Goal: Contribute content: Contribute content

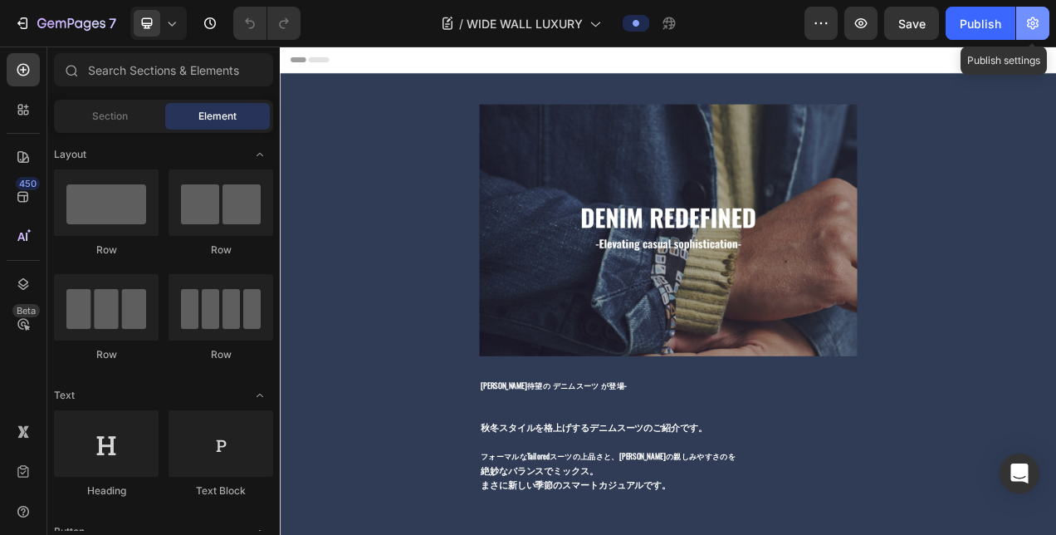
click at [1038, 22] on icon "button" at bounding box center [1033, 23] width 12 height 12
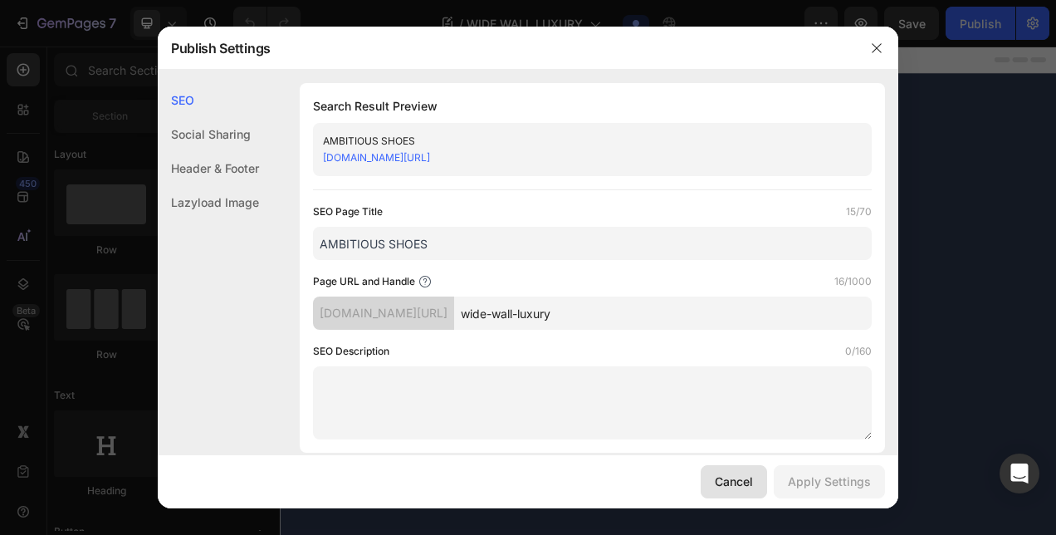
click at [765, 487] on button "Cancel" at bounding box center [734, 481] width 66 height 33
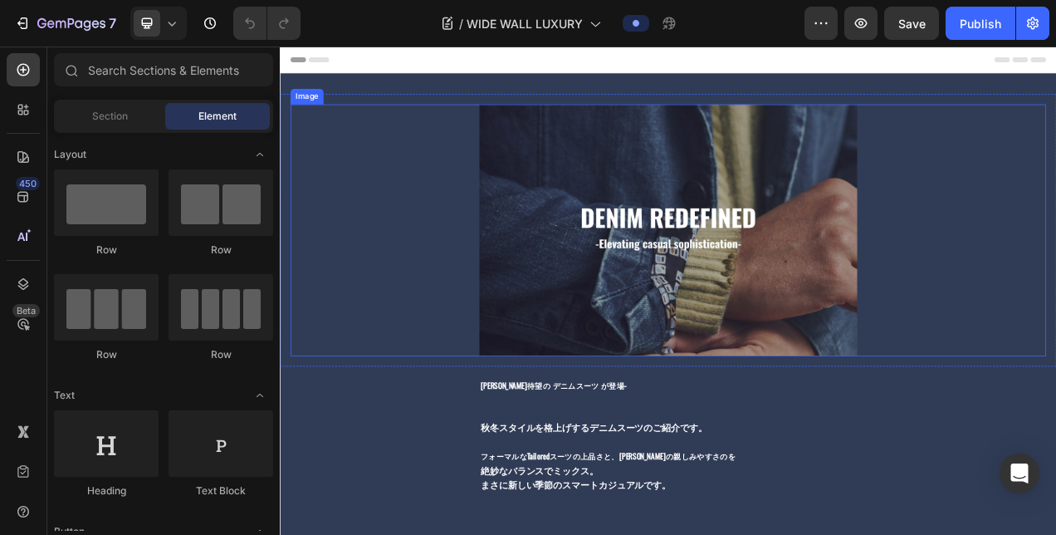
click at [546, 227] on img at bounding box center [778, 281] width 485 height 323
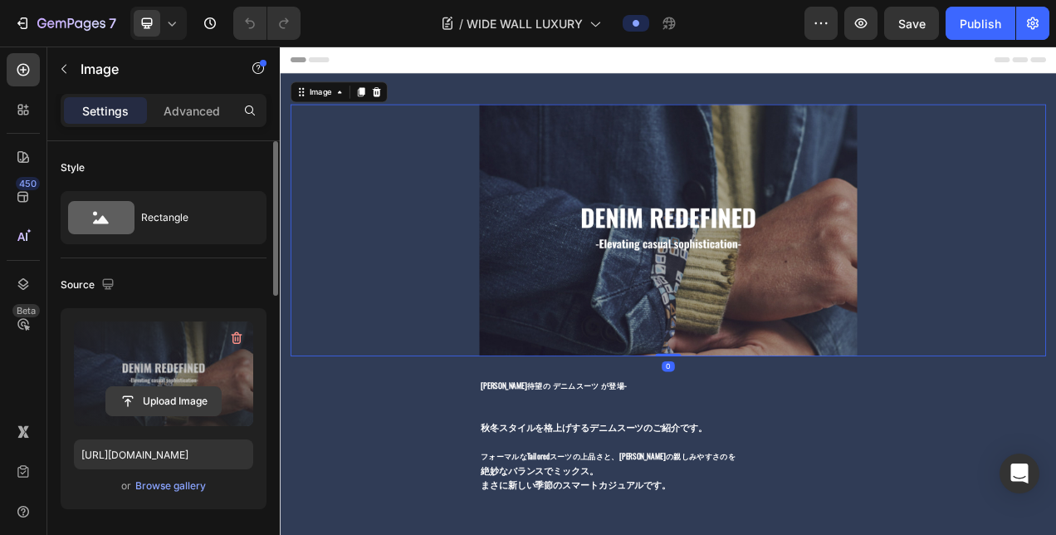
click at [198, 390] on input "file" at bounding box center [163, 401] width 115 height 28
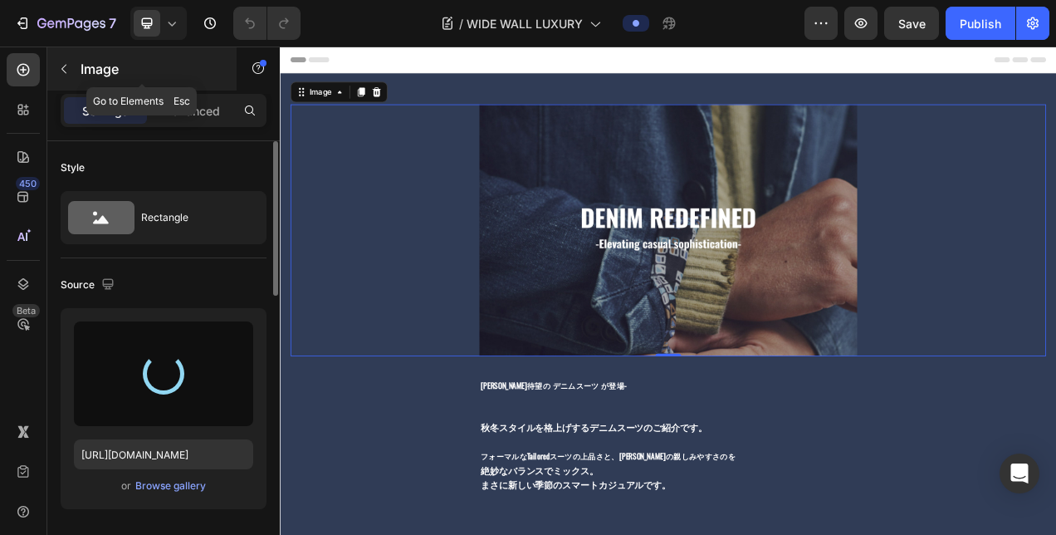
type input "[URL][DOMAIN_NAME]"
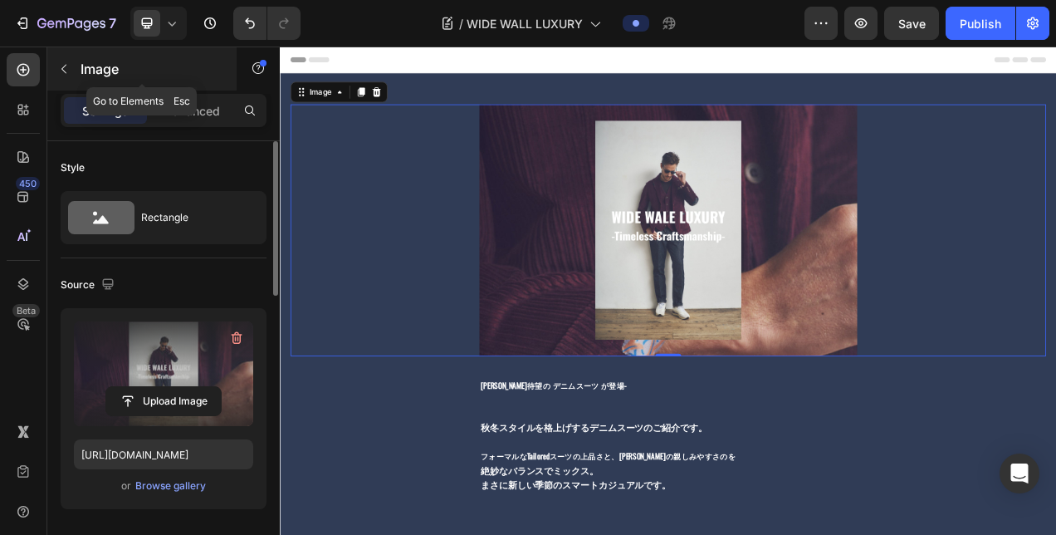
click at [61, 67] on icon "button" at bounding box center [63, 68] width 13 height 13
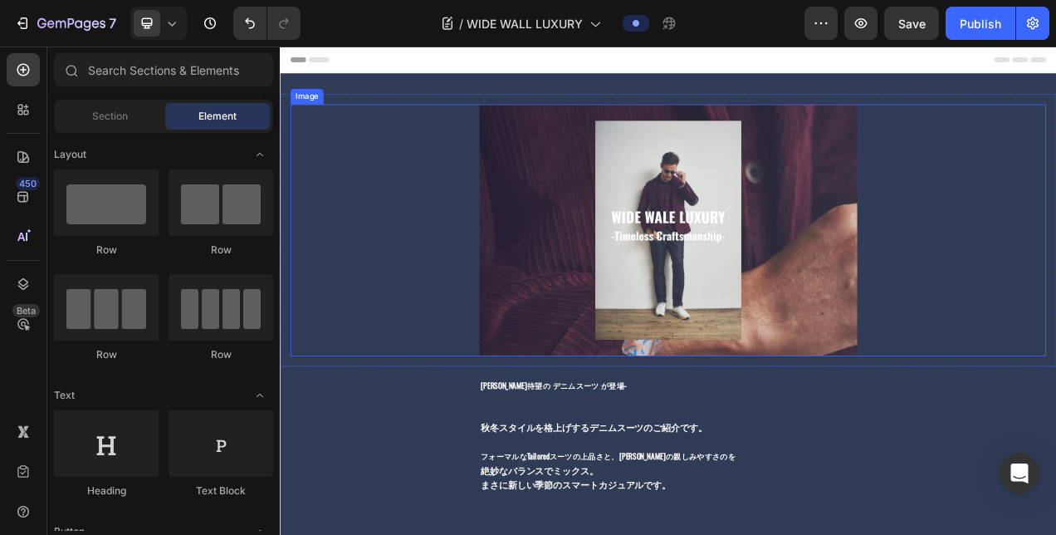
click at [568, 315] on img at bounding box center [778, 281] width 485 height 323
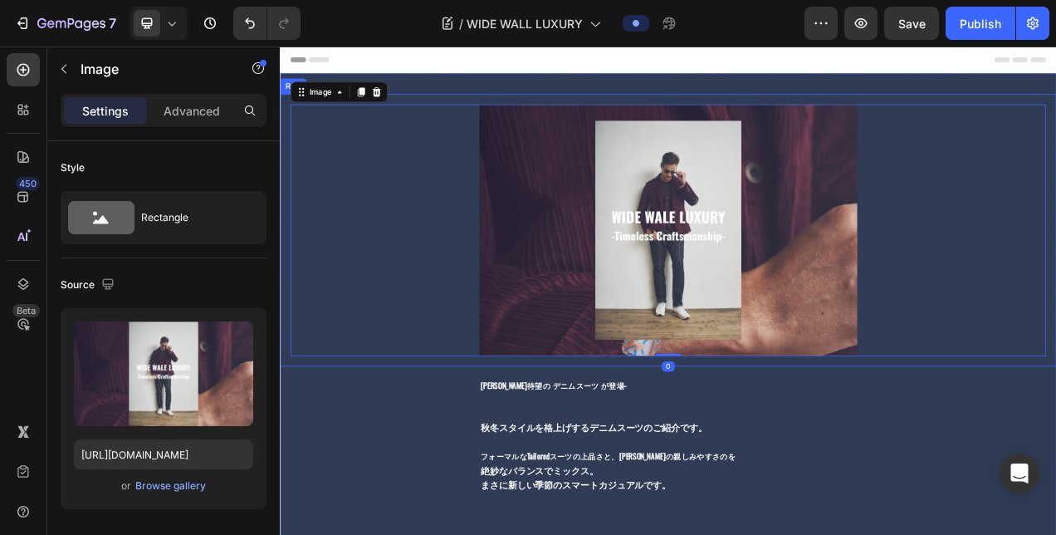
click at [284, 184] on div "Image 0 Row" at bounding box center [778, 282] width 996 height 350
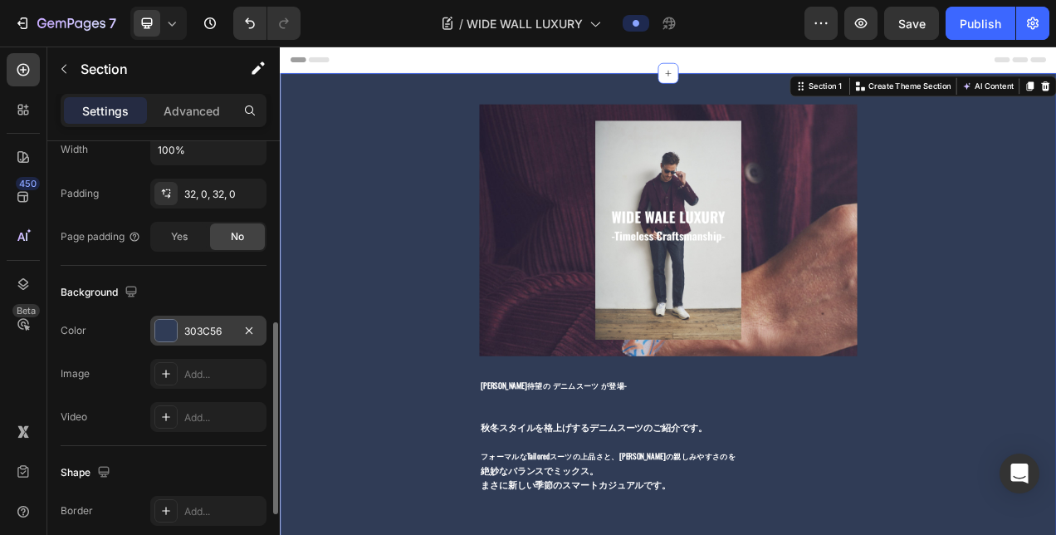
click at [189, 326] on div "303C56" at bounding box center [208, 331] width 48 height 15
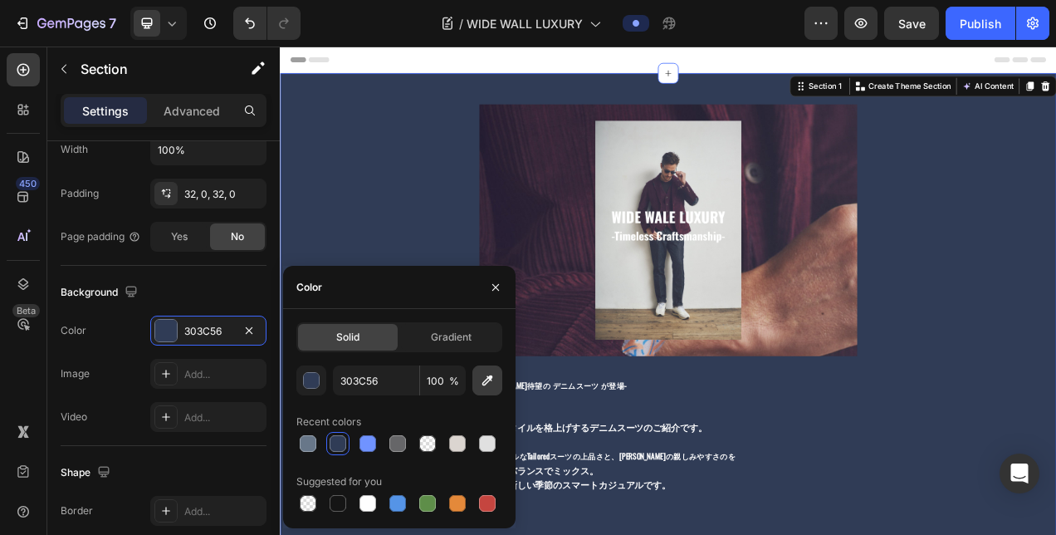
click at [492, 384] on icon "button" at bounding box center [487, 380] width 17 height 17
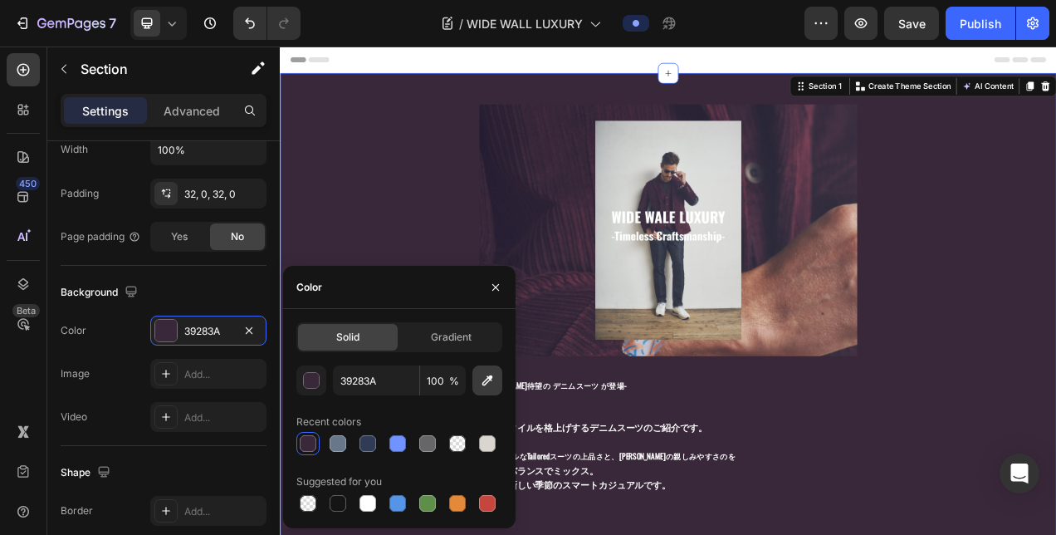
click at [481, 380] on icon "button" at bounding box center [487, 380] width 17 height 17
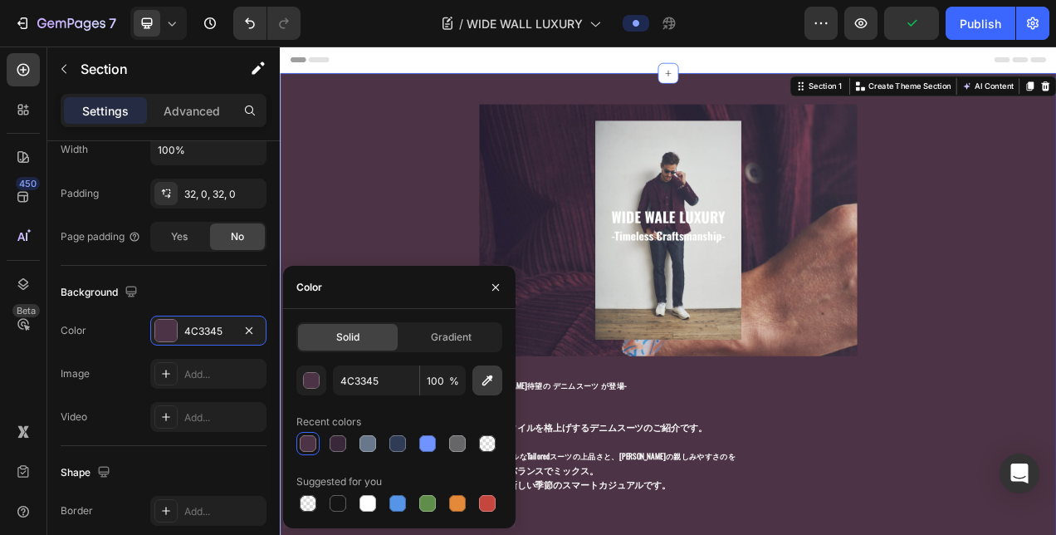
click at [480, 386] on icon "button" at bounding box center [487, 380] width 17 height 17
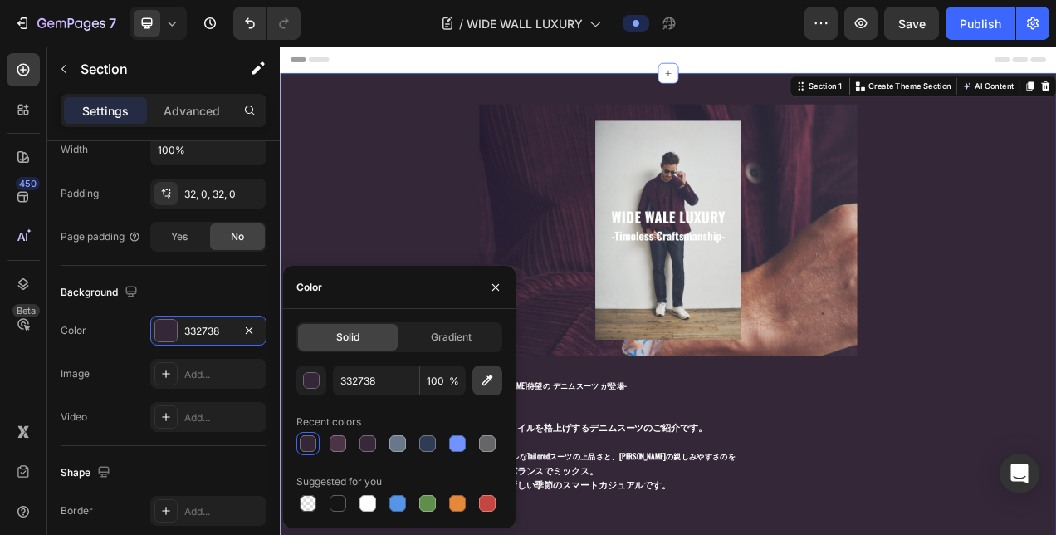
click at [487, 373] on icon "button" at bounding box center [487, 380] width 17 height 17
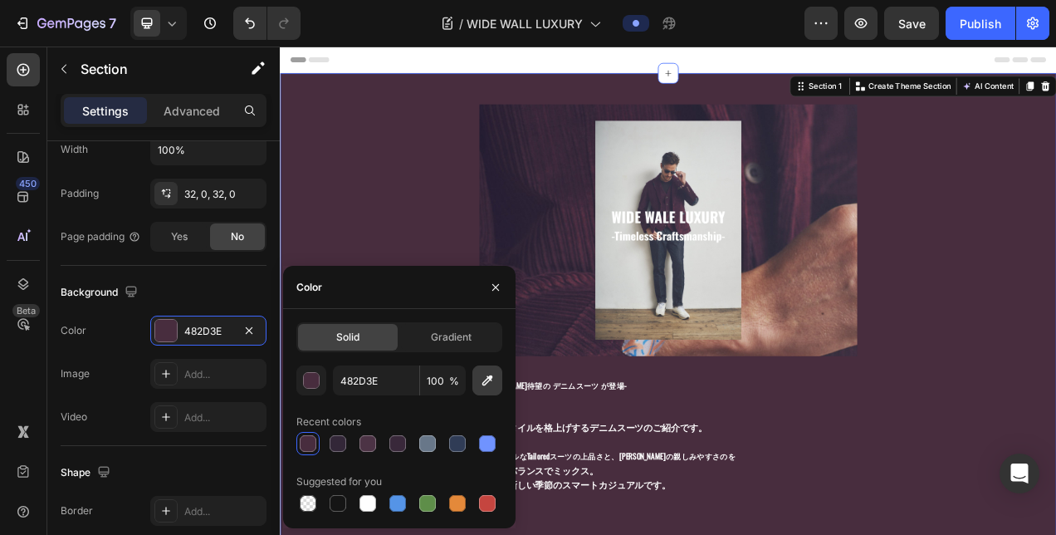
click at [489, 387] on icon "button" at bounding box center [487, 380] width 17 height 17
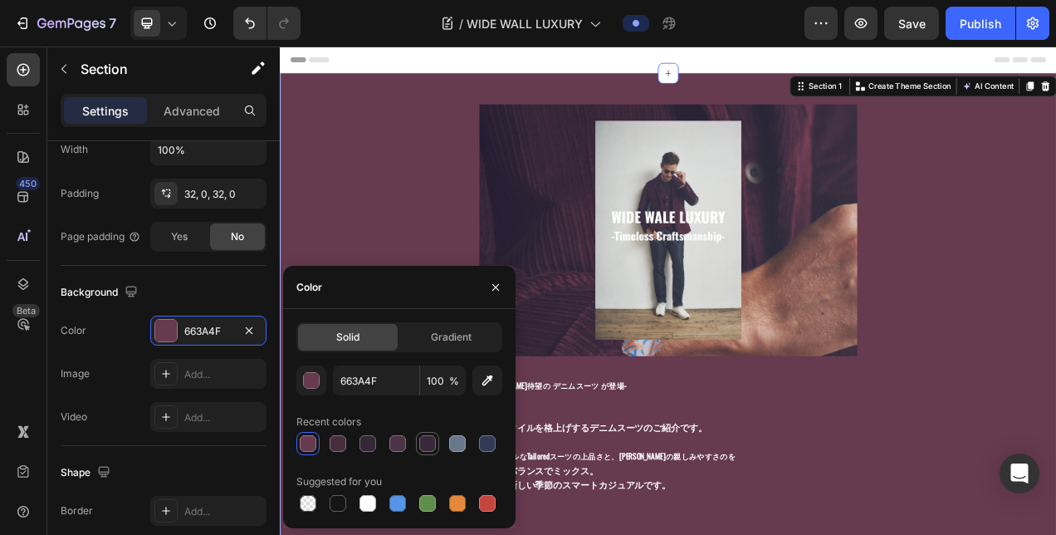
click at [428, 438] on div at bounding box center [427, 443] width 17 height 17
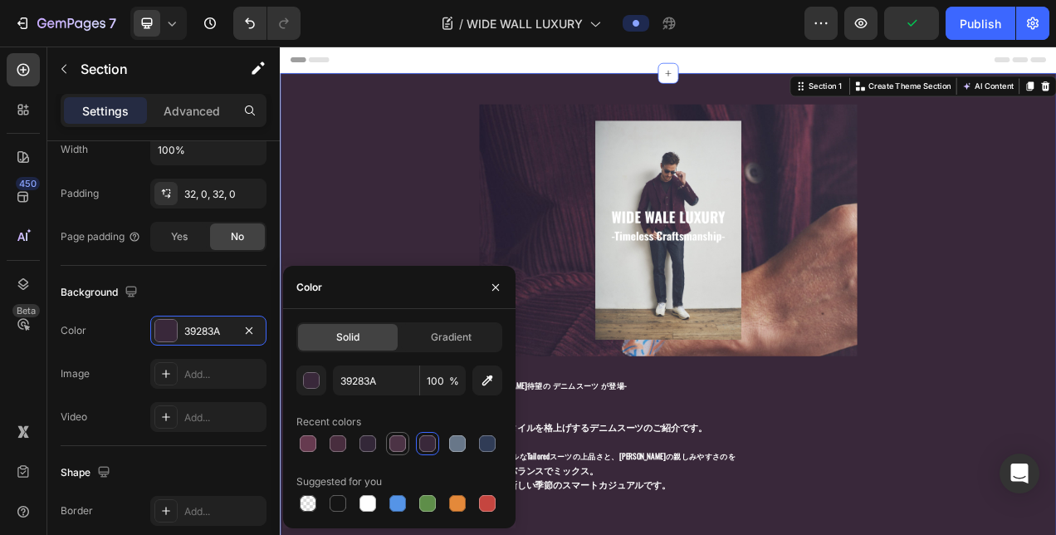
click at [397, 448] on div at bounding box center [397, 443] width 17 height 17
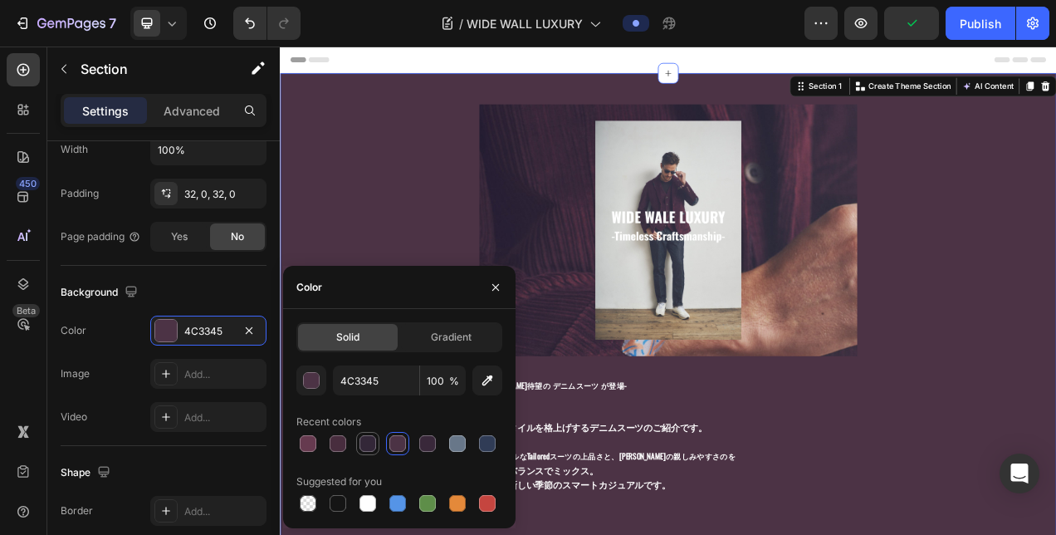
click at [375, 448] on div at bounding box center [367, 443] width 17 height 17
type input "332738"
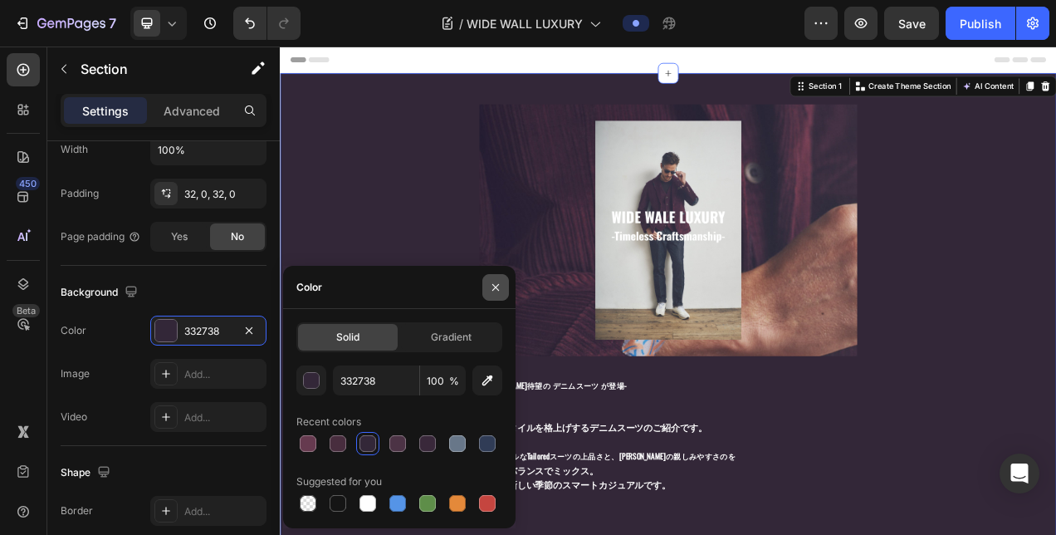
click at [493, 295] on button "button" at bounding box center [495, 287] width 27 height 27
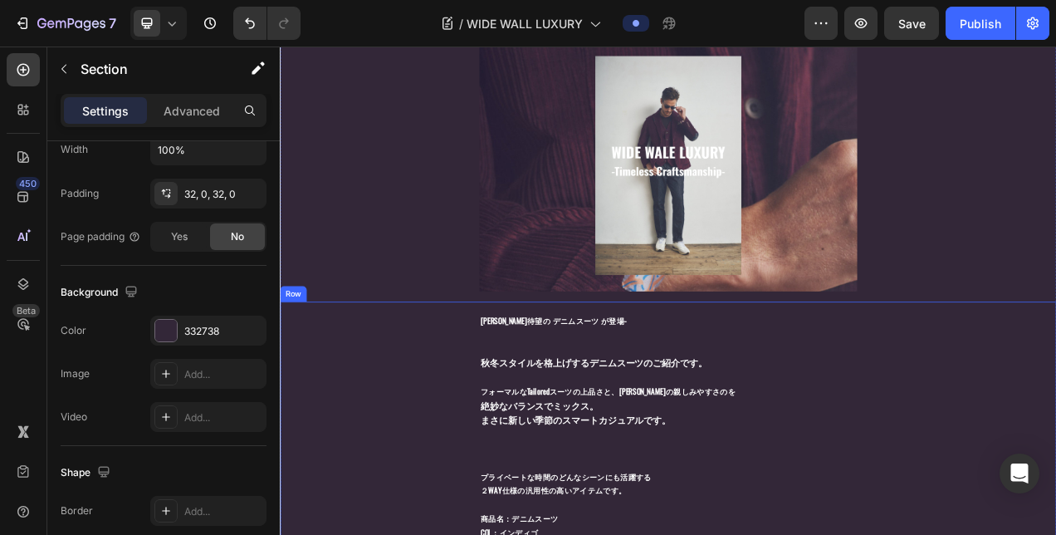
scroll to position [0, 0]
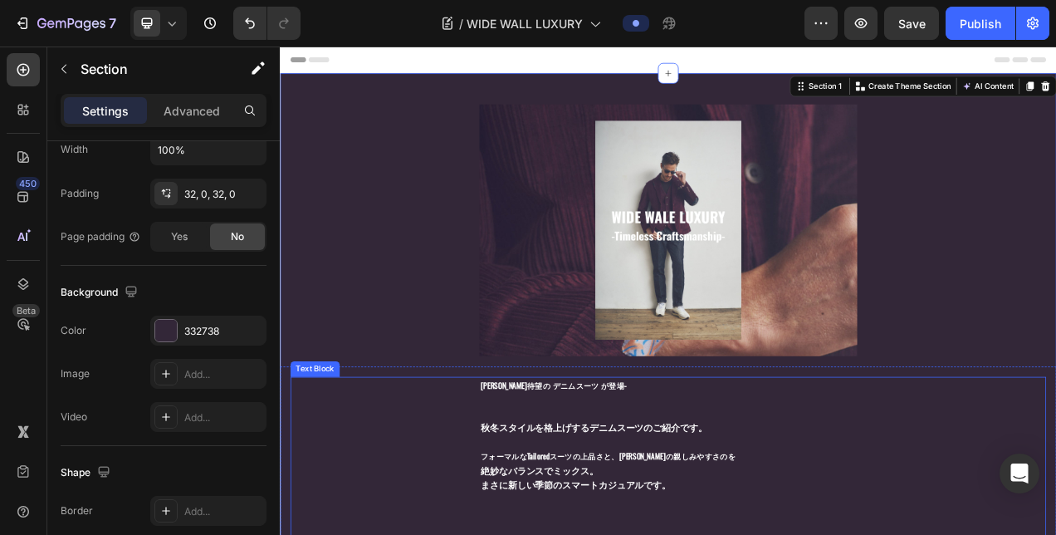
click at [596, 479] on p "BOB待望の デニムスーツ が登場-" at bounding box center [778, 499] width 482 height 54
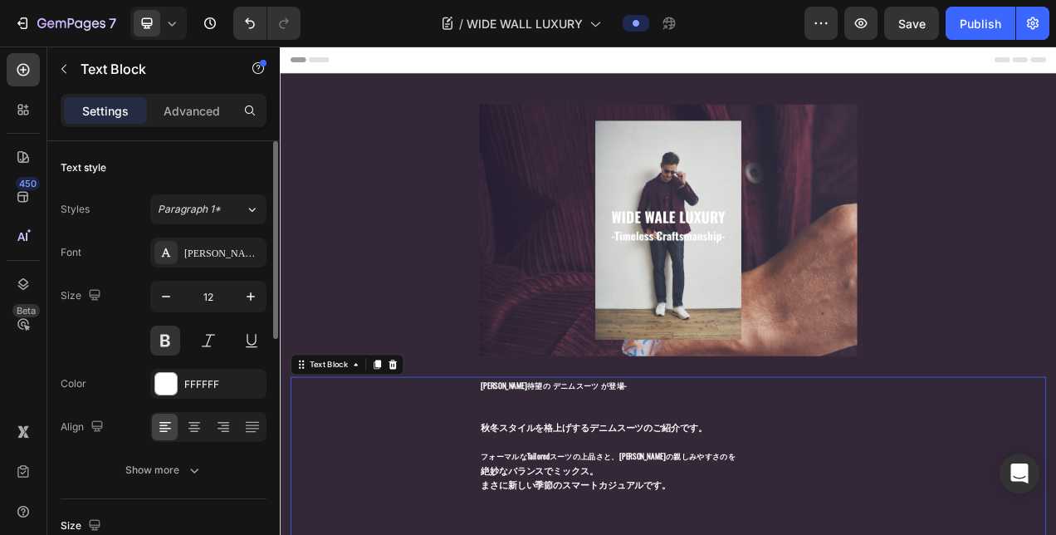
click at [678, 477] on p "BOB待望の デニムスーツ が登場-" at bounding box center [778, 499] width 482 height 54
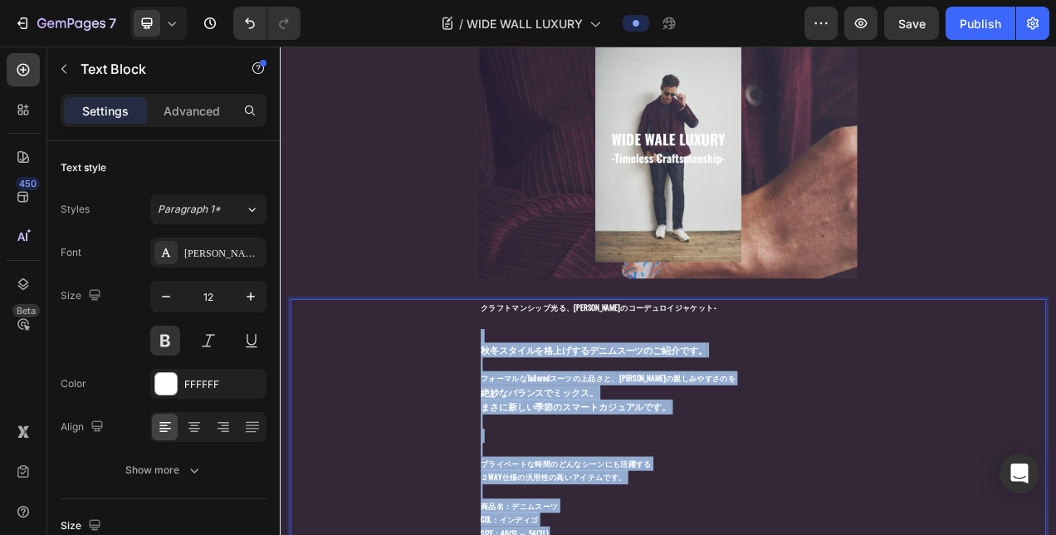
scroll to position [117, 0]
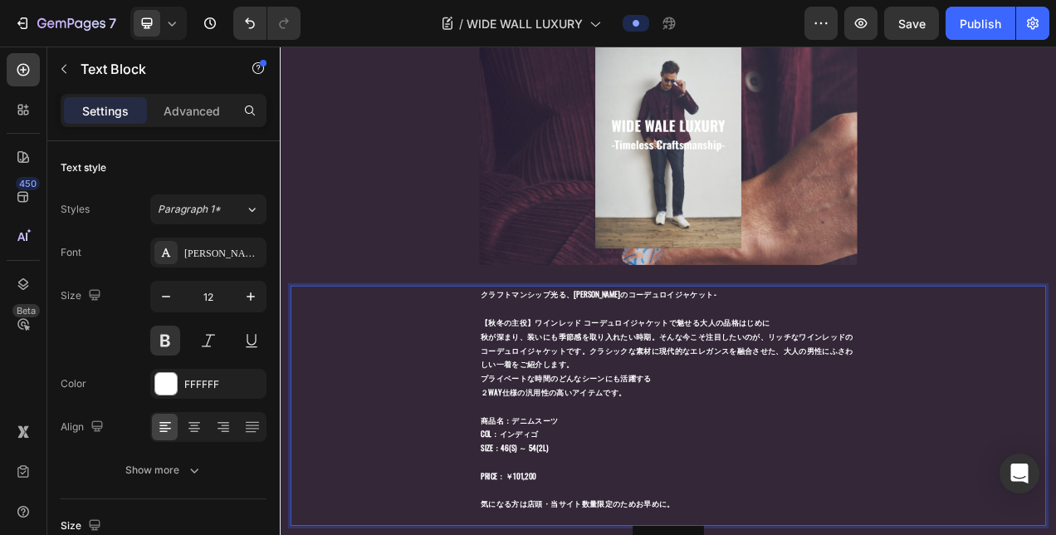
click at [544, 395] on strong "【秋冬の主役】ワインレッド コーデュロイジャケットで魅せる大人の品格はじめに" at bounding box center [722, 400] width 371 height 14
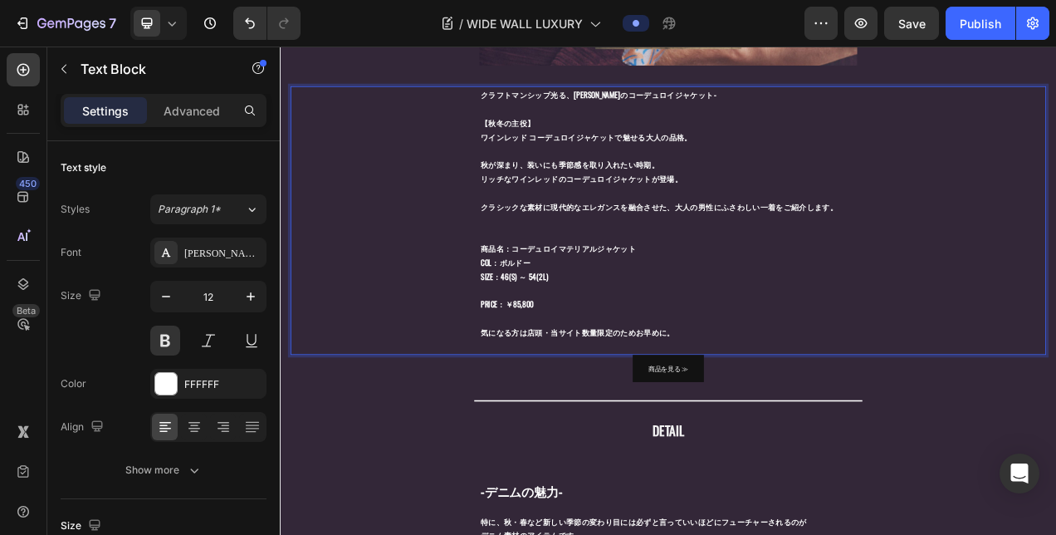
scroll to position [382, 0]
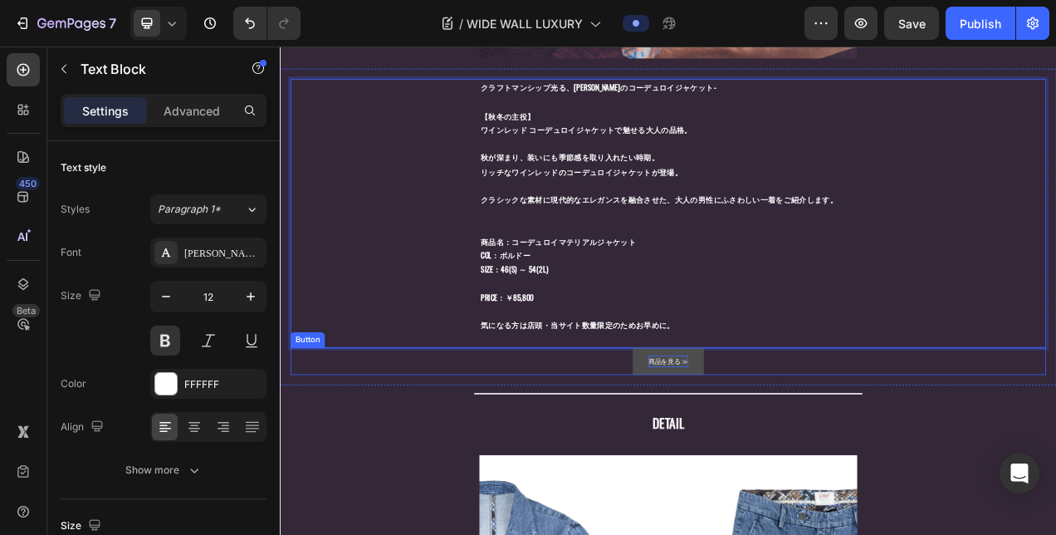
click at [789, 445] on p "商品を見る ≫" at bounding box center [777, 450] width 51 height 15
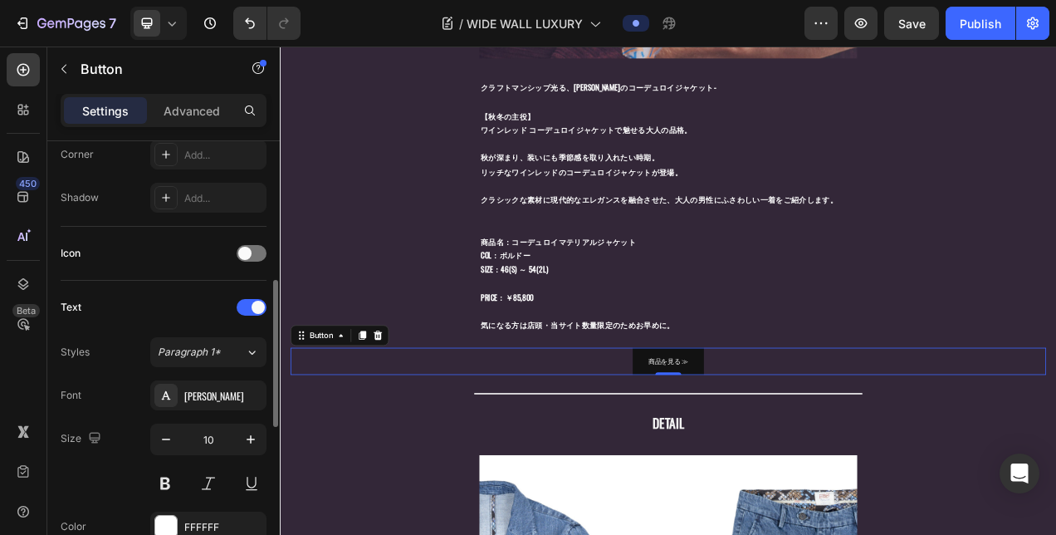
scroll to position [875, 0]
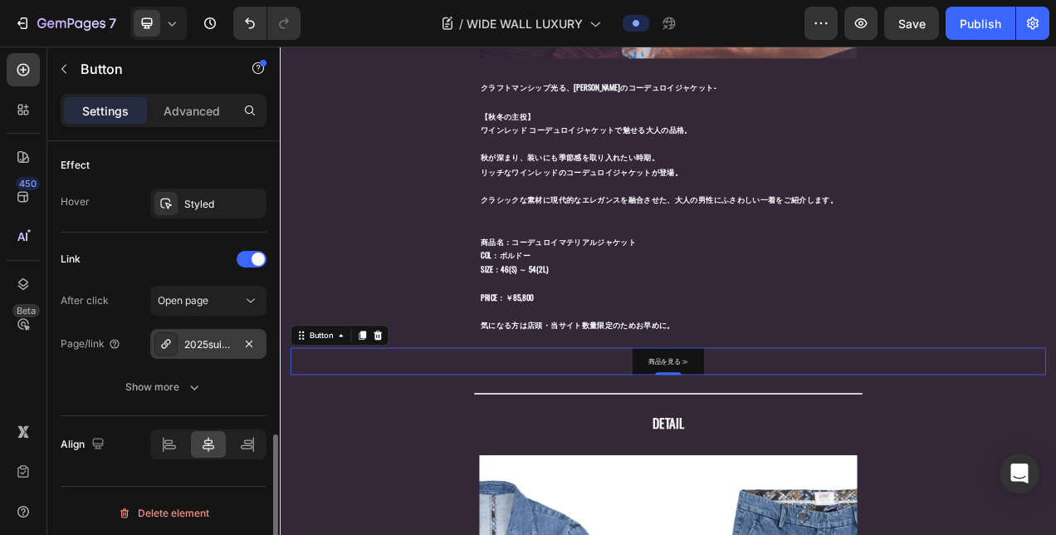
click at [201, 337] on div "2025suit116-col-jeans" at bounding box center [208, 344] width 48 height 15
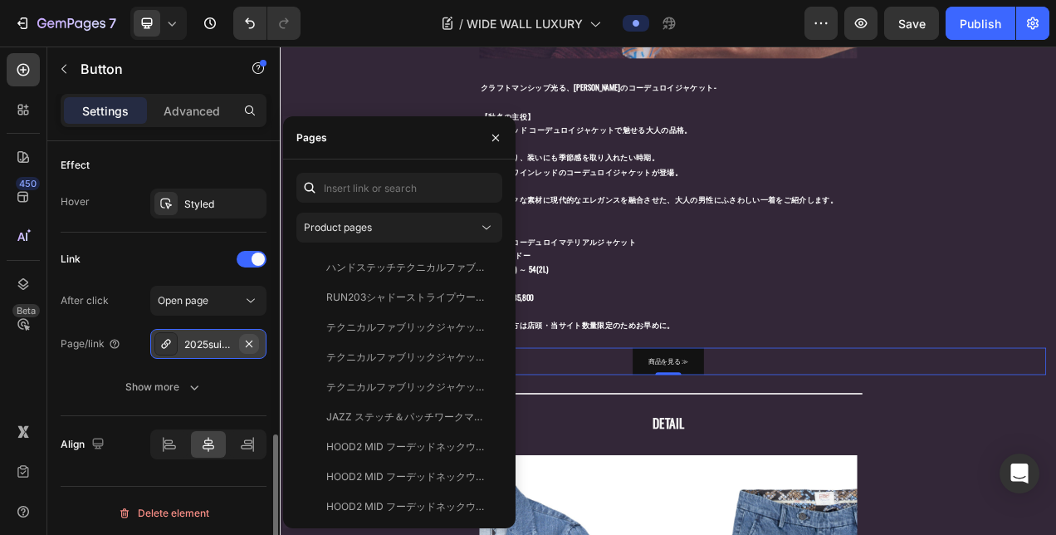
click at [257, 336] on button "button" at bounding box center [249, 344] width 20 height 20
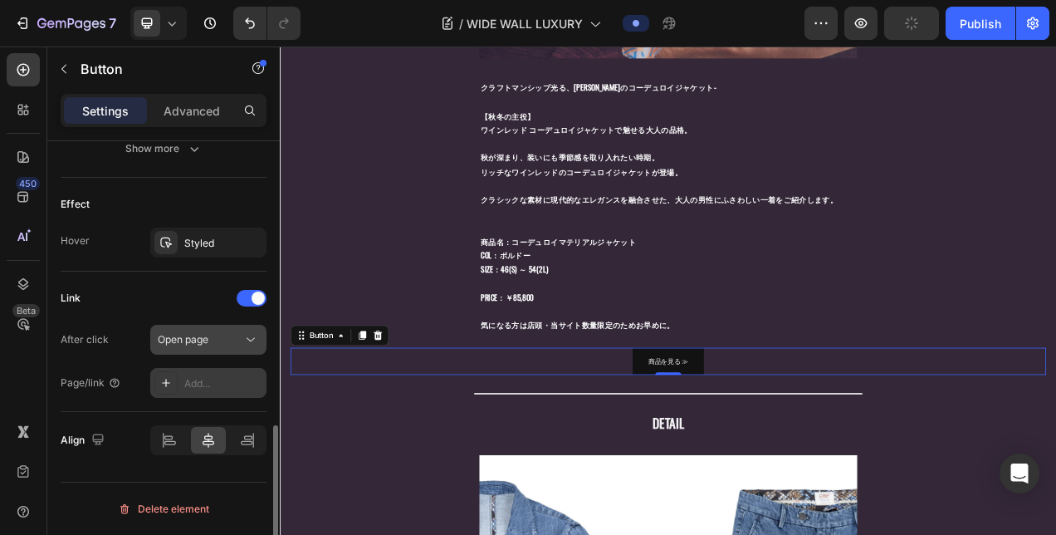
scroll to position [832, 0]
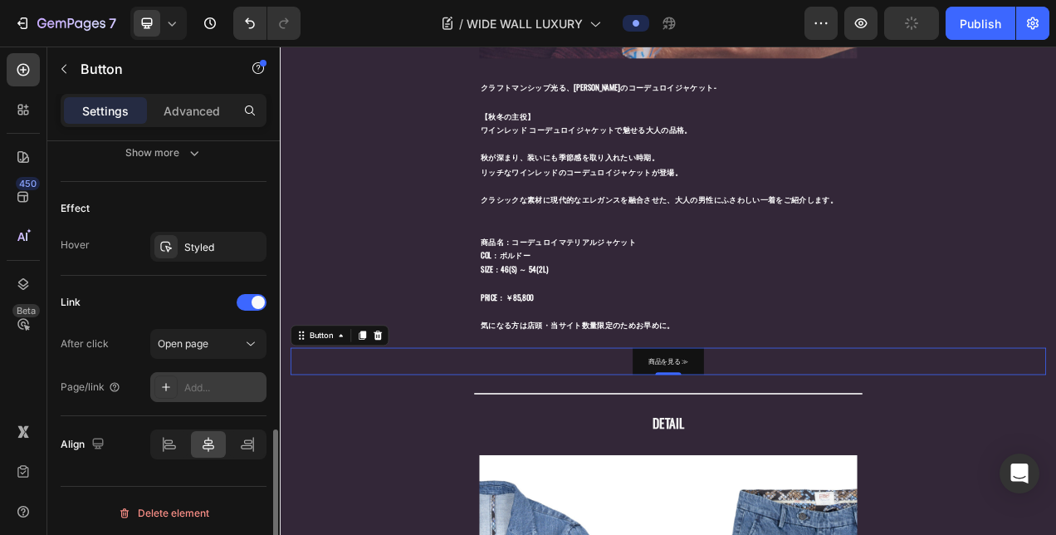
click at [200, 380] on div "Add..." at bounding box center [223, 387] width 78 height 15
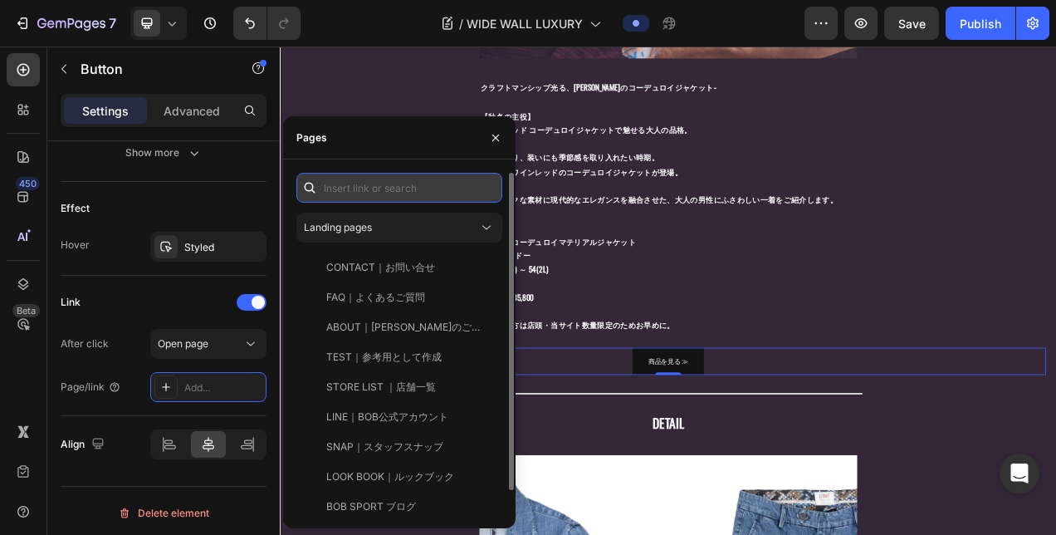
click at [354, 184] on input "text" at bounding box center [399, 188] width 206 height 30
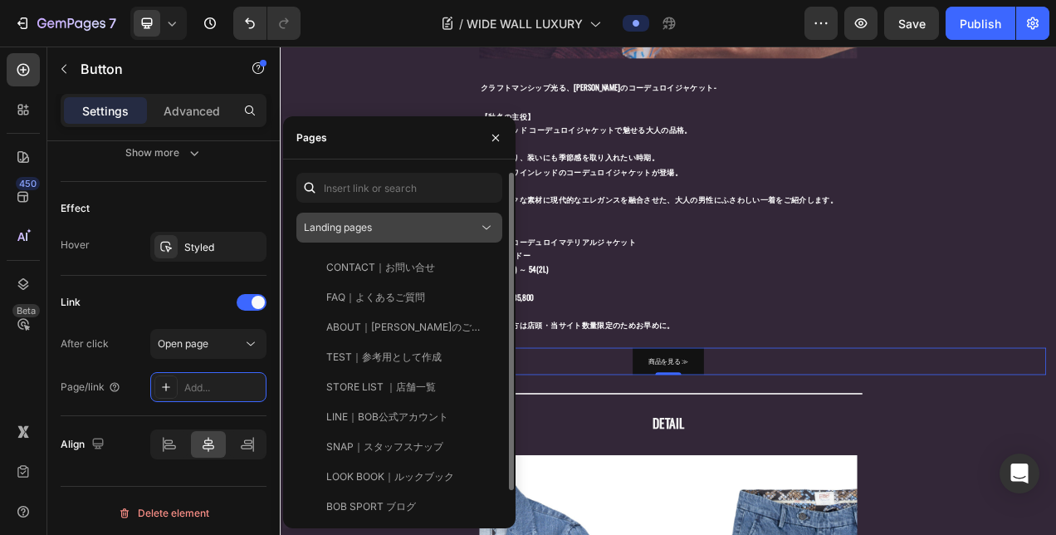
click at [359, 234] on span "Landing pages" at bounding box center [338, 227] width 68 height 15
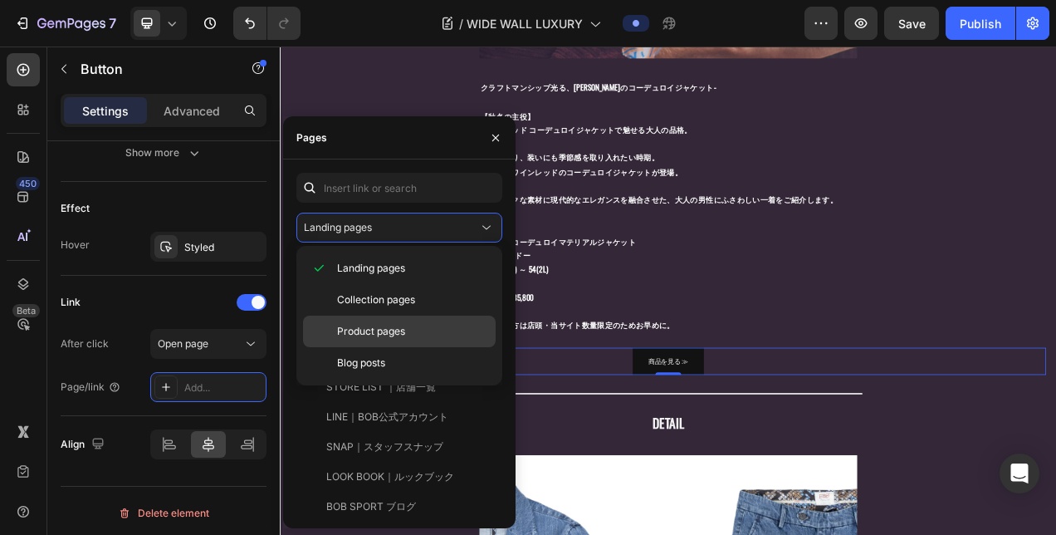
click at [357, 325] on span "Product pages" at bounding box center [371, 331] width 68 height 15
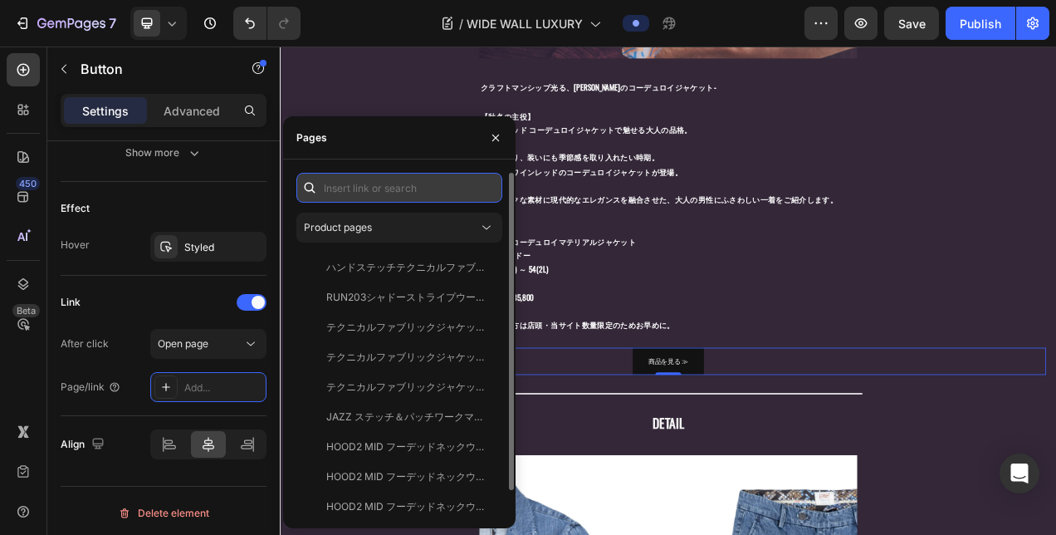
click at [384, 192] on input "text" at bounding box center [399, 188] width 206 height 30
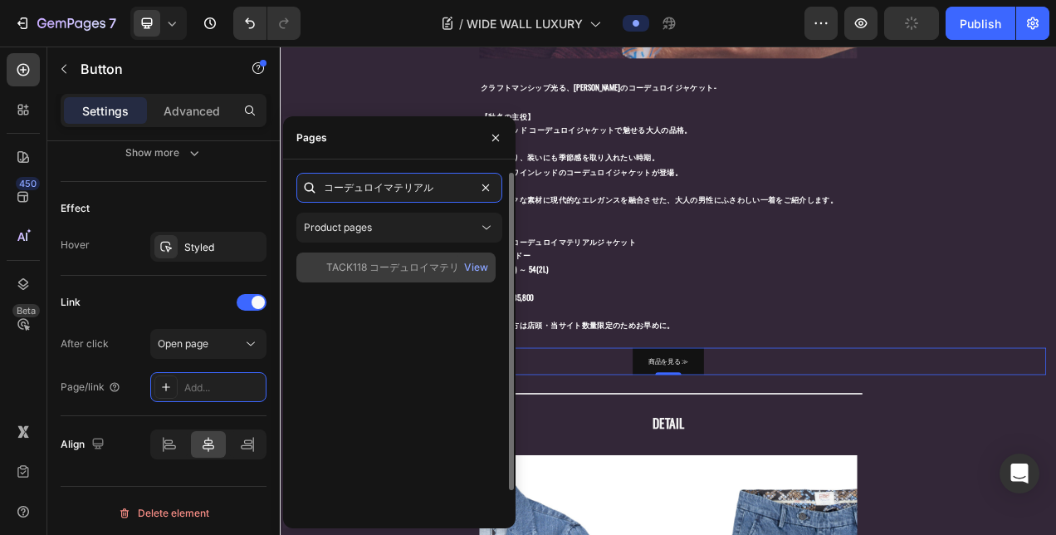
type input "コーデュロイマテリアル"
click at [407, 276] on div "TACK118 コーデュロイマテリアル ジャケット / Col：BORDEAUX View" at bounding box center [395, 267] width 199 height 30
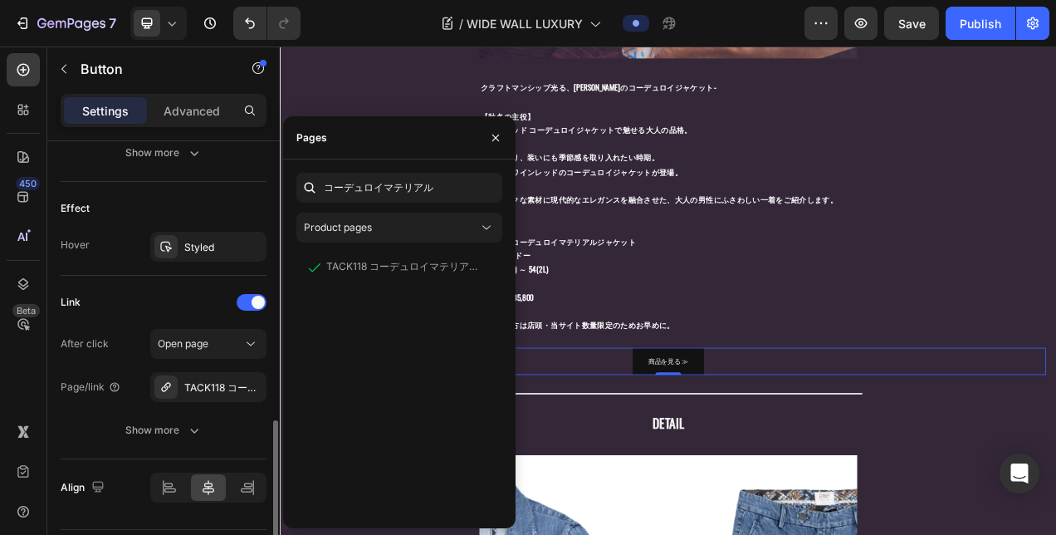
click at [107, 409] on div "After click Open page Page/link TACK118 コーデュロイマテリアル ジャケット / Col：BORDEAUX Show m…" at bounding box center [164, 387] width 206 height 116
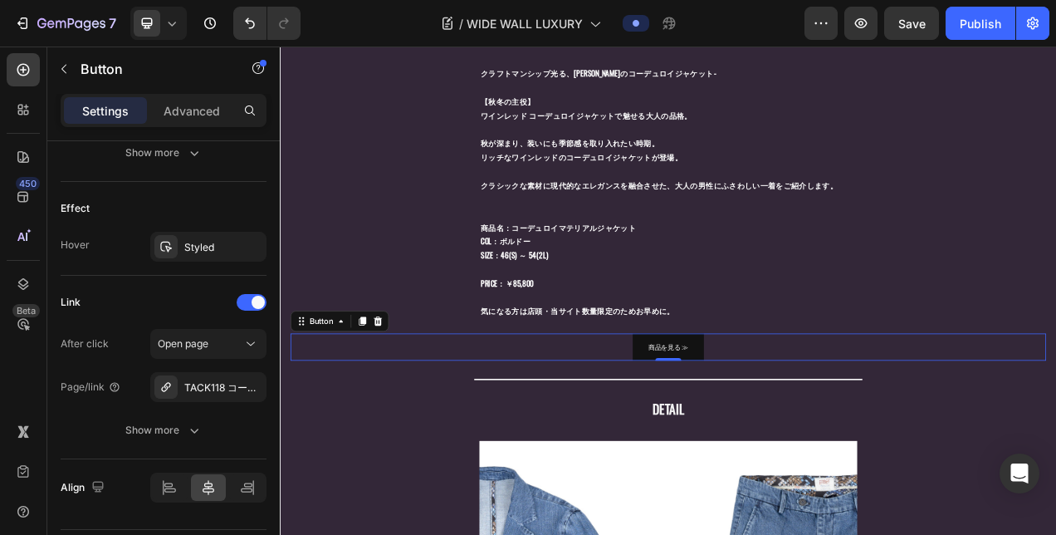
scroll to position [714, 0]
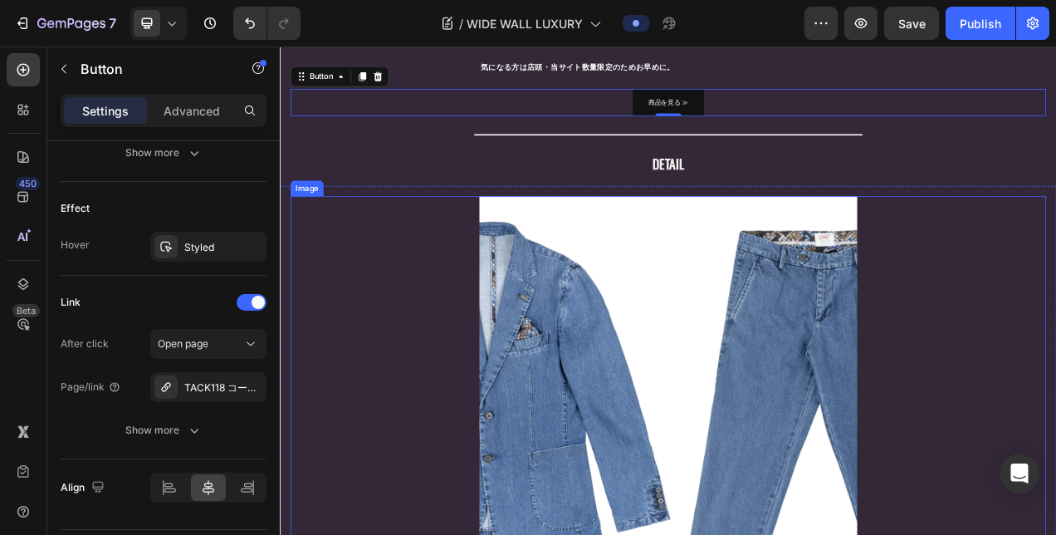
click at [695, 352] on img at bounding box center [778, 480] width 485 height 485
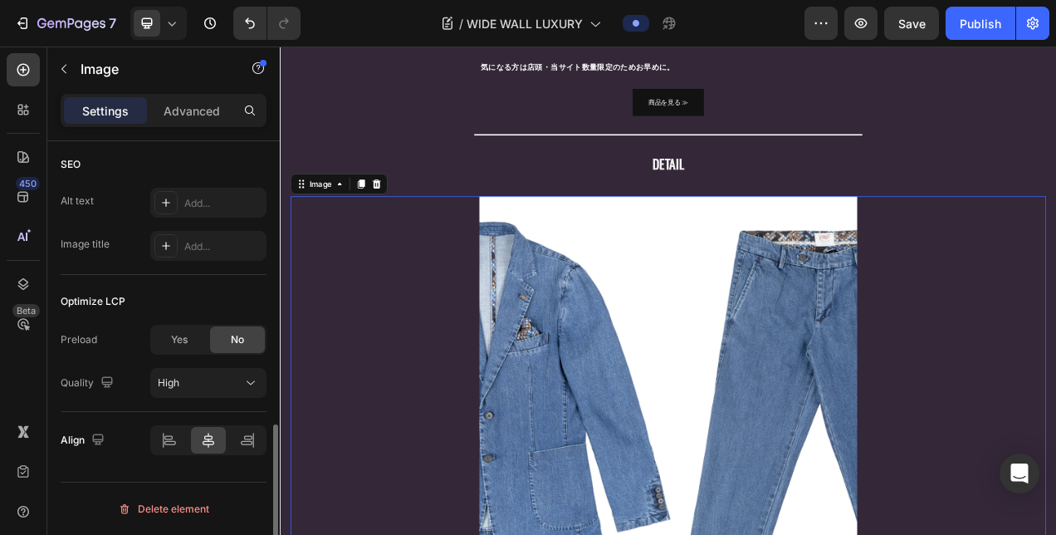
scroll to position [0, 0]
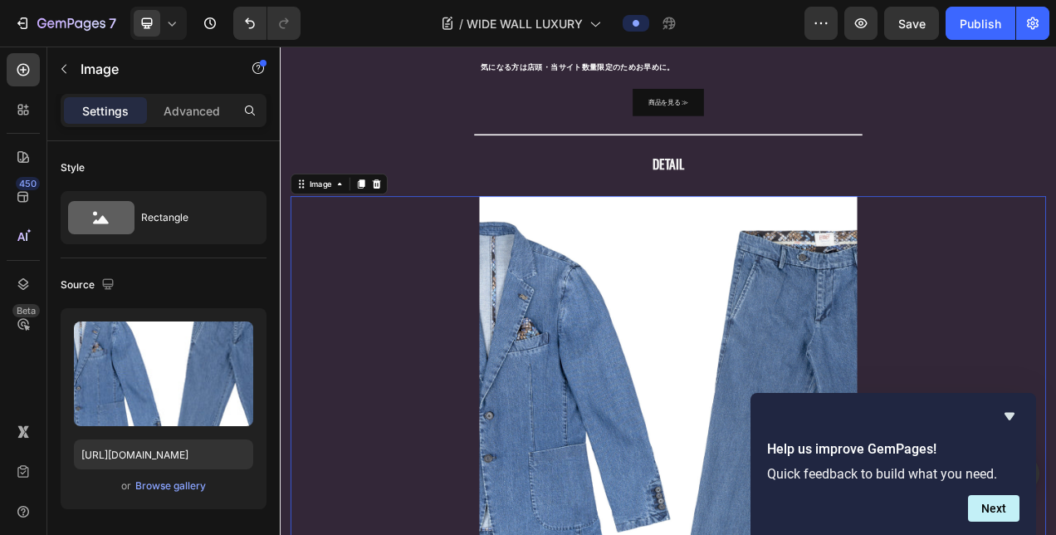
click at [780, 330] on img at bounding box center [778, 480] width 485 height 485
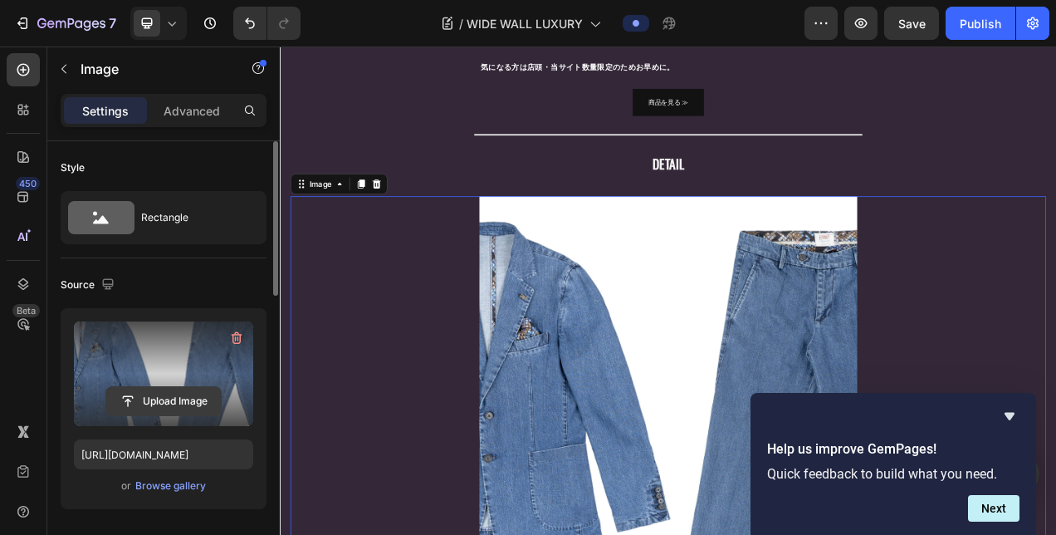
click at [140, 405] on input "file" at bounding box center [163, 401] width 115 height 28
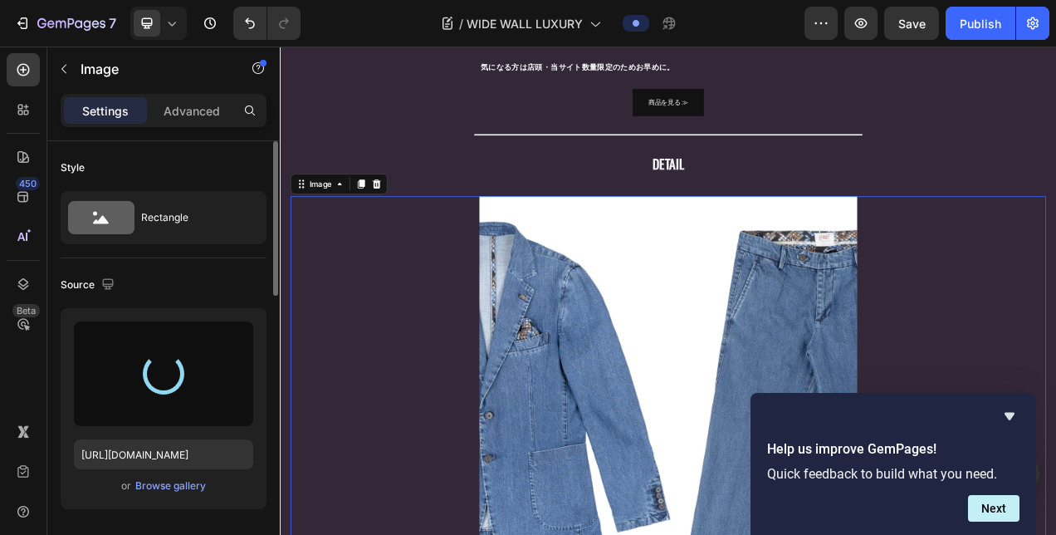
type input "[URL][DOMAIN_NAME]"
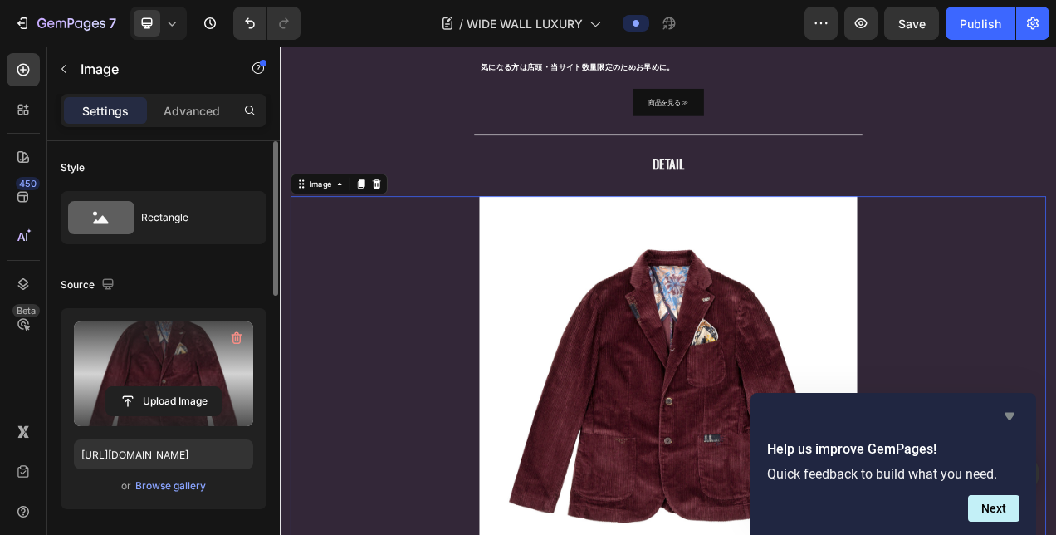
click at [1003, 415] on icon "Hide survey" at bounding box center [1010, 416] width 20 height 20
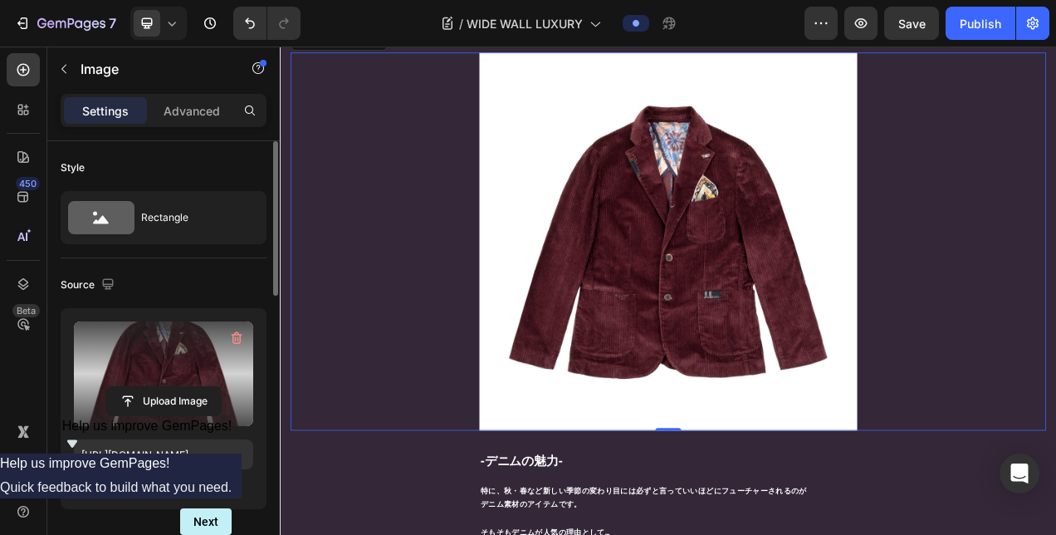
scroll to position [963, 0]
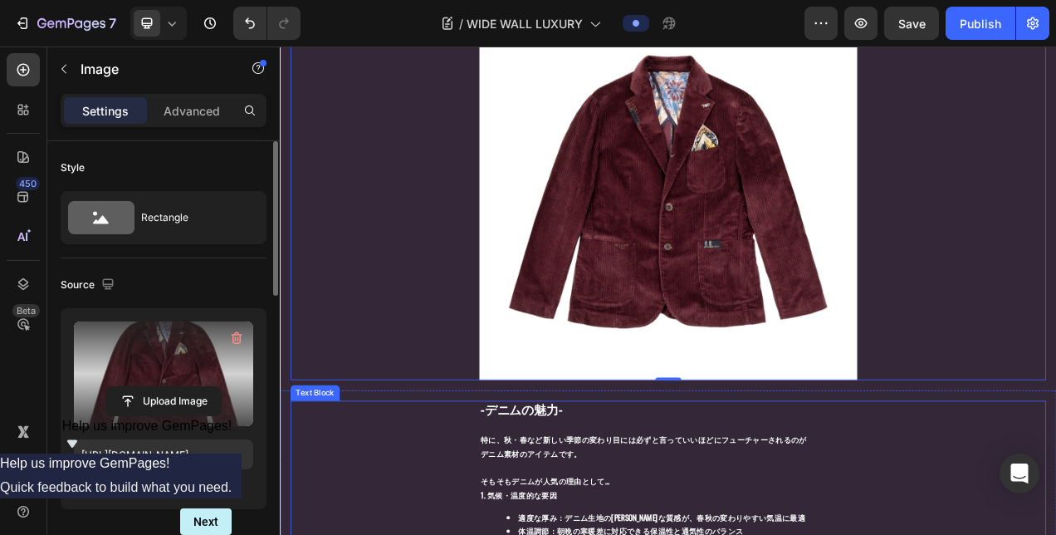
click at [588, 508] on span "-デニムの魅力-" at bounding box center [589, 510] width 105 height 23
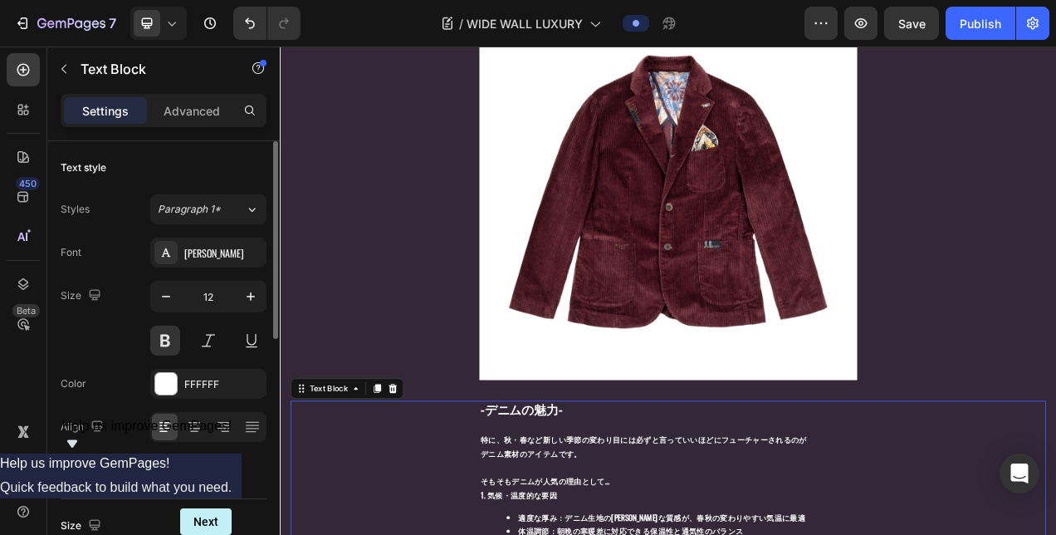
click at [551, 508] on span "-デニムの魅力-" at bounding box center [589, 510] width 105 height 23
click at [554, 504] on span "-デニムの魅力-" at bounding box center [589, 510] width 105 height 23
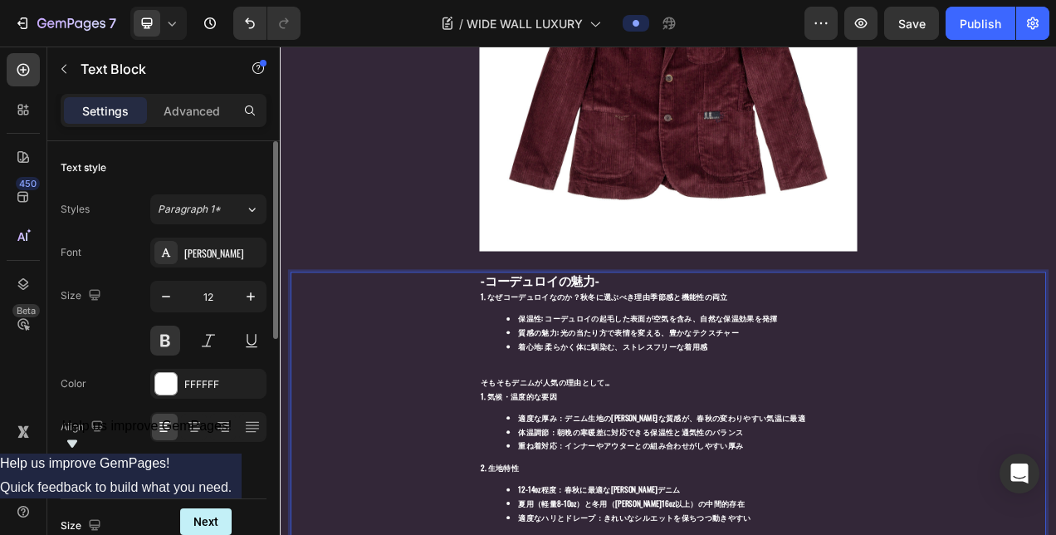
scroll to position [1129, 0]
click at [538, 467] on p "そもそもデニムが人気の理由として…" at bounding box center [778, 476] width 482 height 18
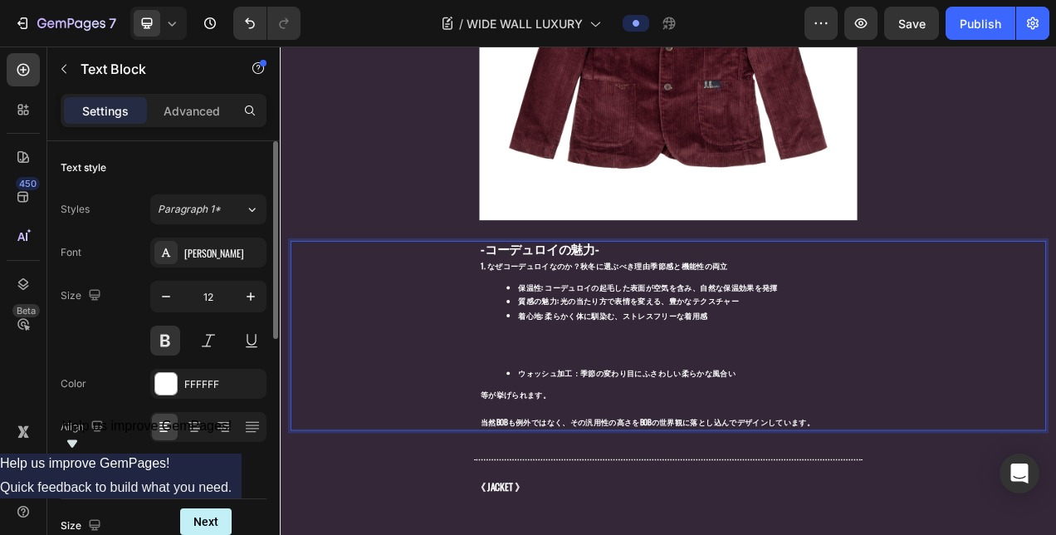
scroll to position [990, 0]
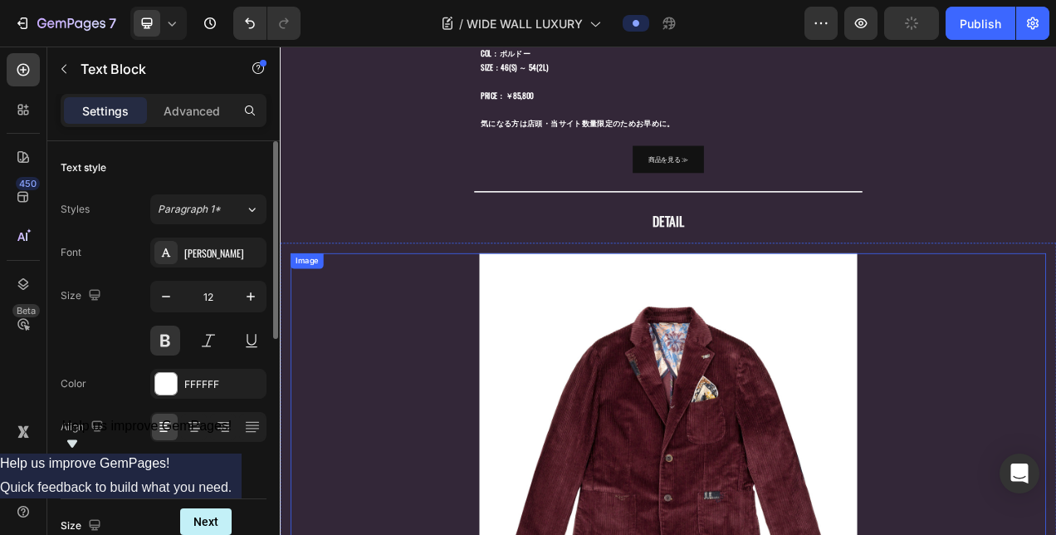
scroll to position [475, 0]
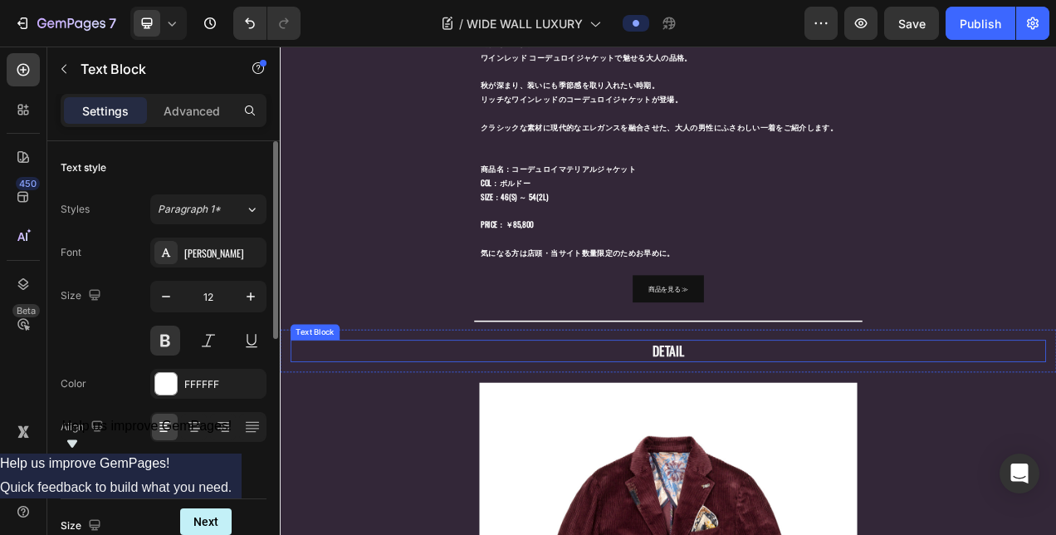
click at [723, 433] on p "DETAIL" at bounding box center [778, 437] width 482 height 26
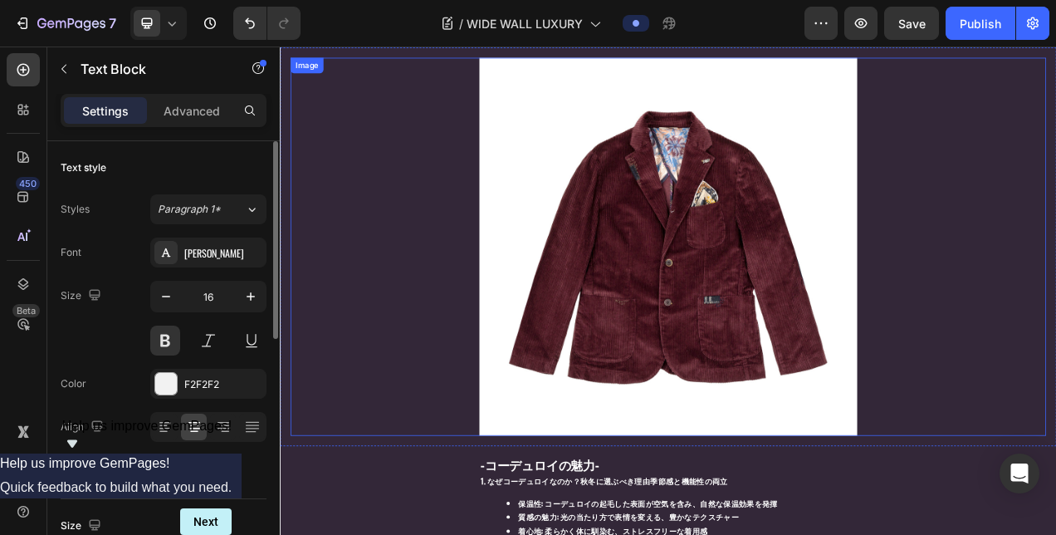
scroll to position [558, 0]
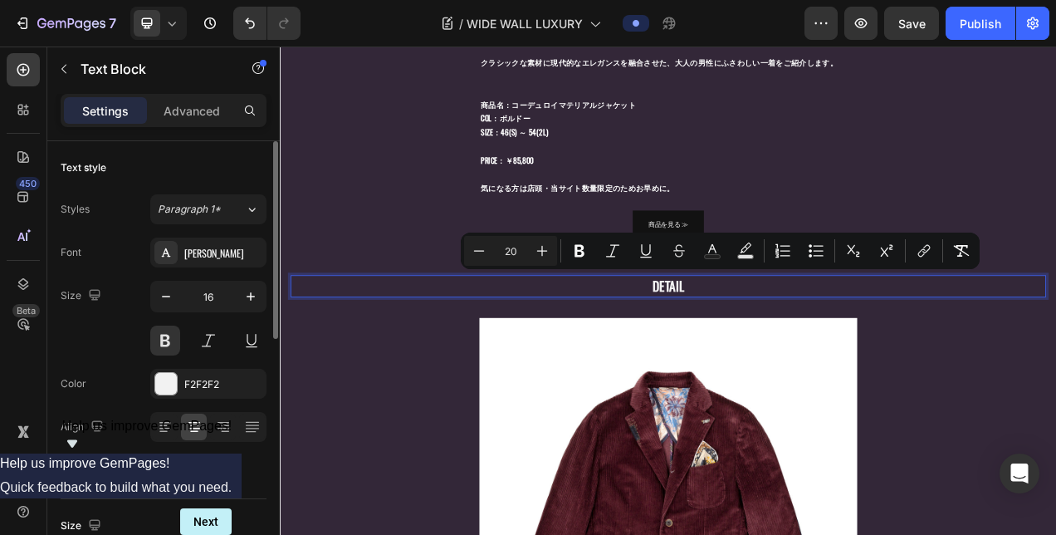
type input "16"
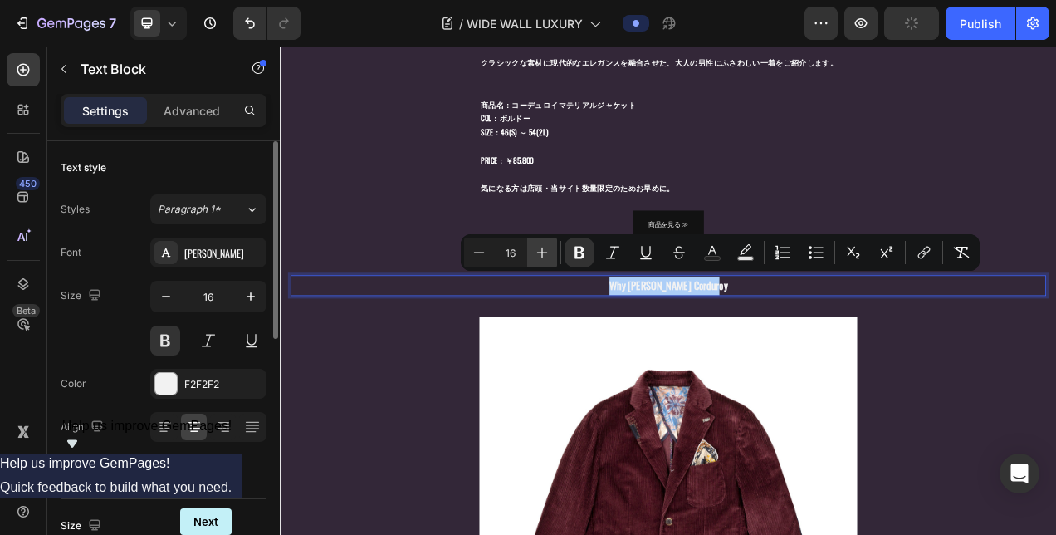
click at [536, 257] on icon "Editor contextual toolbar" at bounding box center [542, 252] width 17 height 17
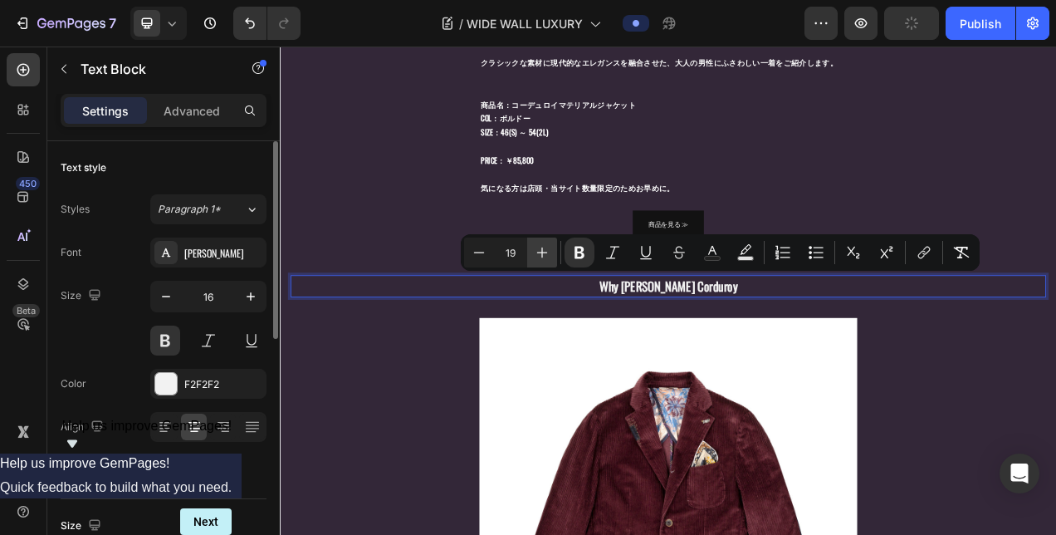
click at [536, 257] on icon "Editor contextual toolbar" at bounding box center [542, 252] width 17 height 17
type input "20"
click at [555, 346] on p "Why BOB Chooses Corduroy" at bounding box center [778, 354] width 482 height 26
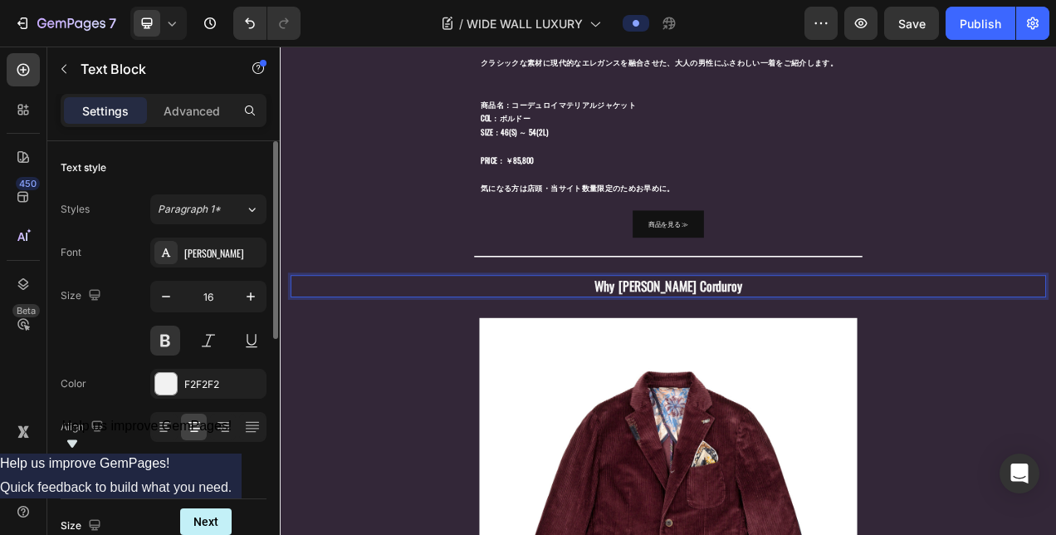
click at [932, 346] on p "Why BOB Chooses Corduroy" at bounding box center [778, 354] width 482 height 26
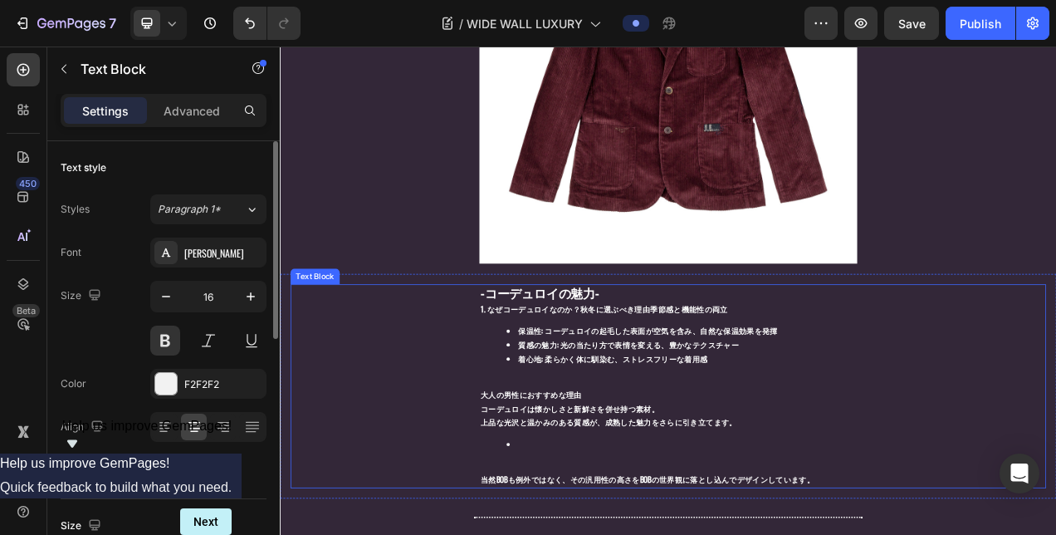
scroll to position [1139, 0]
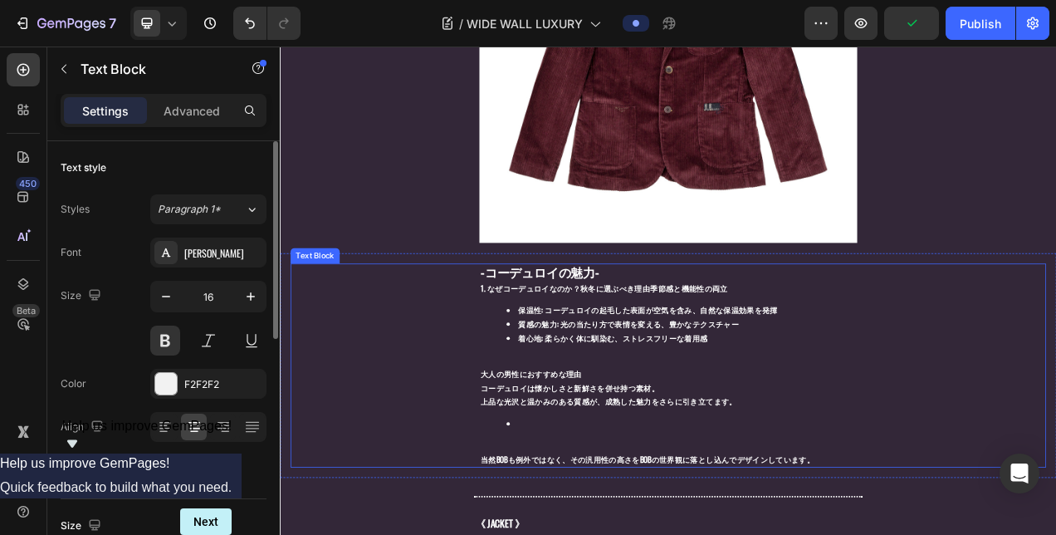
click at [631, 509] on div "-コーデュロイの魅力- 1. なぜコーデュロイなのか？秋冬に選ぶべき理由季節感と機能性の両立 保温性 : コーデュロイの起毛した表面が空気を含み、自然な保温効…" at bounding box center [778, 455] width 485 height 261
click at [579, 521] on li "Rich Text Editor. Editing area: main" at bounding box center [794, 530] width 448 height 18
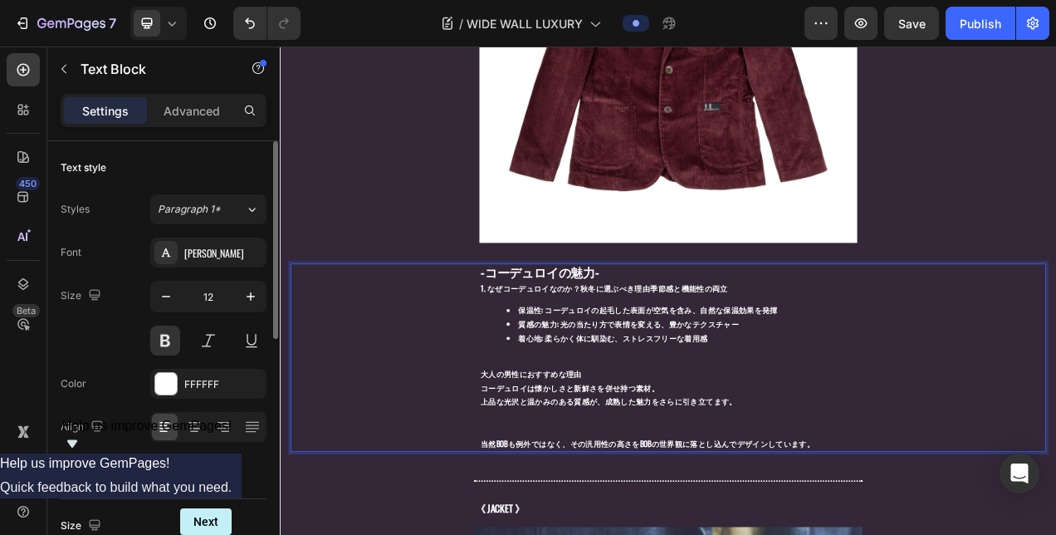
click at [546, 352] on p "-コーデュロイの魅力- 1. なぜコーデュロイなのか？秋冬に選ぶべき理由季節感と機能性の両立" at bounding box center [778, 345] width 482 height 38
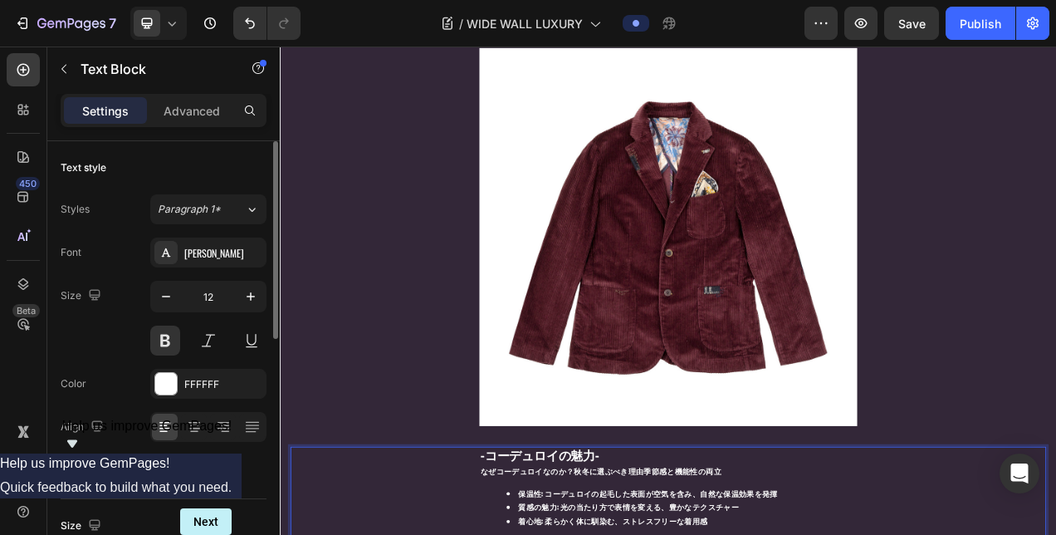
scroll to position [724, 0]
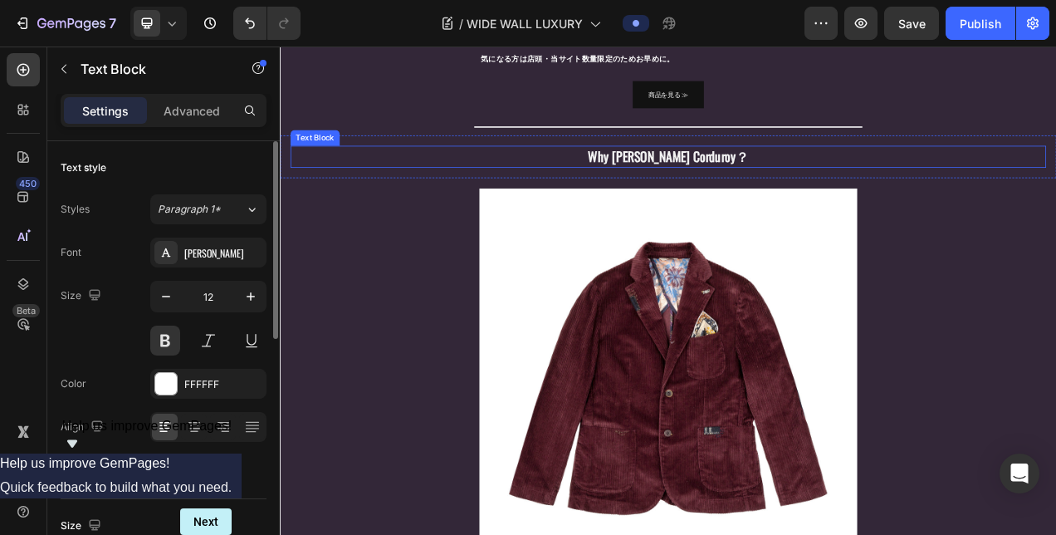
click at [696, 187] on strong "Why BOB Chooses Corduroy？" at bounding box center [778, 186] width 207 height 25
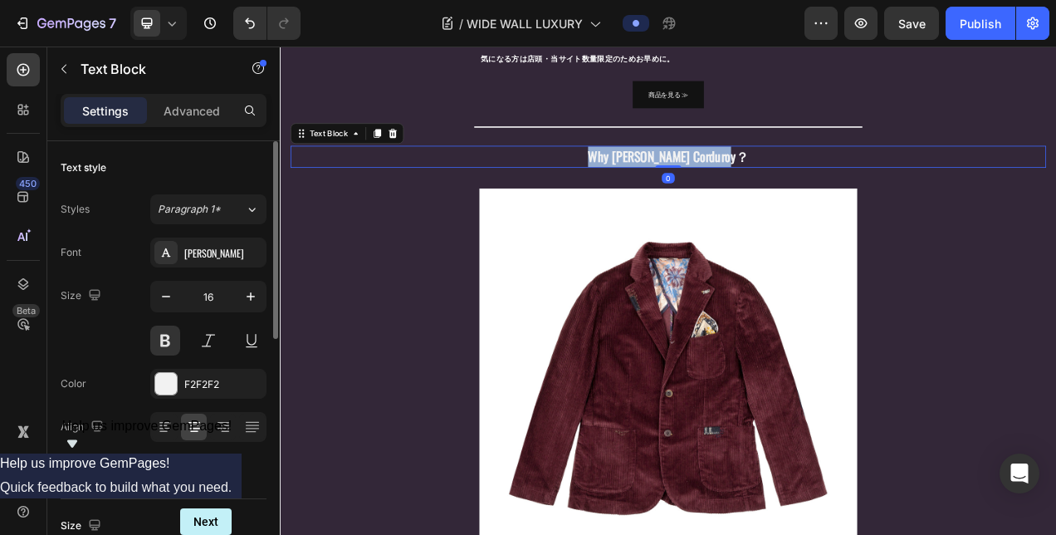
click at [696, 187] on strong "Why BOB Chooses Corduroy？" at bounding box center [778, 186] width 207 height 25
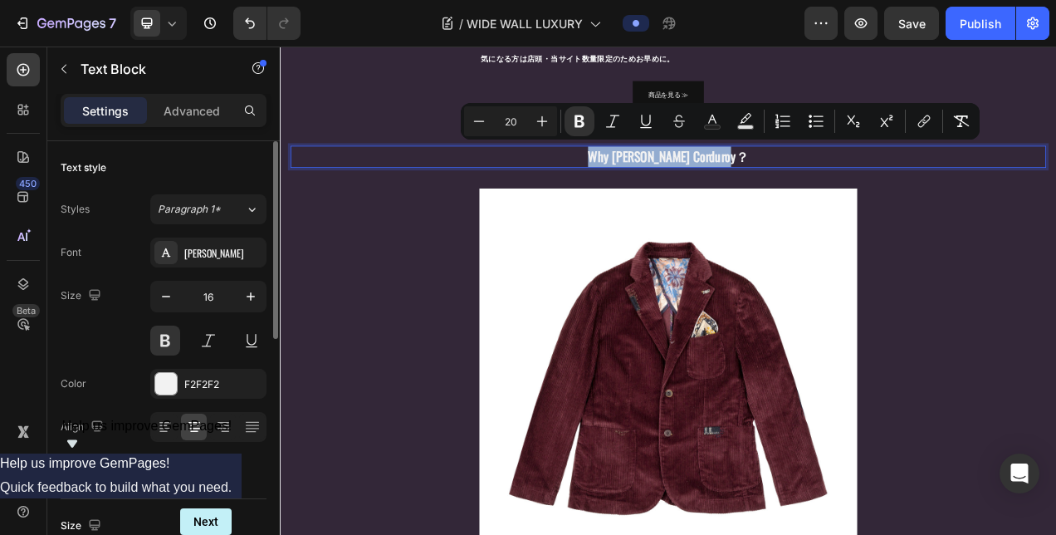
type input "16"
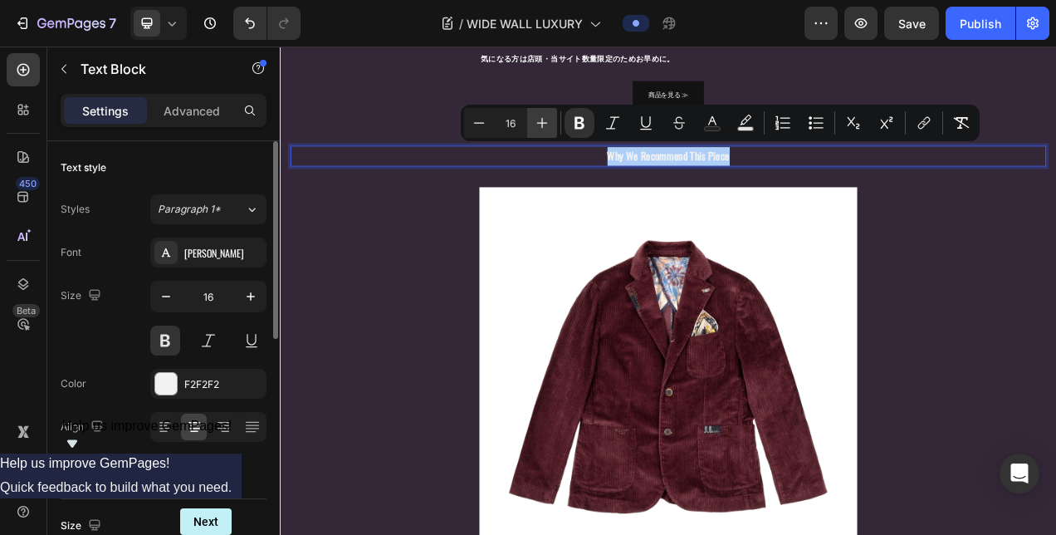
click at [545, 122] on icon "Editor contextual toolbar" at bounding box center [542, 123] width 17 height 17
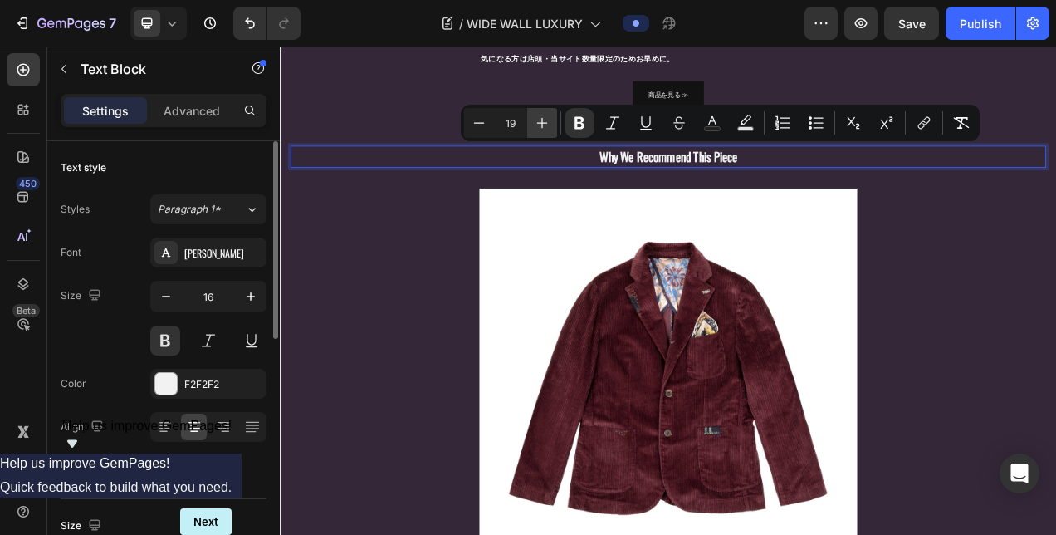
click at [545, 122] on icon "Editor contextual toolbar" at bounding box center [542, 123] width 17 height 17
type input "20"
click at [889, 185] on p "Why We Recommend This Piece" at bounding box center [778, 188] width 482 height 26
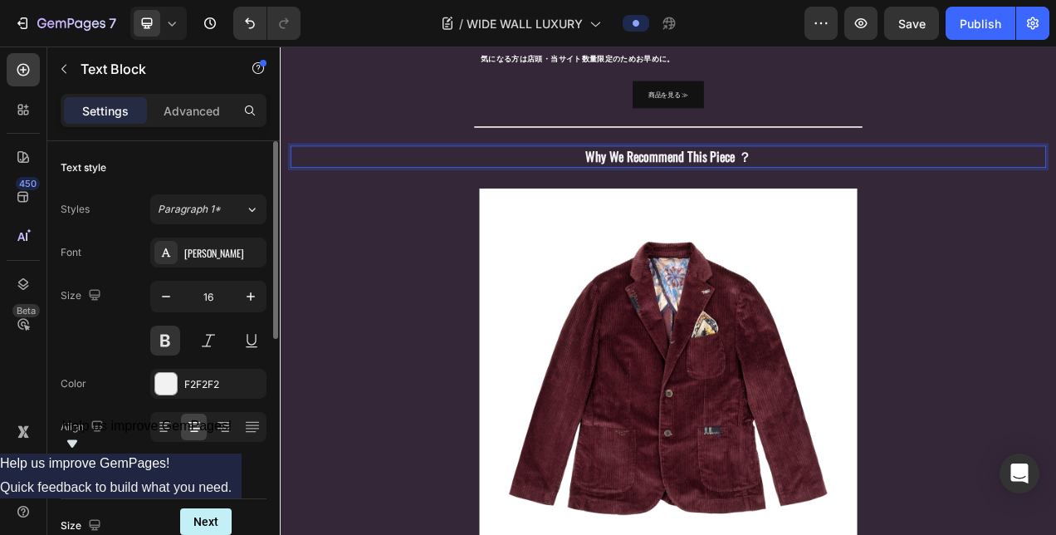
click at [866, 184] on strong "Why We Recommend This Piece ？" at bounding box center [778, 186] width 213 height 25
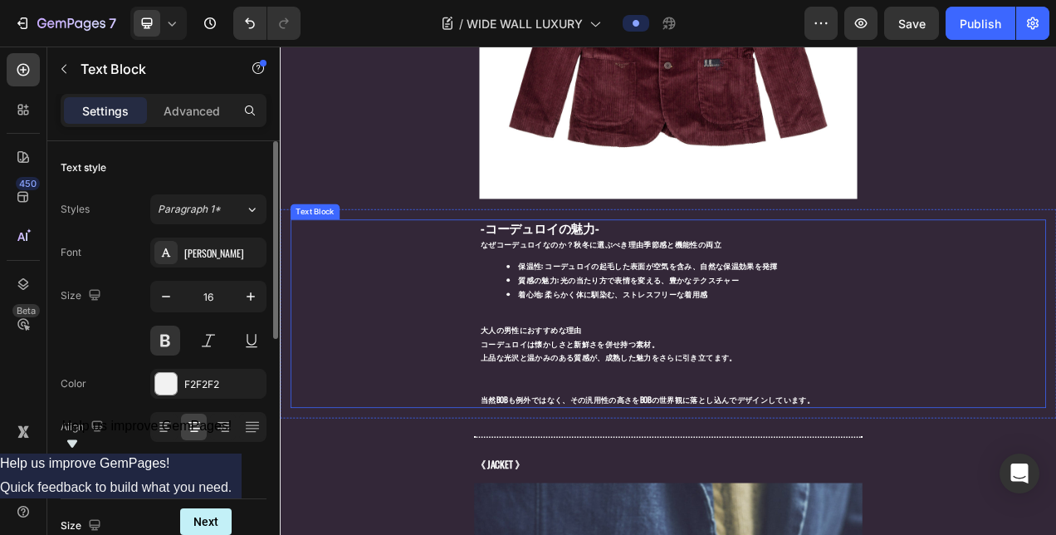
scroll to position [1222, 0]
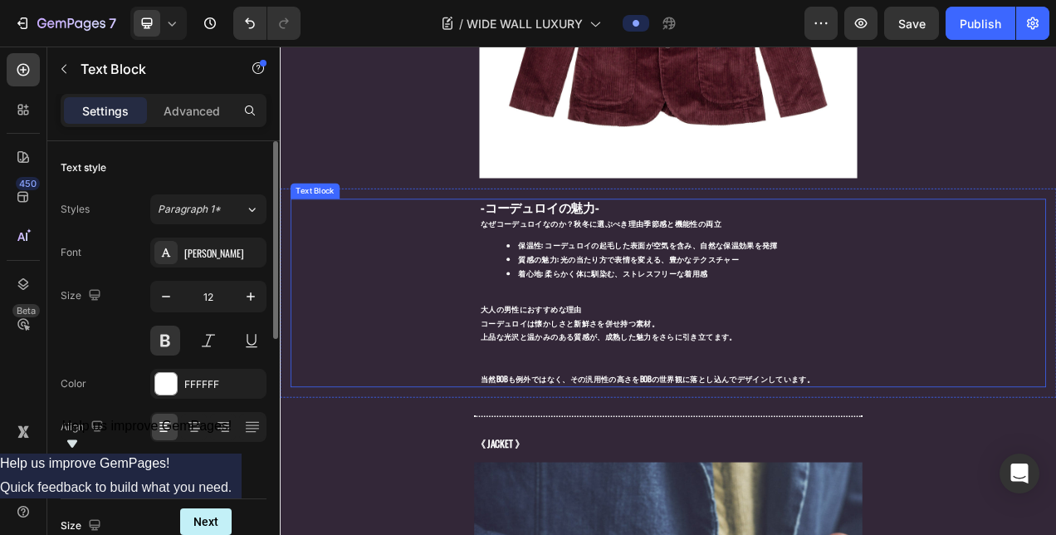
click at [537, 249] on span "-コーデュロイの魅力-" at bounding box center [613, 251] width 152 height 23
click at [696, 248] on p "-コーデュロイの魅力- なぜコーデュロイなのか？秋冬に選ぶべき理由季節感と機能性の両立" at bounding box center [778, 262] width 482 height 38
click at [942, 463] on p "当然BOBも例外ではなく、その汎用性の高さをBOBの世界観に落とし込んでデザインしています。" at bounding box center [778, 472] width 482 height 18
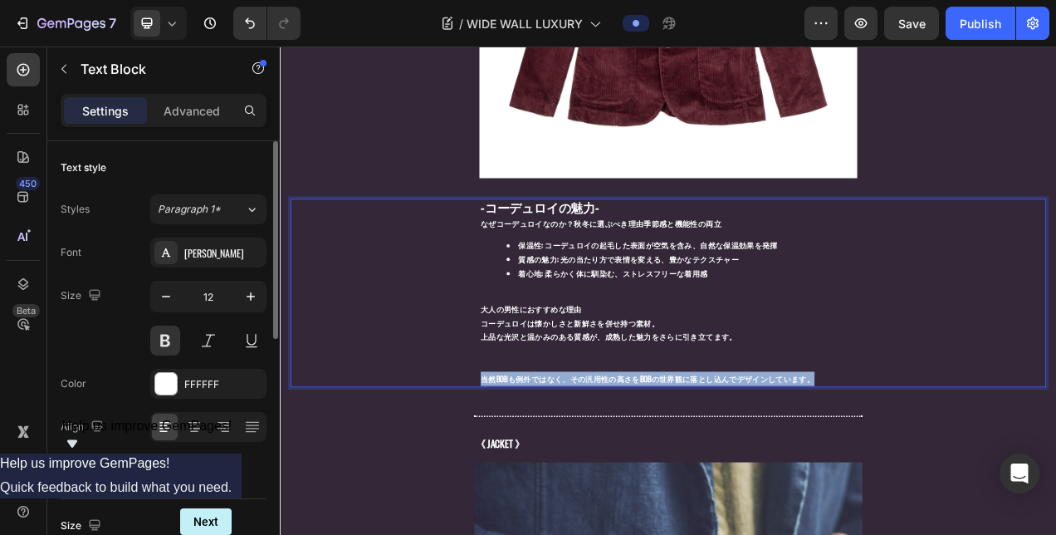
drag, startPoint x: 972, startPoint y: 464, endPoint x: 488, endPoint y: 459, distance: 484.1
click at [488, 459] on div "-コーデュロイの魅力- なぜコーデュロイなのか？秋冬に選ぶべき理由季節感と機能性の両立 保温性 : コーデュロイの起毛した表面が空気を含み、自然な保温効果を発…" at bounding box center [778, 362] width 970 height 241
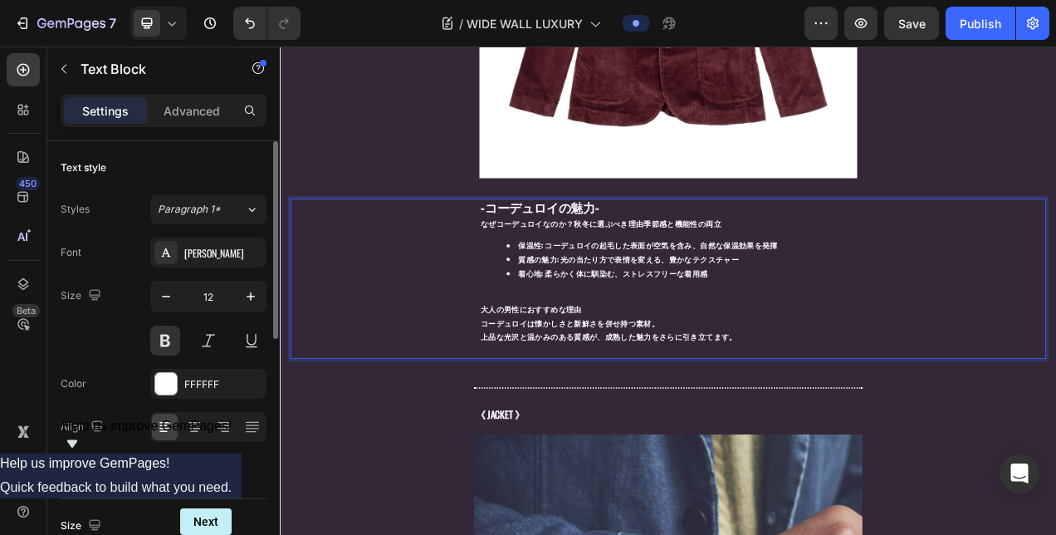
click at [680, 374] on p "大人の男性におすすめな理由" at bounding box center [778, 383] width 482 height 18
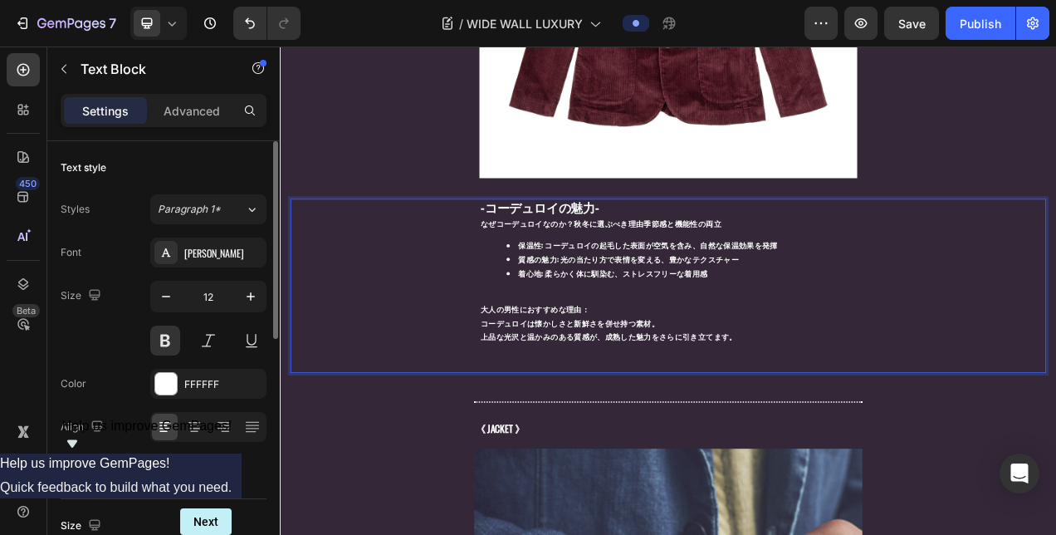
click at [683, 374] on p "大人の男性におすすめな理由：" at bounding box center [778, 383] width 482 height 18
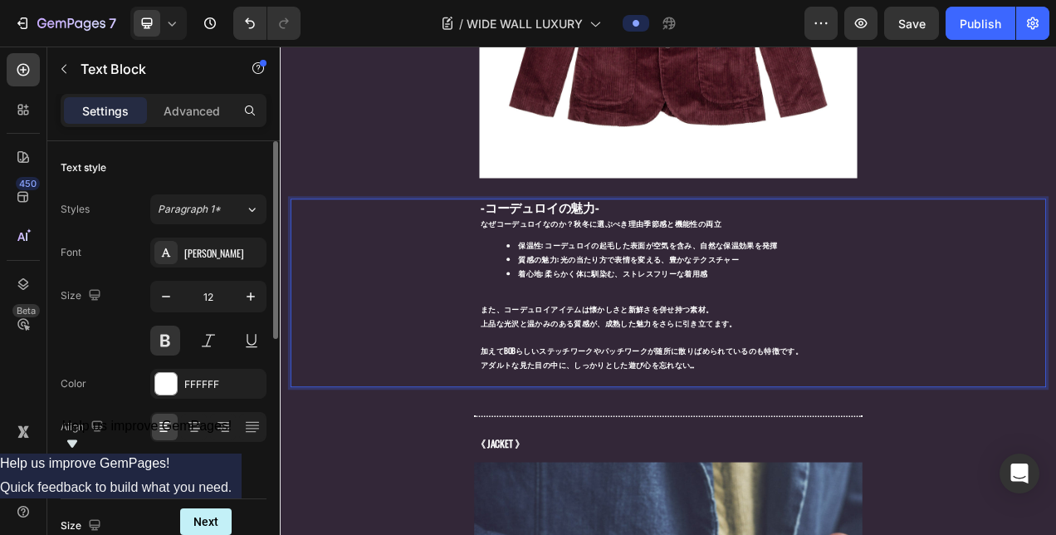
click at [846, 445] on p "アダルトな見た目の中に、しっかりとした遊び心を忘れない…" at bounding box center [778, 454] width 482 height 18
click at [725, 445] on p "アダルトな見た目の中に、しっかりとした遊び心を忘れてはいません。" at bounding box center [778, 454] width 482 height 18
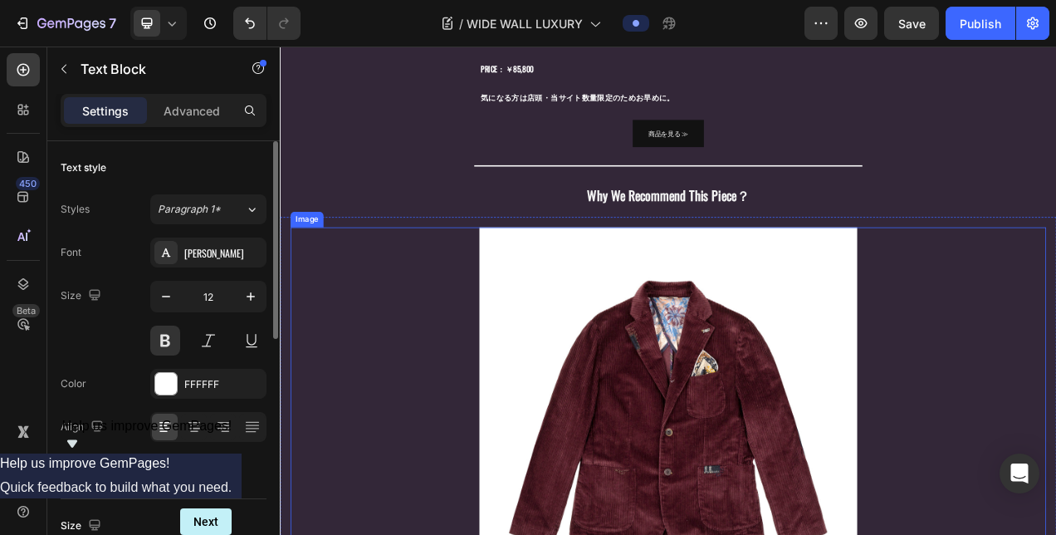
scroll to position [558, 0]
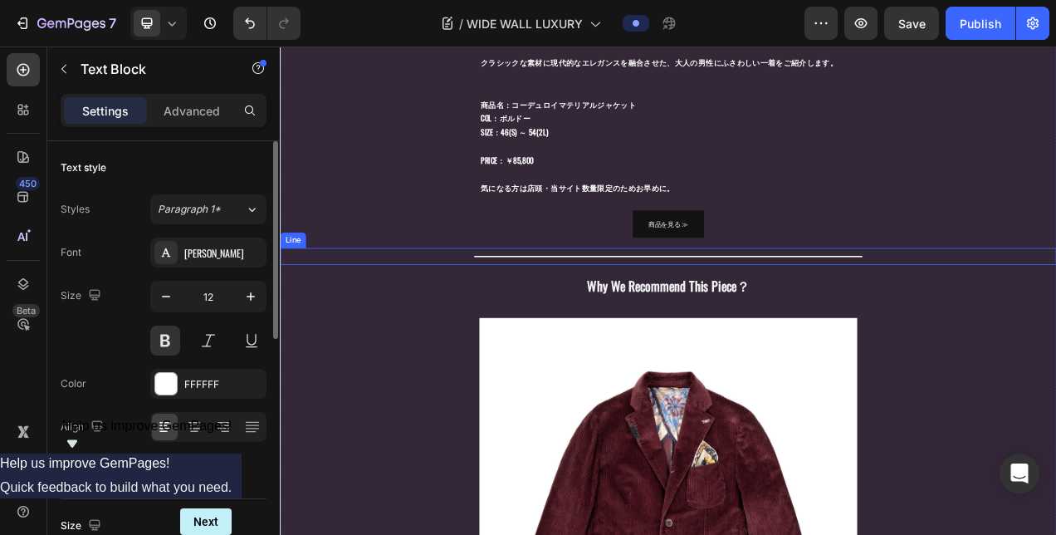
click at [491, 315] on div "Title" at bounding box center [778, 316] width 996 height 2
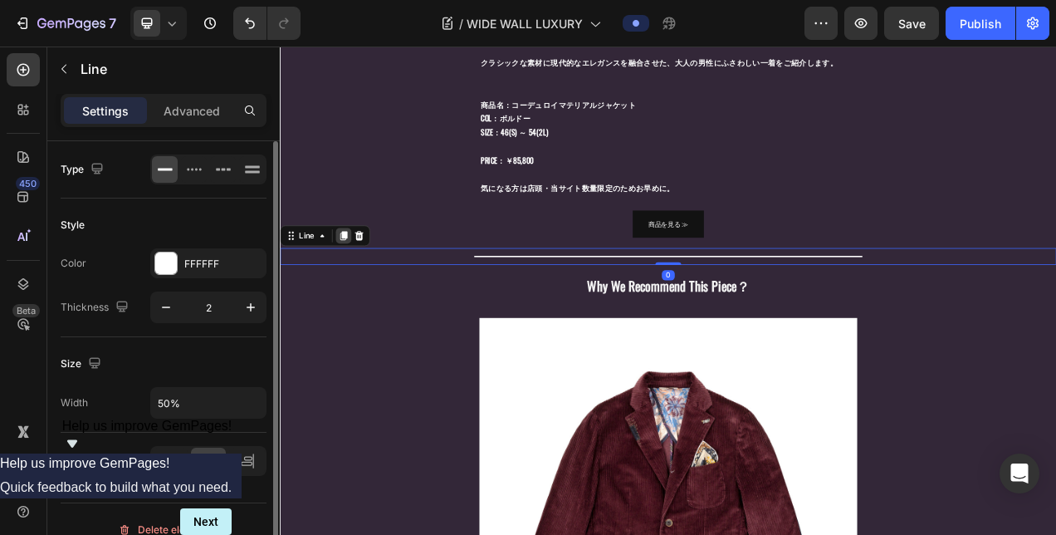
click at [361, 288] on icon at bounding box center [361, 288] width 13 height 13
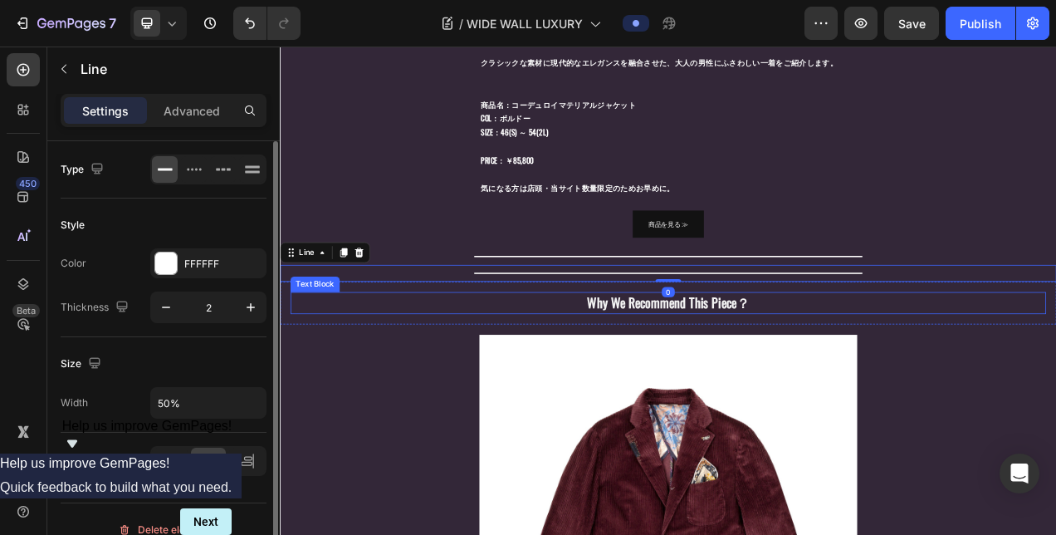
click at [571, 364] on p "Why We Recommend This Piece？" at bounding box center [778, 376] width 482 height 26
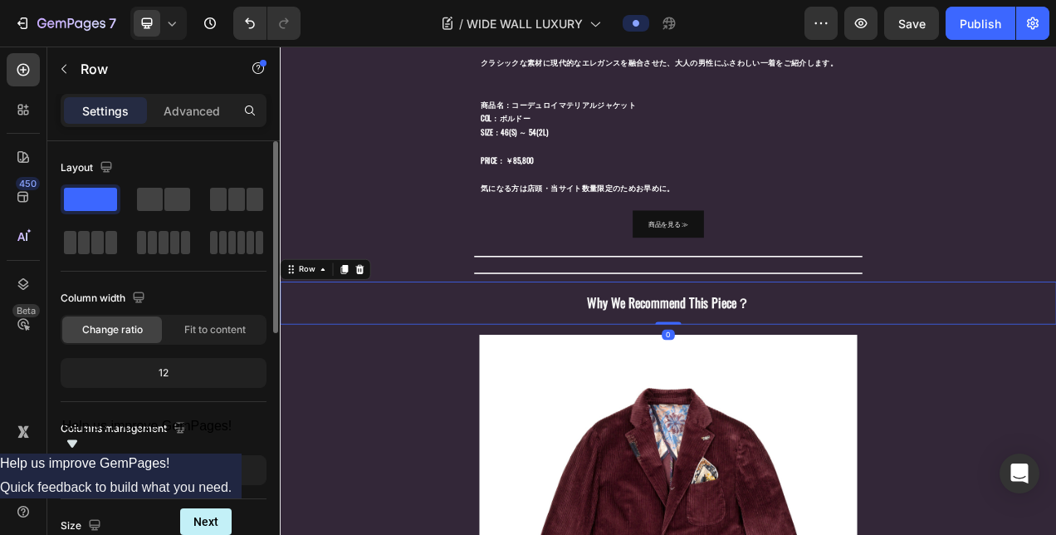
click at [288, 369] on div "Why We Recommend This Piece？ Text Block Row 0" at bounding box center [778, 376] width 996 height 56
click at [360, 326] on icon at bounding box center [362, 332] width 9 height 12
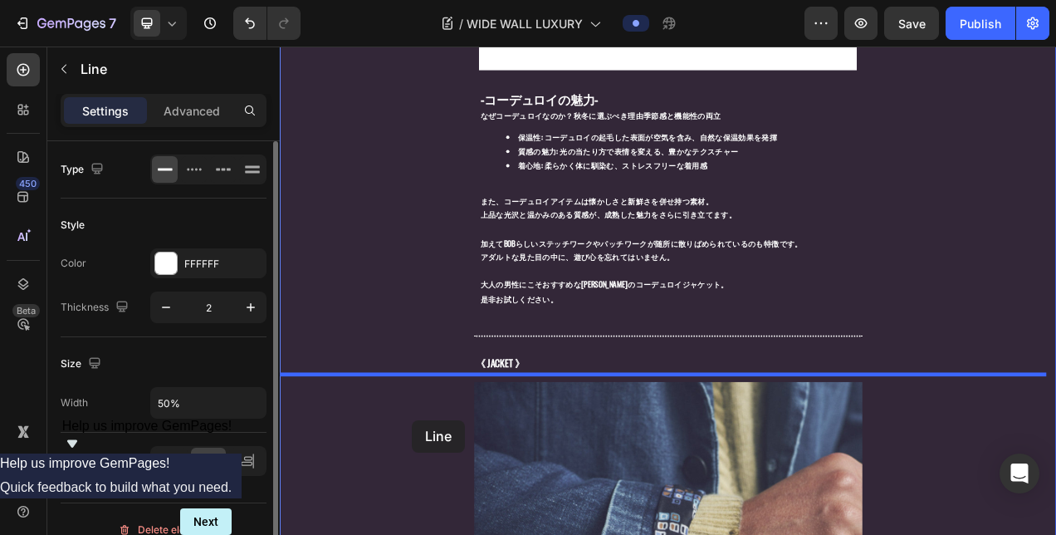
scroll to position [1526, 0]
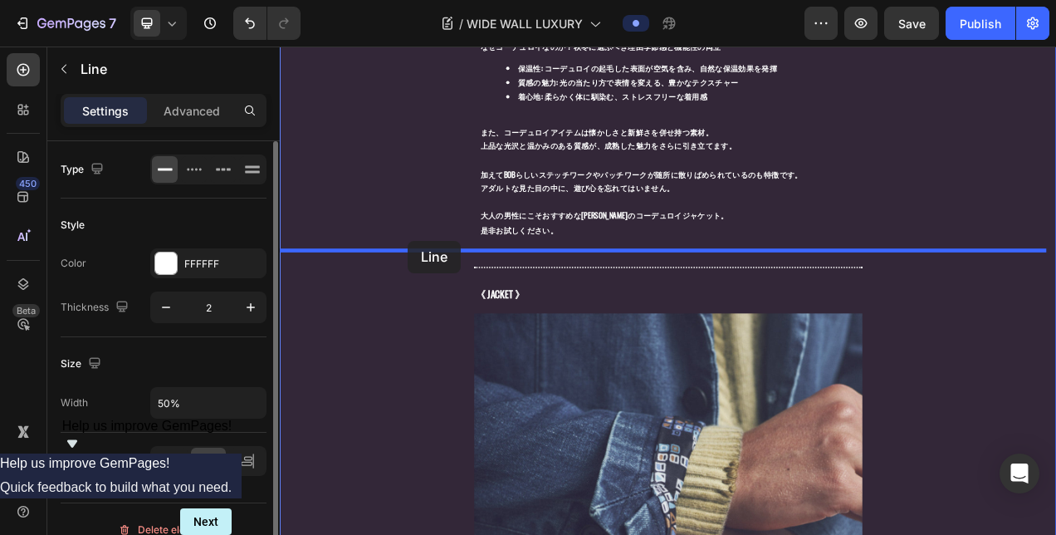
drag, startPoint x: 405, startPoint y: 331, endPoint x: 444, endPoint y: 296, distance: 52.9
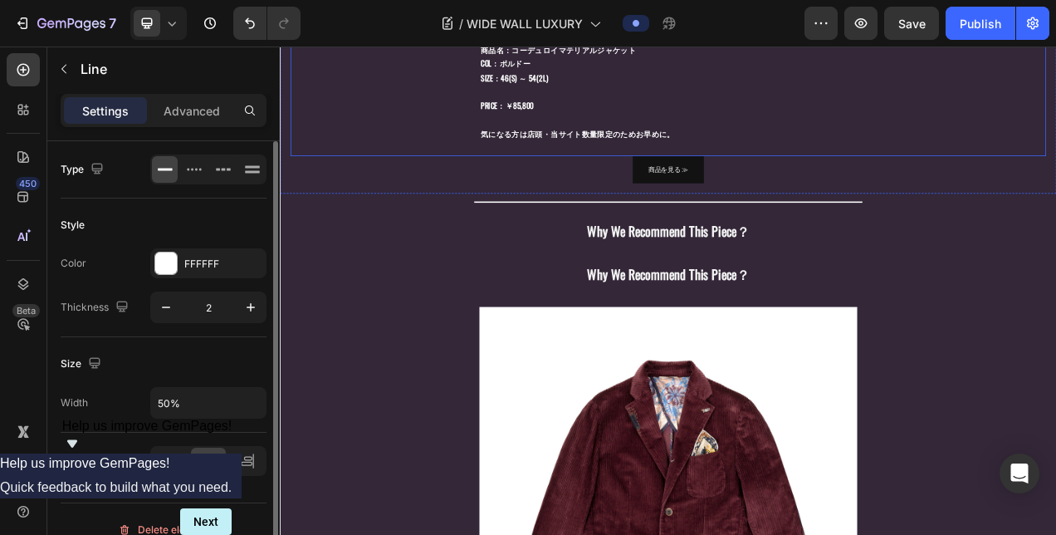
scroll to position [674, 0]
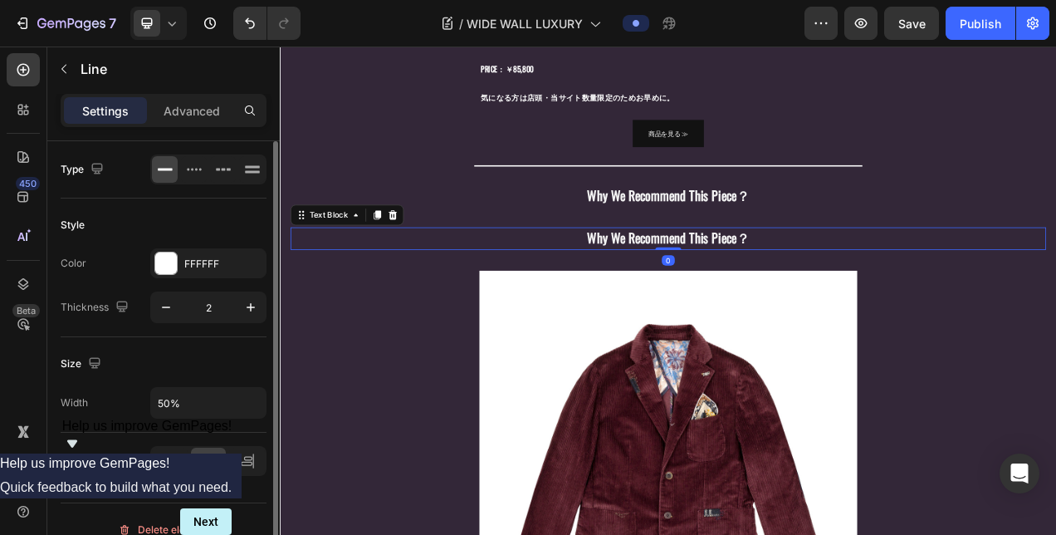
click at [444, 289] on div "Why We Recommend This Piece？" at bounding box center [778, 292] width 970 height 29
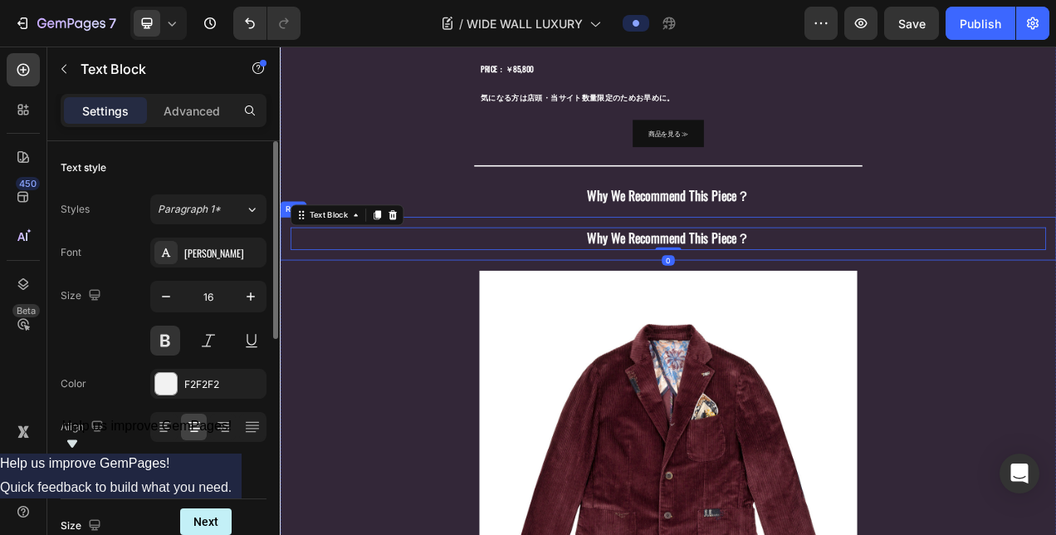
click at [287, 286] on div "Why We Recommend This Piece？ Text Block 0 Row" at bounding box center [778, 293] width 996 height 56
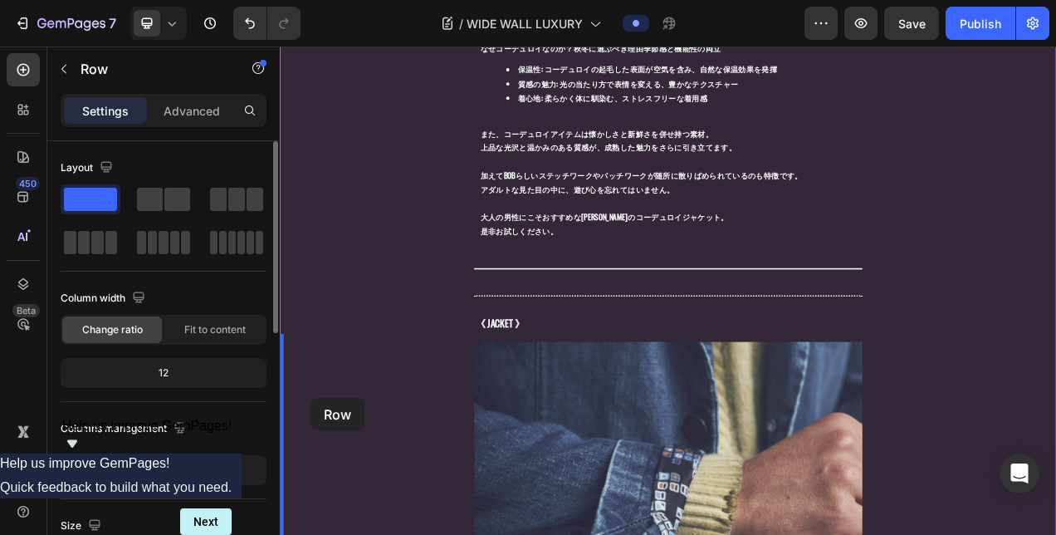
scroll to position [1505, 0]
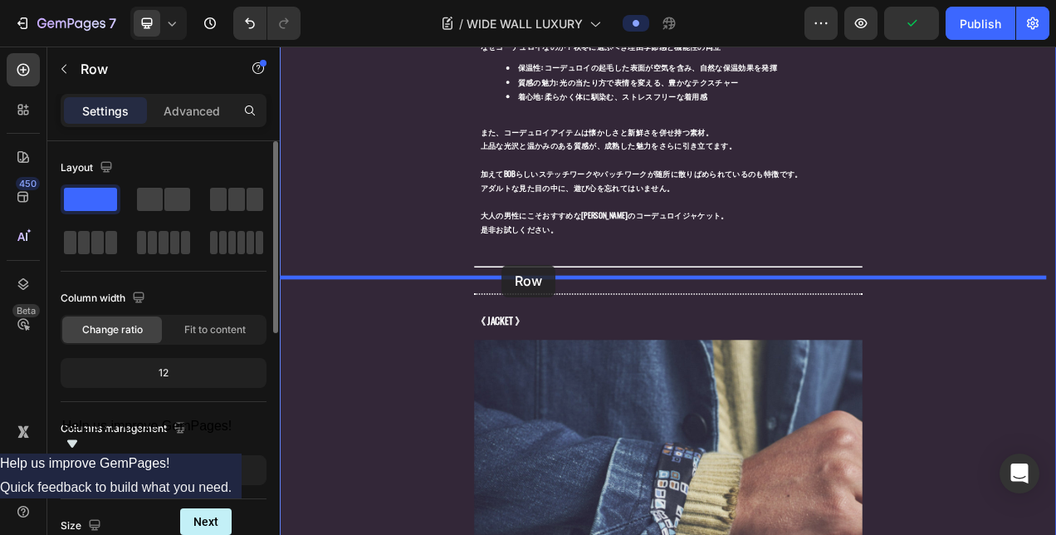
drag, startPoint x: 303, startPoint y: 247, endPoint x: 565, endPoint y: 326, distance: 273.2
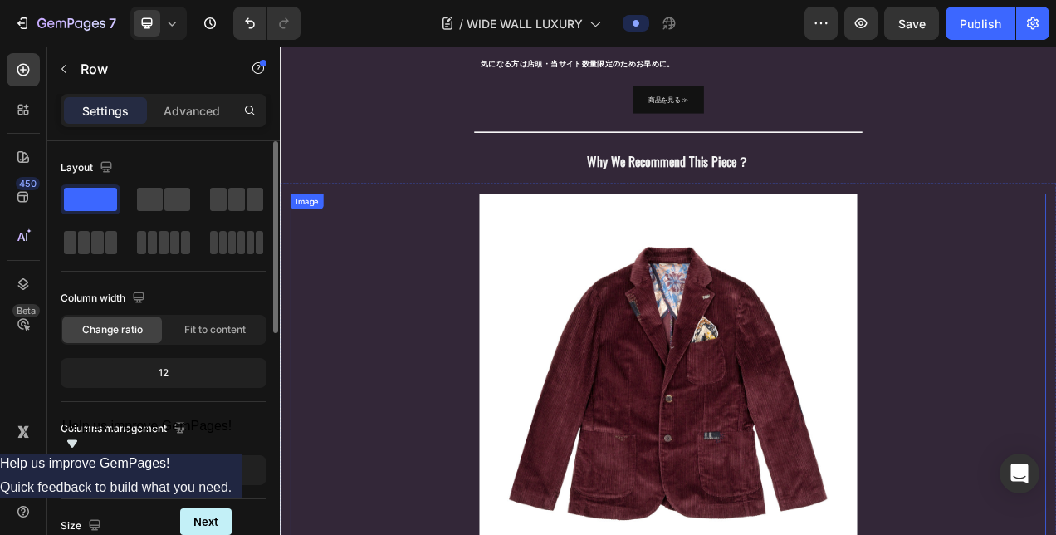
scroll to position [536, 0]
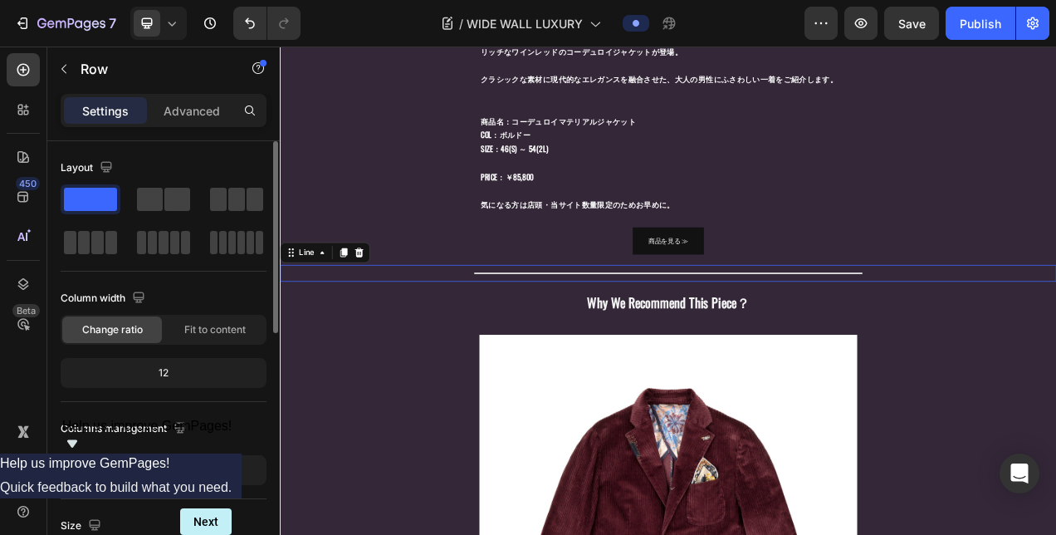
click at [615, 337] on div "Title Line 0" at bounding box center [778, 337] width 996 height 22
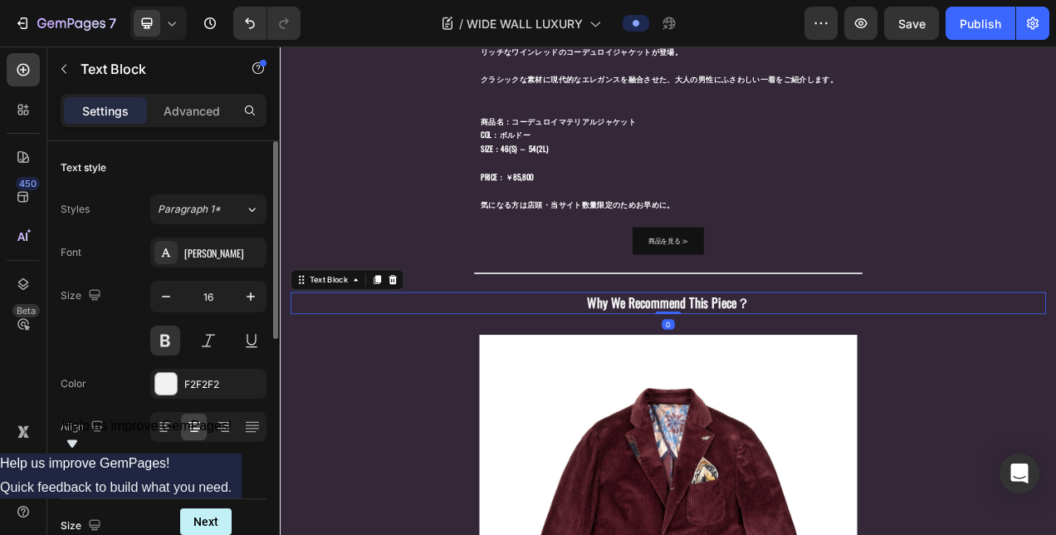
click at [615, 361] on div "Why We Recommend This Piece？" at bounding box center [778, 375] width 485 height 29
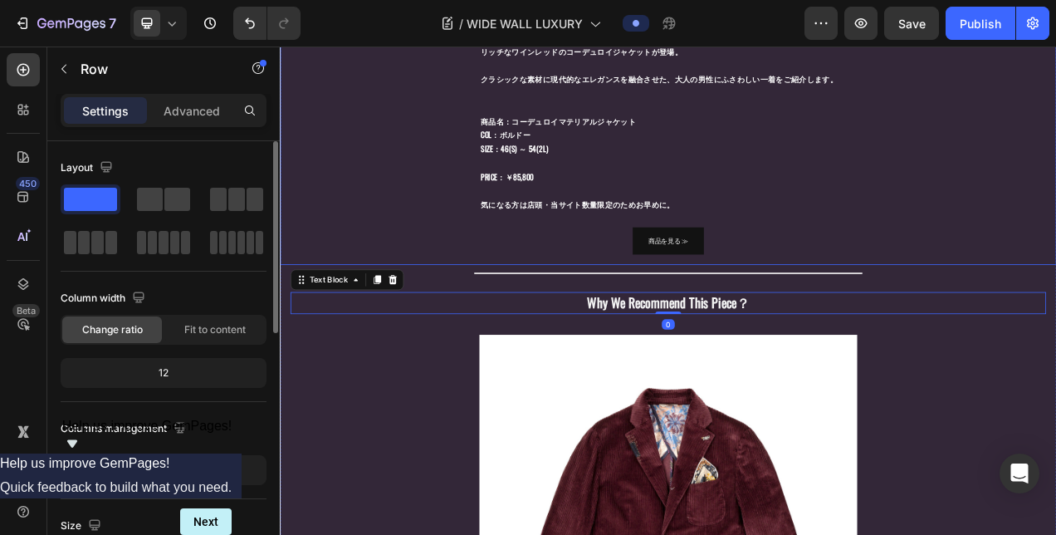
click at [607, 320] on div "クラフトマンシップ光る、BOBのコーデュロイジャケット- 【秋冬の主役】 ワインレッド コーデュロイジャケットで魅せる大人の品格。 秋が深まり、装いにも季節感…" at bounding box center [778, 122] width 996 height 405
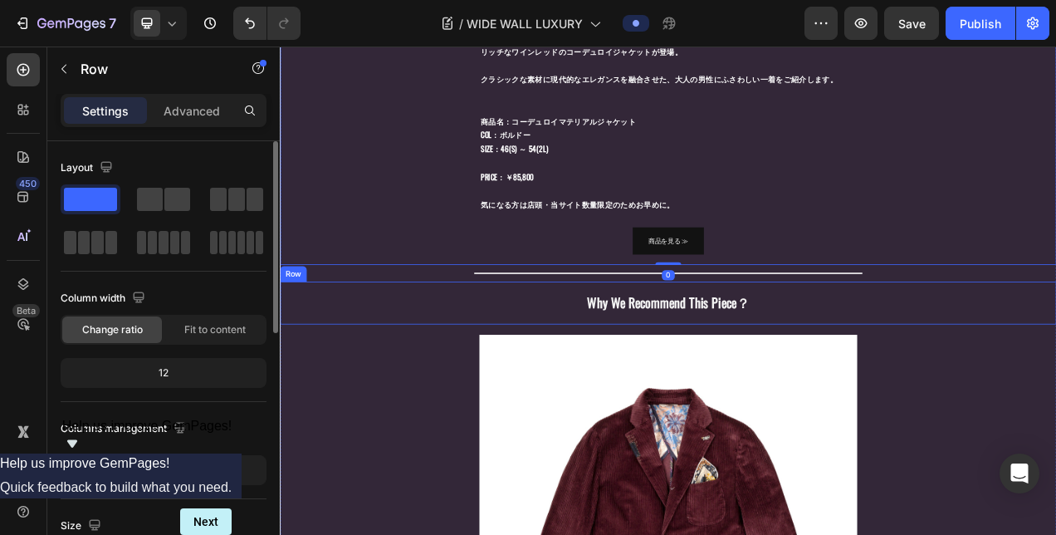
click at [607, 348] on div "Why We Recommend This Piece？ Text Block Row" at bounding box center [778, 376] width 996 height 56
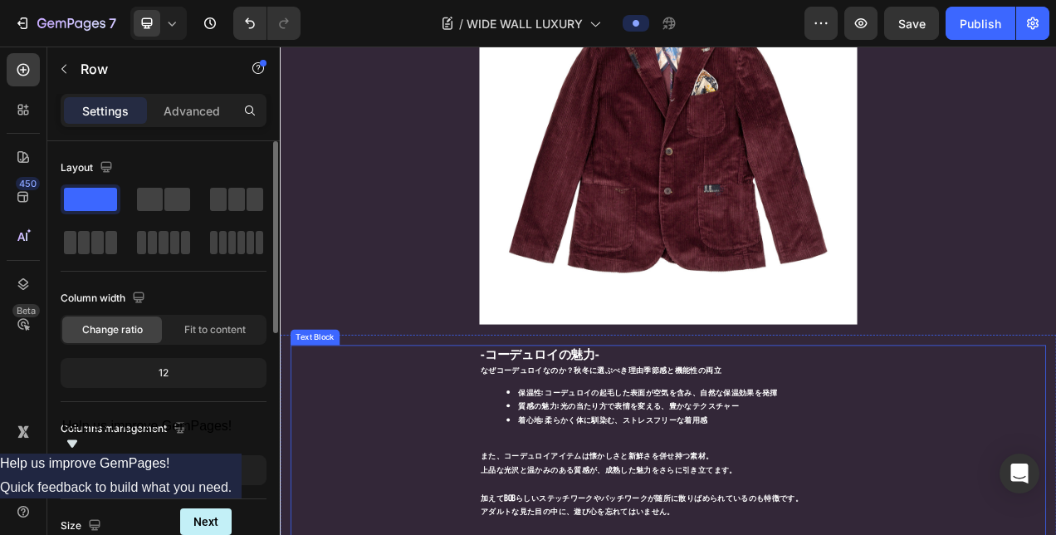
scroll to position [1450, 0]
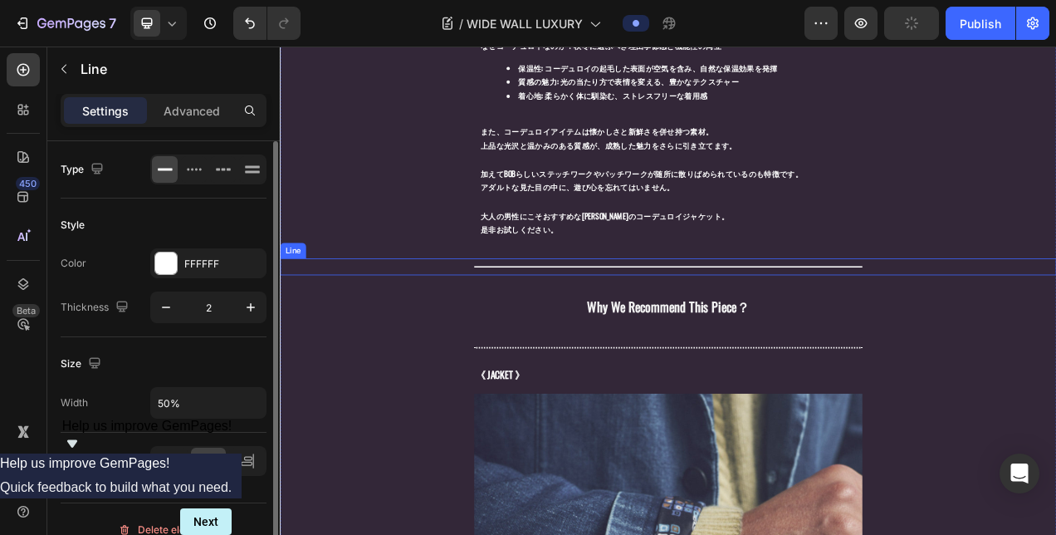
click at [645, 318] on div "Title Line" at bounding box center [778, 329] width 996 height 22
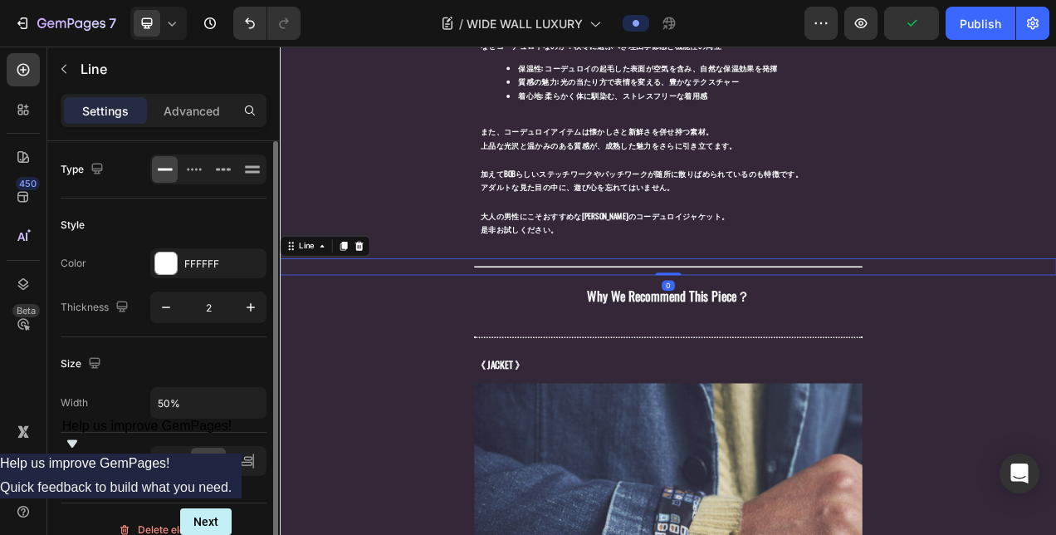
drag, startPoint x: 774, startPoint y: 340, endPoint x: 774, endPoint y: 316, distance: 24.1
click at [774, 318] on div "Title Line 0" at bounding box center [778, 329] width 996 height 22
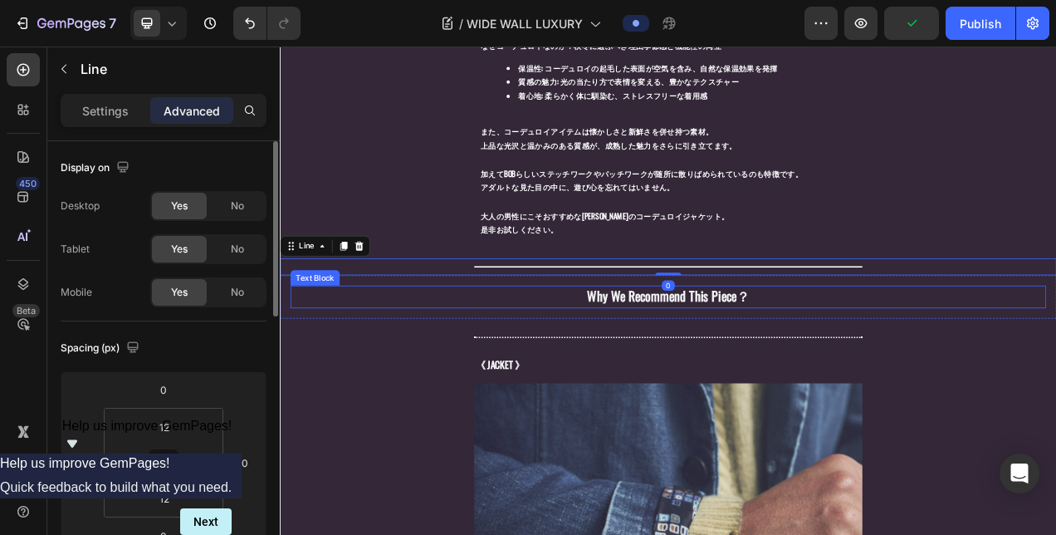
click at [612, 355] on p "Why We Recommend This Piece？" at bounding box center [778, 368] width 482 height 26
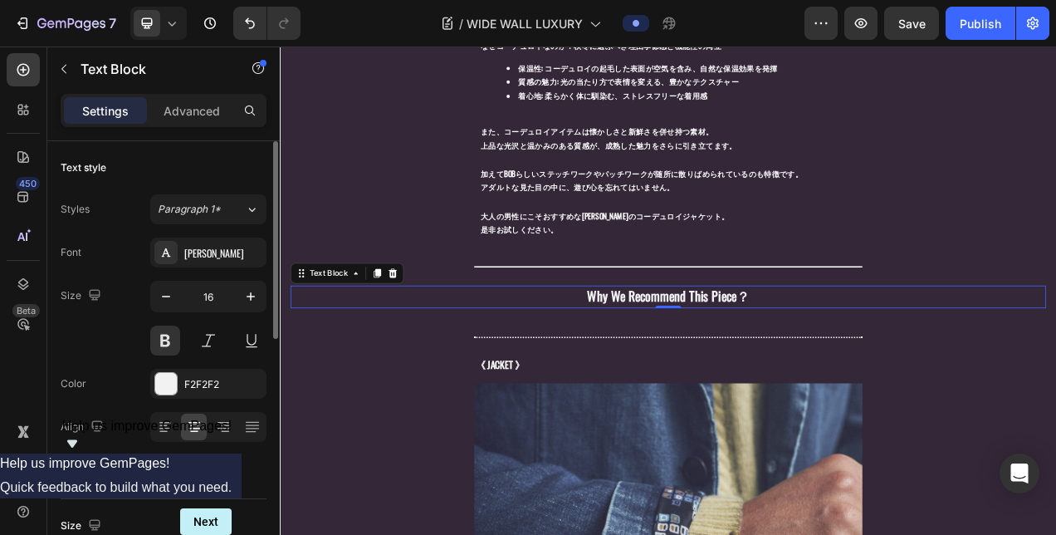
click at [667, 359] on p "Why We Recommend This Piece？" at bounding box center [778, 368] width 482 height 26
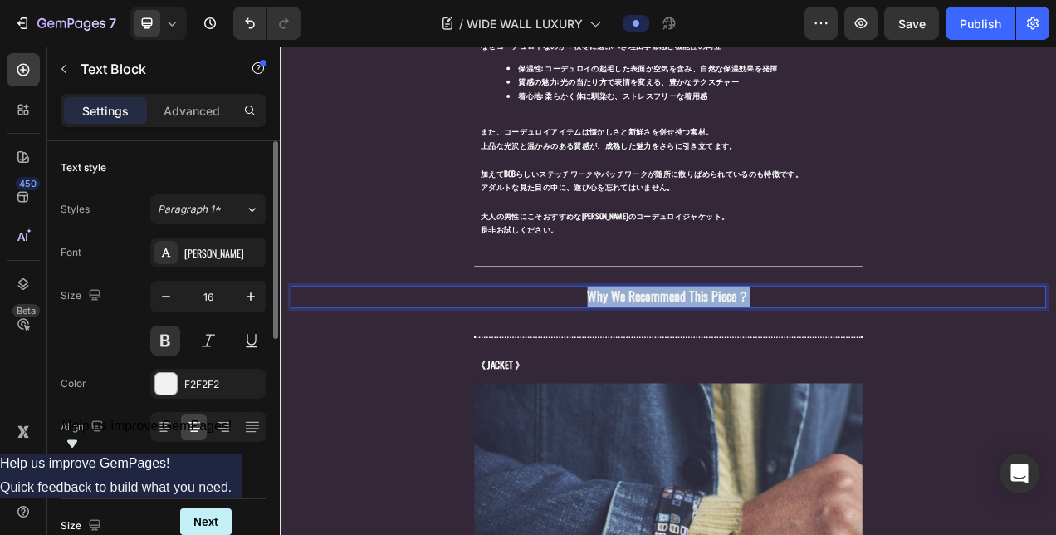
click at [667, 359] on p "Why We Recommend This Piece？" at bounding box center [778, 368] width 482 height 26
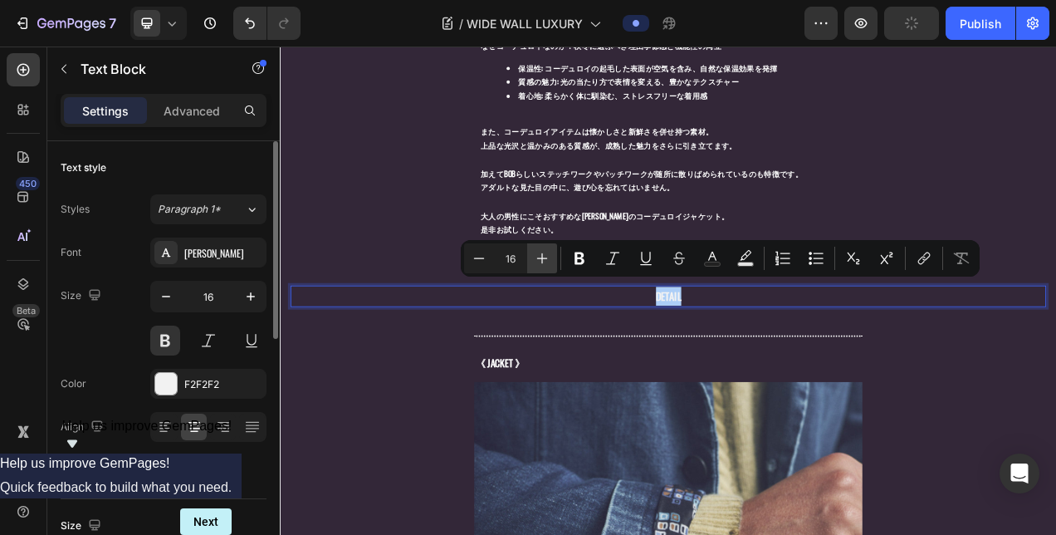
click at [550, 268] on button "Plus" at bounding box center [542, 258] width 30 height 30
type input "20"
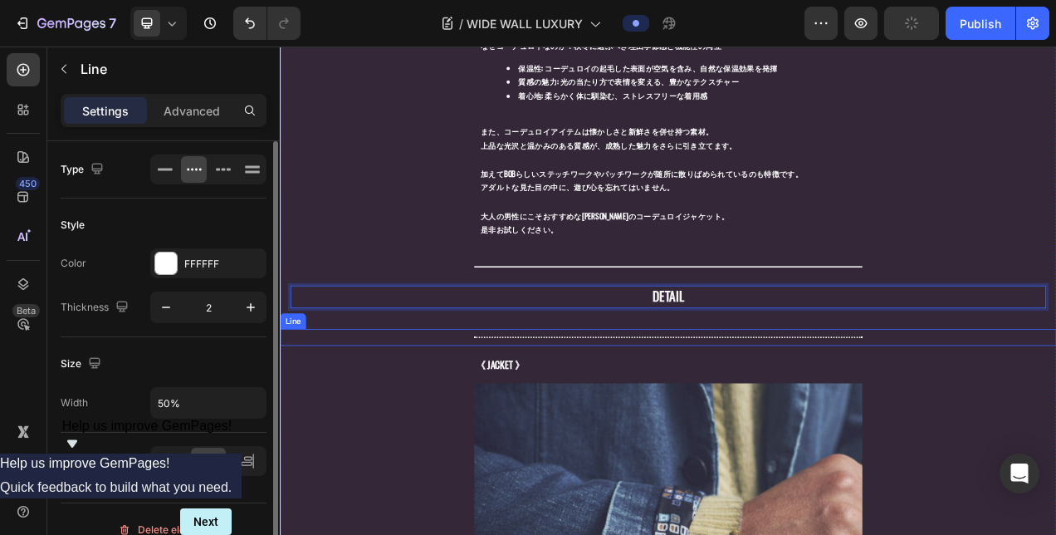
click at [633, 408] on div "Title Line" at bounding box center [778, 419] width 996 height 22
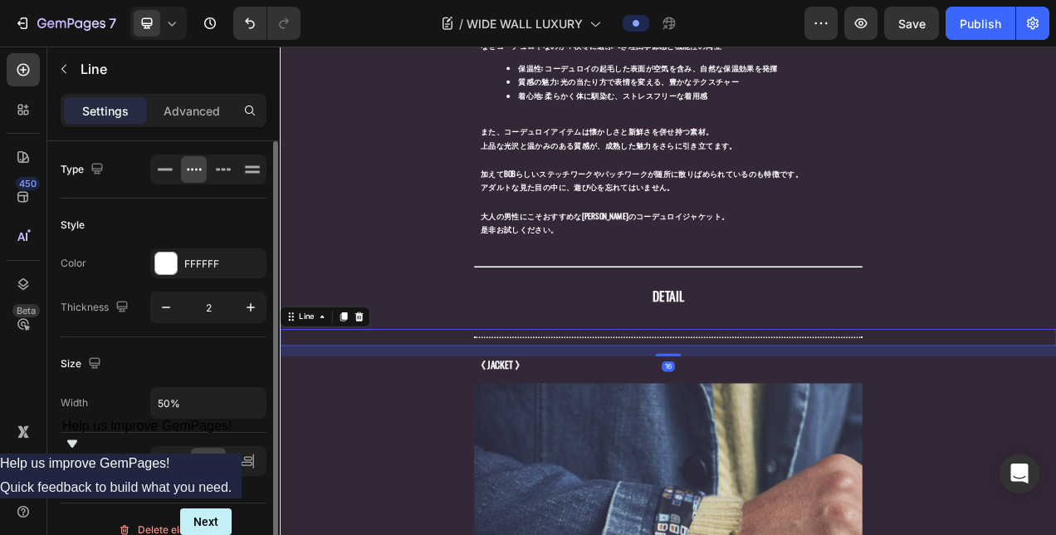
click at [381, 386] on icon at bounding box center [381, 392] width 11 height 12
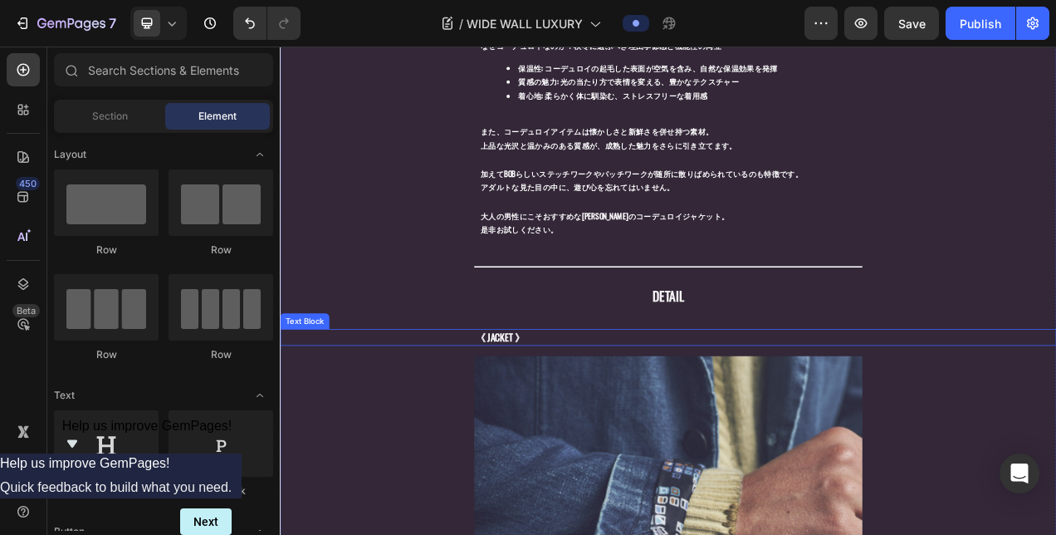
click at [593, 410] on p "《 JACKET 》" at bounding box center [778, 419] width 495 height 19
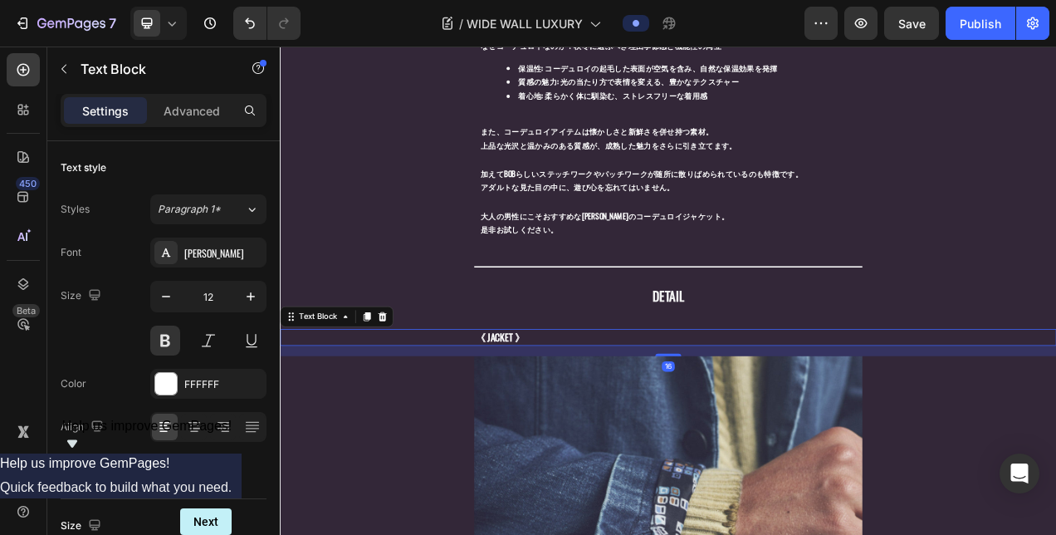
click at [593, 410] on p "《 JACKET 》" at bounding box center [778, 419] width 495 height 19
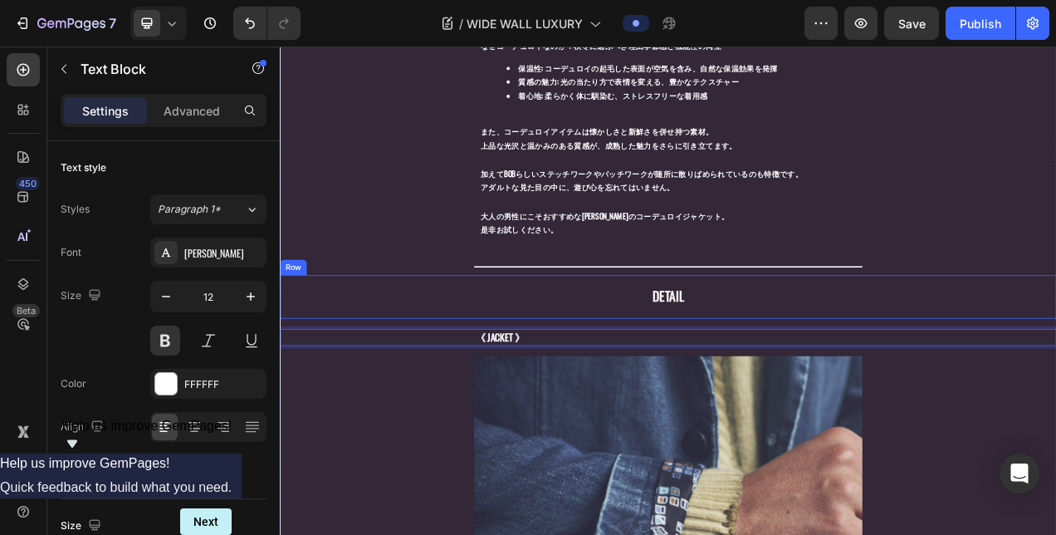
click at [547, 359] on p "DETAIL" at bounding box center [778, 368] width 482 height 26
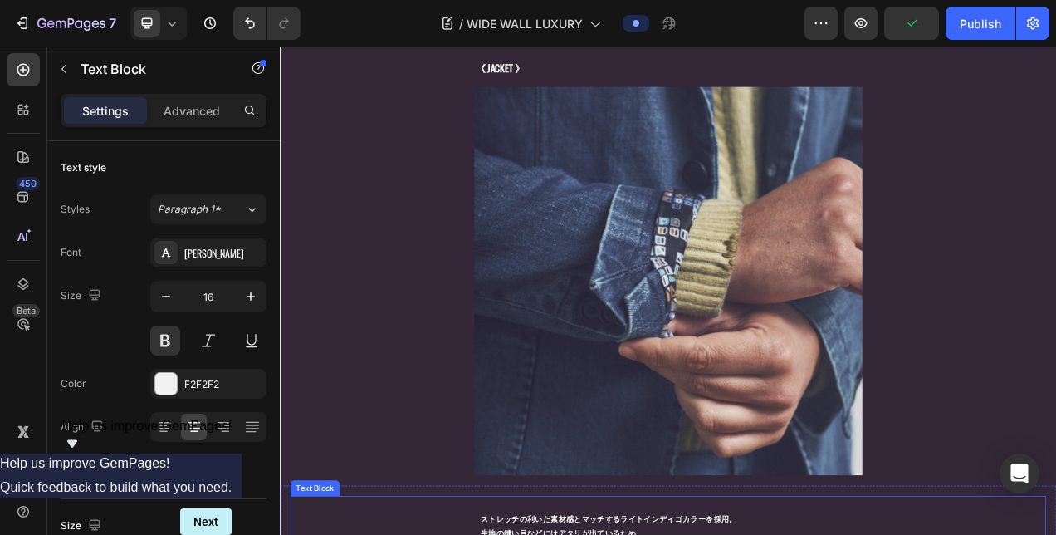
scroll to position [1865, 0]
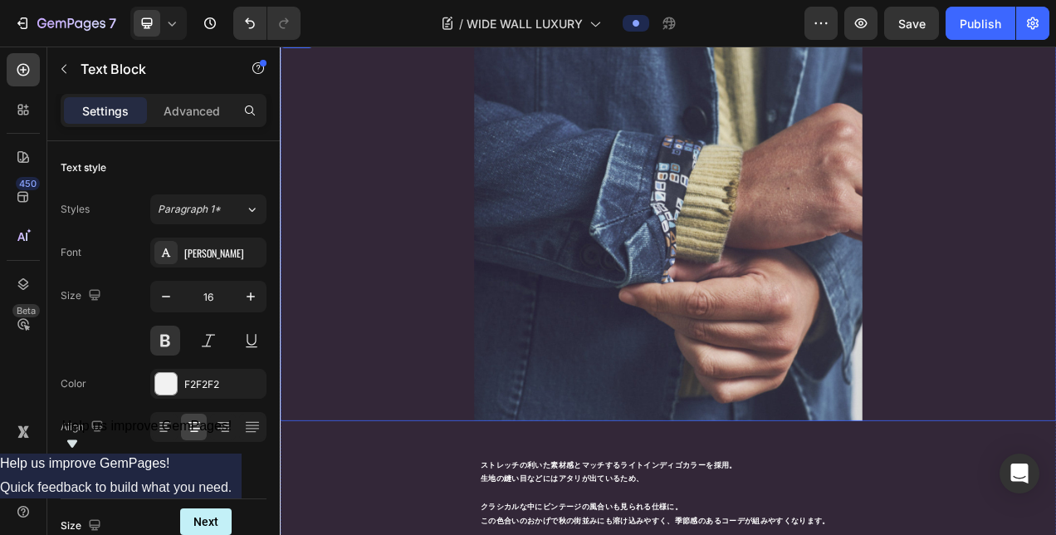
click at [658, 340] on img at bounding box center [778, 277] width 498 height 498
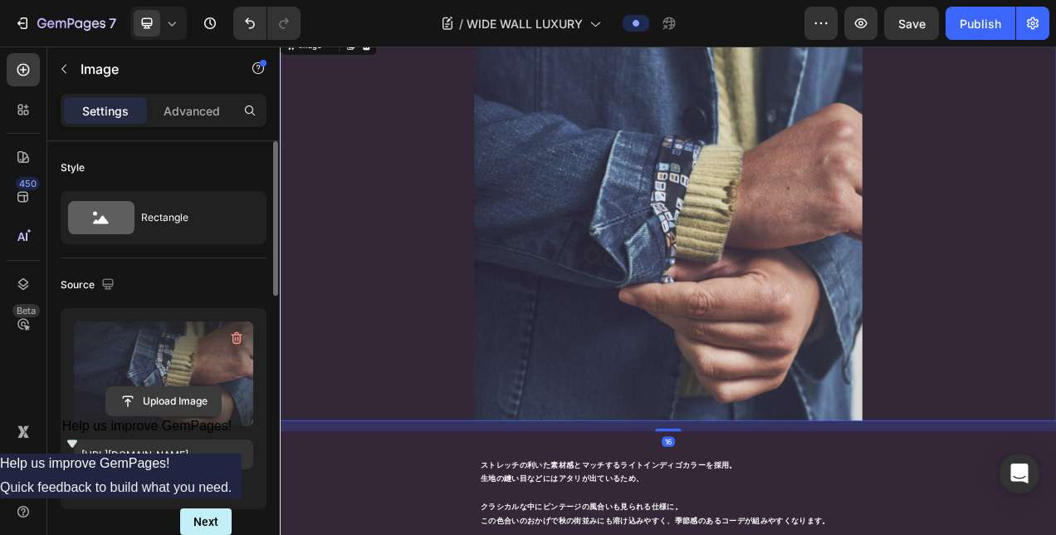
click at [184, 392] on input "file" at bounding box center [163, 401] width 115 height 28
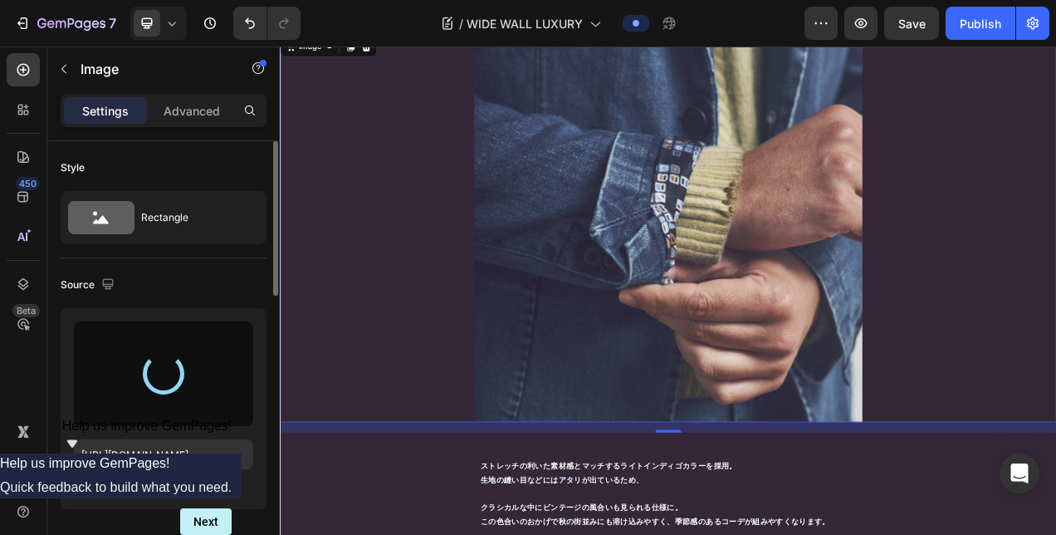
scroll to position [1616, 0]
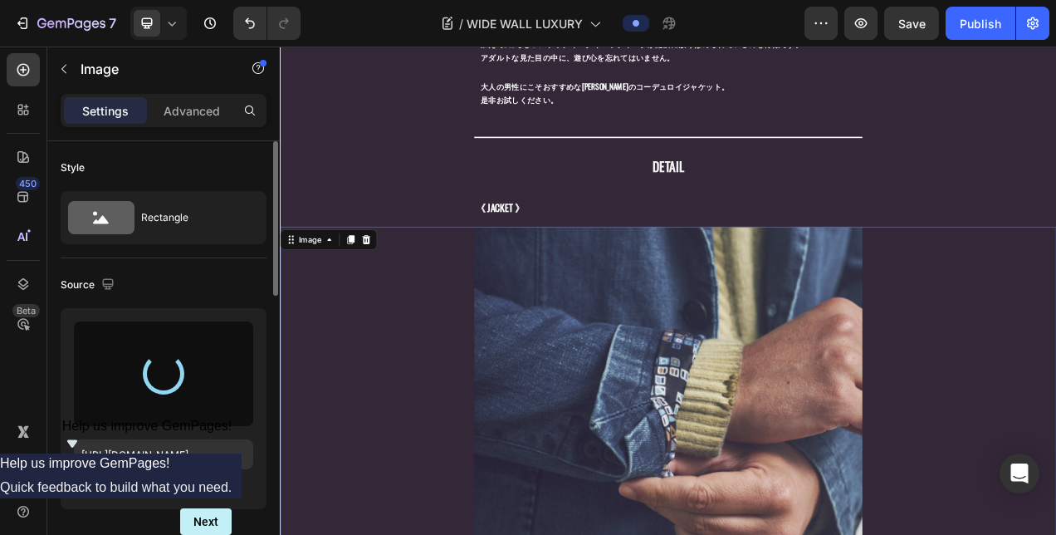
type input "[URL][DOMAIN_NAME]"
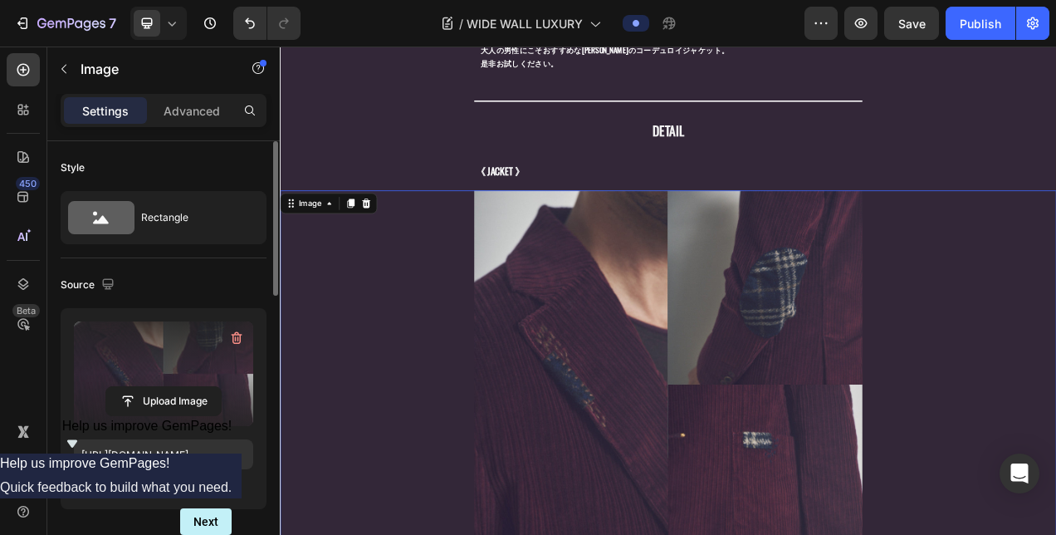
scroll to position [1699, 0]
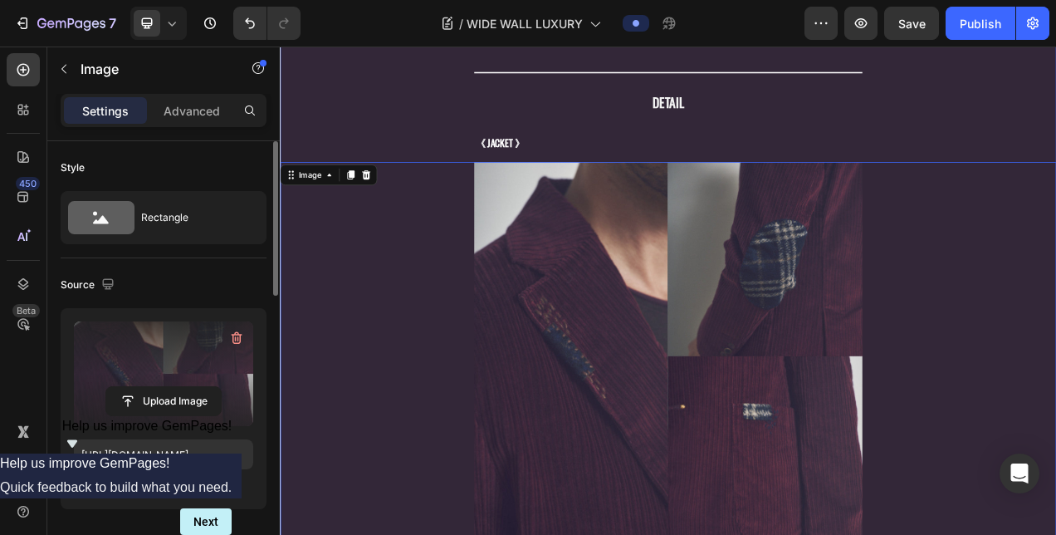
click at [568, 160] on span "《 JACKET 》" at bounding box center [562, 169] width 62 height 18
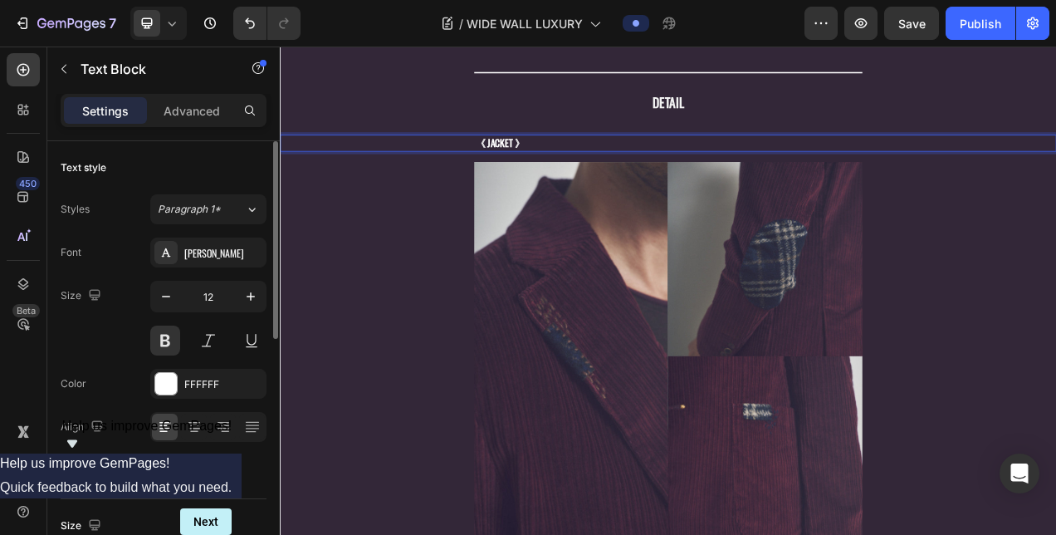
click at [568, 160] on span "《 JACKET 》" at bounding box center [562, 169] width 62 height 18
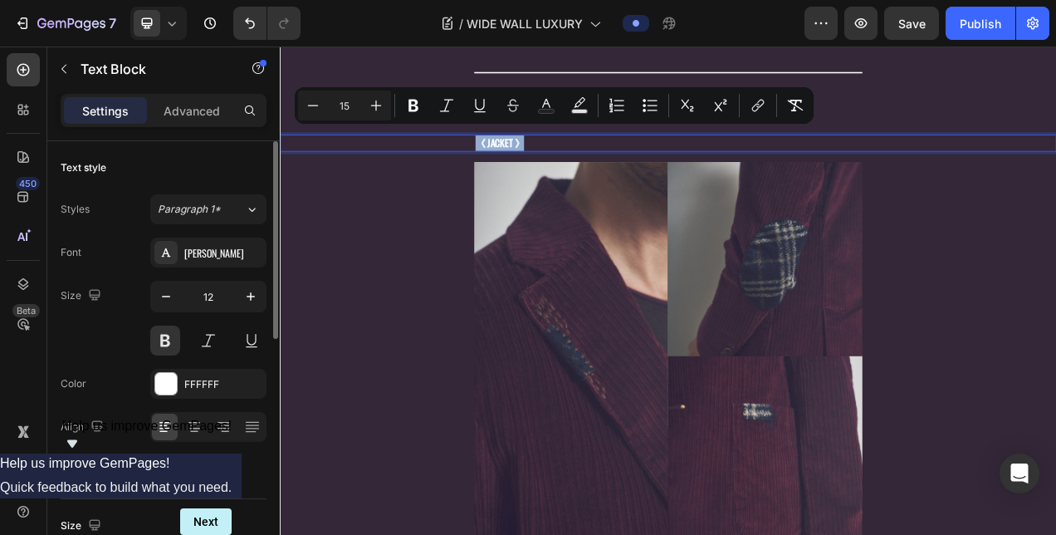
click at [568, 160] on span "《 JACKET 》" at bounding box center [562, 169] width 62 height 18
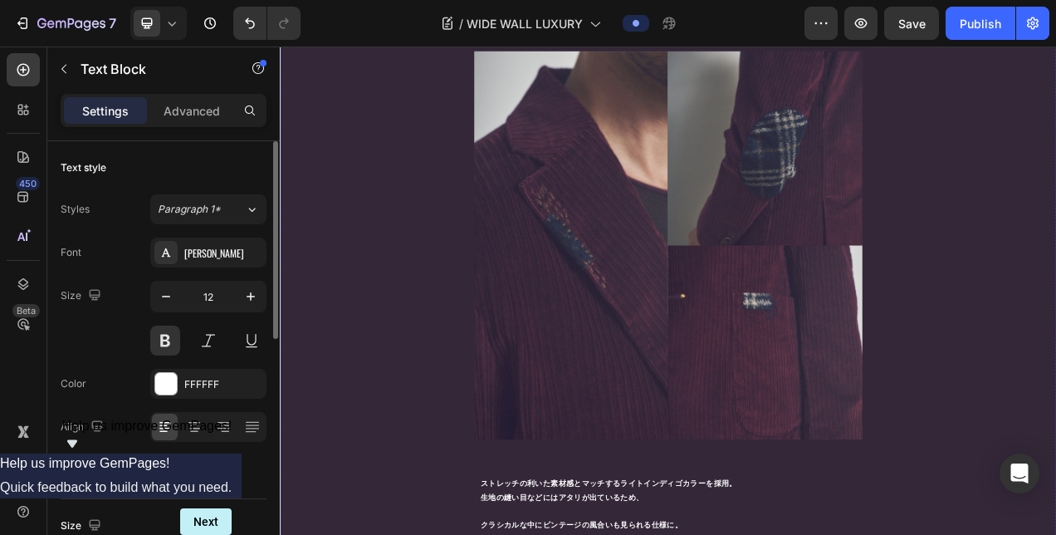
scroll to position [1948, 0]
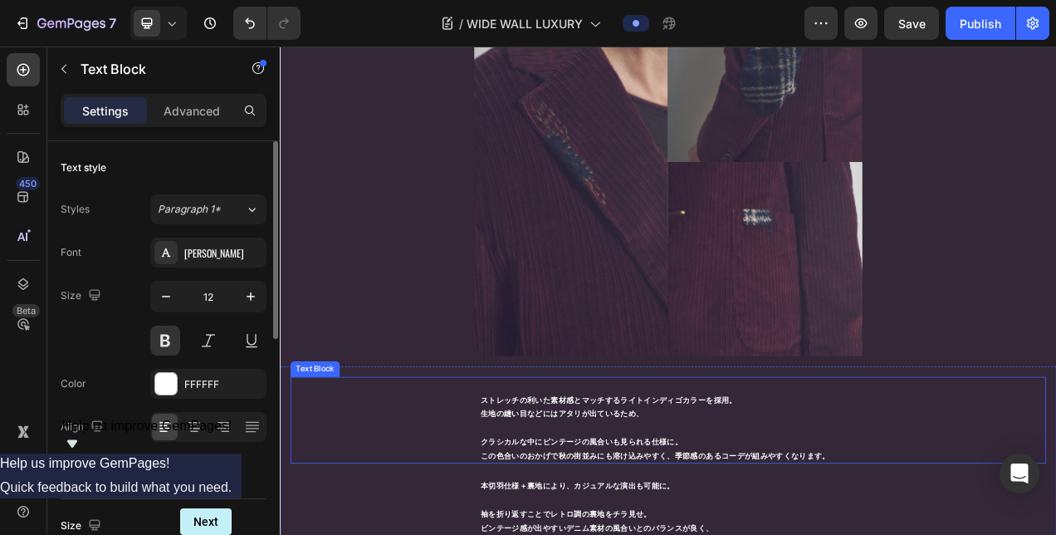
click at [584, 490] on p "ストレッチの利いた素材感とマッチするライトインディゴカラーを採用。" at bounding box center [778, 499] width 482 height 18
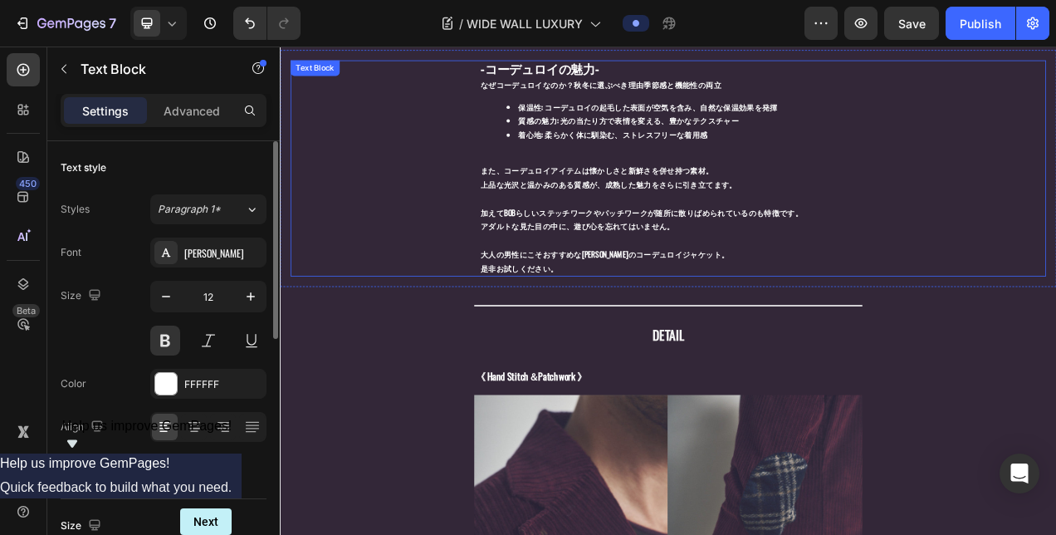
scroll to position [1284, 0]
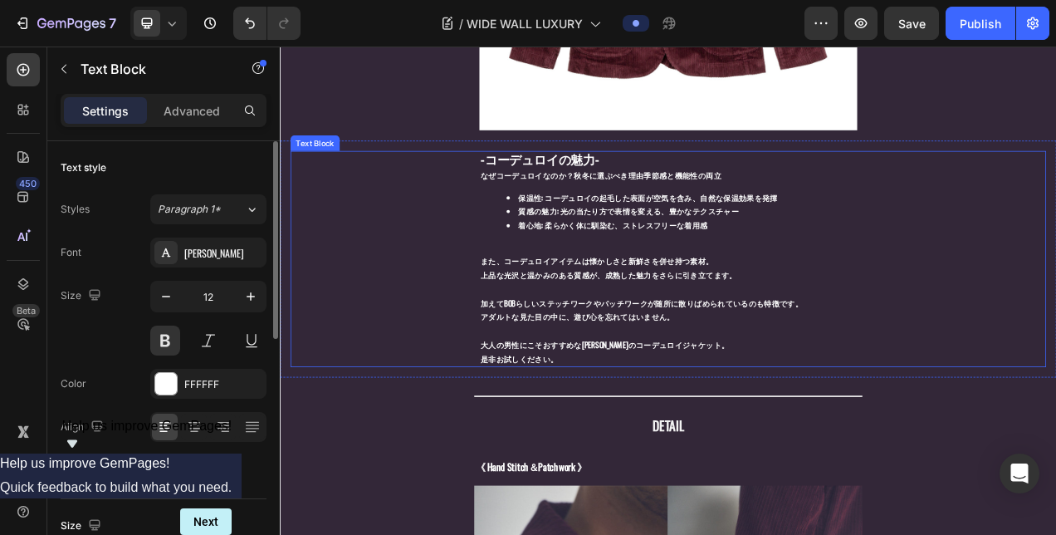
click at [619, 179] on span "-コーデュロイの魅力-" at bounding box center [613, 190] width 152 height 23
click at [602, 179] on span "-コーデュロイの魅力-" at bounding box center [613, 190] width 152 height 23
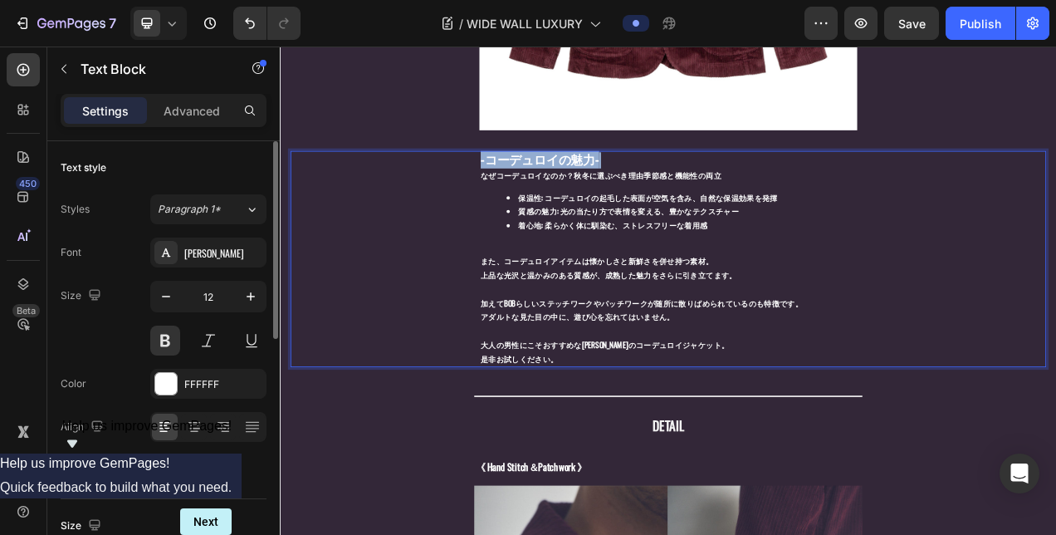
click at [602, 179] on span "-コーデュロイの魅力-" at bounding box center [613, 190] width 152 height 23
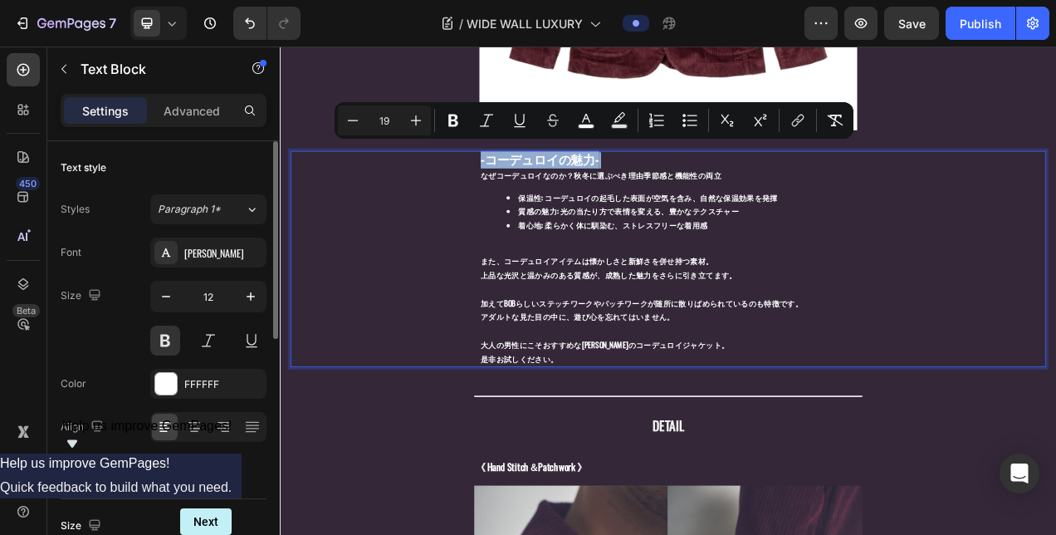
click at [501, 246] on div "-コーデュロイの魅力- なぜコーデュロイなのか？秋冬に選ぶべき理由季節感と機能性の両立 保温性 : コーデュロイの起毛した表面が空気を含み、自然な保温効果を発…" at bounding box center [778, 318] width 970 height 276
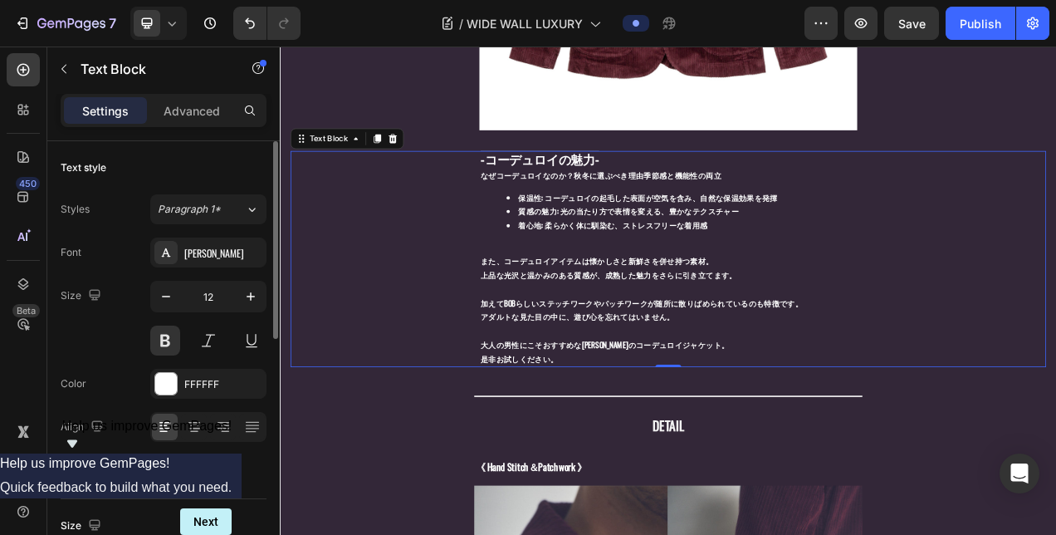
click at [587, 232] on strong "保温性" at bounding box center [600, 239] width 30 height 14
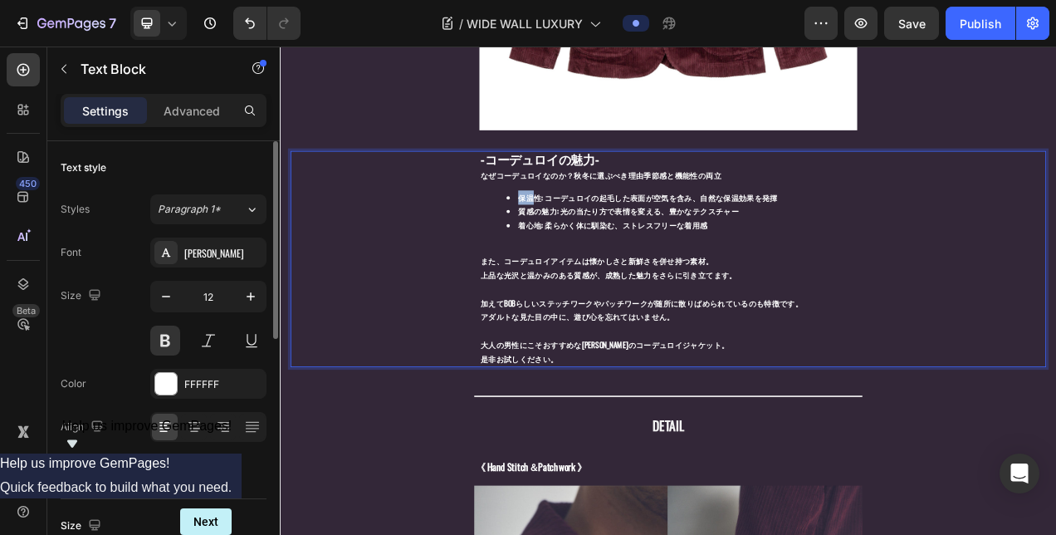
click at [587, 232] on strong "保温性" at bounding box center [600, 239] width 30 height 14
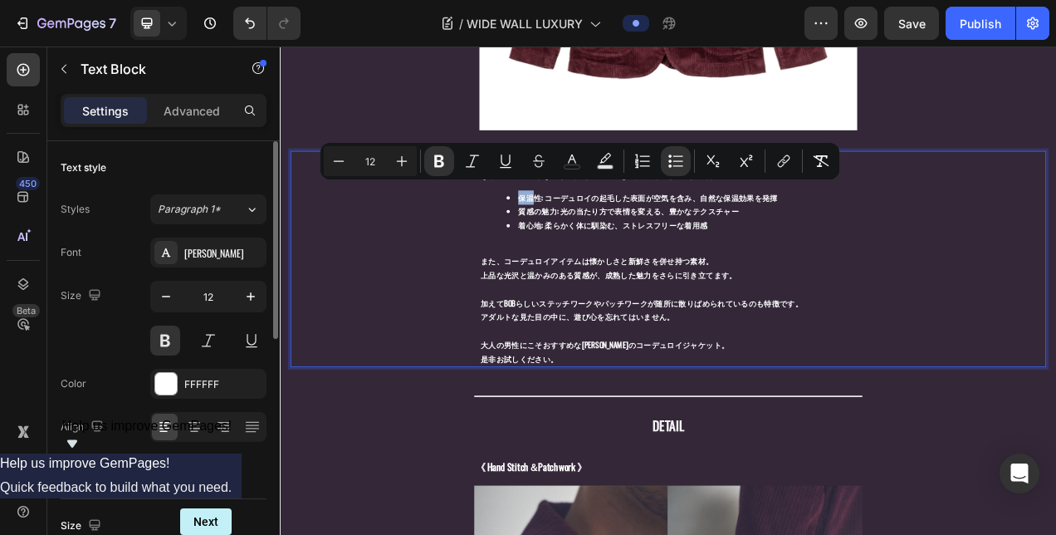
click at [452, 325] on div "-コーデュロイの魅力- なぜコーデュロイなのか？秋冬に選ぶべき理由季節感と機能性の両立 保温性 : コーデュロイの起毛した表面が空気を含み、自然な保温効果を発…" at bounding box center [778, 318] width 970 height 276
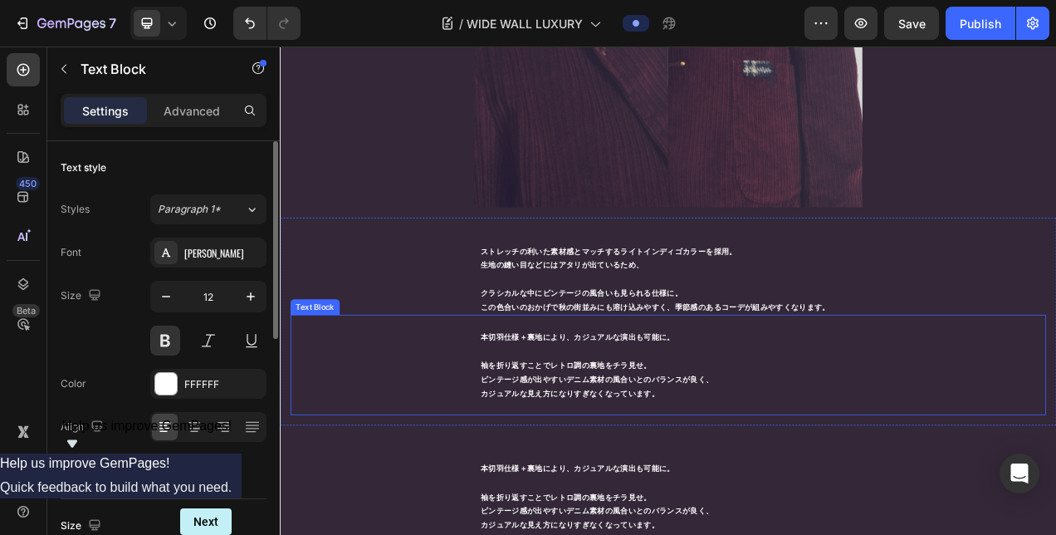
scroll to position [2197, 0]
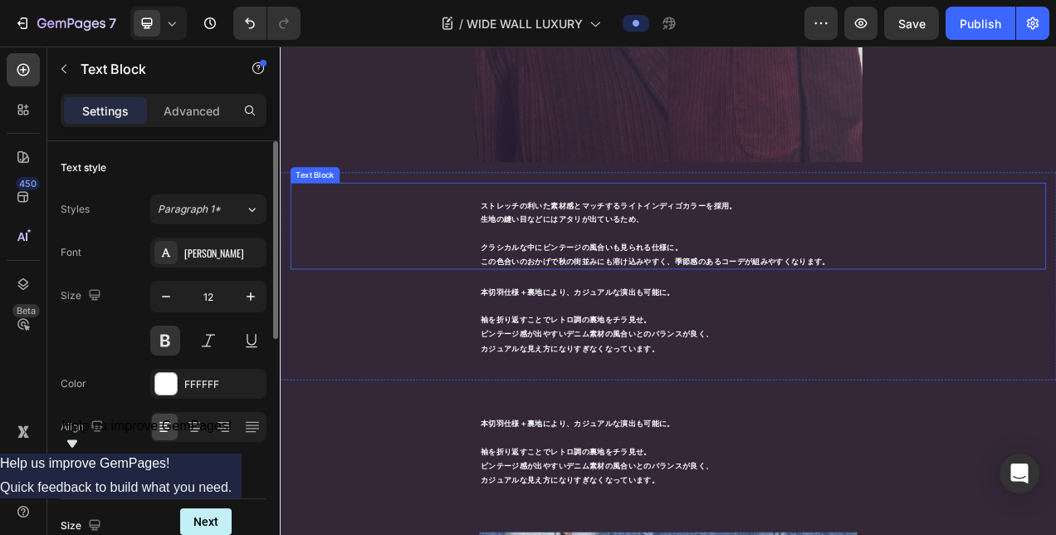
click at [569, 258] on p "生地の縫い目などにはアタリが出ているため、" at bounding box center [778, 267] width 482 height 18
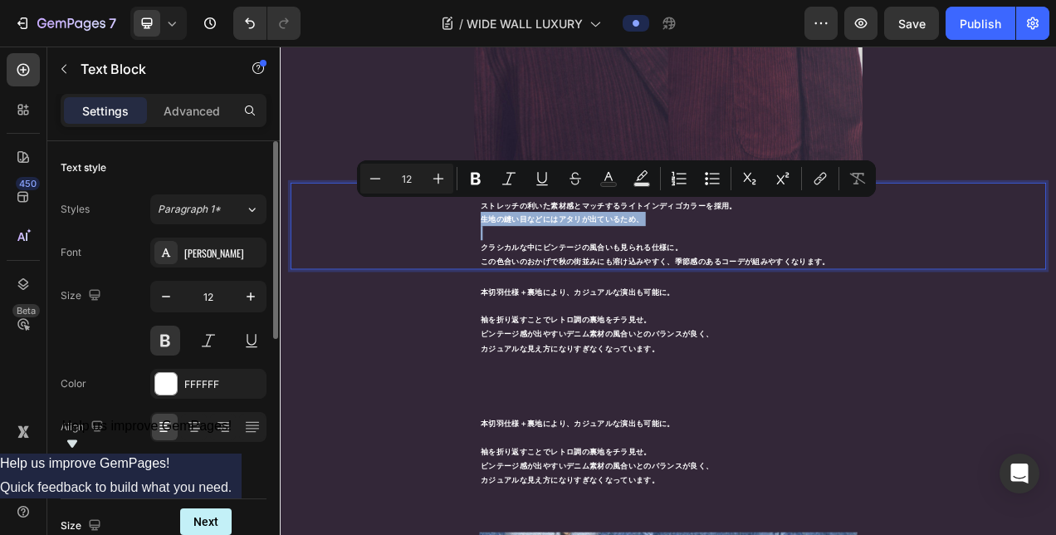
click at [503, 257] on div "ストレッチの利いた素材感とマッチするライトインディゴカラーを採用。 生地の縫い目などにはアタリが出ているため、 クラシカルな中にビンテージの風合いも見られる仕…" at bounding box center [778, 276] width 970 height 111
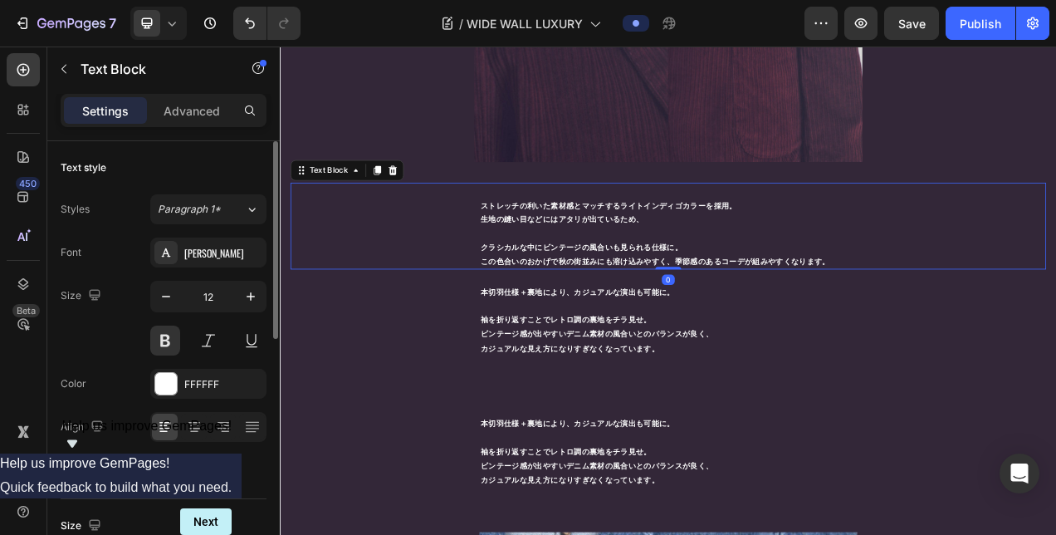
click at [537, 223] on p "Rich Text Editor. Editing area: main" at bounding box center [778, 232] width 482 height 18
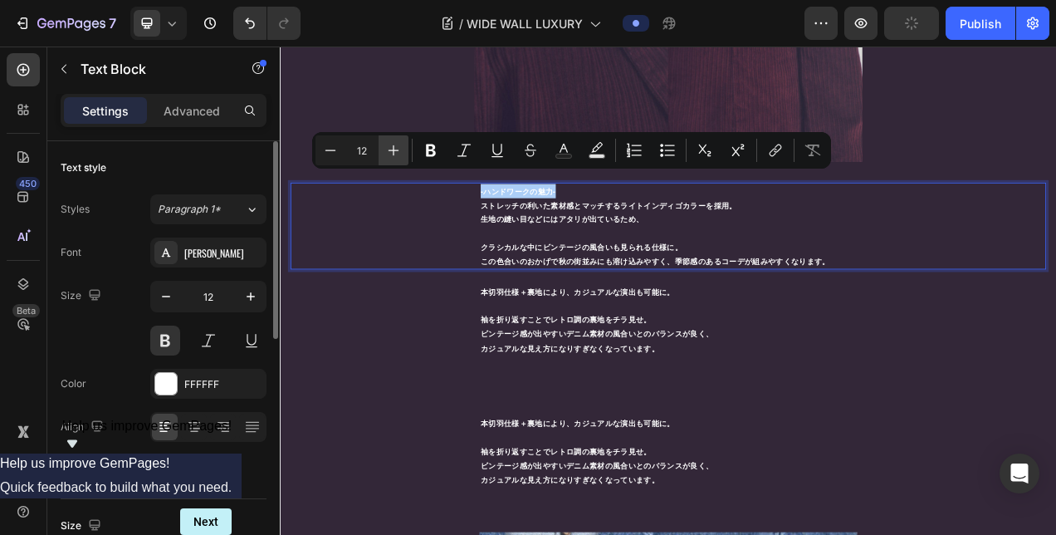
click at [387, 139] on button "Plus" at bounding box center [394, 150] width 30 height 30
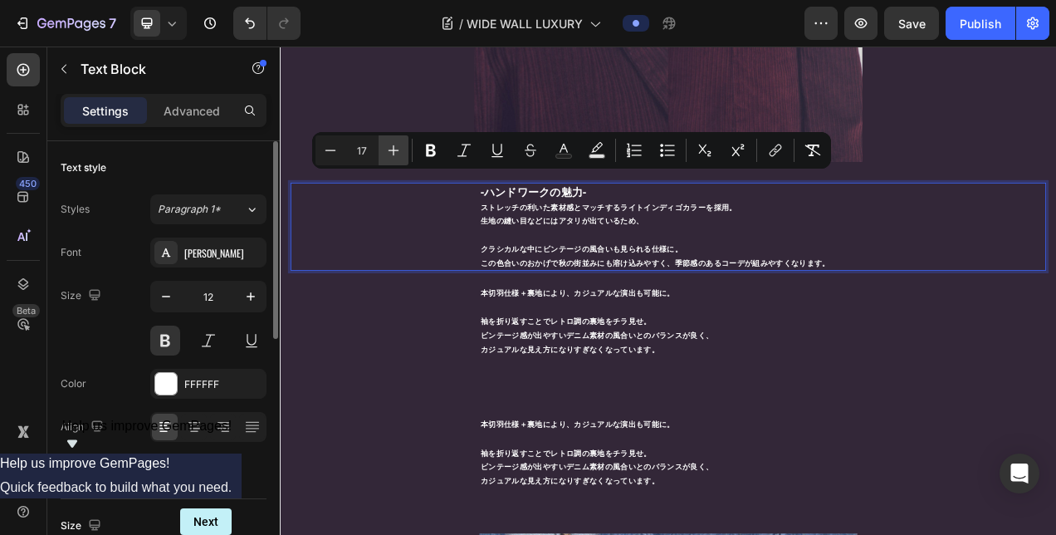
click at [387, 139] on button "Plus" at bounding box center [394, 150] width 30 height 30
type input "19"
click at [437, 221] on div "-ハンドワークの魅力- ストレッチの利いた素材感とマッチするライトインディゴカラーを採用。 生地の縫い目などにはアタリが出ているため、 クラシカルな中にビンテ…" at bounding box center [778, 278] width 970 height 114
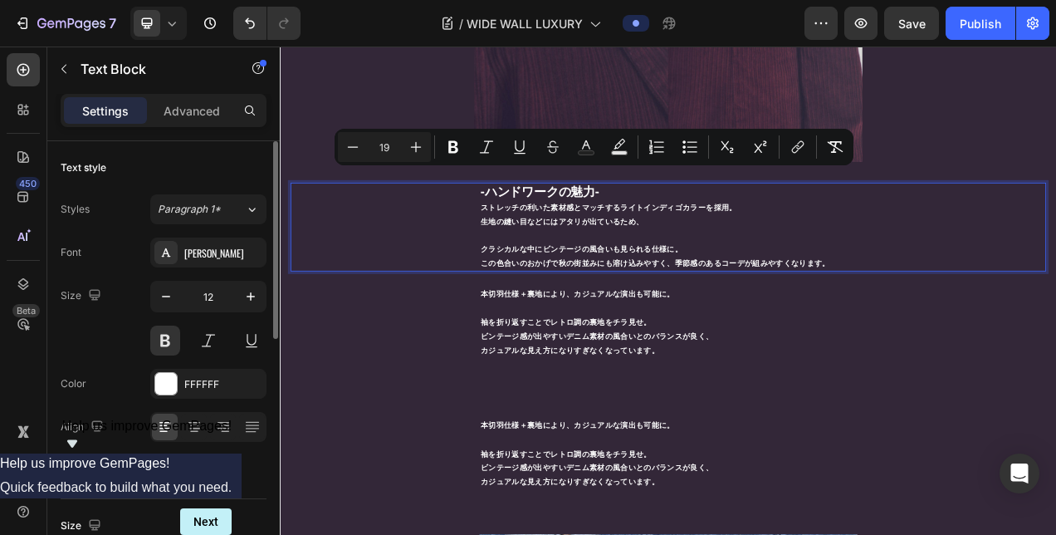
click at [743, 223] on p "-ハンドワークの魅力-" at bounding box center [778, 233] width 482 height 21
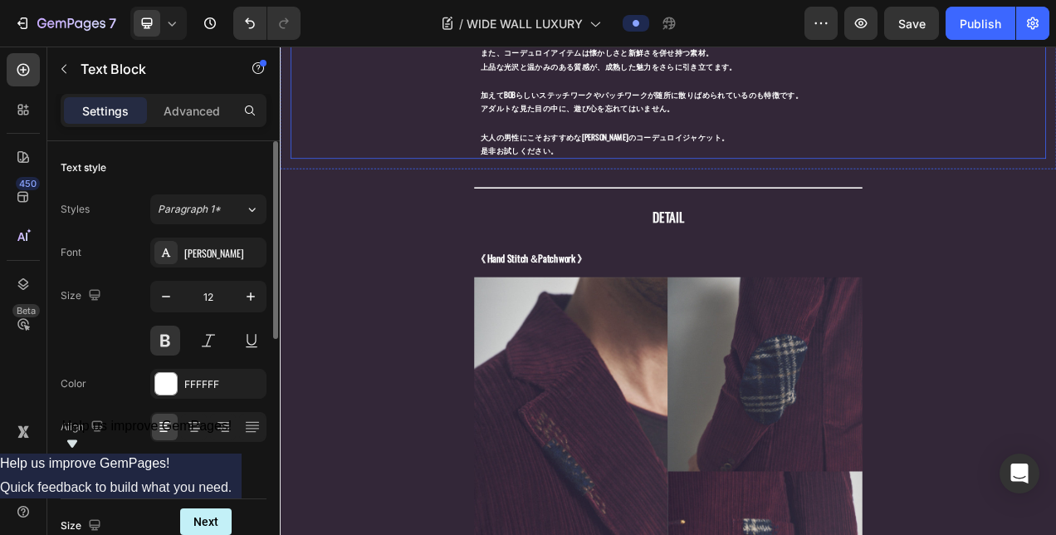
scroll to position [1367, 0]
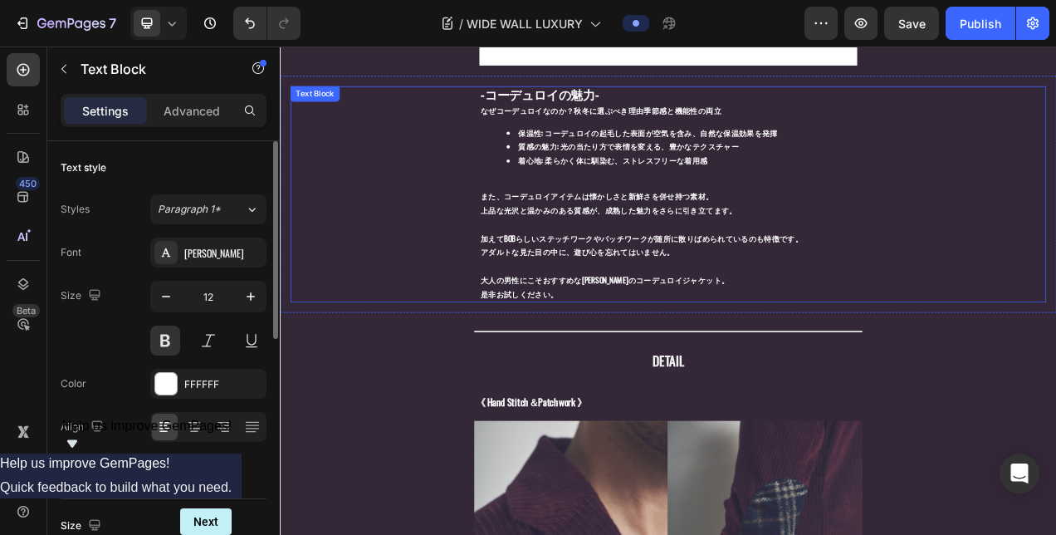
click at [726, 99] on p "-コーデュロイの魅力- なぜコーデュロイなのか？秋冬に選ぶべき理由季節感と機能性の両立" at bounding box center [778, 118] width 482 height 38
click at [721, 109] on p "-コーデュロイの魅力- なぜコーデュロイなのか？秋冬に選ぶべき理由季節感と機能性の両立" at bounding box center [778, 118] width 482 height 38
click at [675, 121] on strong "なぜコーデュロイなのか？秋冬に選ぶべき理由季節感と機能性の両立" at bounding box center [691, 128] width 309 height 14
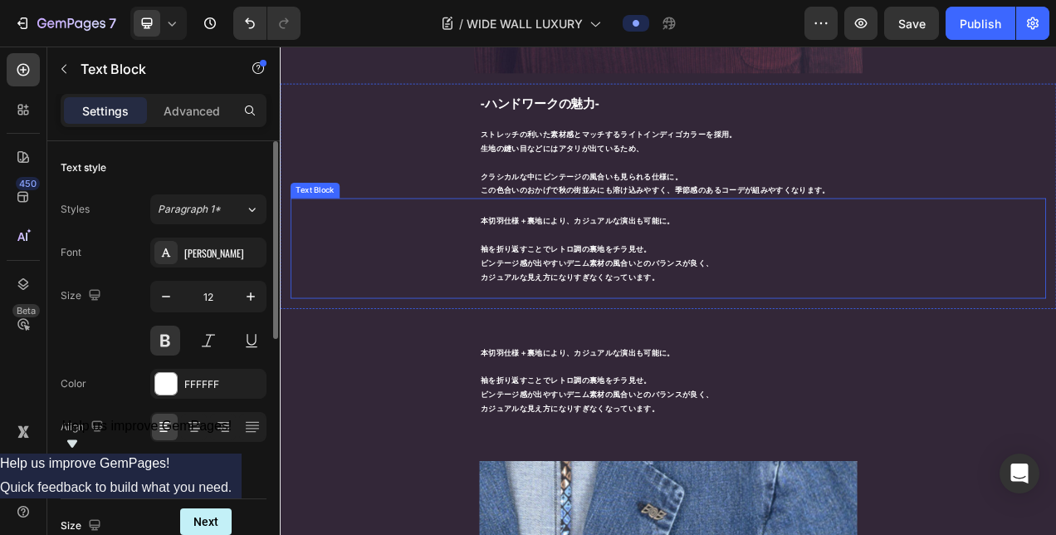
scroll to position [2197, 0]
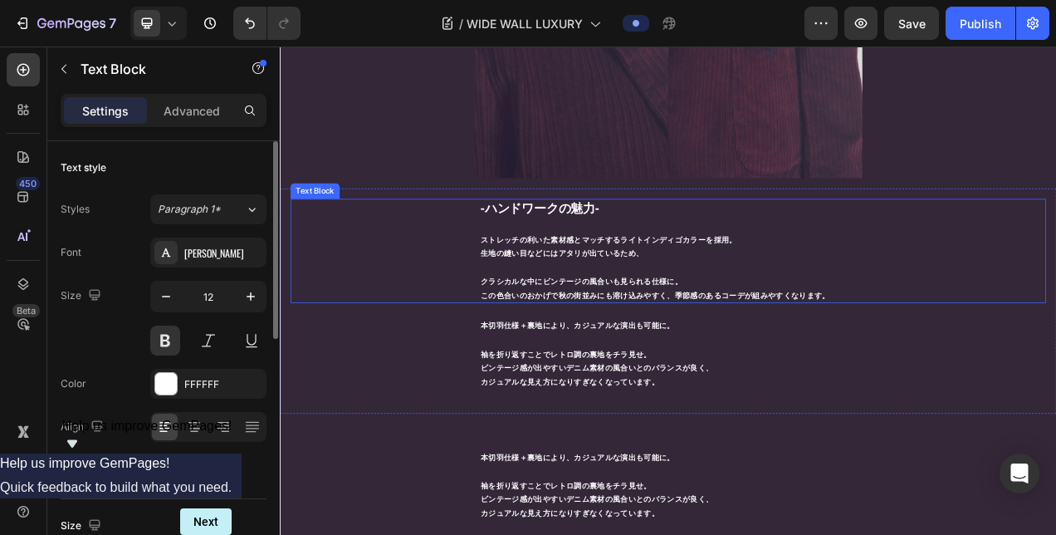
click at [550, 284] on p "ストレッチの利いた素材感とマッチするライトインディゴカラーを採用。" at bounding box center [778, 293] width 482 height 18
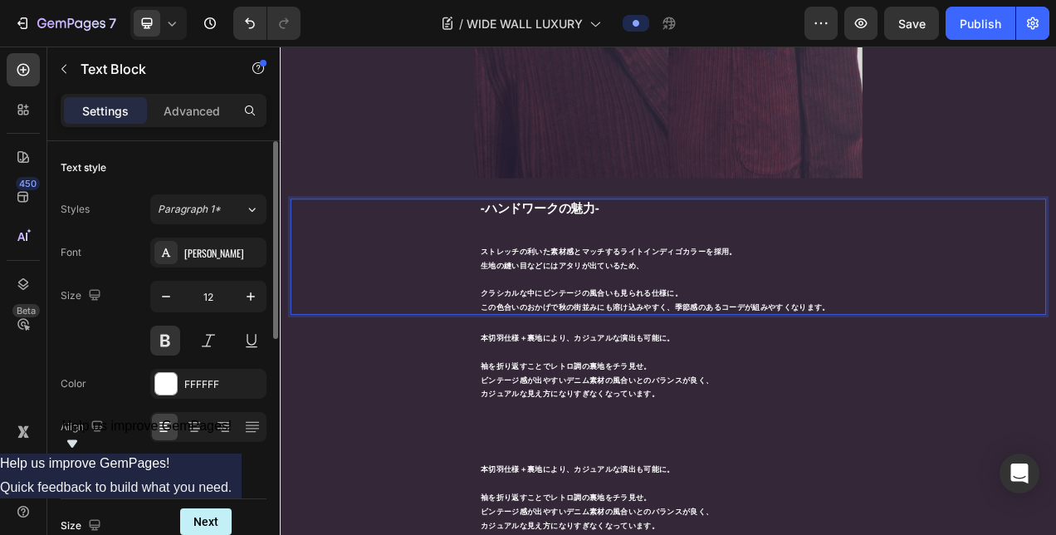
click at [536, 287] on div "-ハンドワークの魅力- ストレッチの利いた素材感とマッチするライトインディゴカラーを採用。 生地の縫い目などにはアタリが出ているため、 クラシカルな中にビンテ…" at bounding box center [778, 316] width 485 height 149
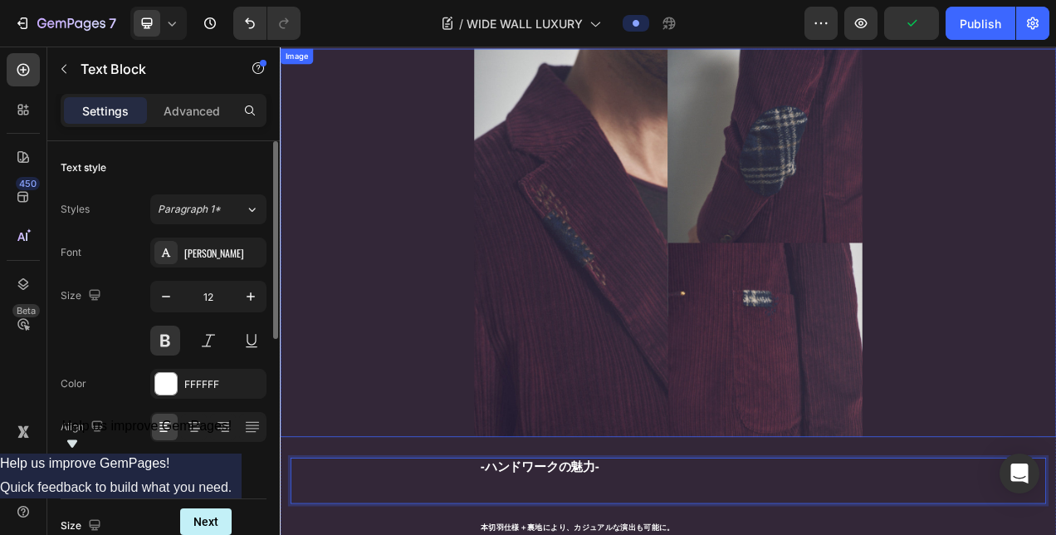
scroll to position [1948, 0]
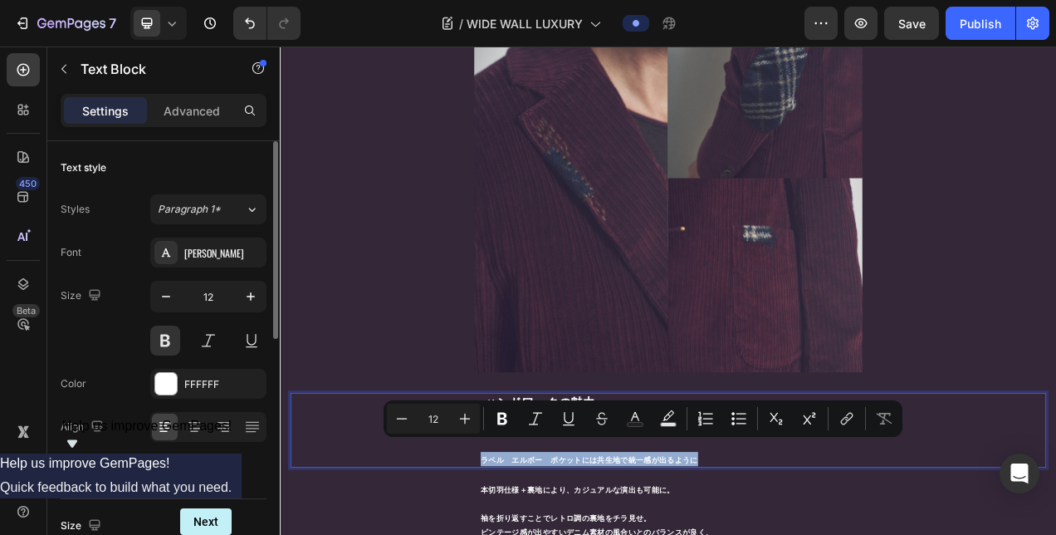
click at [516, 534] on div "-ハンドワークの魅力- BOBの魅力と同義のハンドワーク技術も随所に見られます。 ラペル　エルボー　ポケットには共生地で統一感が出るように" at bounding box center [778, 538] width 970 height 95
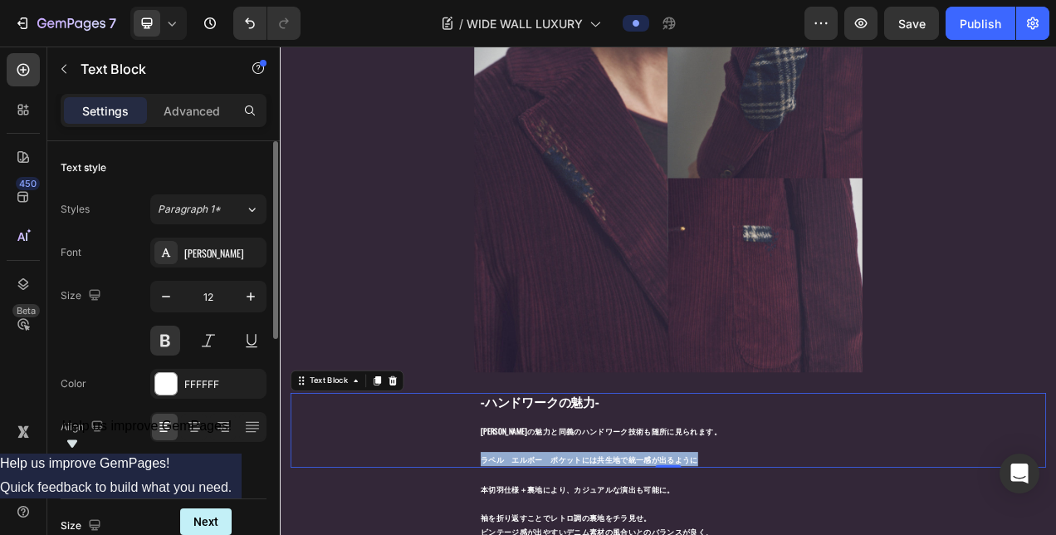
click at [529, 534] on div "-ハンドワークの魅力- BOBの魅力と同義のハンドワーク技術も随所に見られます。 ラペル　エルボー　ポケットには共生地で統一感が出るように" at bounding box center [778, 538] width 970 height 95
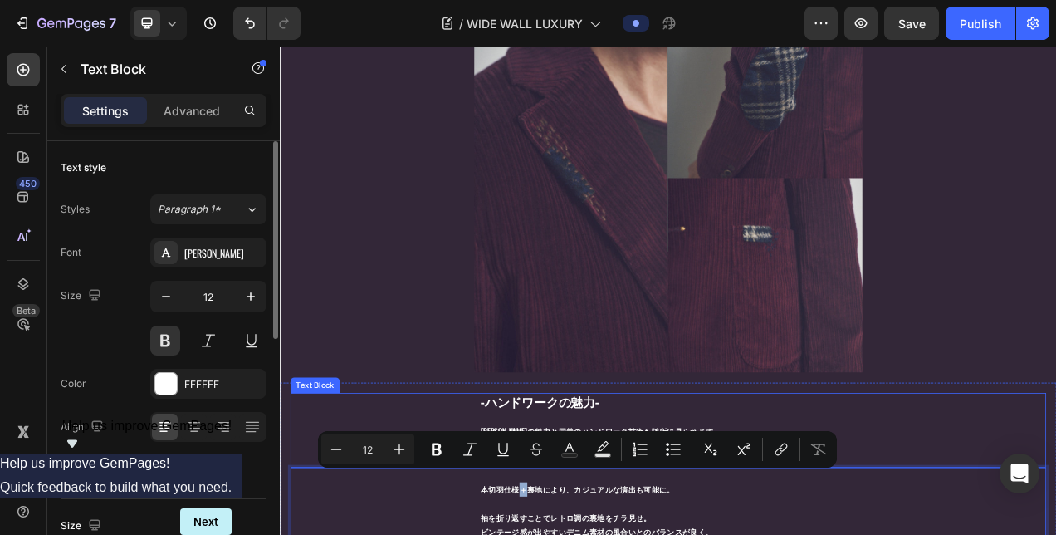
click at [741, 512] on p "[PERSON_NAME]の魅力と同義のハンドワーク技術も随所に見られます。" at bounding box center [778, 530] width 482 height 36
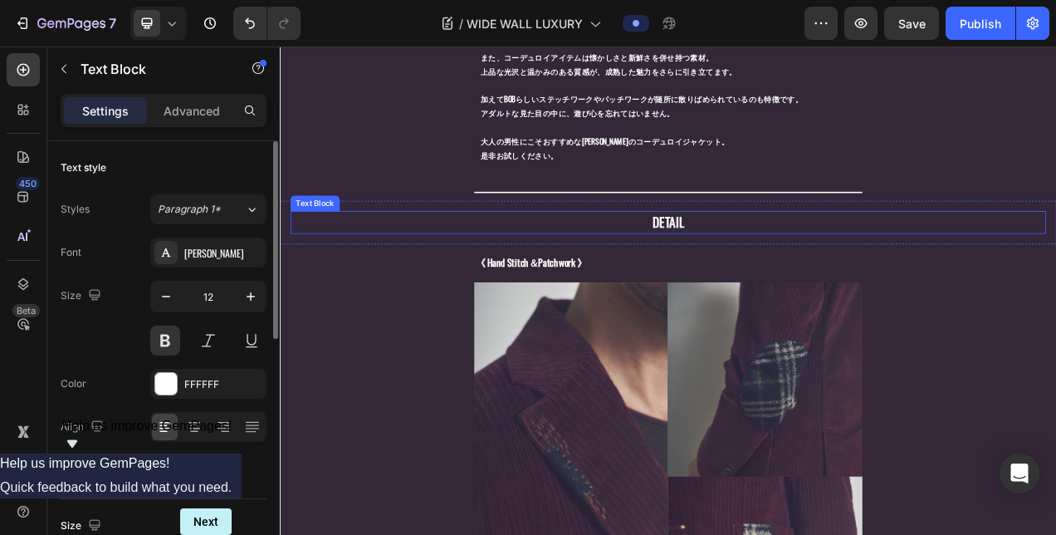
scroll to position [1504, 0]
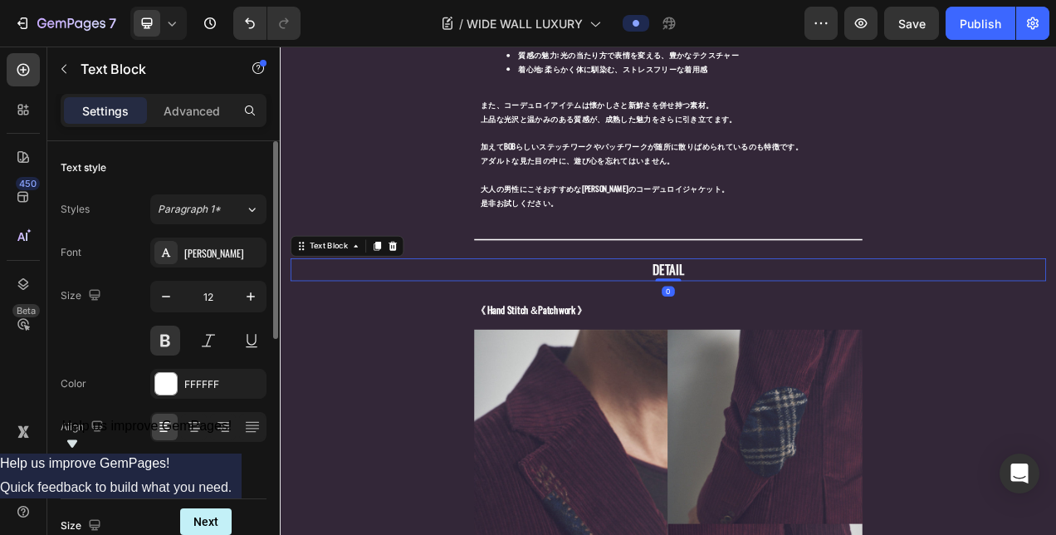
click at [293, 327] on div "DETAIL" at bounding box center [778, 332] width 970 height 29
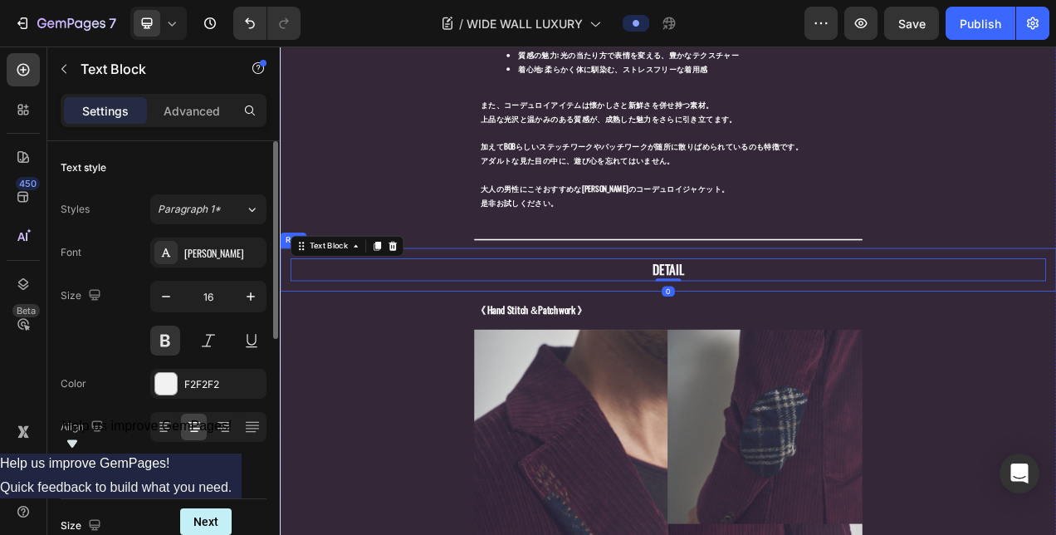
click at [286, 325] on div "DETAIL Text Block 0 Row" at bounding box center [778, 333] width 996 height 56
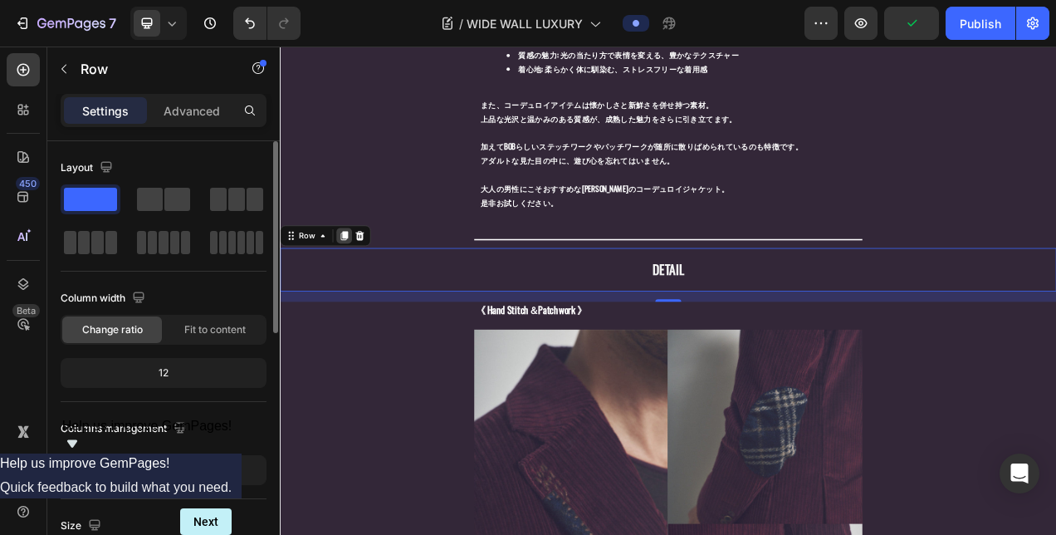
click at [366, 282] on icon at bounding box center [361, 288] width 13 height 13
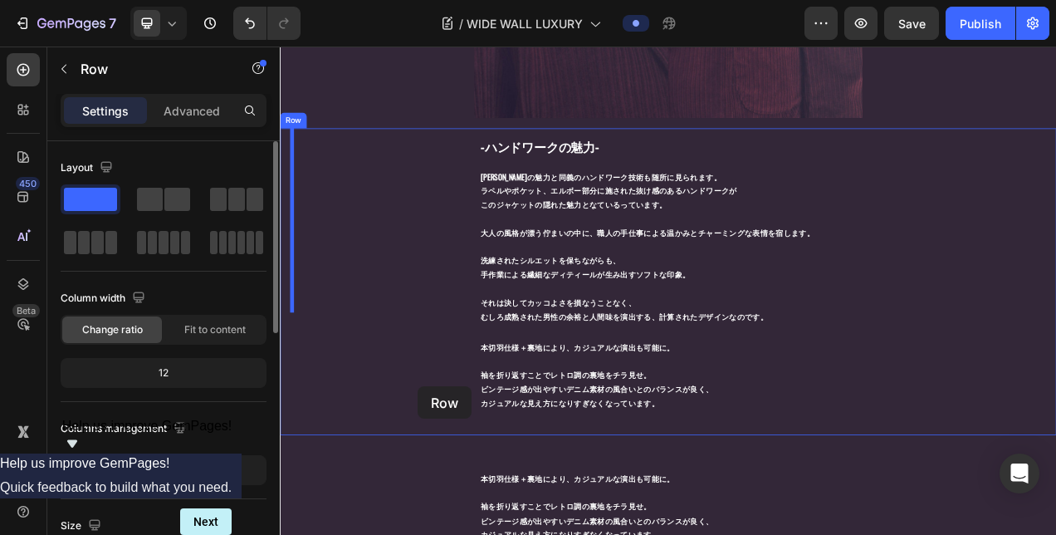
scroll to position [2411, 0]
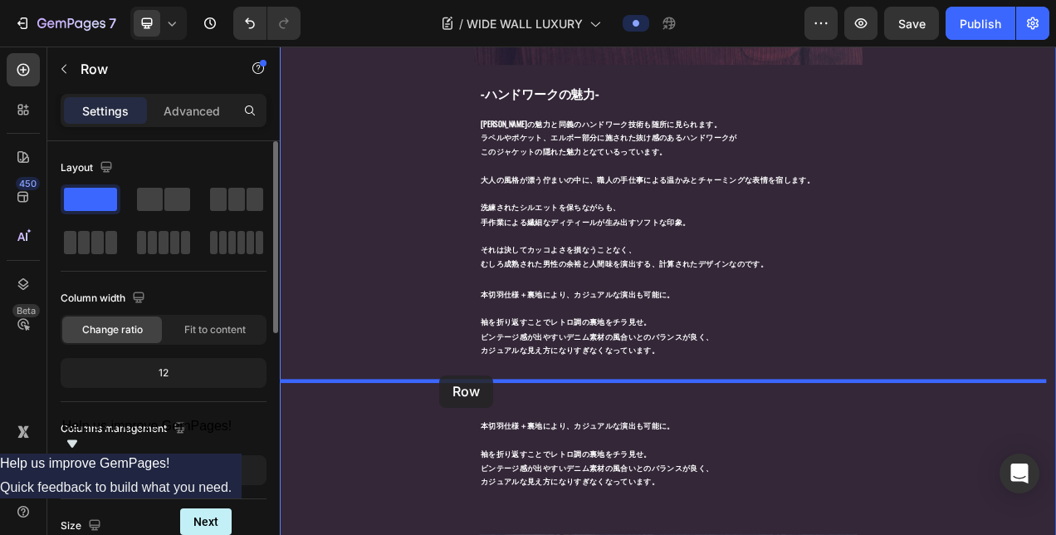
drag, startPoint x: 293, startPoint y: 351, endPoint x: 484, endPoint y: 468, distance: 224.0
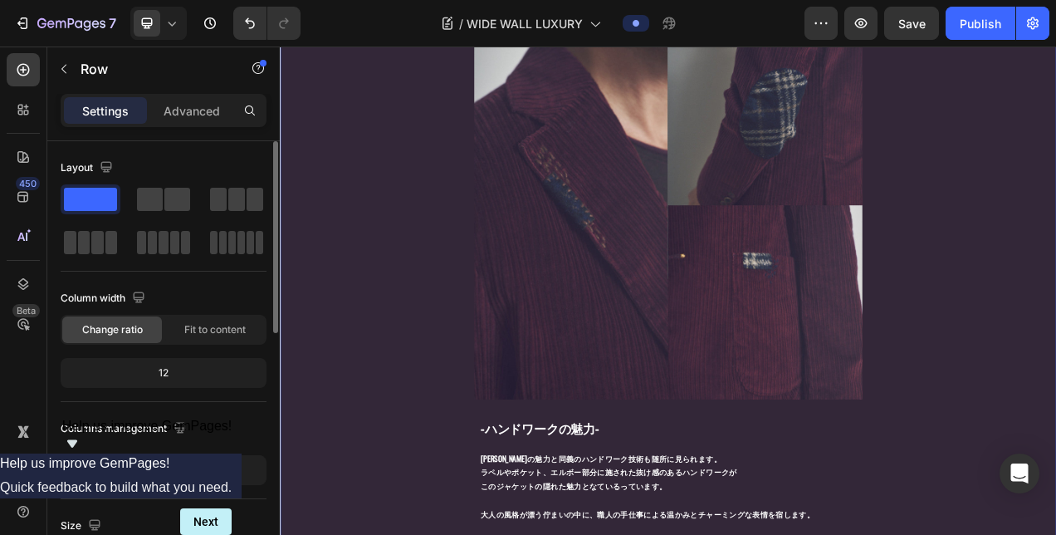
scroll to position [1511, 0]
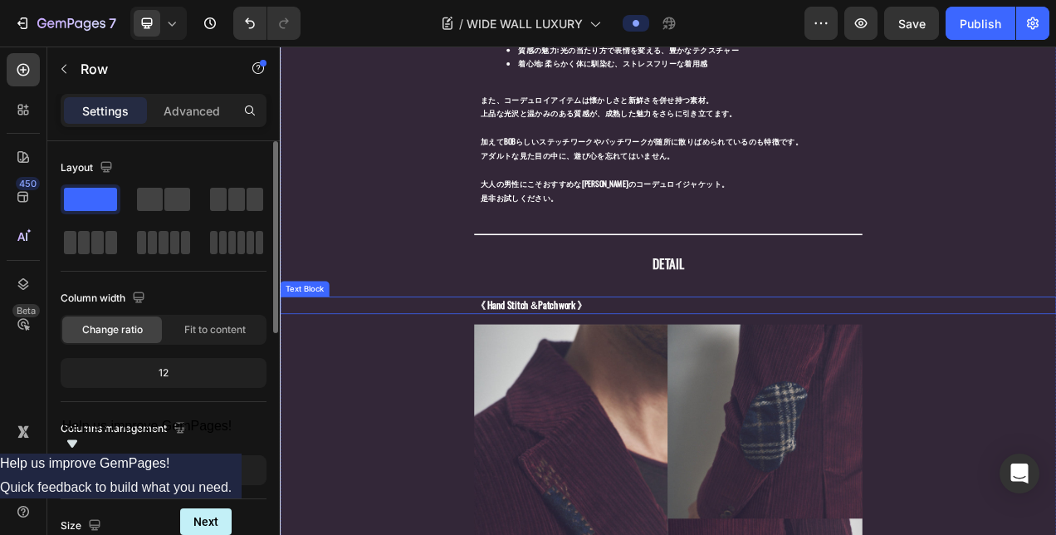
click at [311, 367] on div "《 Hand Stitch＆Patchwork 》" at bounding box center [778, 378] width 996 height 22
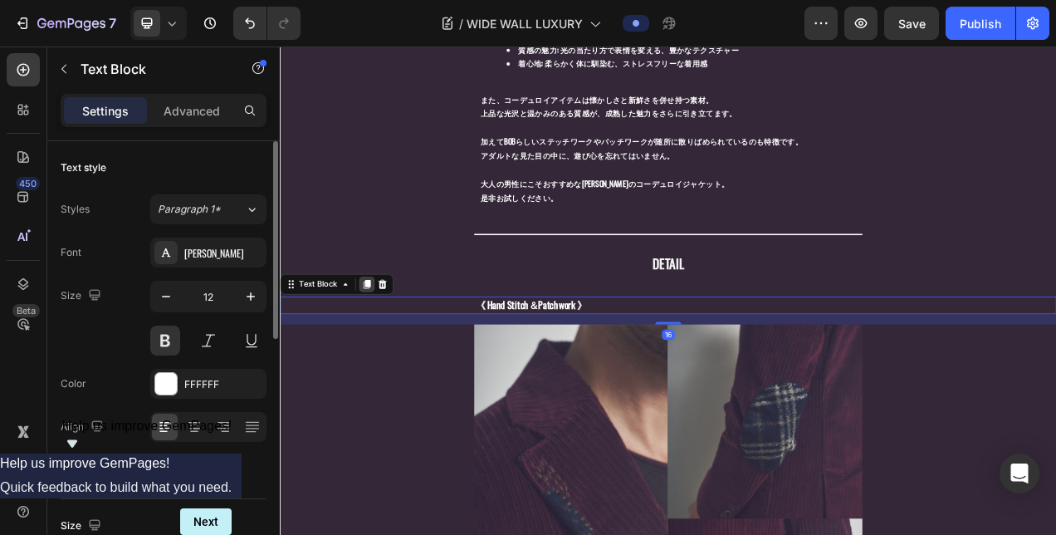
click at [390, 347] on div at bounding box center [391, 351] width 20 height 20
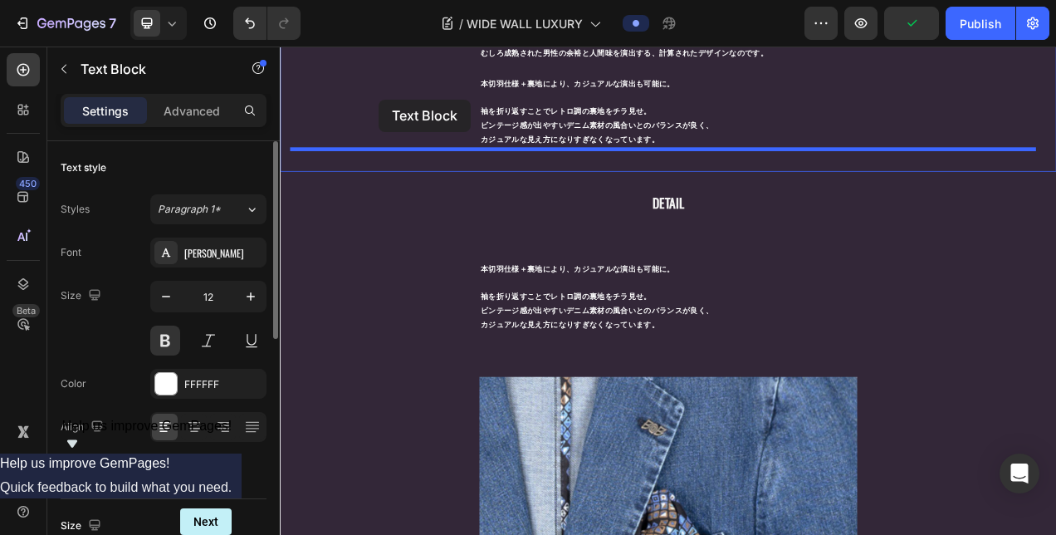
scroll to position [2604, 0]
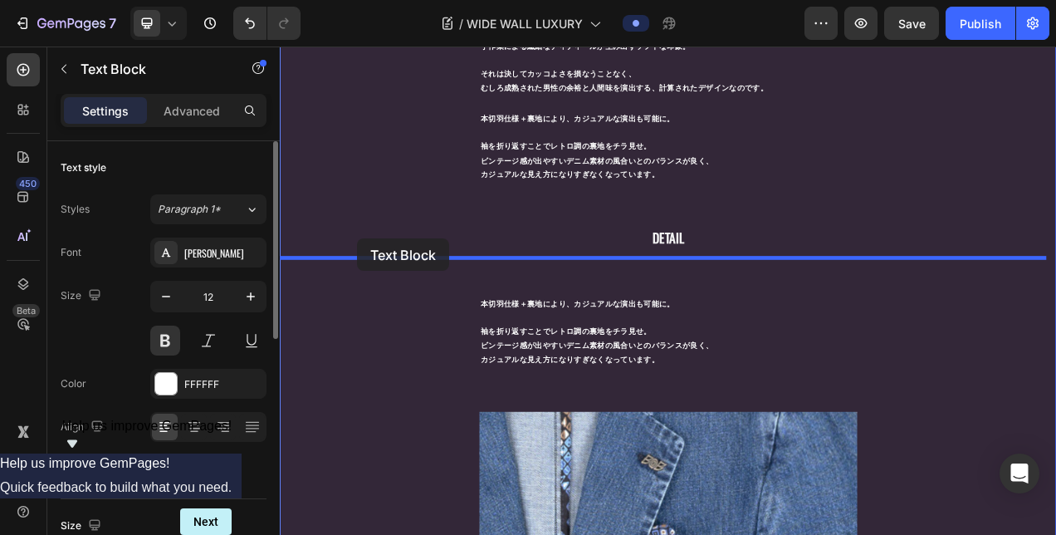
drag, startPoint x: 291, startPoint y: 380, endPoint x: 379, endPoint y: 293, distance: 123.3
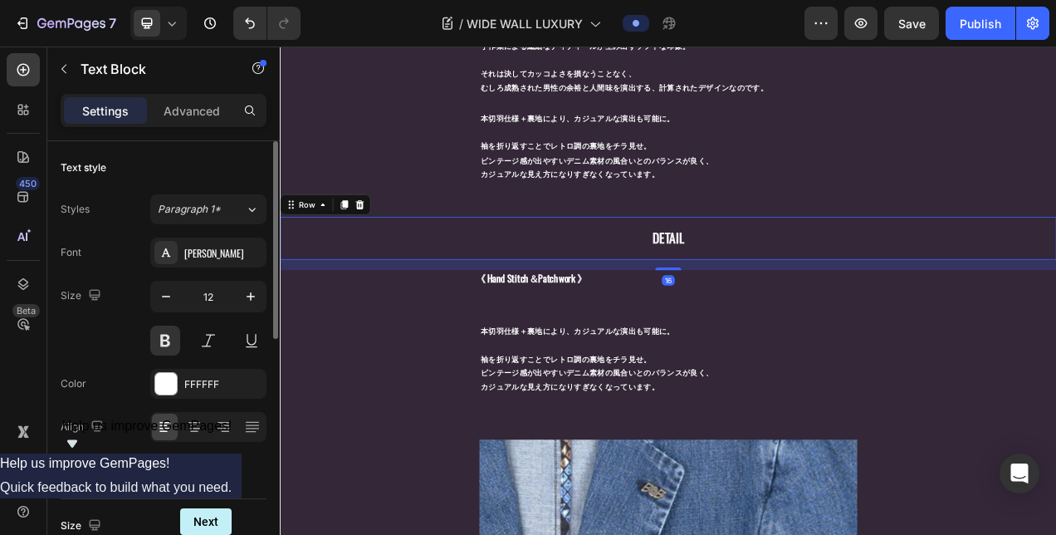
click at [773, 302] on div "DETAIL Text Block Row 16" at bounding box center [778, 293] width 996 height 56
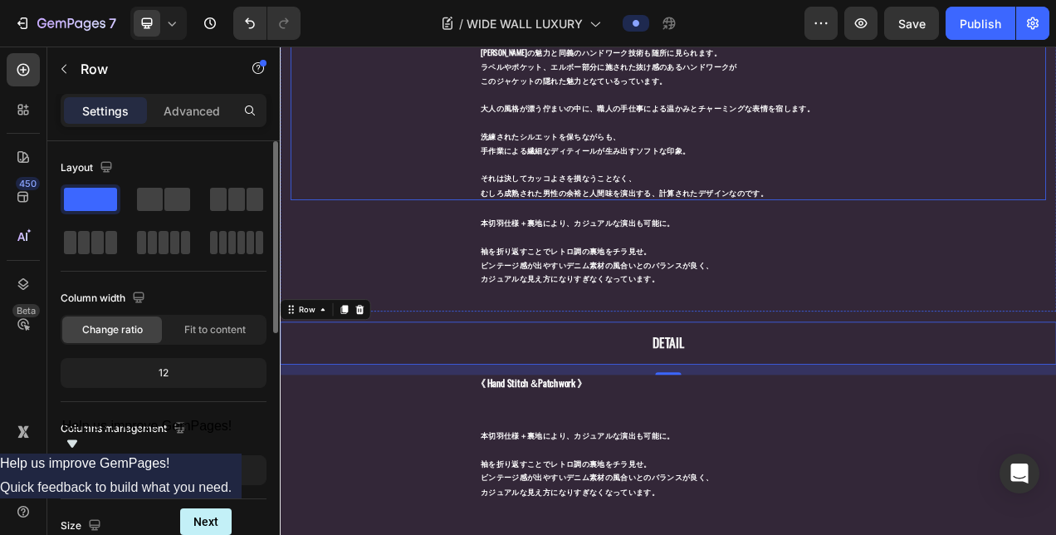
scroll to position [2485, 0]
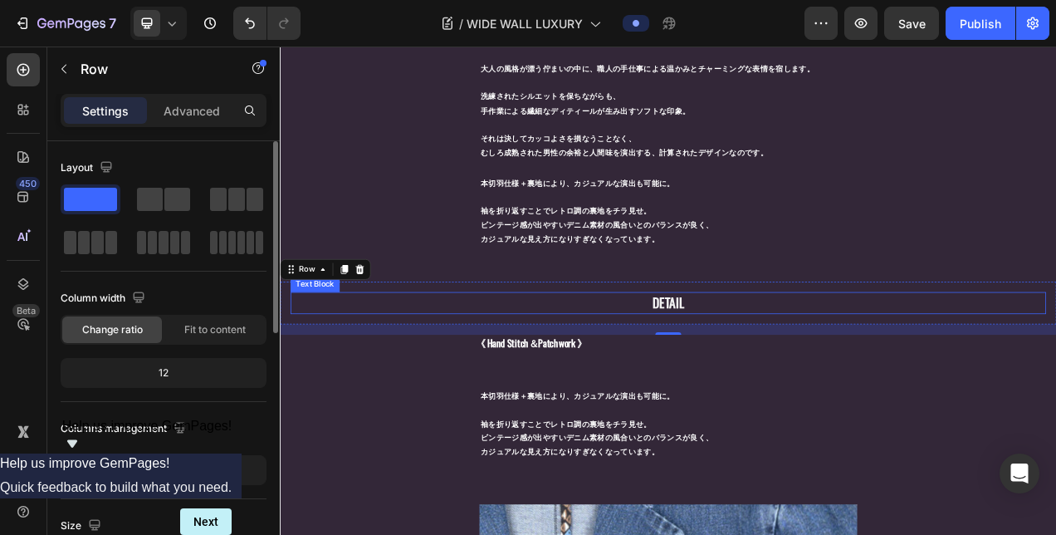
click at [785, 362] on span "DETAIL" at bounding box center [778, 374] width 41 height 25
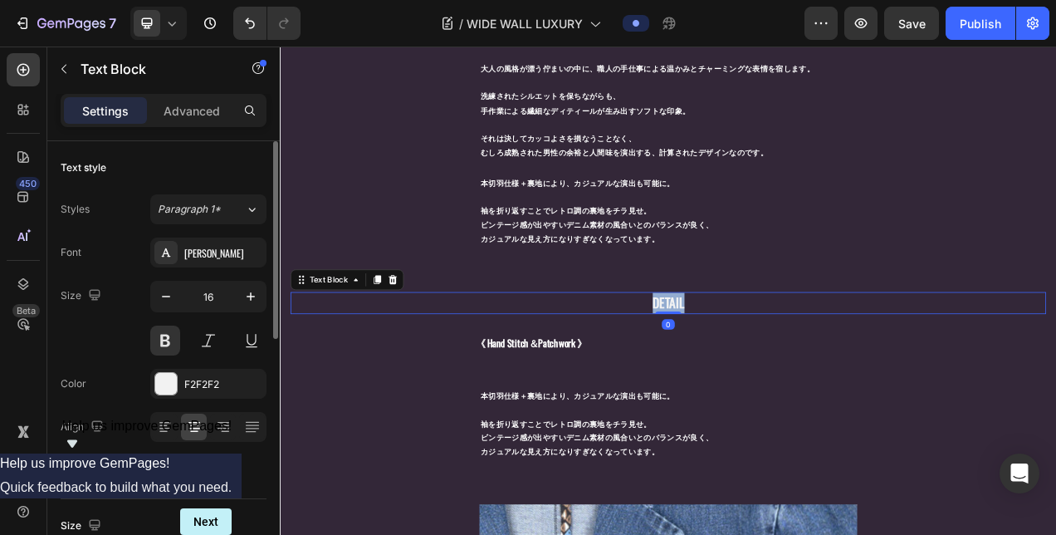
click at [785, 362] on span "DETAIL" at bounding box center [778, 374] width 41 height 25
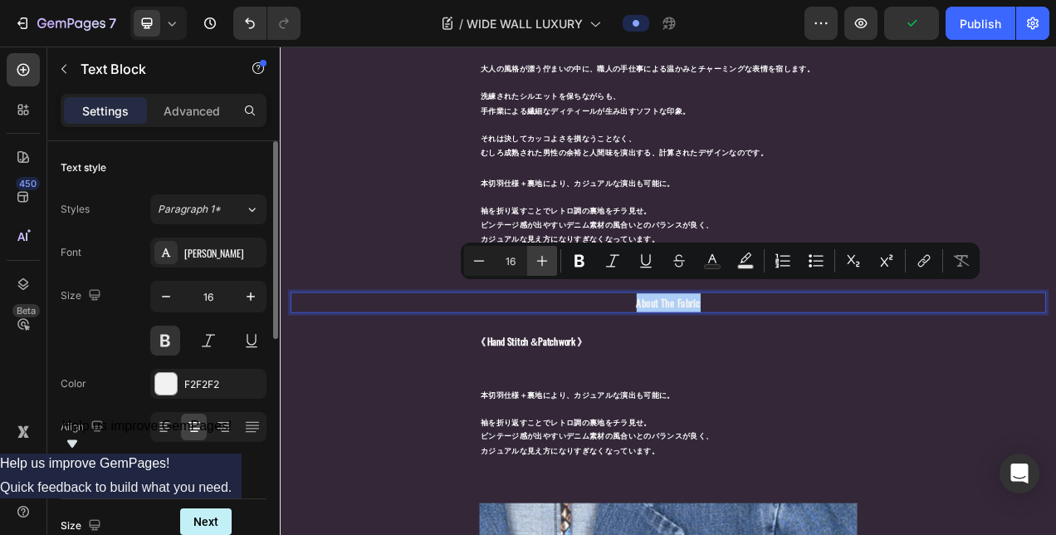
click at [538, 258] on icon "Editor contextual toolbar" at bounding box center [542, 260] width 17 height 17
type input "20"
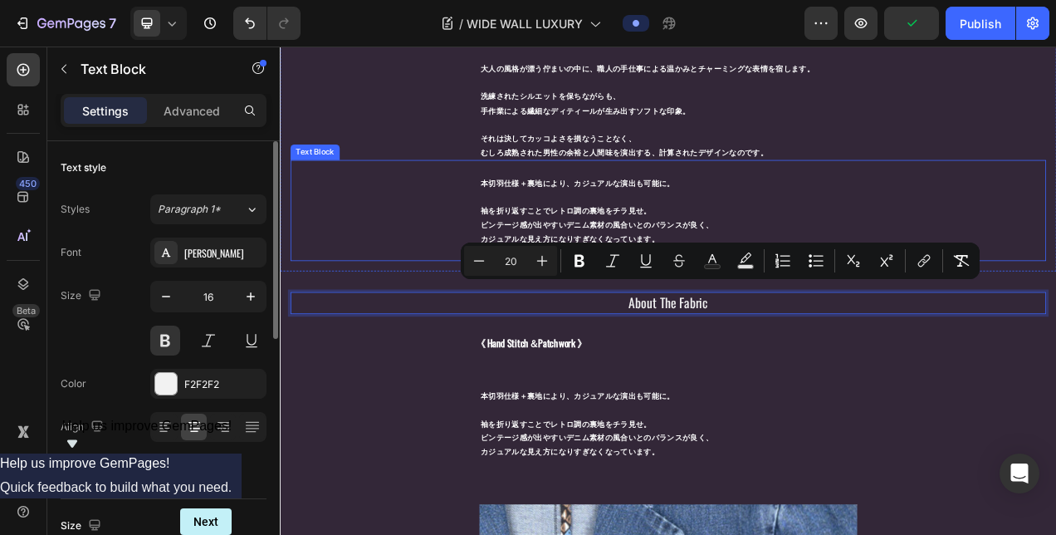
click at [414, 192] on div "本切羽仕様＋裏地により、カジュアルな演出も可能に。 袖を折り返すことでレトロ調の裏地をチラ見せ。 ビンテージ感が出やすいデニム素材の風合いとのバランスが良く、…" at bounding box center [778, 256] width 970 height 129
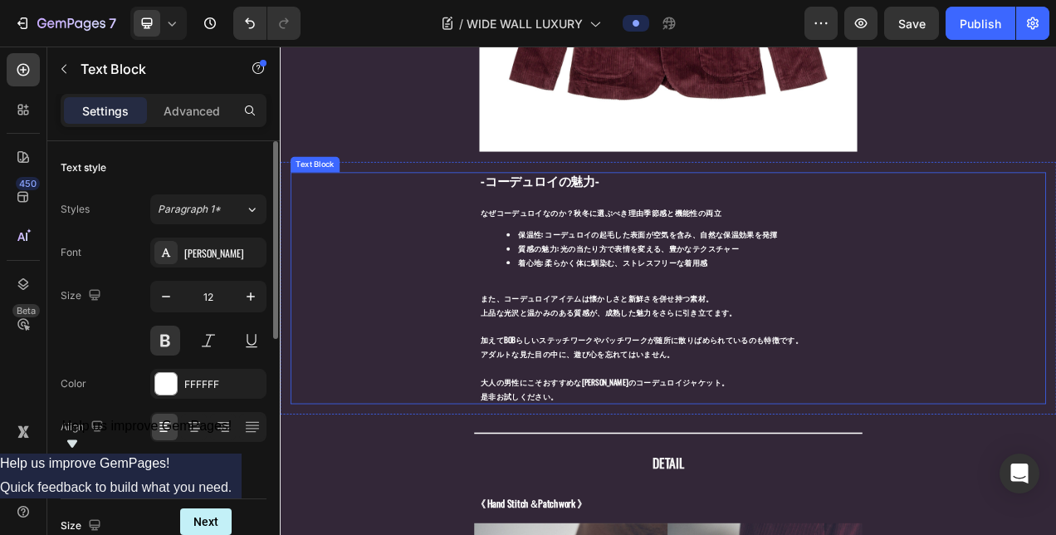
scroll to position [1323, 0]
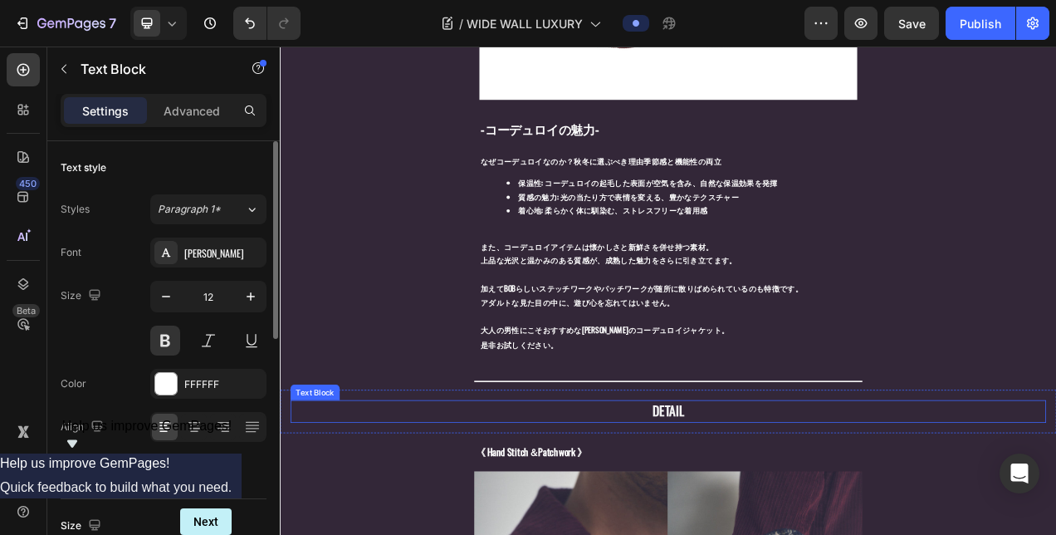
click at [758, 501] on span "DETAIL" at bounding box center [778, 513] width 41 height 25
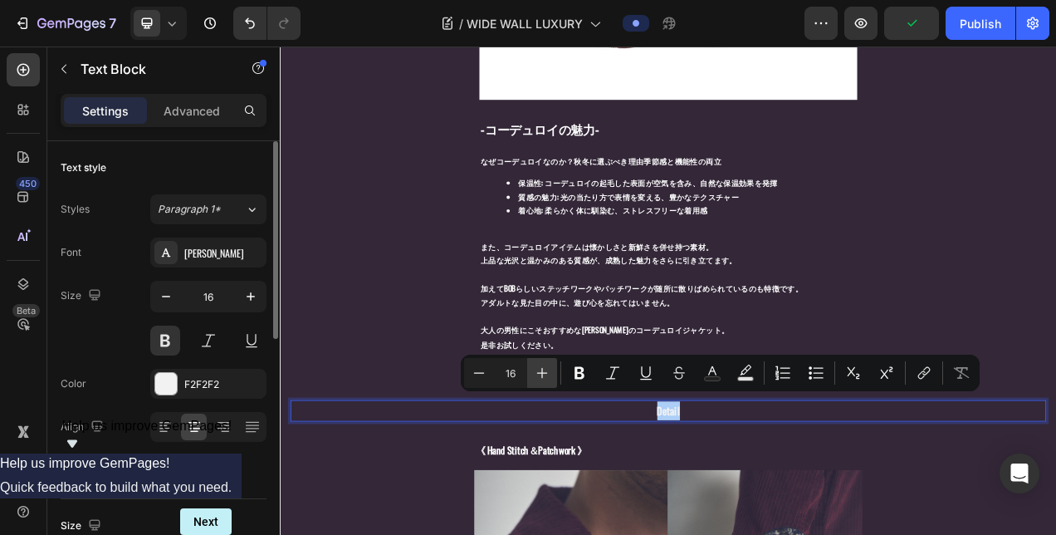
click at [546, 367] on icon "Editor contextual toolbar" at bounding box center [542, 372] width 17 height 17
type input "20"
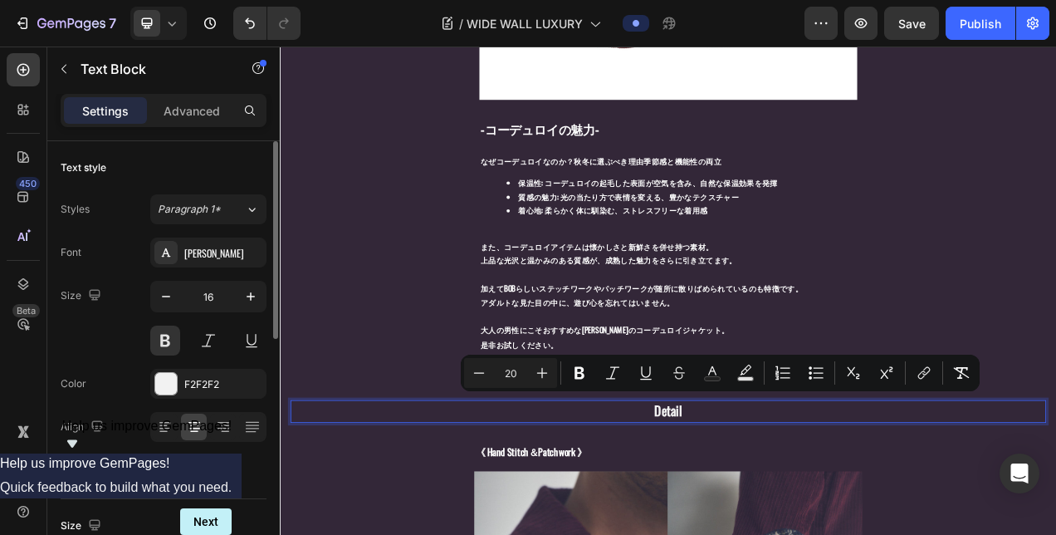
click at [490, 513] on div "Detail" at bounding box center [778, 514] width 970 height 29
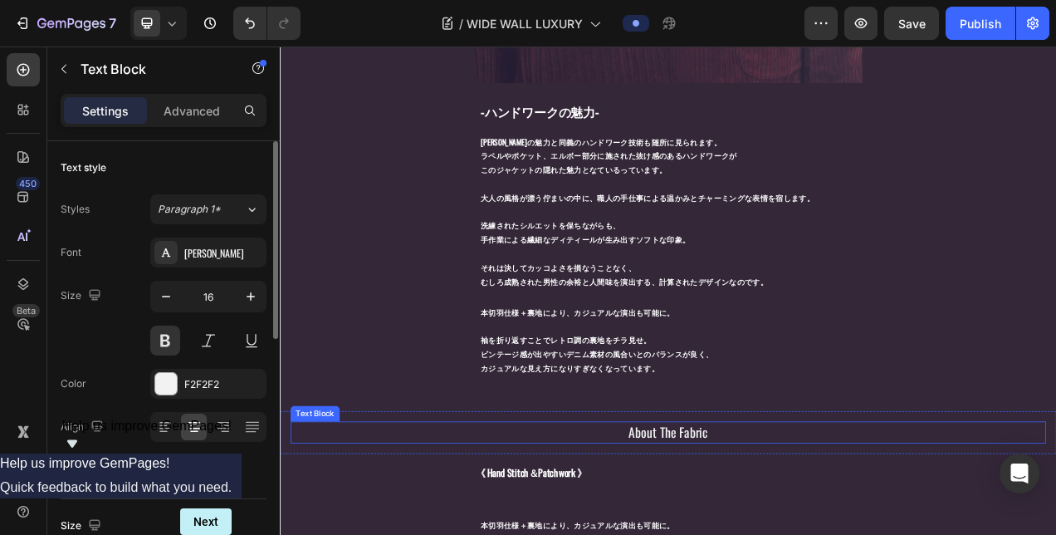
scroll to position [2568, 0]
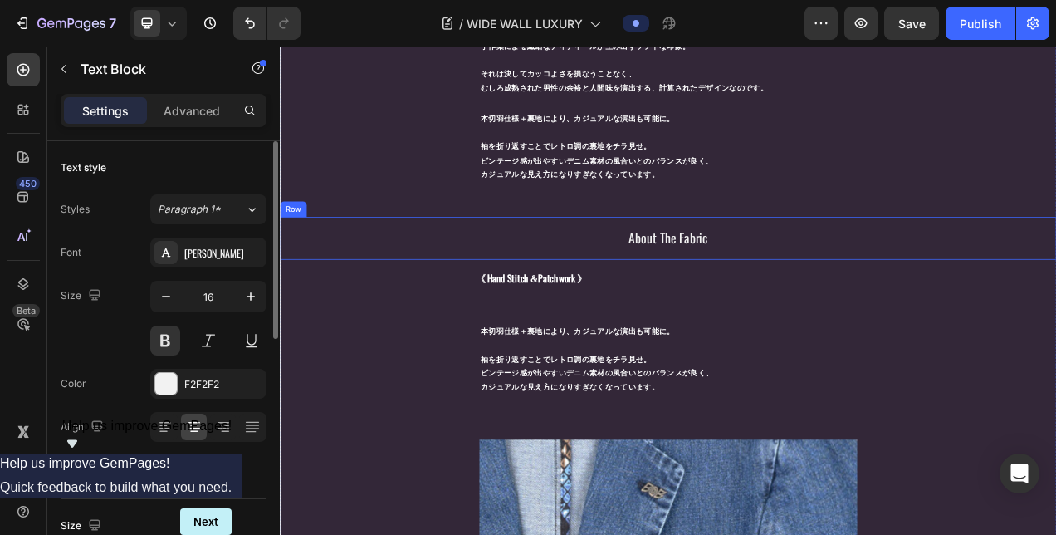
click at [858, 280] on p "About The Fabric" at bounding box center [778, 293] width 482 height 26
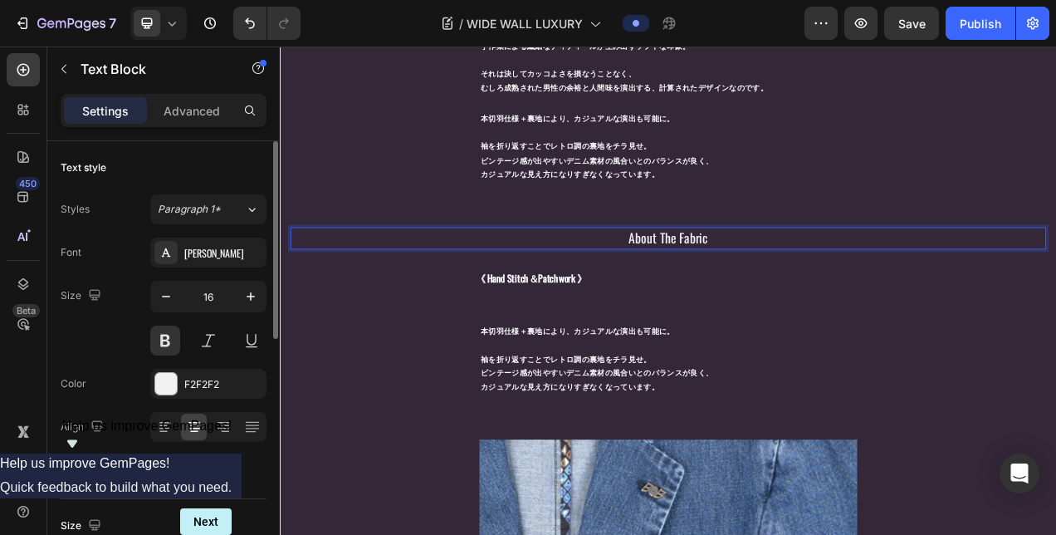
click at [858, 280] on p "About The Fabric" at bounding box center [778, 293] width 482 height 26
drag, startPoint x: 832, startPoint y: 278, endPoint x: 641, endPoint y: 270, distance: 191.1
click at [641, 280] on p "ABOUT THE FABRIC" at bounding box center [778, 292] width 482 height 24
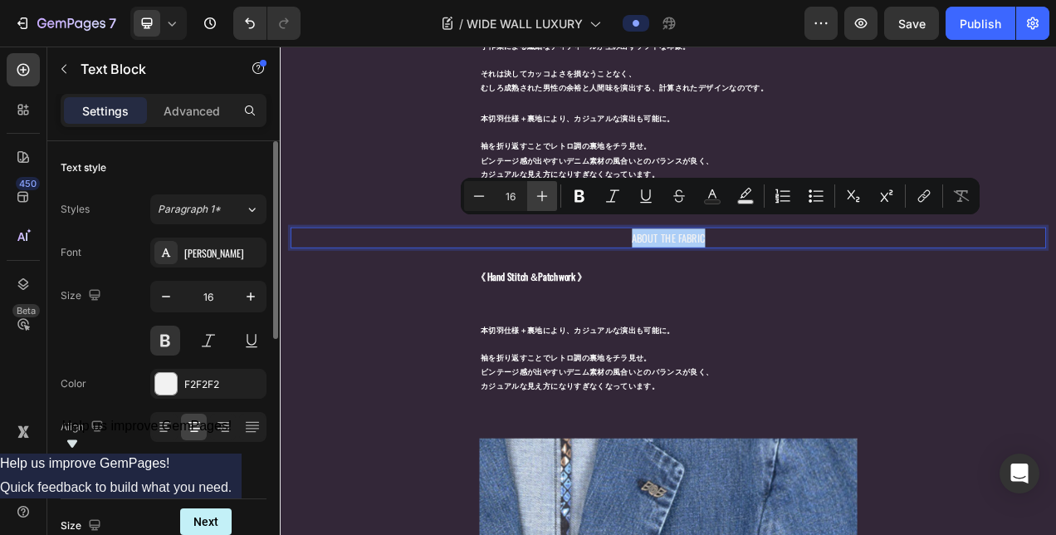
click at [550, 198] on button "Plus" at bounding box center [542, 196] width 30 height 30
type input "20"
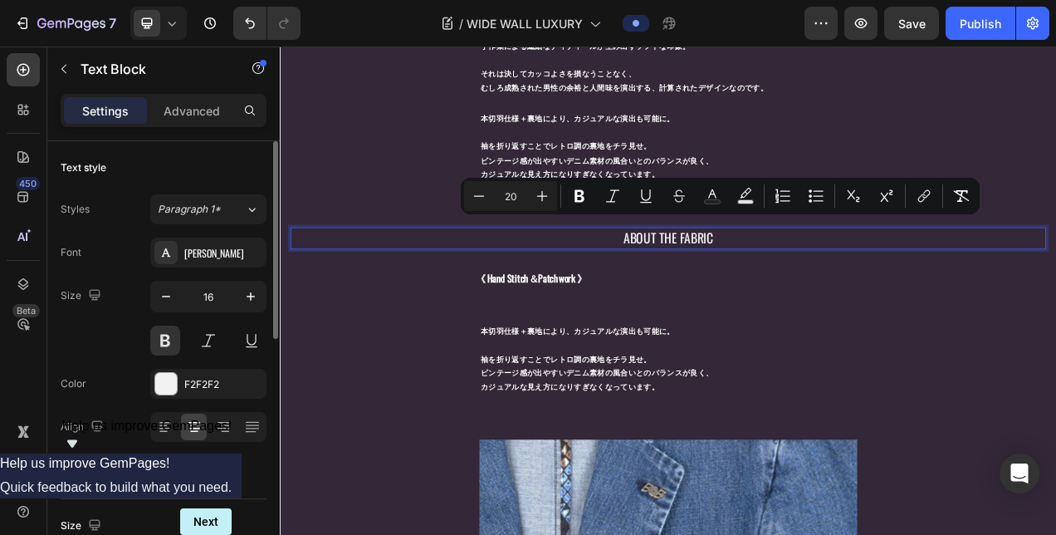
click at [479, 171] on div "本切羽仕様＋裏地により、カジュアルな演出も可能に。 袖を折り返すことでレトロ調の裏地をチラ見せ。 ビンテージ感が出やすいデニム素材の風合いとのバランスが良く、…" at bounding box center [778, 173] width 970 height 129
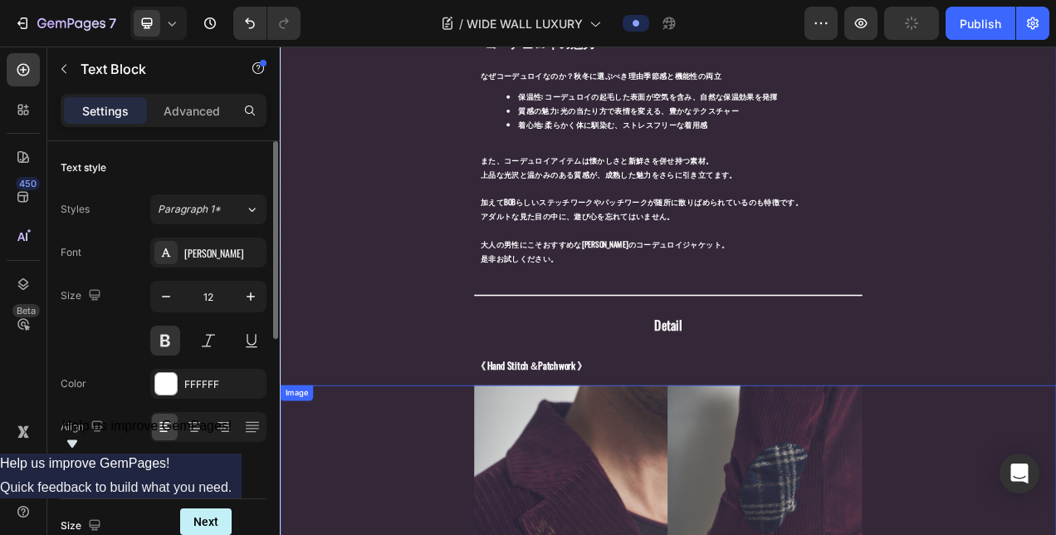
scroll to position [1323, 0]
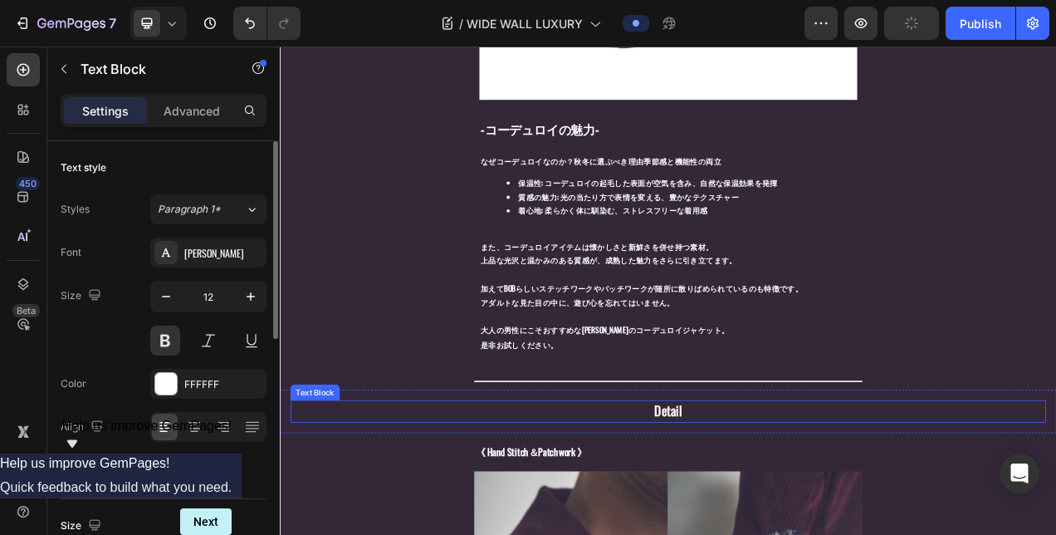
click at [769, 507] on span "Detail" at bounding box center [779, 513] width 36 height 25
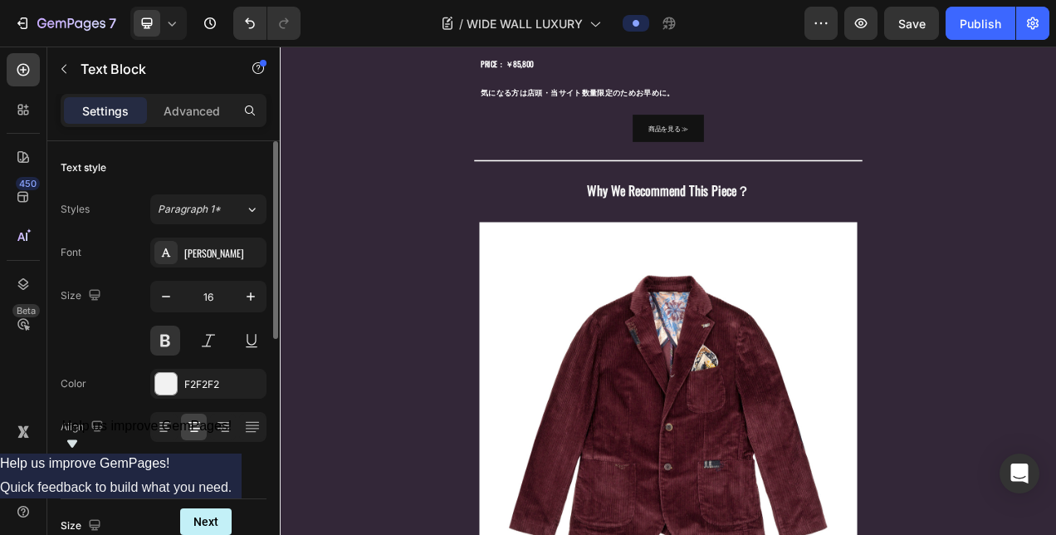
scroll to position [492, 0]
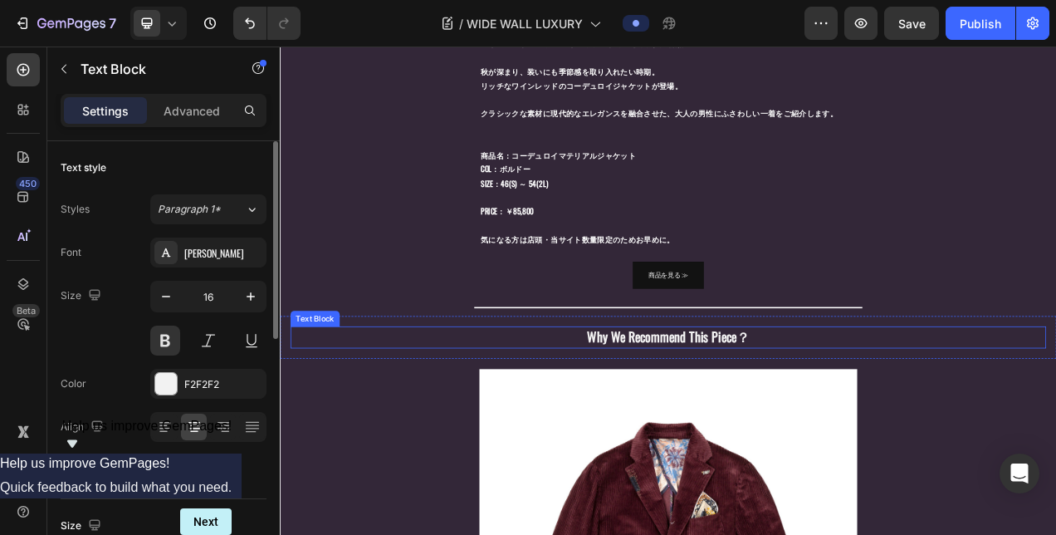
click at [674, 408] on strong "Why We Recommend This Piece？" at bounding box center [778, 418] width 208 height 25
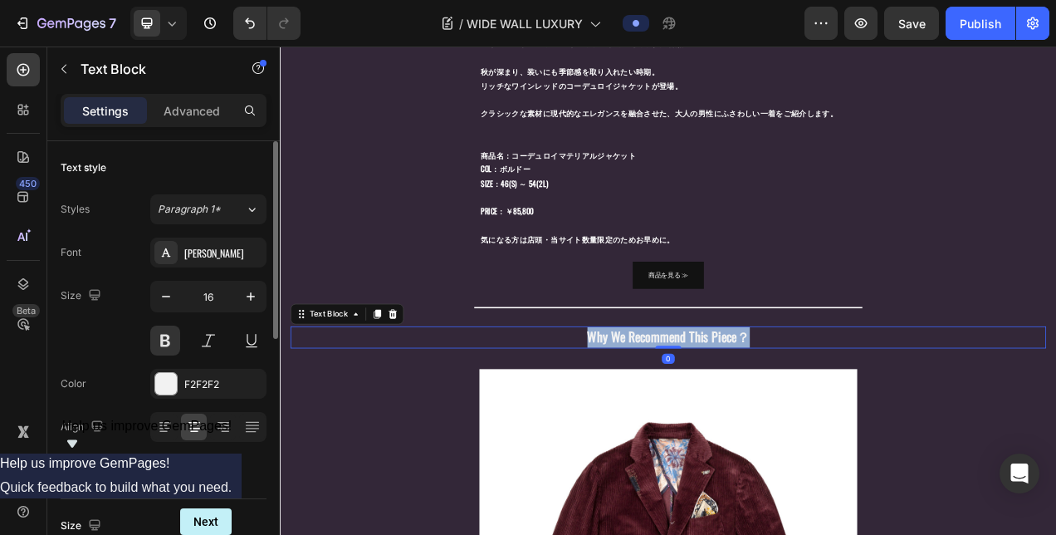
click at [674, 408] on strong "Why We Recommend This Piece？" at bounding box center [778, 418] width 208 height 25
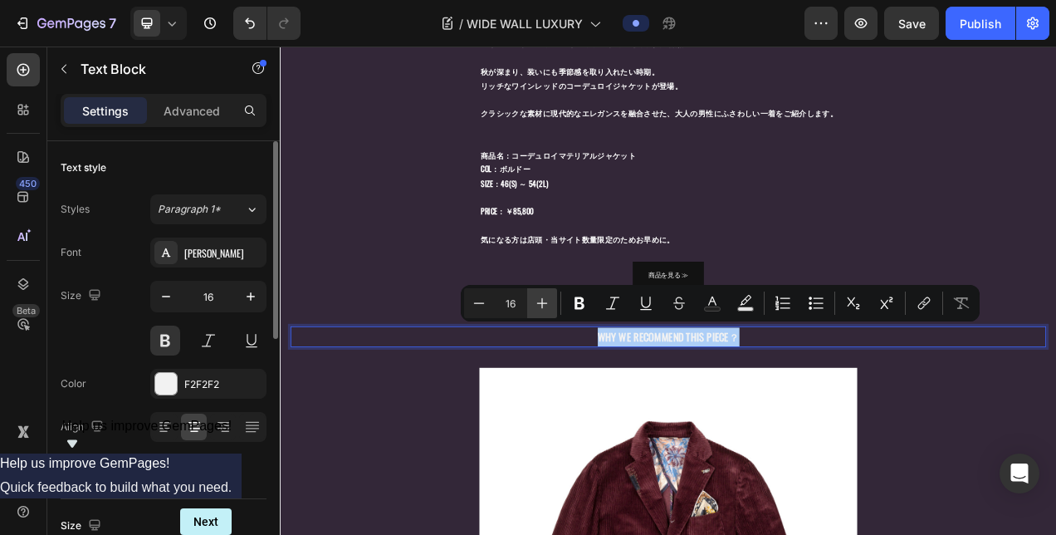
click at [534, 301] on icon "Editor contextual toolbar" at bounding box center [542, 303] width 17 height 17
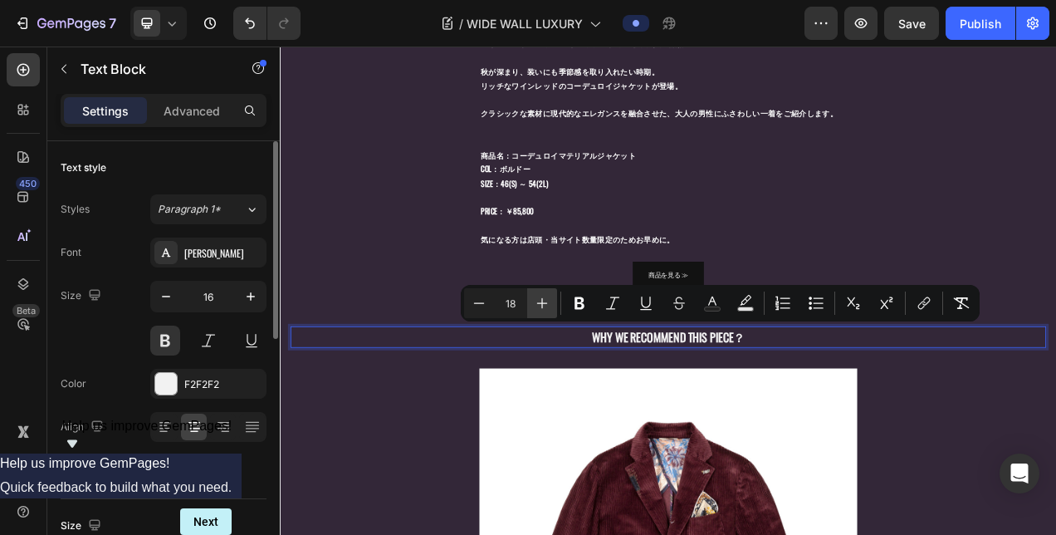
click at [534, 301] on icon "Editor contextual toolbar" at bounding box center [542, 303] width 17 height 17
type input "20"
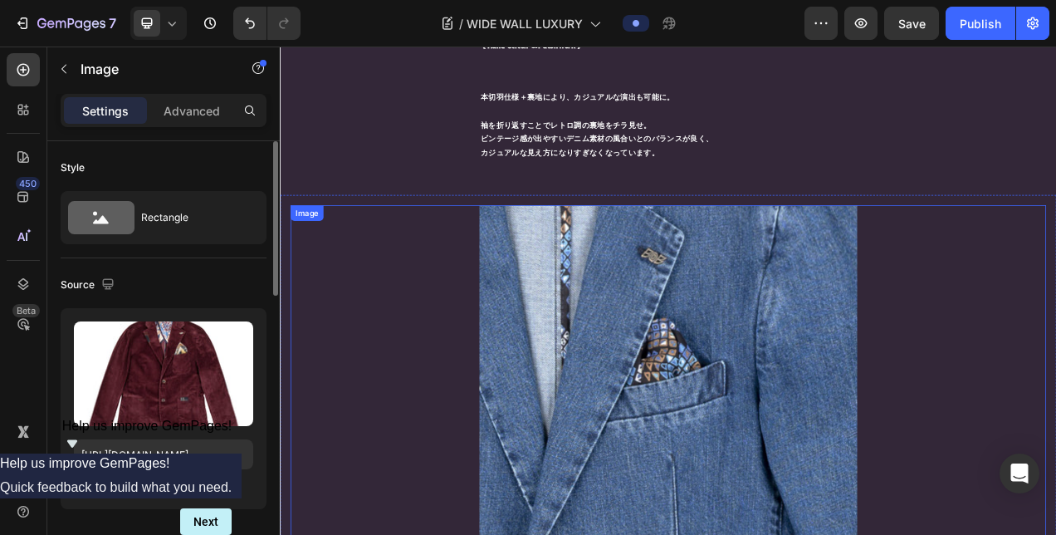
scroll to position [2568, 0]
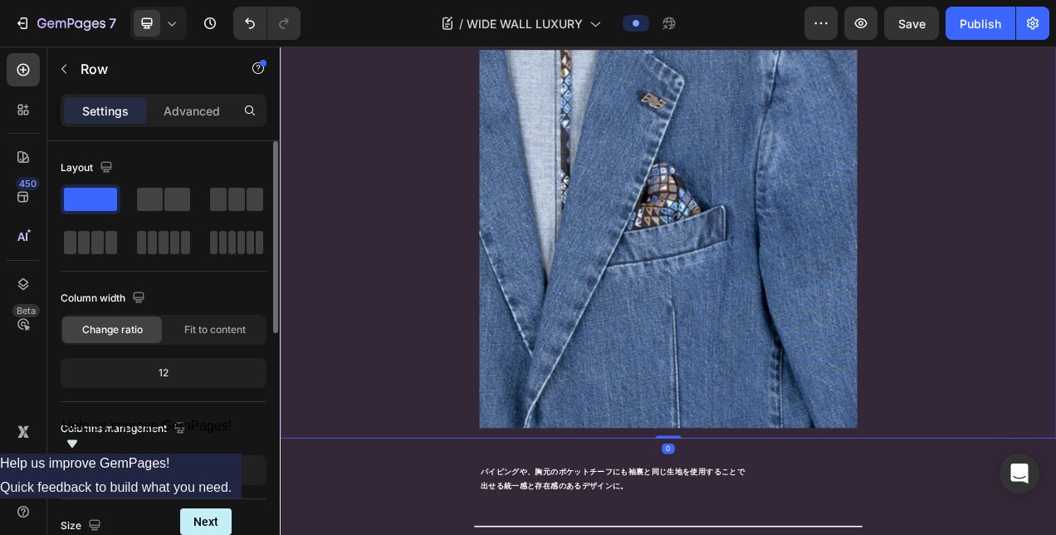
scroll to position [2651, 0]
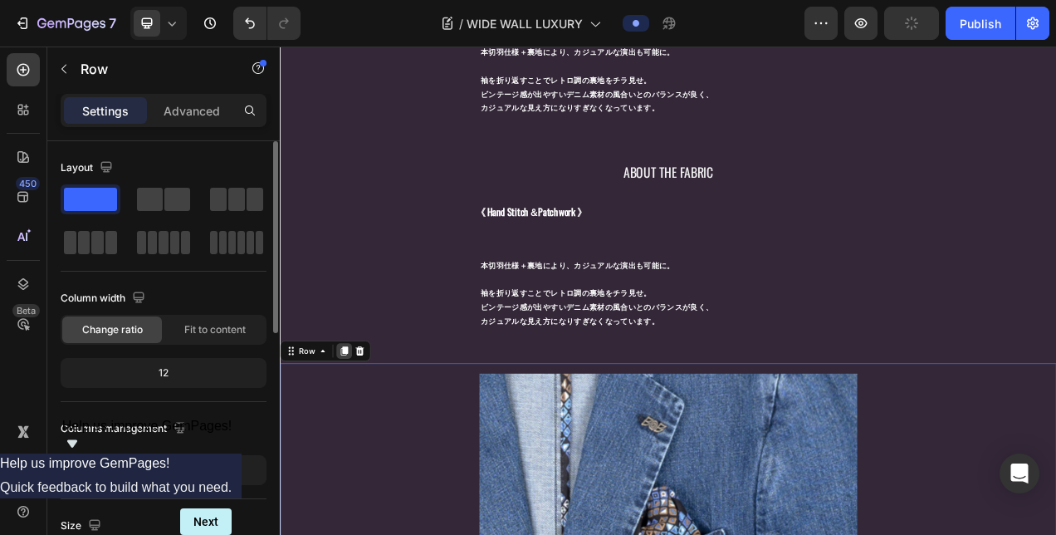
click at [364, 430] on icon at bounding box center [361, 436] width 13 height 13
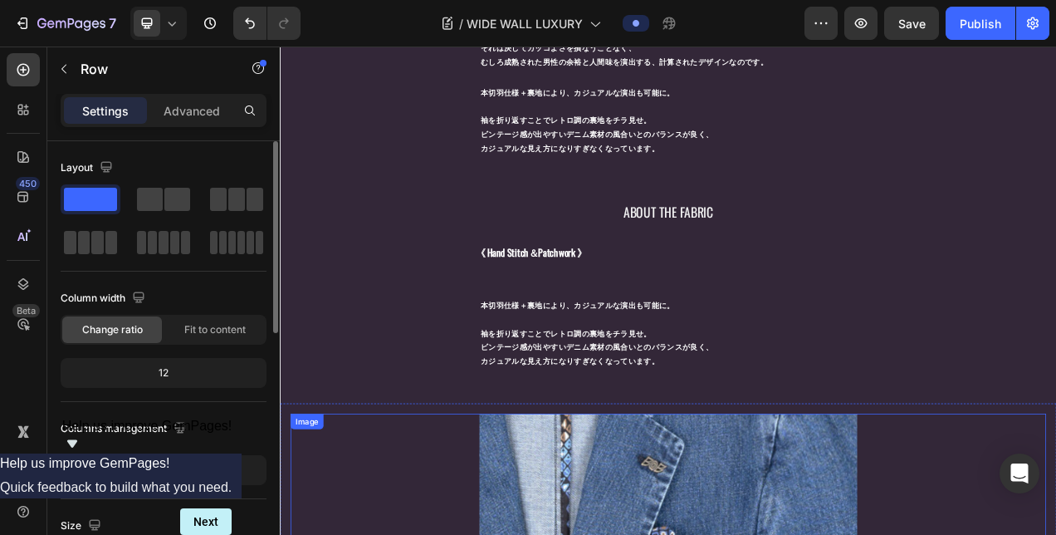
scroll to position [2575, 0]
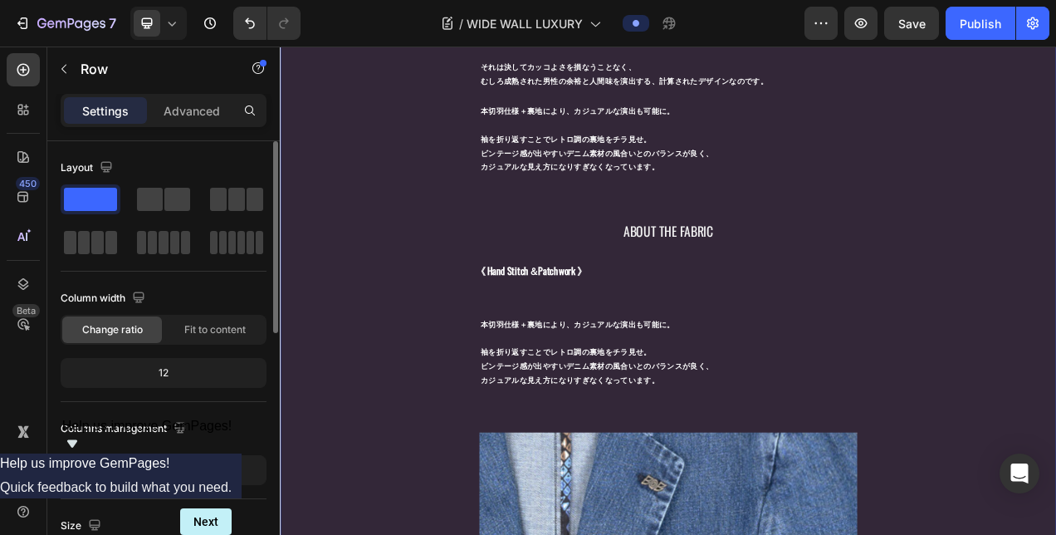
click at [383, 510] on div "Image Row クラフトマンシップ光る、BOBのコーデュロイジャケット- 【秋冬の主役】 ワインレッド コーデュロイジャケットで魅せる大人の品格。 秋が深…" at bounding box center [778, 232] width 996 height 5401
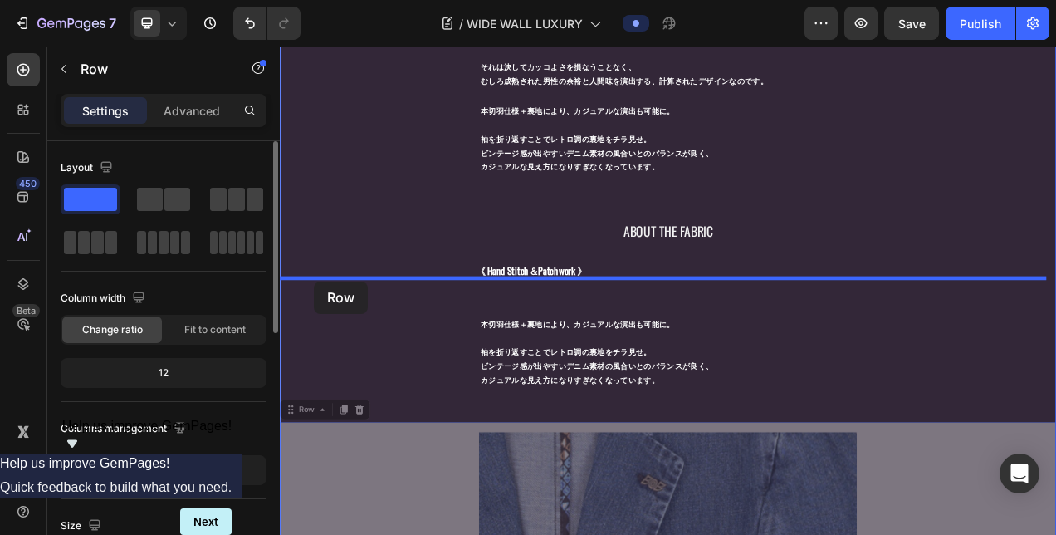
drag, startPoint x: 301, startPoint y: 505, endPoint x: 324, endPoint y: 348, distance: 158.5
click at [324, 348] on div "Header Image Row クラフトマンシップ光る、BOBのコーデュロイジャケット- 【秋冬の主役】 ワインレッド コーデュロイジャケットで魅せる大人の…" at bounding box center [778, 331] width 996 height 5721
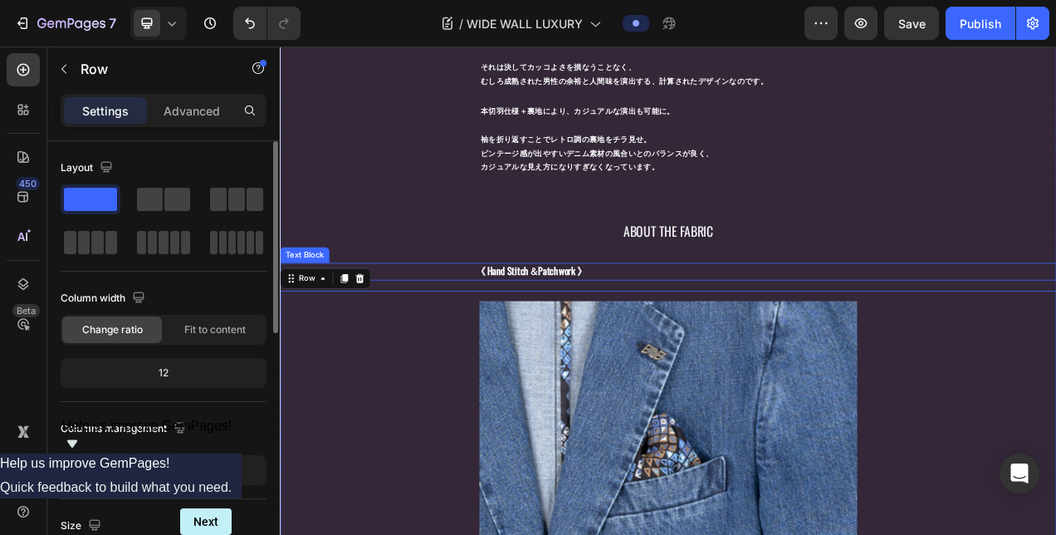
click at [550, 325] on span "《 Hand Stitch＆Patchwork 》" at bounding box center [602, 334] width 143 height 18
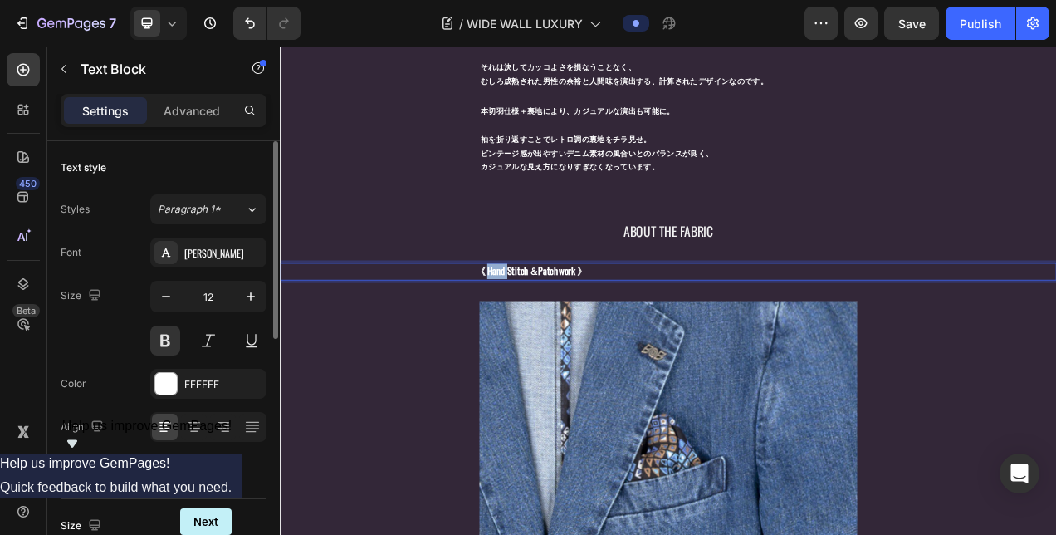
click at [550, 325] on span "《 Hand Stitch＆Patchwork 》" at bounding box center [602, 334] width 143 height 18
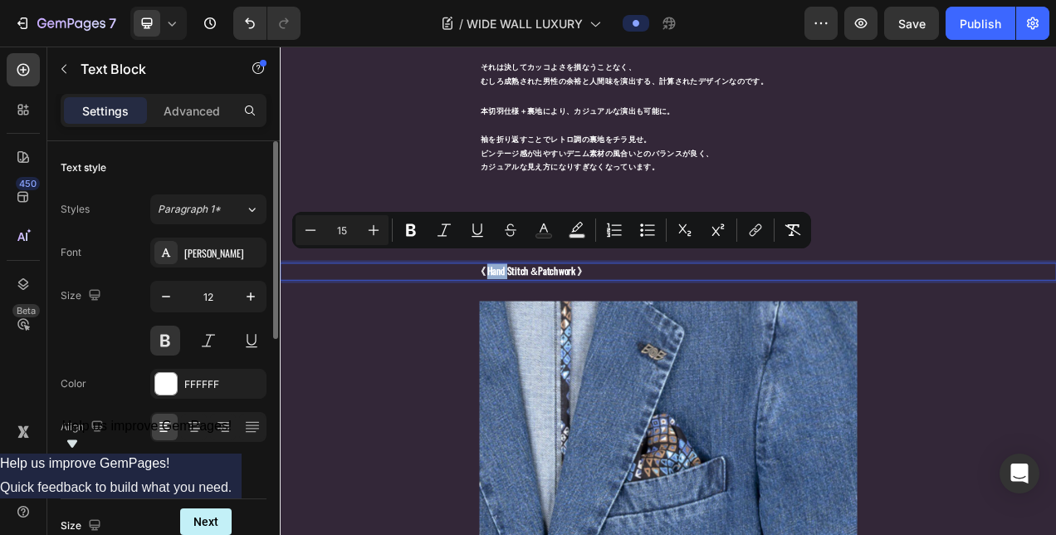
click at [547, 325] on span "《 Hand Stitch＆Patchwork 》" at bounding box center [602, 334] width 143 height 18
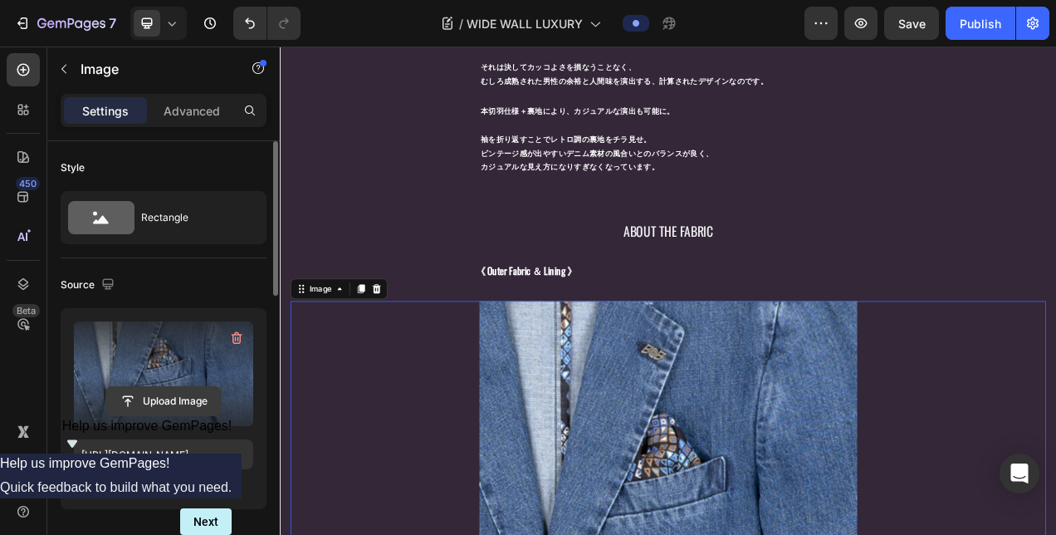
click at [170, 400] on input "file" at bounding box center [163, 401] width 115 height 28
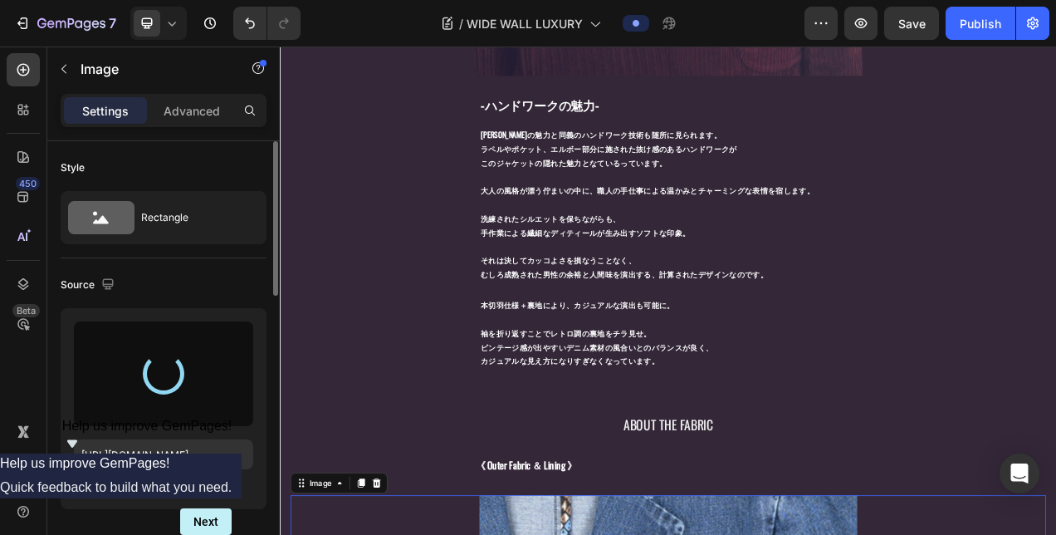
type input "[URL][DOMAIN_NAME]"
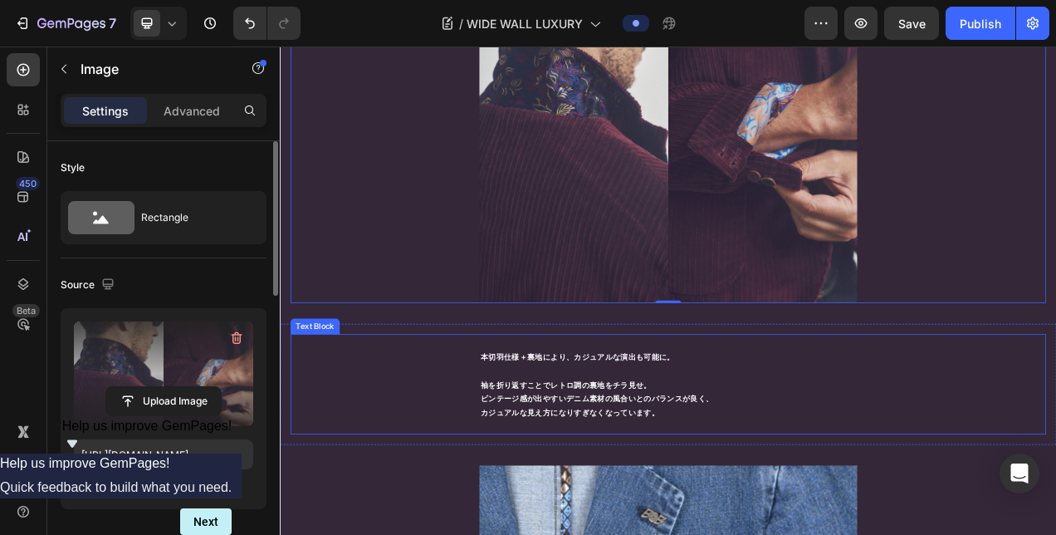
scroll to position [3157, 0]
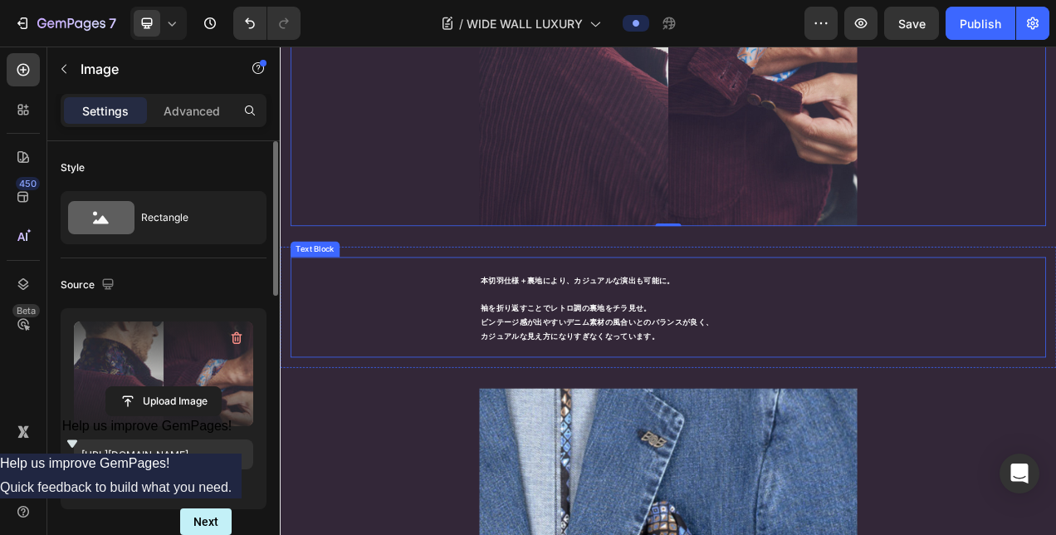
click at [631, 389] on p "ビンテージ感が出やすいデニム素材の風合いとのバランスが良く、" at bounding box center [778, 398] width 482 height 18
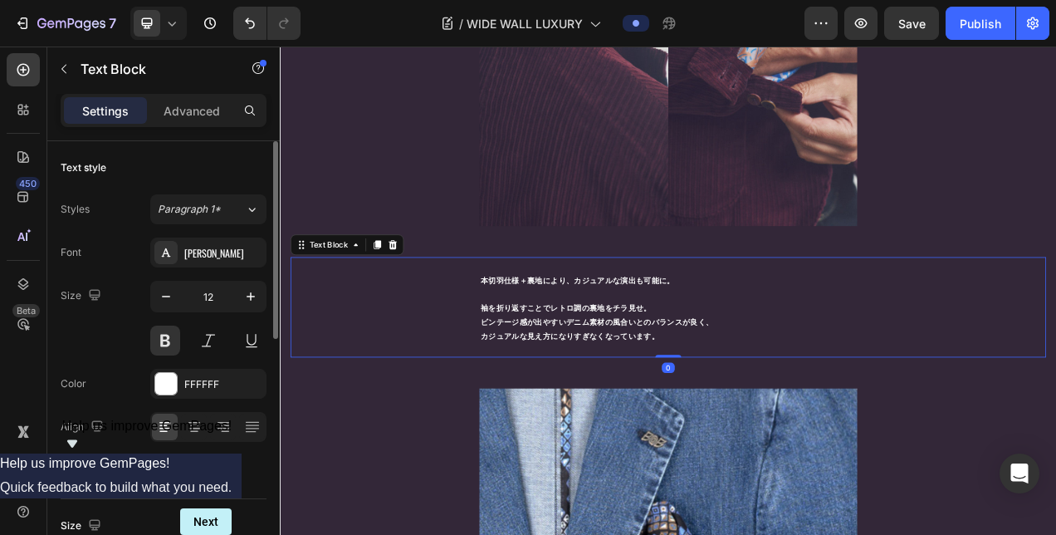
click at [631, 389] on p "ビンテージ感が出やすいデニム素材の風合いとのバランスが良く、" at bounding box center [778, 398] width 482 height 18
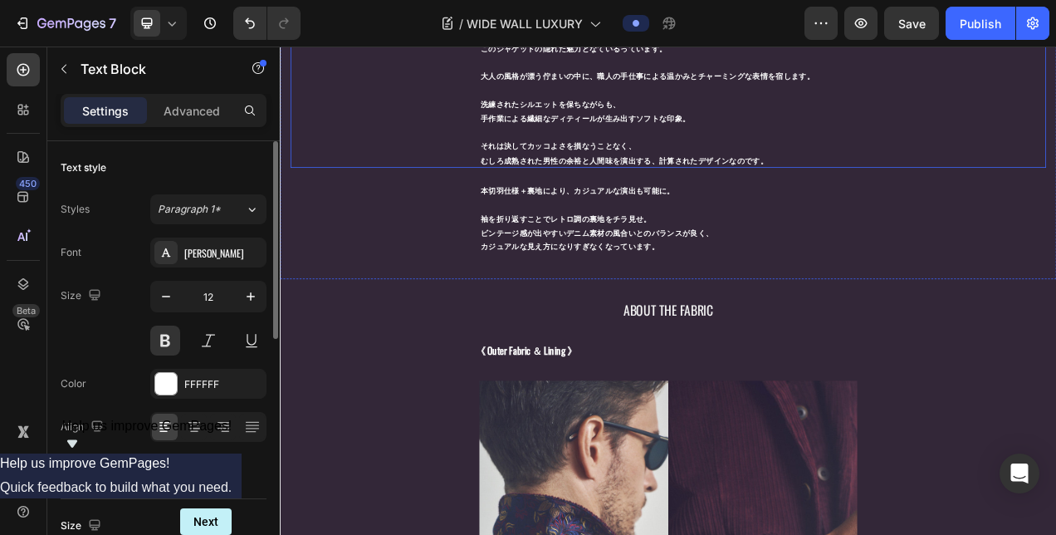
scroll to position [2658, 0]
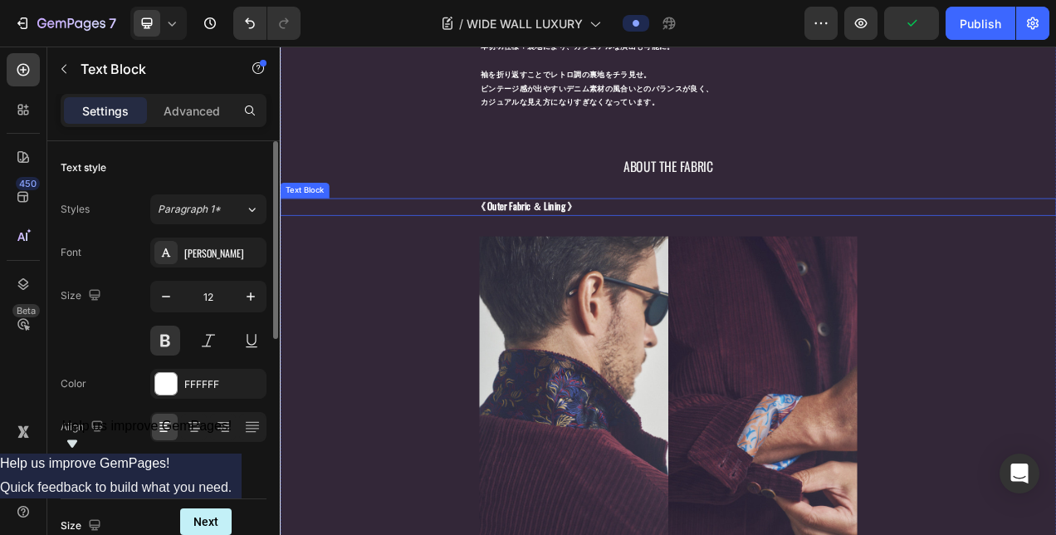
click at [604, 242] on span "《 Outer Fabric ＆ Lining 》" at bounding box center [596, 251] width 130 height 18
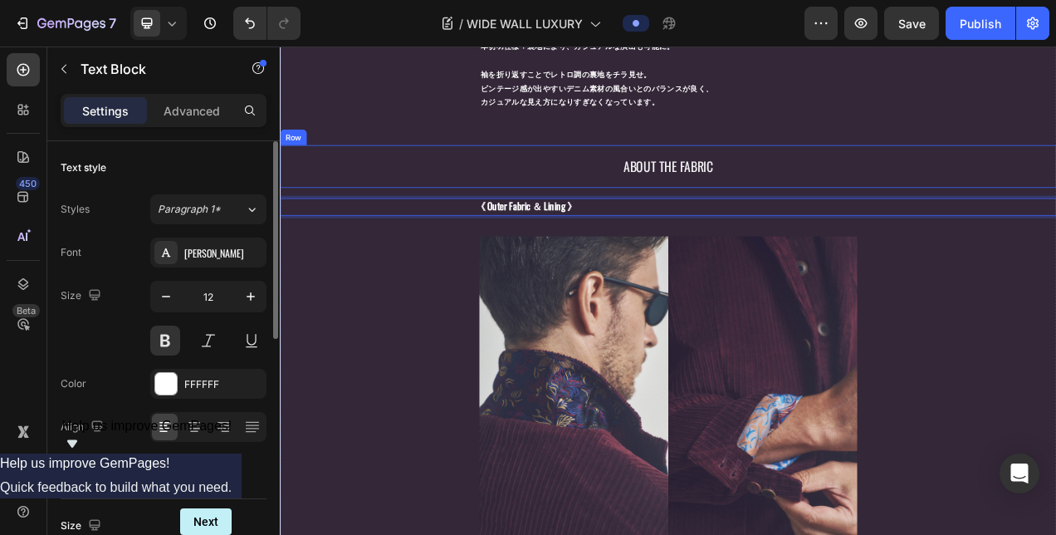
click at [784, 173] on div "ABOUT THE FABRIC Text Block Row" at bounding box center [778, 201] width 996 height 56
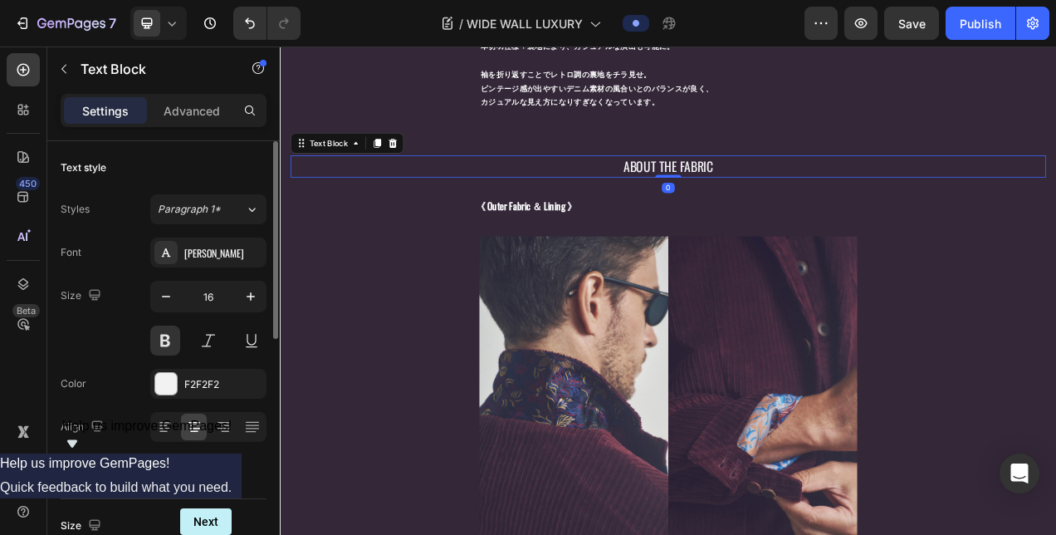
click at [805, 187] on span "ABOUT THE FABRIC" at bounding box center [778, 199] width 115 height 25
click at [843, 188] on p "ABOUT THE FABRIC" at bounding box center [778, 201] width 482 height 26
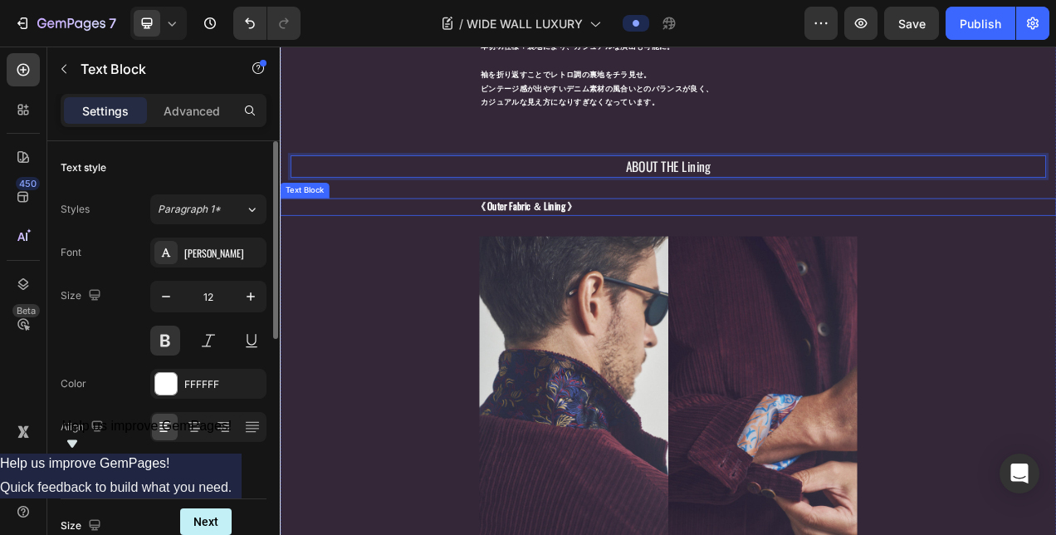
click at [619, 242] on span "《 Outer Fabric ＆ Lining 》" at bounding box center [596, 251] width 130 height 18
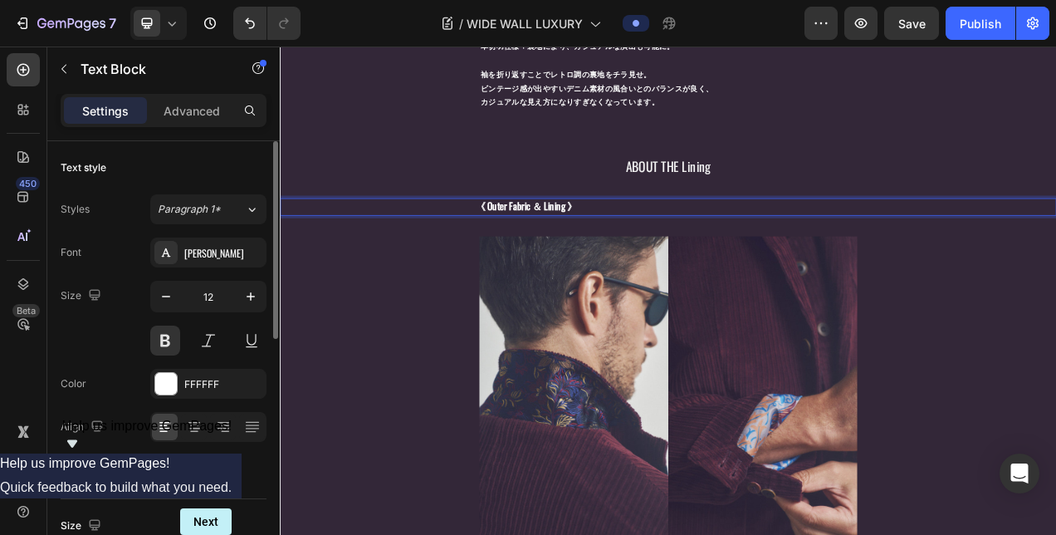
click at [597, 242] on span "《 Outer Fabric ＆ Lining 》" at bounding box center [596, 251] width 130 height 18
click at [645, 242] on span "《 Outer Fabric ＆ Lining 》" at bounding box center [596, 251] width 130 height 18
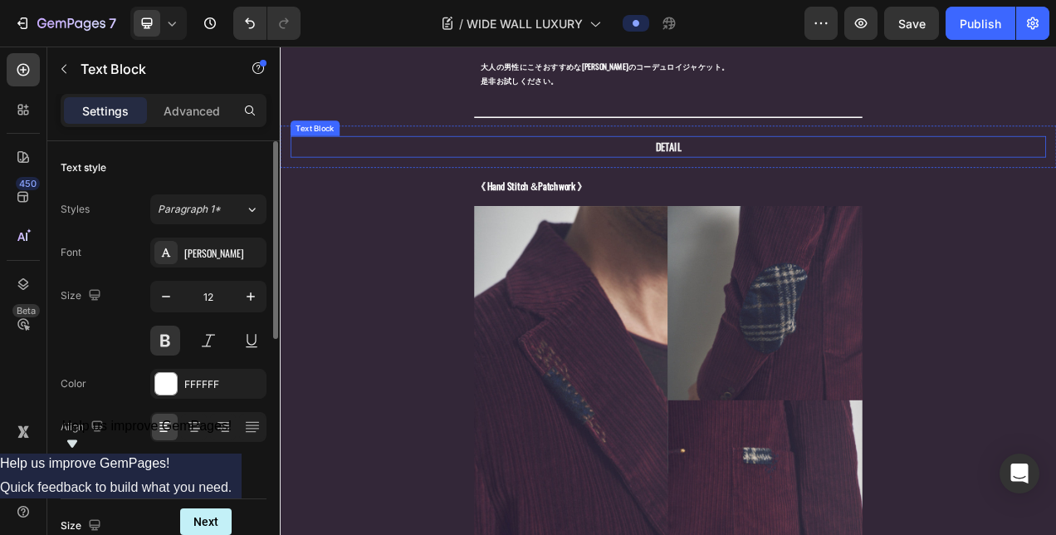
scroll to position [1413, 0]
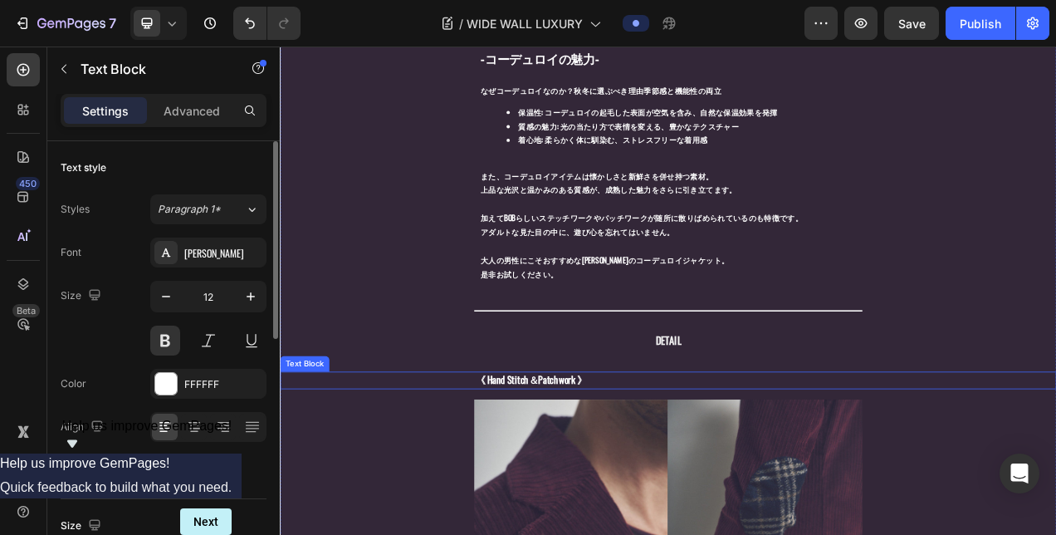
click at [579, 470] on span "《 Hand Stitch＆Patchwork 》" at bounding box center [602, 473] width 143 height 18
click at [578, 469] on span "《 Hand Stitch＆Patchwork 》" at bounding box center [602, 473] width 143 height 18
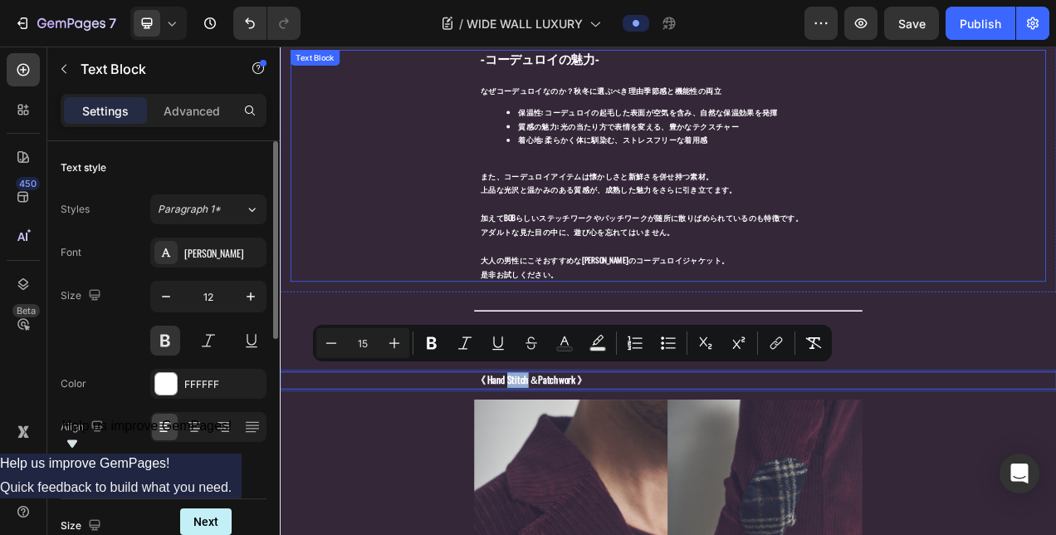
click at [607, 203] on p "また、コーデュロイアイテムは懐かしさと新鮮さを併せ持つ素材。 上品な光沢と温かみのある質感が、成熟した魅力をさらに引き立てます。" at bounding box center [778, 221] width 482 height 36
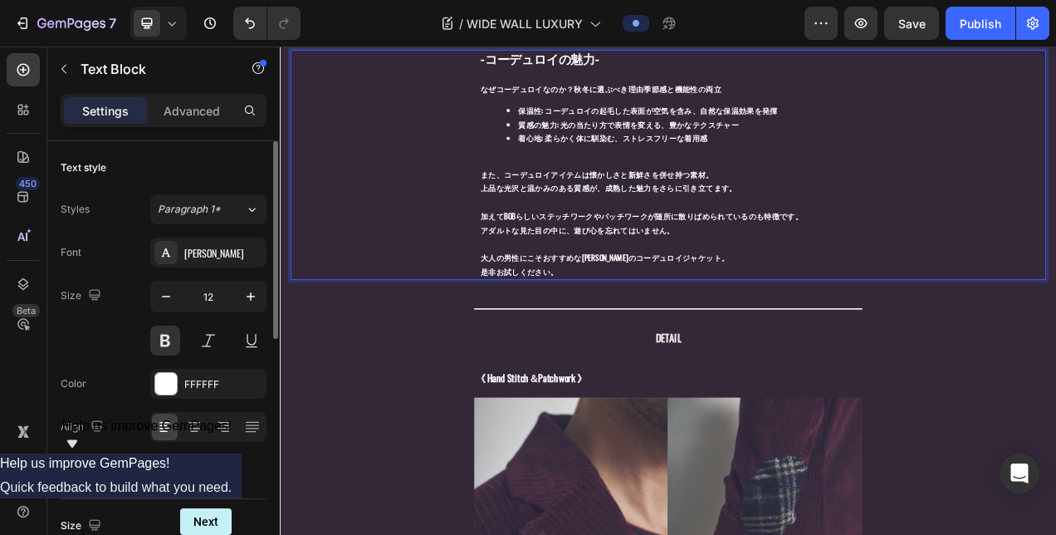
click at [607, 201] on p "また、コーデュロイアイテムは懐かしさと新鮮さを併せ持つ素材。 上品な光沢と温かみのある質感が、成熟した魅力をさらに引き立てます。" at bounding box center [778, 219] width 482 height 36
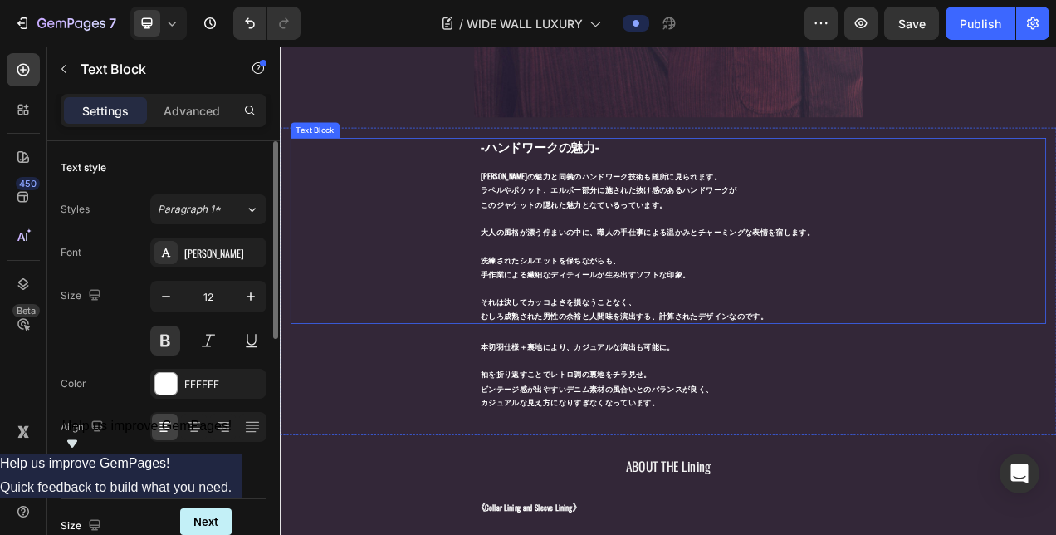
scroll to position [2409, 0]
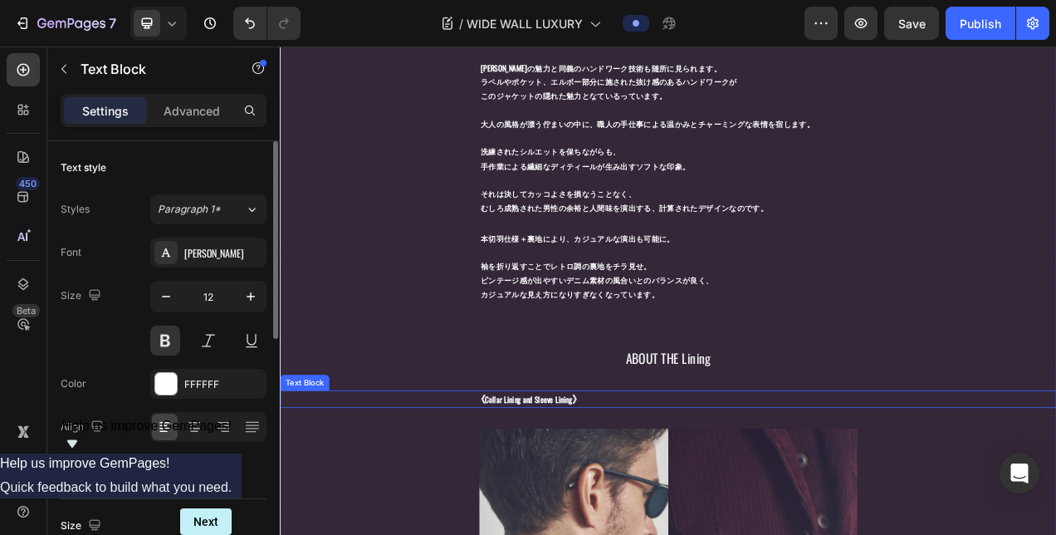
click at [578, 492] on strong "Collar Lining and Sleeve Lining" at bounding box center [598, 499] width 111 height 14
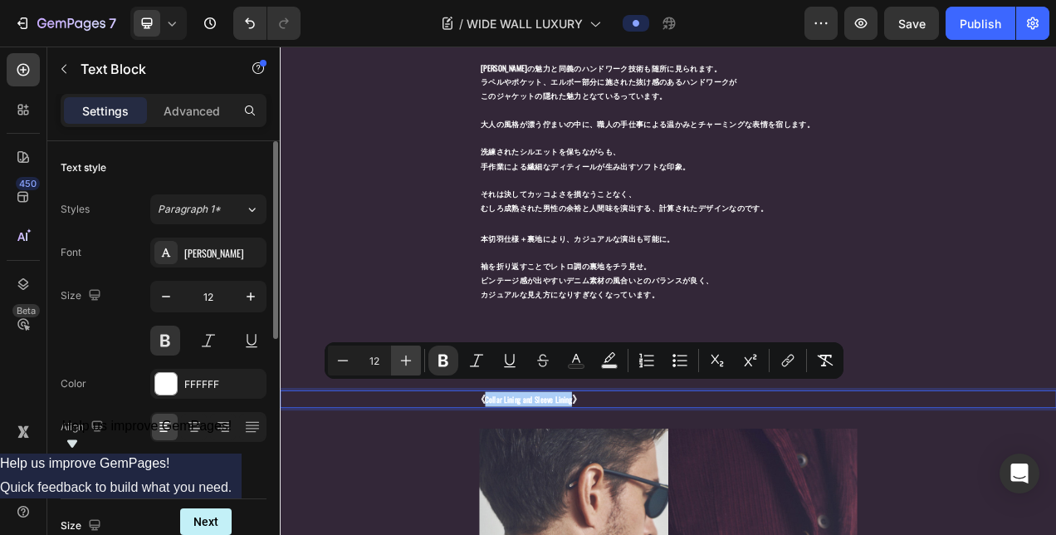
click at [400, 362] on icon "Editor contextual toolbar" at bounding box center [406, 360] width 17 height 17
click at [399, 362] on icon "Editor contextual toolbar" at bounding box center [406, 360] width 17 height 17
type input "15"
click at [438, 387] on div "-ハンドワークの魅力- BOBの魅力と同義のハンドワーク技術も随所に見られます。 ラペルやポケット、エルボー部分に施された抜け感のあるハンドワークが このジャ…" at bounding box center [778, 209] width 996 height 394
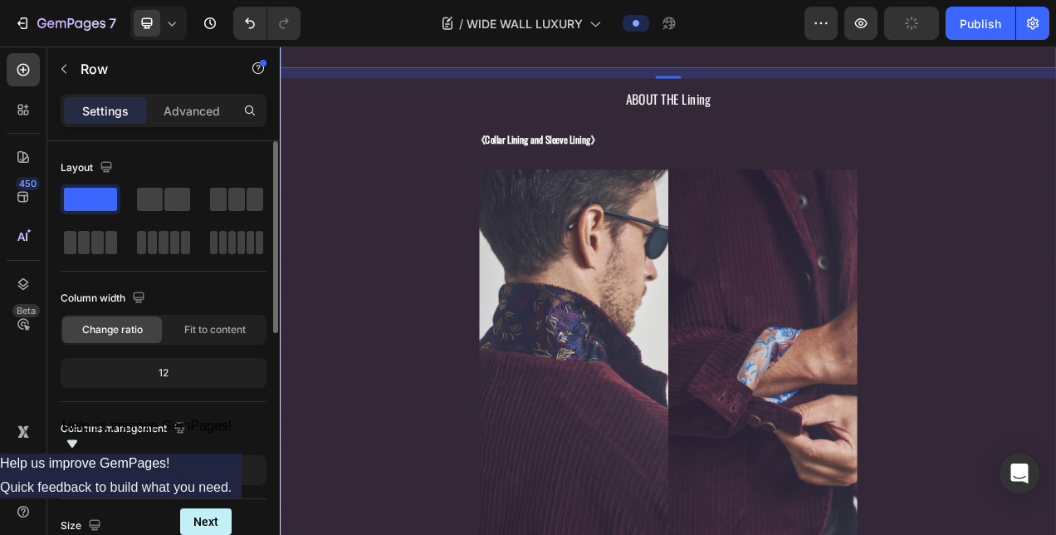
scroll to position [2991, 0]
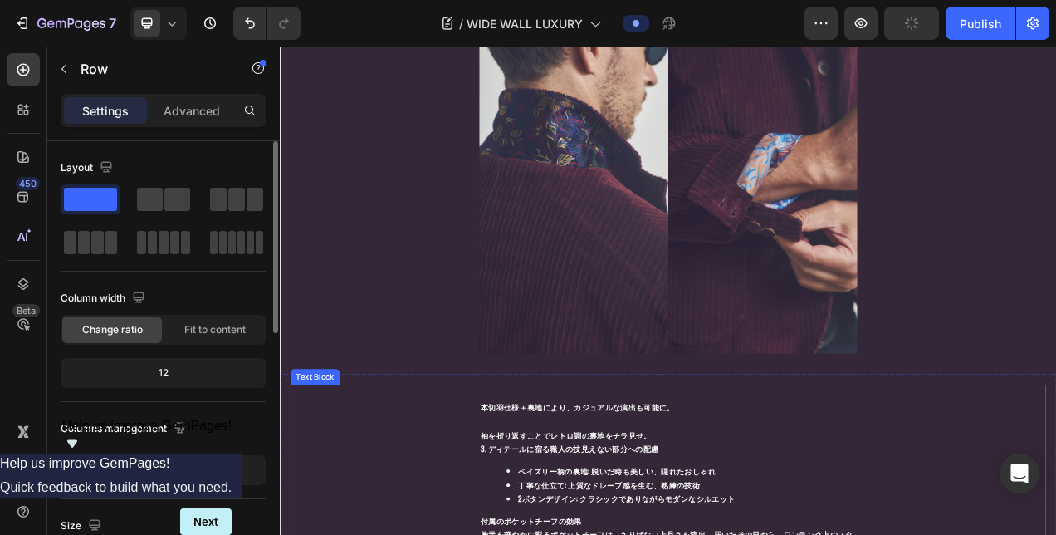
click at [568, 482] on p "Rich Text Editor. Editing area: main" at bounding box center [778, 491] width 482 height 18
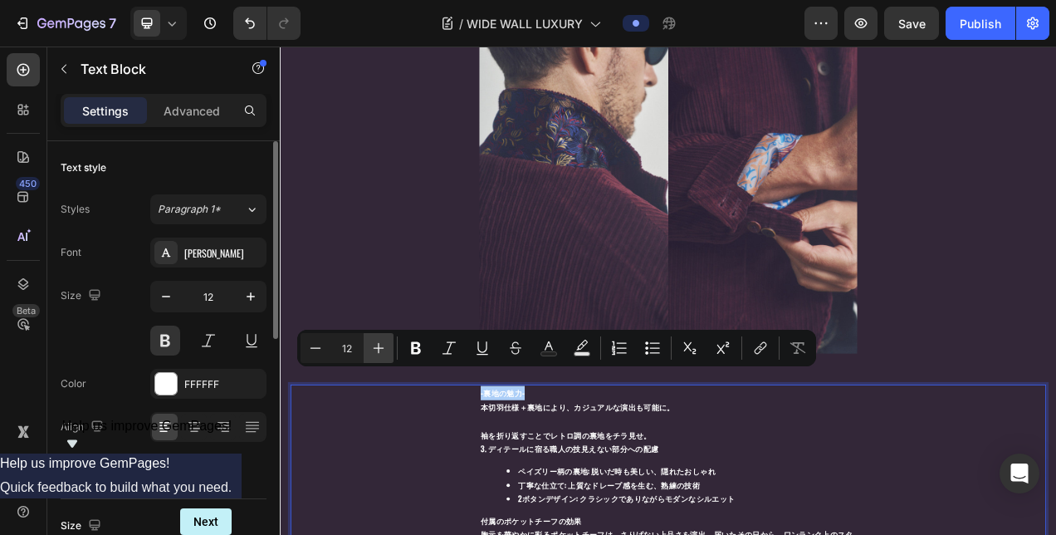
click at [374, 333] on button "Plus" at bounding box center [379, 348] width 30 height 30
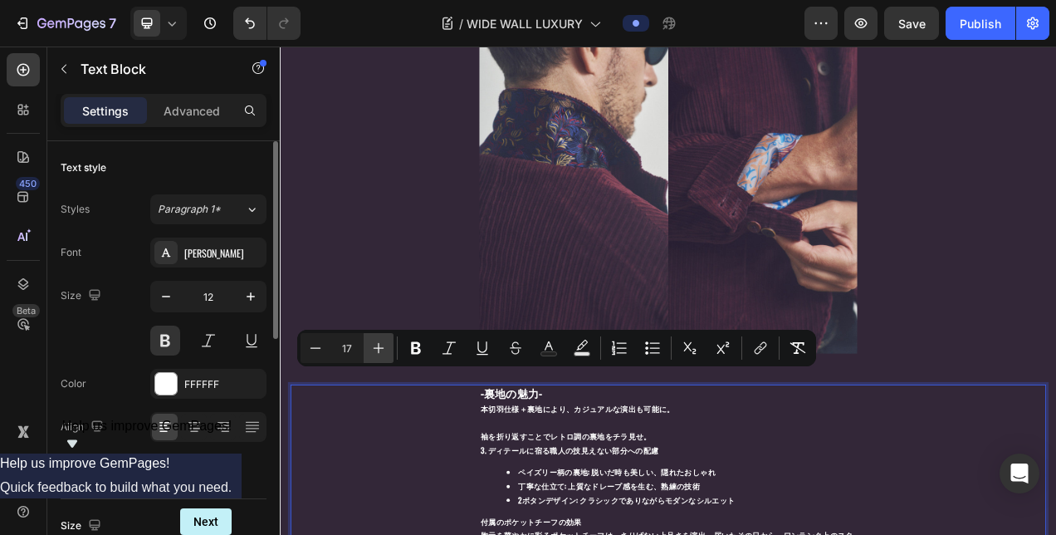
click at [374, 333] on button "Plus" at bounding box center [379, 348] width 30 height 30
type input "19"
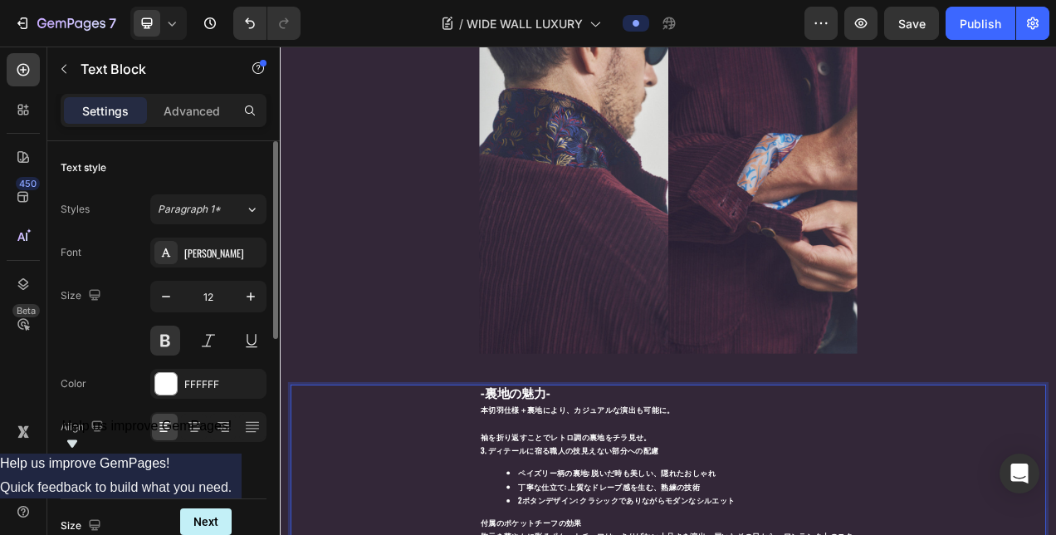
click at [656, 482] on p "-裏地の魅力-" at bounding box center [778, 492] width 482 height 21
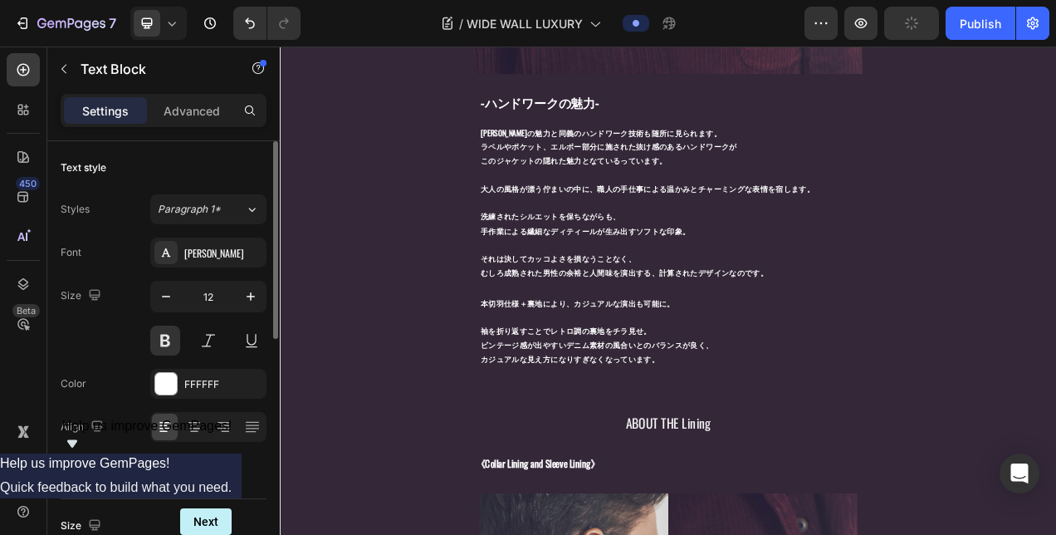
scroll to position [2741, 0]
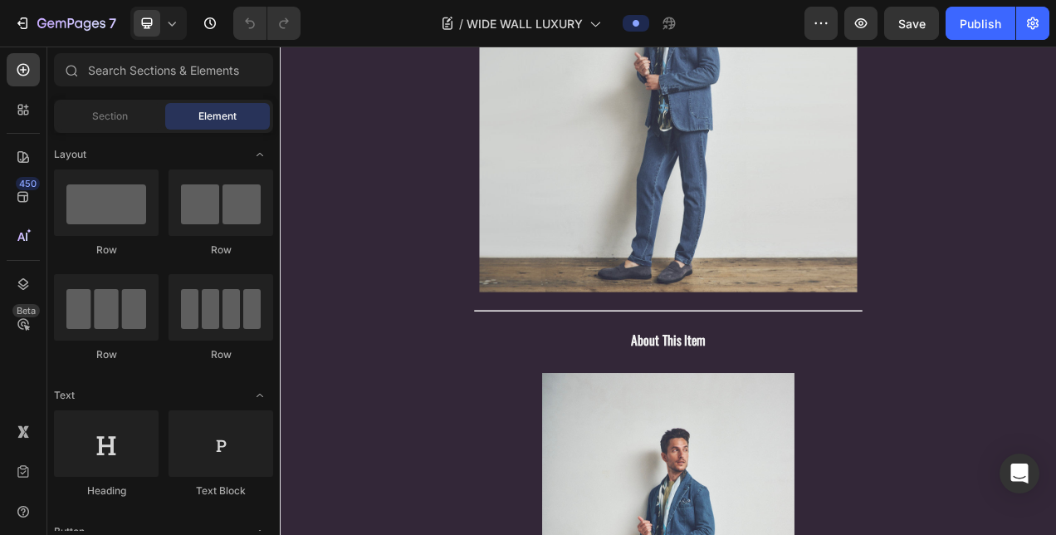
scroll to position [3072, 0]
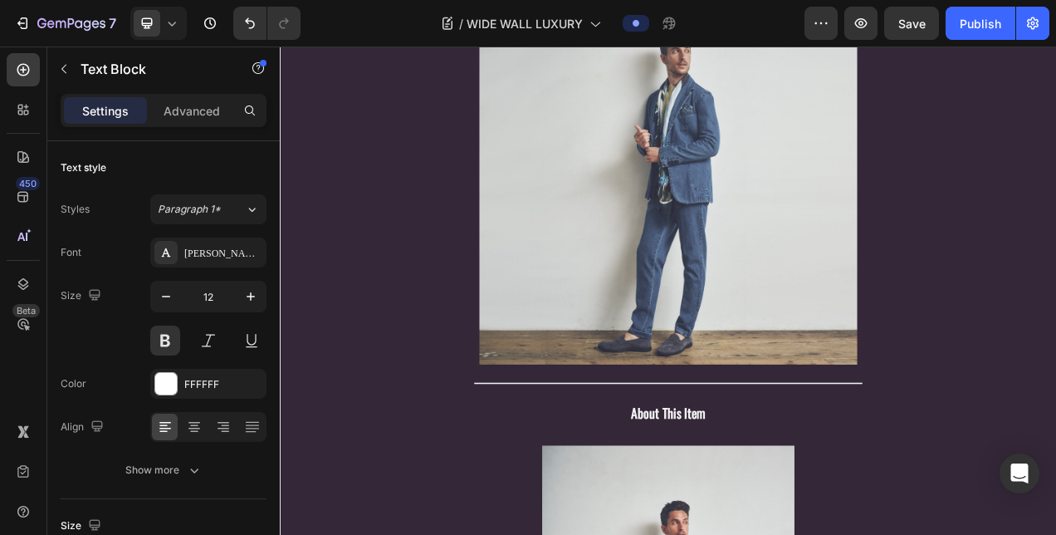
scroll to position [3431, 0]
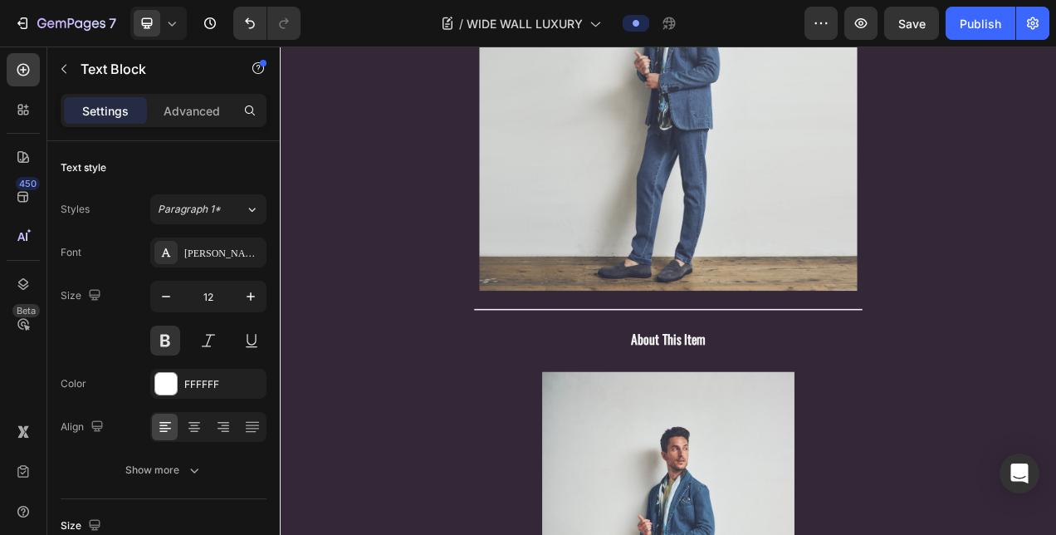
drag, startPoint x: 792, startPoint y: 386, endPoint x: 511, endPoint y: 329, distance: 287.2
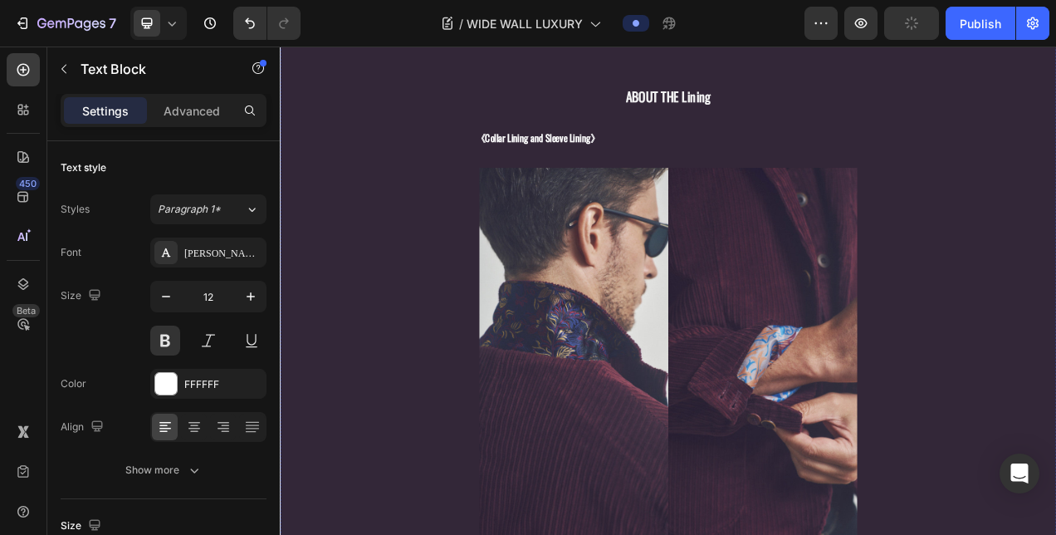
scroll to position [2185, 0]
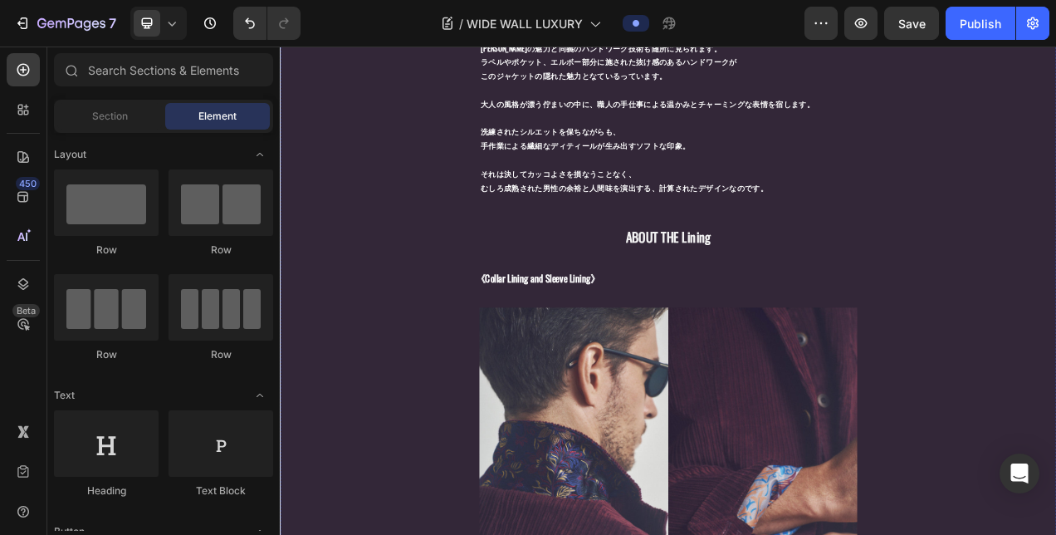
scroll to position [1438, 0]
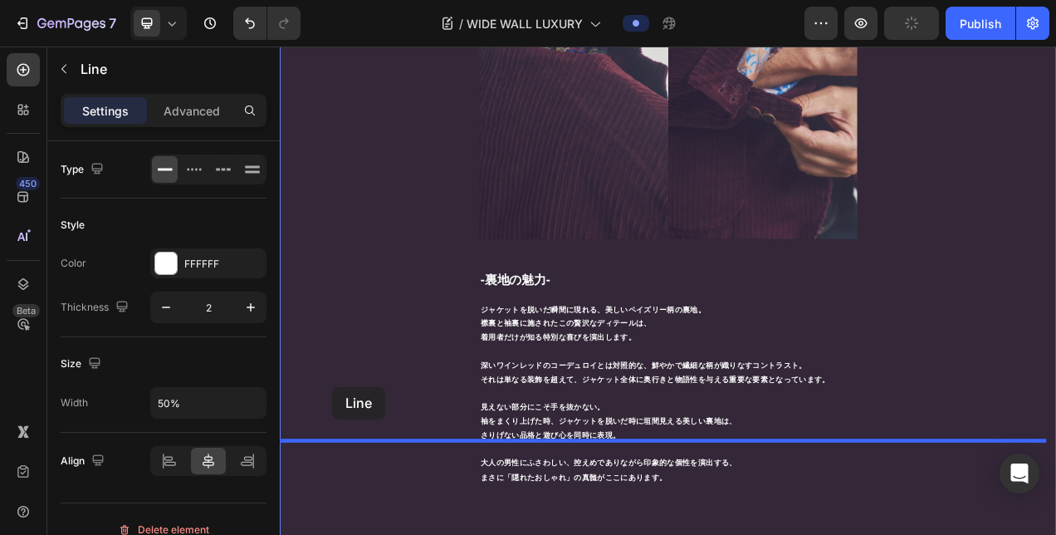
scroll to position [2288, 0]
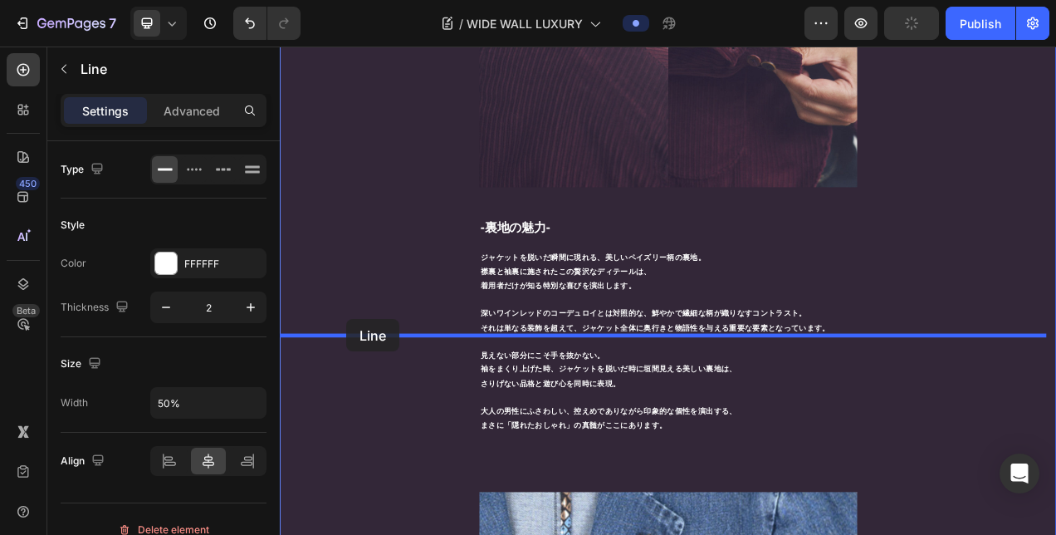
drag, startPoint x: 291, startPoint y: 350, endPoint x: 365, endPoint y: 396, distance: 87.3
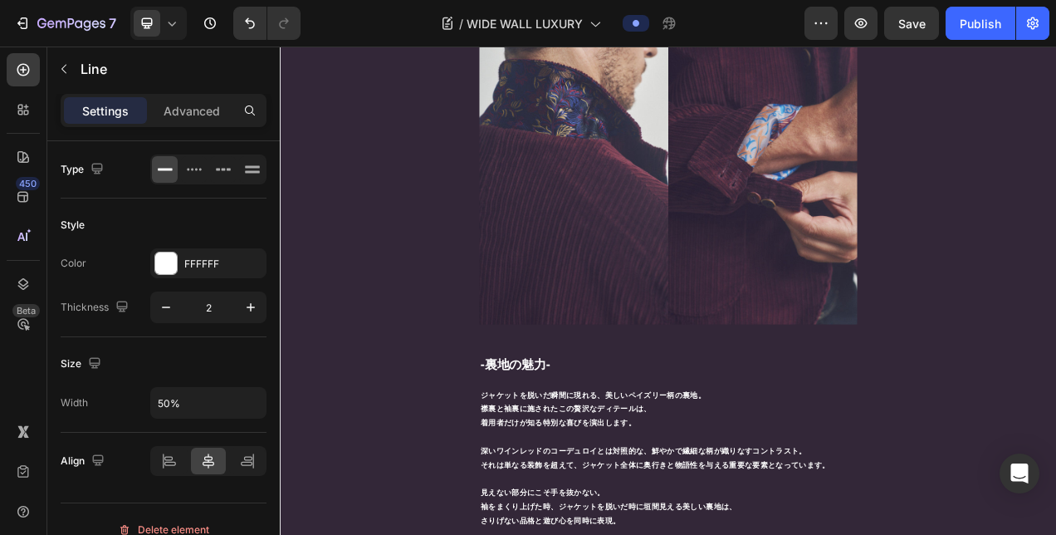
scroll to position [2350, 0]
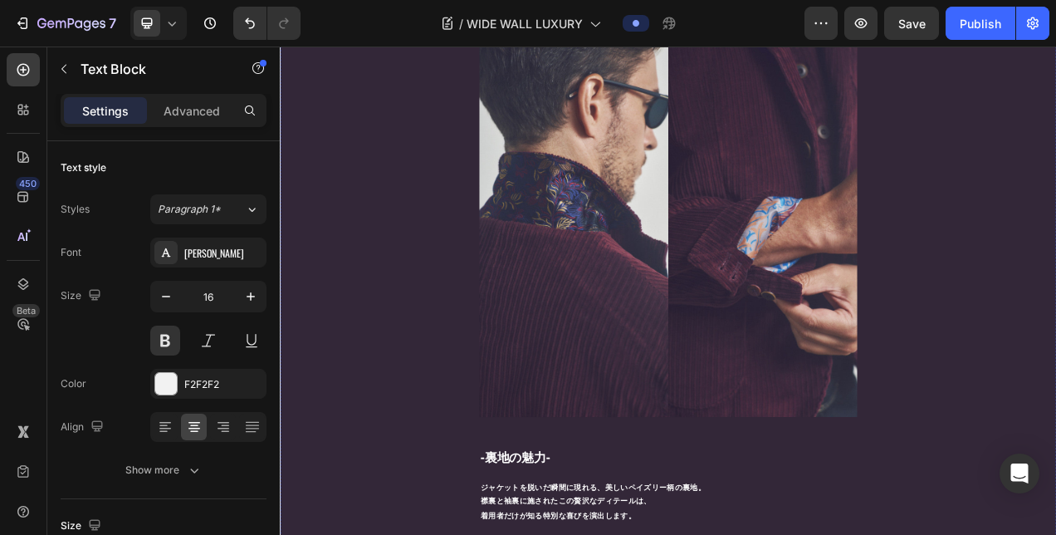
scroll to position [1768, 0]
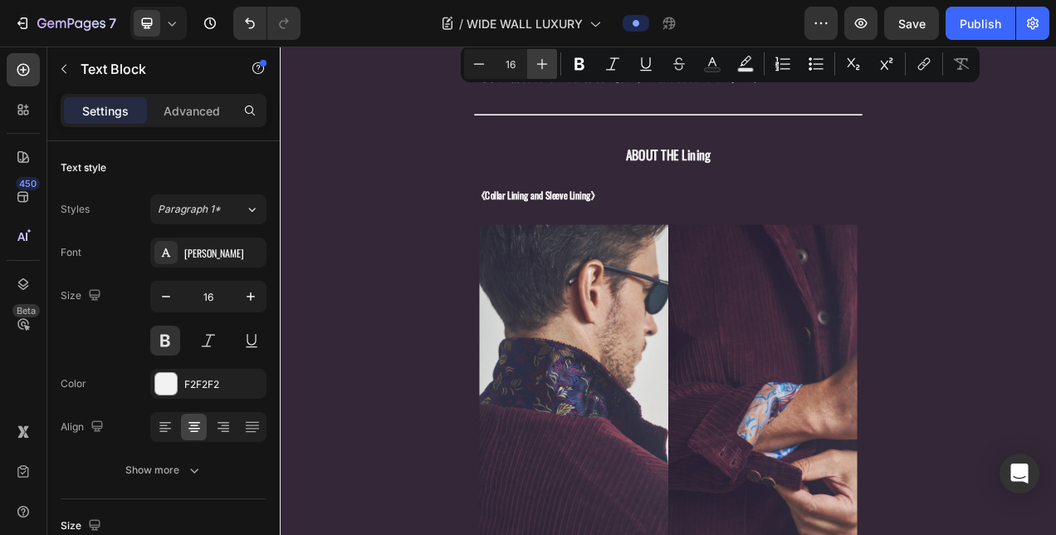
click at [545, 69] on icon "Editor contextual toolbar" at bounding box center [542, 64] width 17 height 17
type input "20"
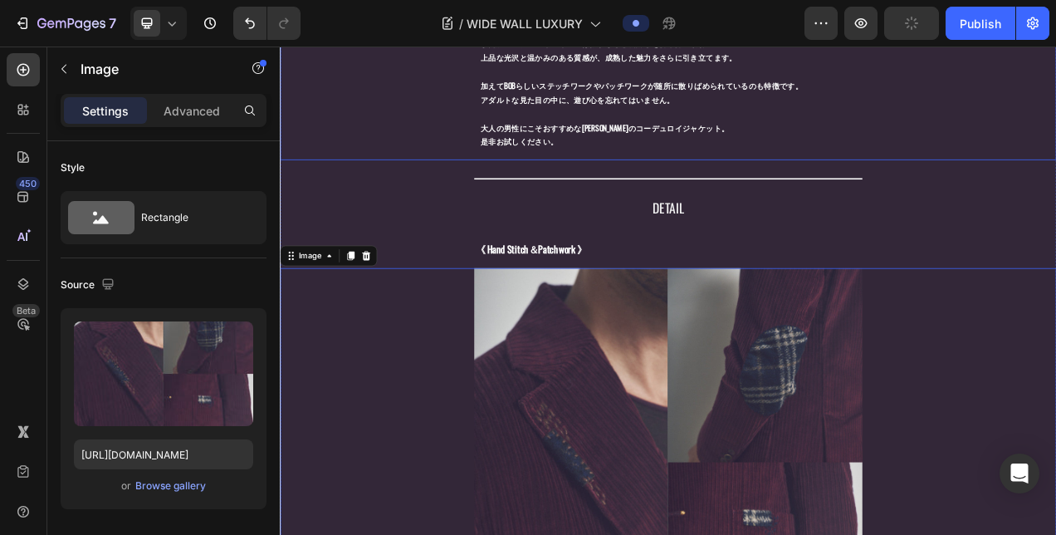
scroll to position [1436, 0]
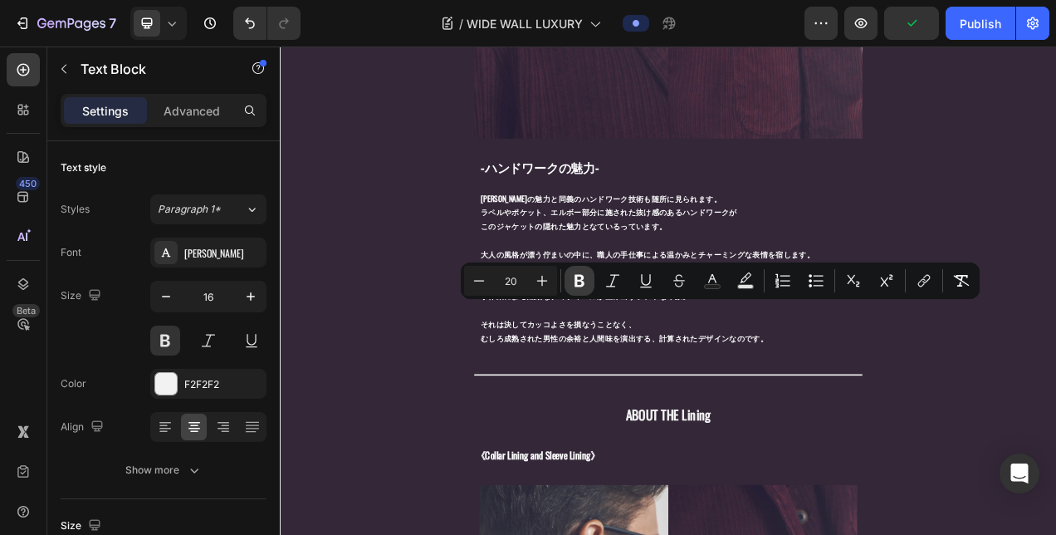
click at [566, 273] on button "Bold" at bounding box center [580, 281] width 30 height 30
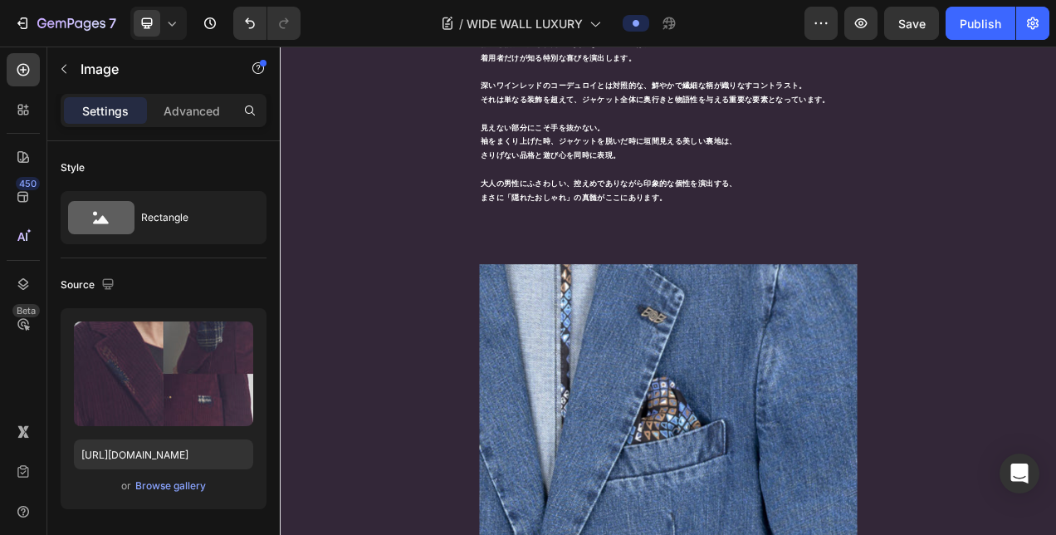
scroll to position [2682, 0]
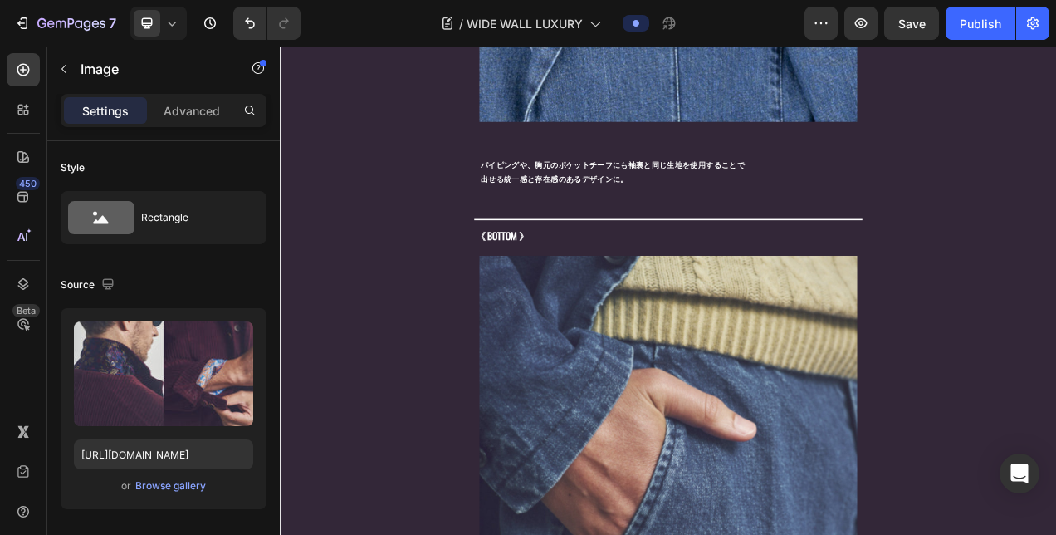
scroll to position [3512, 0]
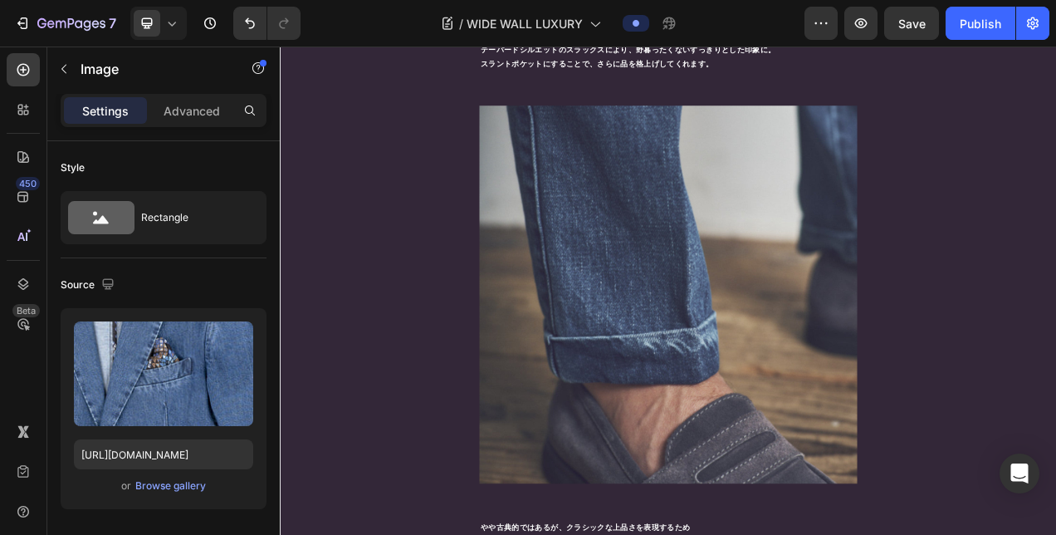
scroll to position [3653, 0]
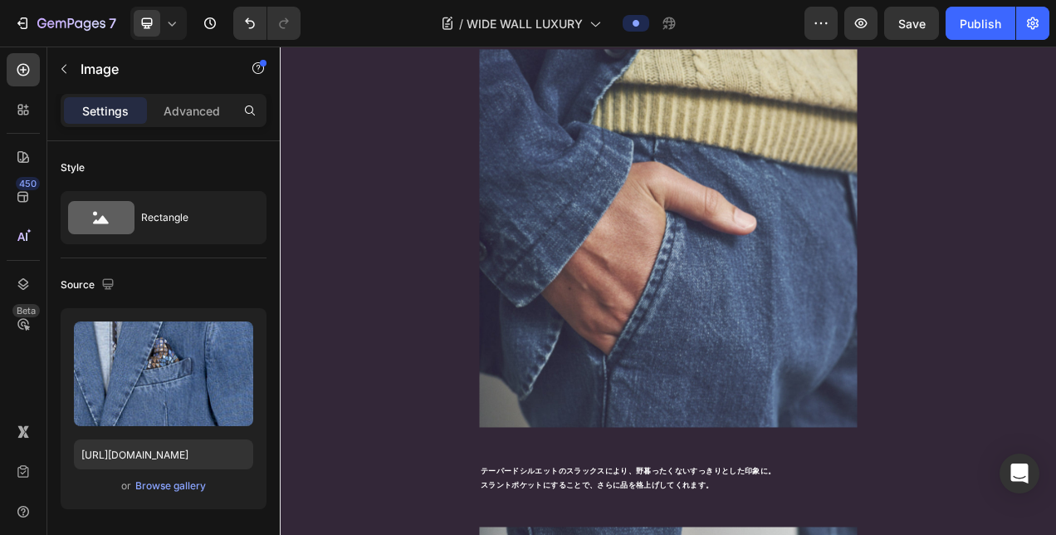
scroll to position [3404, 0]
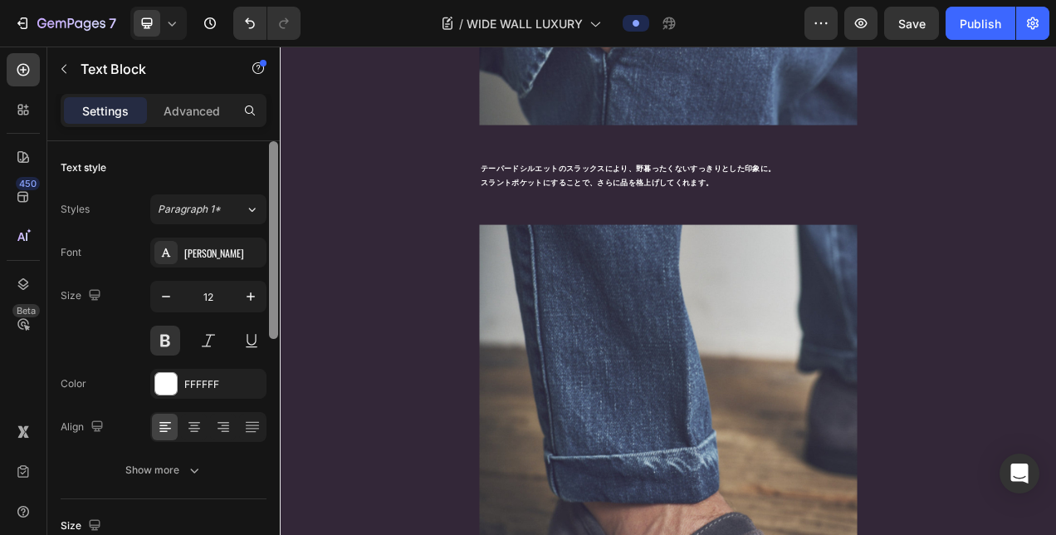
click at [279, 257] on div at bounding box center [273, 361] width 12 height 441
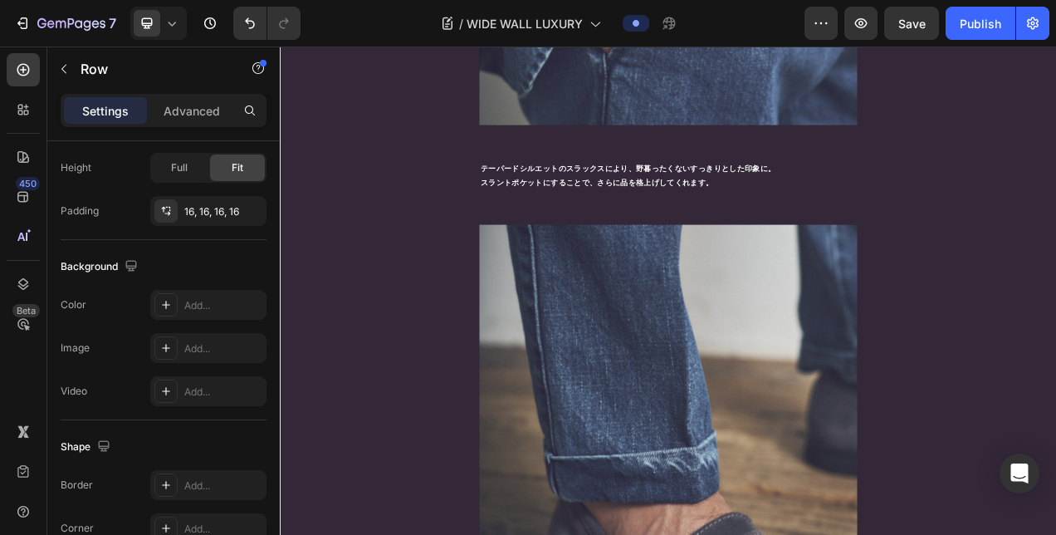
scroll to position [0, 0]
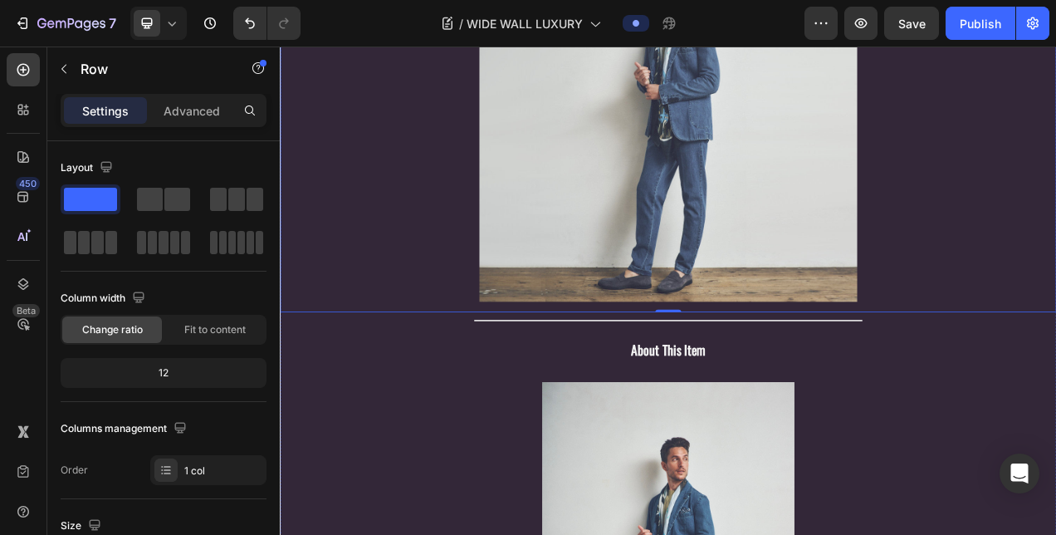
scroll to position [3487, 0]
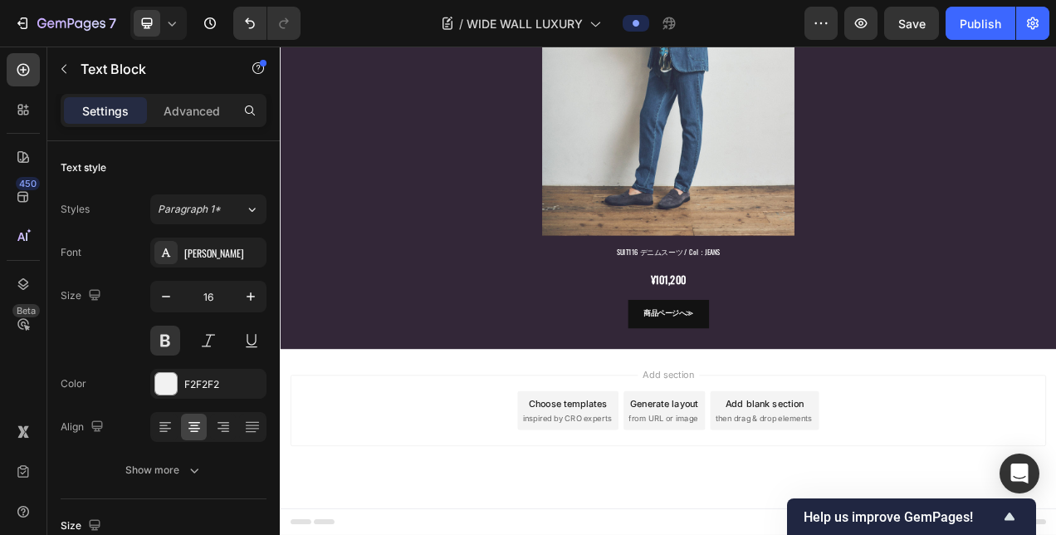
scroll to position [3819, 0]
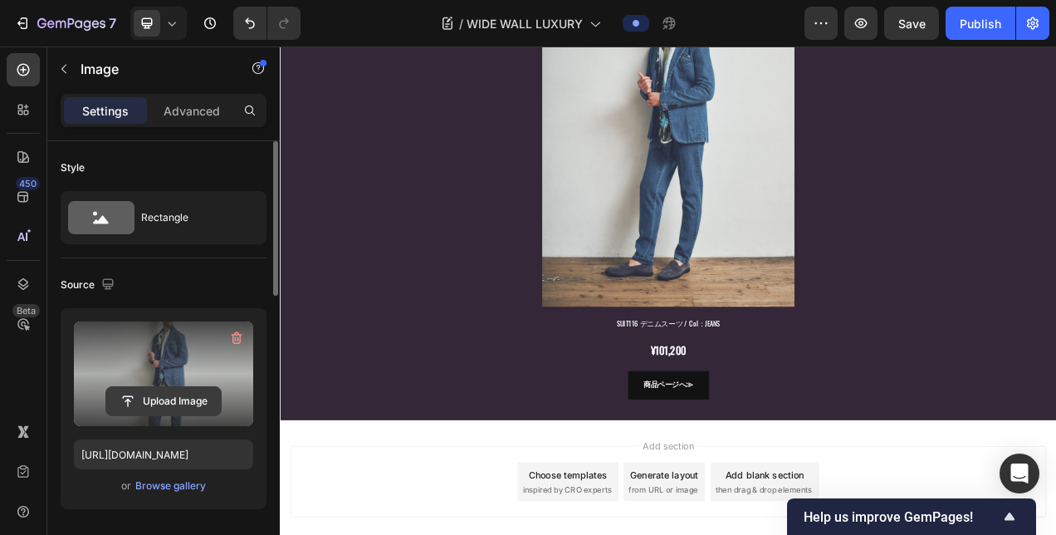
click at [213, 407] on input "file" at bounding box center [163, 401] width 115 height 28
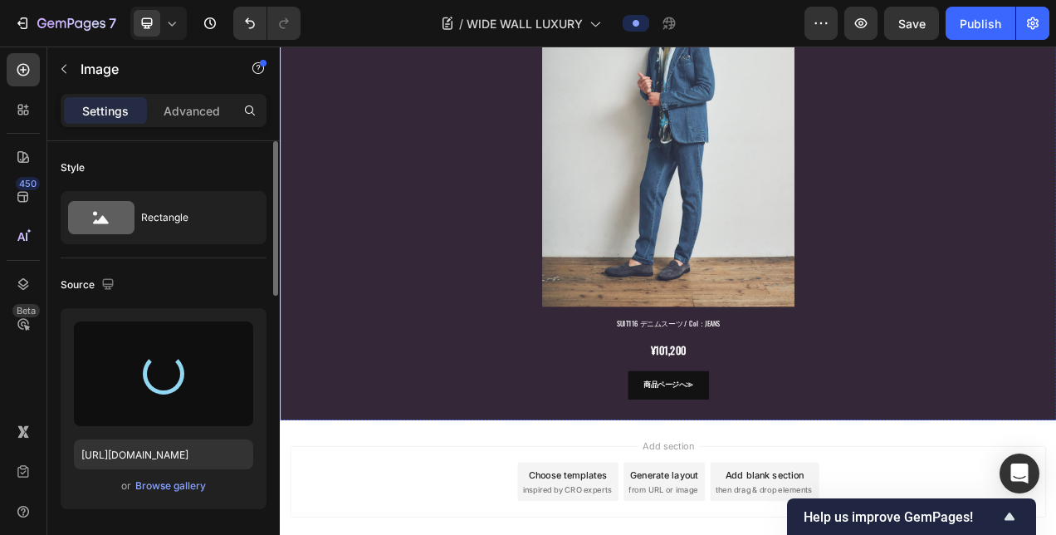
type input "[URL][DOMAIN_NAME]"
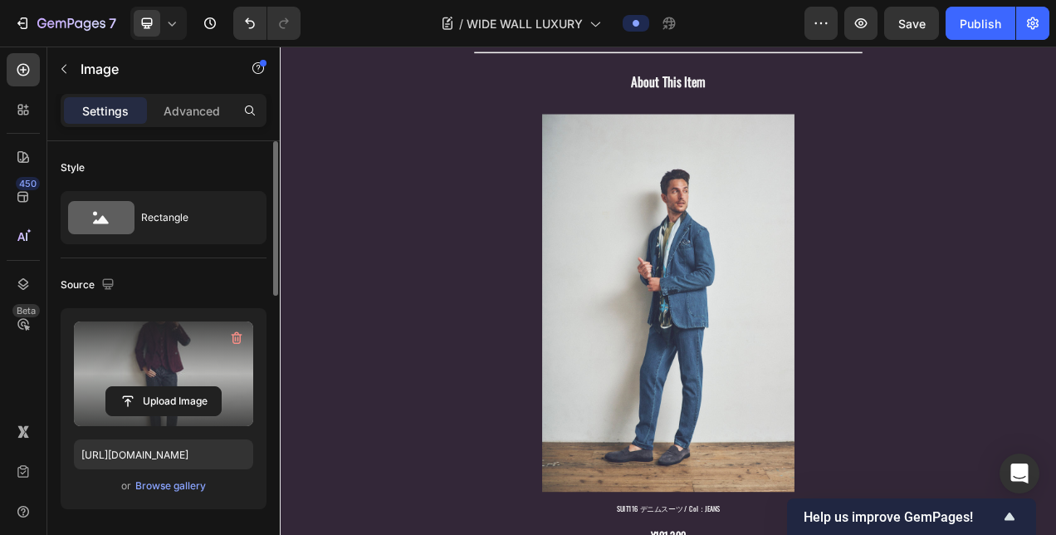
scroll to position [3653, 0]
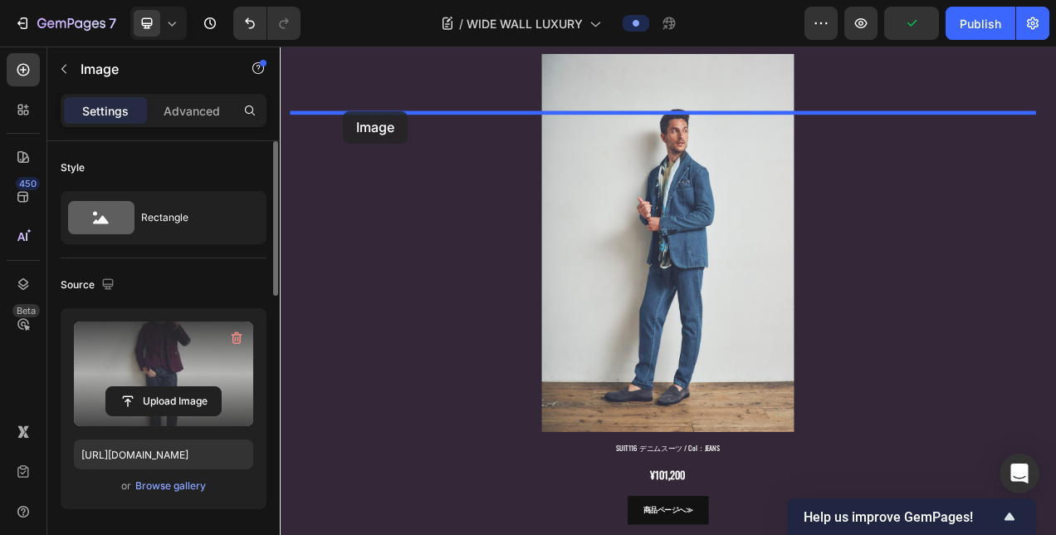
drag, startPoint x: 301, startPoint y: 272, endPoint x: 361, endPoint y: 130, distance: 154.8
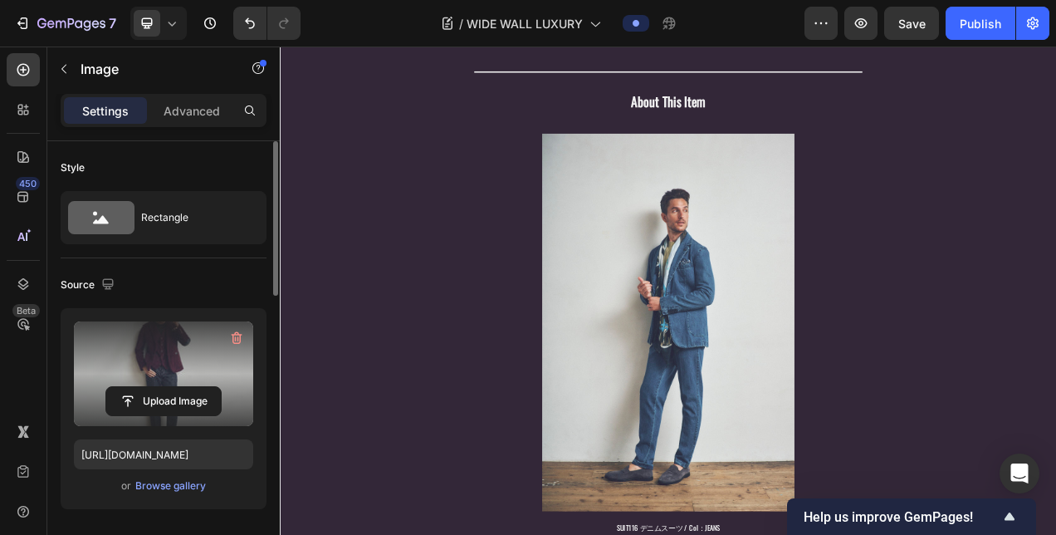
scroll to position [3819, 0]
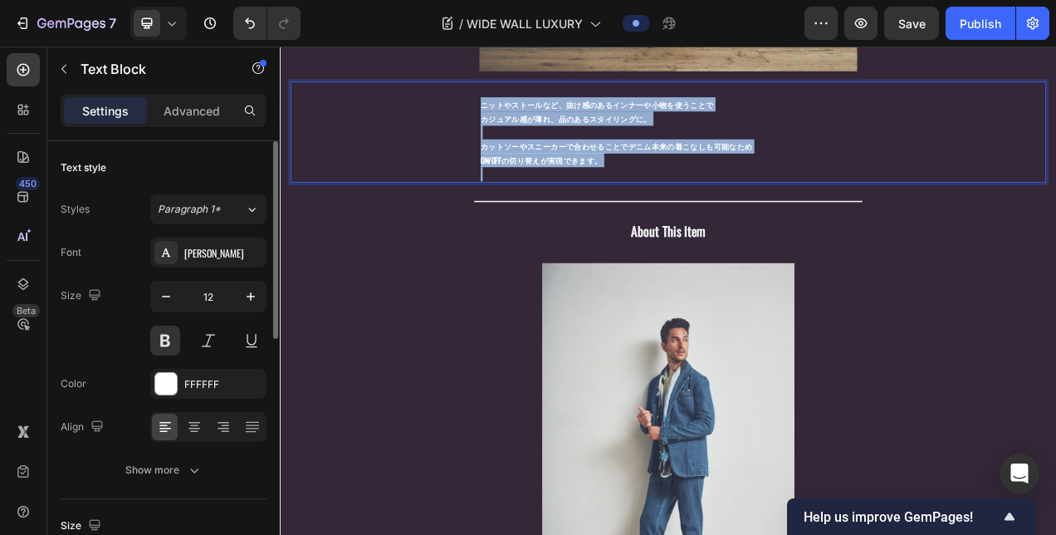
scroll to position [3902, 0]
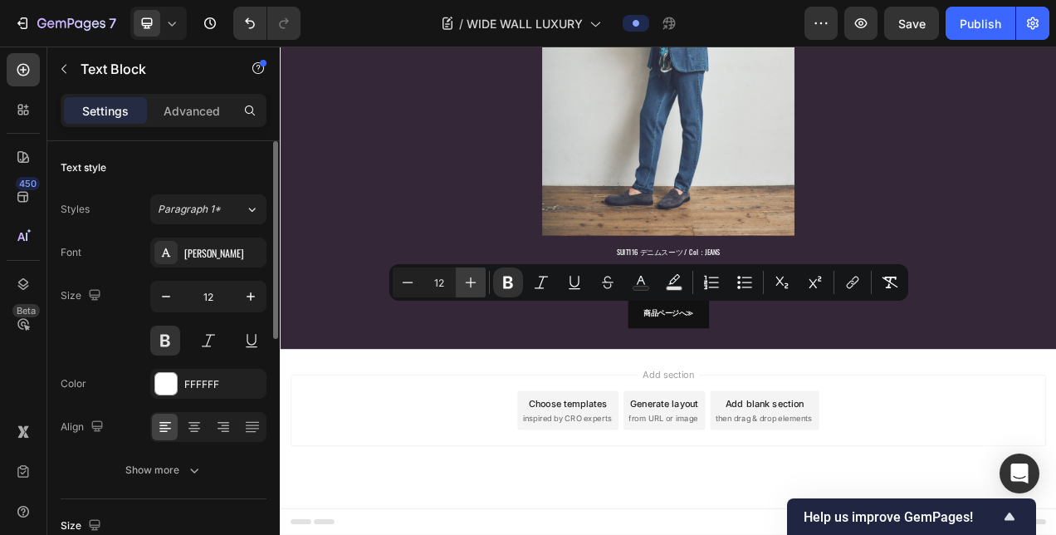
click at [468, 287] on icon "Editor contextual toolbar" at bounding box center [470, 282] width 17 height 17
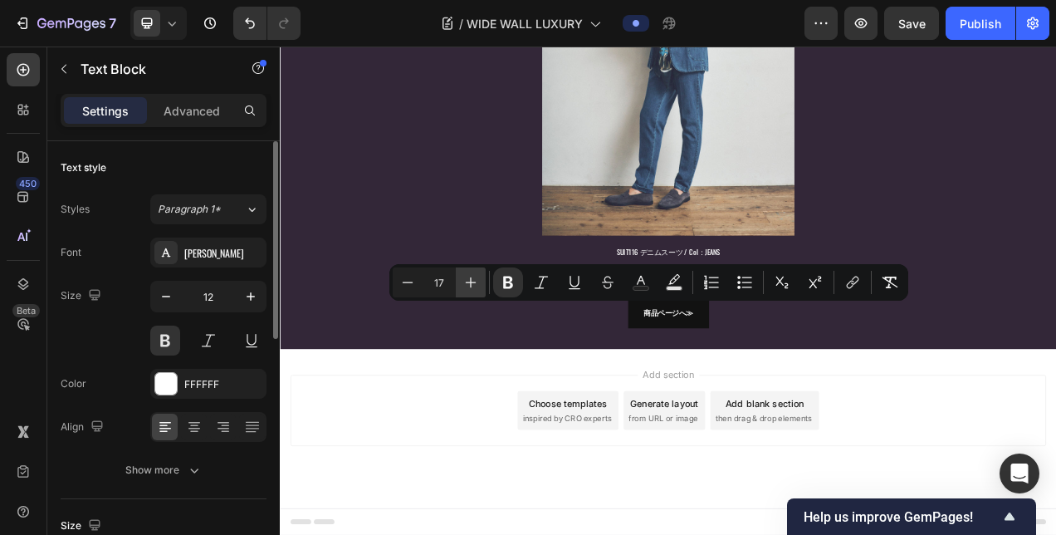
click at [468, 287] on icon "Editor contextual toolbar" at bounding box center [470, 282] width 17 height 17
click at [472, 288] on icon "Editor contextual toolbar" at bounding box center [470, 282] width 17 height 17
type input "19"
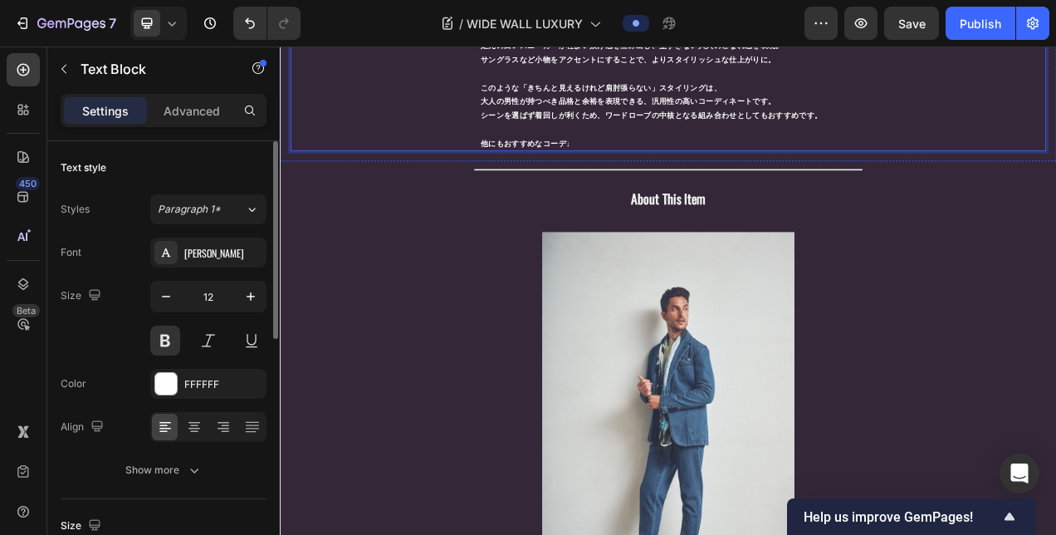
scroll to position [3697, 0]
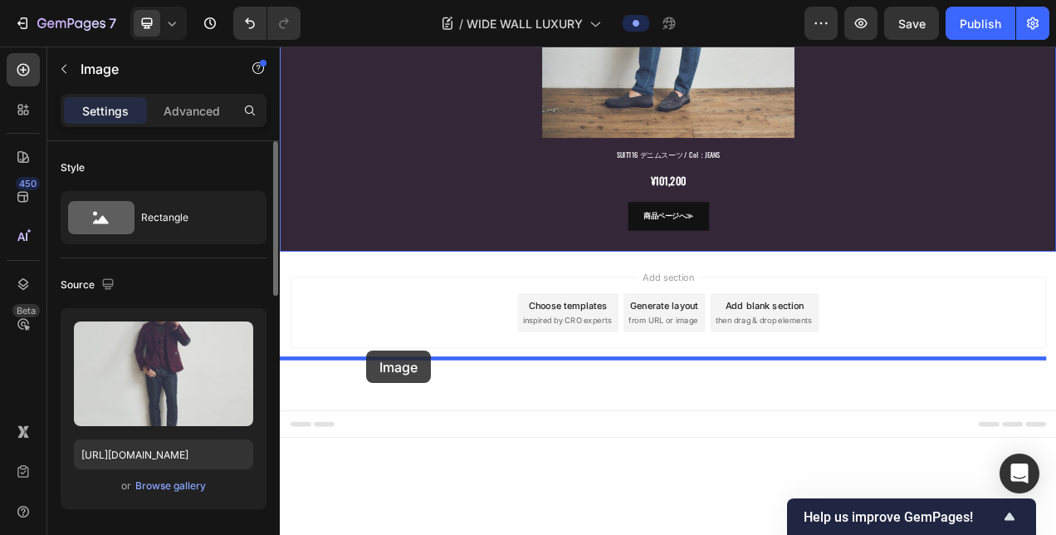
scroll to position [4808, 0]
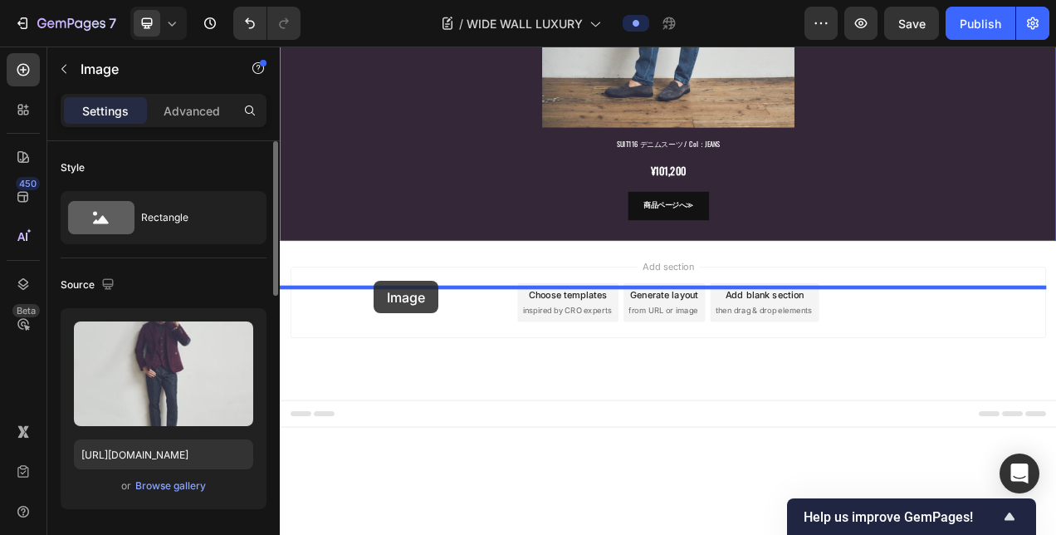
drag, startPoint x: 316, startPoint y: 94, endPoint x: 400, endPoint y: 347, distance: 266.7
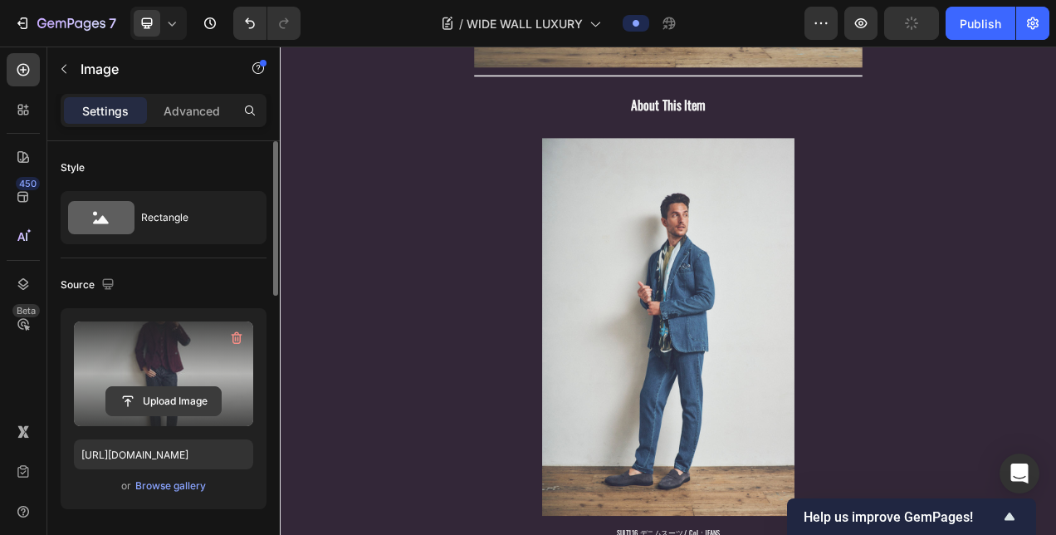
click at [186, 393] on input "file" at bounding box center [163, 401] width 115 height 28
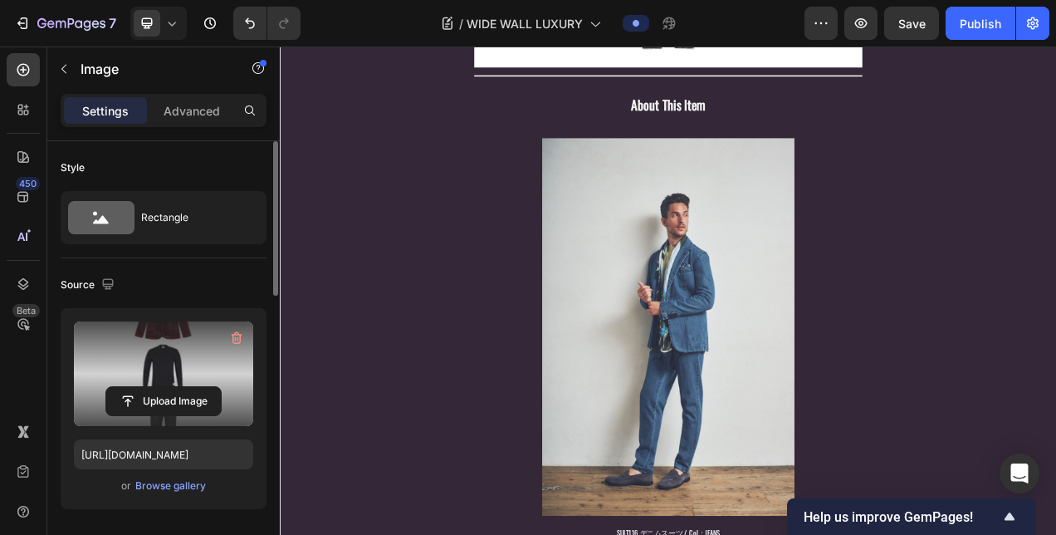
click at [197, 399] on input "file" at bounding box center [163, 401] width 115 height 28
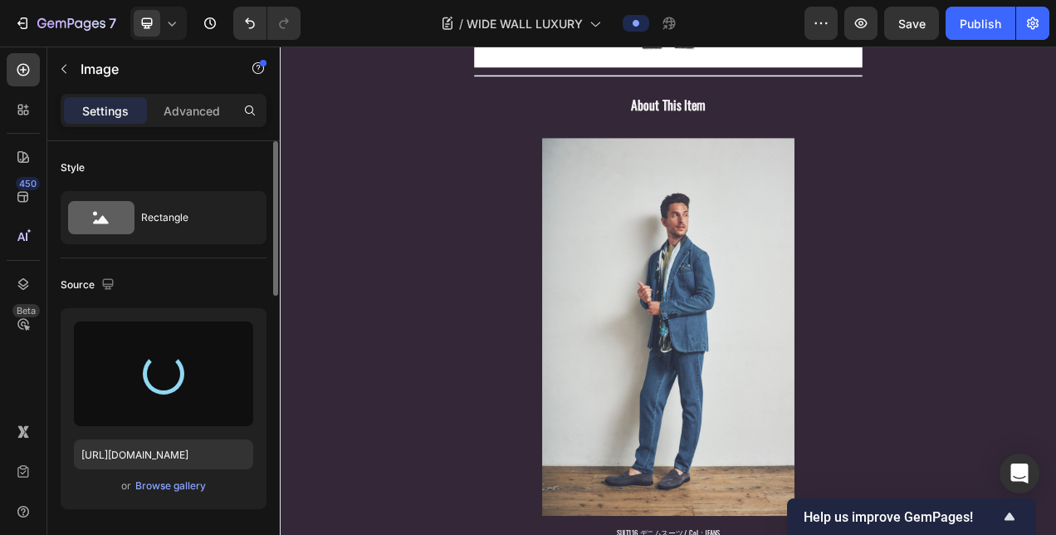
type input "[URL][DOMAIN_NAME]"
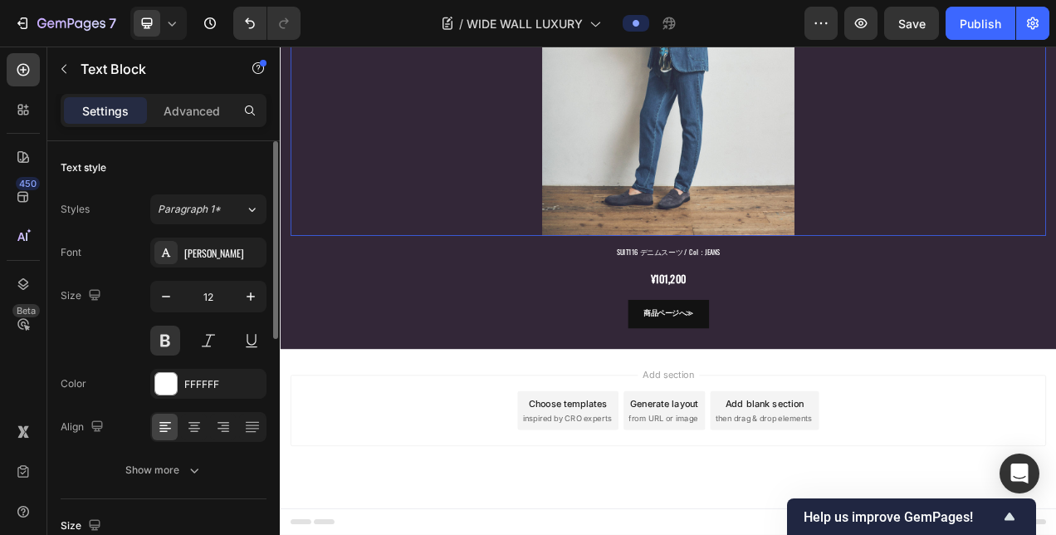
scroll to position [5392, 0]
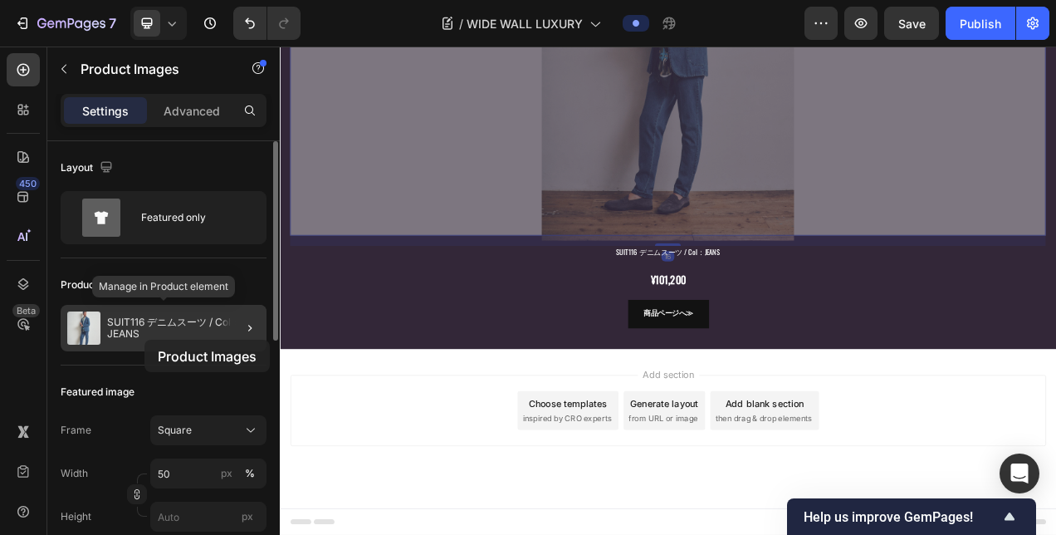
click at [146, 339] on div "SUIT116 デニムスーツ / Col：JEANS" at bounding box center [164, 328] width 206 height 46
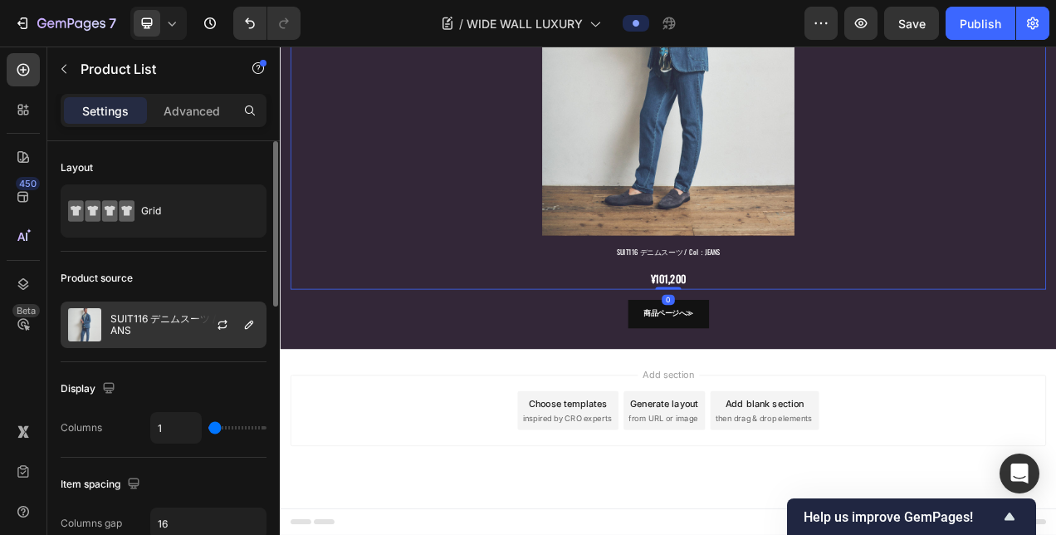
click at [113, 324] on p "SUIT116 デニムスーツ / Col：JEANS" at bounding box center [184, 324] width 149 height 23
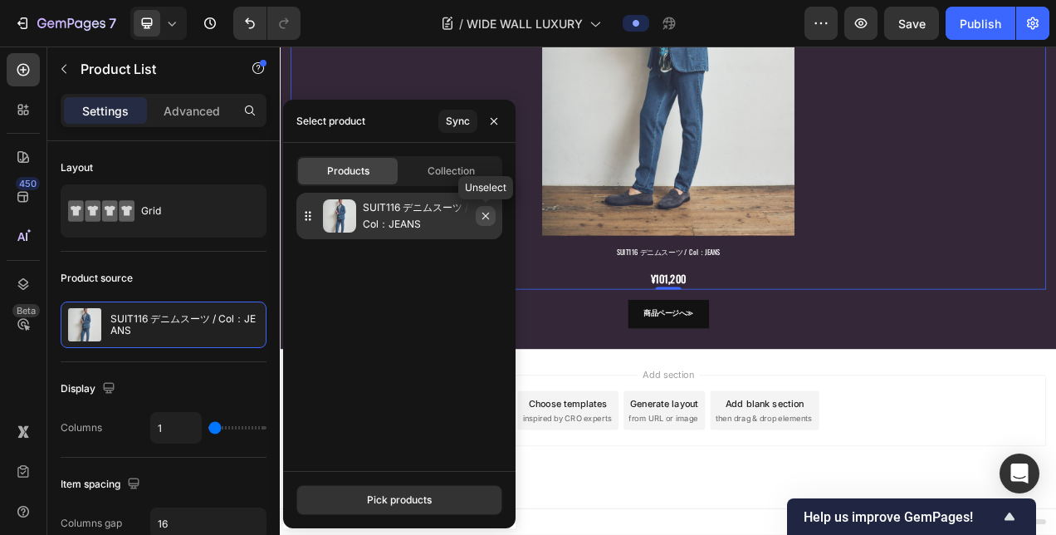
click at [487, 221] on icon "button" at bounding box center [485, 215] width 13 height 13
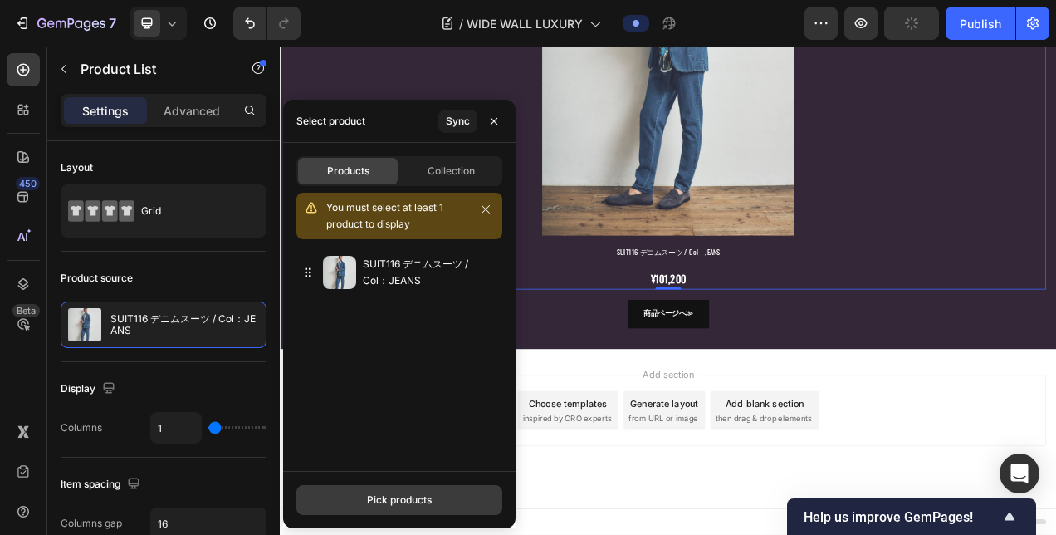
click at [402, 482] on div "SUIT116 デニムスーツ / Col：JEANS" at bounding box center [399, 366] width 232 height 234
click at [402, 492] on div "Pick products" at bounding box center [399, 499] width 65 height 15
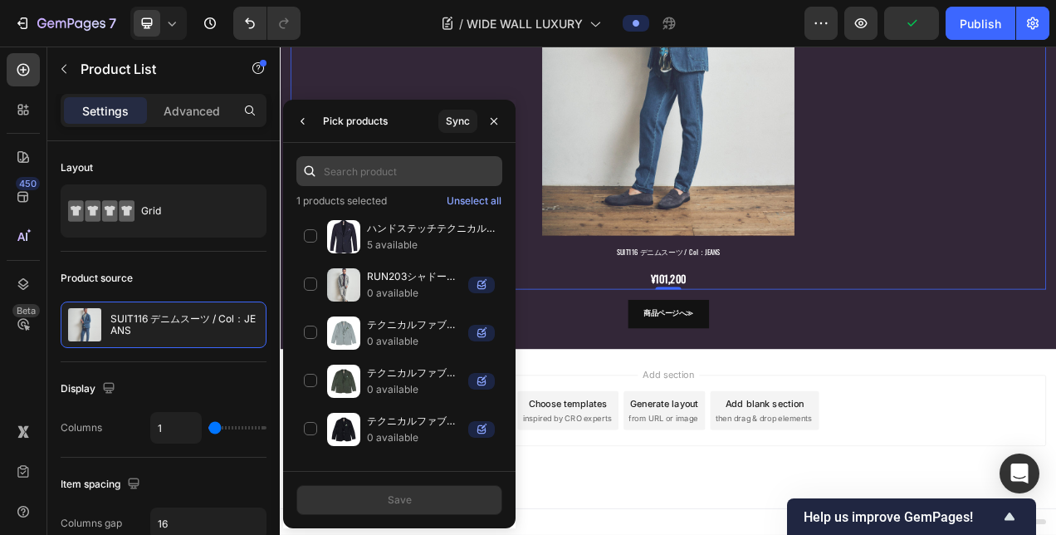
click at [379, 174] on input "text" at bounding box center [399, 171] width 206 height 30
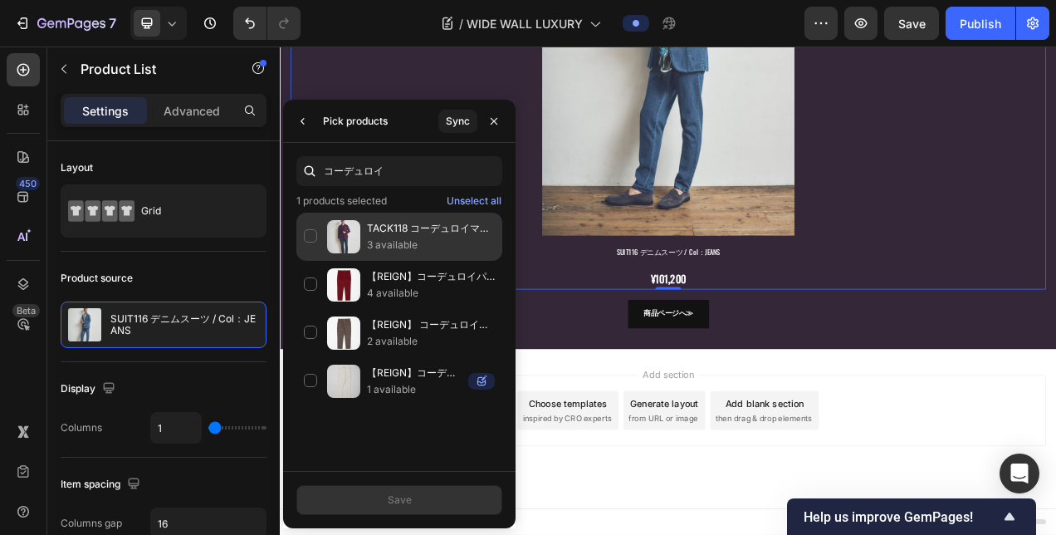
click at [425, 228] on p "TACK118 コーデュロイマテリアル ジャケット / Col：[GEOGRAPHIC_DATA]" at bounding box center [431, 228] width 128 height 17
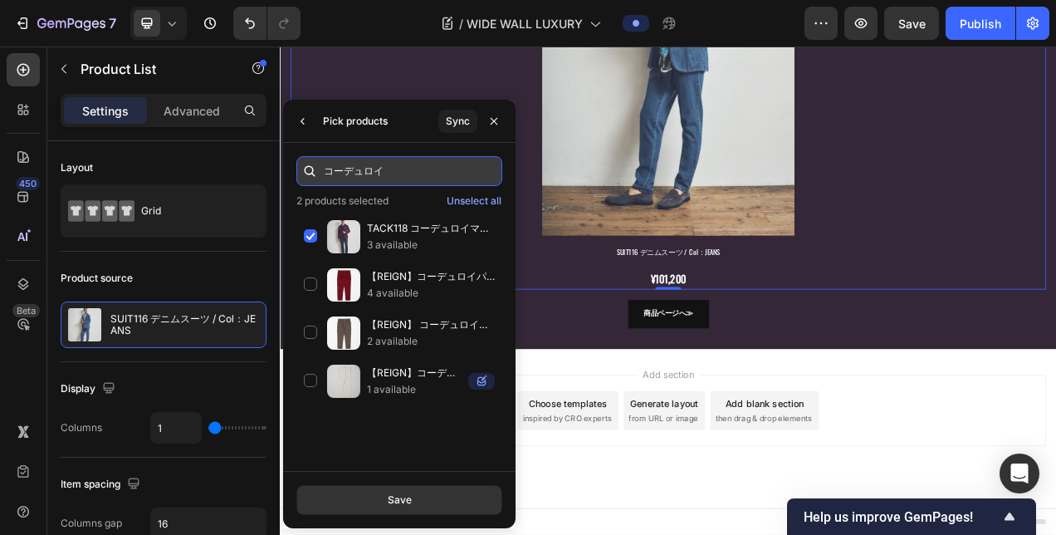
click at [405, 171] on input "コーデュロイ" at bounding box center [399, 171] width 206 height 30
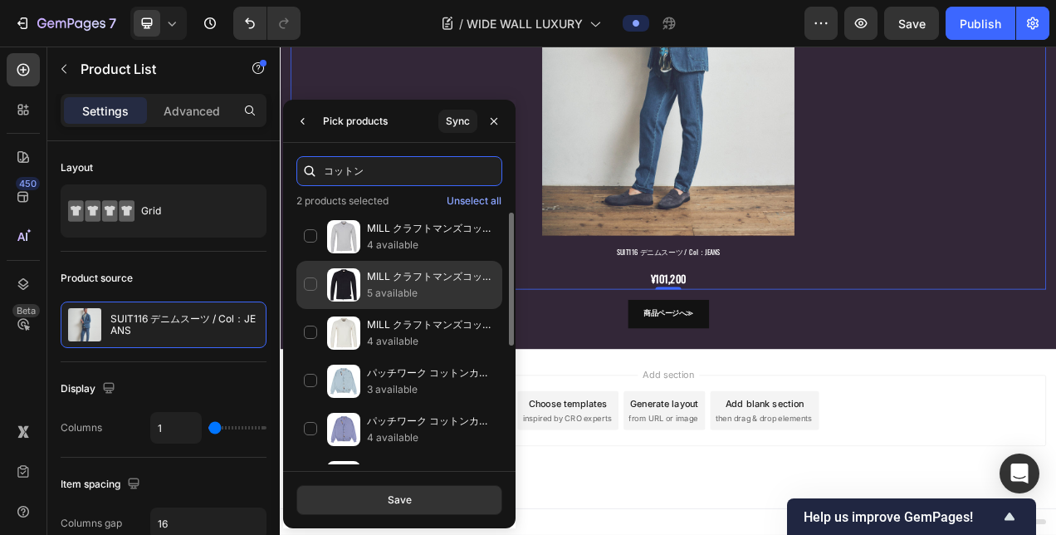
type input "コットン"
click at [404, 285] on p "5 available" at bounding box center [431, 293] width 128 height 17
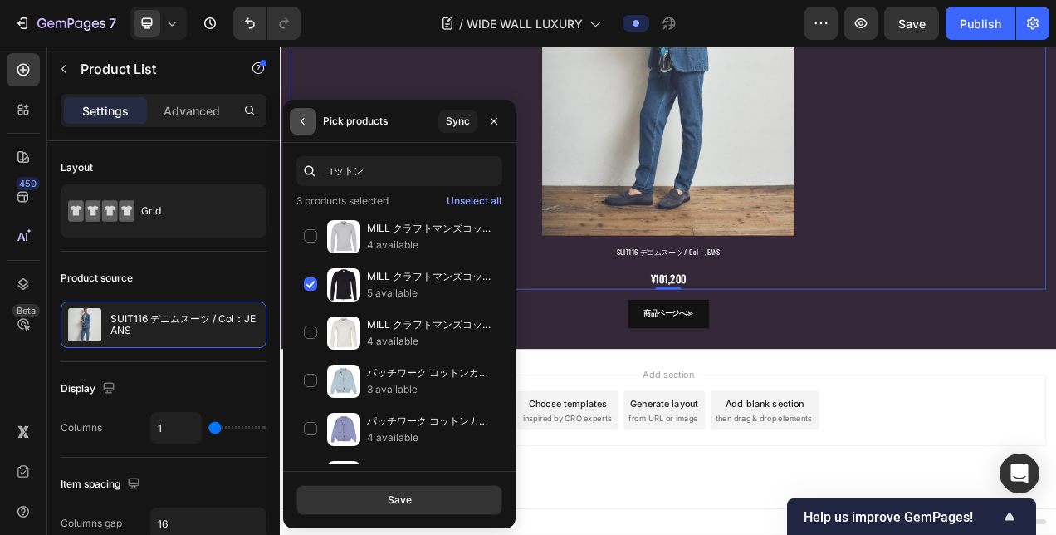
click at [304, 121] on icon "button" at bounding box center [302, 121] width 13 height 13
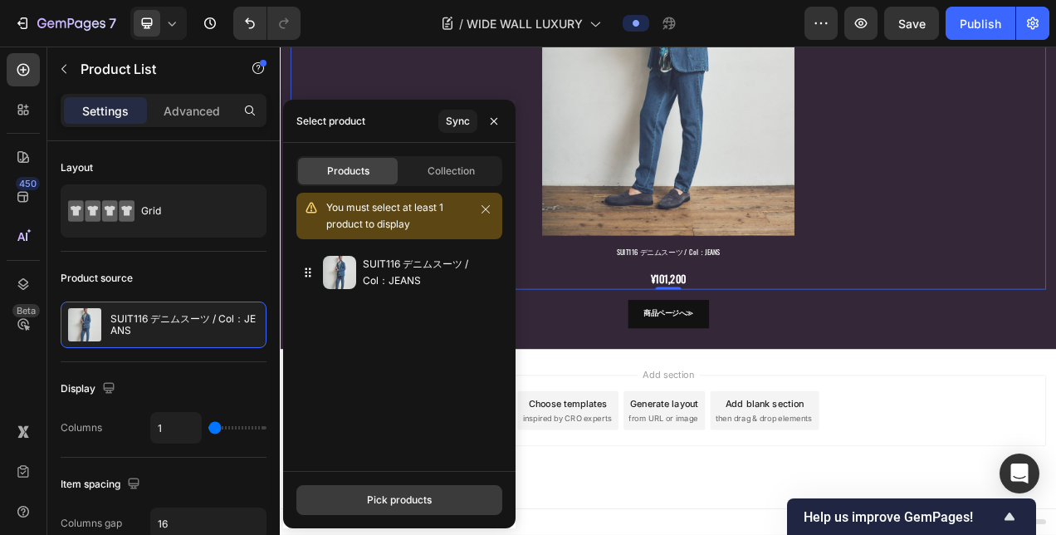
click at [394, 492] on div "Pick products" at bounding box center [399, 499] width 65 height 15
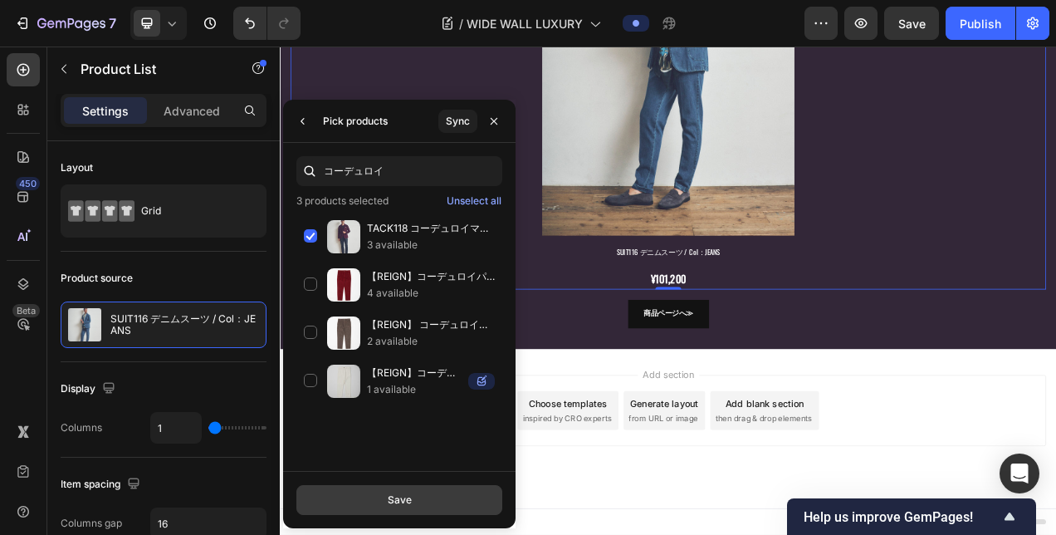
type input "コーデュロイ"
click at [496, 501] on button "Save" at bounding box center [399, 500] width 206 height 30
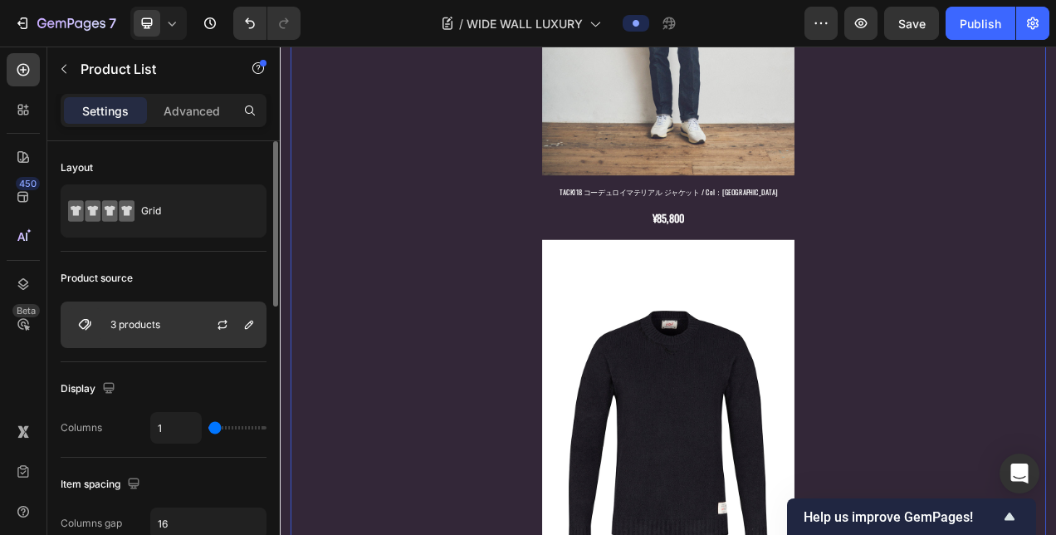
click at [91, 314] on img at bounding box center [84, 324] width 33 height 33
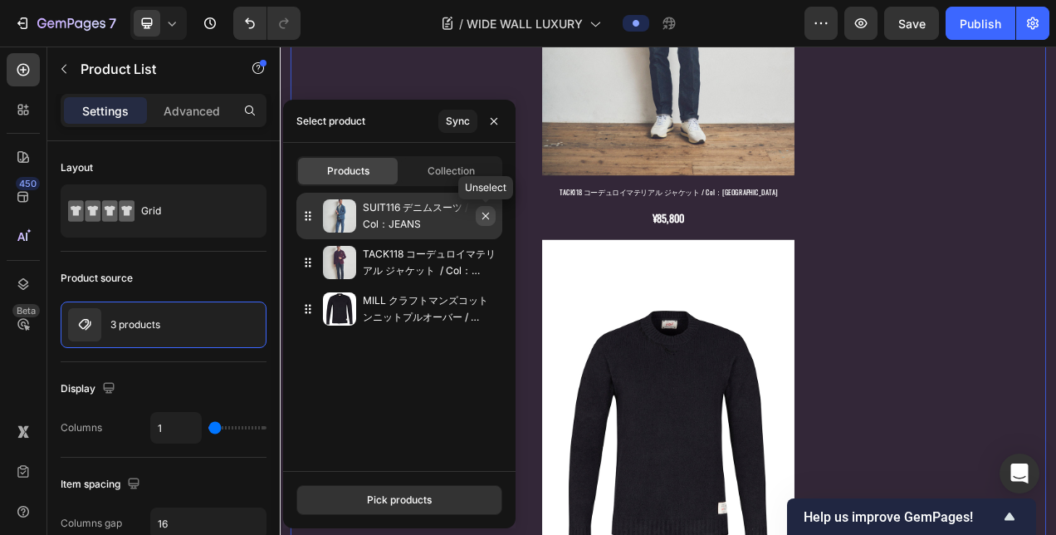
click at [488, 217] on icon "button" at bounding box center [485, 215] width 13 height 13
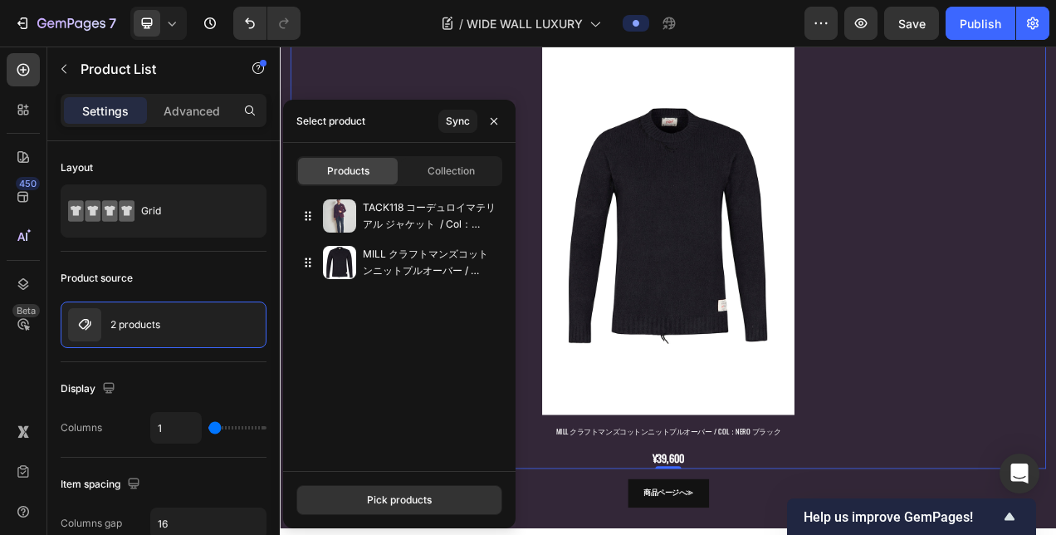
scroll to position [5143, 0]
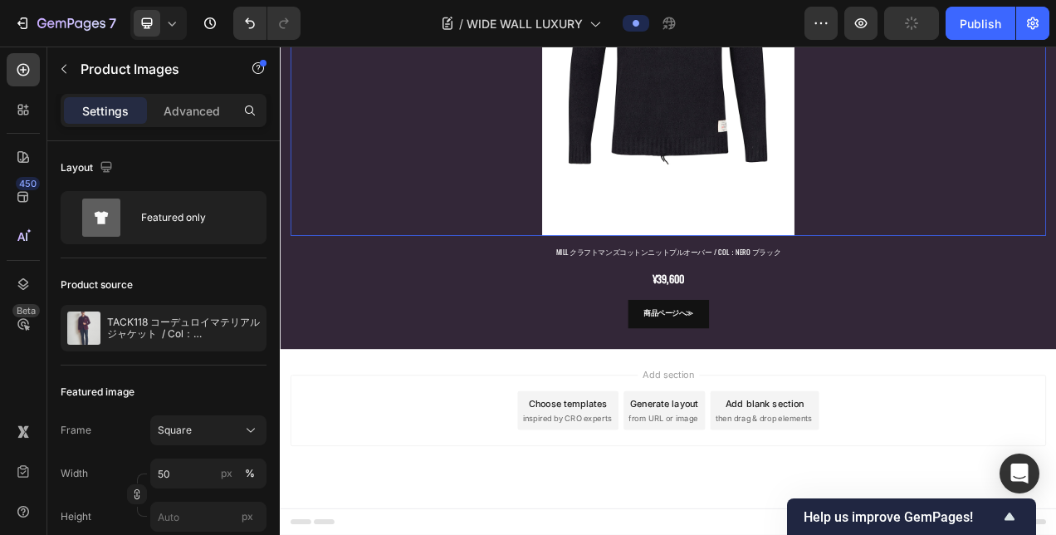
scroll to position [5641, 0]
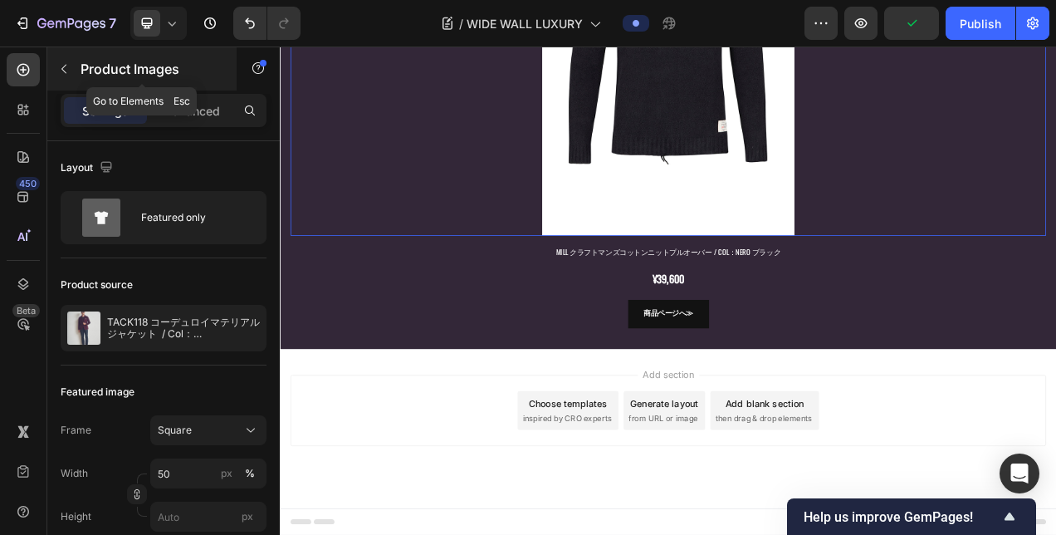
click at [55, 71] on button "button" at bounding box center [64, 69] width 27 height 27
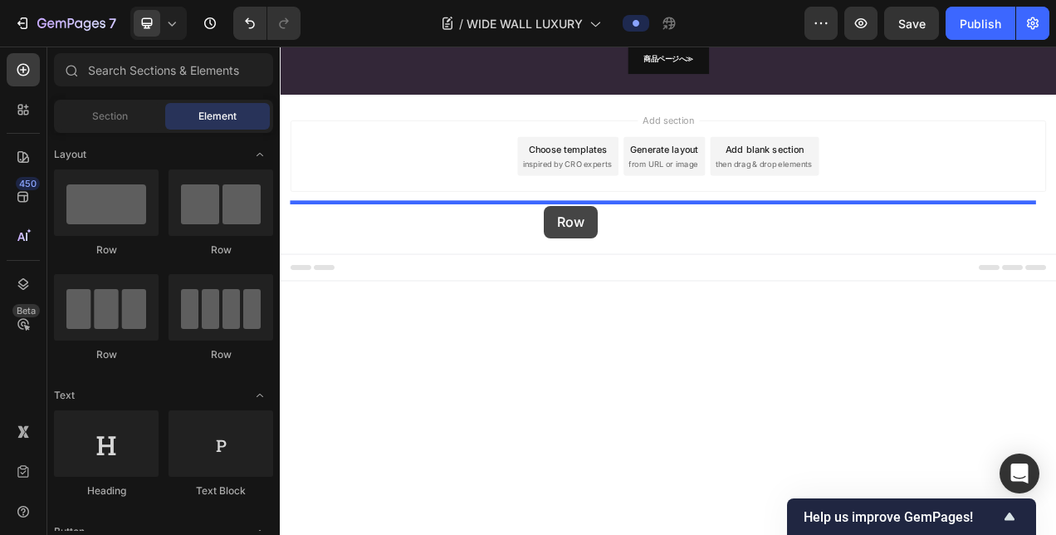
drag, startPoint x: 403, startPoint y: 276, endPoint x: 619, endPoint y: 251, distance: 217.3
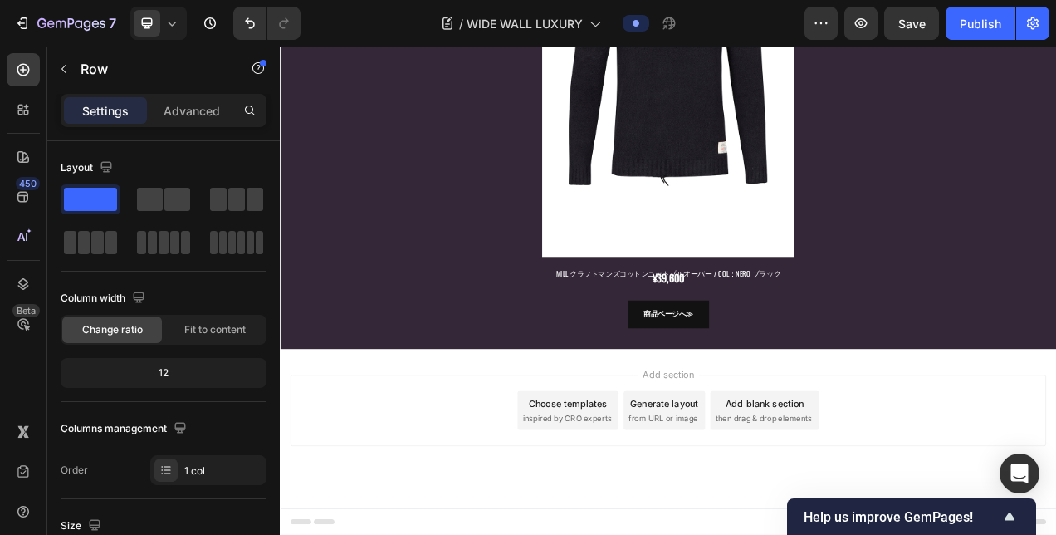
scroll to position [5730, 0]
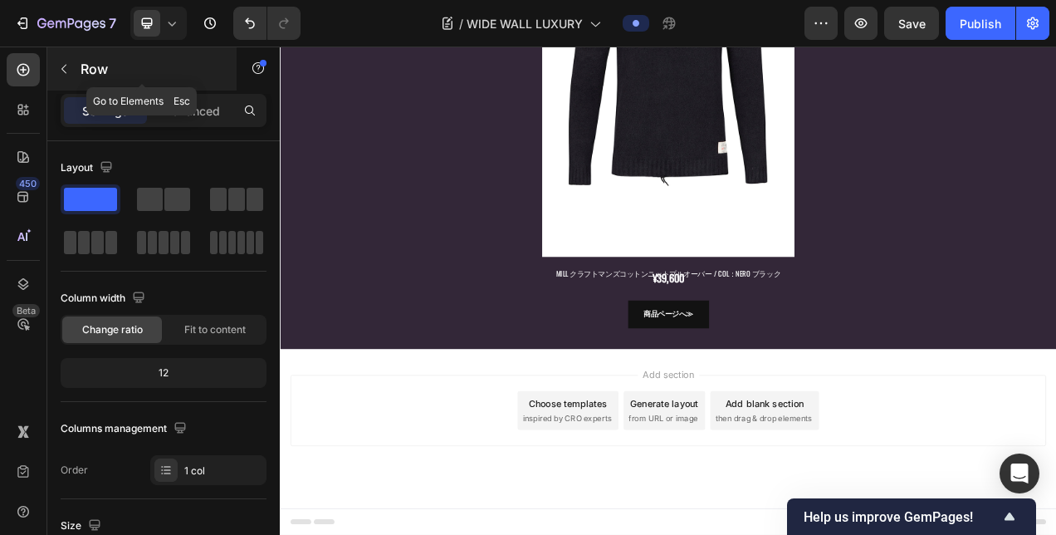
click at [75, 65] on button "button" at bounding box center [64, 69] width 27 height 27
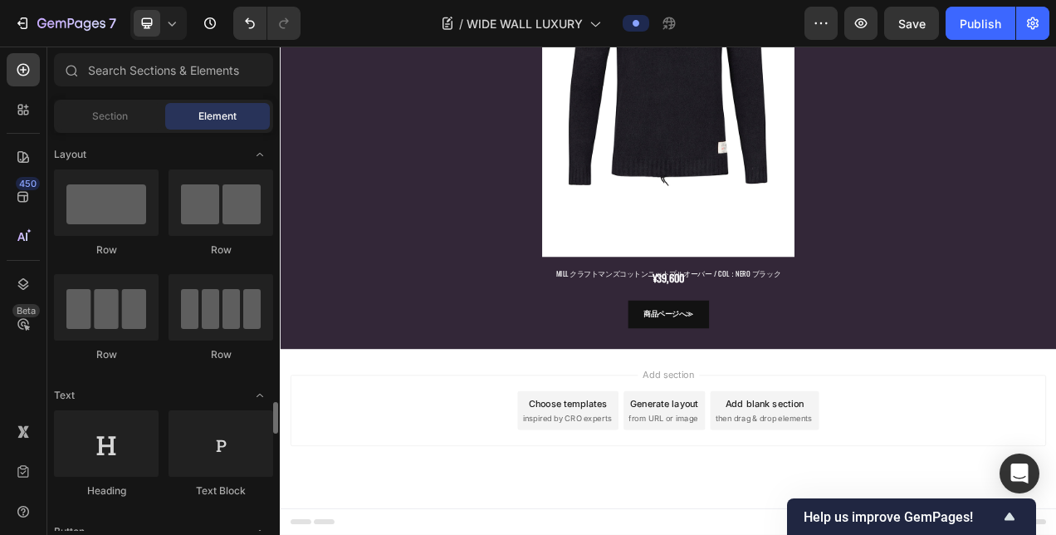
scroll to position [498, 0]
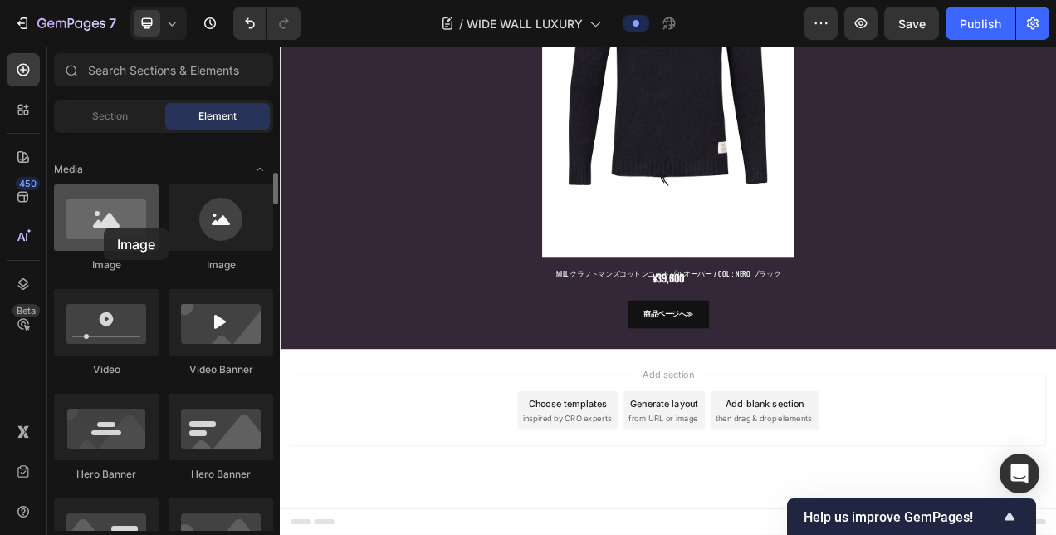
drag, startPoint x: 126, startPoint y: 227, endPoint x: 104, endPoint y: 227, distance: 22.4
click at [104, 227] on div at bounding box center [106, 217] width 105 height 66
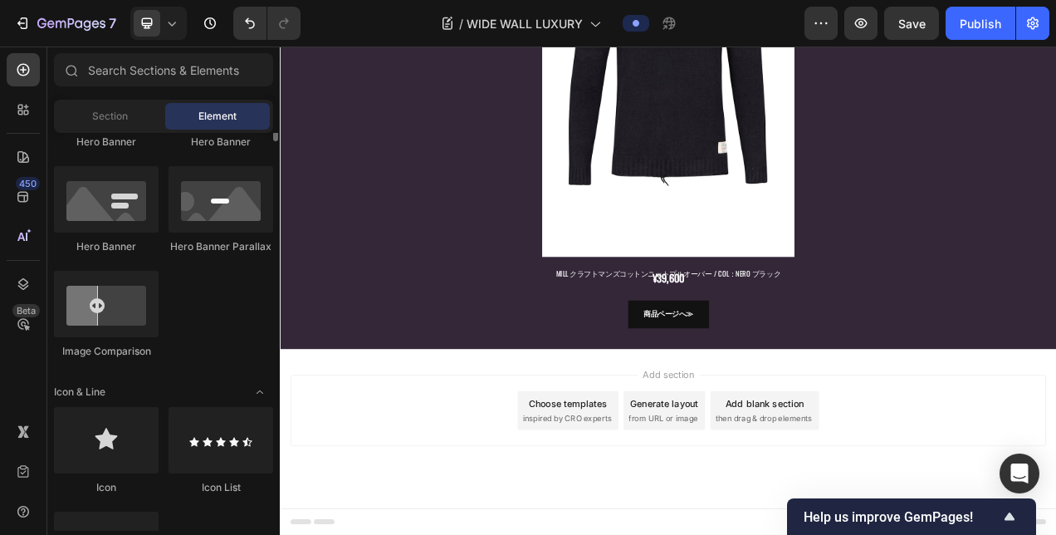
scroll to position [415, 0]
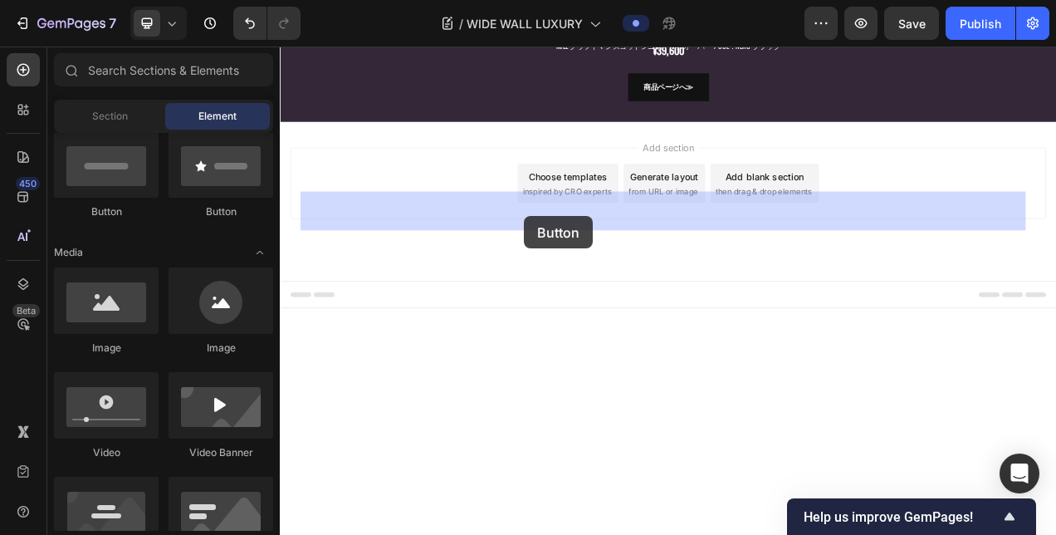
drag, startPoint x: 365, startPoint y: 214, endPoint x: 594, endPoint y: 263, distance: 234.3
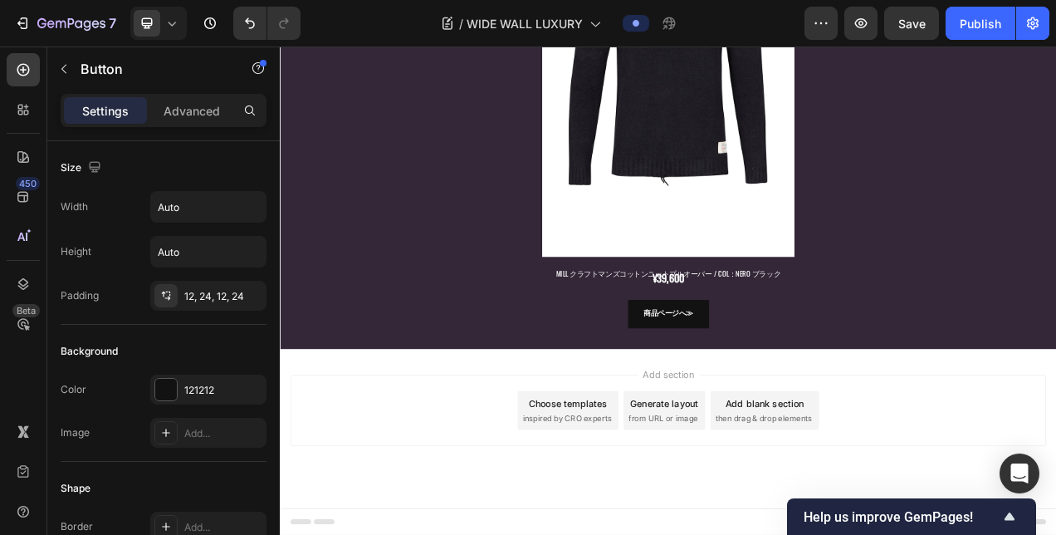
scroll to position [5724, 0]
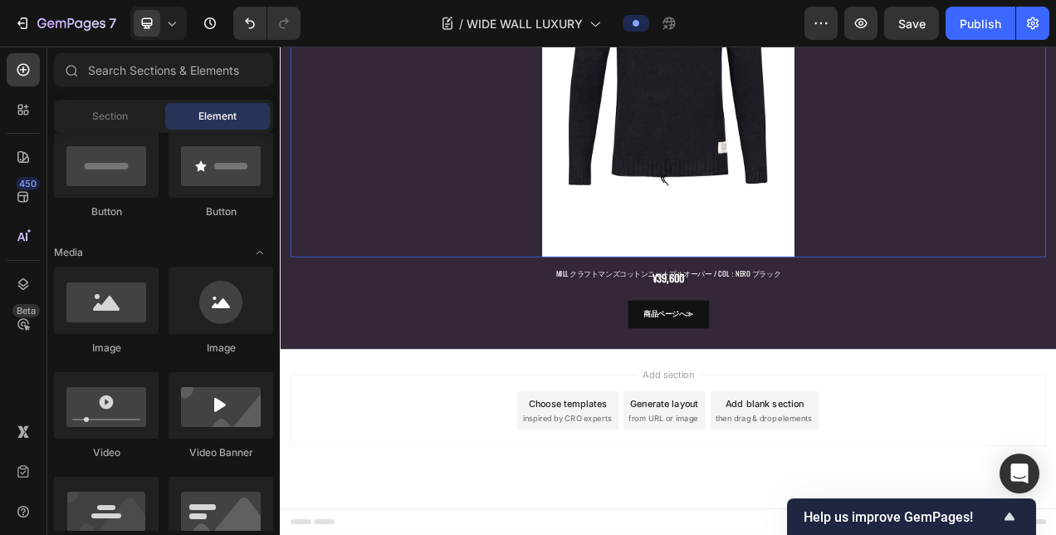
scroll to position [6146, 0]
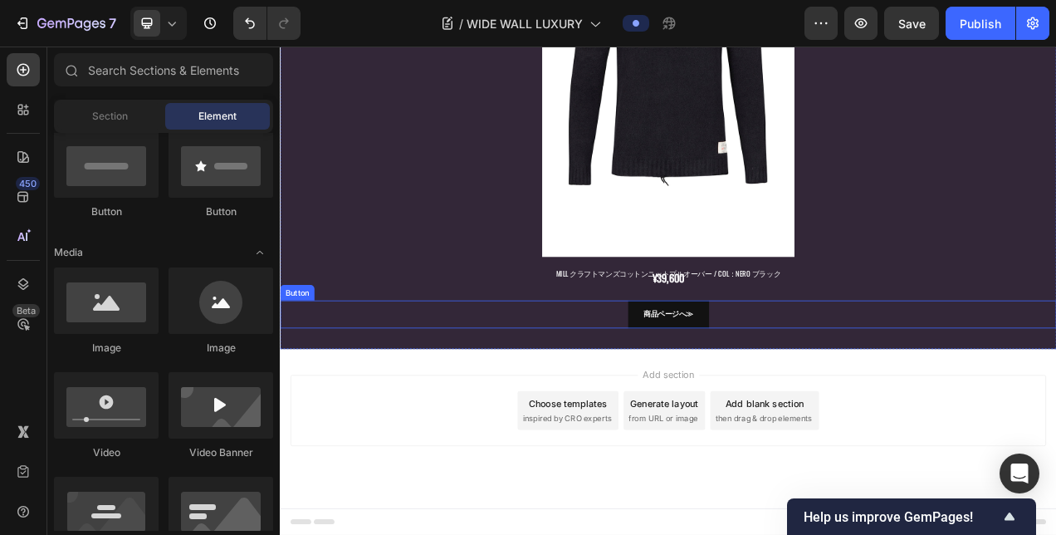
click at [546, 408] on div "商品ページへ≫ Button" at bounding box center [778, 390] width 996 height 37
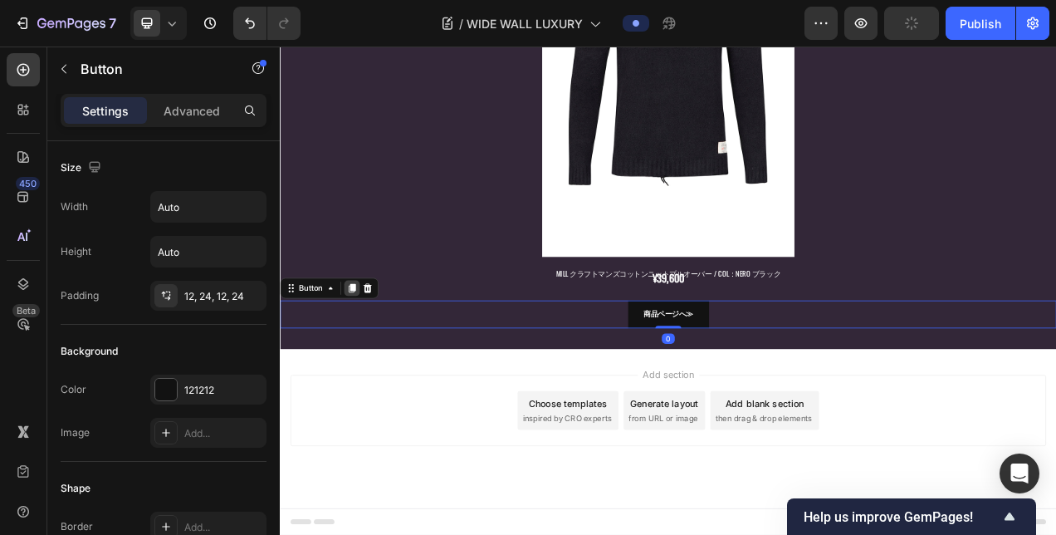
click at [374, 362] on icon at bounding box center [372, 356] width 9 height 12
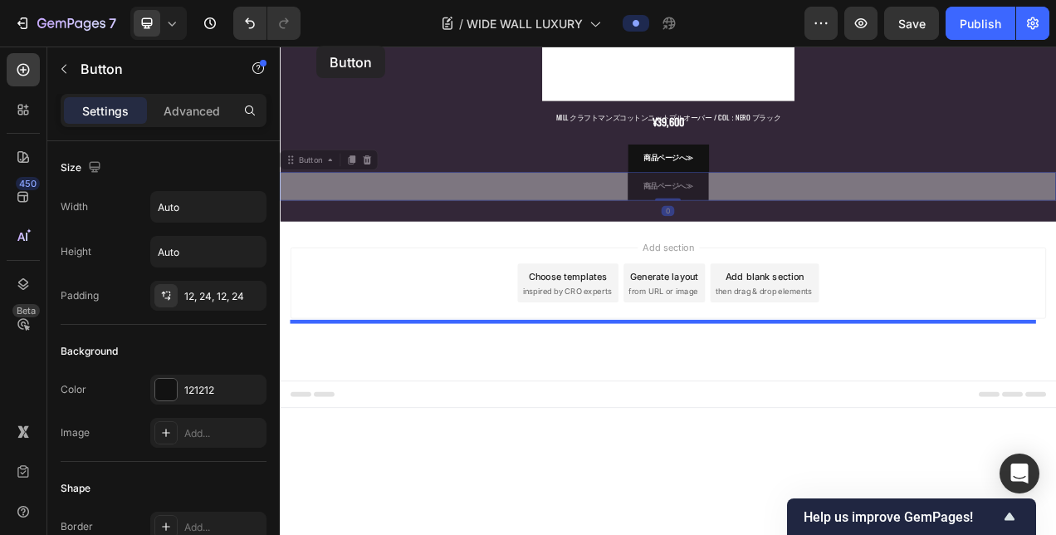
scroll to position [5614, 0]
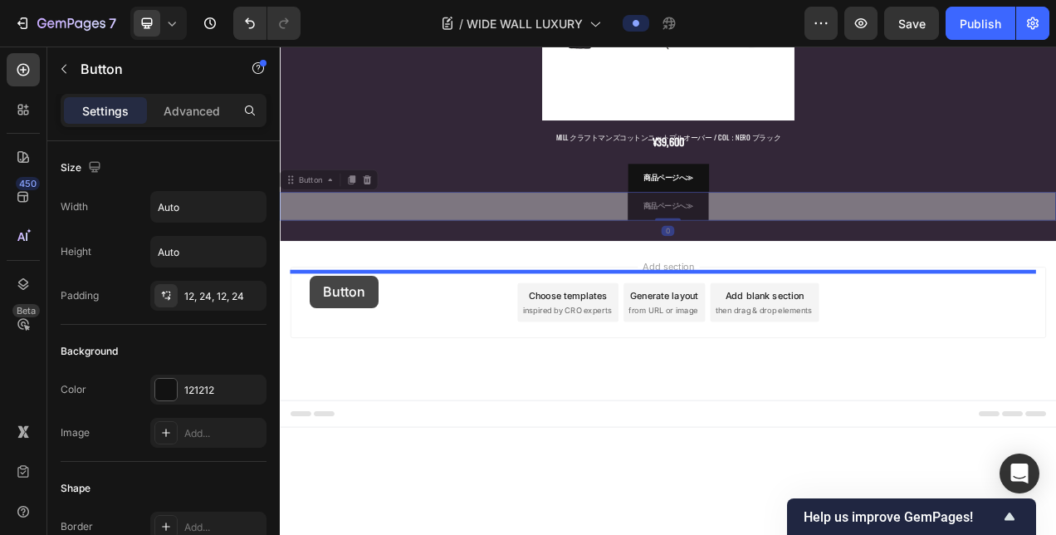
drag, startPoint x: 298, startPoint y: 447, endPoint x: 318, endPoint y: 340, distance: 108.1
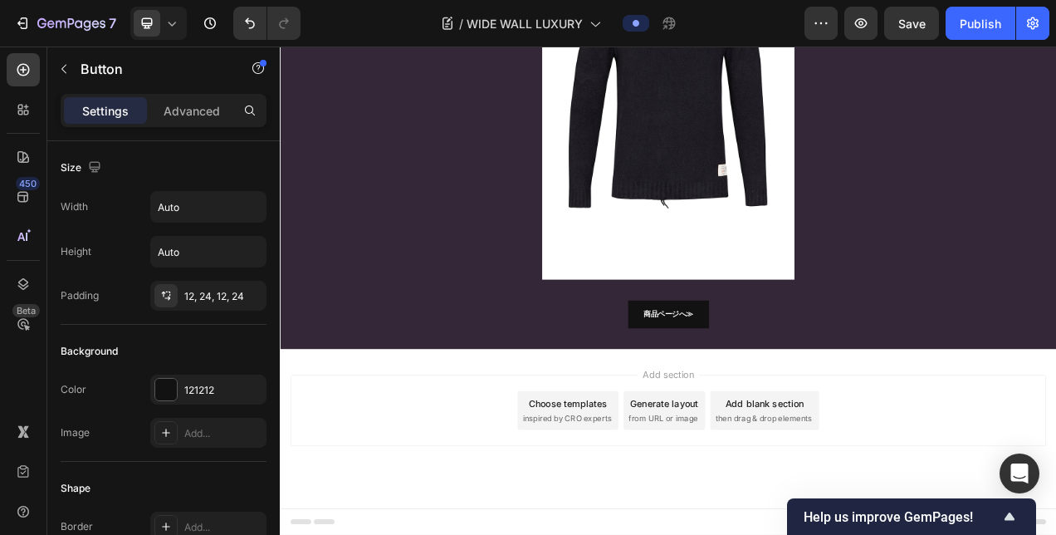
scroll to position [5664, 0]
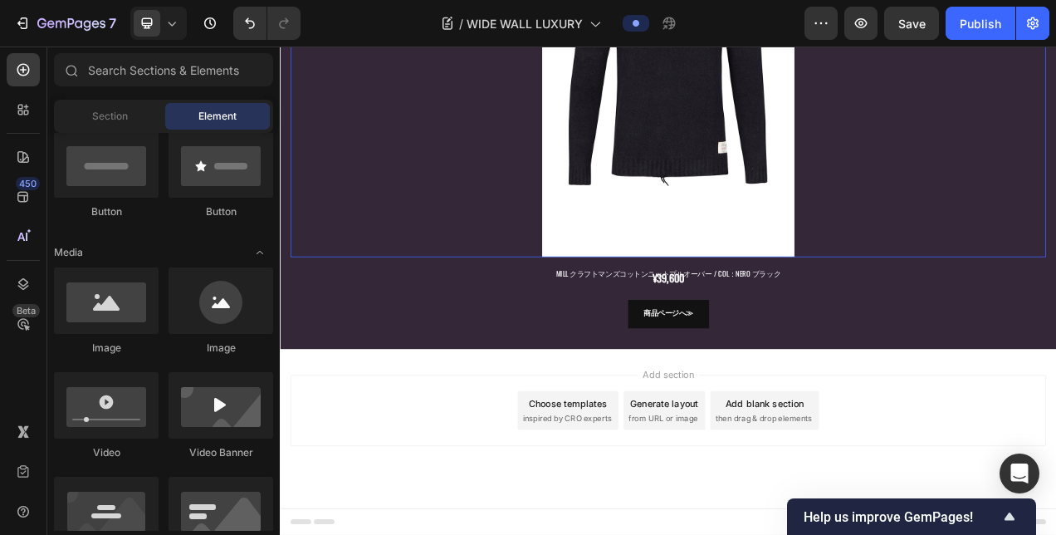
scroll to position [6120, 0]
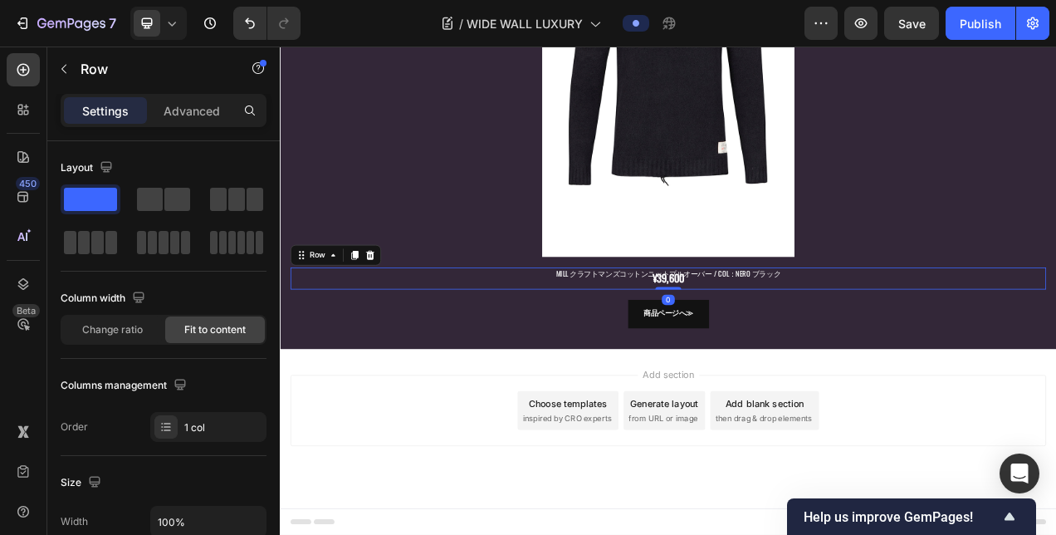
click at [563, 340] on div "¥39,600 Product Price Product Price Row 0" at bounding box center [778, 344] width 970 height 28
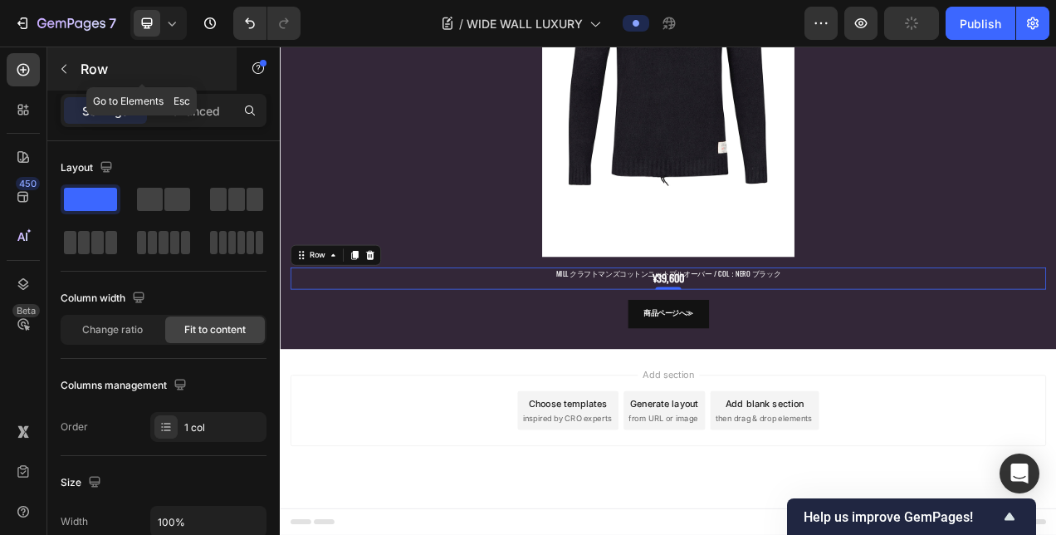
click at [70, 81] on button "button" at bounding box center [64, 69] width 27 height 27
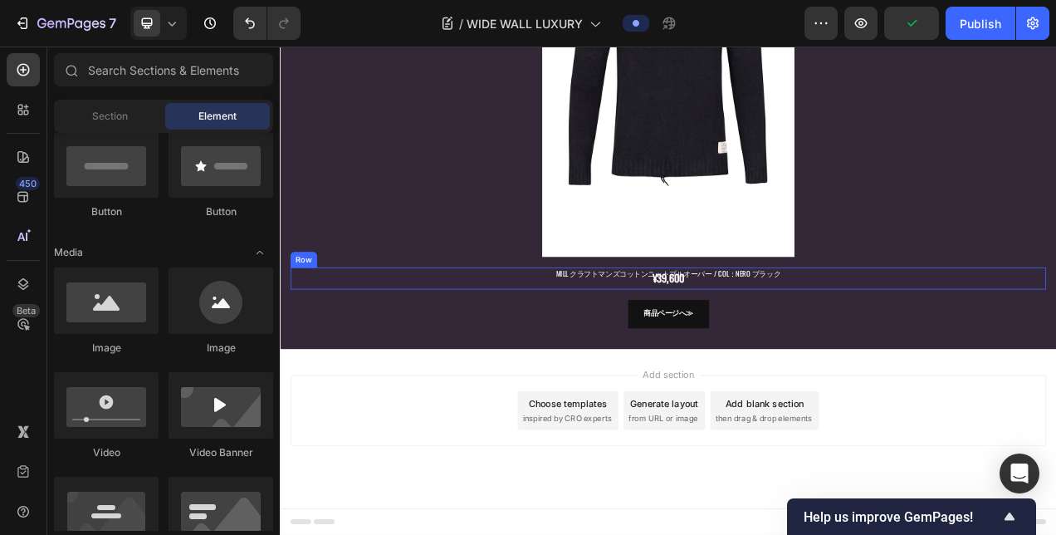
click at [712, 350] on div "¥39,600 Product Price Product Price Row" at bounding box center [778, 344] width 970 height 28
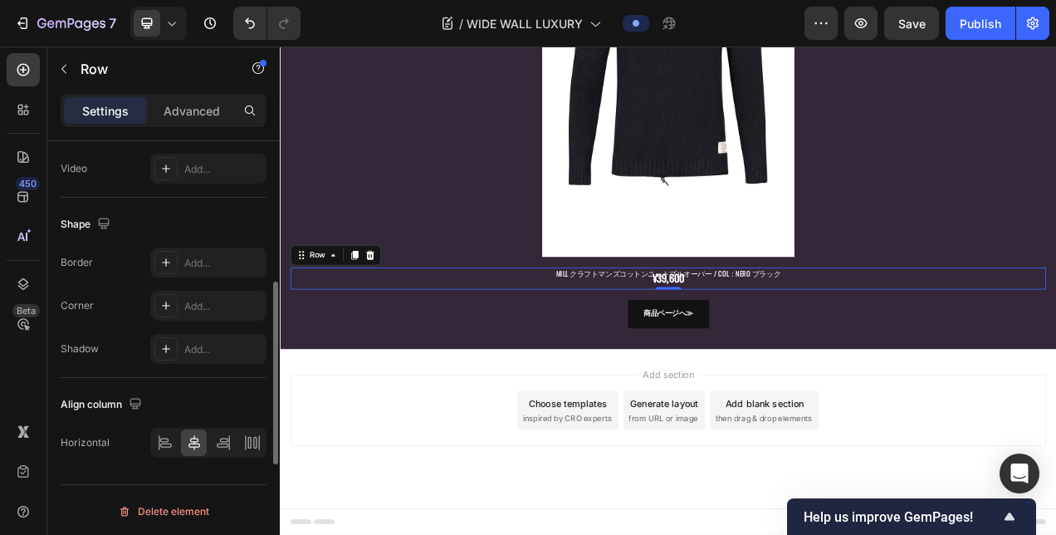
scroll to position [288, 0]
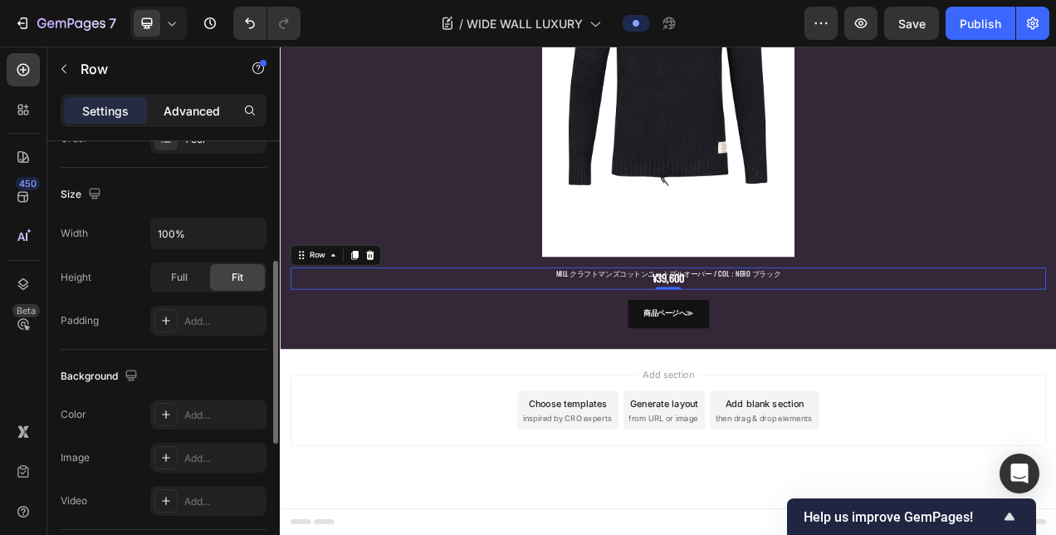
click at [188, 113] on p "Advanced" at bounding box center [192, 110] width 56 height 17
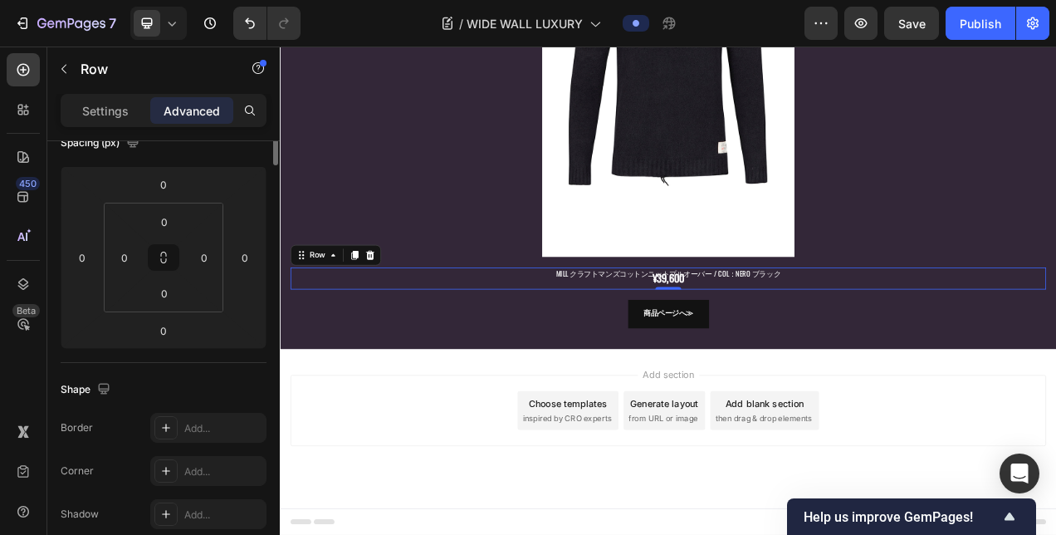
scroll to position [0, 0]
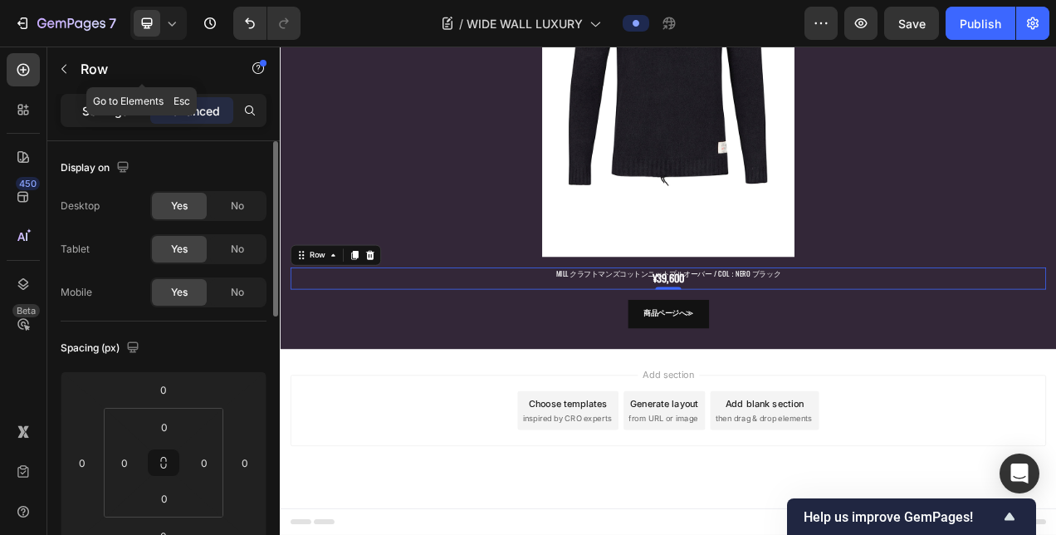
click at [100, 105] on p "Settings" at bounding box center [105, 110] width 46 height 17
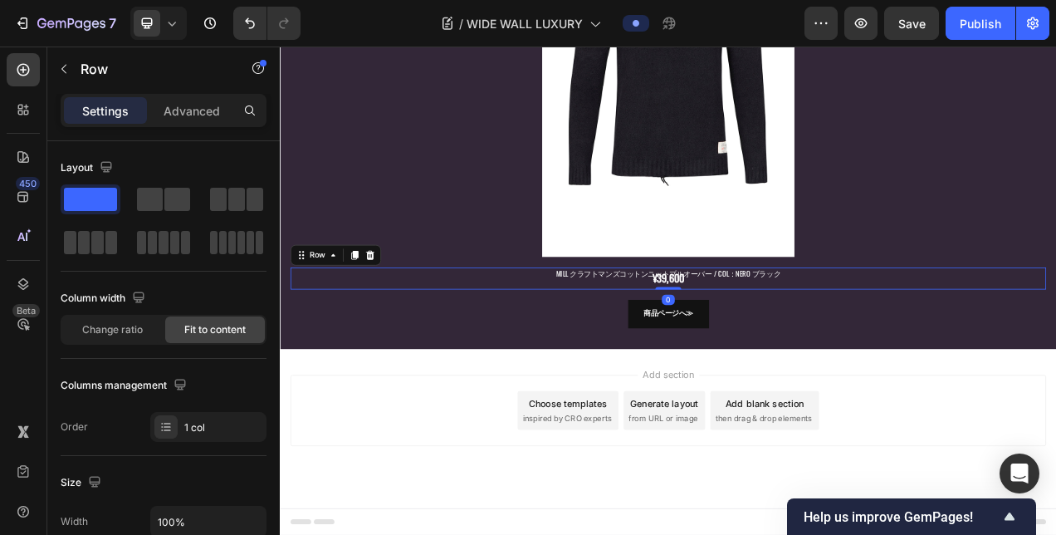
click at [711, 347] on div "¥39,600 Product Price Product Price Row 0" at bounding box center [778, 344] width 970 height 28
click at [717, 340] on div "¥39,600 Product Price Product Price Row 0" at bounding box center [778, 344] width 970 height 28
click at [765, 346] on div "¥39,600" at bounding box center [778, 343] width 45 height 27
click at [663, 336] on div "¥39,600 Product Price Product Price Row 0" at bounding box center [778, 344] width 970 height 28
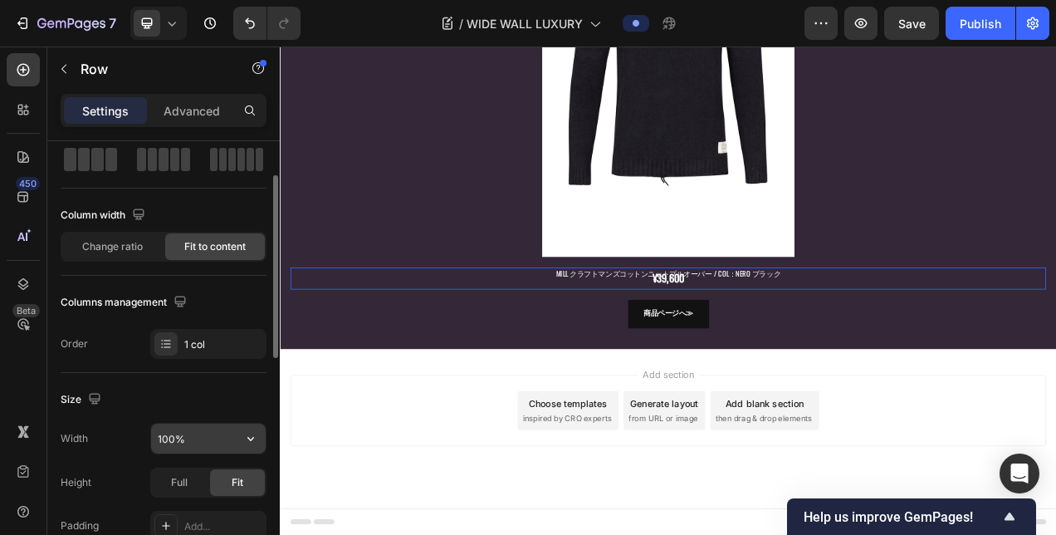
scroll to position [166, 0]
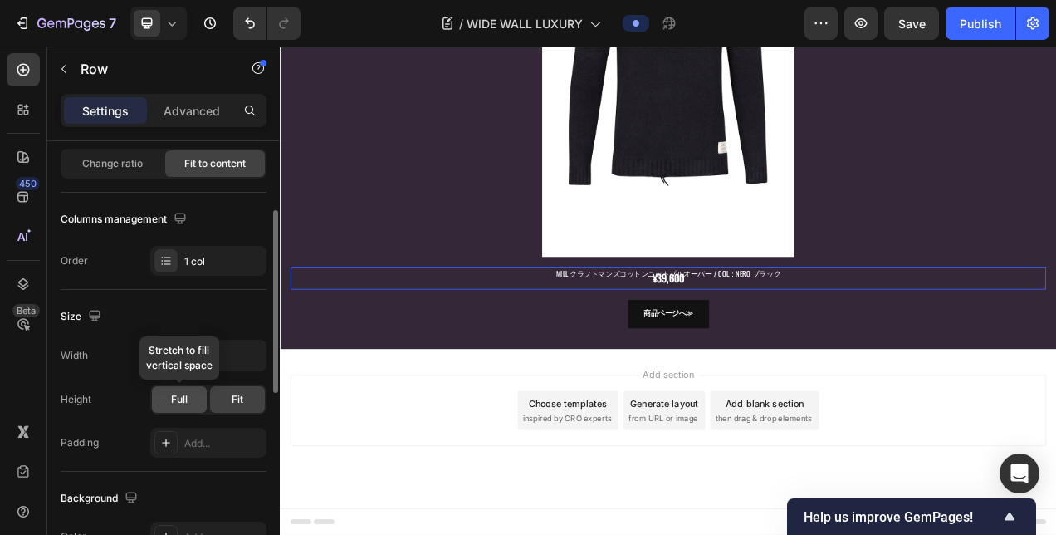
click at [189, 396] on div "Full" at bounding box center [179, 399] width 55 height 27
click at [236, 397] on span "Fit" at bounding box center [238, 399] width 12 height 15
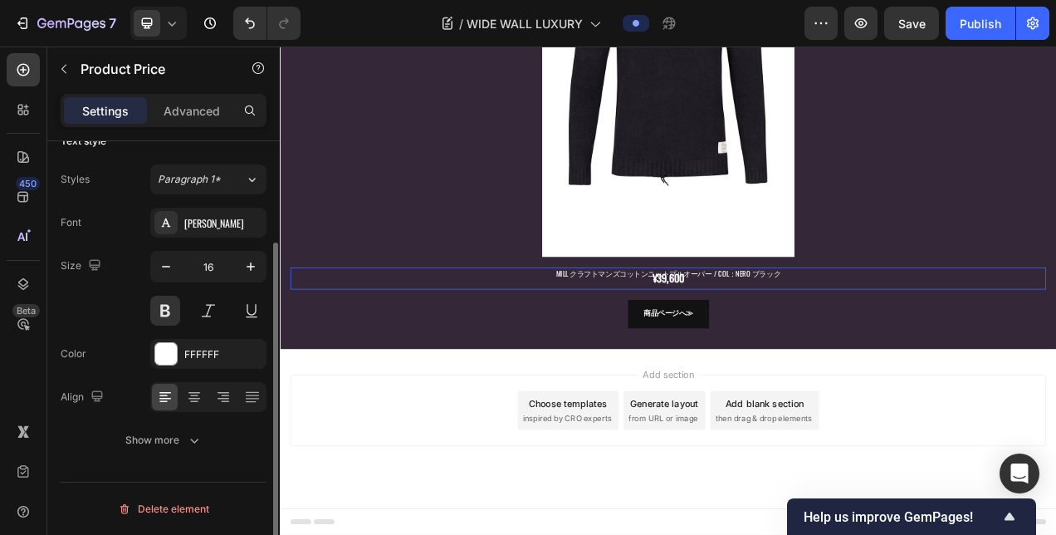
scroll to position [0, 0]
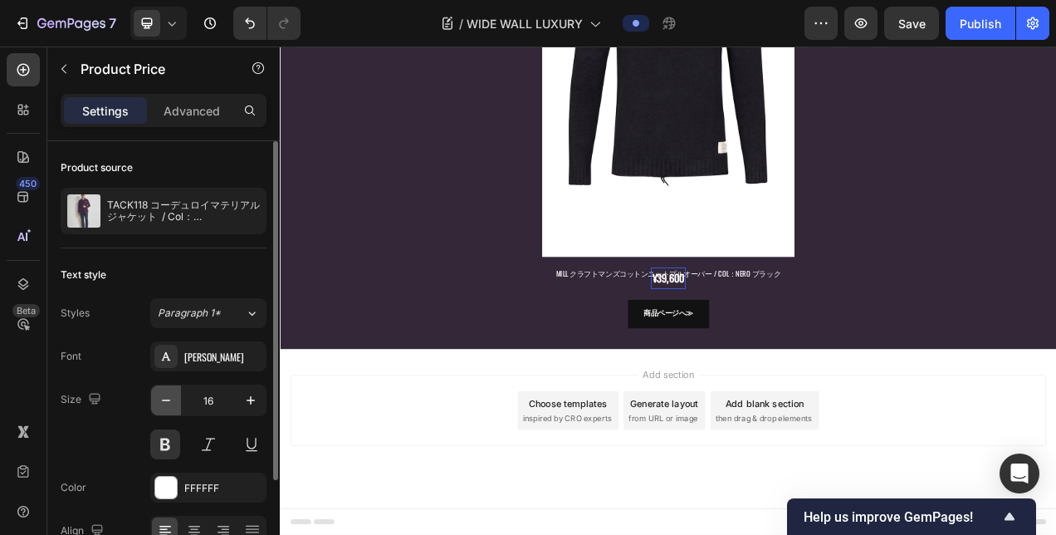
click at [158, 398] on icon "button" at bounding box center [166, 400] width 17 height 17
click at [249, 395] on icon "button" at bounding box center [250, 400] width 17 height 17
click at [164, 396] on icon "button" at bounding box center [166, 400] width 17 height 17
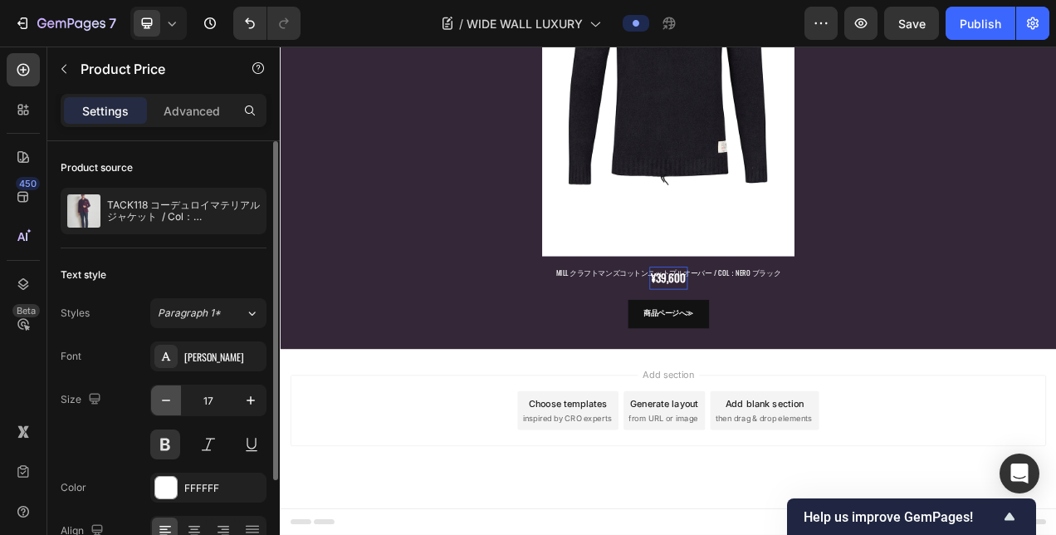
click at [164, 396] on icon "button" at bounding box center [166, 400] width 17 height 17
type input "15"
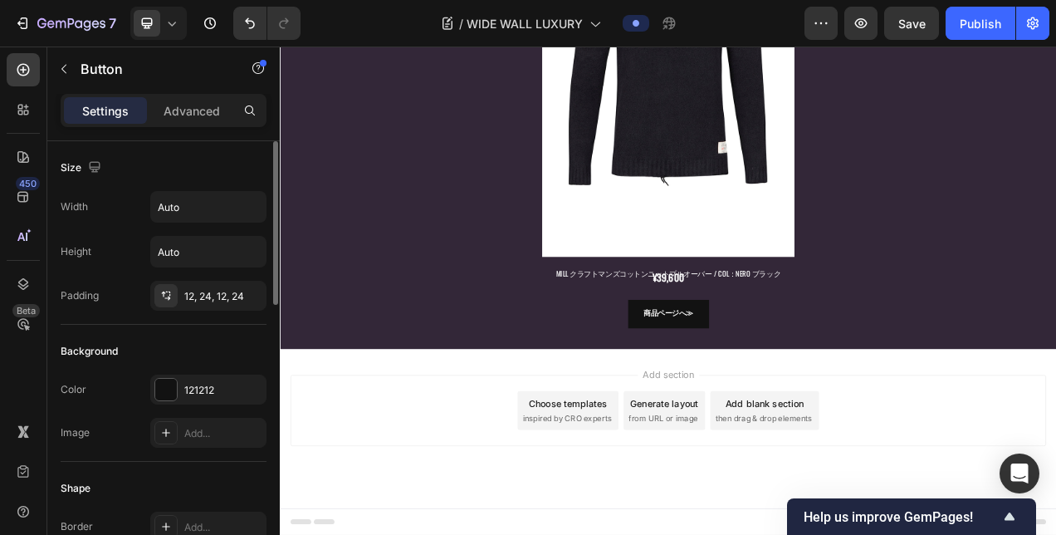
click at [240, 28] on button "Undo/Redo" at bounding box center [249, 23] width 33 height 33
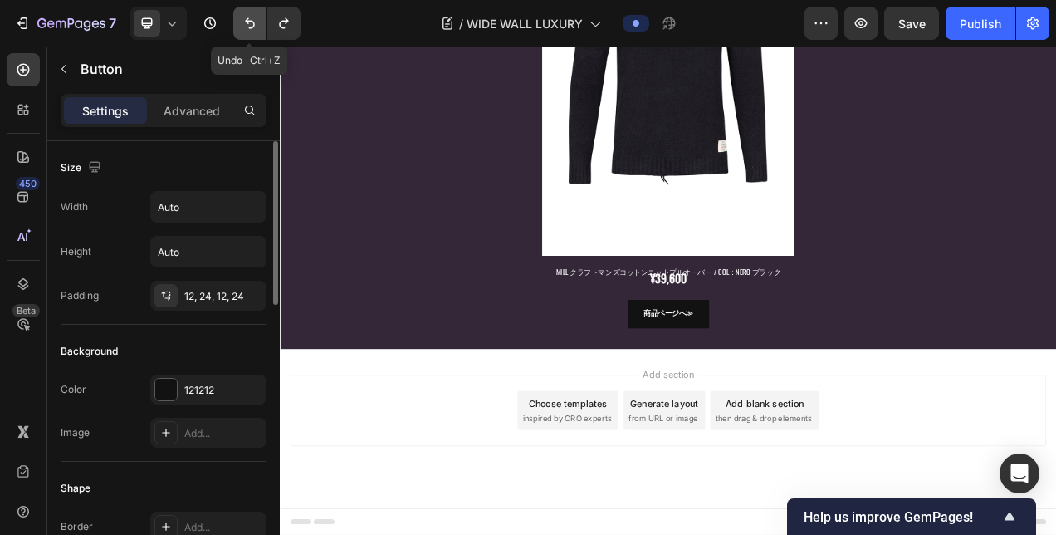
click at [240, 28] on button "Undo/Redo" at bounding box center [249, 23] width 33 height 33
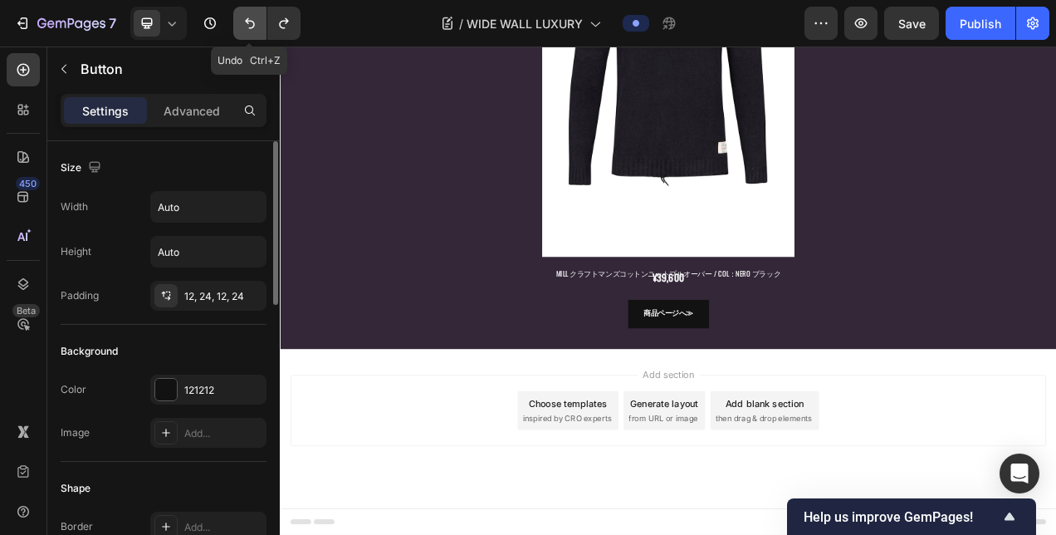
click at [240, 28] on button "Undo/Redo" at bounding box center [249, 23] width 33 height 33
click at [252, 23] on icon "Undo/Redo" at bounding box center [250, 23] width 10 height 11
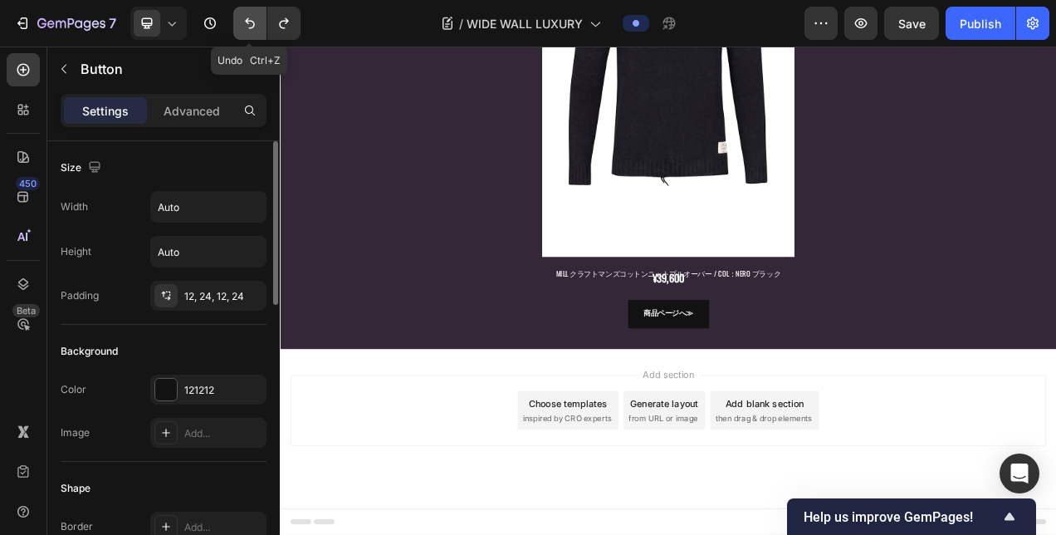
click at [252, 23] on icon "Undo/Redo" at bounding box center [250, 23] width 10 height 11
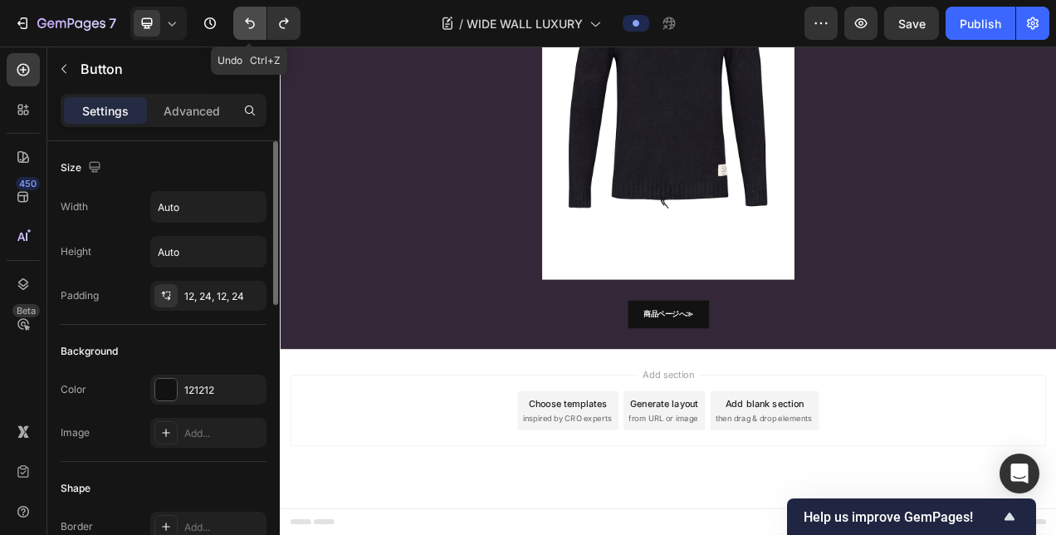
click at [252, 23] on icon "Undo/Redo" at bounding box center [250, 23] width 10 height 11
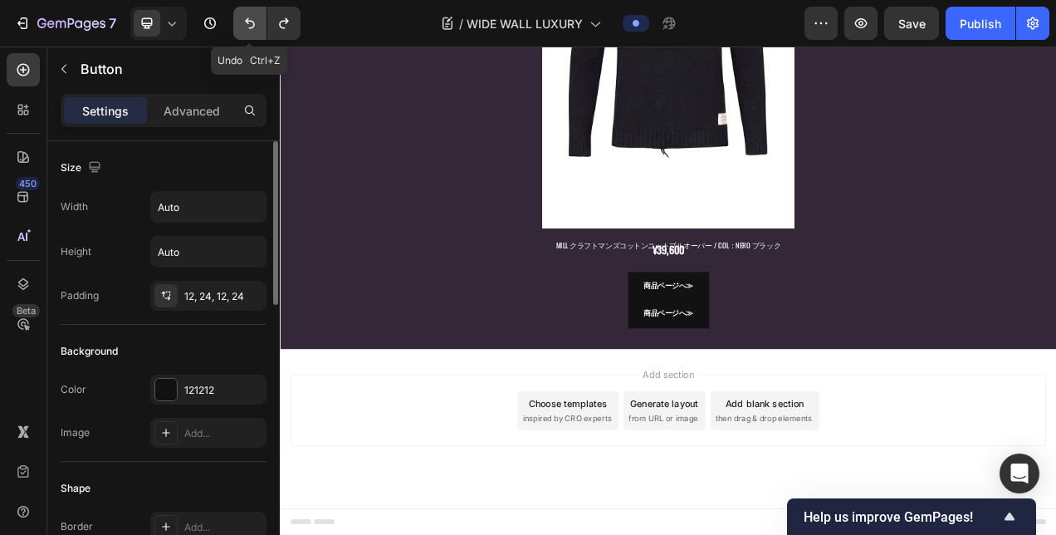
scroll to position [5661, 0]
click at [252, 23] on icon "Undo/Redo" at bounding box center [250, 23] width 10 height 11
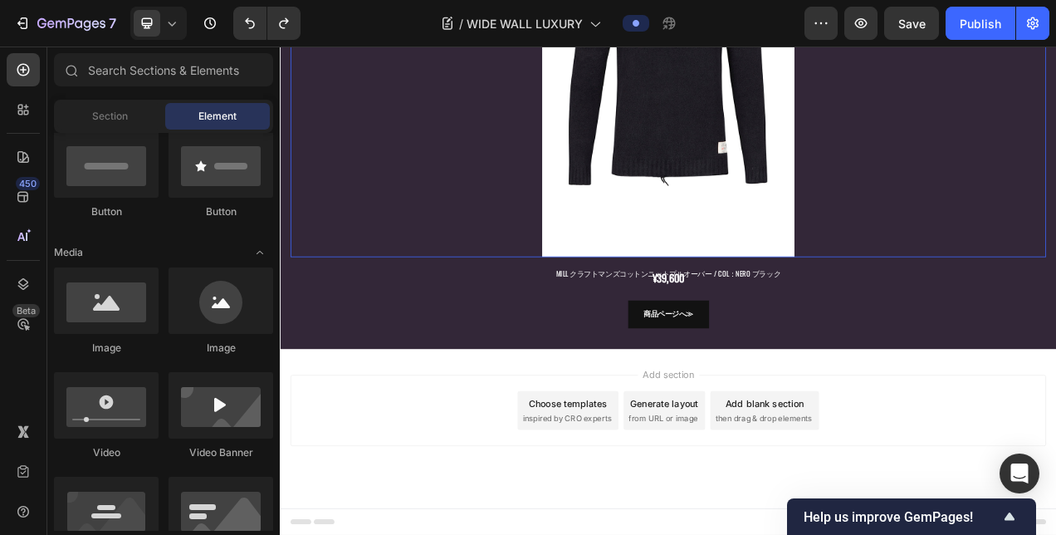
scroll to position [5784, 0]
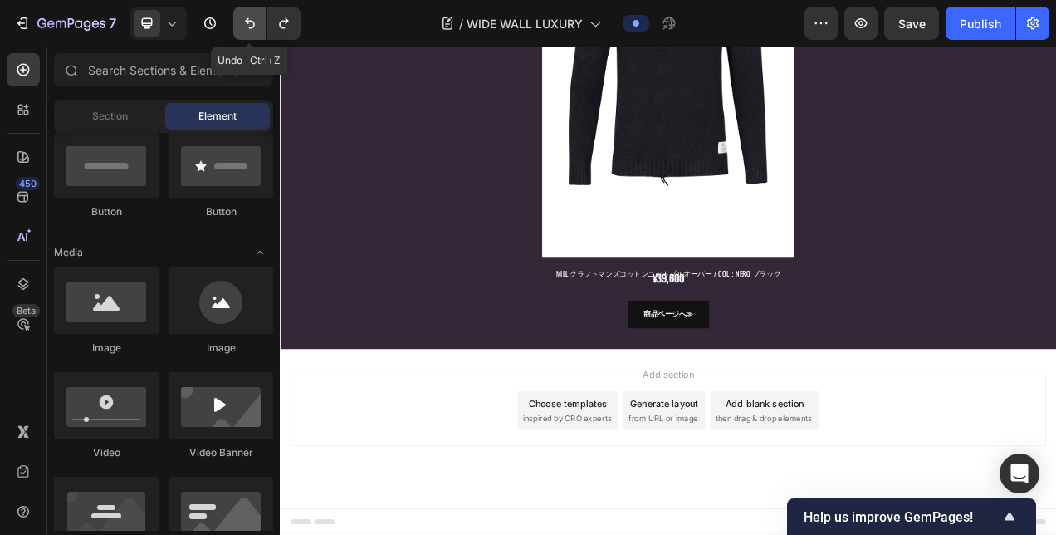
click at [254, 31] on icon "Undo/Redo" at bounding box center [250, 23] width 17 height 17
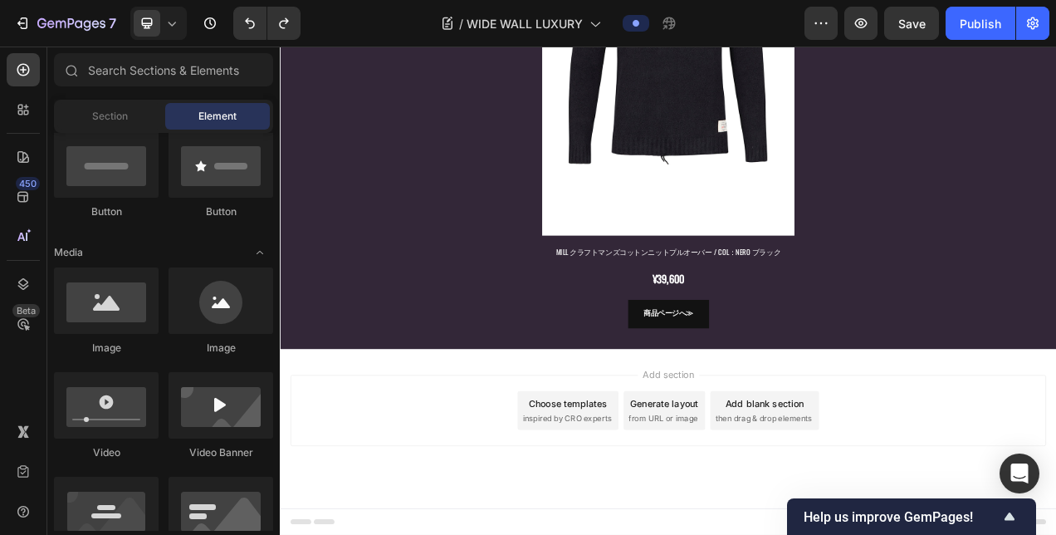
scroll to position [0, 0]
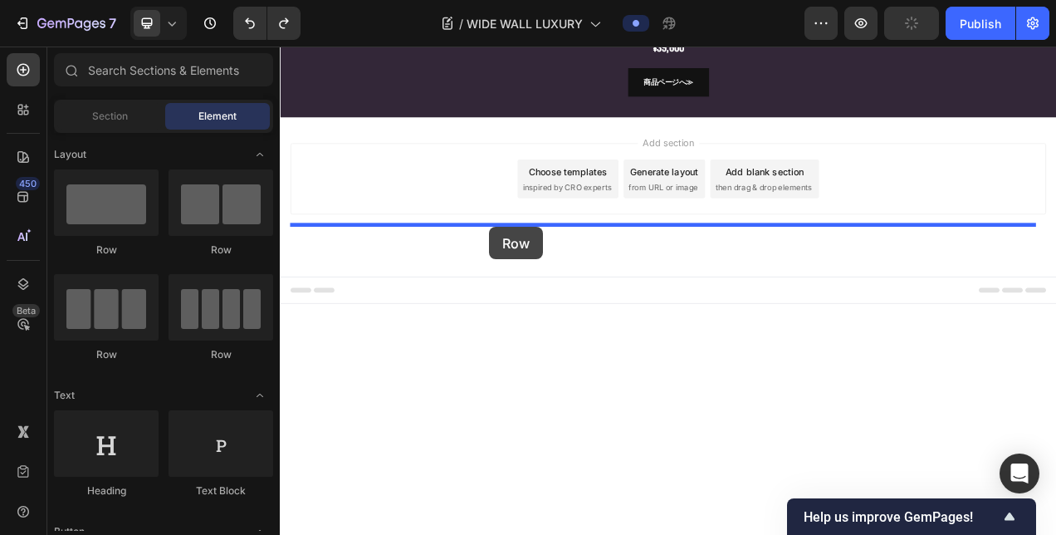
drag, startPoint x: 391, startPoint y: 258, endPoint x: 548, endPoint y: 278, distance: 158.2
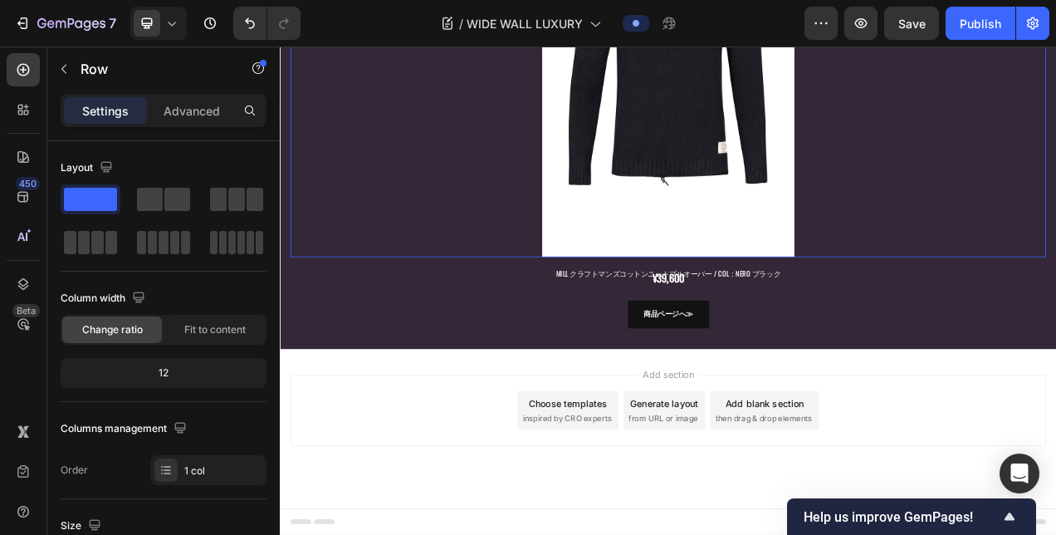
scroll to position [5701, 0]
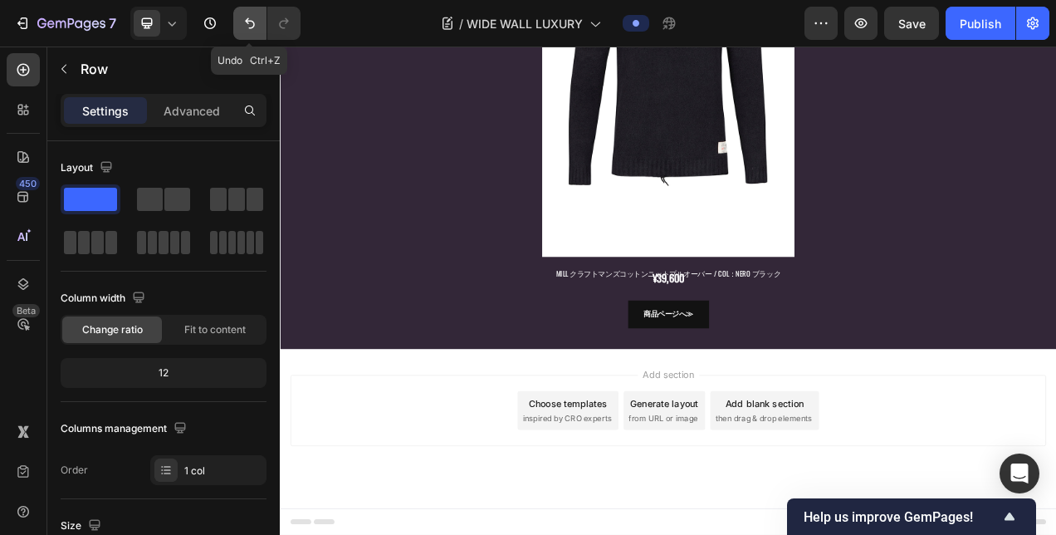
click at [246, 26] on icon "Undo/Redo" at bounding box center [250, 23] width 17 height 17
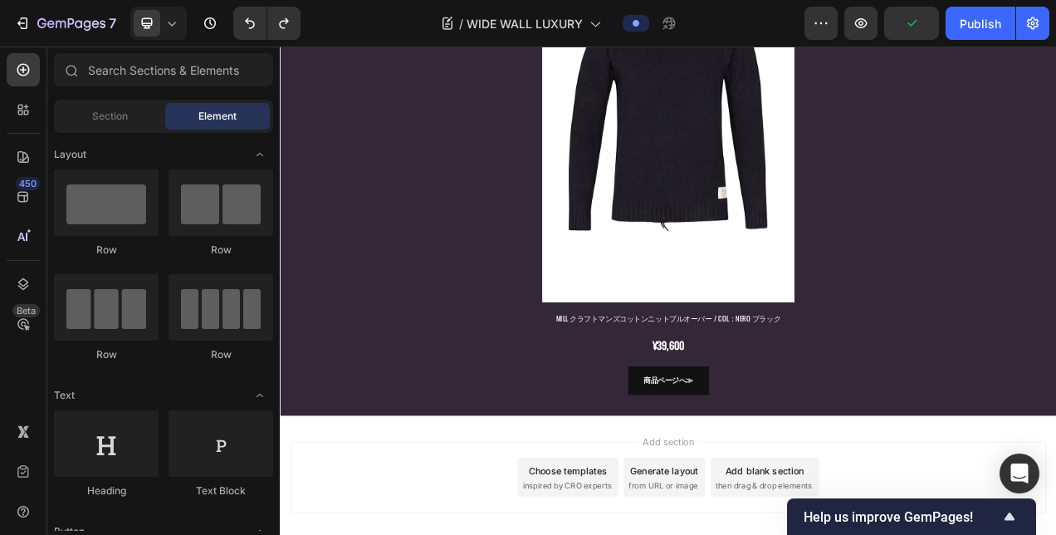
scroll to position [5280, 0]
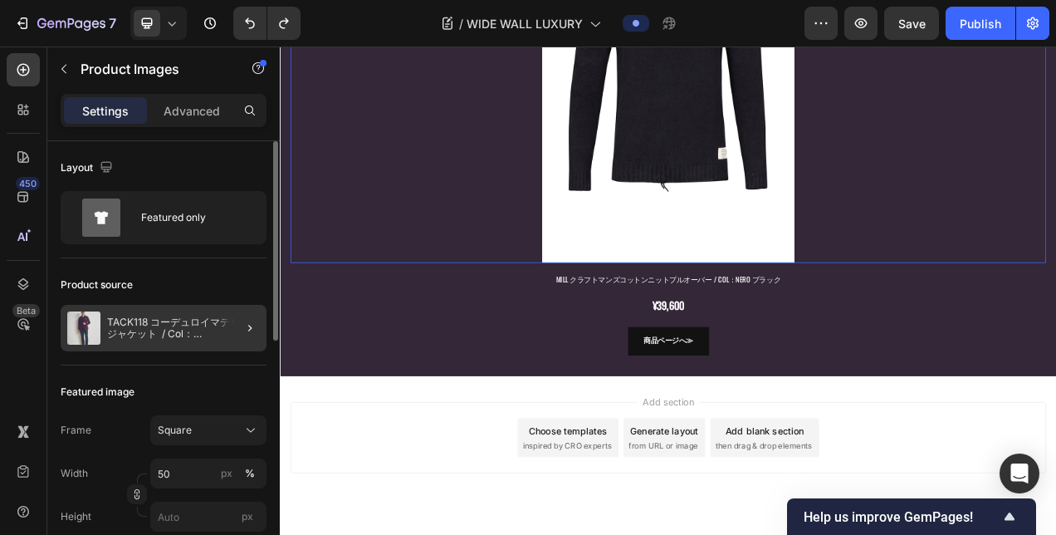
click at [231, 325] on div at bounding box center [243, 328] width 46 height 46
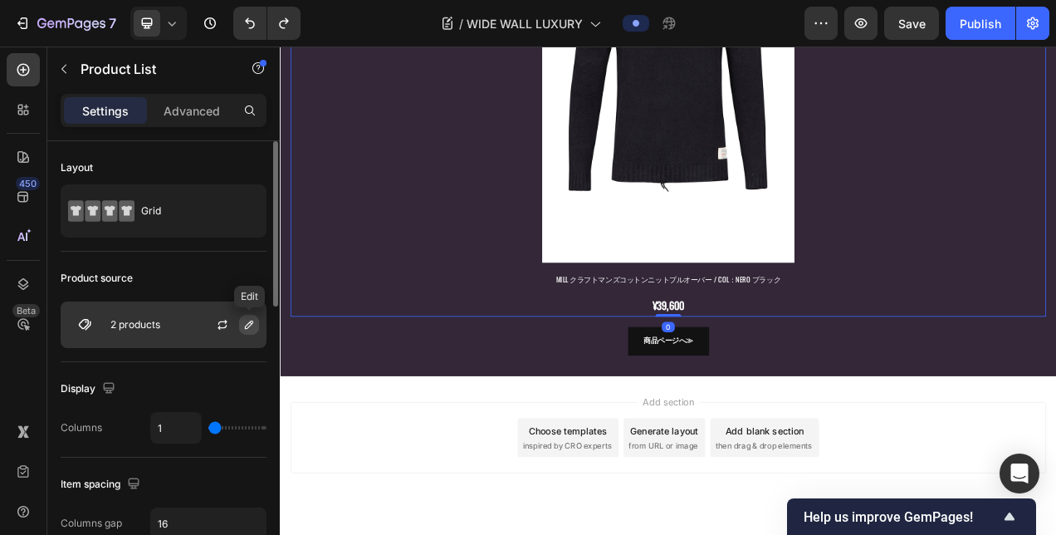
click at [246, 320] on icon "button" at bounding box center [248, 324] width 13 height 13
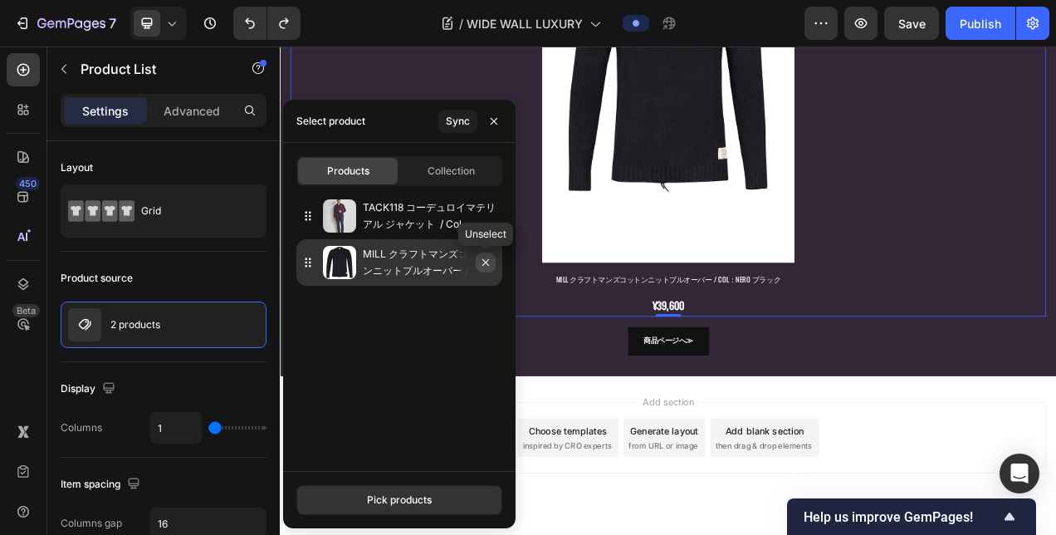
click at [479, 267] on icon "button" at bounding box center [485, 262] width 13 height 13
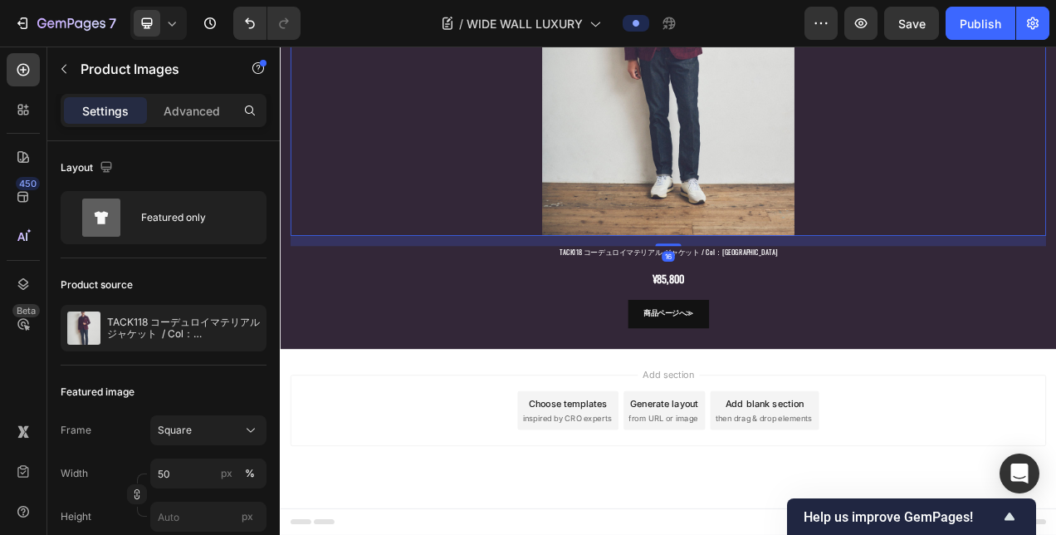
click at [1055, 289] on div at bounding box center [778, 46] width 970 height 485
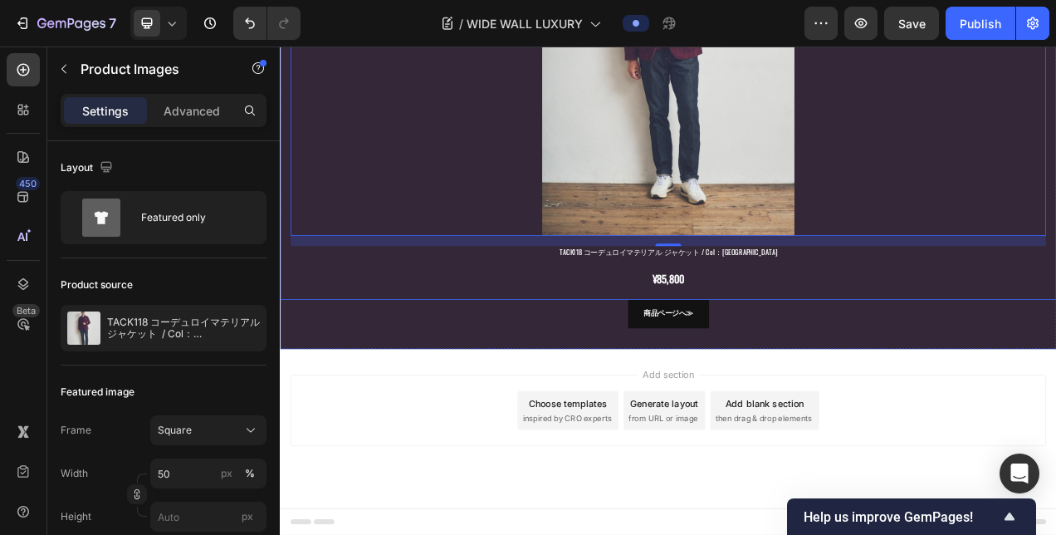
click at [284, 330] on div "Product Images 16 TACK118 コーデュロイマテリアル ジャケット / Col：[GEOGRAPHIC_DATA] Product Tit…" at bounding box center [778, 81] width 996 height 580
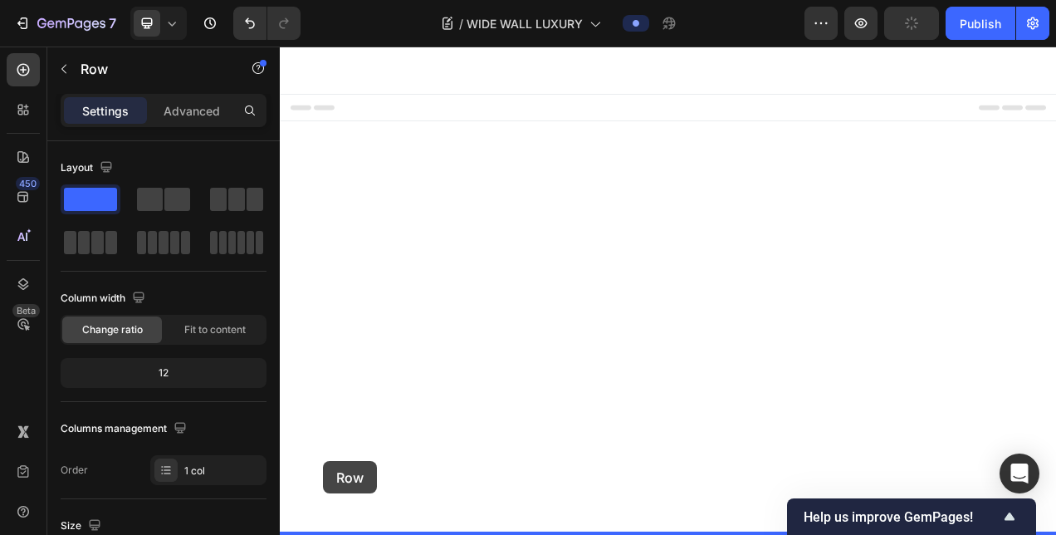
scroll to position [6088, 0]
drag, startPoint x: 298, startPoint y: 91, endPoint x: 406, endPoint y: 416, distance: 342.1
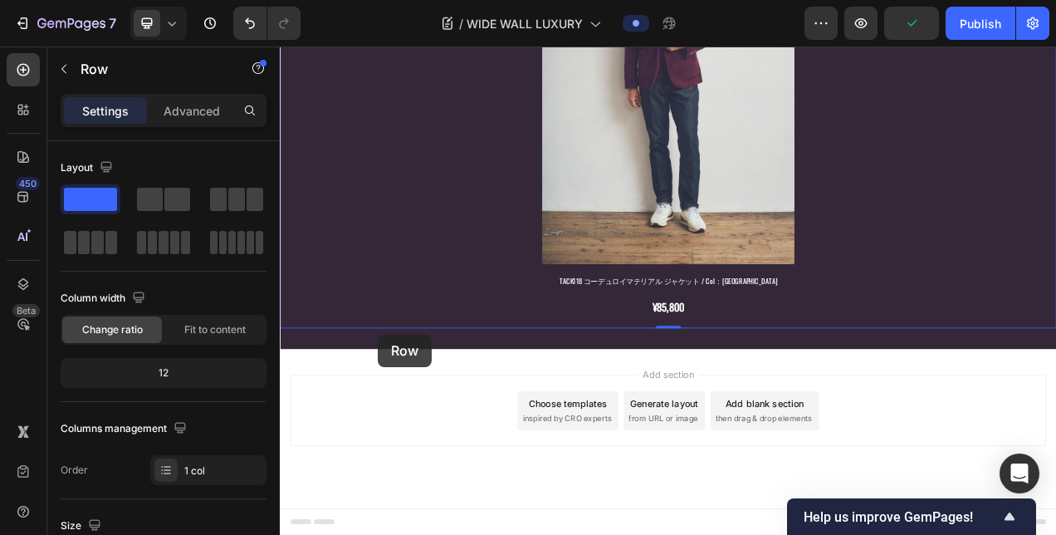
scroll to position [5515, 0]
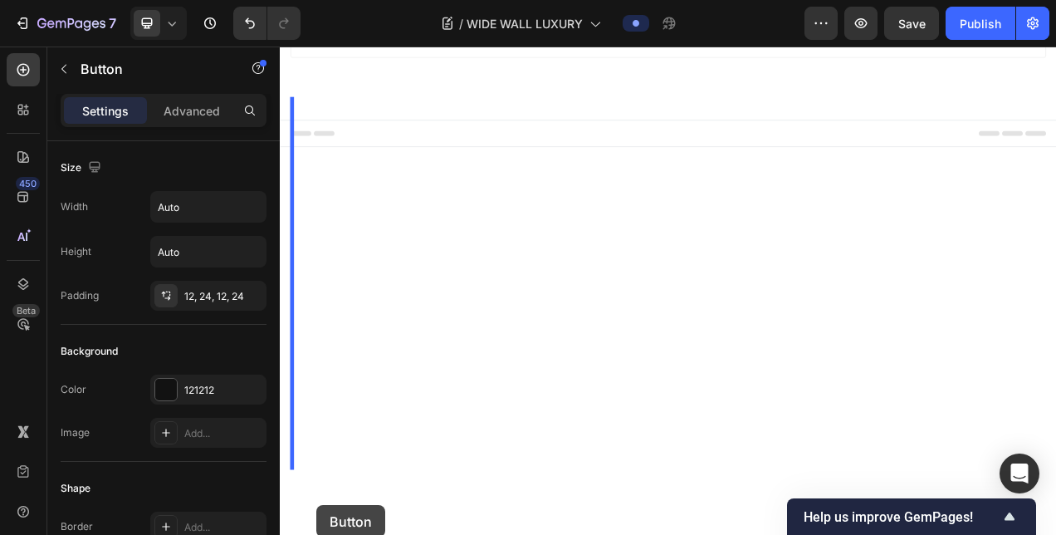
scroll to position [6125, 0]
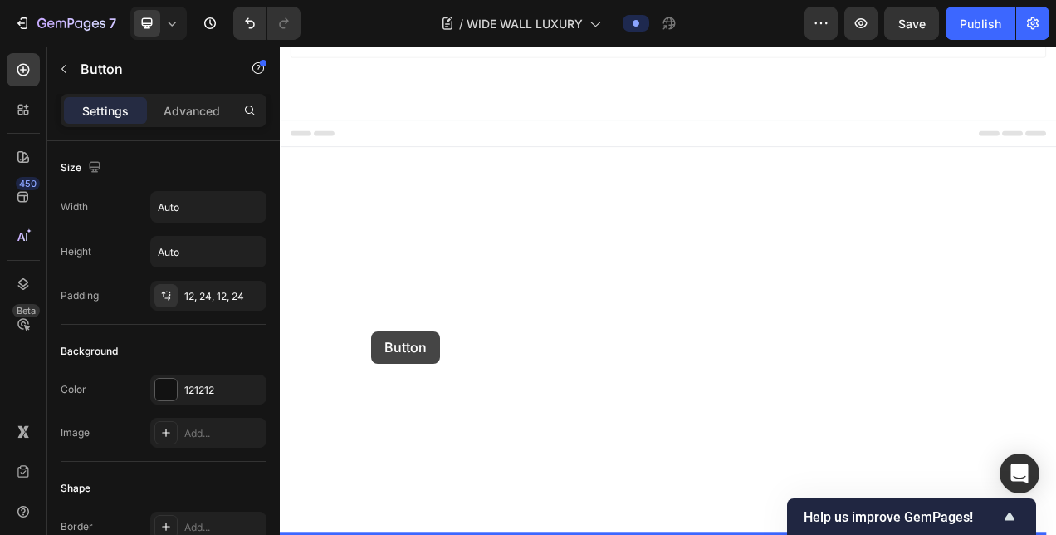
drag, startPoint x: 298, startPoint y: 395, endPoint x: 397, endPoint y: 412, distance: 100.2
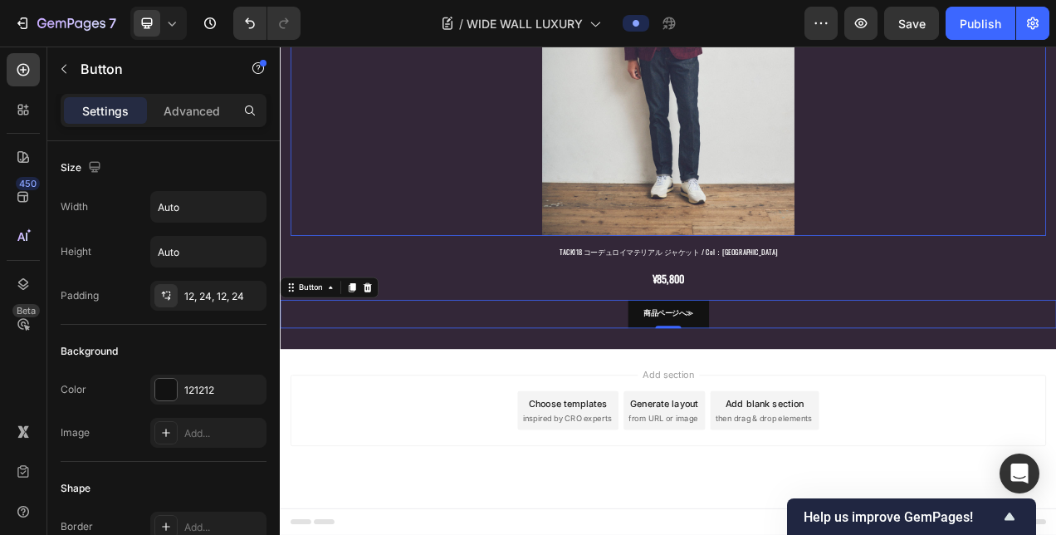
scroll to position [5591, 0]
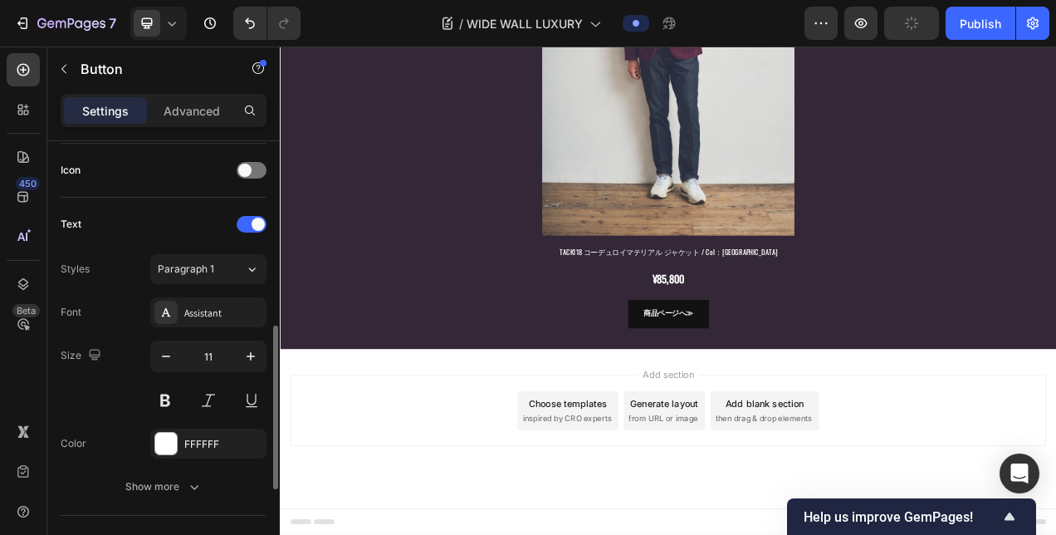
scroll to position [746, 0]
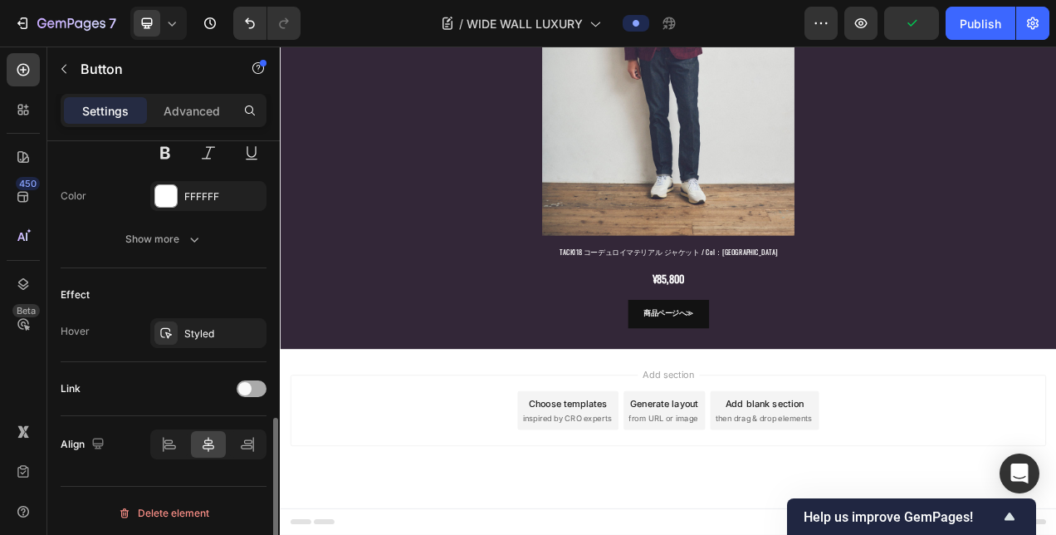
click at [245, 382] on span at bounding box center [244, 388] width 13 height 13
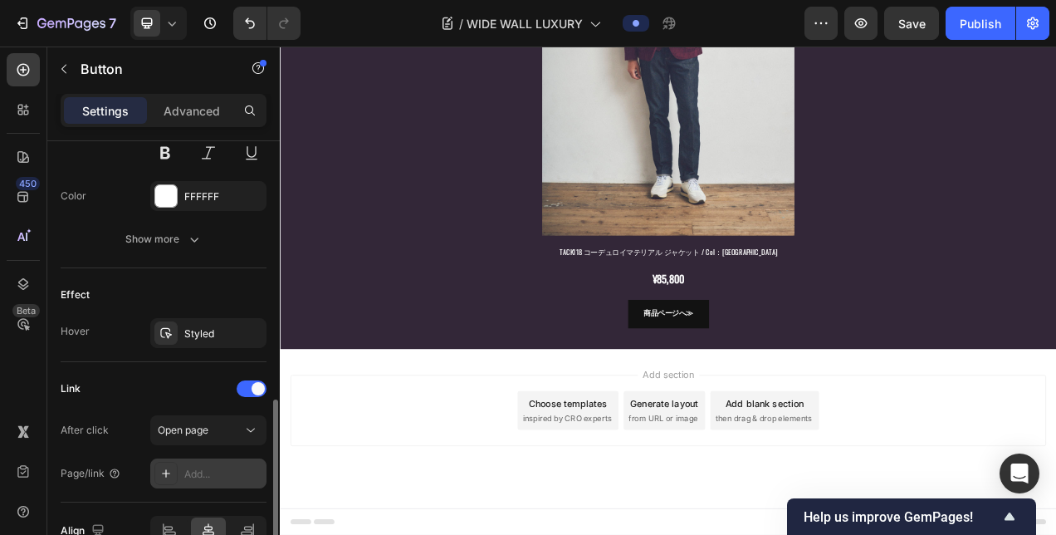
click at [193, 467] on div "Add..." at bounding box center [223, 474] width 78 height 15
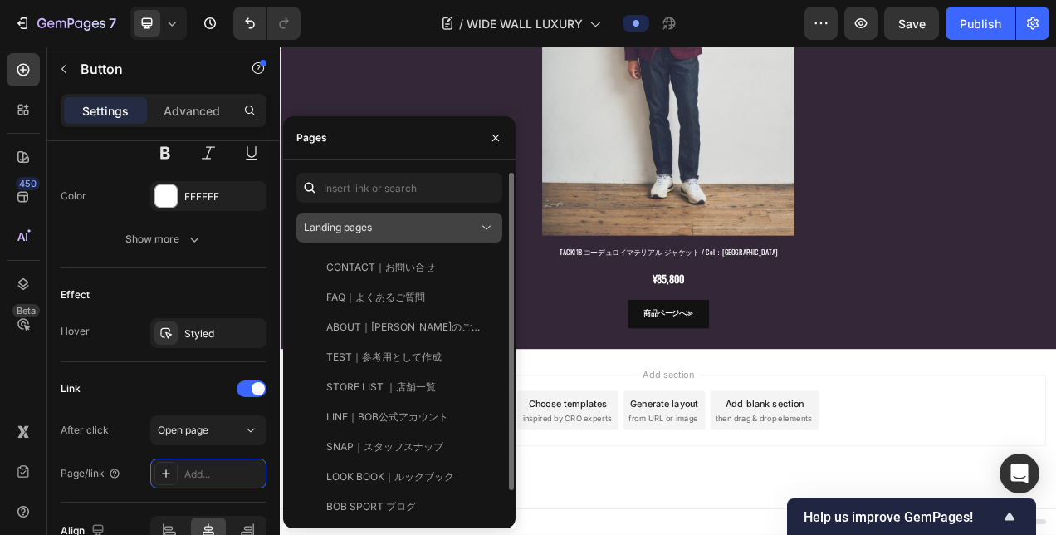
click at [411, 227] on div "Landing pages" at bounding box center [391, 227] width 174 height 15
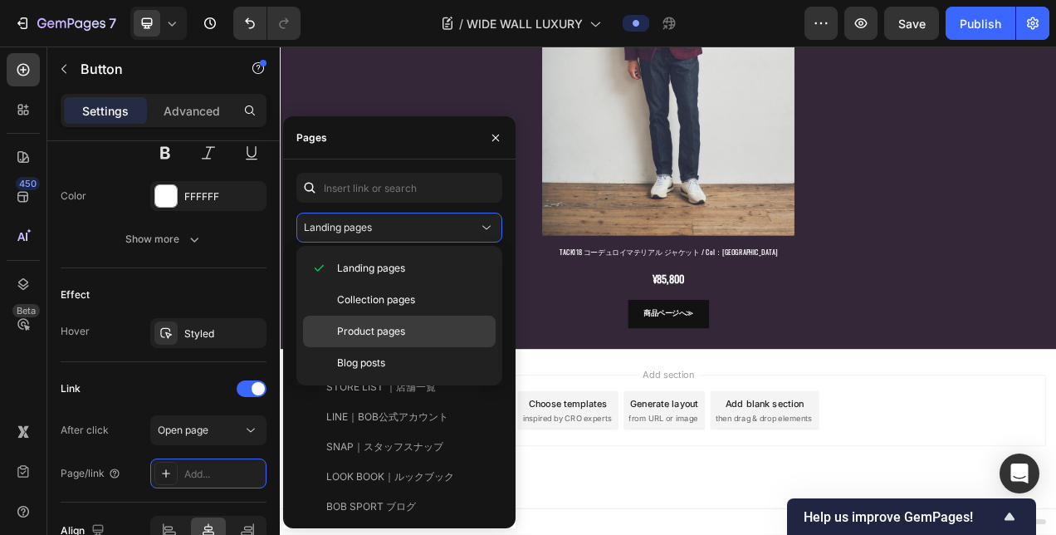
click at [354, 325] on span "Product pages" at bounding box center [371, 331] width 68 height 15
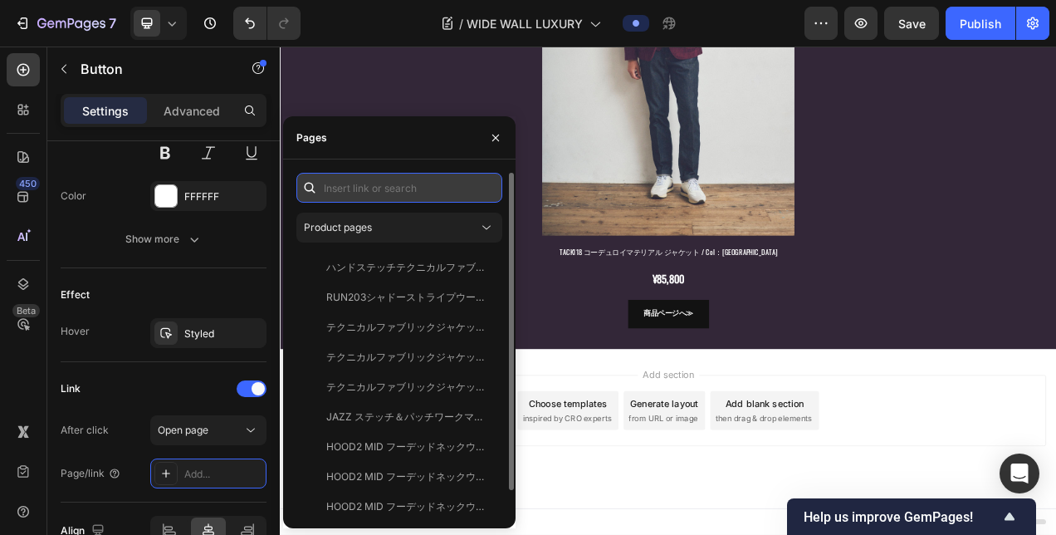
click at [394, 180] on input "text" at bounding box center [399, 188] width 206 height 30
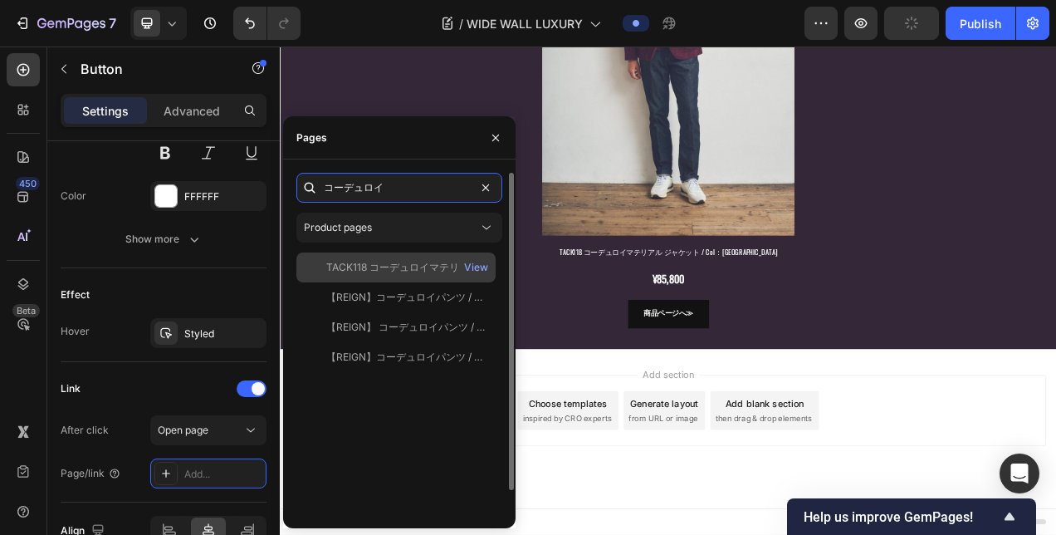
type input "コーデュロイ"
click at [402, 270] on div "TACK118 コーデュロイマテリアル ジャケット / Col：[GEOGRAPHIC_DATA]" at bounding box center [405, 267] width 159 height 15
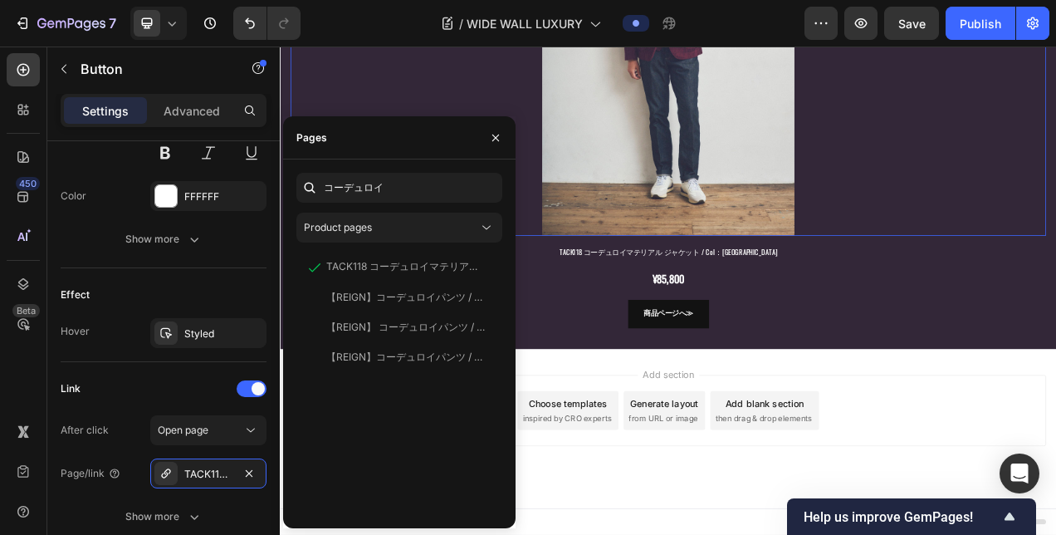
click at [1055, 289] on div at bounding box center [778, 46] width 970 height 485
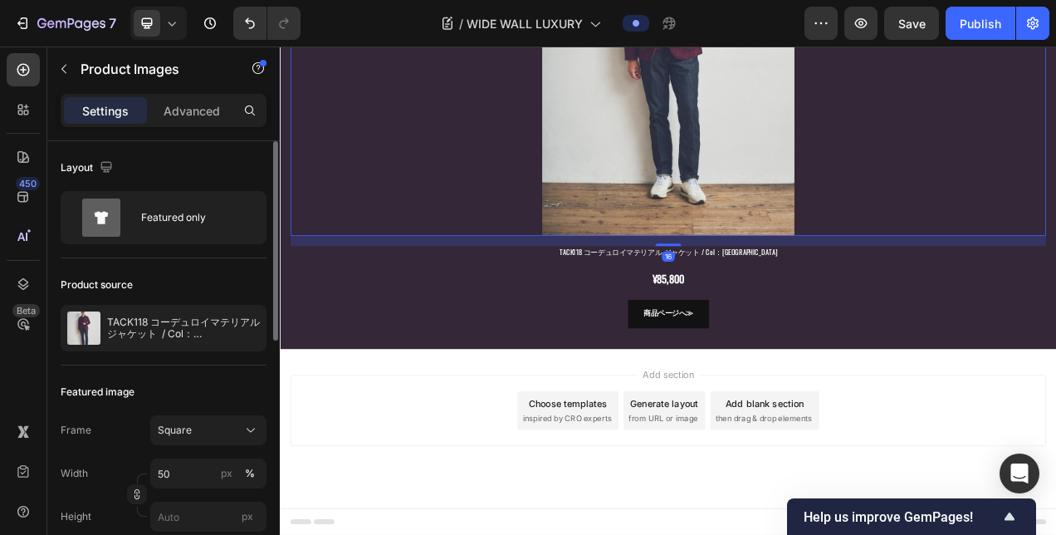
scroll to position [6006, 0]
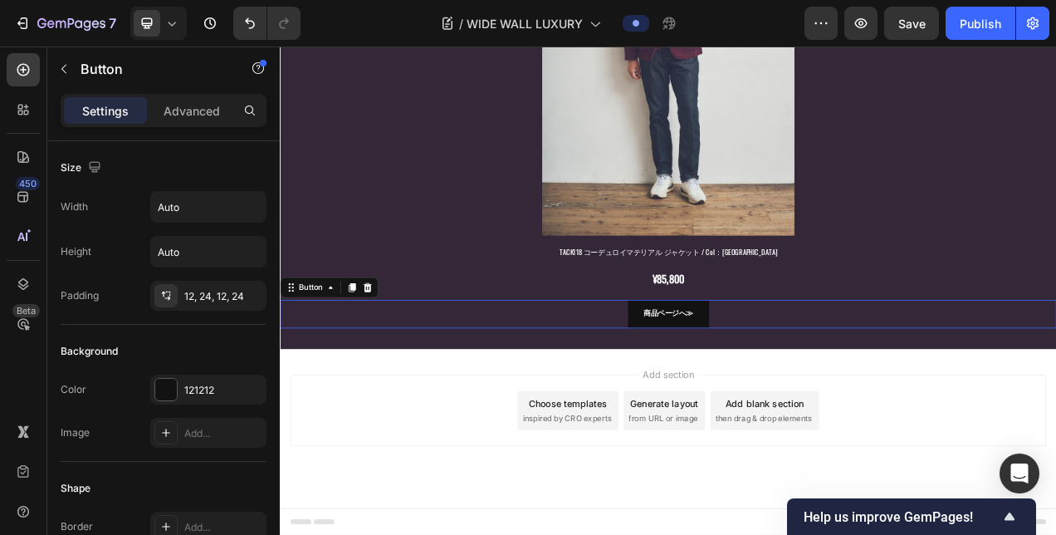
click at [707, 408] on div "商品ページへ≫ Button 0" at bounding box center [778, 389] width 996 height 37
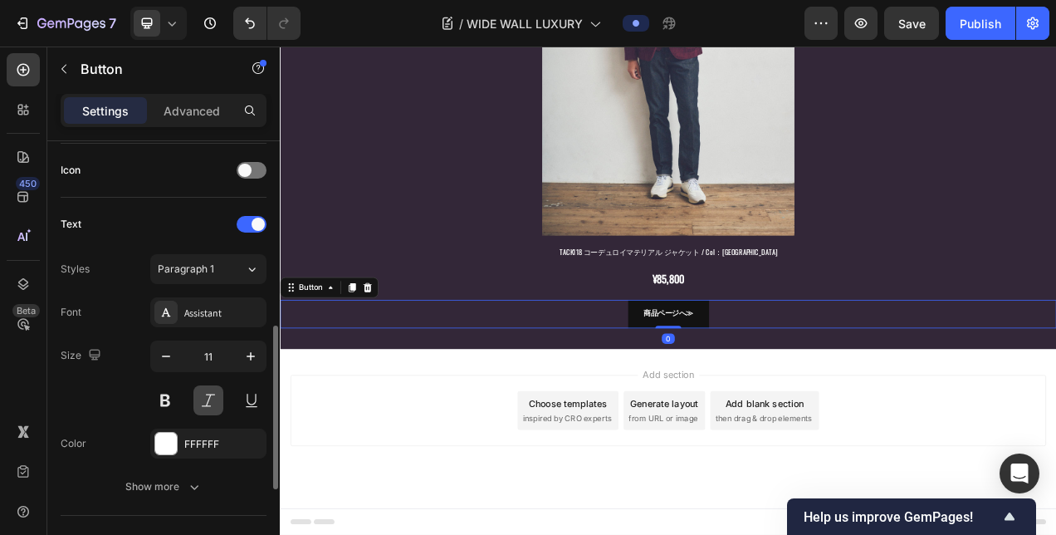
scroll to position [746, 0]
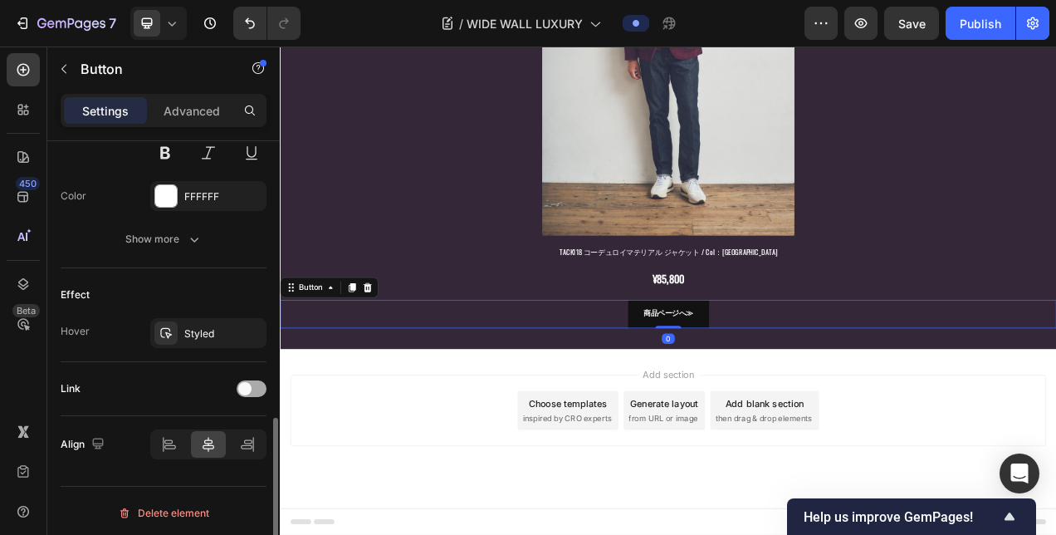
click at [240, 387] on span at bounding box center [244, 388] width 13 height 13
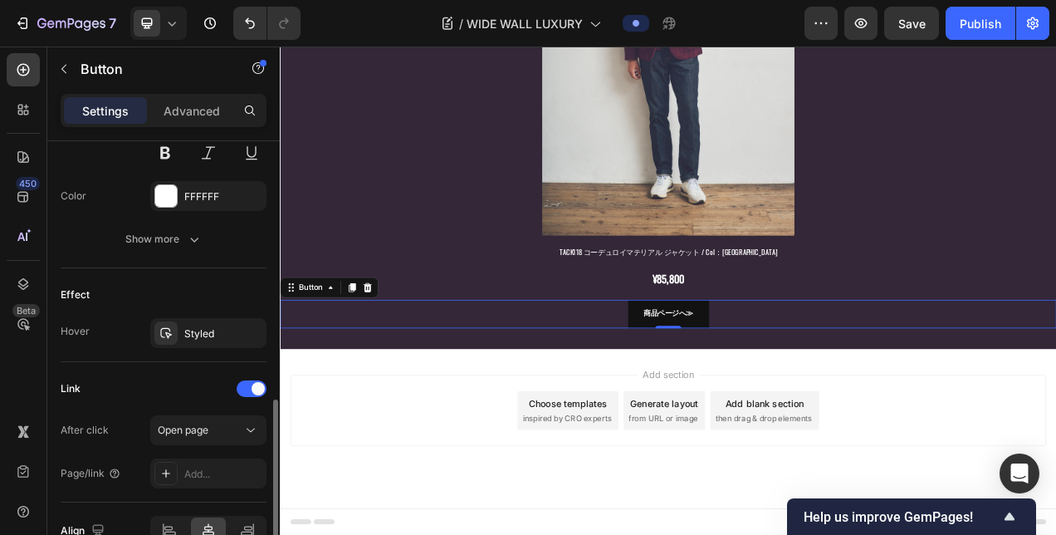
click at [198, 452] on div "After click Open page Page/link Add..." at bounding box center [164, 451] width 206 height 73
click at [198, 467] on div "Add..." at bounding box center [223, 474] width 78 height 15
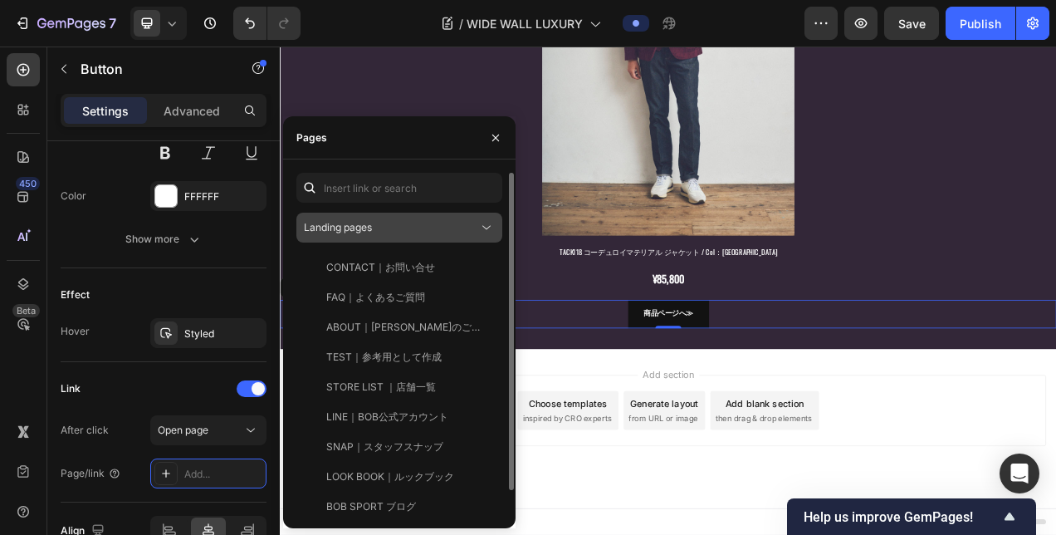
click at [362, 226] on span "Landing pages" at bounding box center [338, 227] width 68 height 12
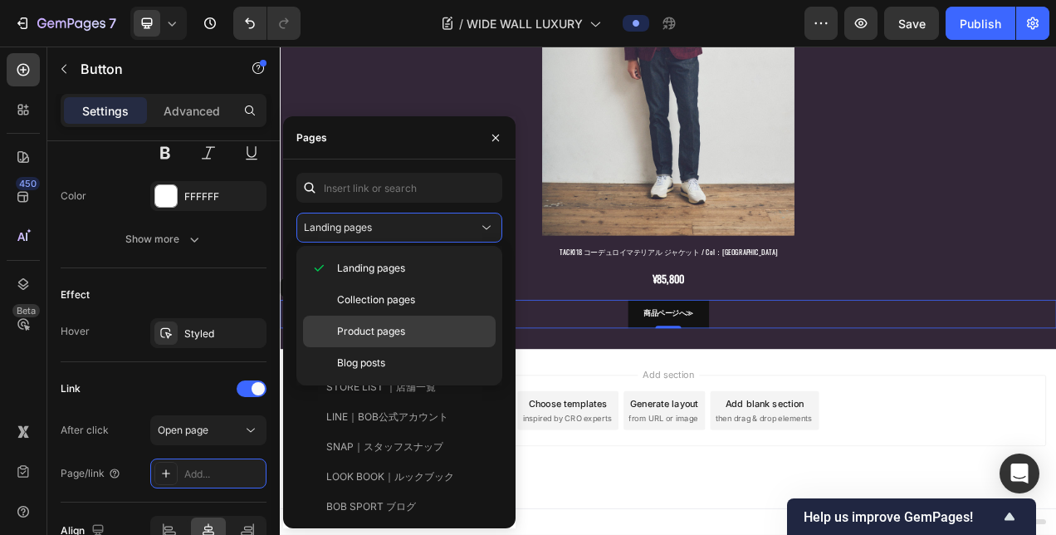
click at [359, 329] on span "Product pages" at bounding box center [371, 331] width 68 height 15
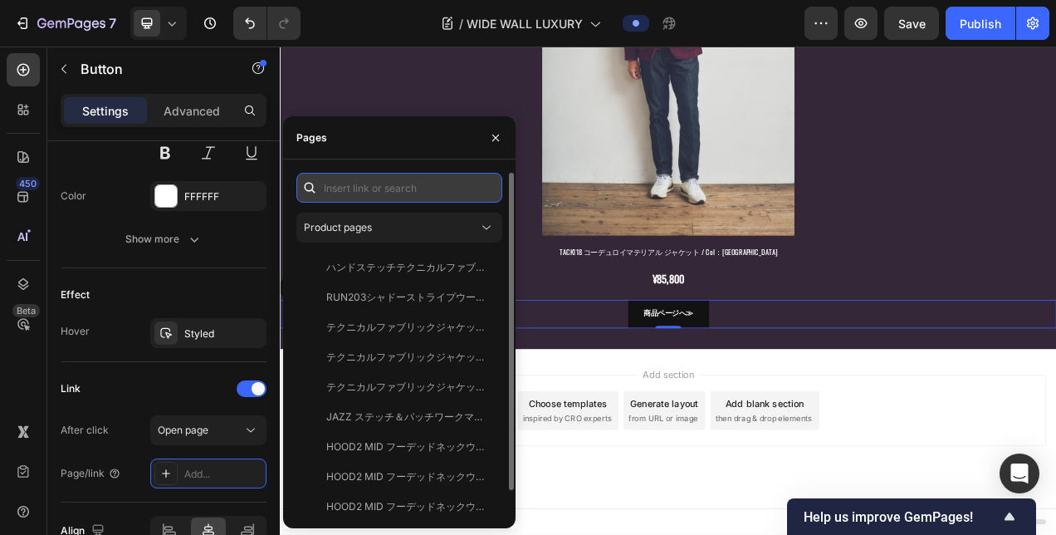
click at [365, 194] on input "text" at bounding box center [399, 188] width 206 height 30
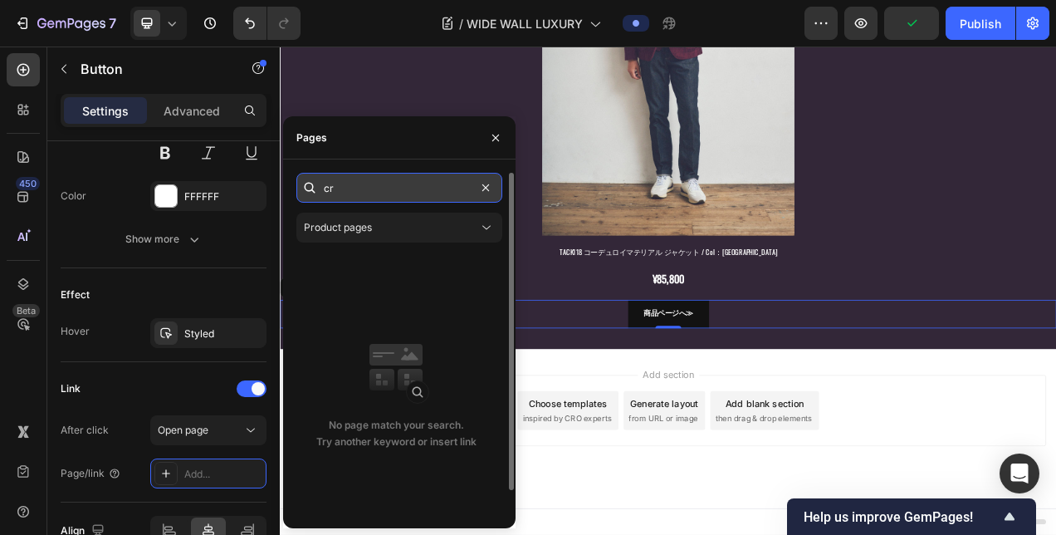
type input "c"
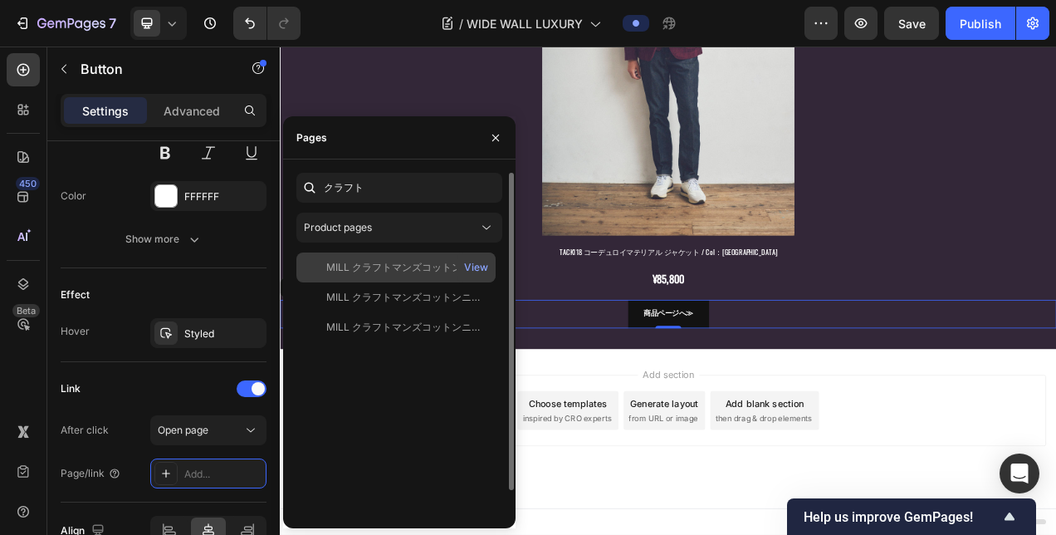
click at [418, 279] on div "MILL クラフトマンズコットンニットプルオーバー / COL：GRIGIO グレー系 View" at bounding box center [395, 267] width 199 height 30
click at [317, 271] on icon at bounding box center [314, 267] width 17 height 17
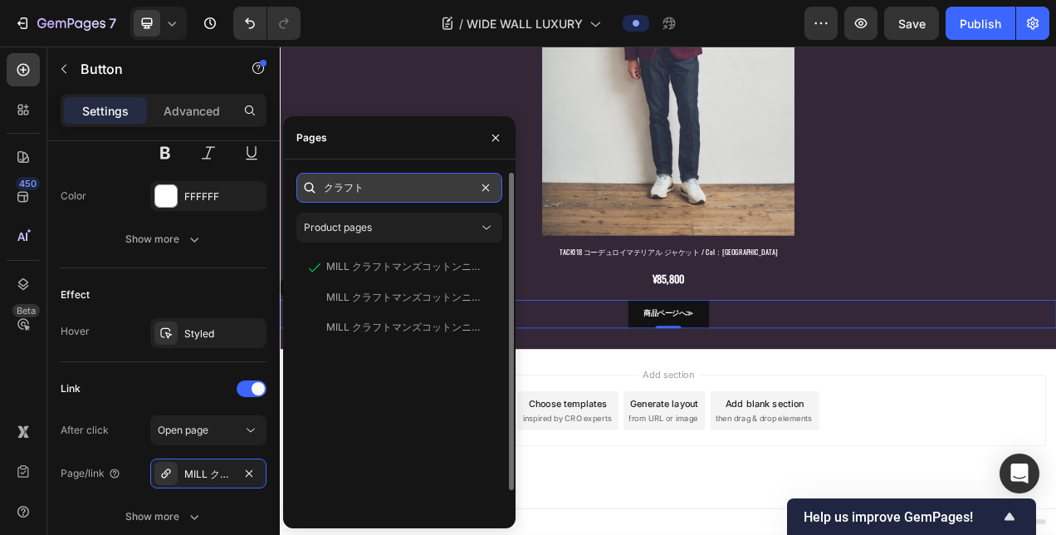
click at [430, 189] on input "クラフト" at bounding box center [399, 188] width 206 height 30
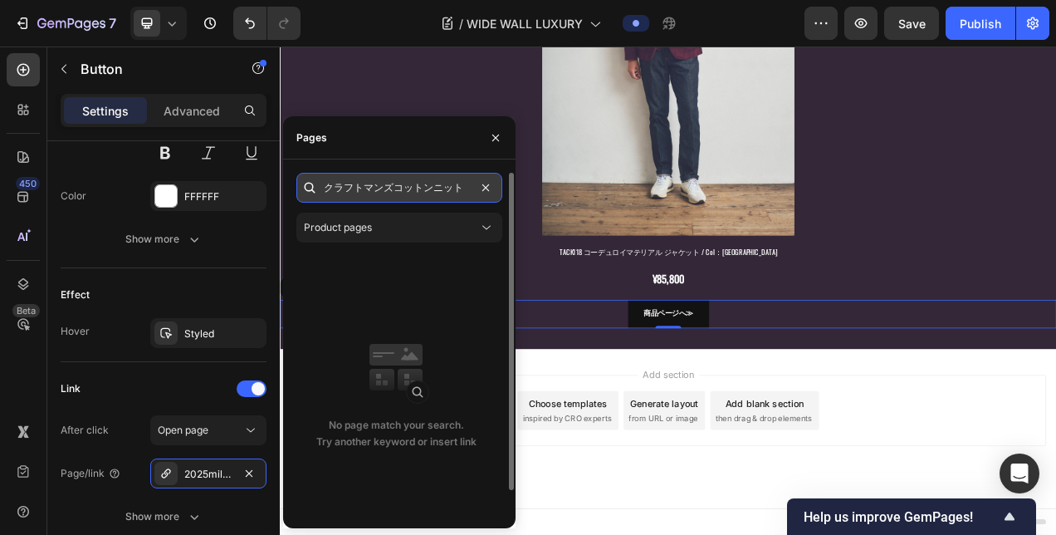
scroll to position [0, 0]
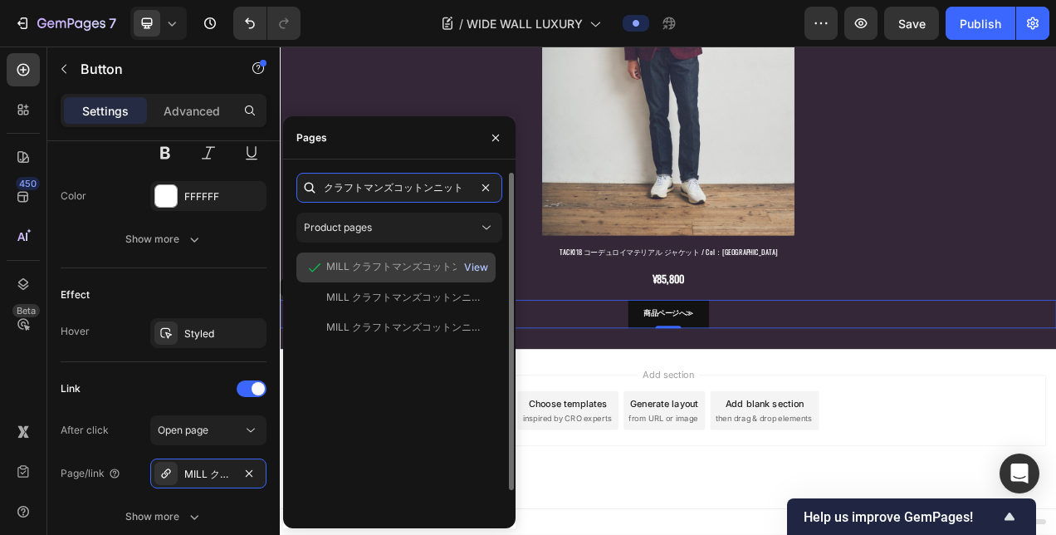
type input "クラフトマンズコットンニット"
click at [480, 272] on div "View" at bounding box center [476, 267] width 24 height 15
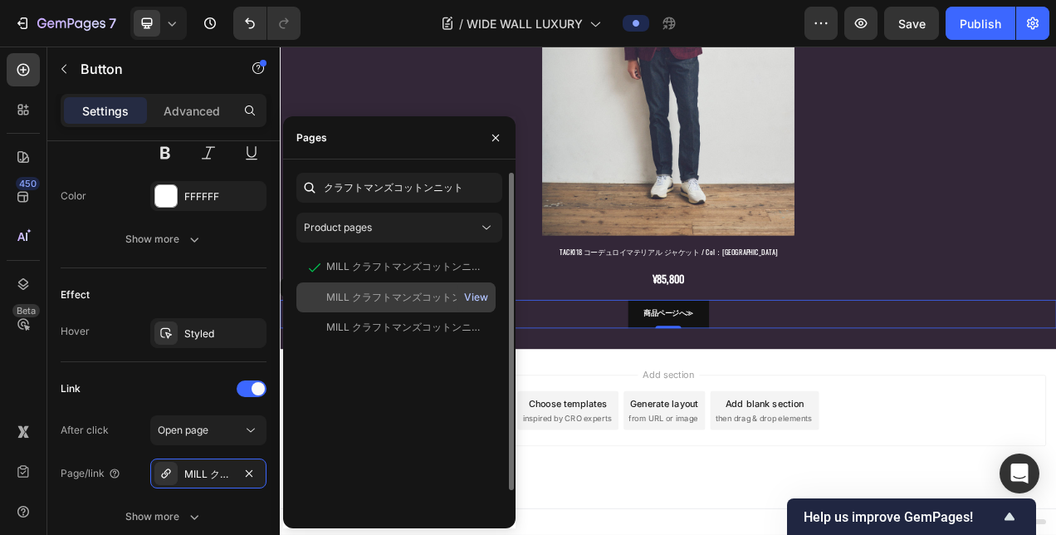
click at [485, 294] on div "View" at bounding box center [476, 297] width 24 height 15
click at [374, 296] on div "MILL クラフトマンズコットンニットプルオーバー / COL：NERO ブラック" at bounding box center [405, 297] width 159 height 15
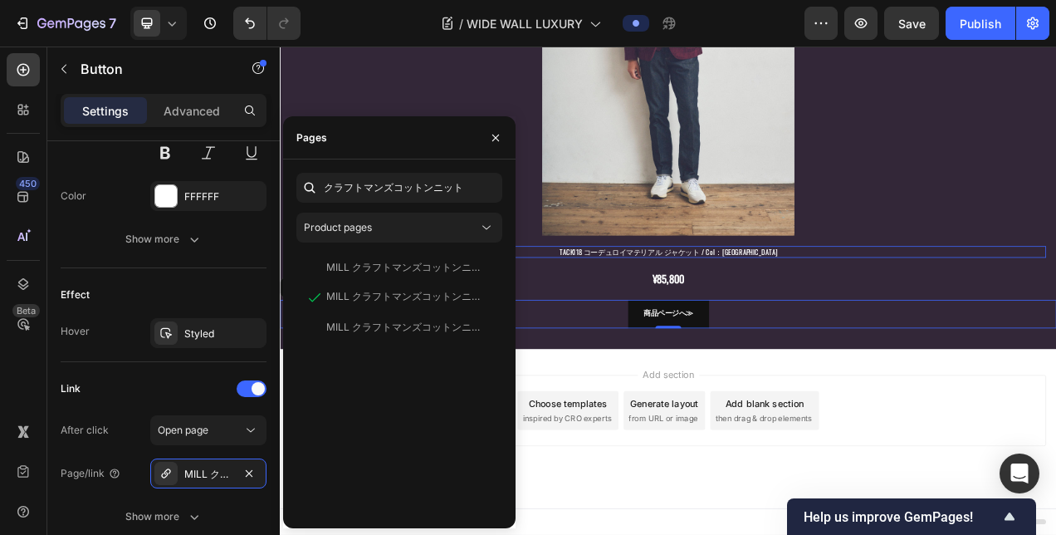
click at [1054, 289] on div at bounding box center [778, 46] width 970 height 485
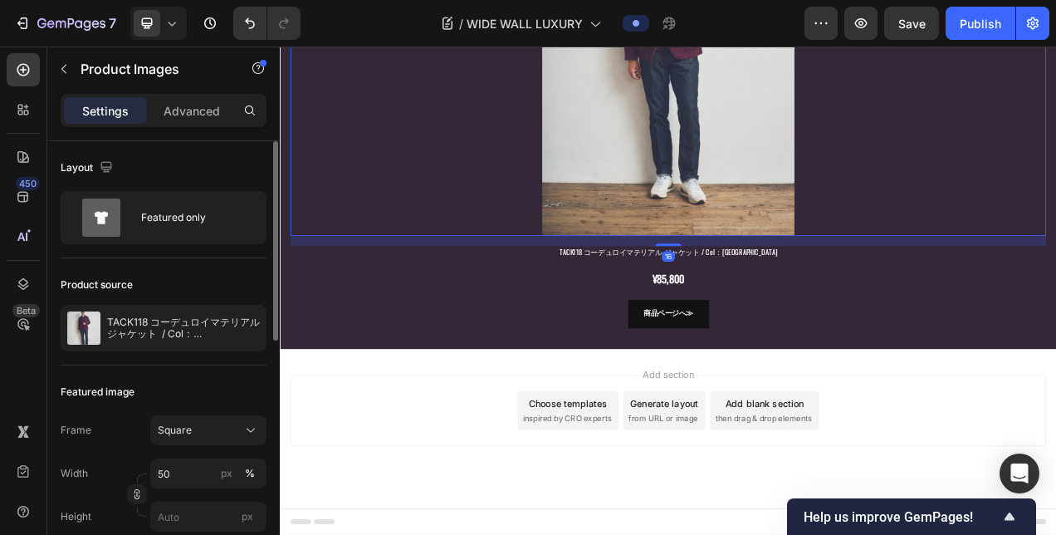
scroll to position [5840, 0]
drag, startPoint x: 914, startPoint y: 365, endPoint x: 897, endPoint y: 360, distance: 18.1
click at [914, 289] on img at bounding box center [778, 46] width 485 height 485
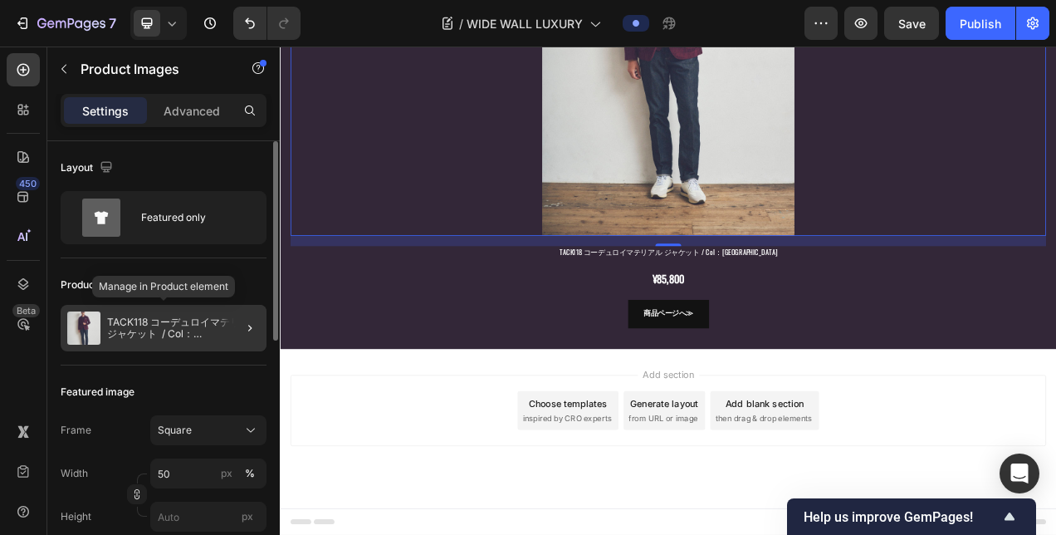
click at [195, 327] on p "TACK118 コーデュロイマテリアル ジャケット / Col：[GEOGRAPHIC_DATA]" at bounding box center [183, 327] width 153 height 23
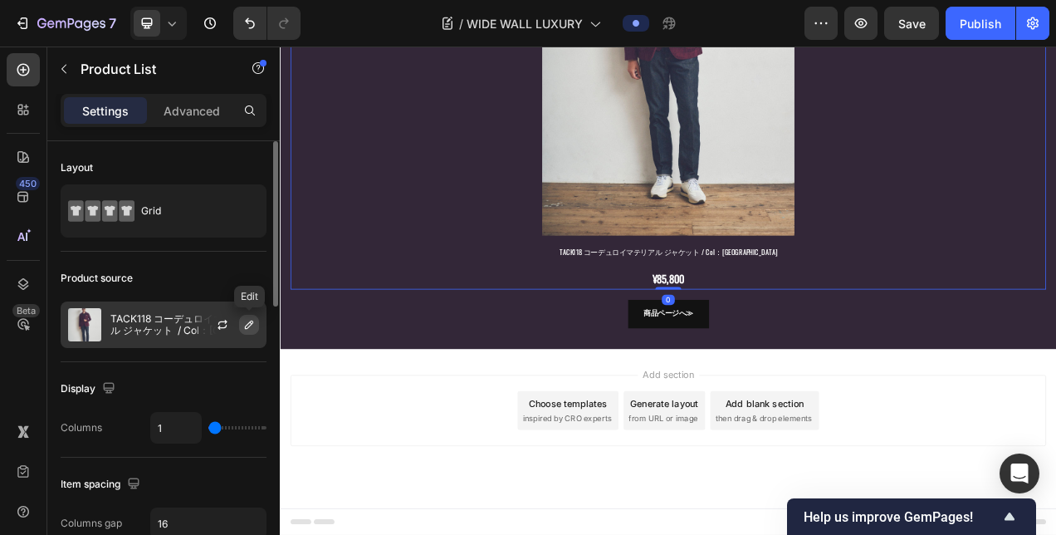
click at [246, 321] on icon "button" at bounding box center [248, 324] width 13 height 13
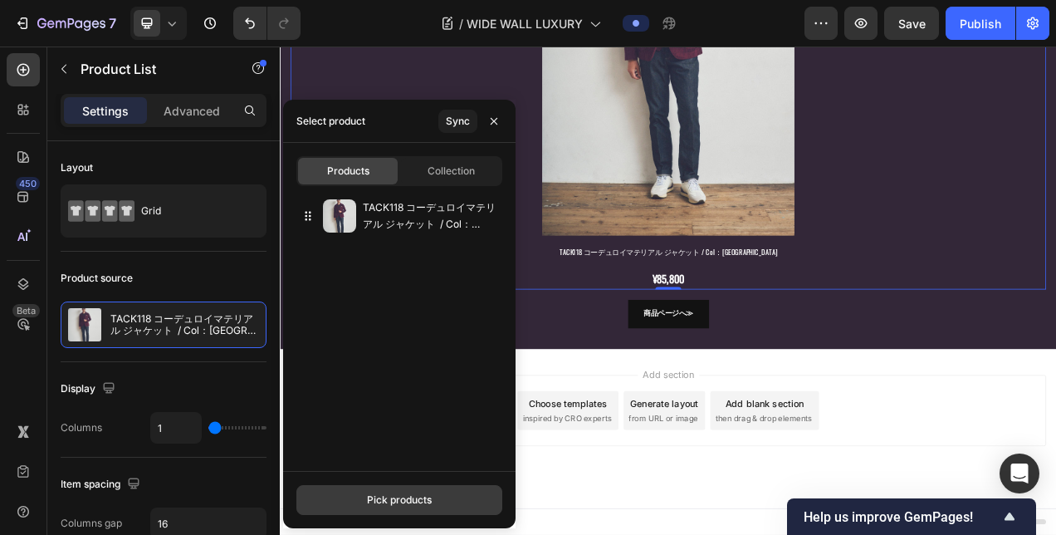
click at [399, 494] on div "Pick products" at bounding box center [399, 499] width 65 height 15
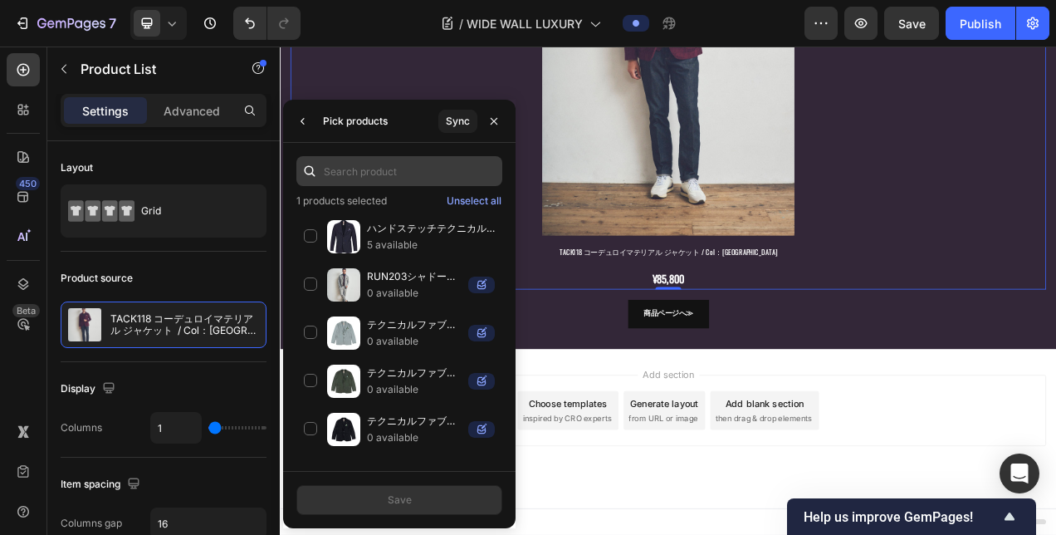
click at [385, 178] on input "text" at bounding box center [399, 171] width 206 height 30
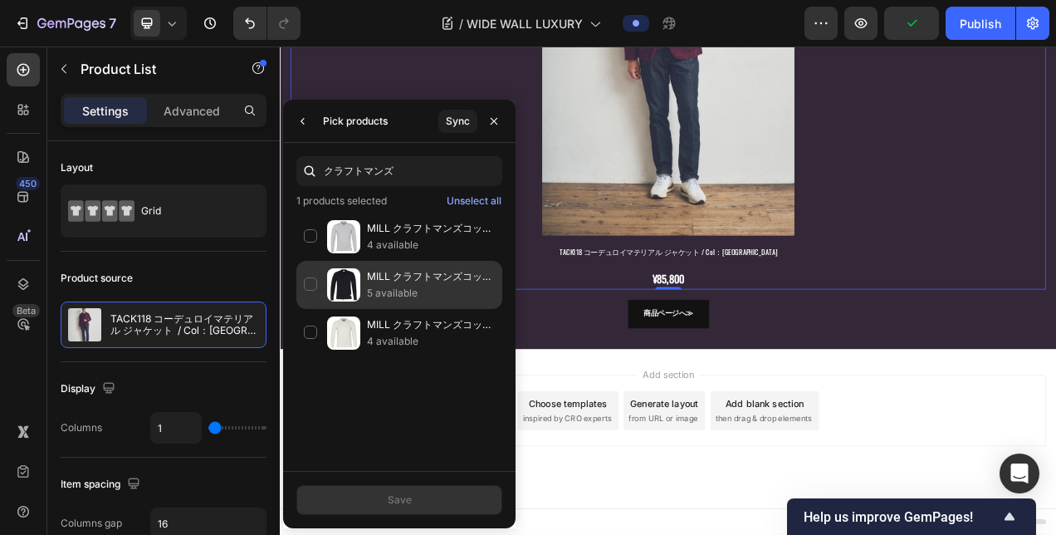
type input "クラフトマンズ"
click at [410, 285] on p "5 available" at bounding box center [431, 293] width 128 height 17
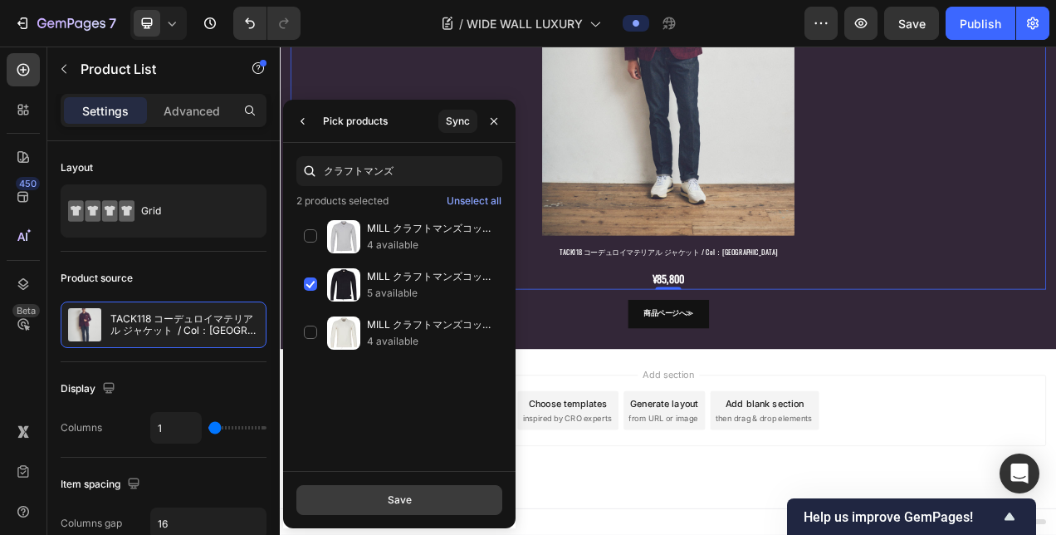
click at [407, 491] on button "Save" at bounding box center [399, 500] width 206 height 30
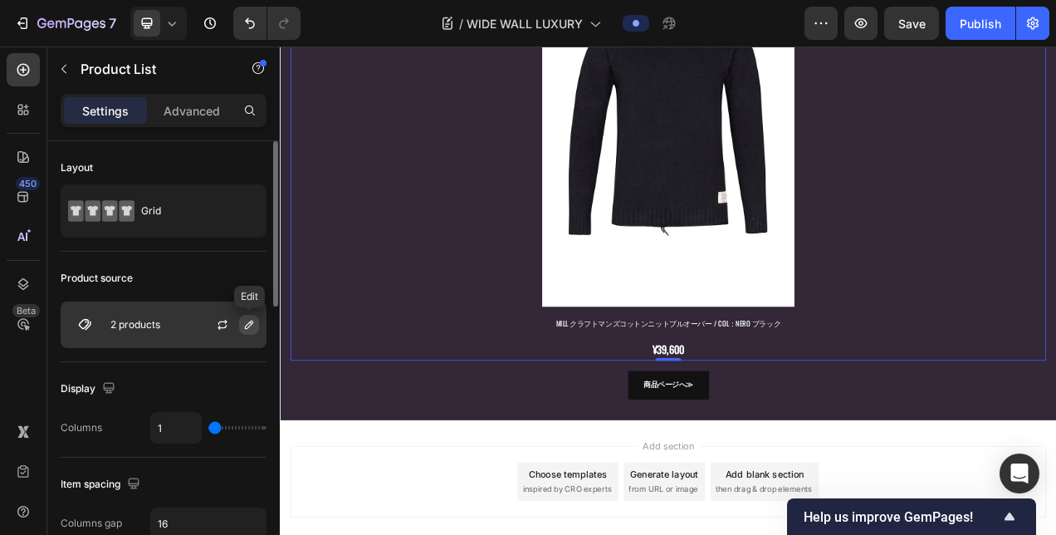
click at [242, 320] on icon "button" at bounding box center [248, 324] width 13 height 13
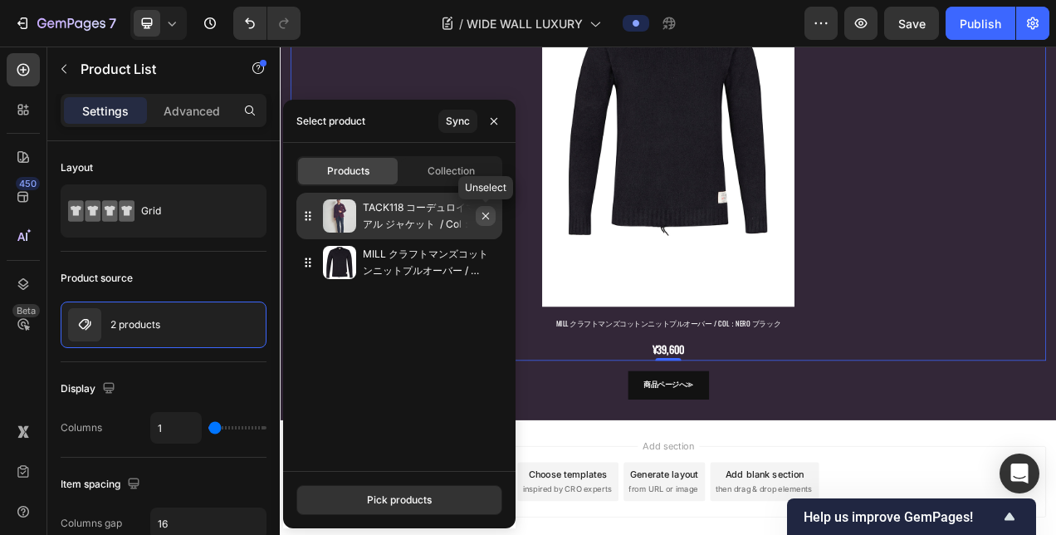
click at [482, 214] on icon "button" at bounding box center [485, 215] width 13 height 13
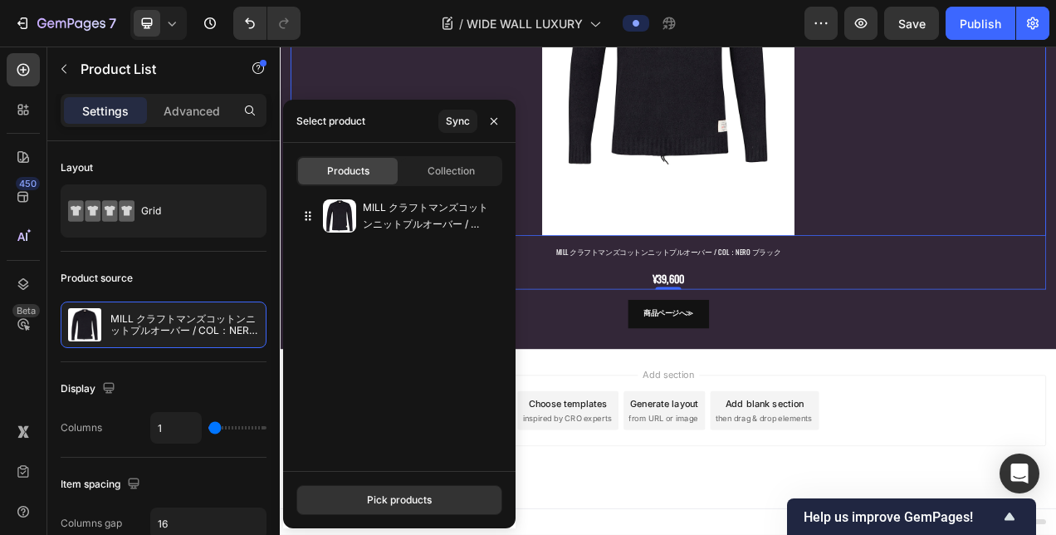
click at [1025, 289] on div at bounding box center [778, 46] width 970 height 485
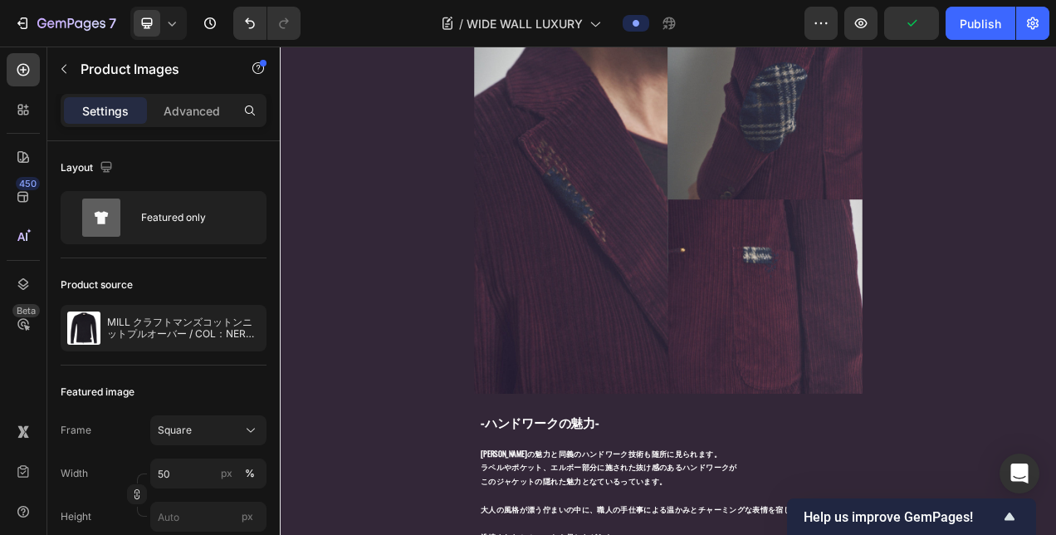
scroll to position [1162, 0]
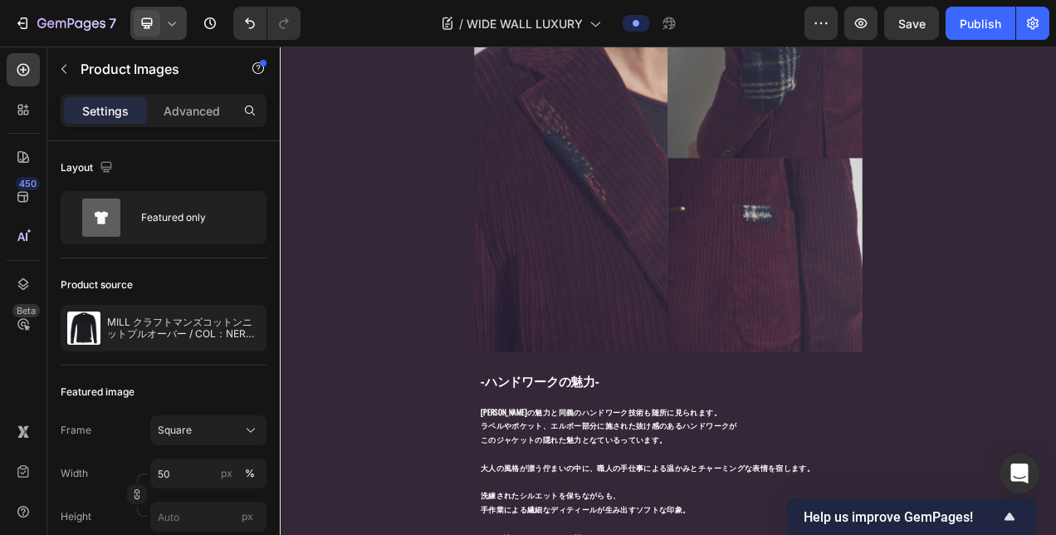
click at [174, 29] on icon at bounding box center [172, 23] width 17 height 17
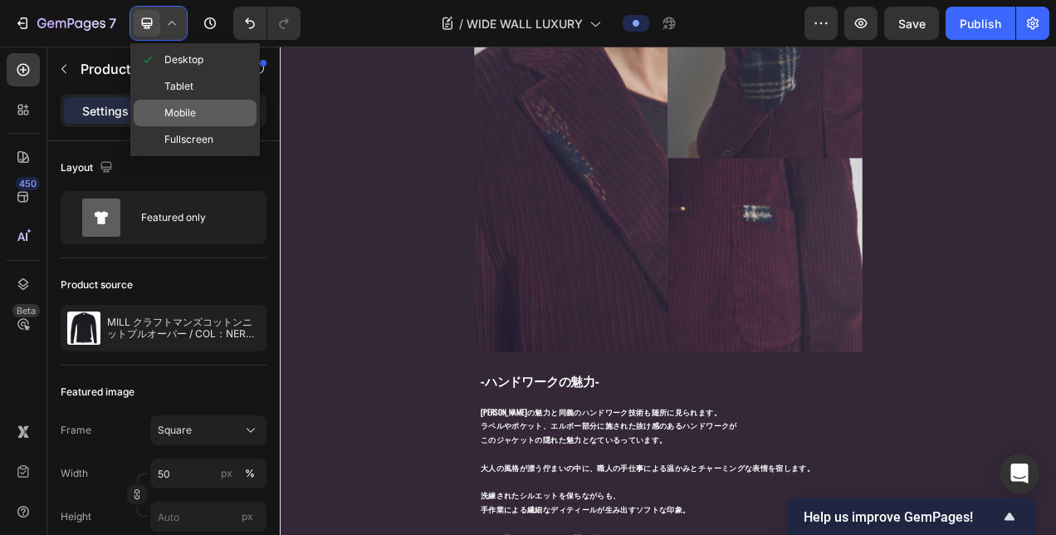
click at [176, 117] on span "Mobile" at bounding box center [180, 113] width 32 height 17
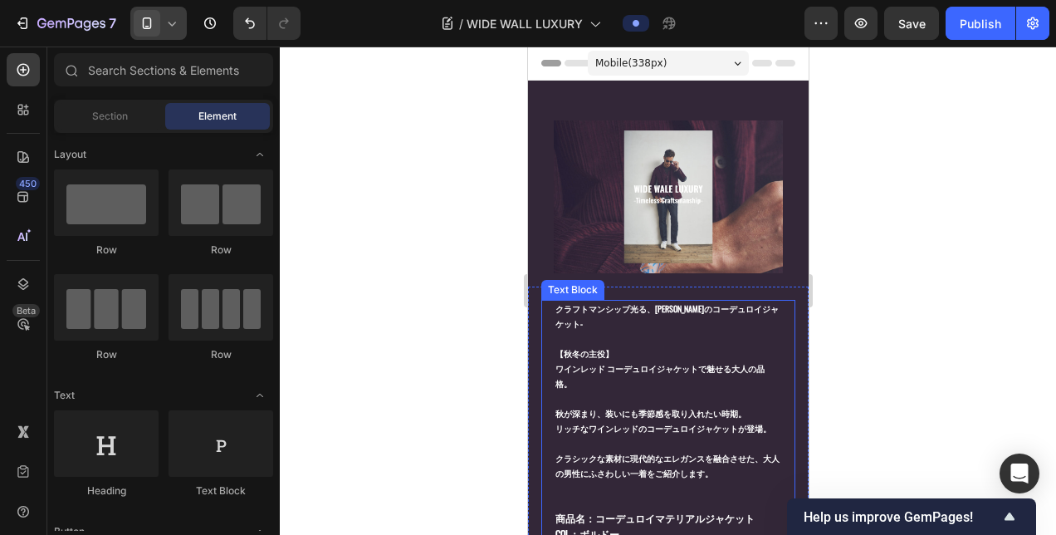
click at [624, 306] on p "クラフトマンシップ光る、[PERSON_NAME]のコーデュロイジャケット- 【秋冬の主役】" at bounding box center [667, 331] width 225 height 60
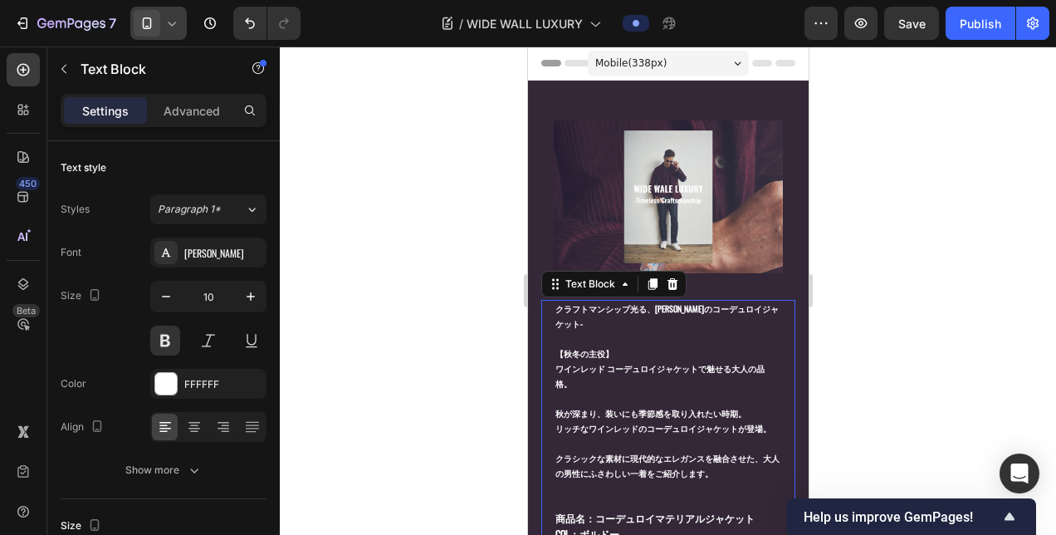
click at [558, 301] on p "クラフトマンシップ光る、[PERSON_NAME]のコーデュロイジャケット- 【秋冬の主役】" at bounding box center [667, 331] width 225 height 60
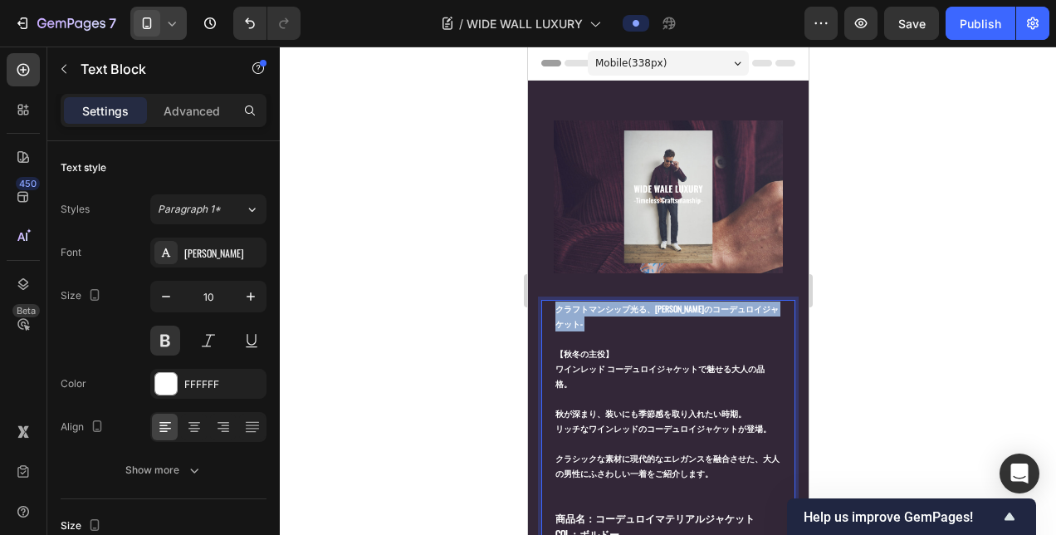
click at [558, 301] on p "クラフトマンシップ光る、[PERSON_NAME]のコーデュロイジャケット- 【秋冬の主役】" at bounding box center [667, 331] width 225 height 60
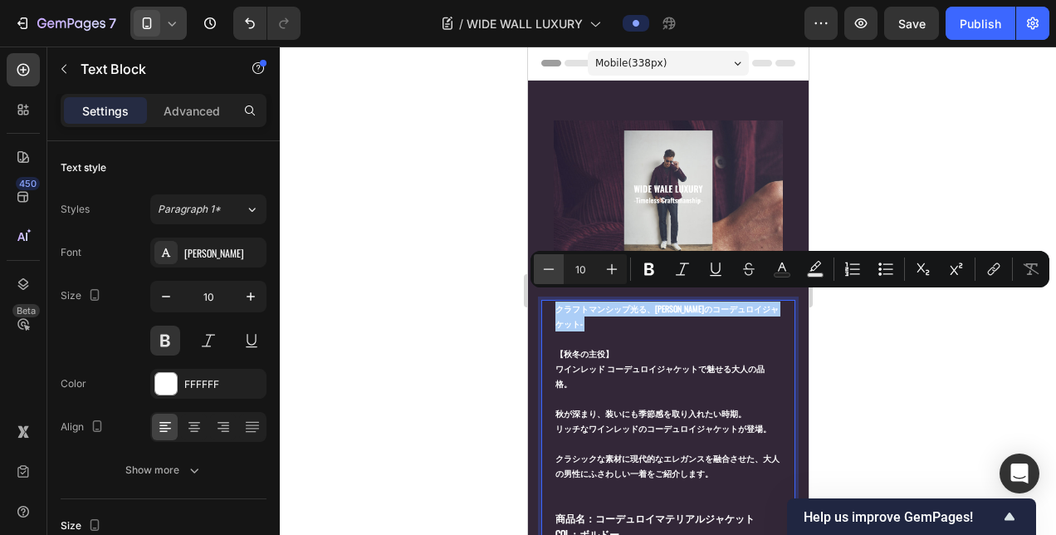
click at [549, 271] on icon "Editor contextual toolbar" at bounding box center [548, 269] width 17 height 17
type input "9"
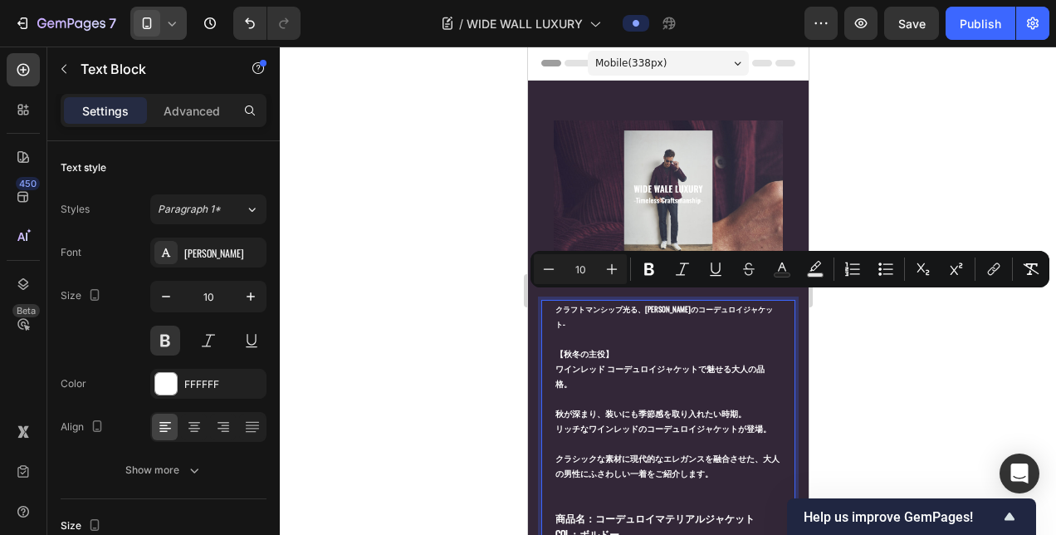
click at [614, 361] on p "ワインレッド コーデュロイジャケットで魅せる大人の品格。" at bounding box center [667, 376] width 225 height 30
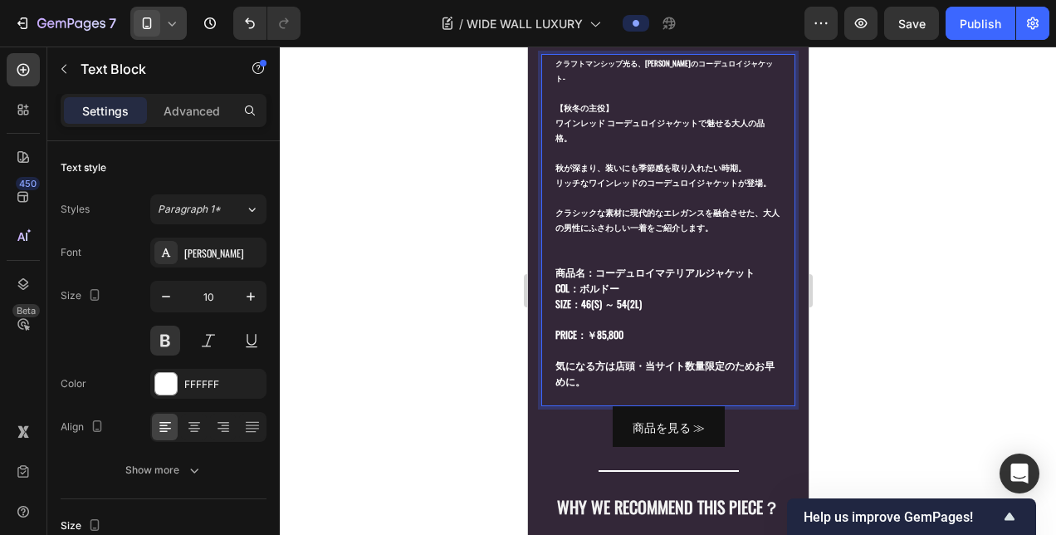
scroll to position [249, 0]
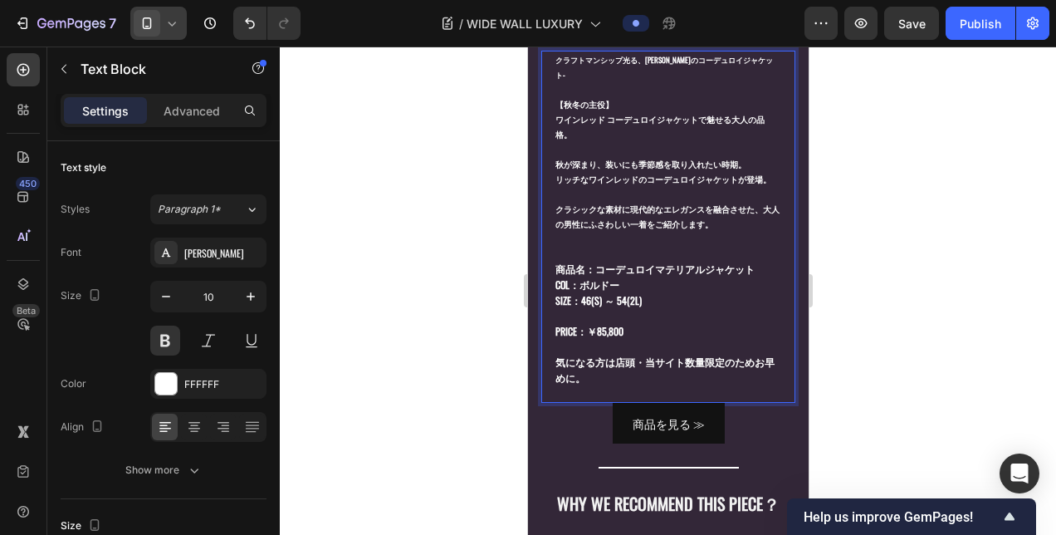
click at [709, 113] on strong "ワインレッド コーデュロイジャケットで魅せる大人の品格。" at bounding box center [659, 126] width 209 height 27
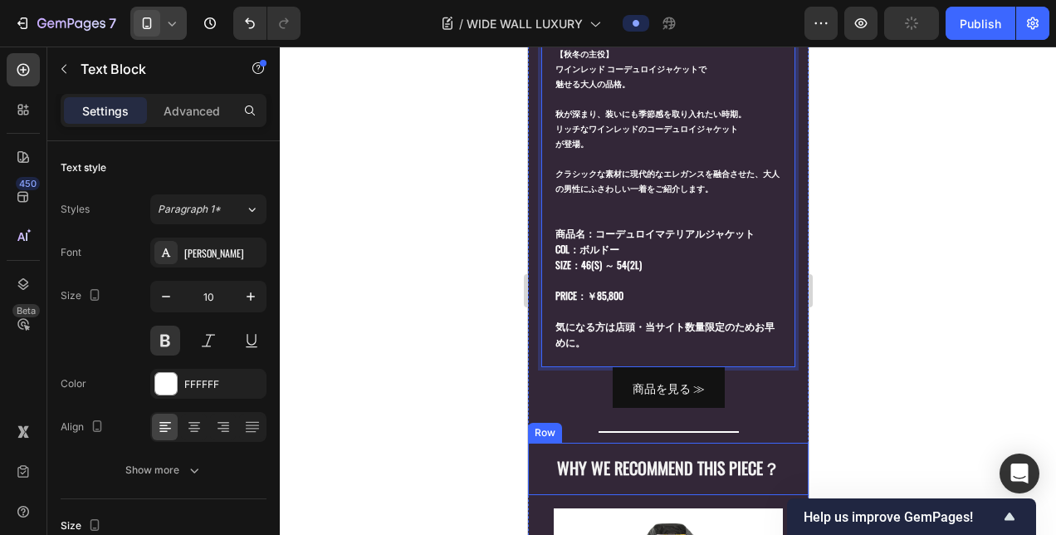
scroll to position [166, 0]
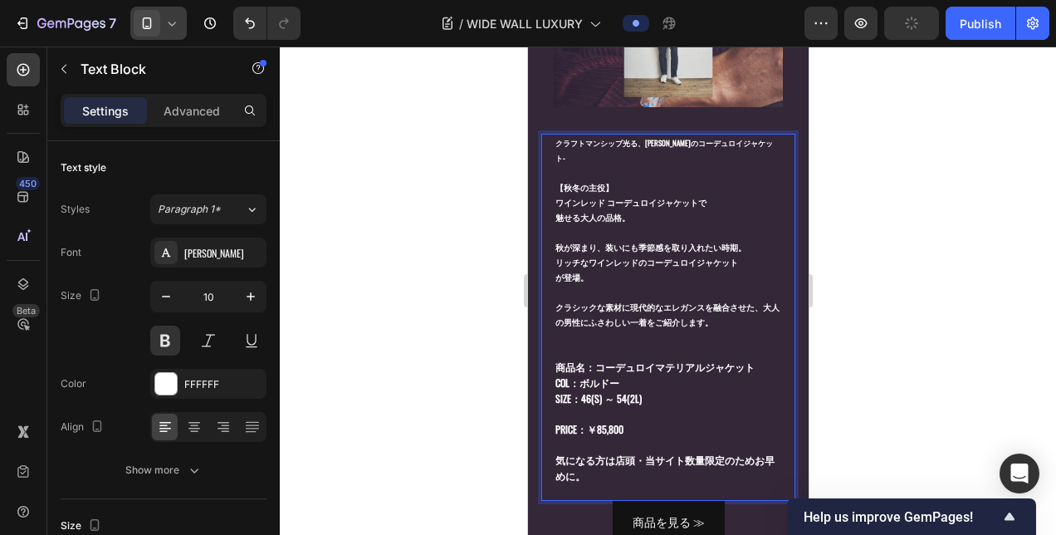
click at [562, 196] on strong "ワインレッド コーデュロイジャケットで" at bounding box center [630, 202] width 151 height 12
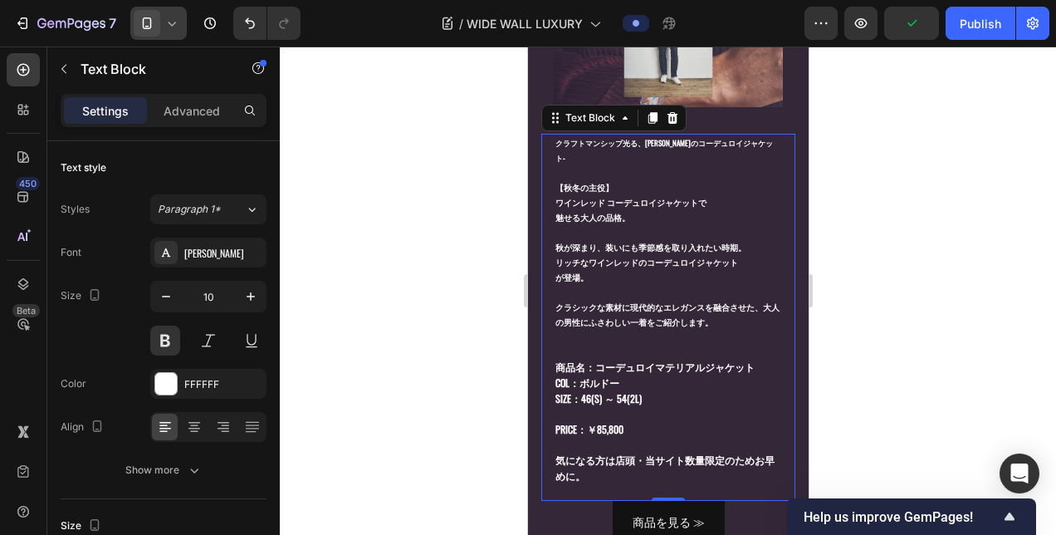
drag, startPoint x: 551, startPoint y: 135, endPoint x: 556, endPoint y: 163, distance: 28.7
click at [556, 163] on div "クラフトマンシップ光る、[PERSON_NAME]のコーデュロイジャケット- 【秋冬の主役】 ワインレッド コーデュロイジャケットで 魅せる大人の品格。 秋が…" at bounding box center [667, 317] width 254 height 367
click at [201, 256] on div "[PERSON_NAME]" at bounding box center [223, 253] width 78 height 15
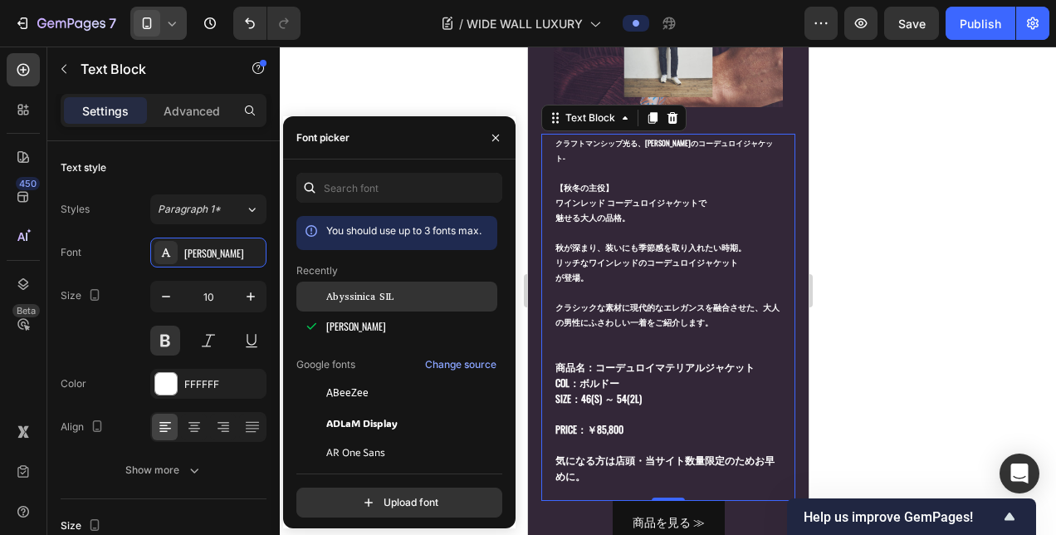
click at [350, 292] on span "Abyssinica SIL" at bounding box center [359, 296] width 67 height 15
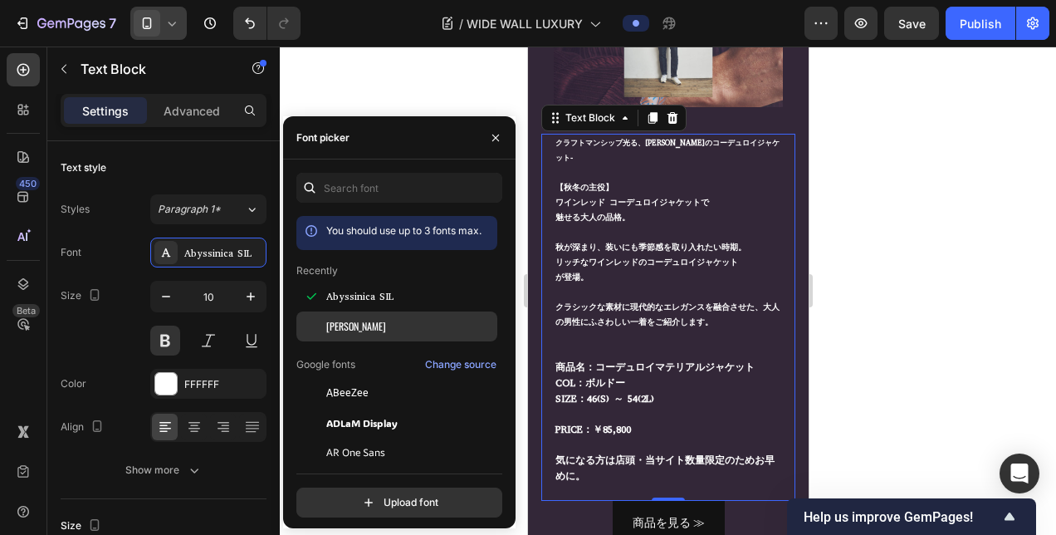
click at [345, 322] on span "[PERSON_NAME]" at bounding box center [356, 326] width 60 height 15
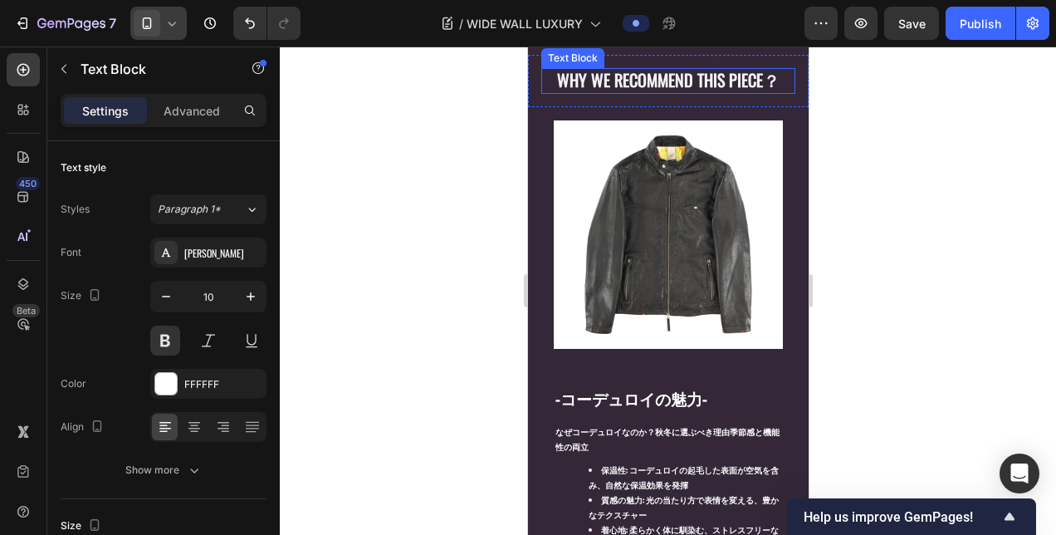
scroll to position [498, 0]
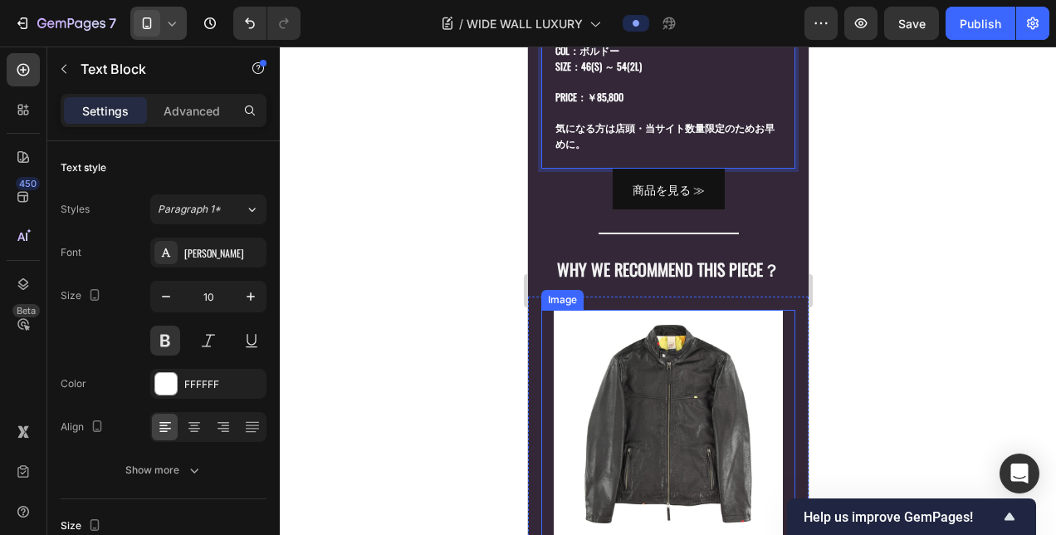
click at [649, 355] on img at bounding box center [667, 424] width 228 height 228
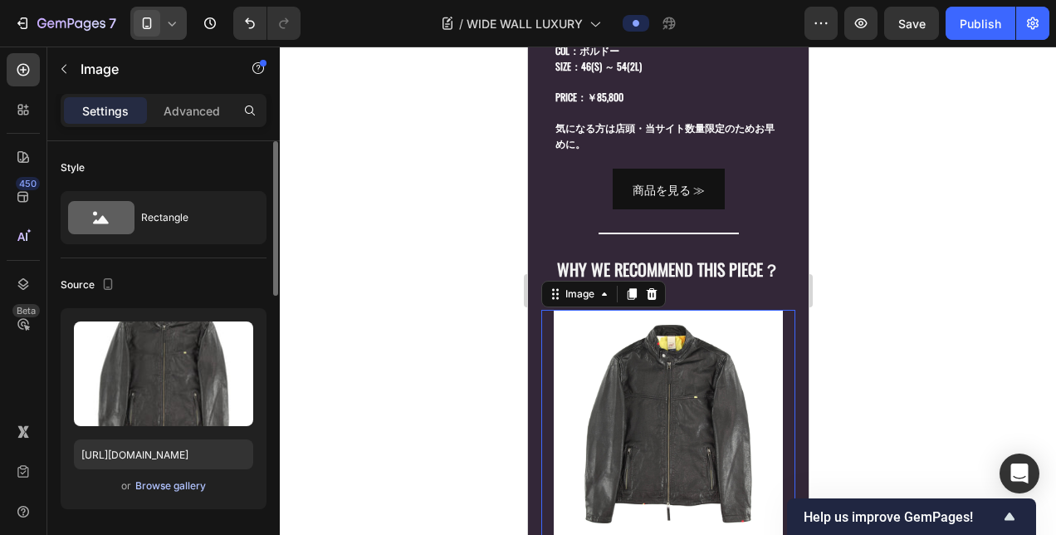
click at [163, 486] on div "Browse gallery" at bounding box center [170, 485] width 71 height 15
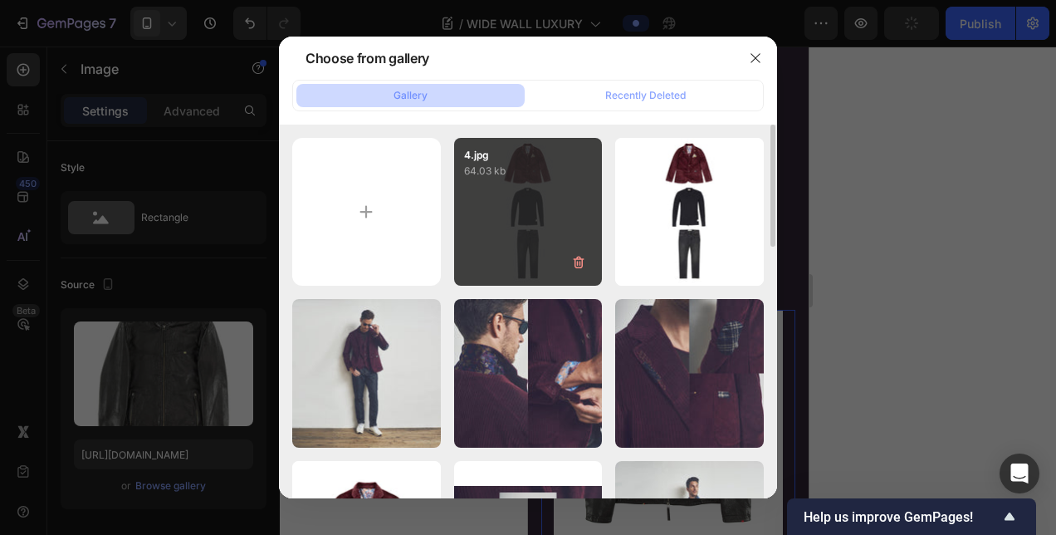
scroll to position [249, 0]
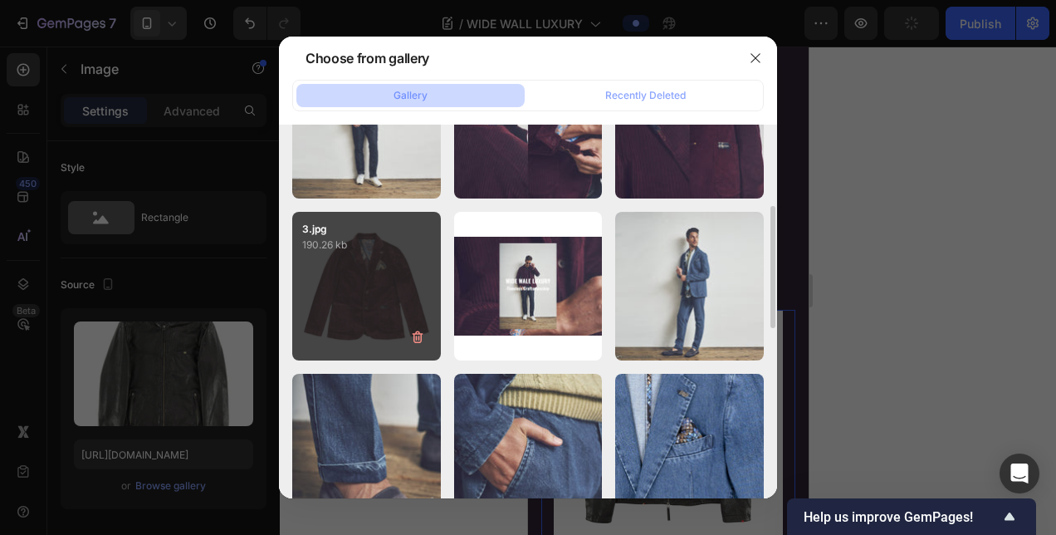
click at [371, 285] on div "3.jpg 190.26 kb" at bounding box center [366, 286] width 149 height 149
type input "[URL][DOMAIN_NAME]"
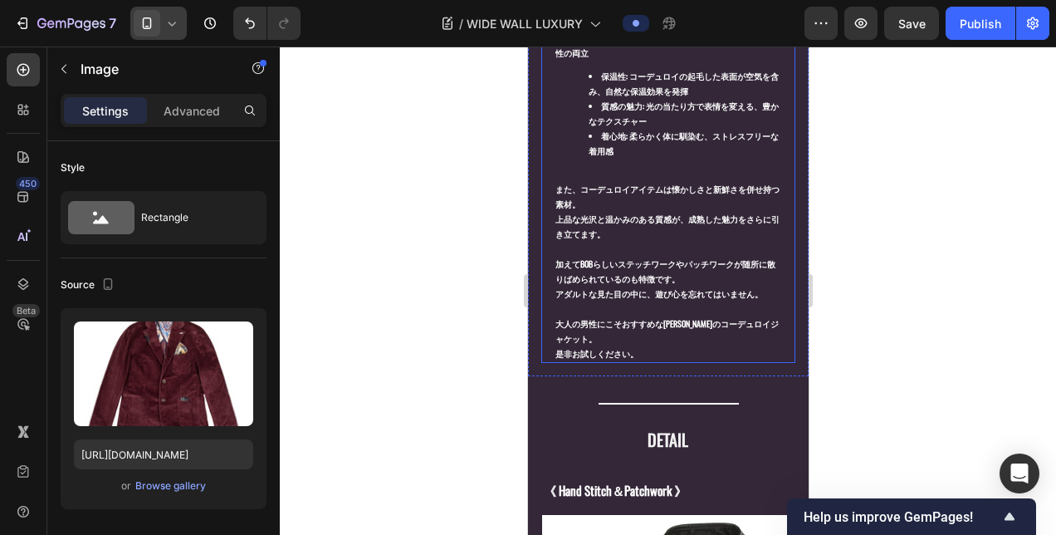
scroll to position [1328, 0]
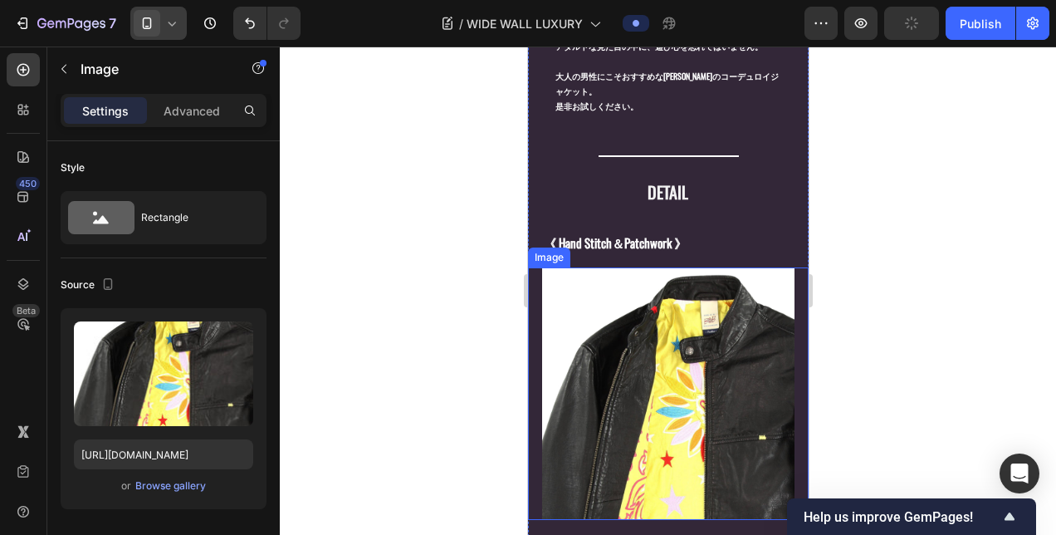
click at [667, 302] on img at bounding box center [667, 393] width 252 height 252
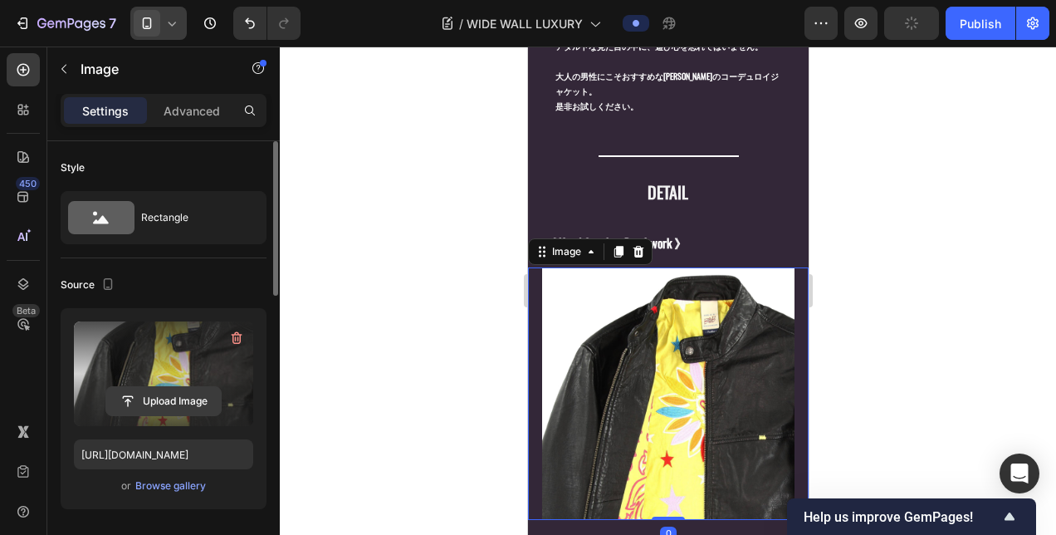
click at [156, 397] on input "file" at bounding box center [163, 401] width 115 height 28
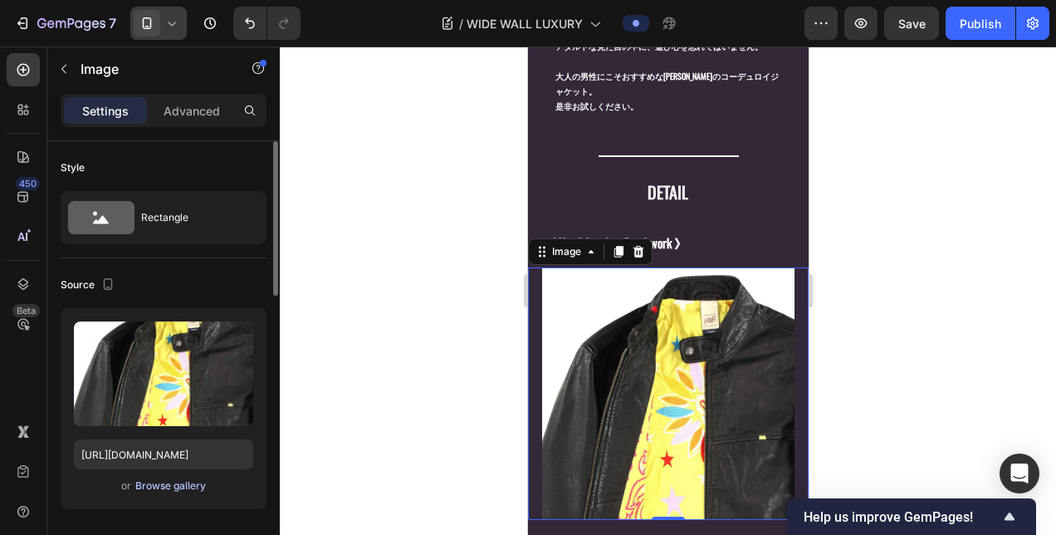
click at [162, 487] on div "Browse gallery" at bounding box center [170, 485] width 71 height 15
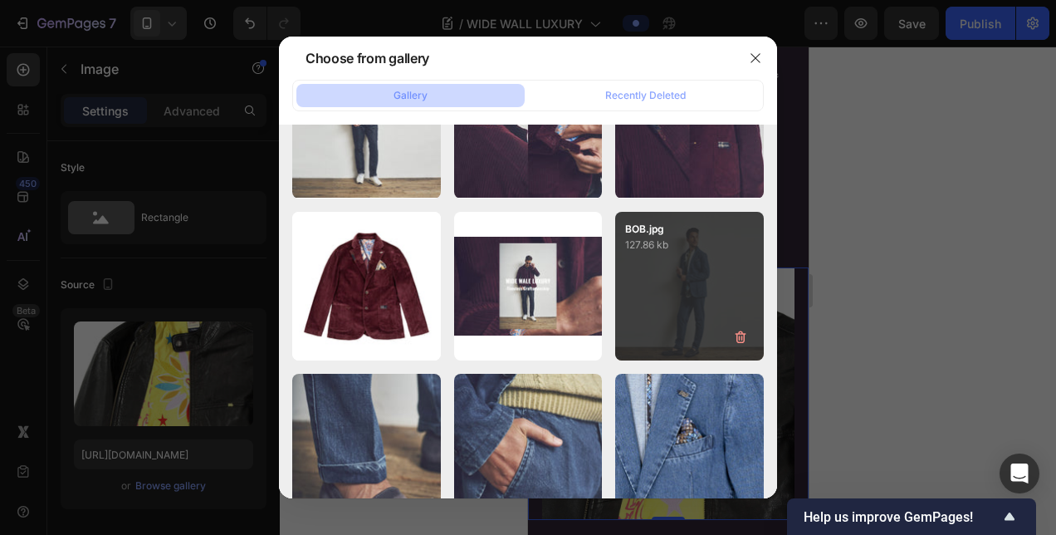
scroll to position [83, 0]
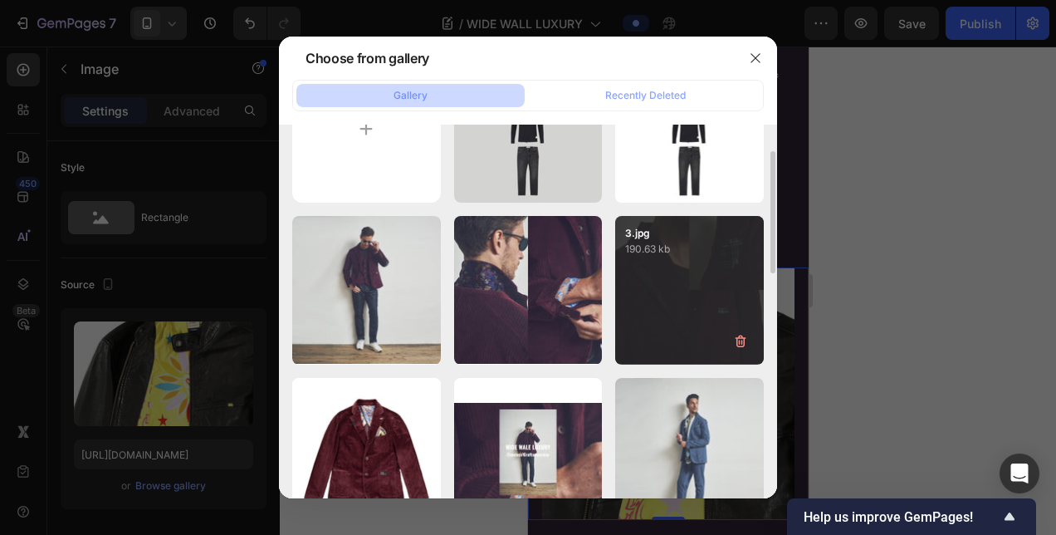
click at [656, 299] on div "3.jpg 190.63 kb" at bounding box center [689, 290] width 149 height 149
type input "[URL][DOMAIN_NAME]"
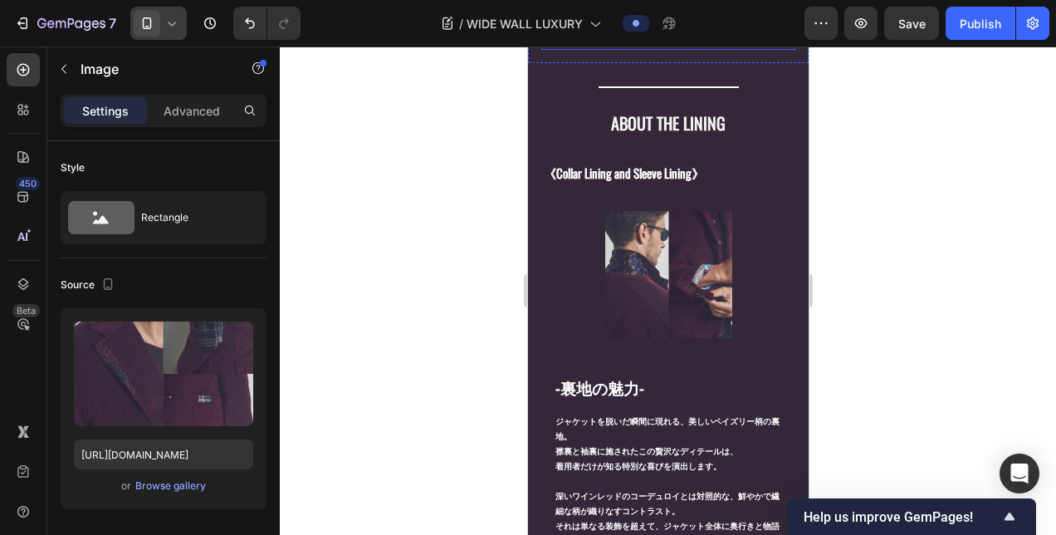
scroll to position [2076, 0]
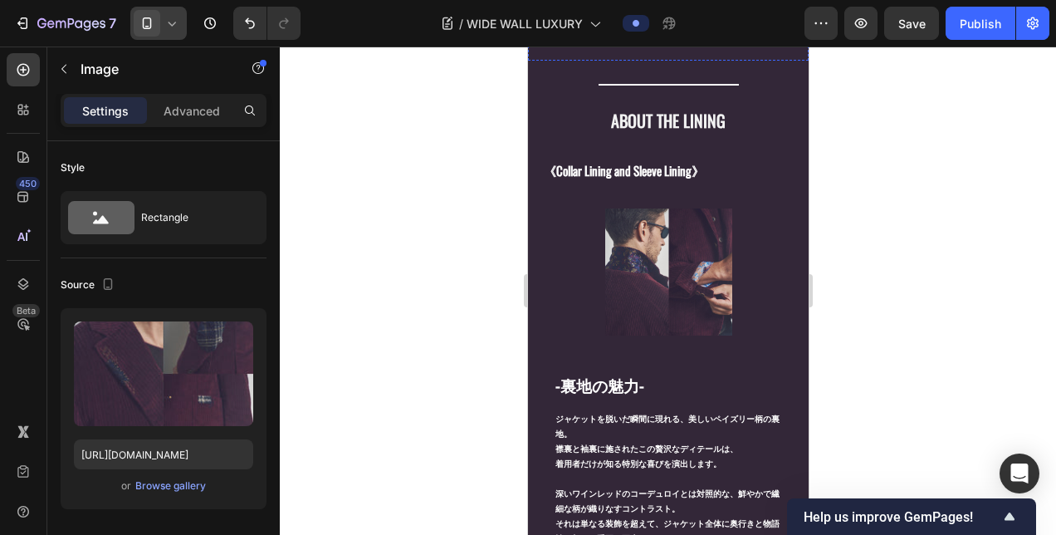
click at [659, 291] on img at bounding box center [667, 271] width 127 height 127
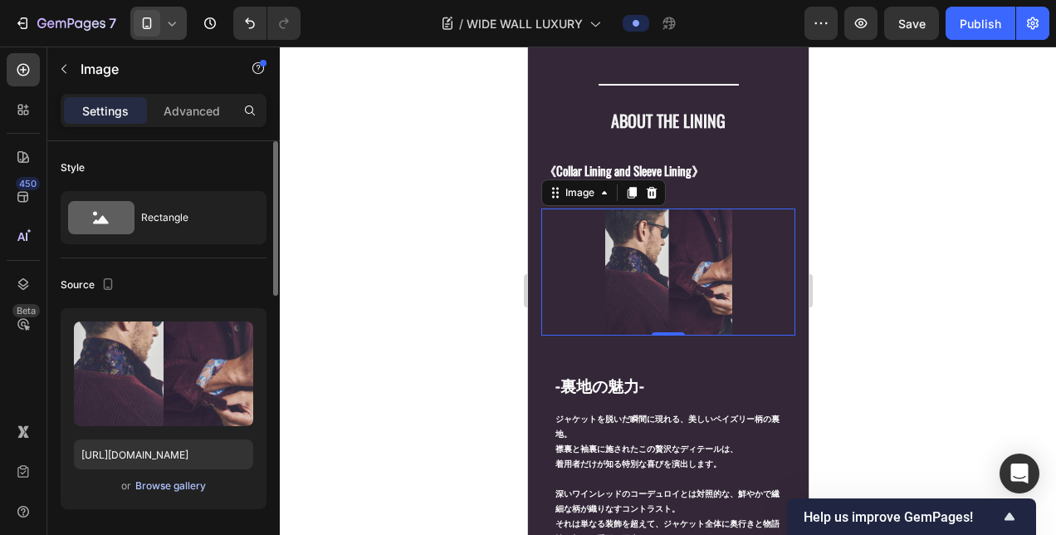
click at [189, 490] on div "Browse gallery" at bounding box center [170, 485] width 71 height 15
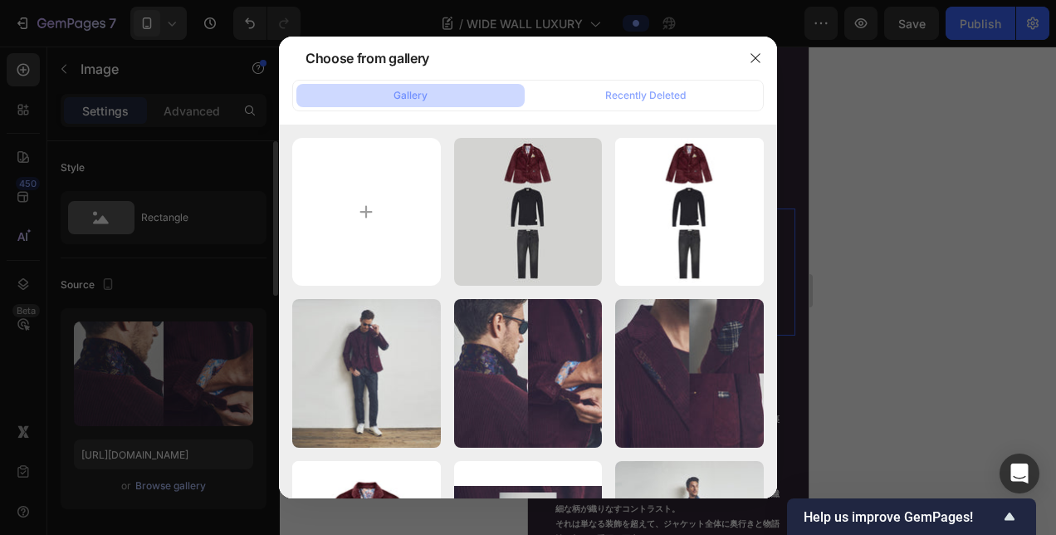
click at [189, 490] on div at bounding box center [528, 267] width 1056 height 535
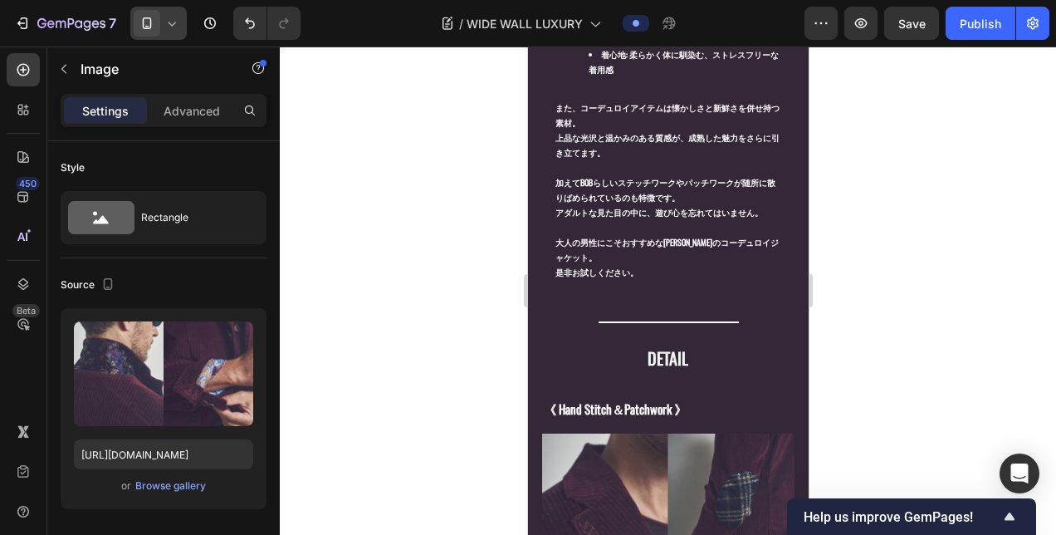
scroll to position [1411, 0]
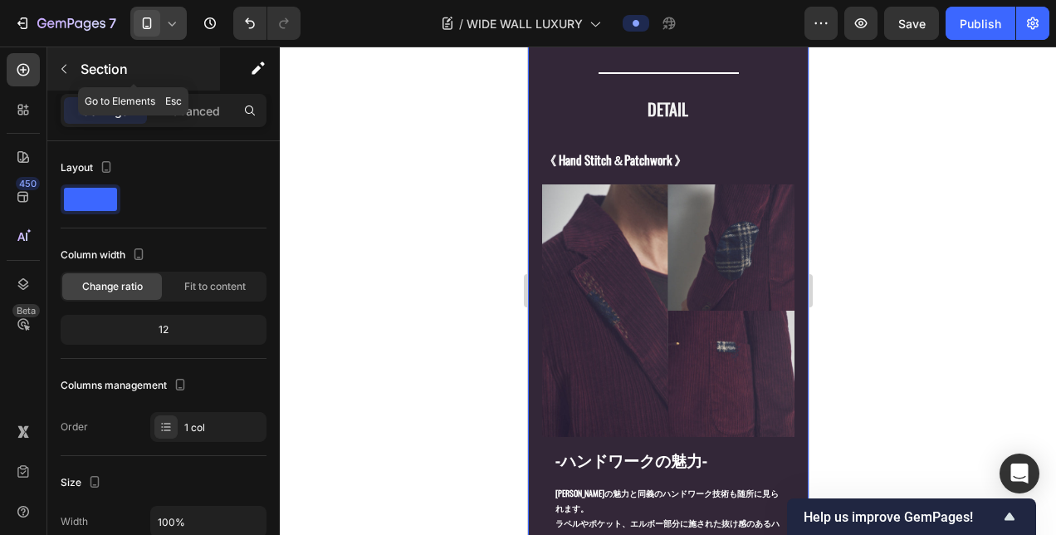
click at [81, 76] on p "Section" at bounding box center [149, 69] width 136 height 20
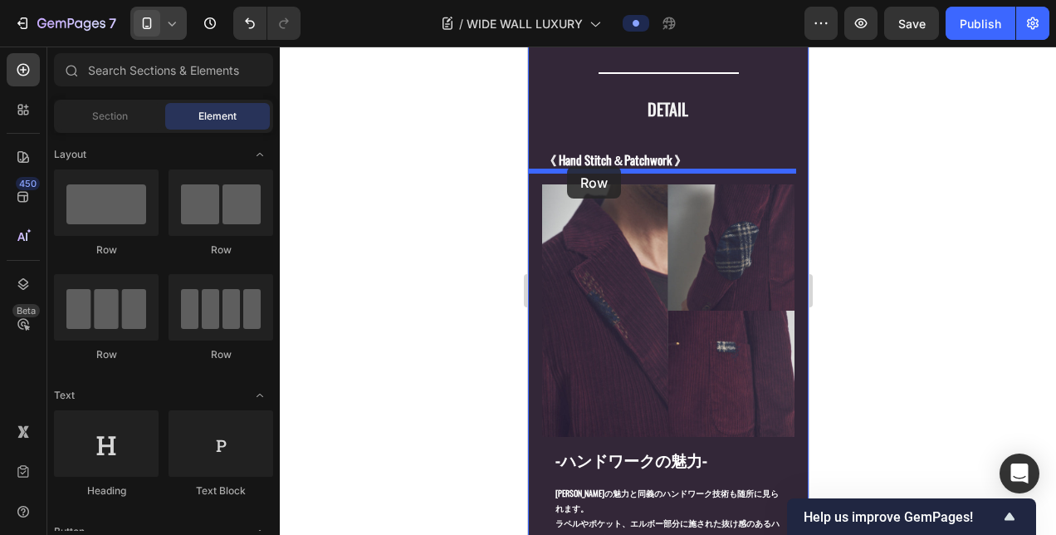
drag, startPoint x: 629, startPoint y: 251, endPoint x: 568, endPoint y: 166, distance: 104.6
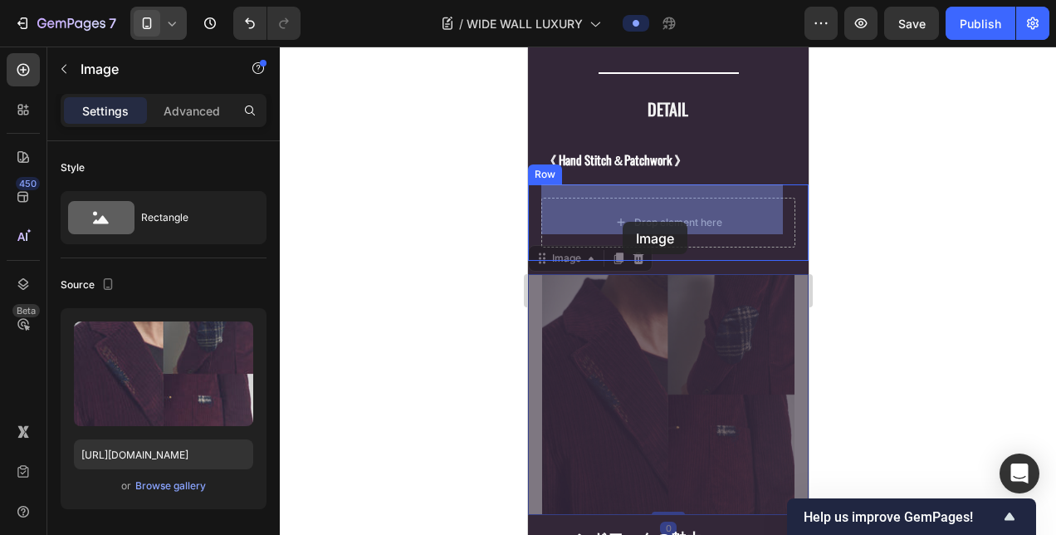
drag, startPoint x: 643, startPoint y: 325, endPoint x: 623, endPoint y: 234, distance: 93.5
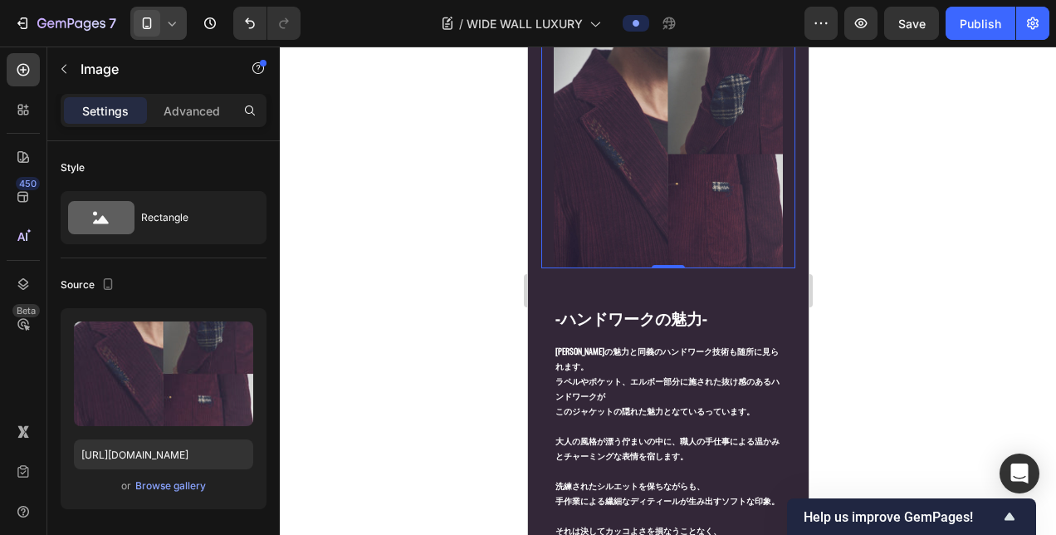
scroll to position [1494, 0]
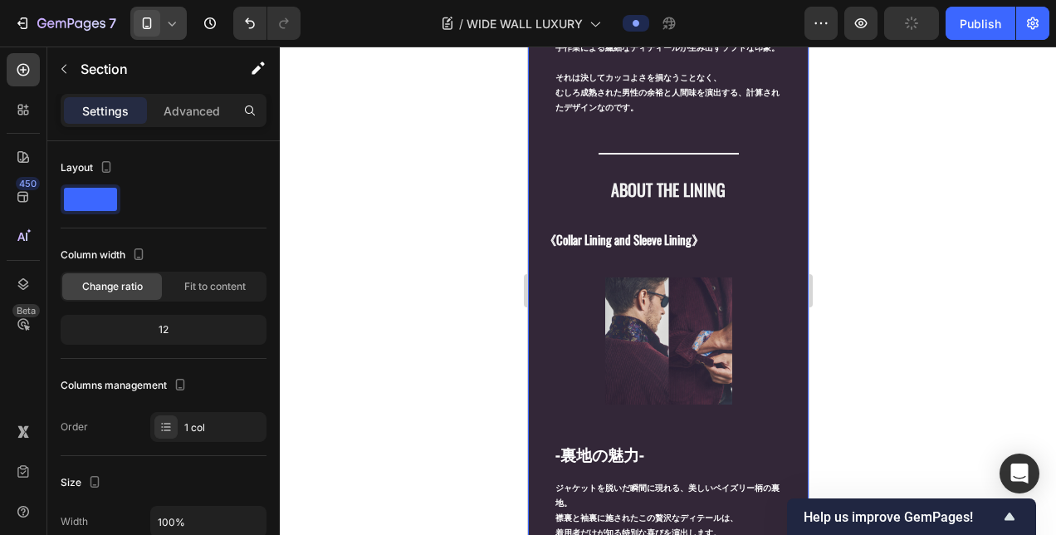
scroll to position [2159, 0]
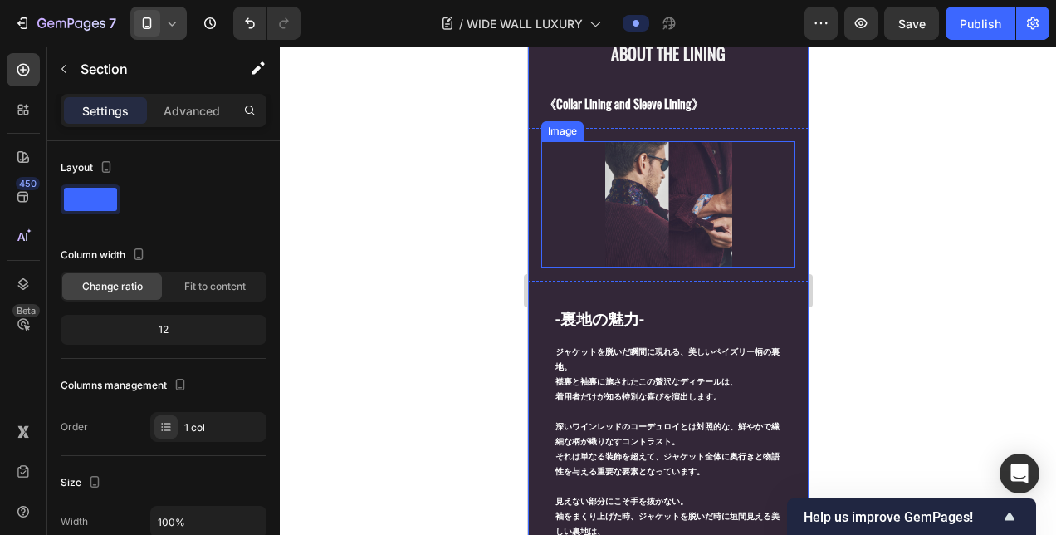
click at [563, 170] on div at bounding box center [667, 204] width 254 height 127
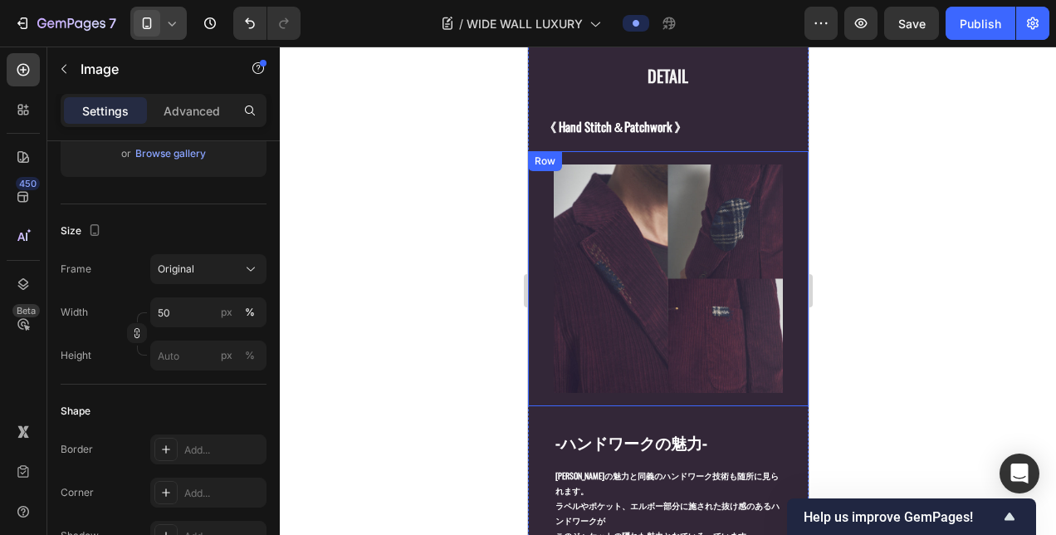
scroll to position [1245, 0]
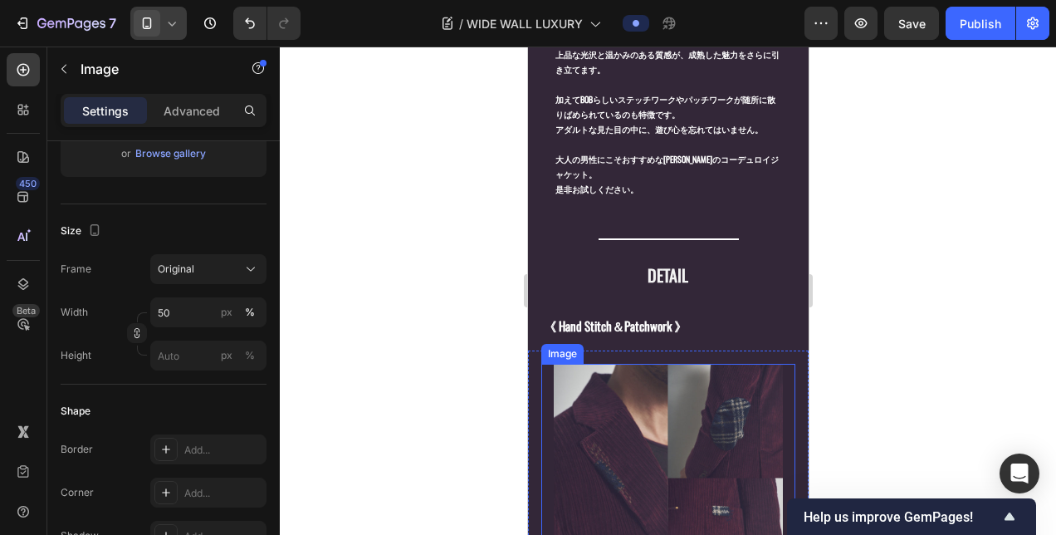
click at [550, 390] on div at bounding box center [667, 478] width 254 height 228
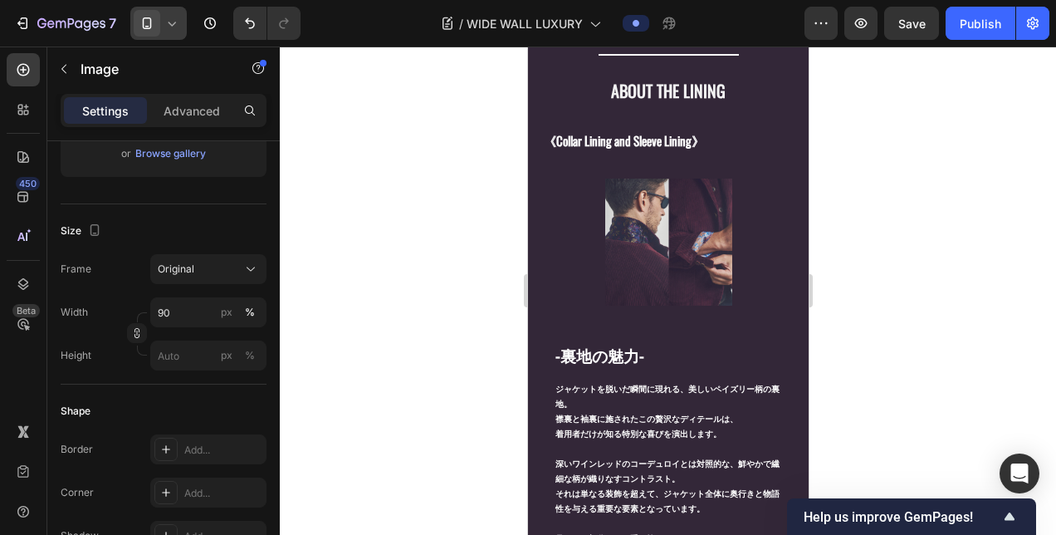
scroll to position [2159, 0]
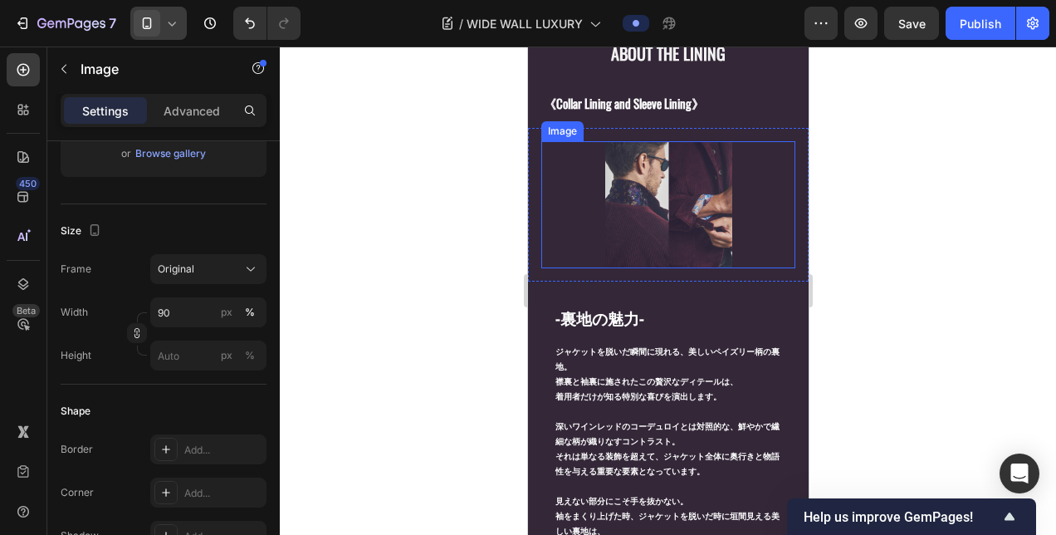
click at [604, 198] on img at bounding box center [667, 204] width 127 height 127
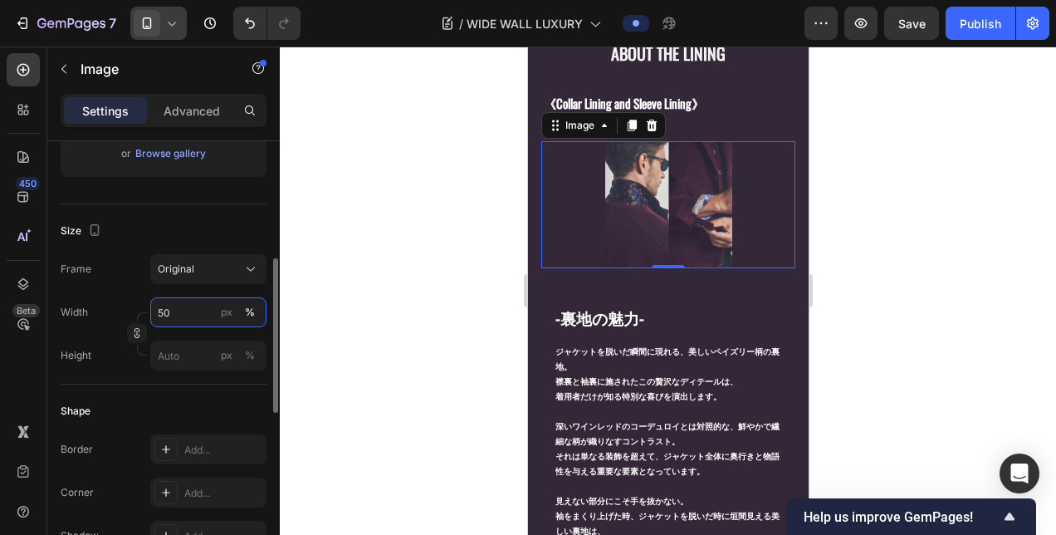
click at [174, 316] on input "50" at bounding box center [208, 312] width 116 height 30
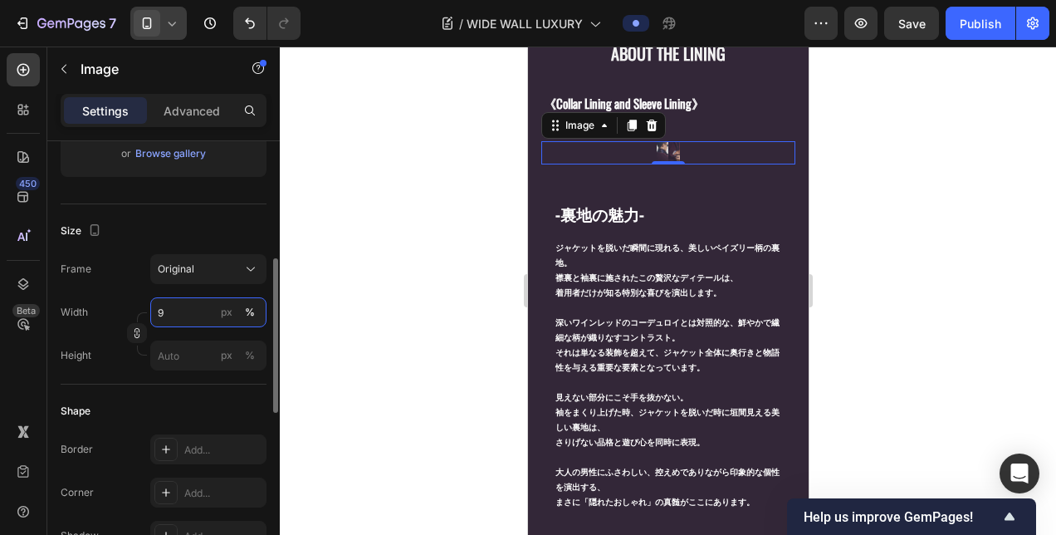
type input "90"
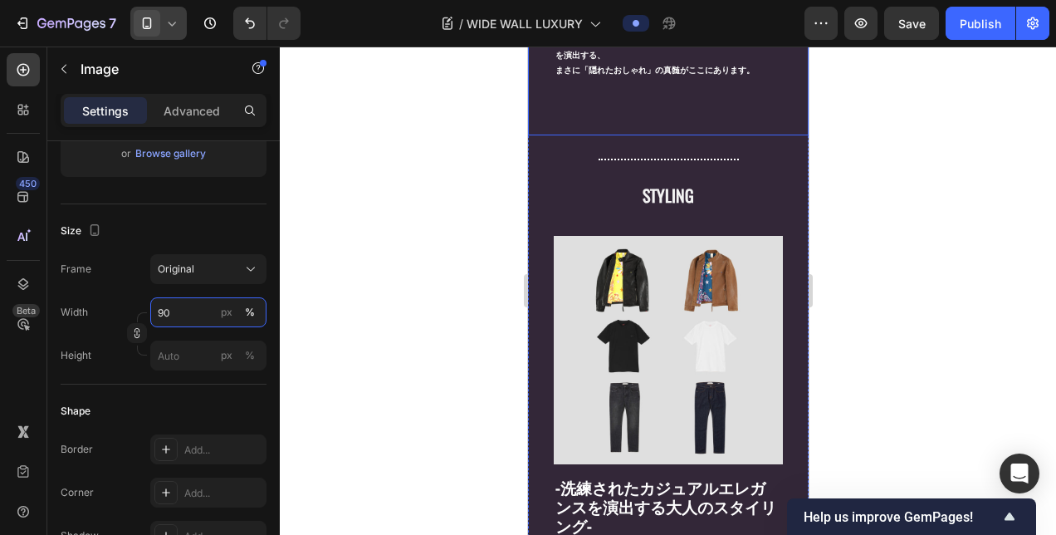
scroll to position [2906, 0]
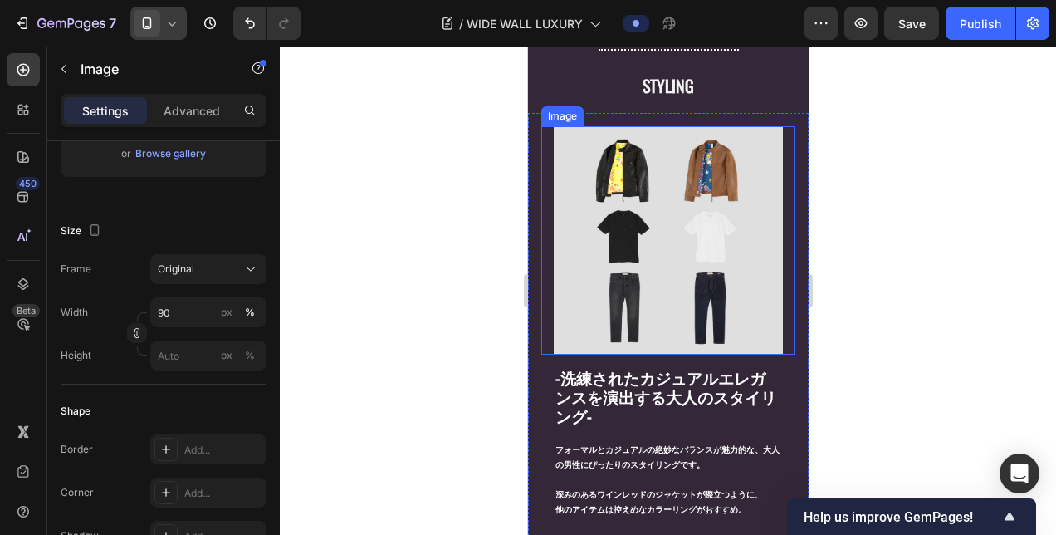
click at [616, 178] on img at bounding box center [667, 240] width 228 height 228
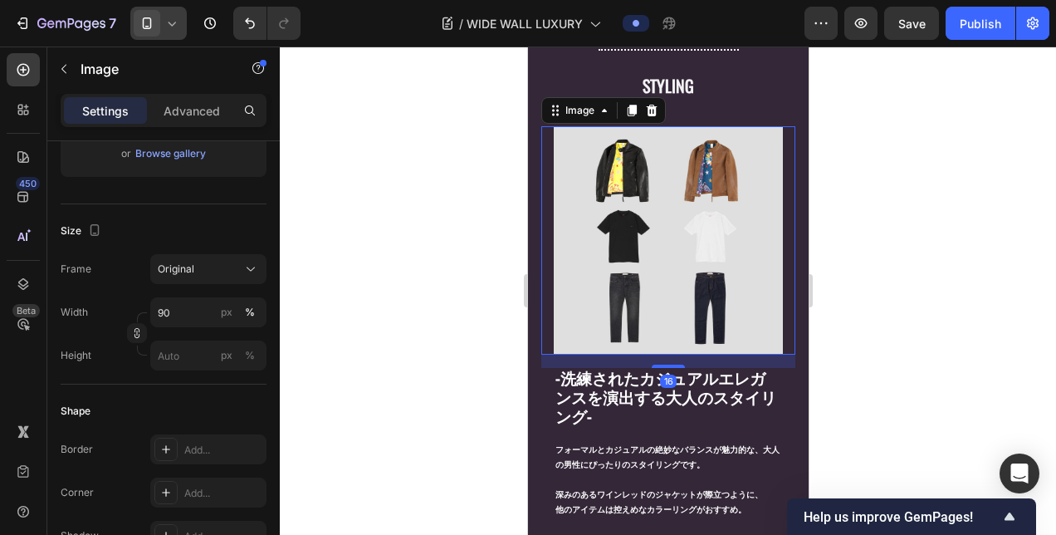
click at [580, 274] on img at bounding box center [667, 240] width 228 height 228
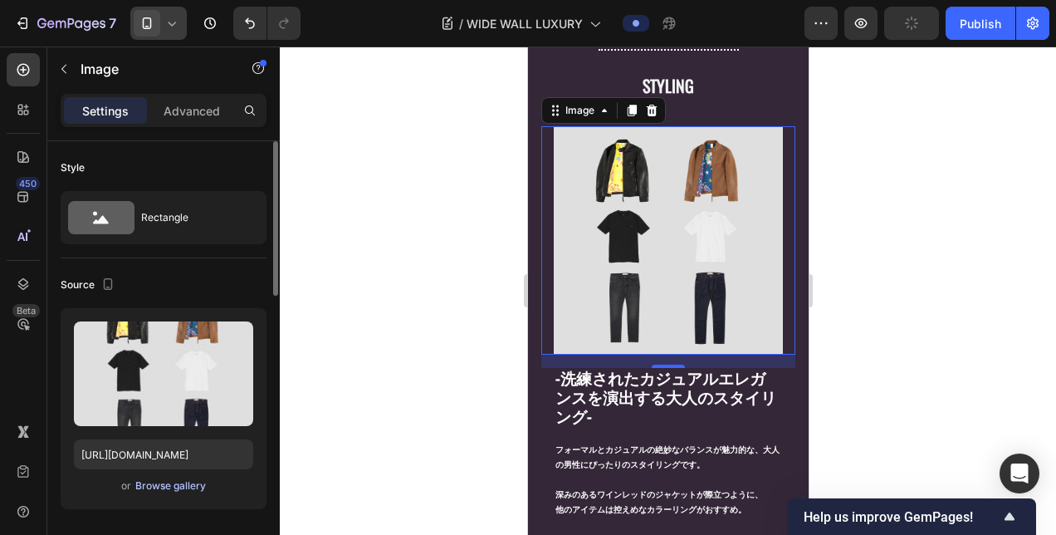
click at [166, 488] on div "Browse gallery" at bounding box center [170, 485] width 71 height 15
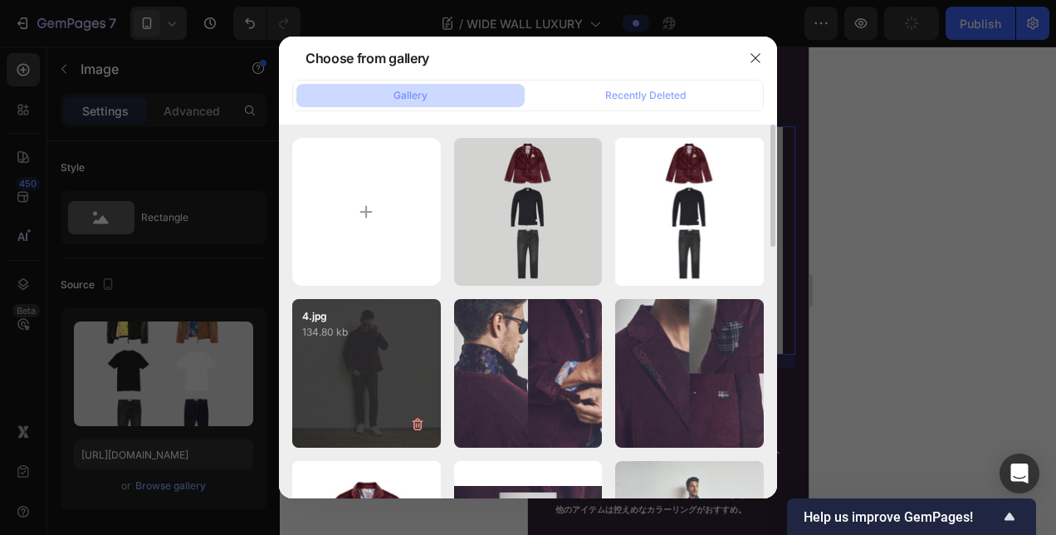
click at [387, 382] on div "4.jpg 134.80 kb" at bounding box center [366, 373] width 149 height 149
type input "[URL][DOMAIN_NAME]"
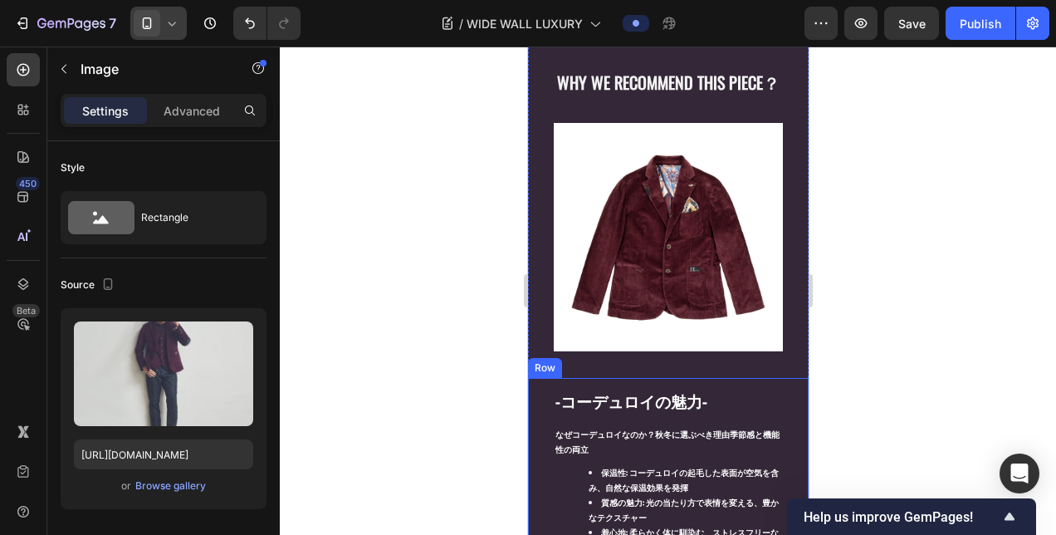
scroll to position [664, 0]
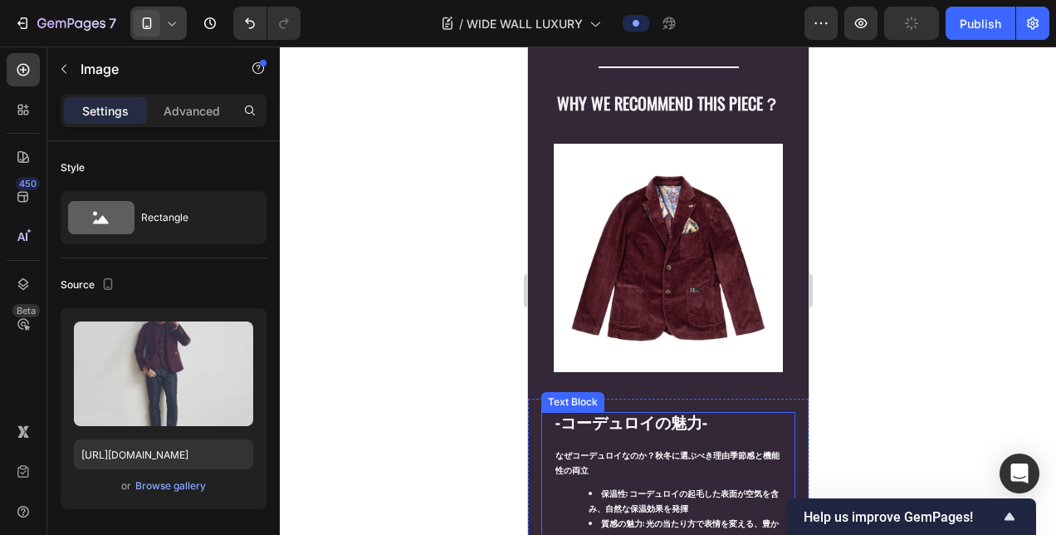
click at [577, 413] on span "-コーデュロイの魅力-" at bounding box center [631, 420] width 152 height 23
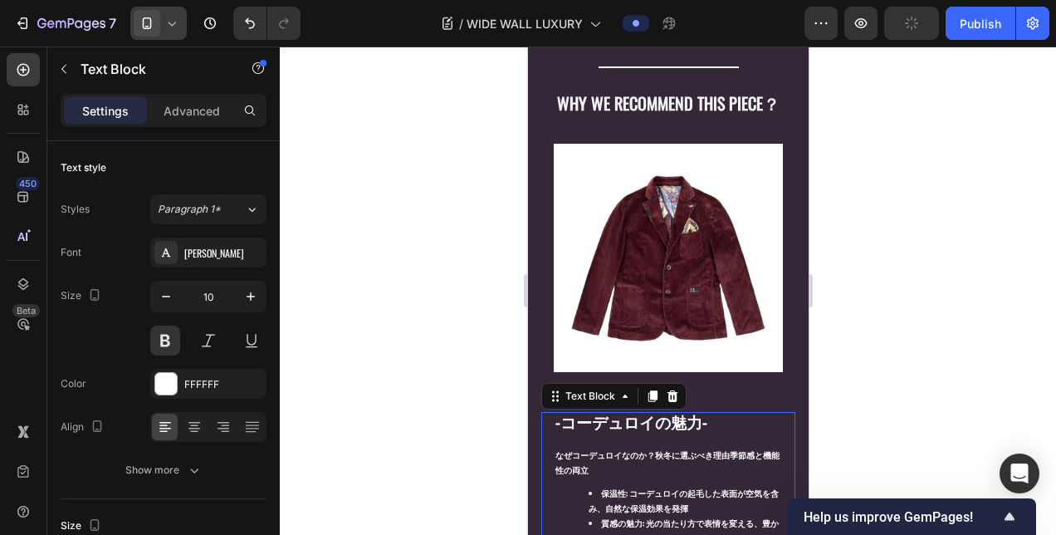
click at [577, 413] on span "-コーデュロイの魅力-" at bounding box center [631, 420] width 152 height 23
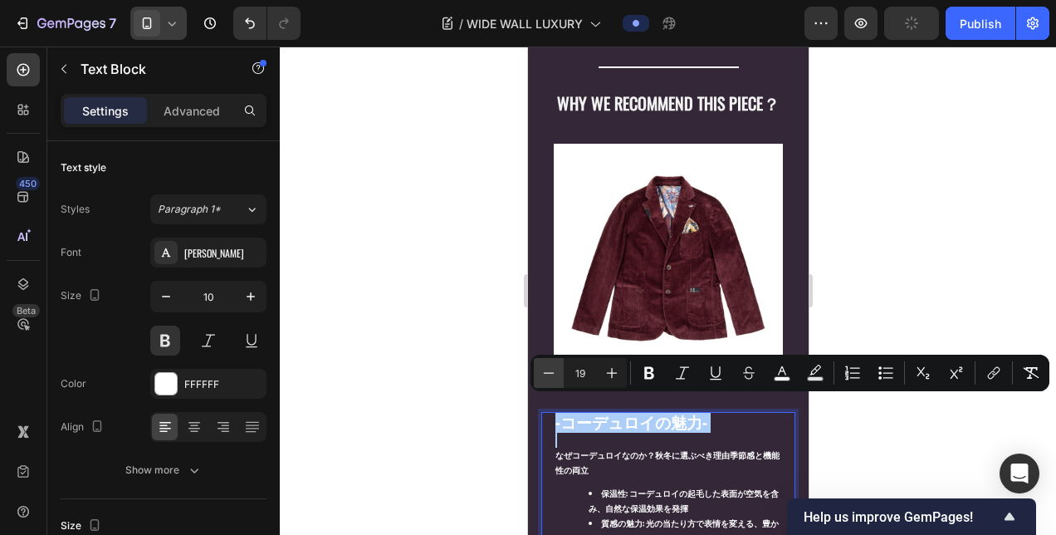
click at [563, 378] on button "Minus" at bounding box center [549, 373] width 30 height 30
type input "17"
click at [562, 447] on strong "なぜコーデュロイなのか？秋冬に選ぶべき理由季節感と機能性の両立" at bounding box center [667, 460] width 224 height 27
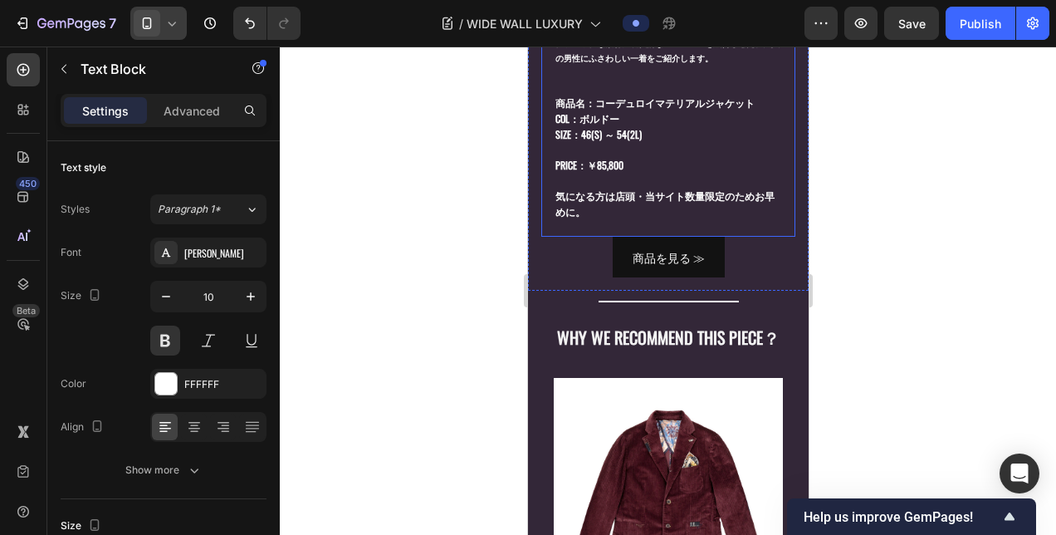
scroll to position [166, 0]
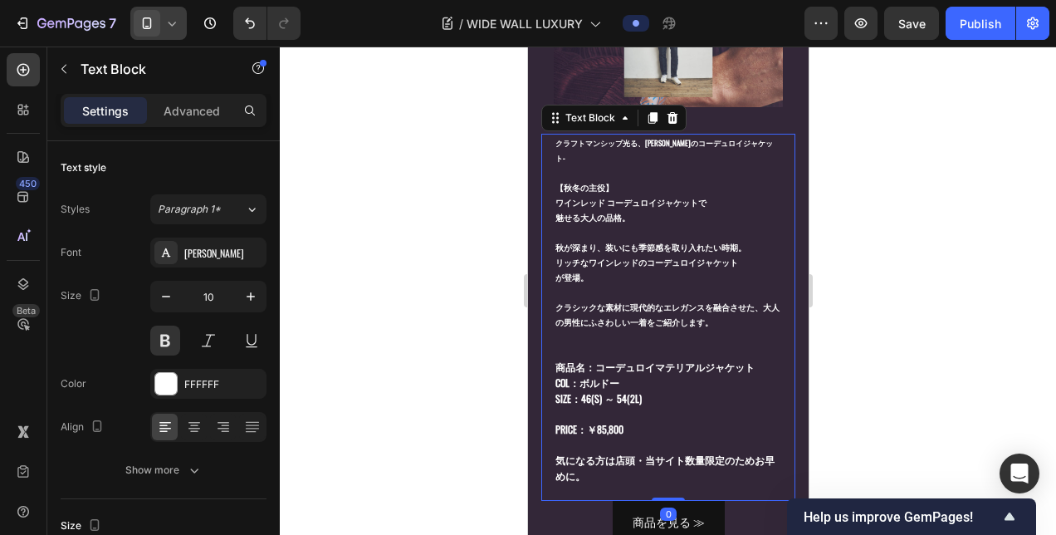
click at [619, 137] on span "クラフトマンシップ光る、[PERSON_NAME]のコーデュロイジャケット-" at bounding box center [664, 150] width 218 height 27
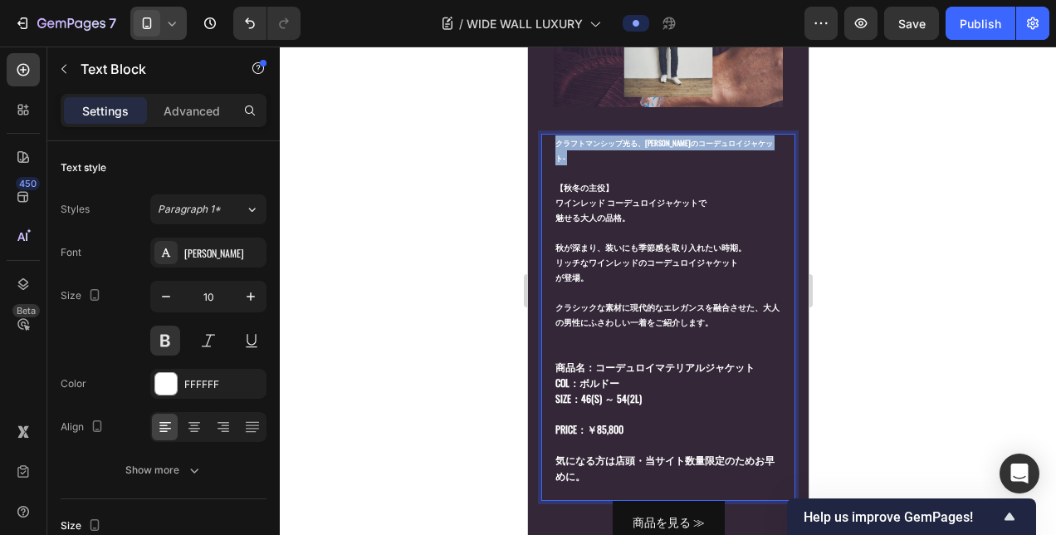
click at [619, 137] on span "クラフトマンシップ光る、[PERSON_NAME]のコーデュロイジャケット-" at bounding box center [664, 150] width 218 height 27
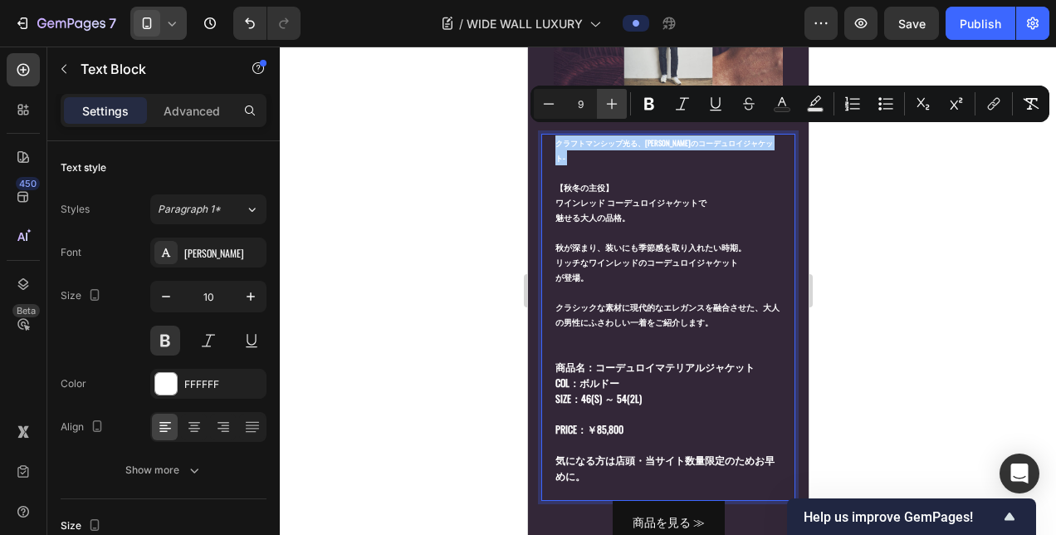
click at [611, 95] on icon "Editor contextual toolbar" at bounding box center [612, 103] width 17 height 17
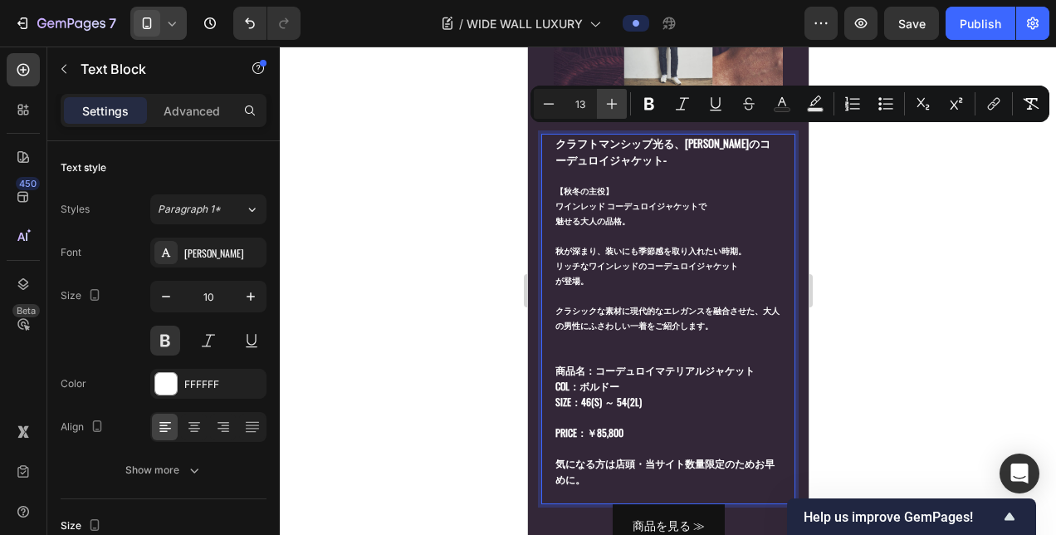
click at [611, 95] on icon "Editor contextual toolbar" at bounding box center [612, 103] width 17 height 17
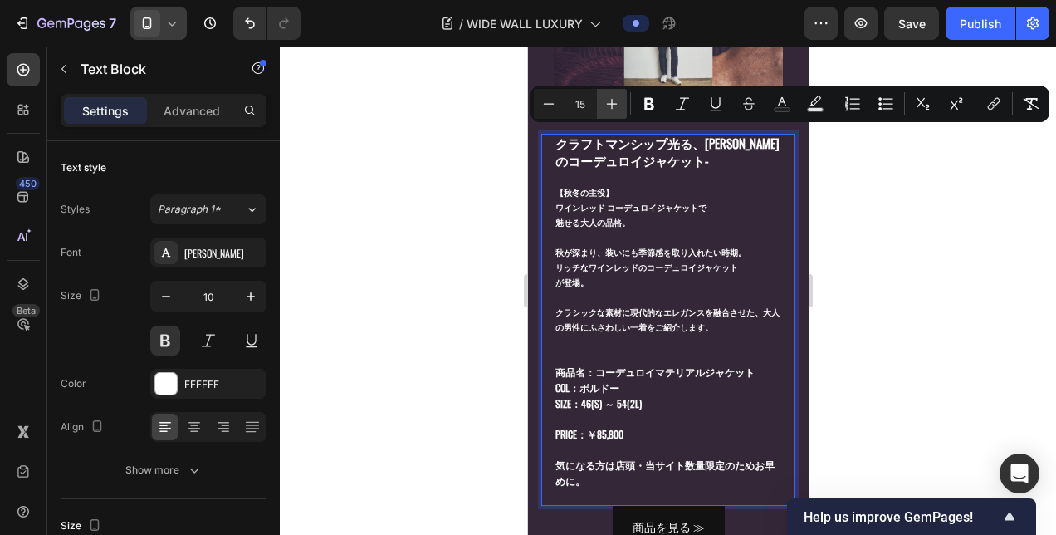
click at [611, 95] on icon "Editor contextual toolbar" at bounding box center [612, 103] width 17 height 17
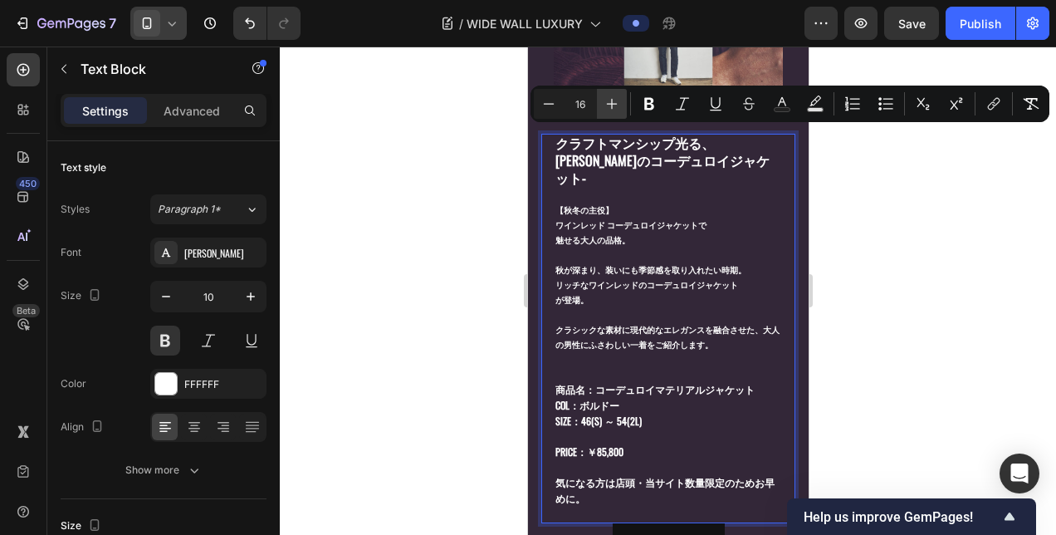
click at [611, 95] on icon "Editor contextual toolbar" at bounding box center [612, 103] width 17 height 17
type input "17"
click at [606, 176] on p "クラフトマンシップ光る、[PERSON_NAME]のコーデュロイジャケット- 【秋冬の主役】" at bounding box center [667, 176] width 225 height 82
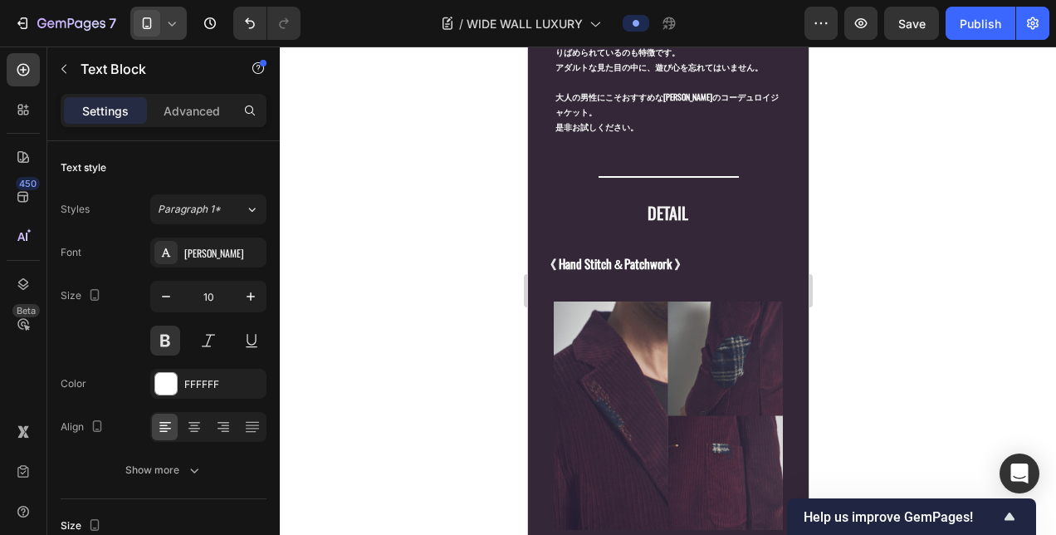
scroll to position [1660, 0]
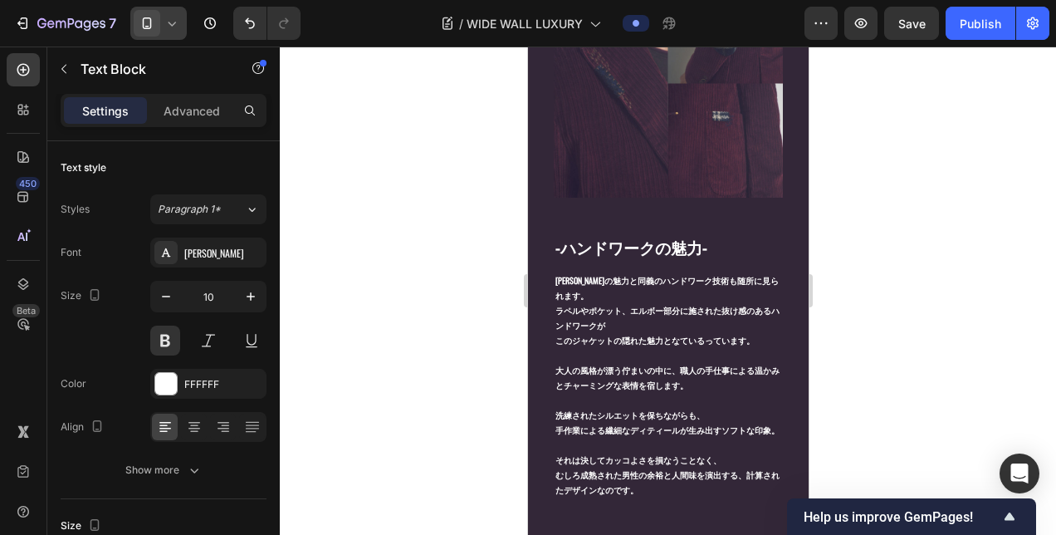
click at [653, 235] on span "-ハンドワークの魅力-" at bounding box center [631, 246] width 152 height 23
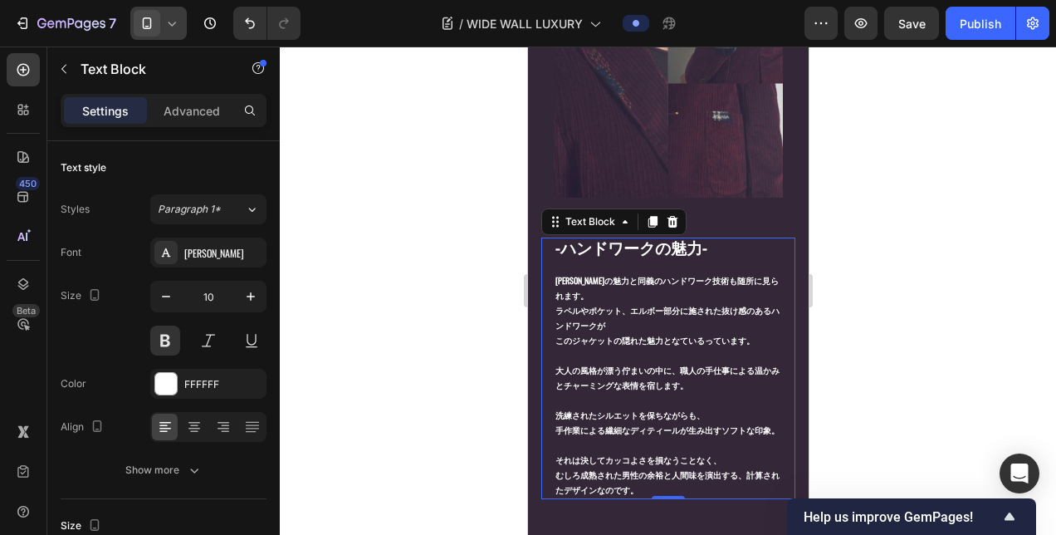
click at [653, 235] on span "-ハンドワークの魅力-" at bounding box center [631, 246] width 152 height 23
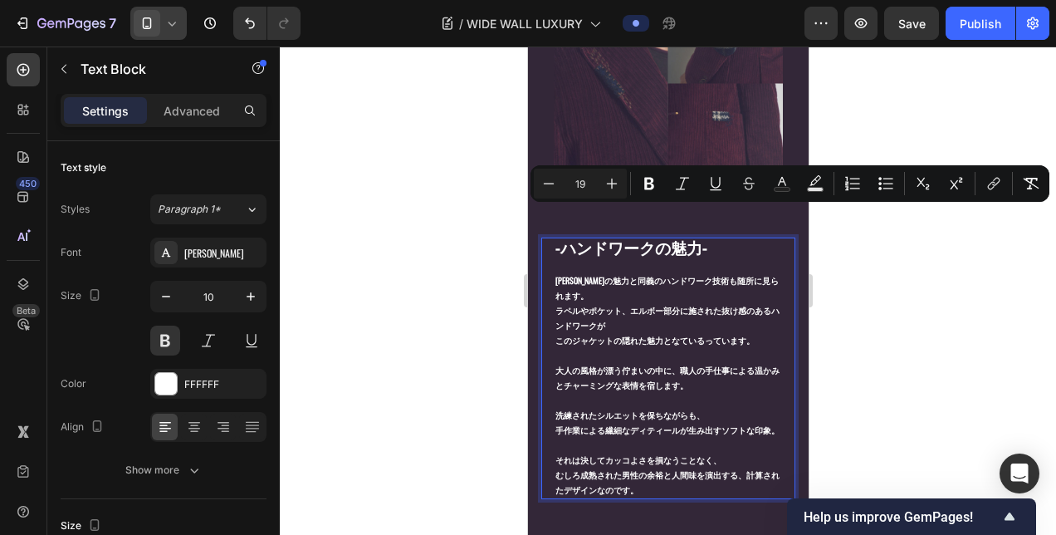
click at [553, 237] on div "-ハンドワークの魅力- [PERSON_NAME]の魅力と同義のハンドワーク技術も随所に見られます。 ラペルやポケット、エルボー部分に施された抜け感のあるハン…" at bounding box center [667, 368] width 228 height 262
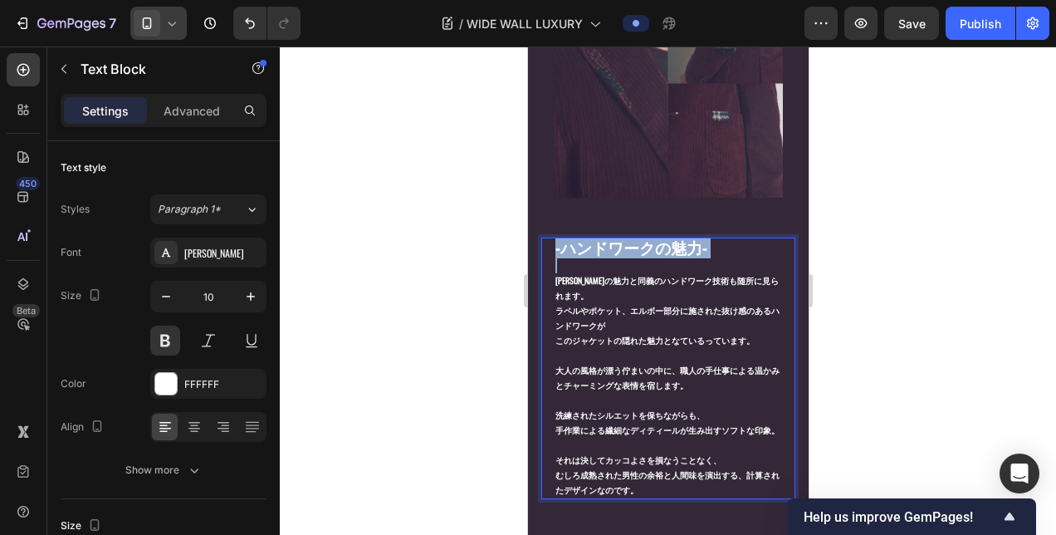
click at [553, 237] on div "-ハンドワークの魅力- [PERSON_NAME]の魅力と同義のハンドワーク技術も随所に見られます。 ラペルやポケット、エルボー部分に施された抜け感のあるハン…" at bounding box center [667, 368] width 228 height 262
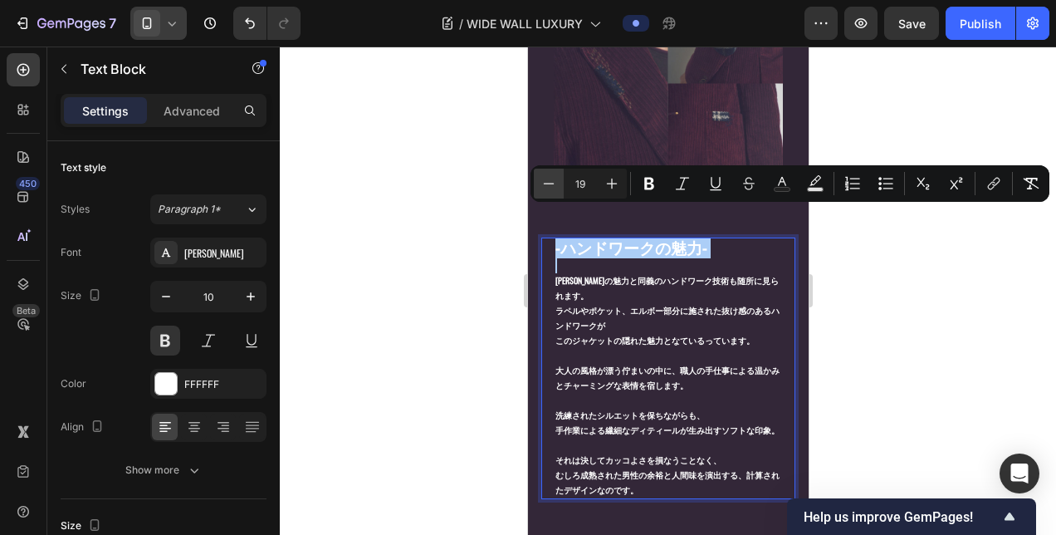
click at [552, 186] on icon "Editor contextual toolbar" at bounding box center [548, 183] width 17 height 17
type input "17"
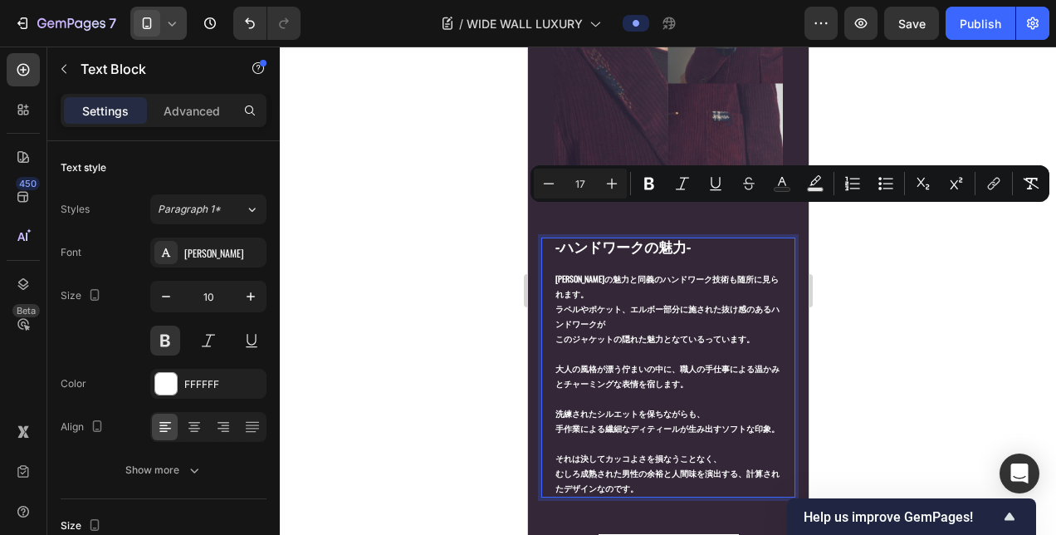
click at [563, 257] on p "[PERSON_NAME]の魅力と同義のハンドワーク技術も随所に見られます。" at bounding box center [667, 279] width 225 height 45
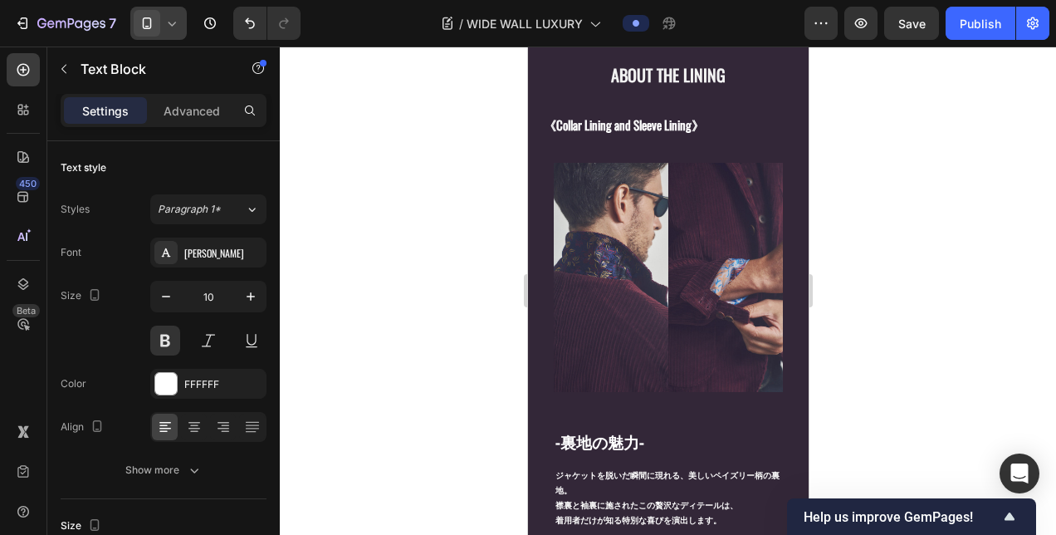
scroll to position [2242, 0]
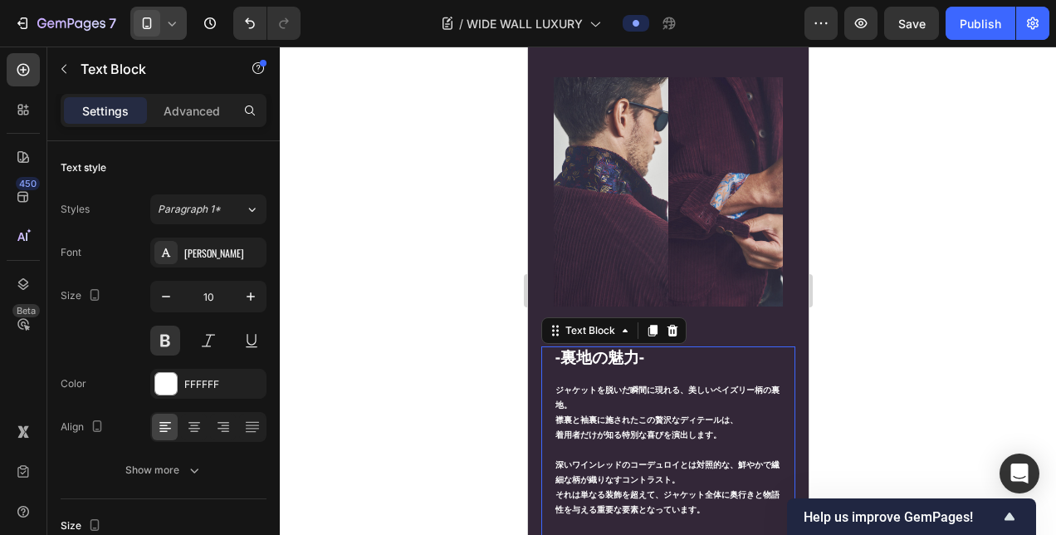
click at [560, 344] on span "-裏地の魅力-" at bounding box center [599, 355] width 89 height 23
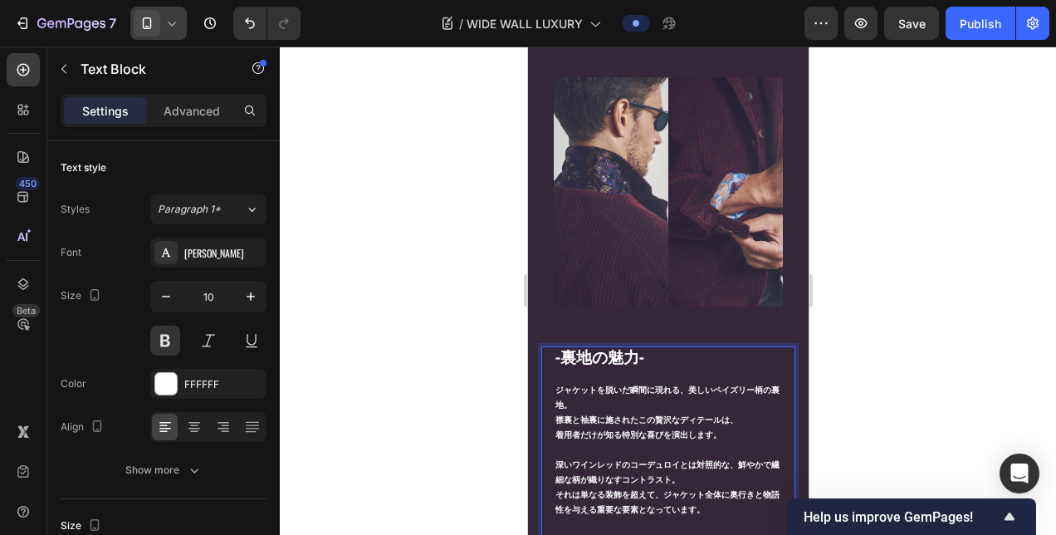
click at [560, 344] on span "-裏地の魅力-" at bounding box center [599, 355] width 89 height 23
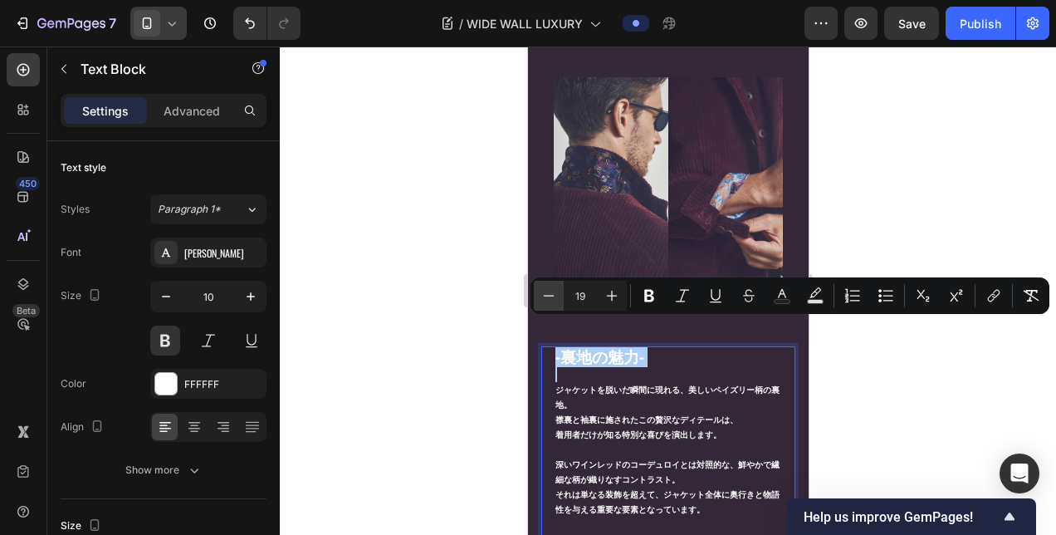
click at [556, 302] on icon "Editor contextual toolbar" at bounding box center [548, 295] width 17 height 17
type input "17"
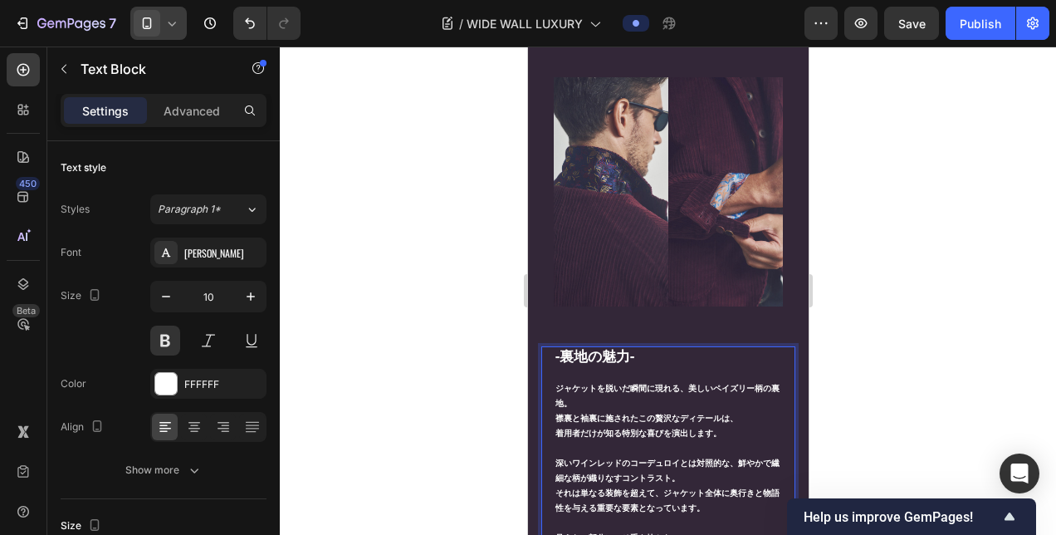
click at [574, 380] on p "ジャケットを脱いだ瞬間に現れる、美しいペイズリー柄の裏地。" at bounding box center [667, 395] width 225 height 30
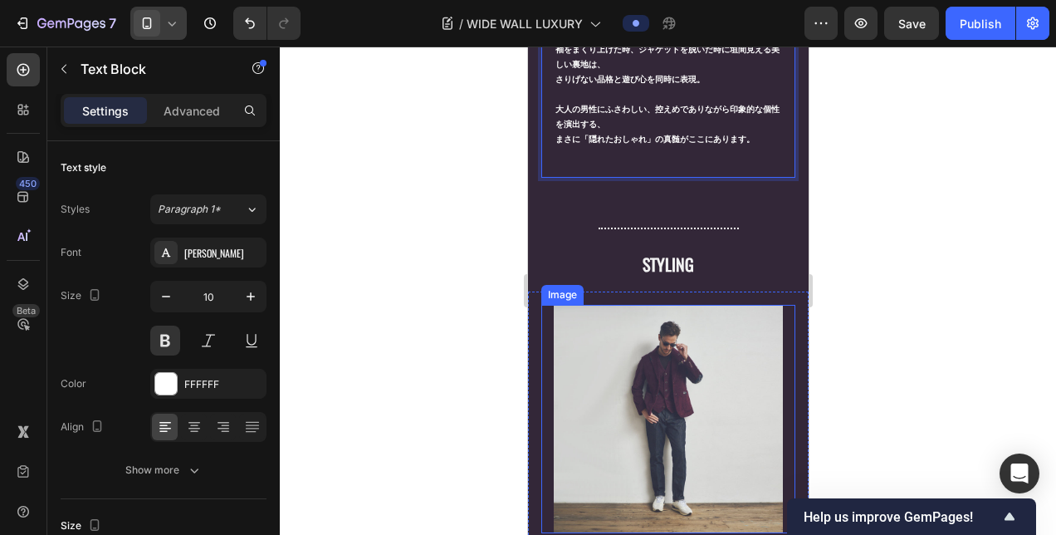
scroll to position [2906, 0]
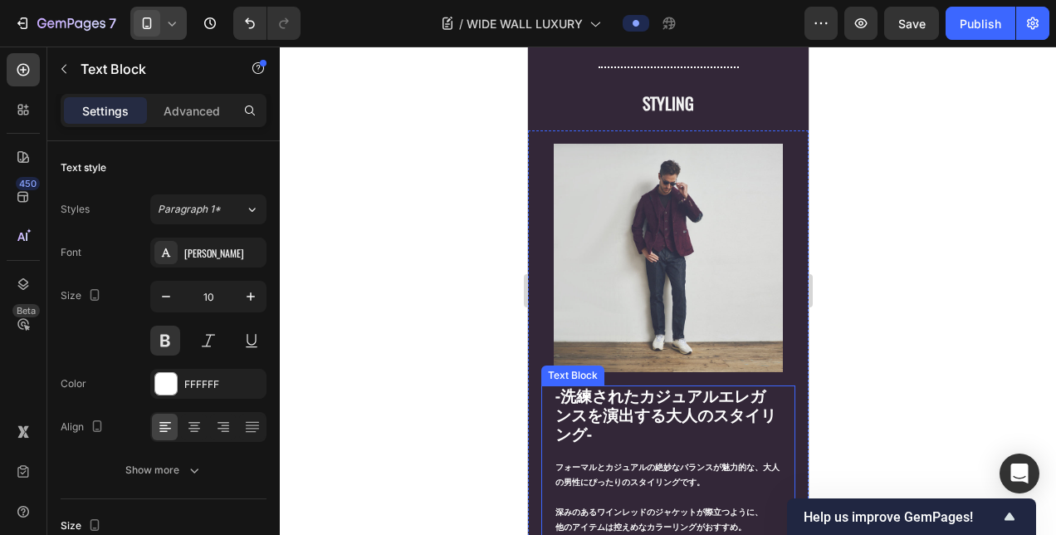
click at [560, 383] on strong "-洗練されたカジュアルエレガンスを演出する大人のスタイリング-" at bounding box center [665, 413] width 221 height 61
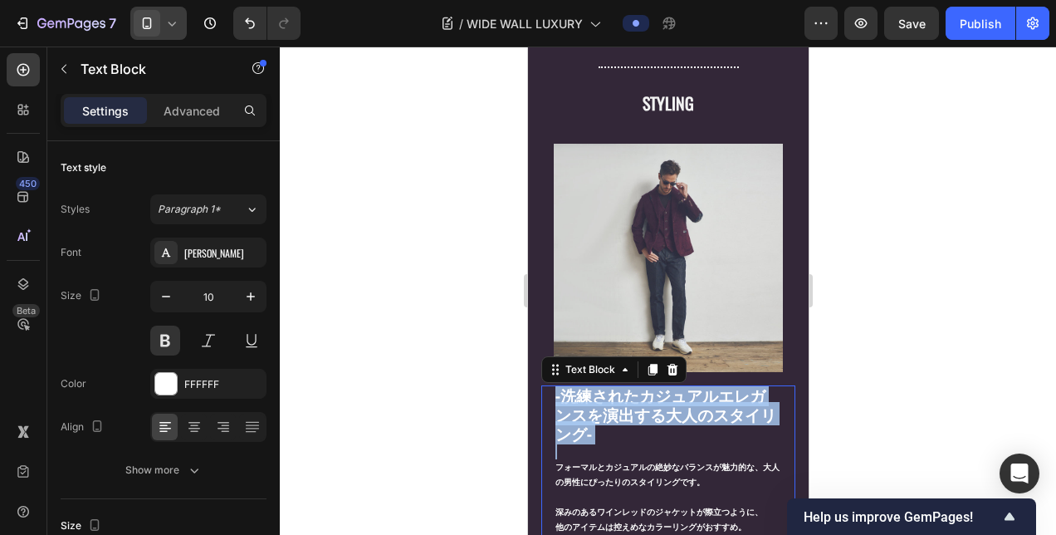
click at [560, 383] on strong "-洗練されたカジュアルエレガンスを演出する大人のスタイリング-" at bounding box center [665, 413] width 221 height 61
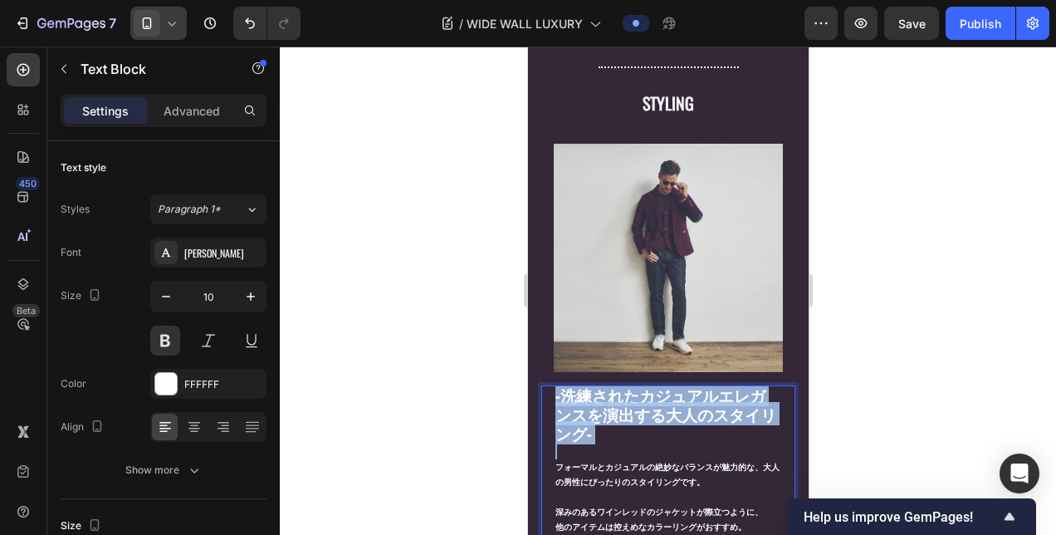
click at [560, 383] on strong "-洗練されたカジュアルエレガンスを演出する大人のスタイリング-" at bounding box center [665, 413] width 221 height 61
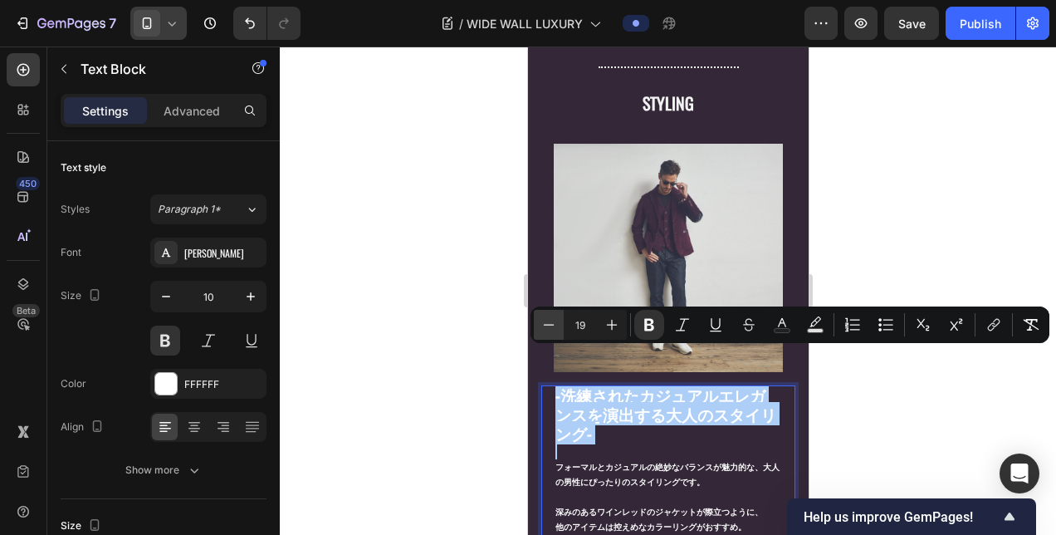
click at [555, 334] on button "Minus" at bounding box center [549, 325] width 30 height 30
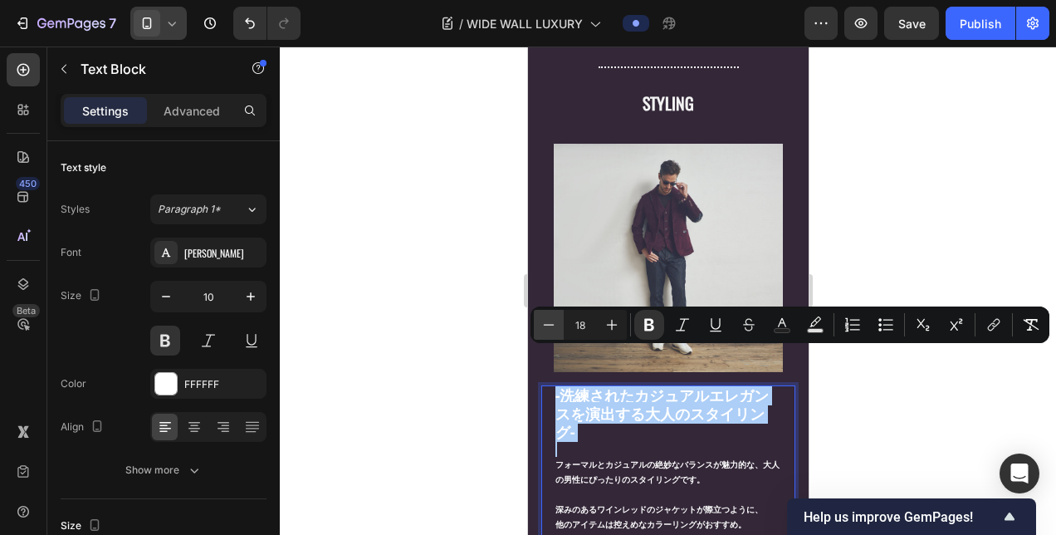
click at [555, 334] on button "Minus" at bounding box center [549, 325] width 30 height 30
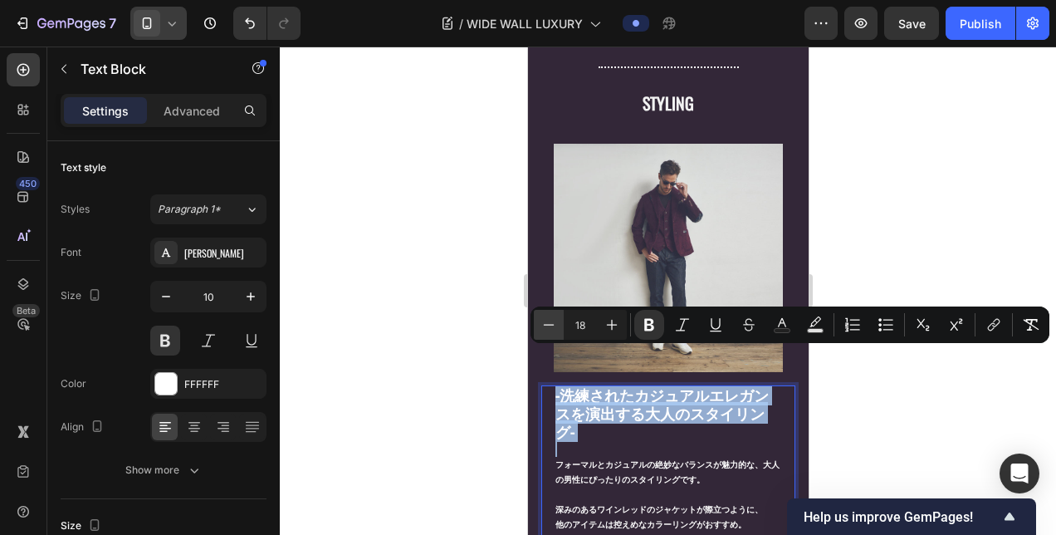
type input "17"
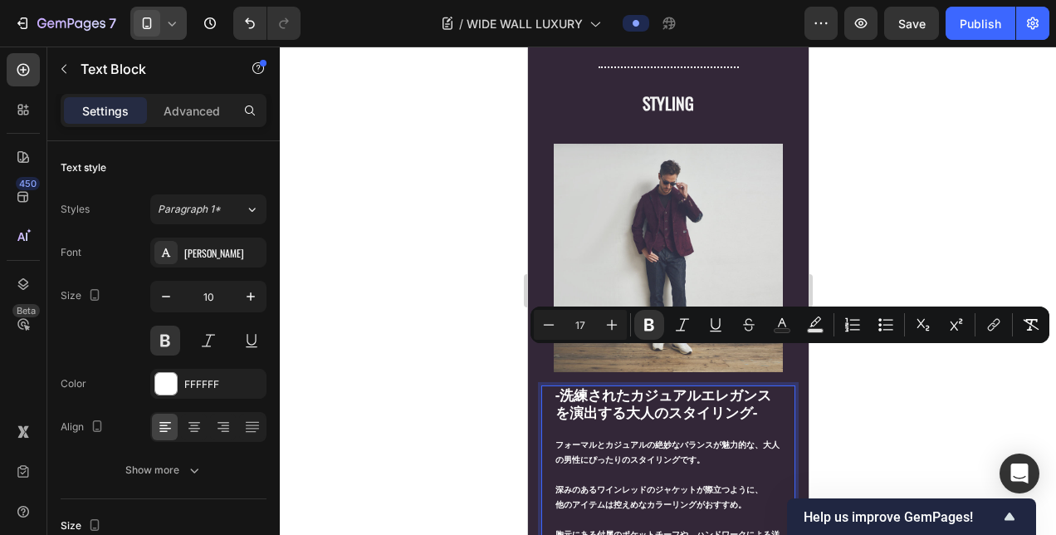
click at [582, 422] on p "Rich Text Editor. Editing area: main" at bounding box center [667, 429] width 225 height 15
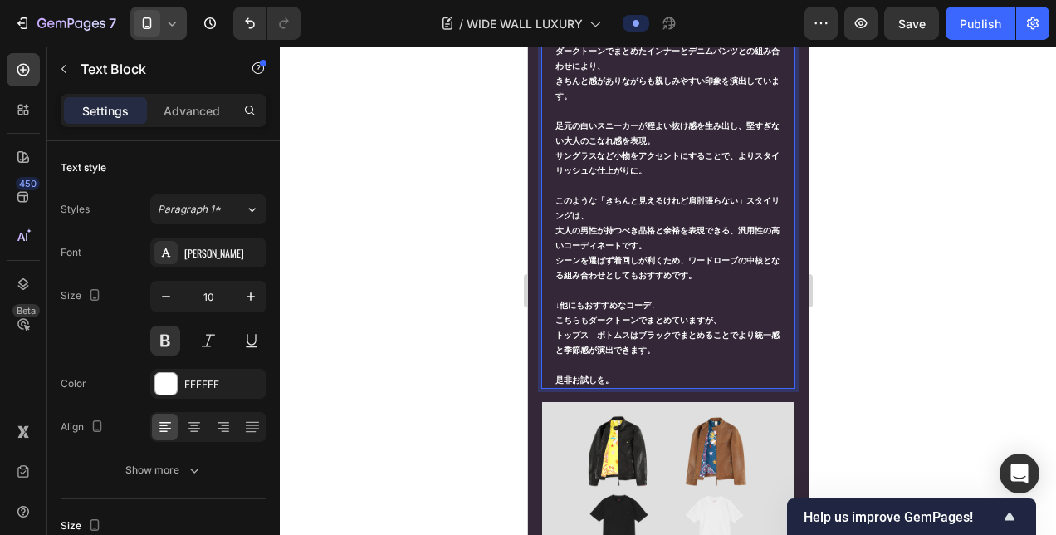
scroll to position [3570, 0]
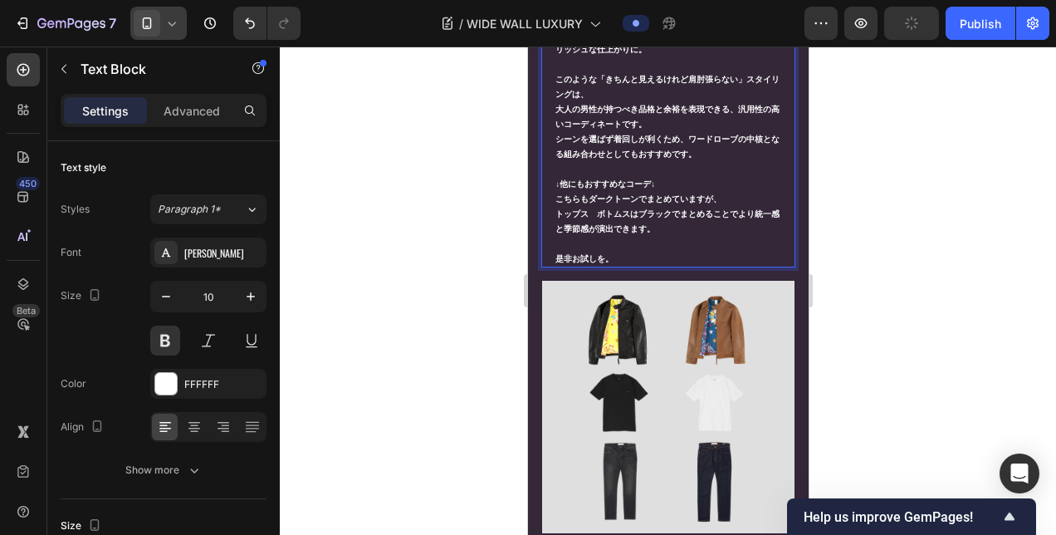
click at [580, 410] on img at bounding box center [667, 407] width 252 height 252
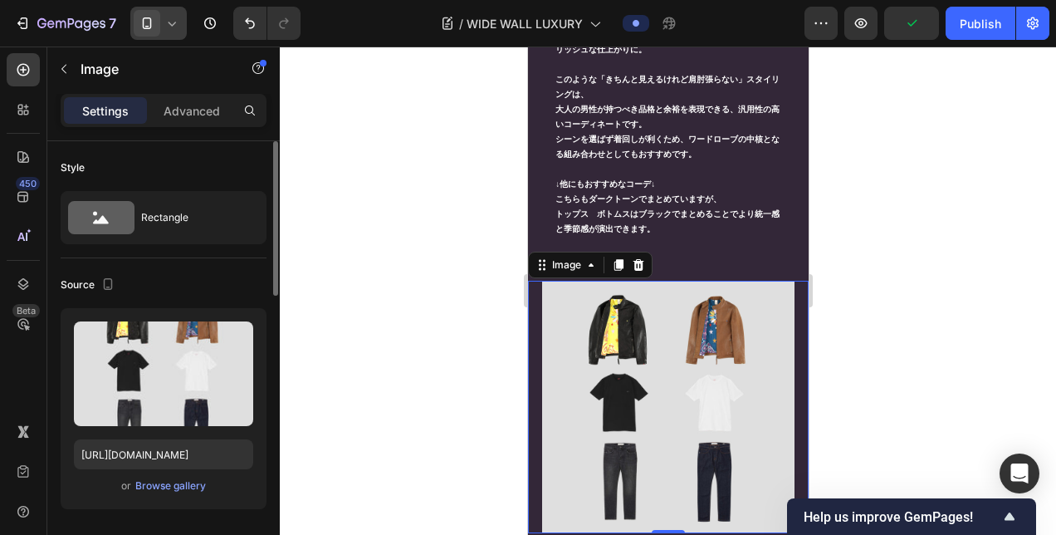
click at [169, 493] on div "or Browse gallery" at bounding box center [163, 486] width 179 height 20
click at [169, 487] on div "Browse gallery" at bounding box center [170, 485] width 71 height 15
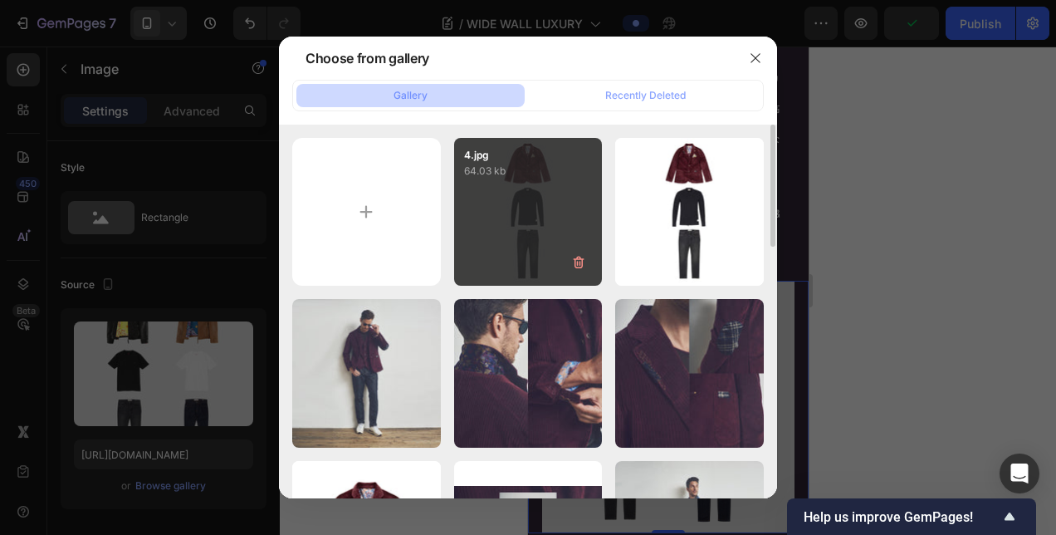
click at [546, 230] on div "4.jpg 64.03 kb" at bounding box center [528, 212] width 149 height 149
type input "[URL][DOMAIN_NAME]"
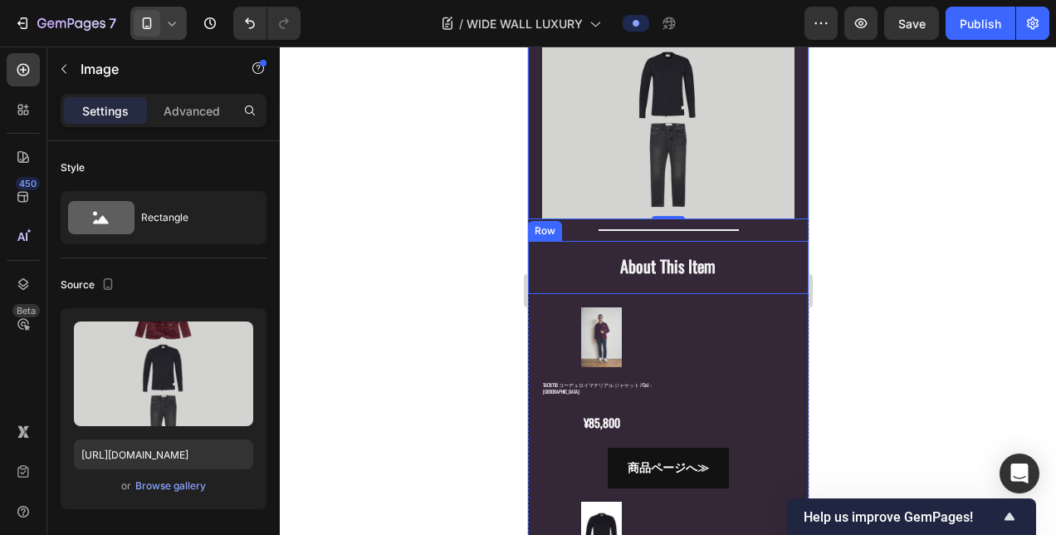
scroll to position [3985, 0]
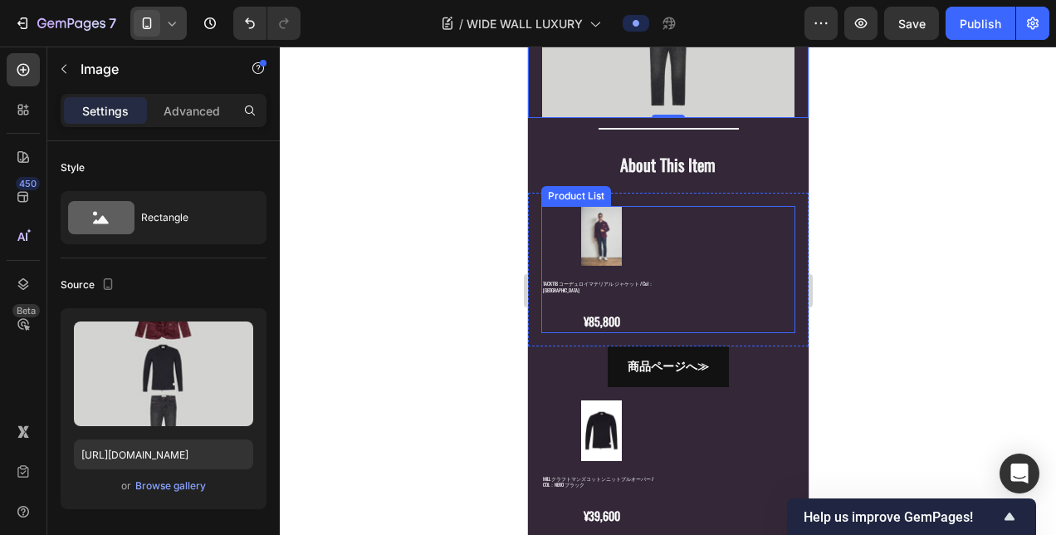
click at [677, 222] on div "Product Images TACK118 コーデュロイマテリアル ジャケット / Col：[GEOGRAPHIC_DATA] Product Title …" at bounding box center [667, 269] width 254 height 127
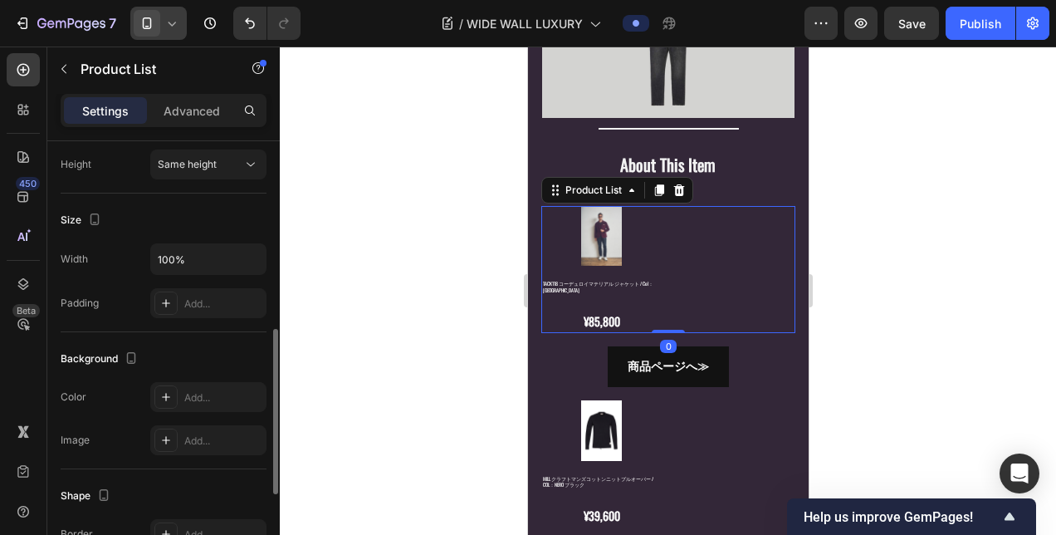
scroll to position [731, 0]
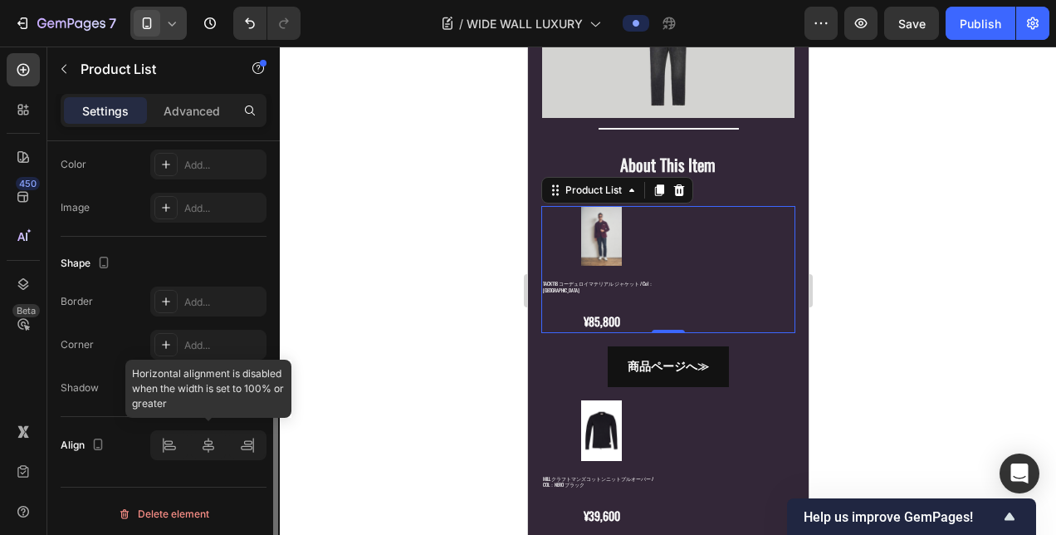
click at [212, 442] on div at bounding box center [208, 445] width 116 height 30
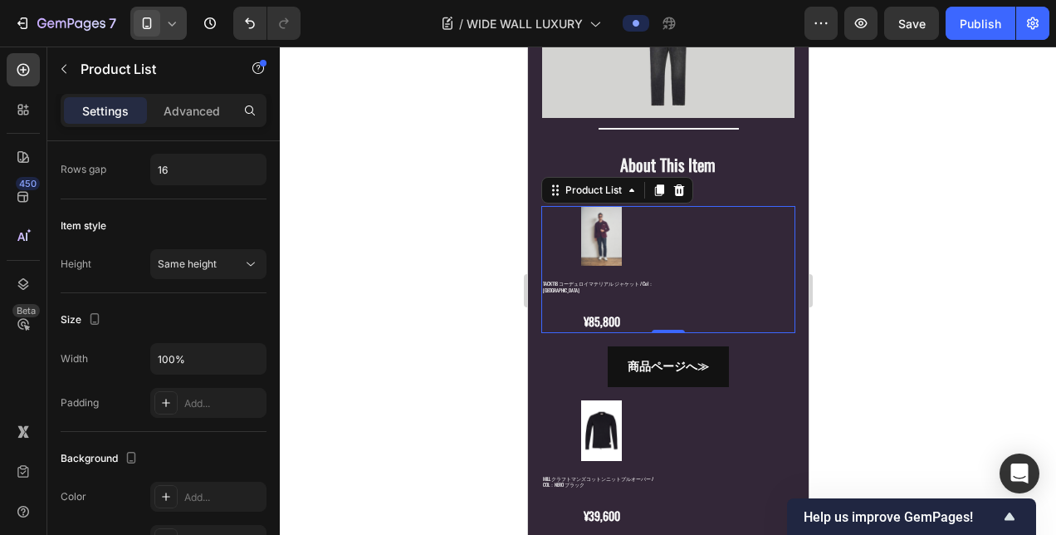
scroll to position [0, 0]
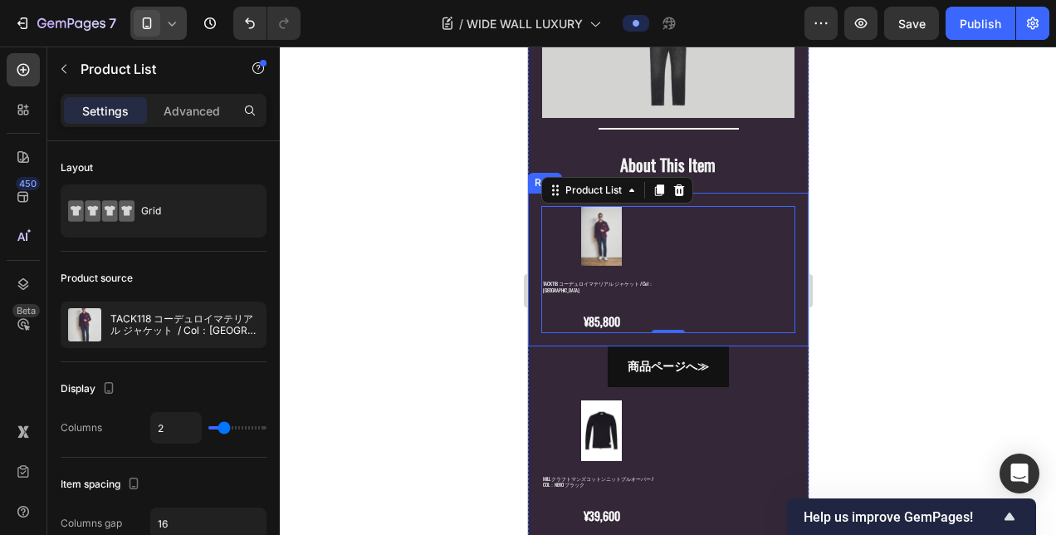
click at [536, 223] on div "Product Images TACK118 コーデュロイマテリアル ジャケット / Col：[GEOGRAPHIC_DATA] Product Title …" at bounding box center [667, 270] width 281 height 154
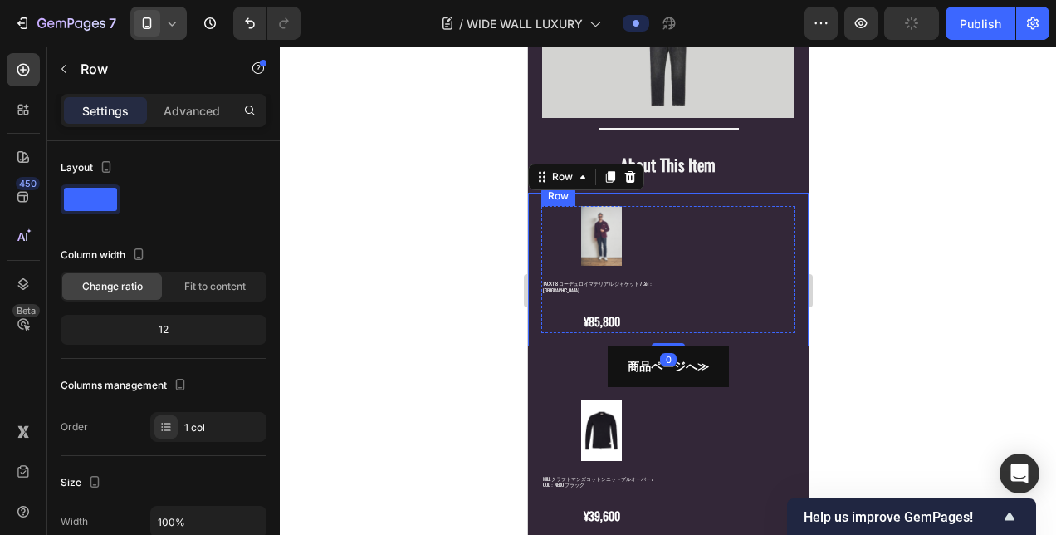
click at [670, 235] on div "Product Images TACK118 コーデュロイマテリアル ジャケット / Col：[GEOGRAPHIC_DATA] Product Title …" at bounding box center [667, 269] width 254 height 127
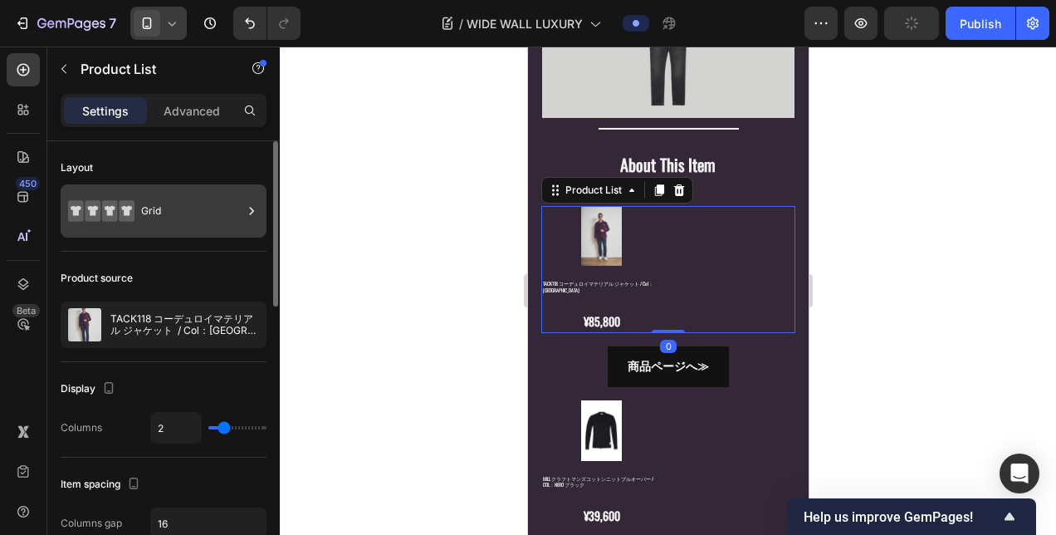
click at [198, 204] on div "Grid" at bounding box center [191, 211] width 101 height 38
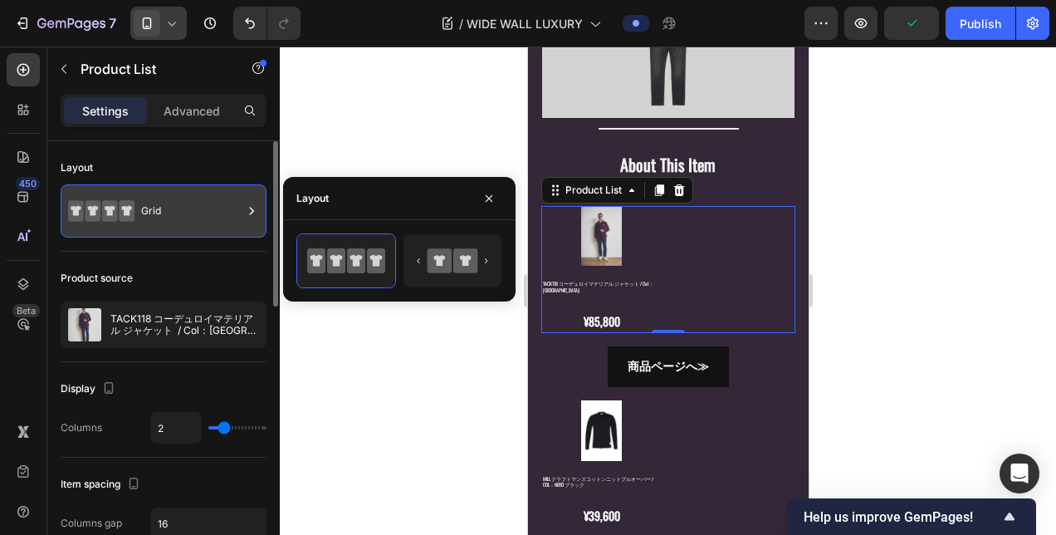
click at [244, 227] on div at bounding box center [251, 210] width 17 height 53
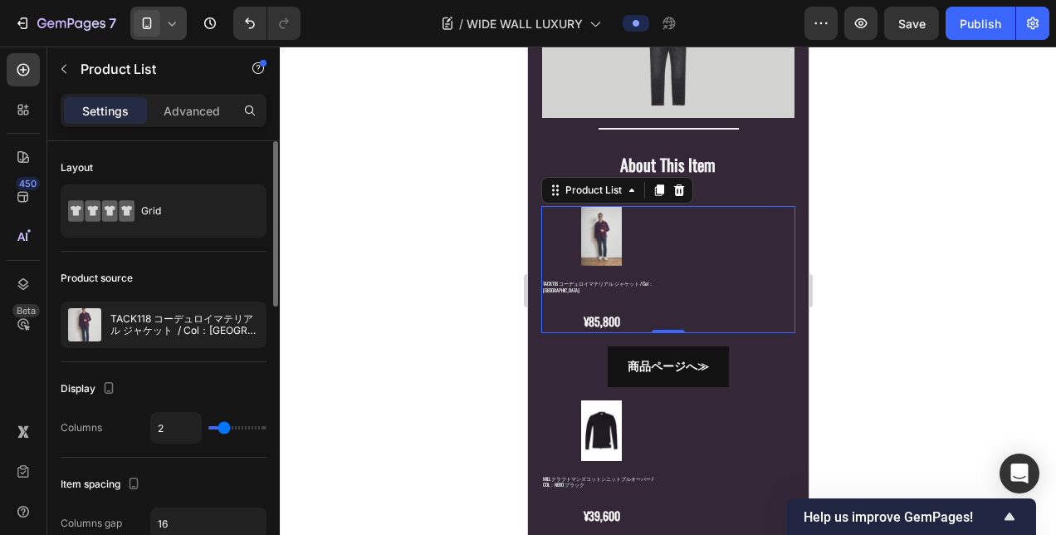
type input "1"
click at [208, 426] on input "range" at bounding box center [237, 427] width 58 height 3
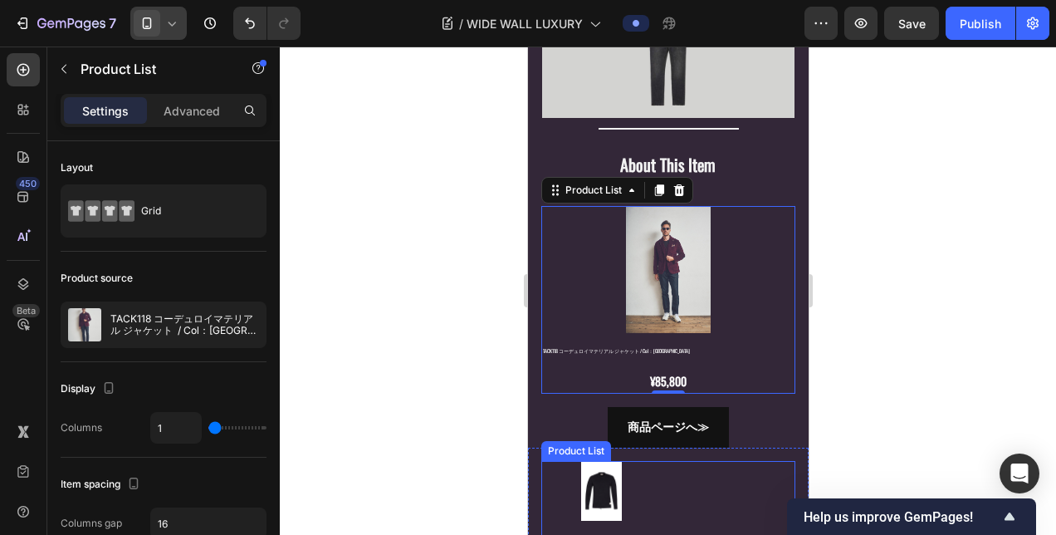
click at [668, 461] on div "Product Images MILL クラフトマンズコットンニットプルオーバー / COL：NERO ブラック Product Title ¥39,600 …" at bounding box center [667, 524] width 254 height 127
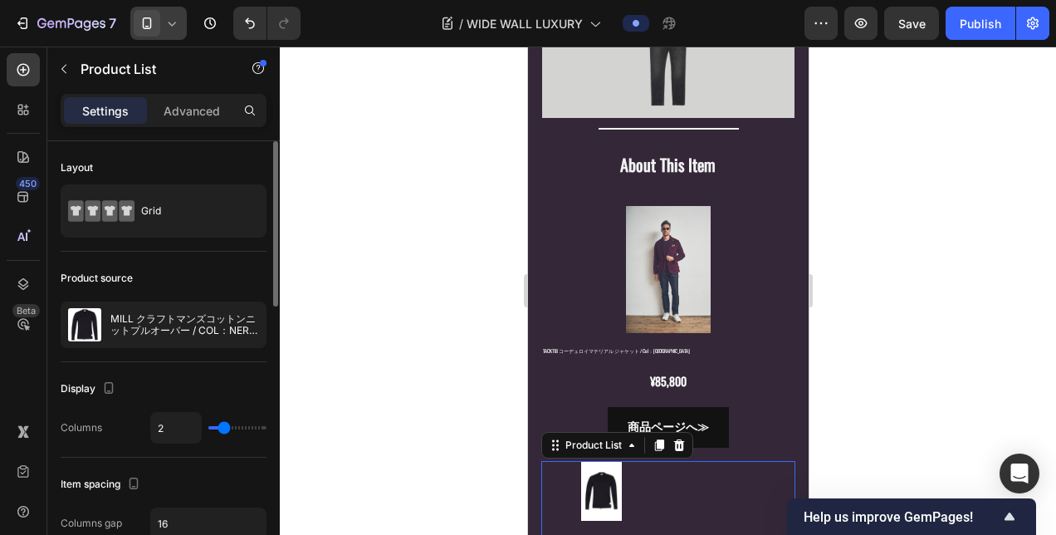
click at [209, 430] on div "2" at bounding box center [208, 428] width 116 height 32
click at [209, 423] on div "2" at bounding box center [208, 428] width 116 height 32
type input "1"
click at [210, 426] on input "range" at bounding box center [237, 427] width 58 height 3
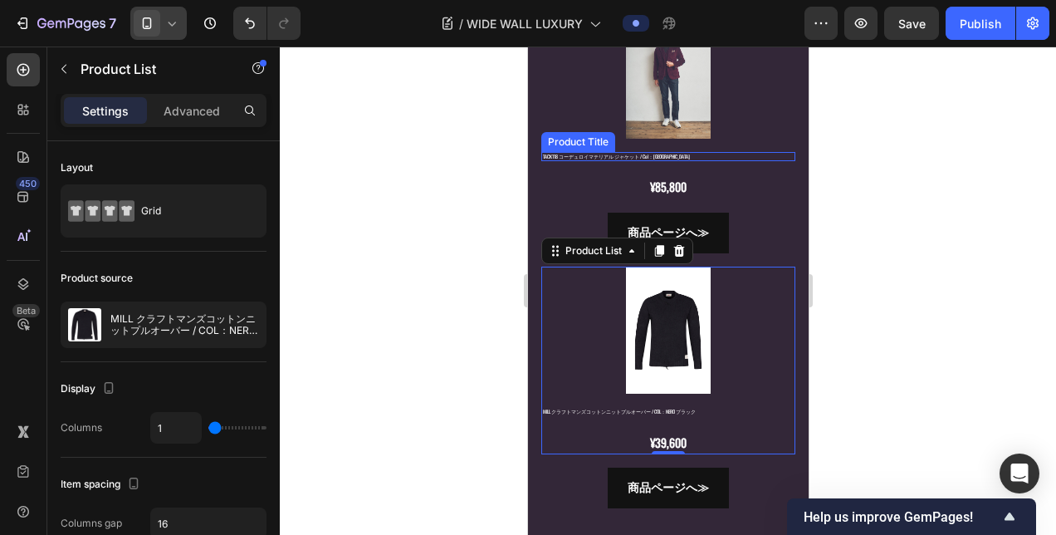
scroll to position [4317, 0]
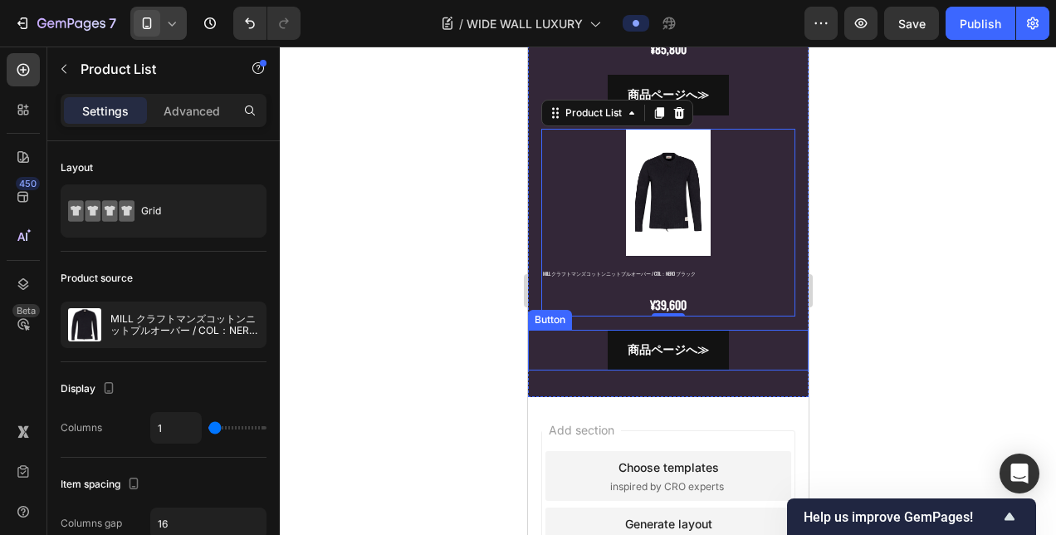
click at [565, 330] on div "商品ページへ≫ Button" at bounding box center [667, 350] width 281 height 41
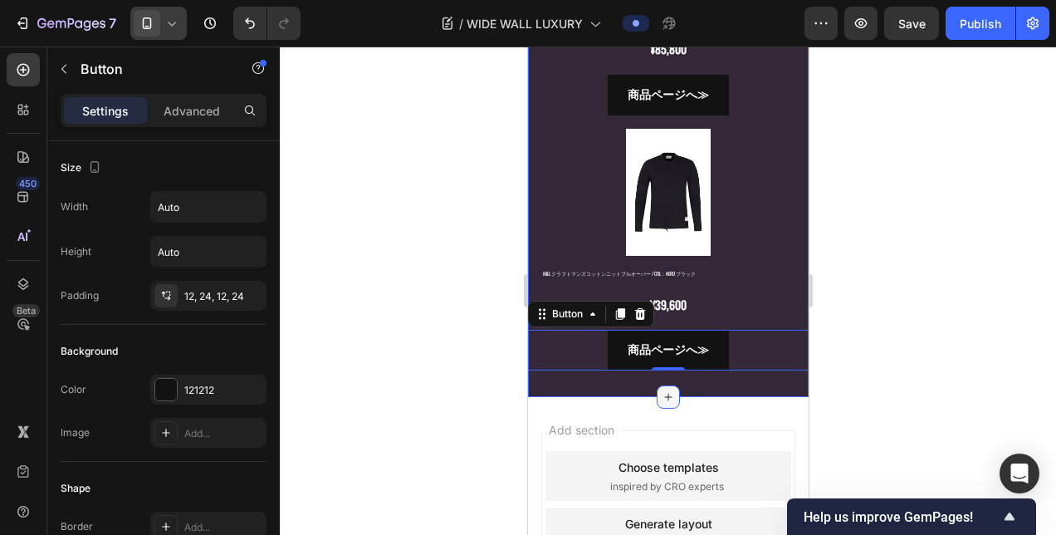
click at [661, 390] on icon at bounding box center [667, 396] width 13 height 13
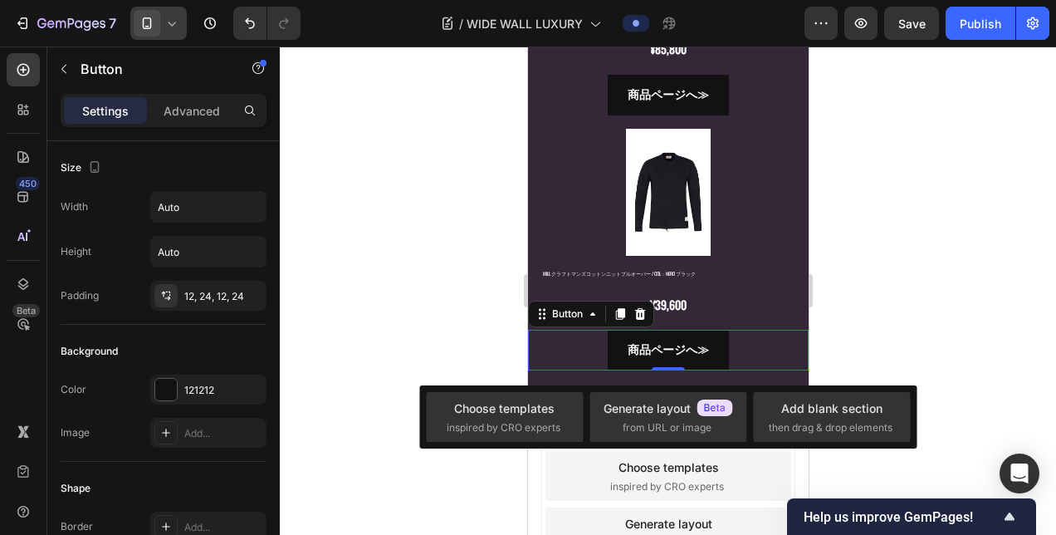
click at [540, 330] on div "商品ページへ≫ Button 0" at bounding box center [667, 350] width 281 height 41
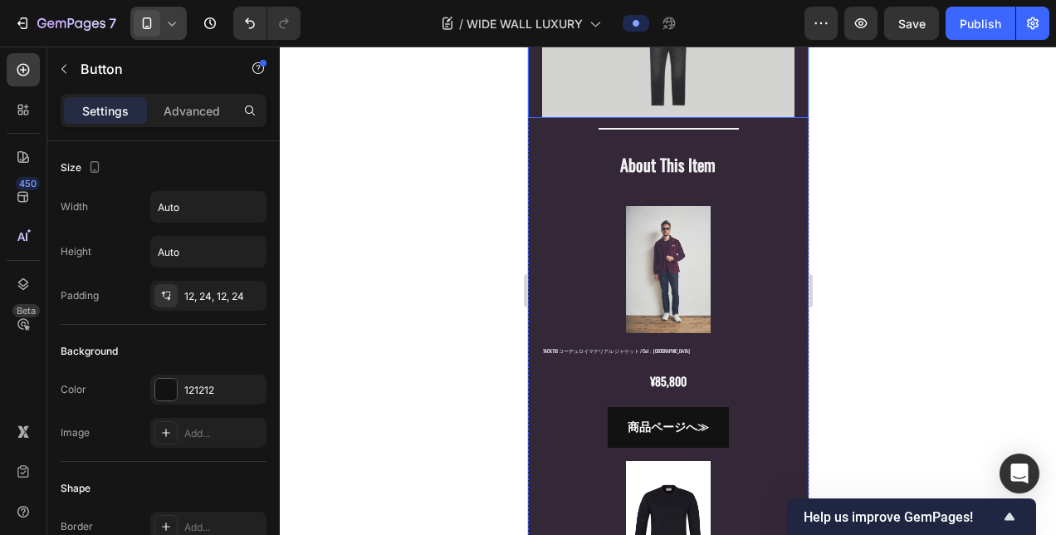
scroll to position [4234, 0]
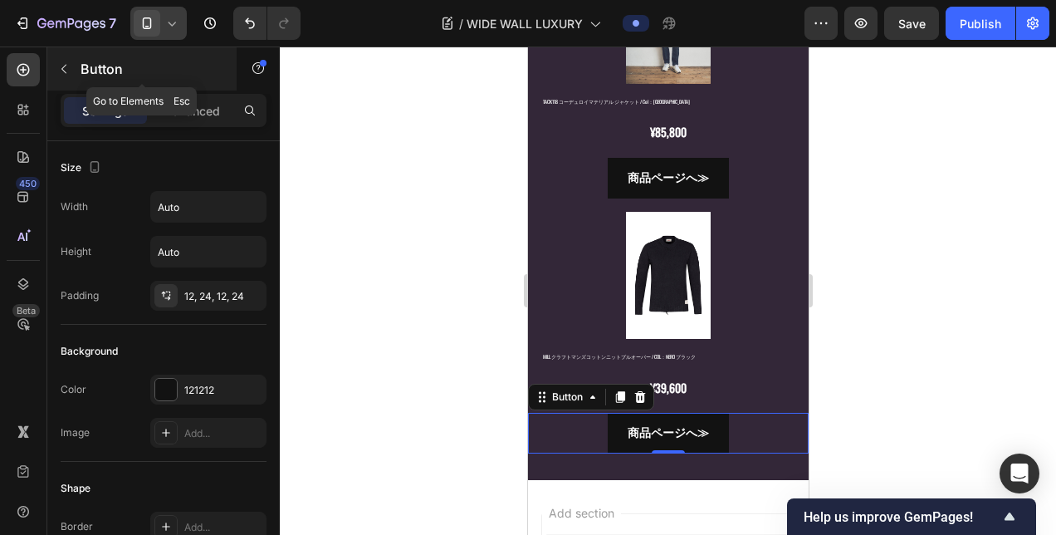
click at [69, 77] on button "button" at bounding box center [64, 69] width 27 height 27
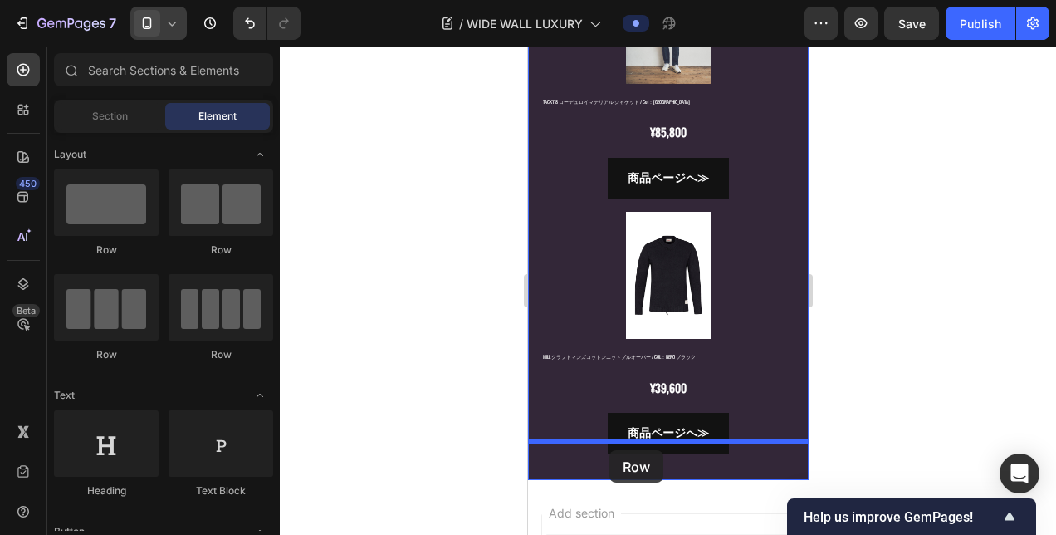
drag, startPoint x: 629, startPoint y: 247, endPoint x: 609, endPoint y: 450, distance: 203.6
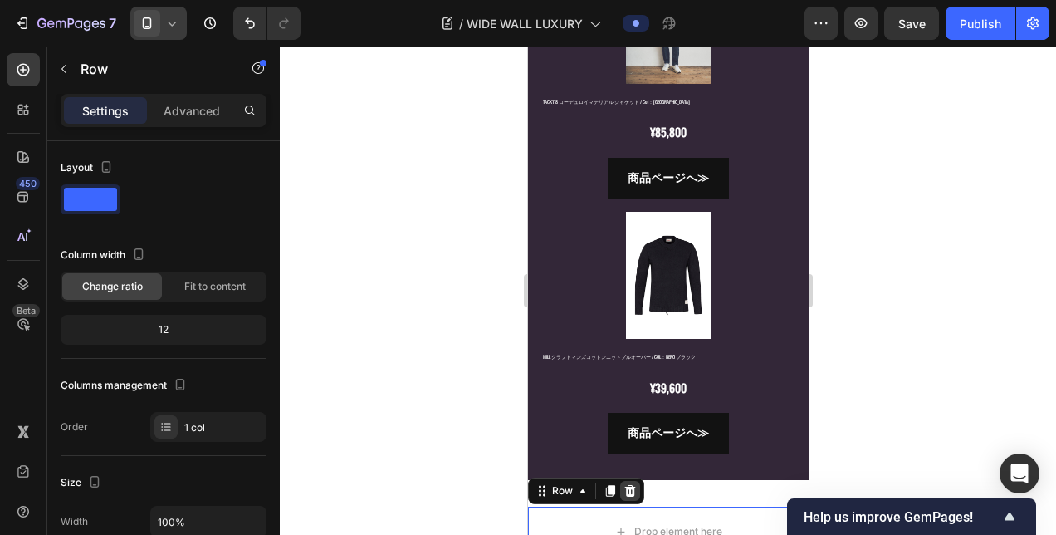
click at [632, 485] on icon at bounding box center [629, 491] width 11 height 12
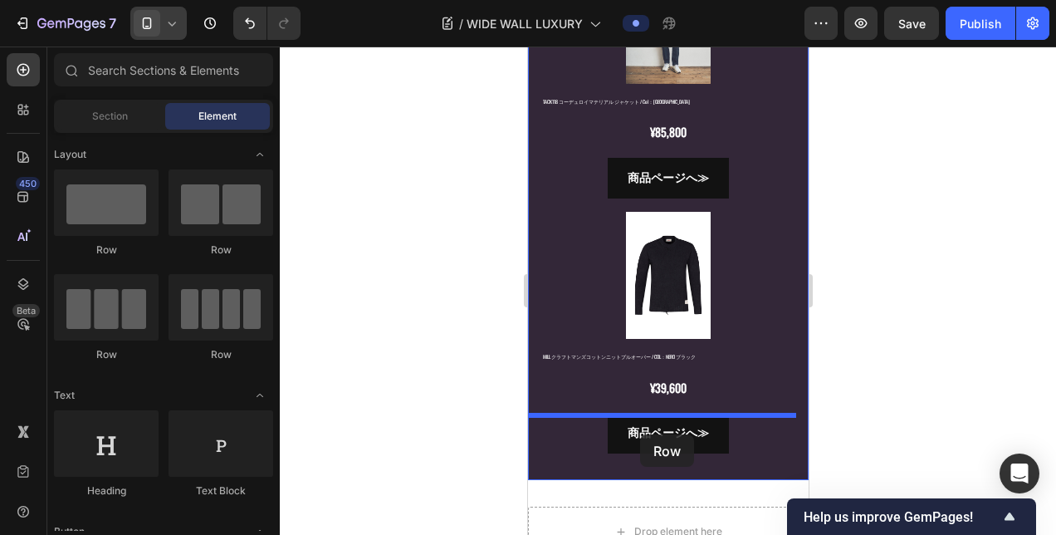
drag, startPoint x: 636, startPoint y: 256, endPoint x: 639, endPoint y: 434, distance: 178.5
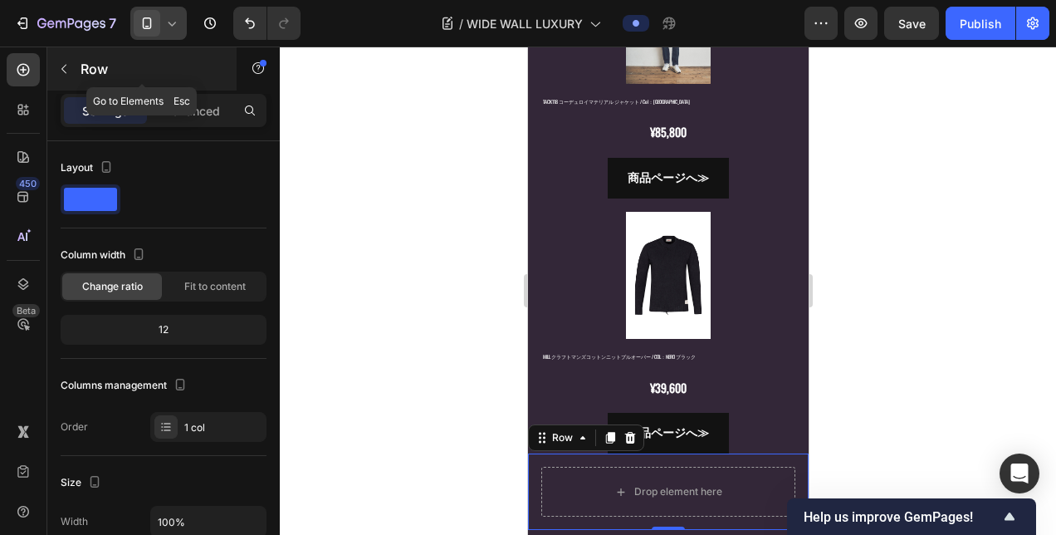
click at [58, 71] on icon "button" at bounding box center [63, 68] width 13 height 13
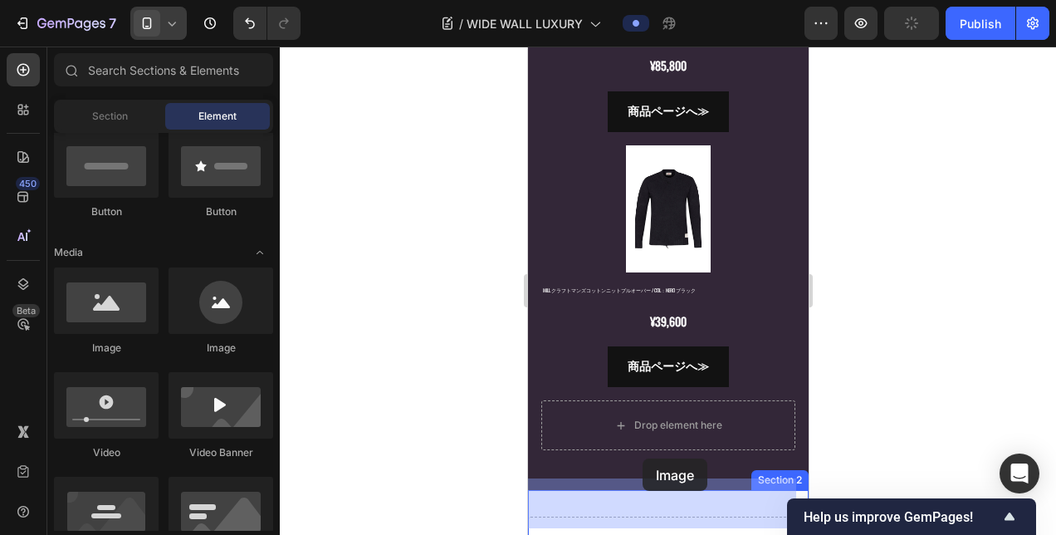
scroll to position [4307, 0]
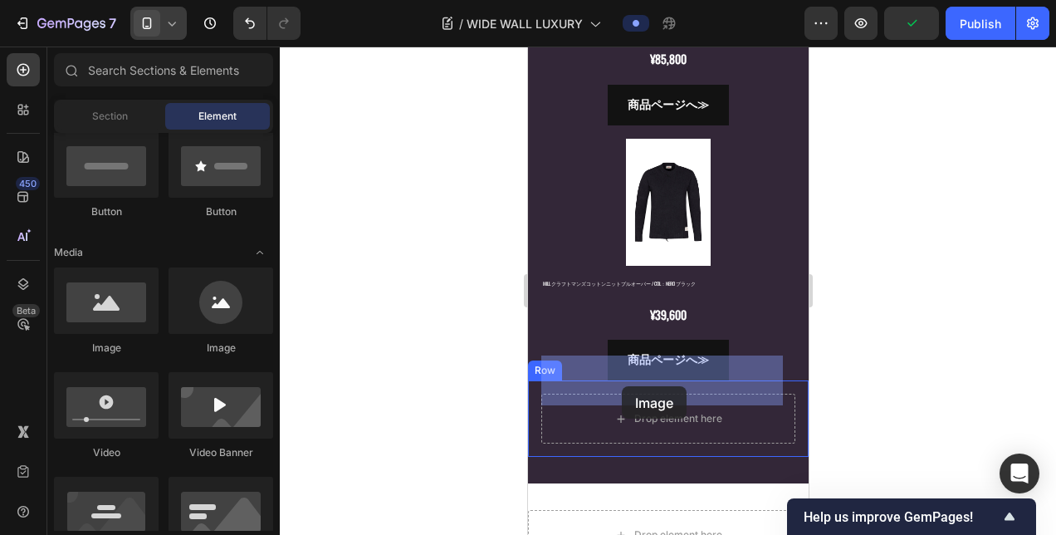
drag, startPoint x: 627, startPoint y: 357, endPoint x: 621, endPoint y: 386, distance: 29.6
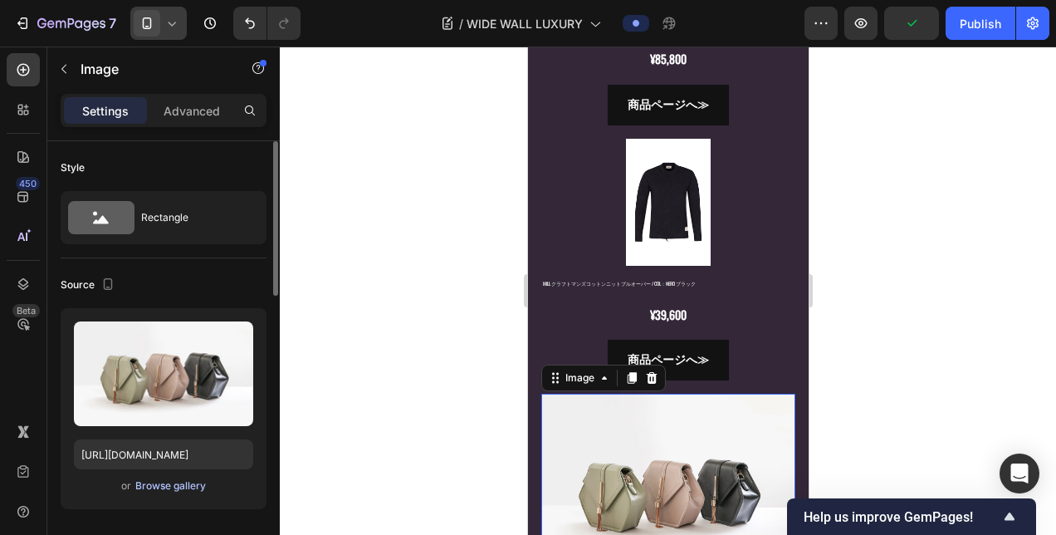
click at [176, 484] on div "Browse gallery" at bounding box center [170, 485] width 71 height 15
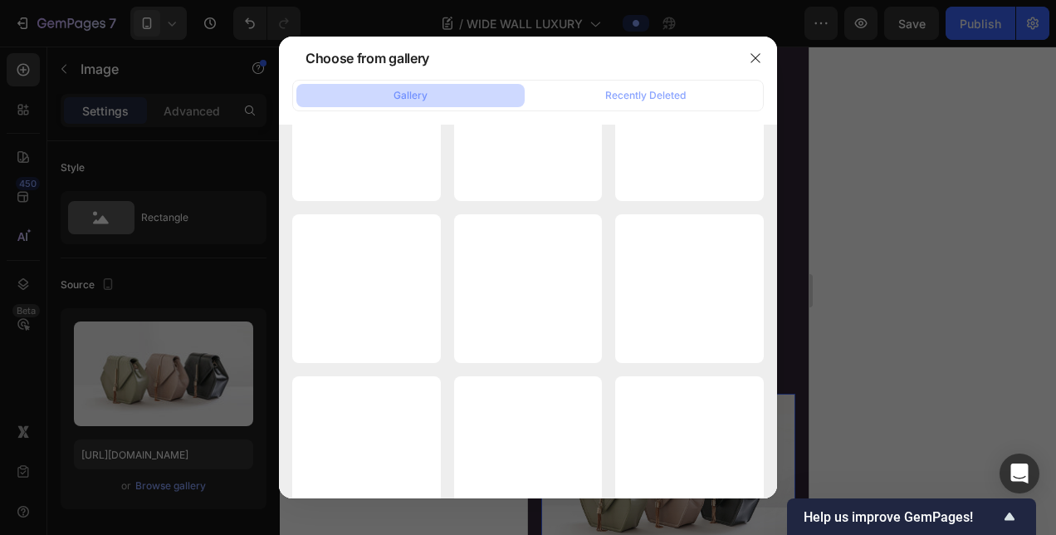
scroll to position [14719, 0]
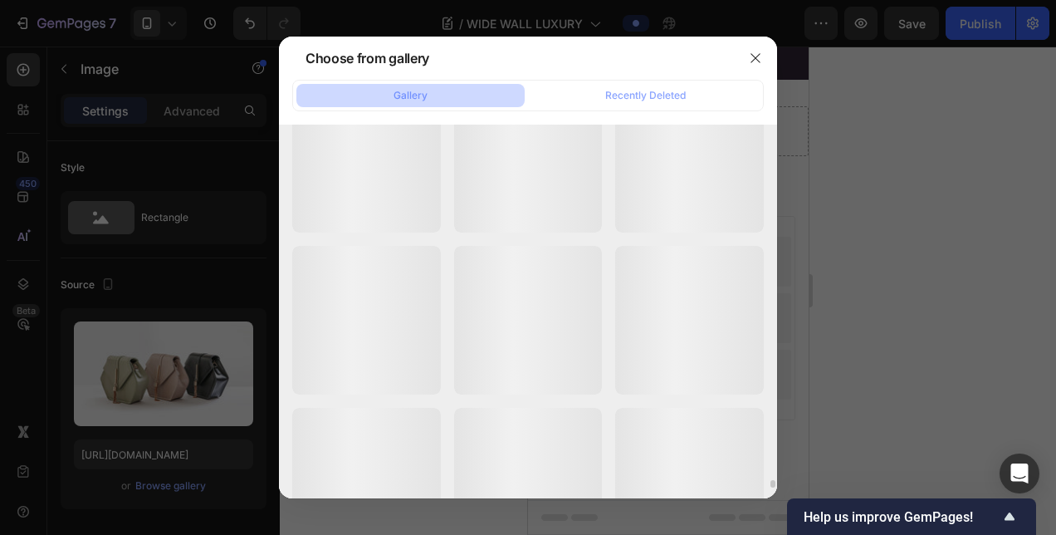
scroll to position [18064, 0]
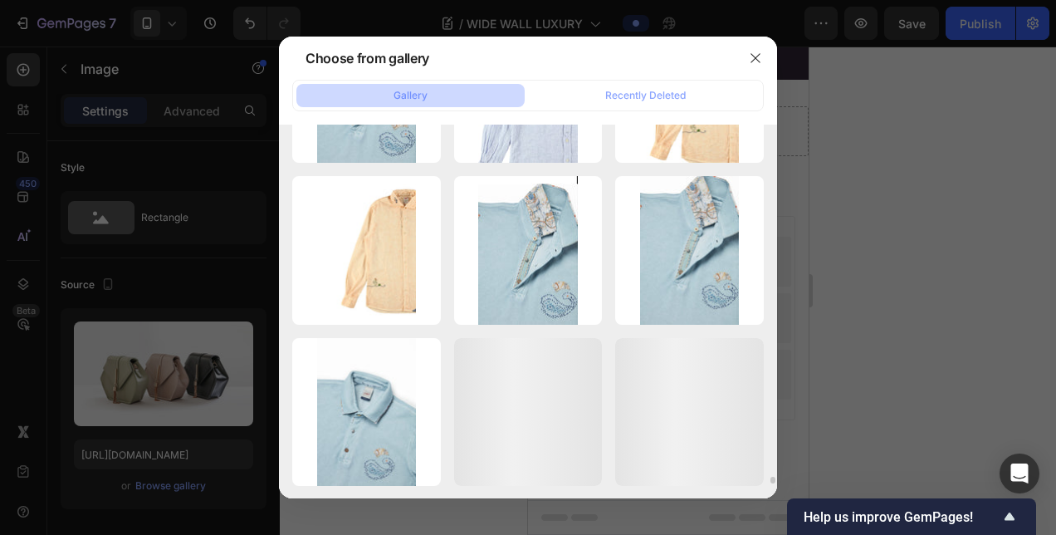
click at [187, 151] on div at bounding box center [528, 267] width 1056 height 535
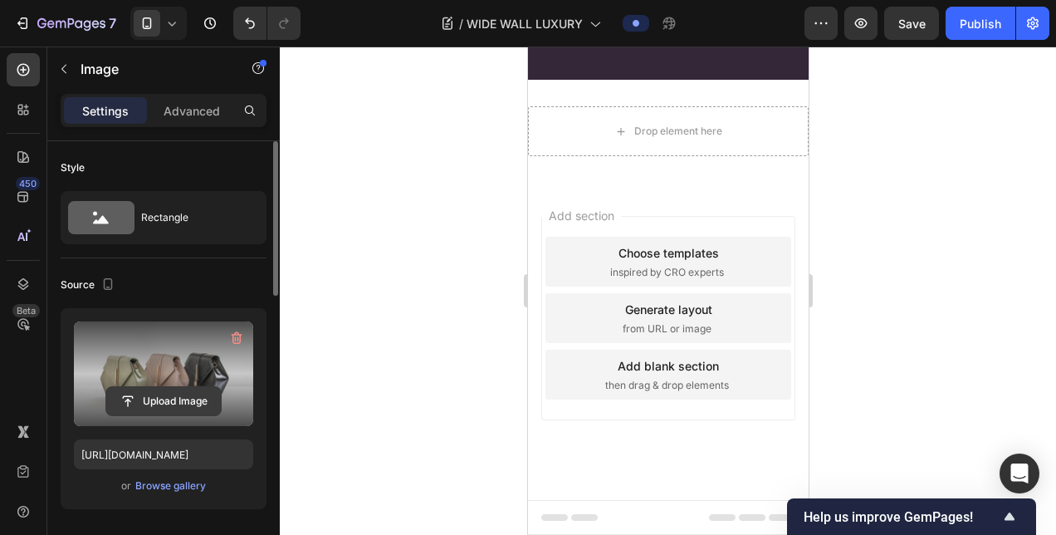
click at [183, 389] on input "file" at bounding box center [163, 401] width 115 height 28
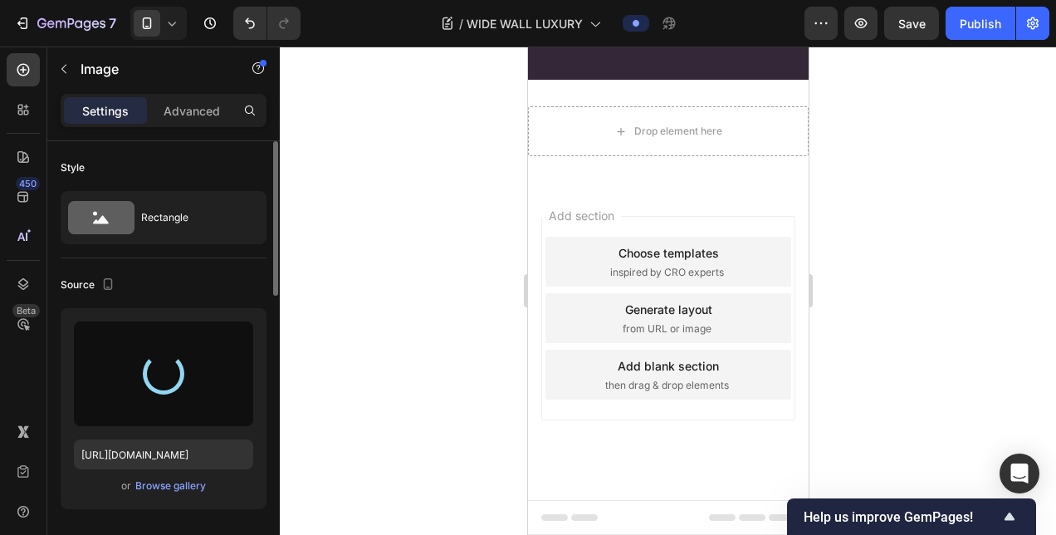
type input "https://cdn.shopify.com/s/files/1/0871/7267/7932/files/gempages_508500562921128…"
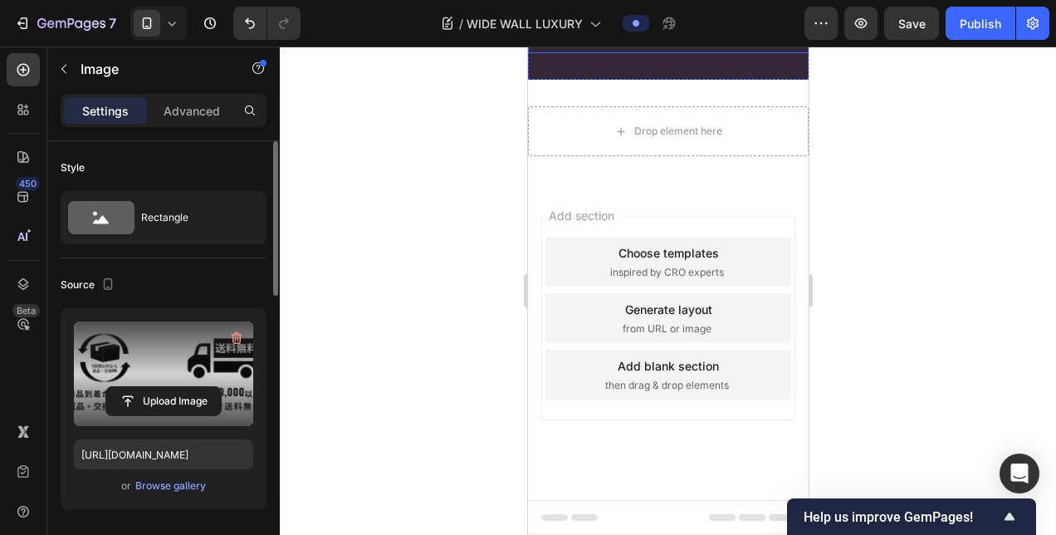
scroll to position [249, 0]
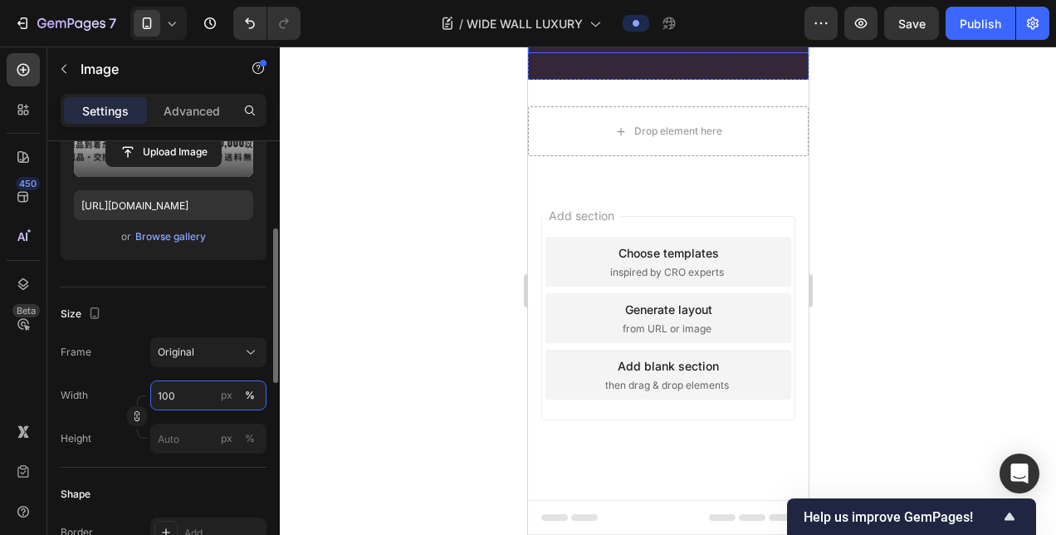
click at [169, 384] on input "100" at bounding box center [208, 395] width 116 height 30
type input "5"
type input "50"
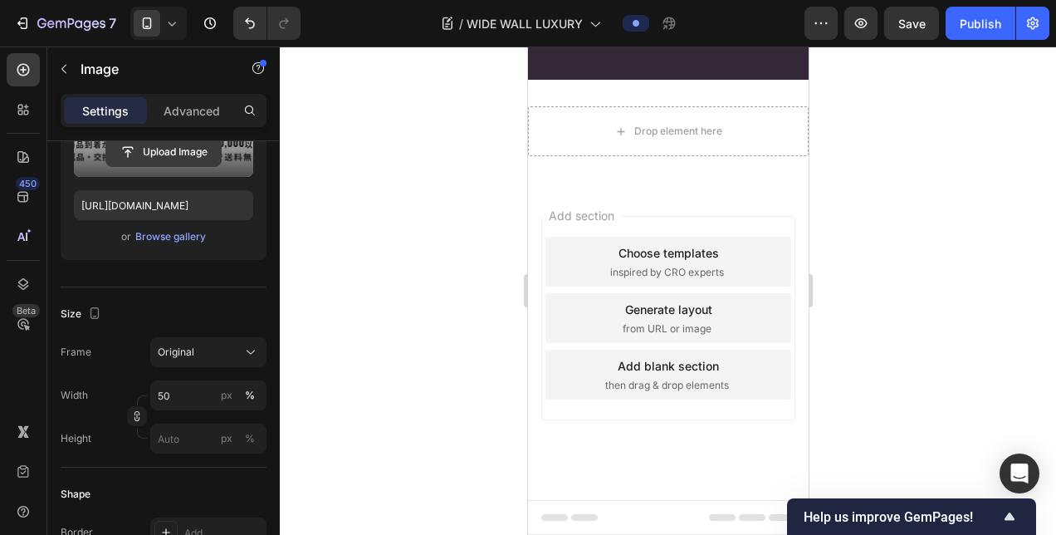
click at [186, 158] on input "file" at bounding box center [163, 152] width 115 height 28
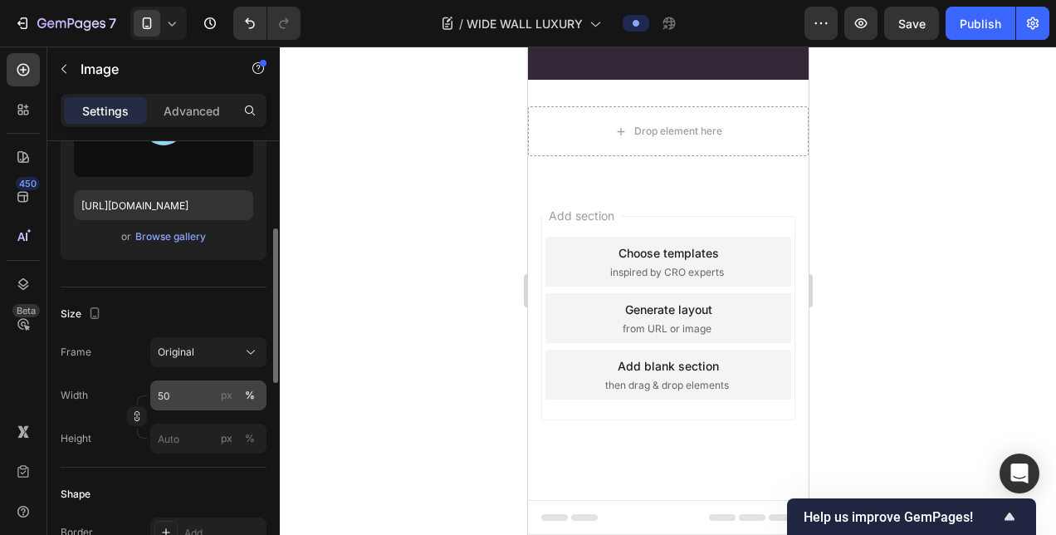
type input "https://cdn.shopify.com/s/files/1/0871/7267/7932/files/gempages_508500562921128…"
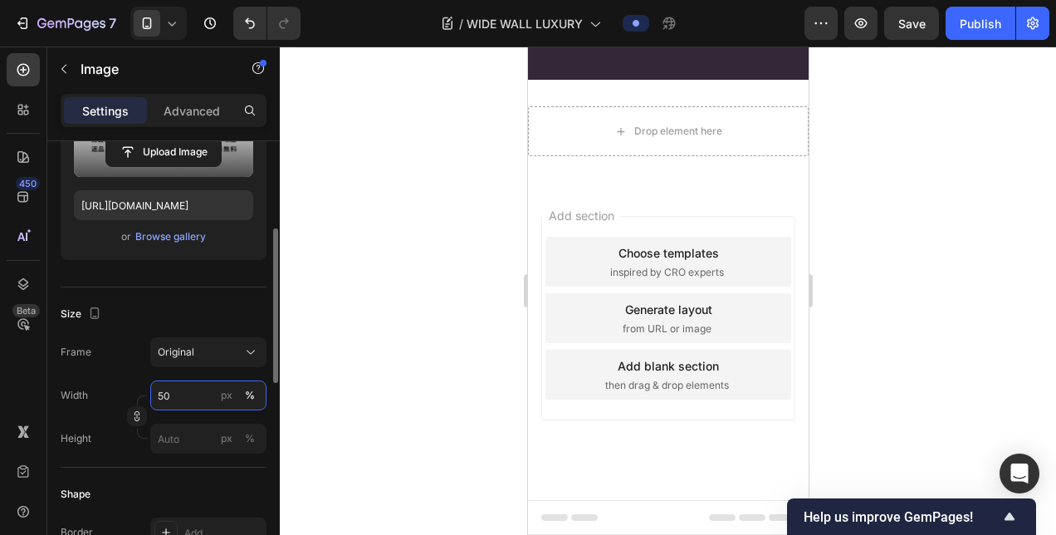
click at [183, 399] on input "50" at bounding box center [208, 395] width 116 height 30
type input "5"
click at [243, 389] on button "%" at bounding box center [250, 395] width 20 height 20
type input "70"
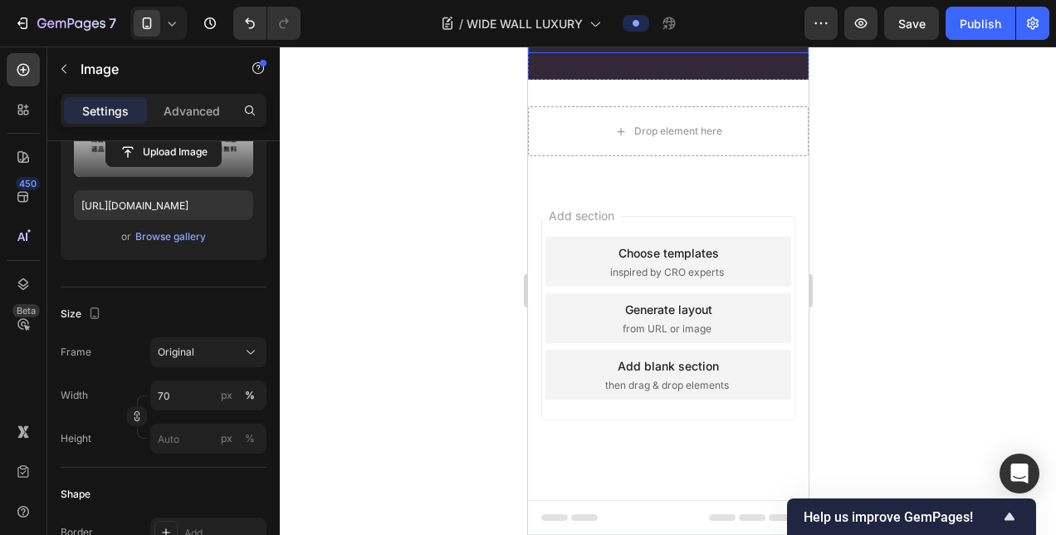
click at [761, 53] on div "Image 0 Row" at bounding box center [667, 40] width 281 height 27
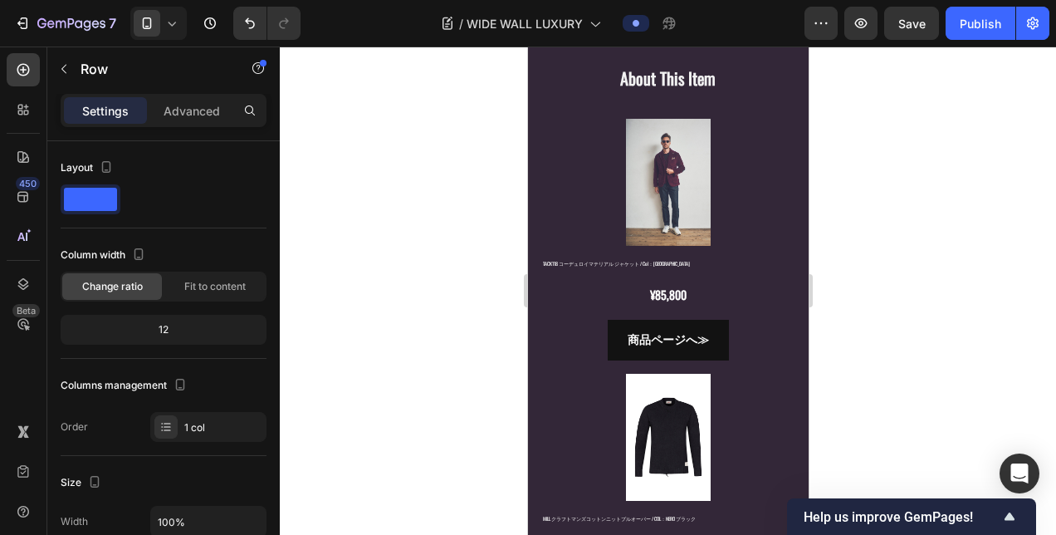
scroll to position [2647, 0]
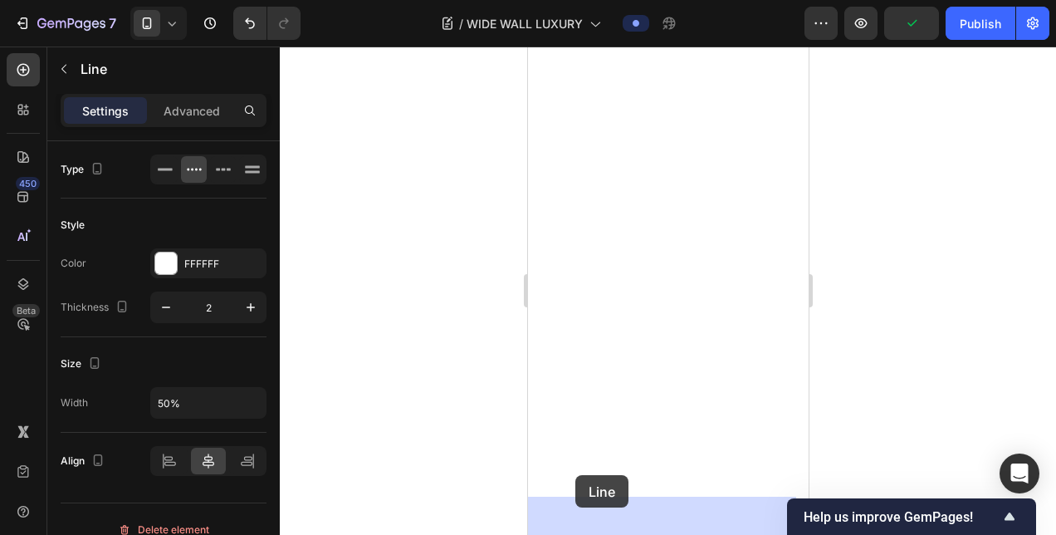
scroll to position [4382, 0]
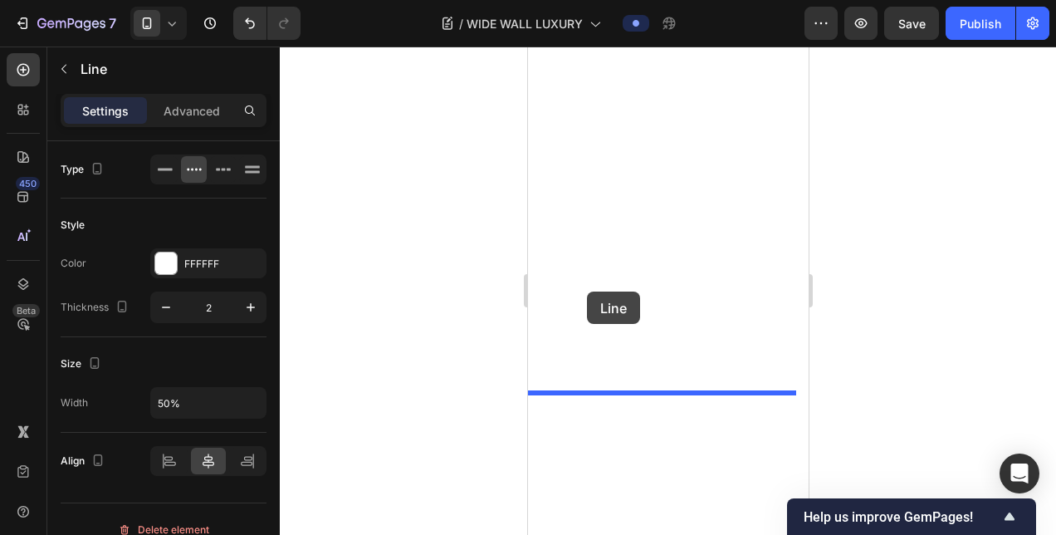
drag, startPoint x: 550, startPoint y: 304, endPoint x: 586, endPoint y: 291, distance: 38.6
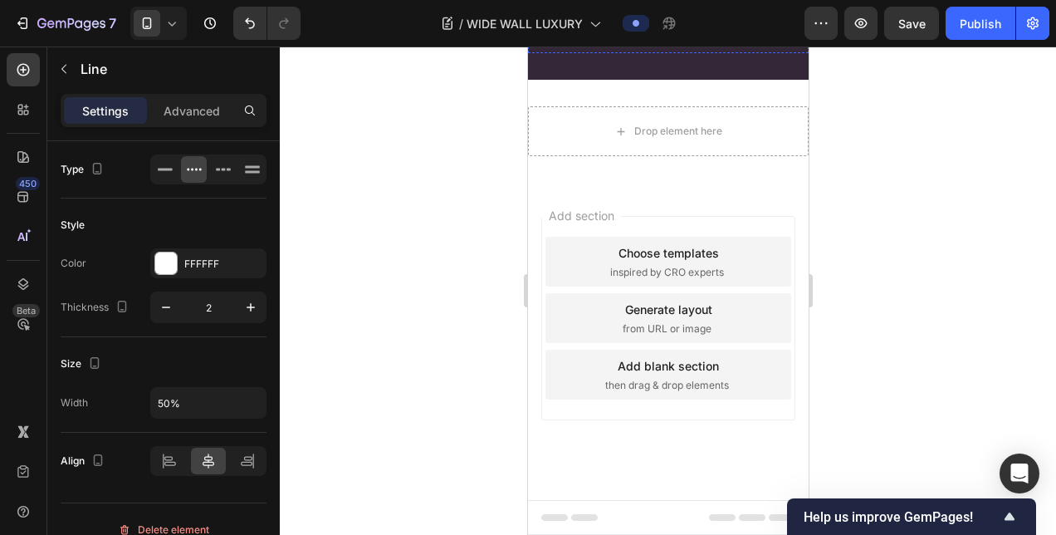
click at [769, 40] on div at bounding box center [667, 40] width 254 height 0
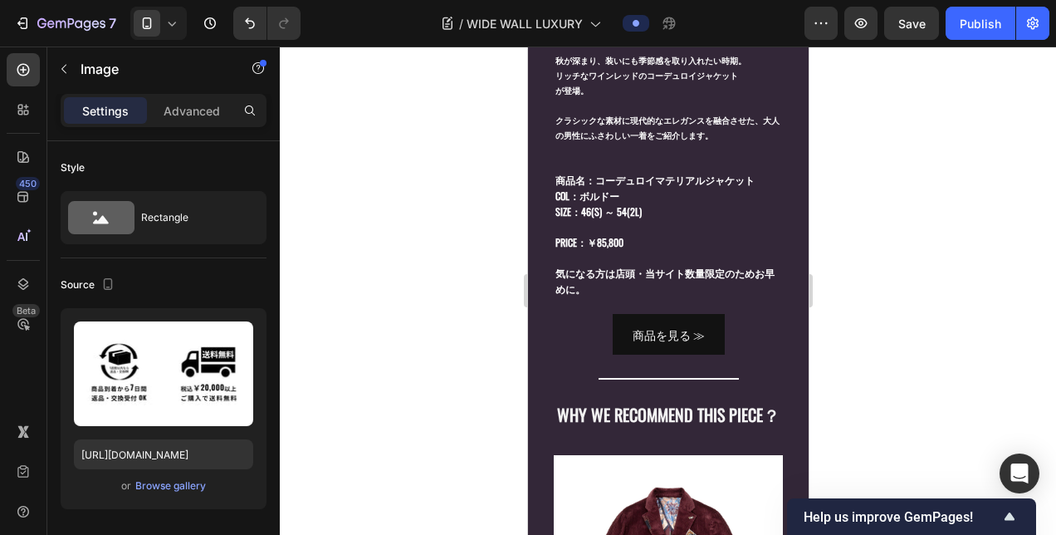
scroll to position [0, 0]
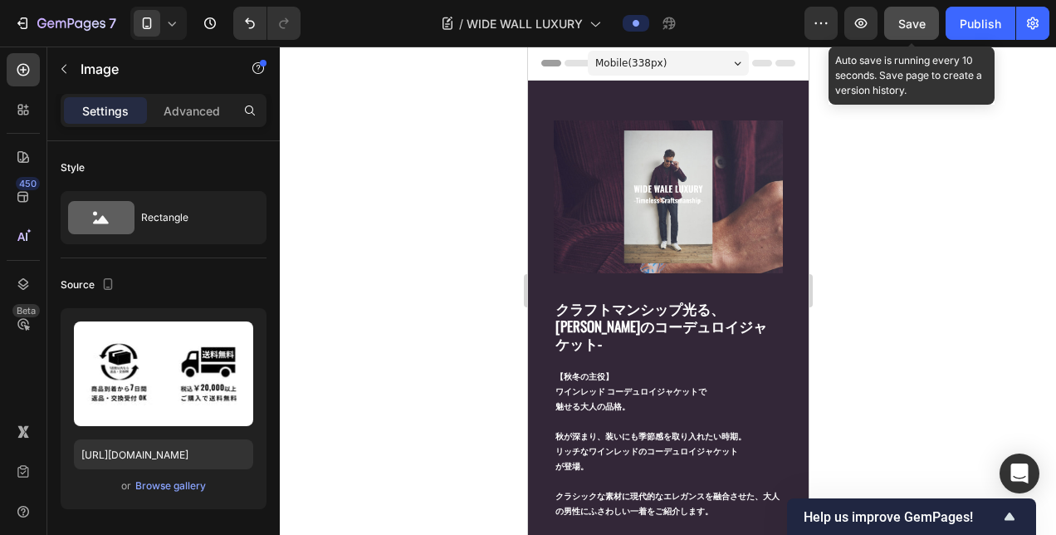
click at [913, 22] on span "Save" at bounding box center [911, 24] width 27 height 14
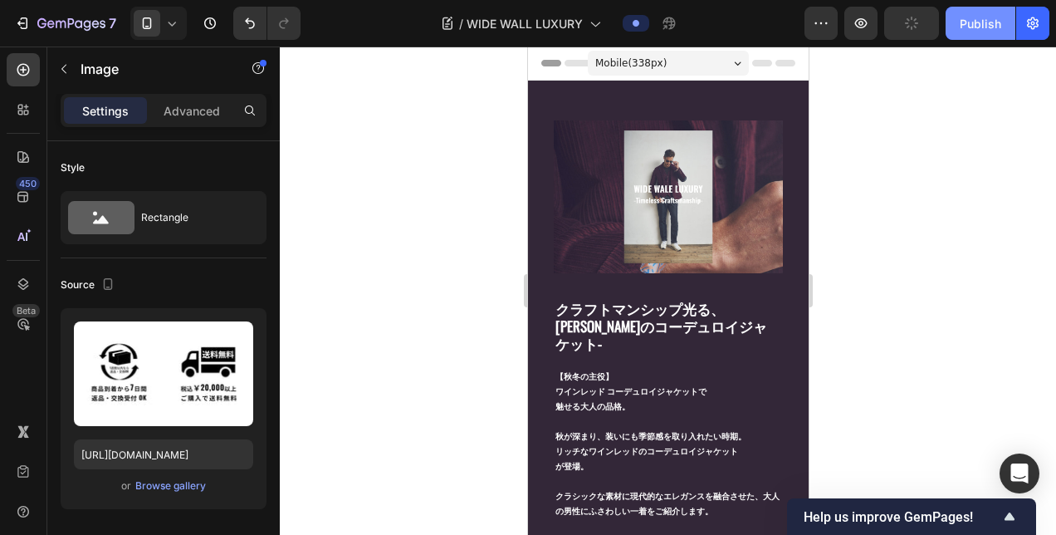
click at [981, 25] on div "Publish" at bounding box center [981, 23] width 42 height 17
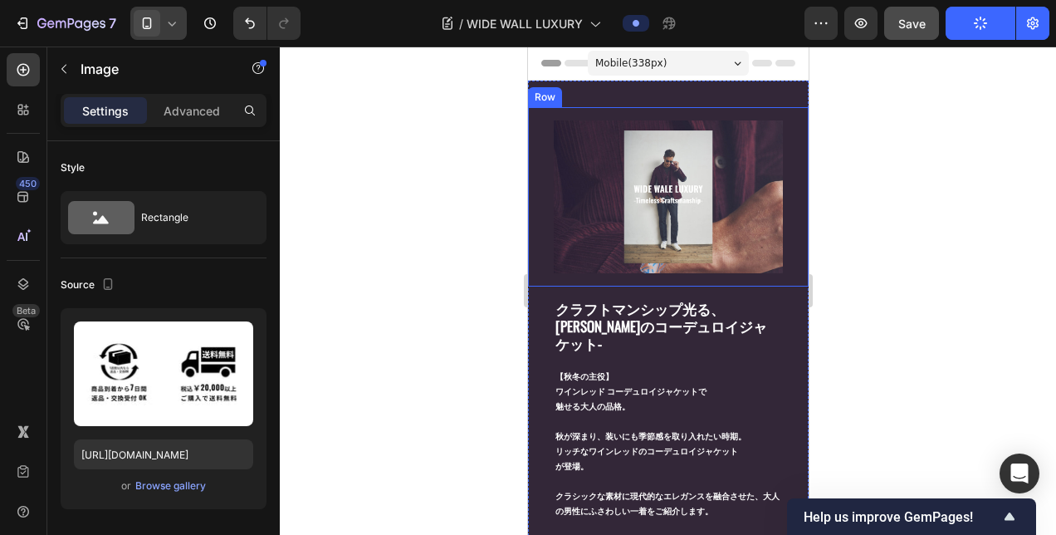
click at [171, 26] on icon at bounding box center [172, 24] width 7 height 4
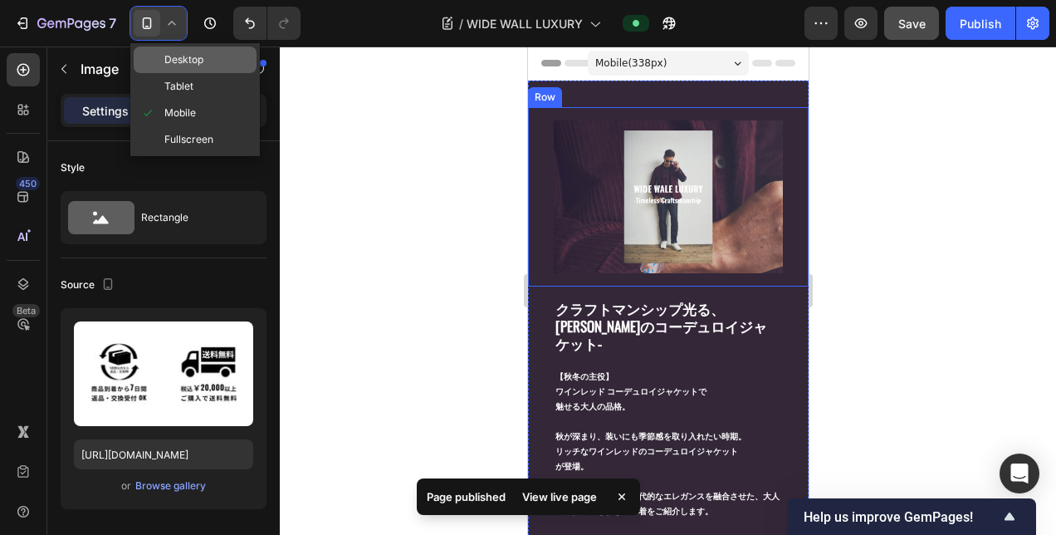
click at [179, 63] on span "Desktop" at bounding box center [183, 59] width 39 height 17
type input "[URL][DOMAIN_NAME]"
type input "100"
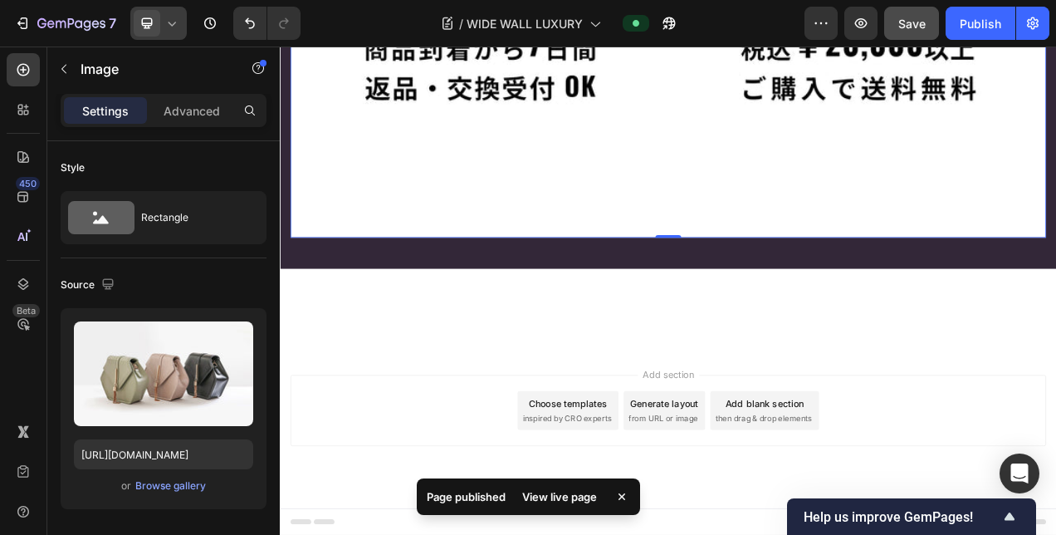
scroll to position [6426, 0]
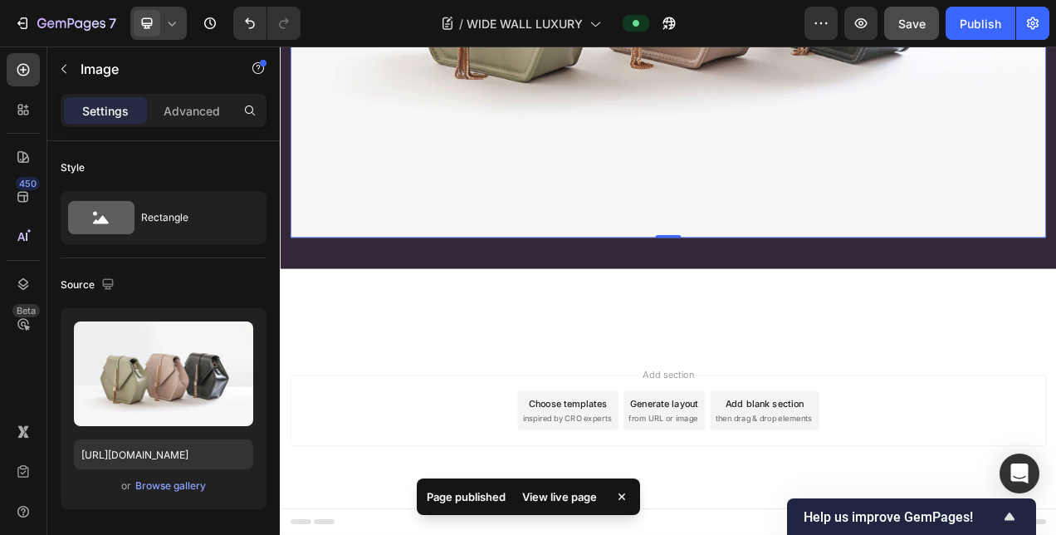
click at [165, 485] on div "Browse gallery" at bounding box center [170, 485] width 71 height 15
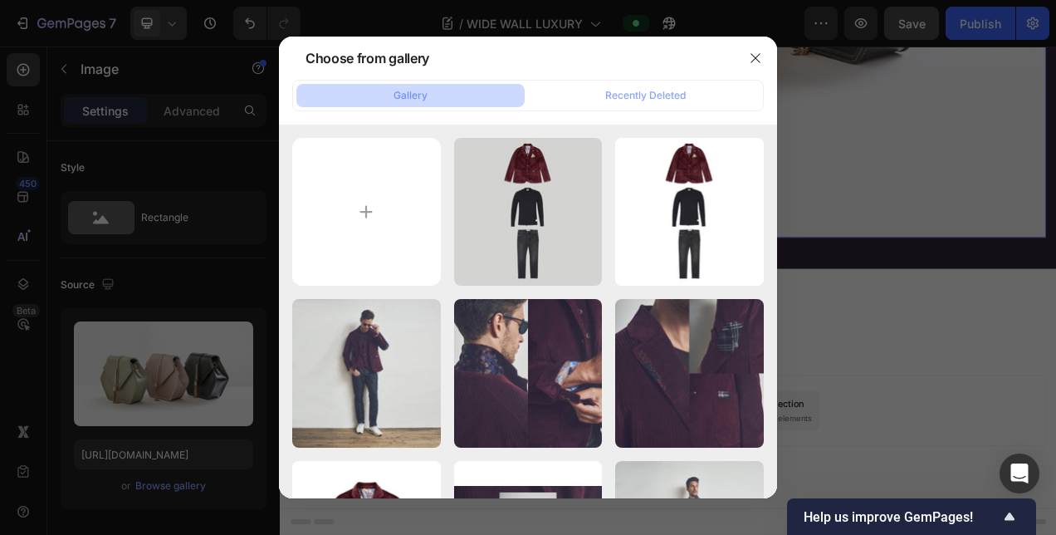
click at [188, 385] on div at bounding box center [528, 267] width 1056 height 535
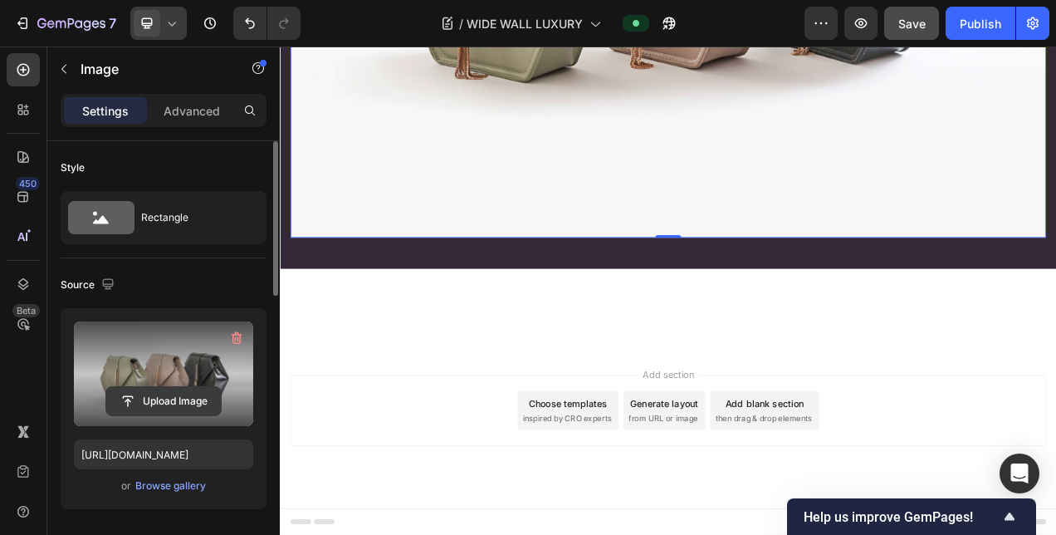
click at [161, 404] on input "file" at bounding box center [163, 401] width 115 height 28
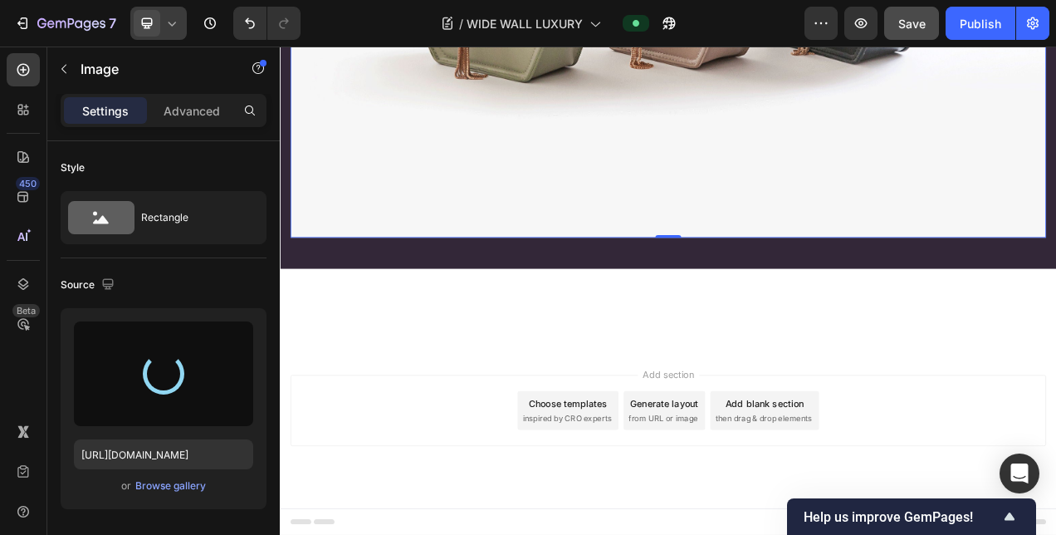
scroll to position [415, 0]
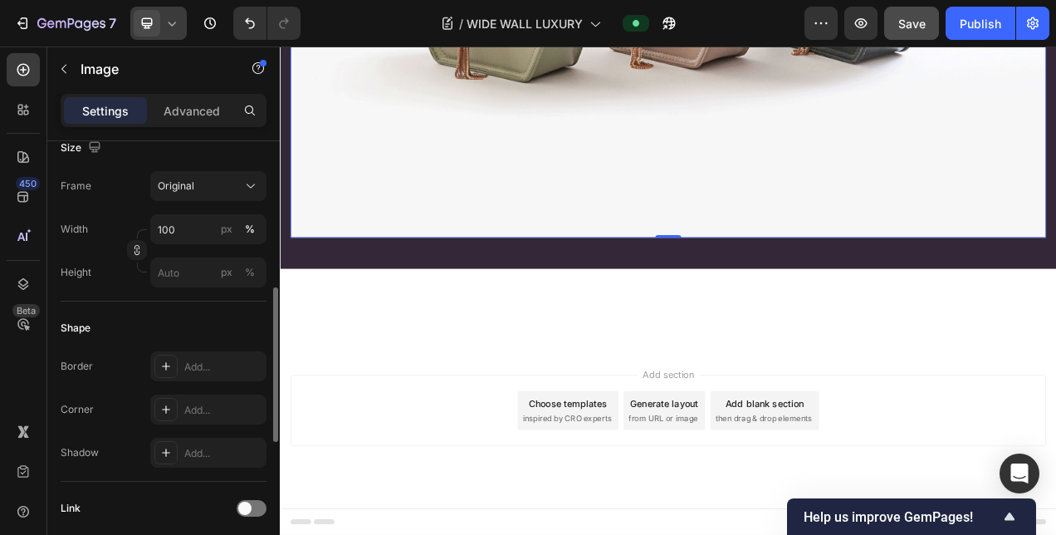
type input "https://cdn.shopify.com/s/files/1/0871/7267/7932/files/gempages_508500562921128…"
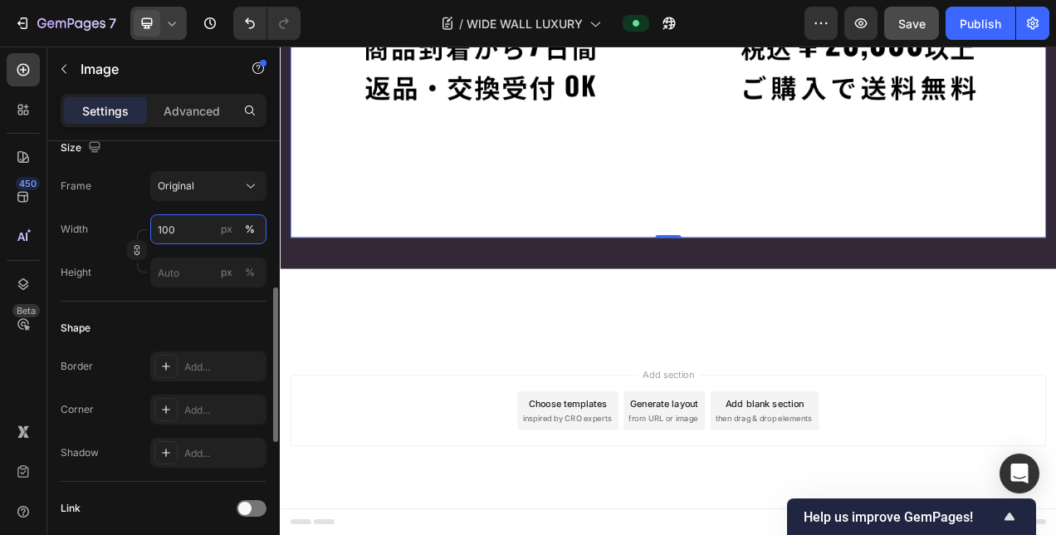
click at [173, 223] on input "100" at bounding box center [208, 229] width 116 height 30
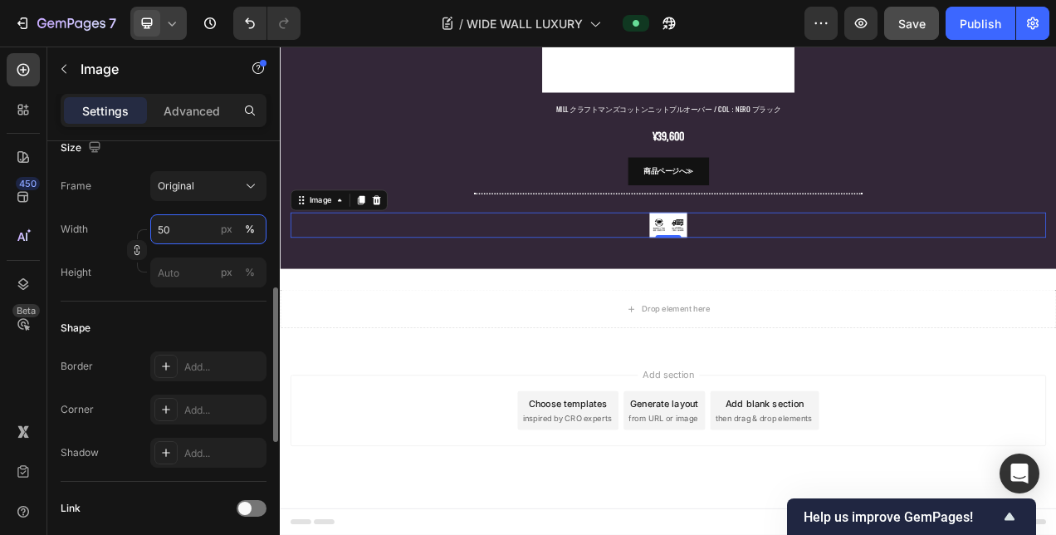
scroll to position [6426, 0]
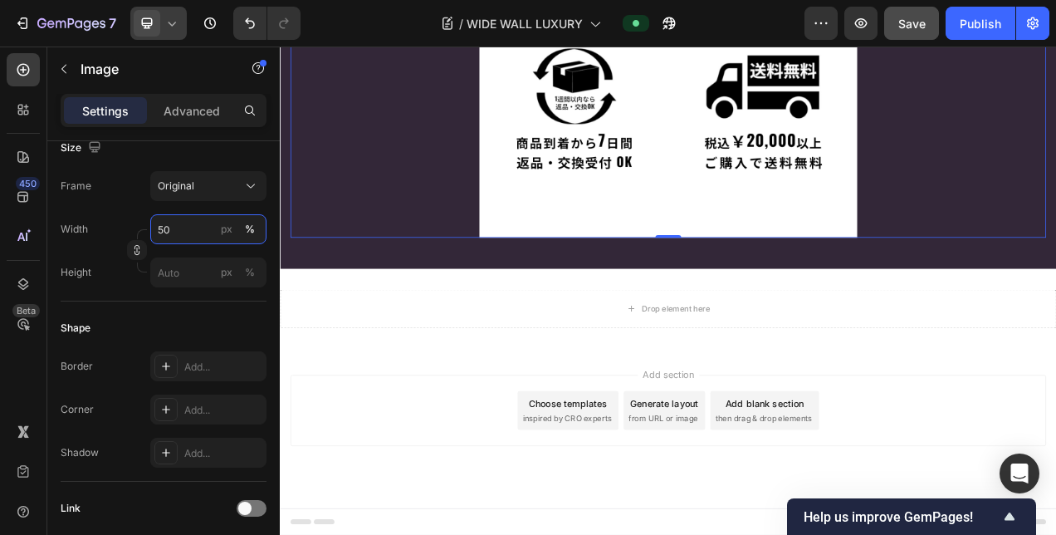
type input "50"
click at [1055, 291] on div at bounding box center [778, 129] width 970 height 323
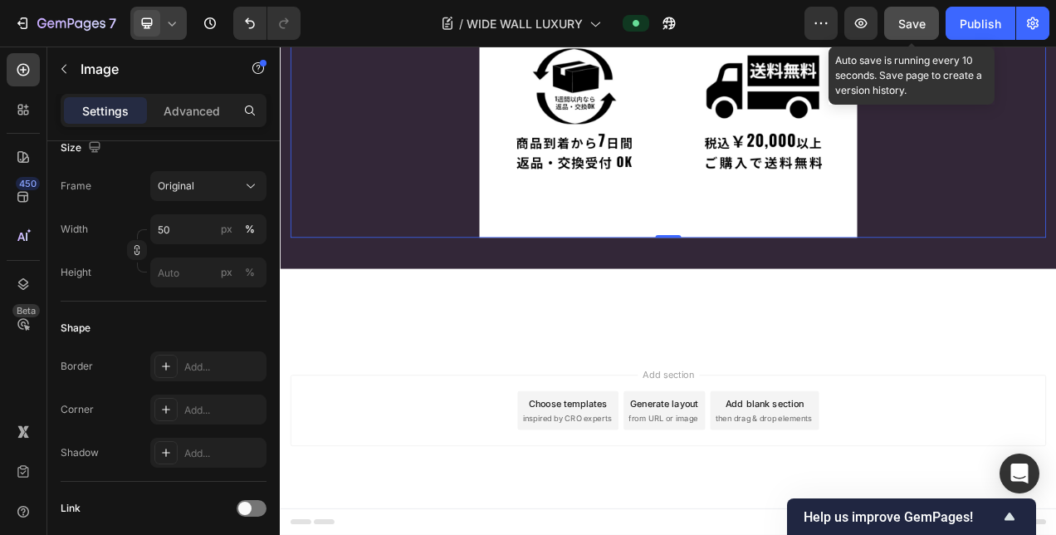
click at [909, 26] on span "Save" at bounding box center [911, 24] width 27 height 14
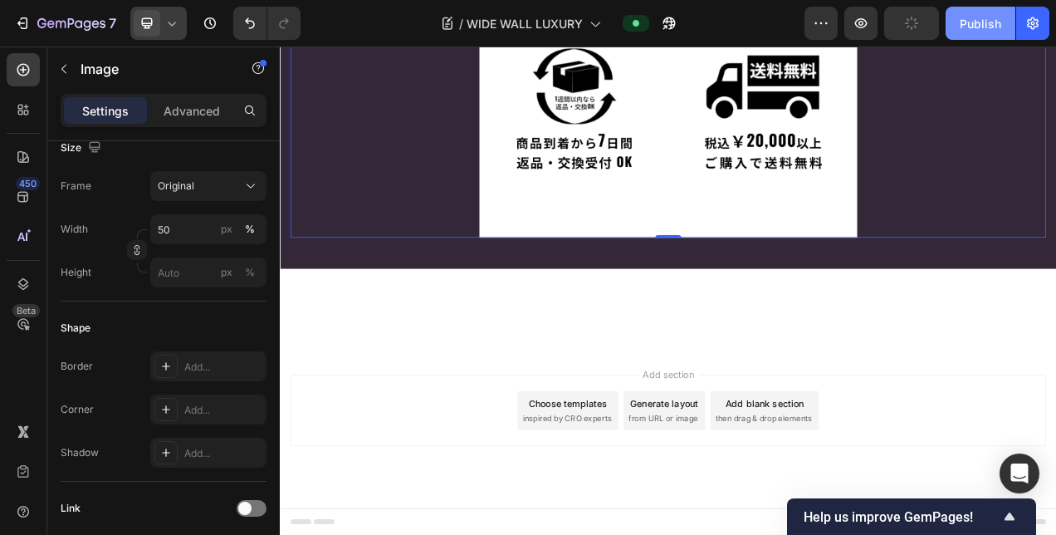
click at [975, 21] on div "Publish" at bounding box center [981, 23] width 42 height 17
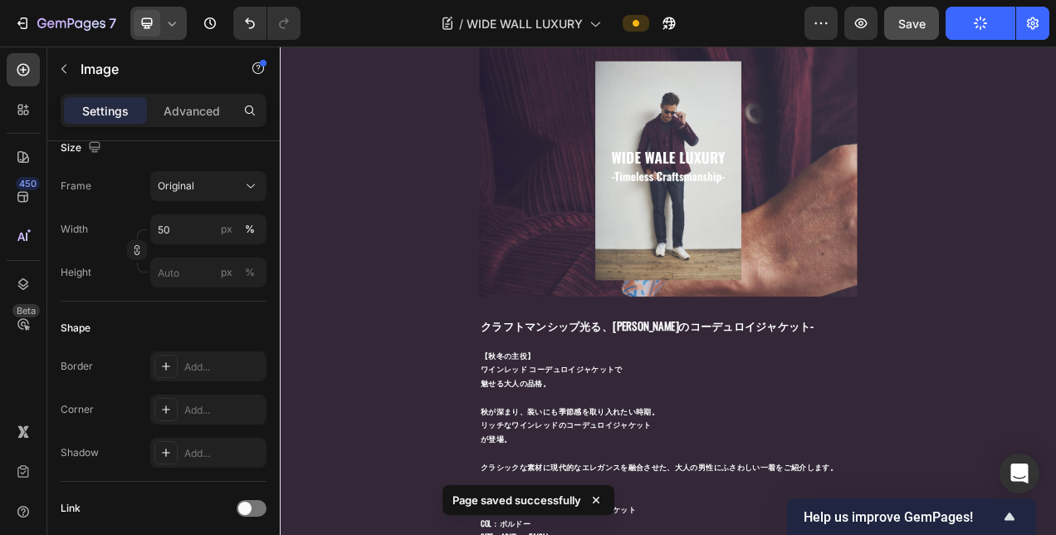
scroll to position [0, 0]
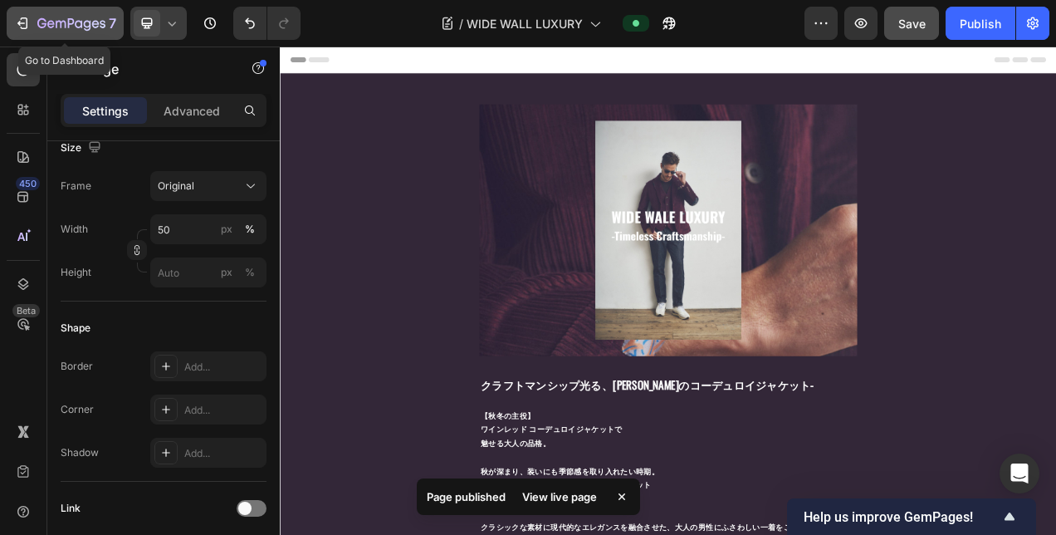
click at [22, 32] on icon "button" at bounding box center [22, 23] width 17 height 17
